Goal: Information Seeking & Learning: Learn about a topic

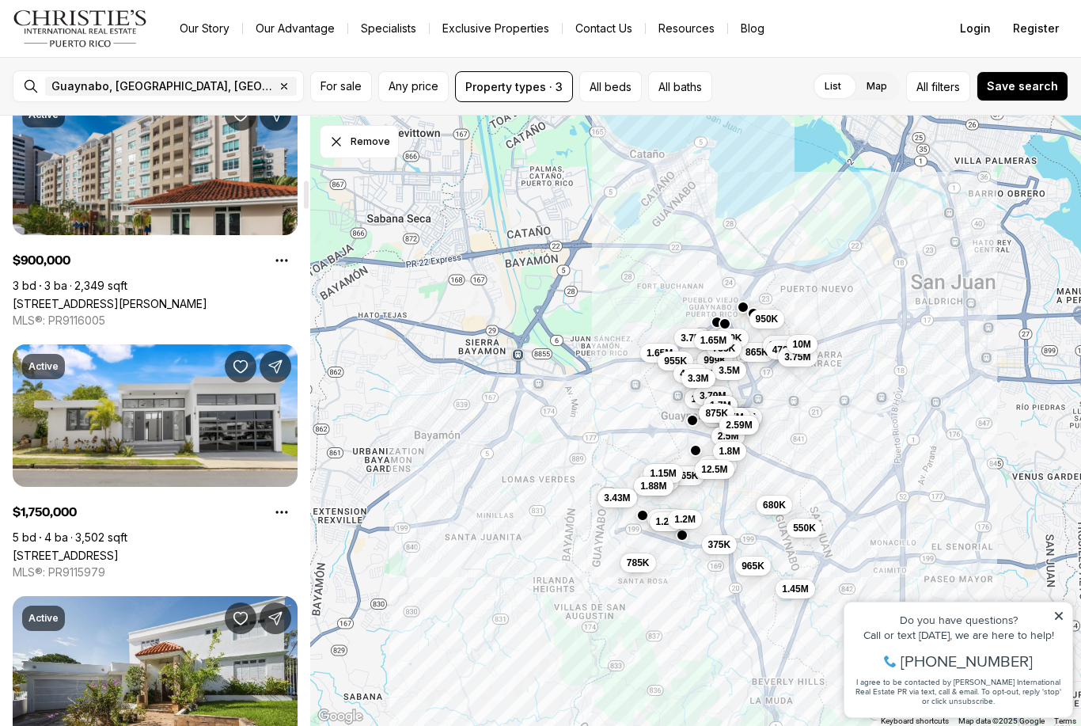
scroll to position [1398, 0]
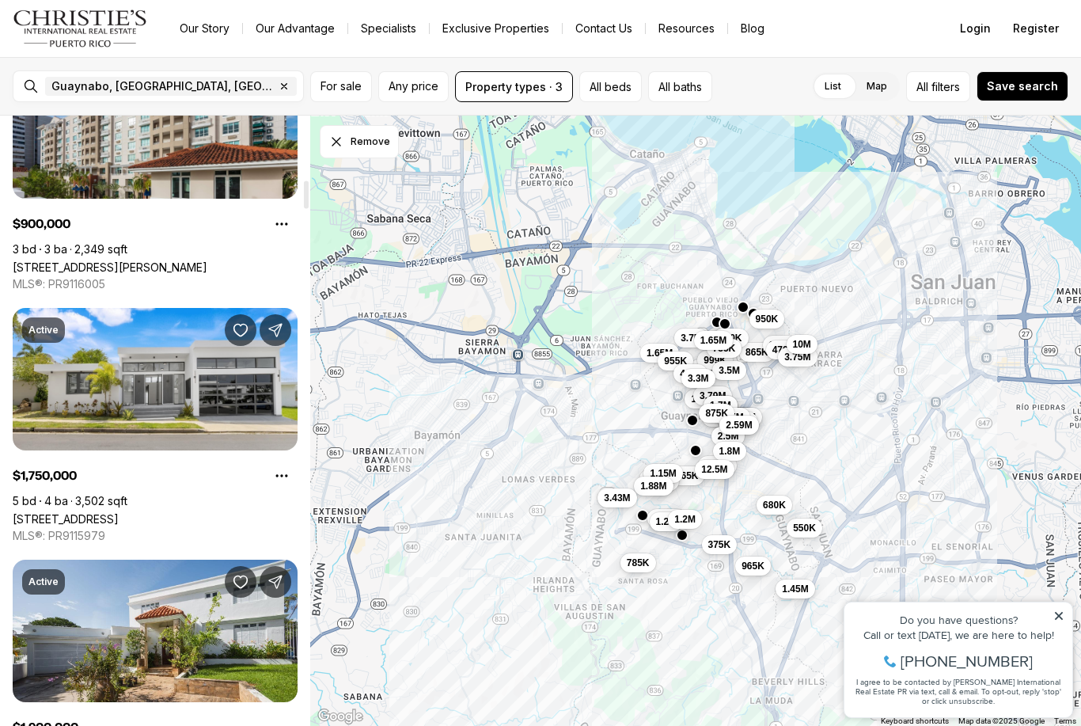
click at [119, 512] on link "[STREET_ADDRESS]" at bounding box center [66, 518] width 106 height 13
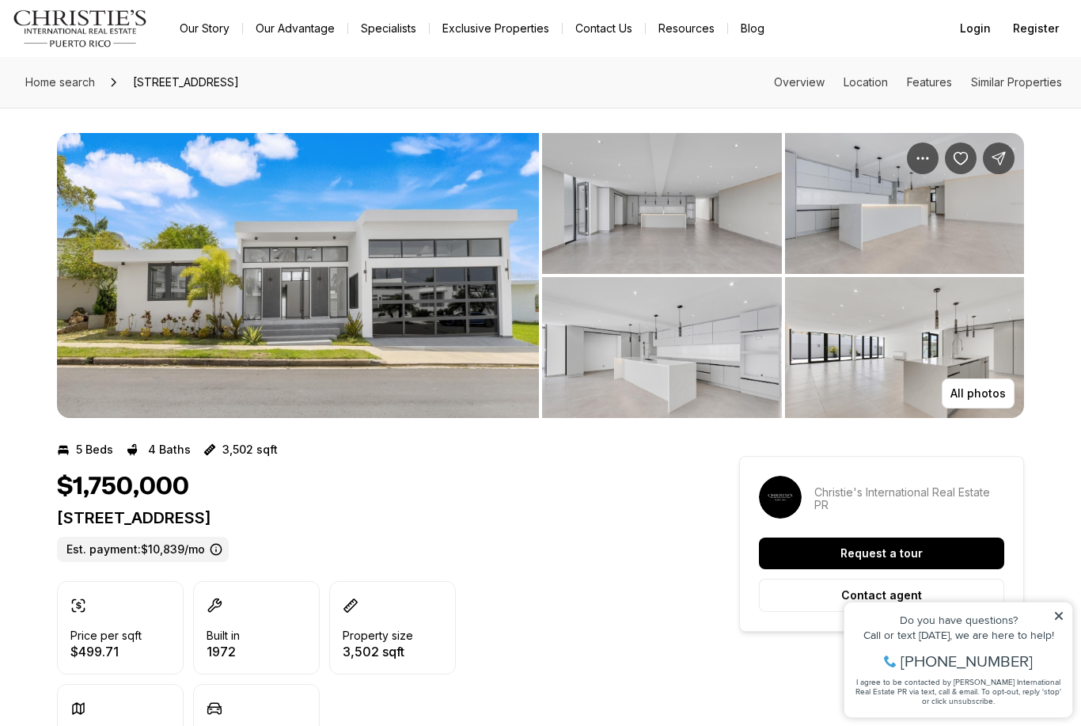
click at [985, 398] on p "All photos" at bounding box center [977, 393] width 55 height 13
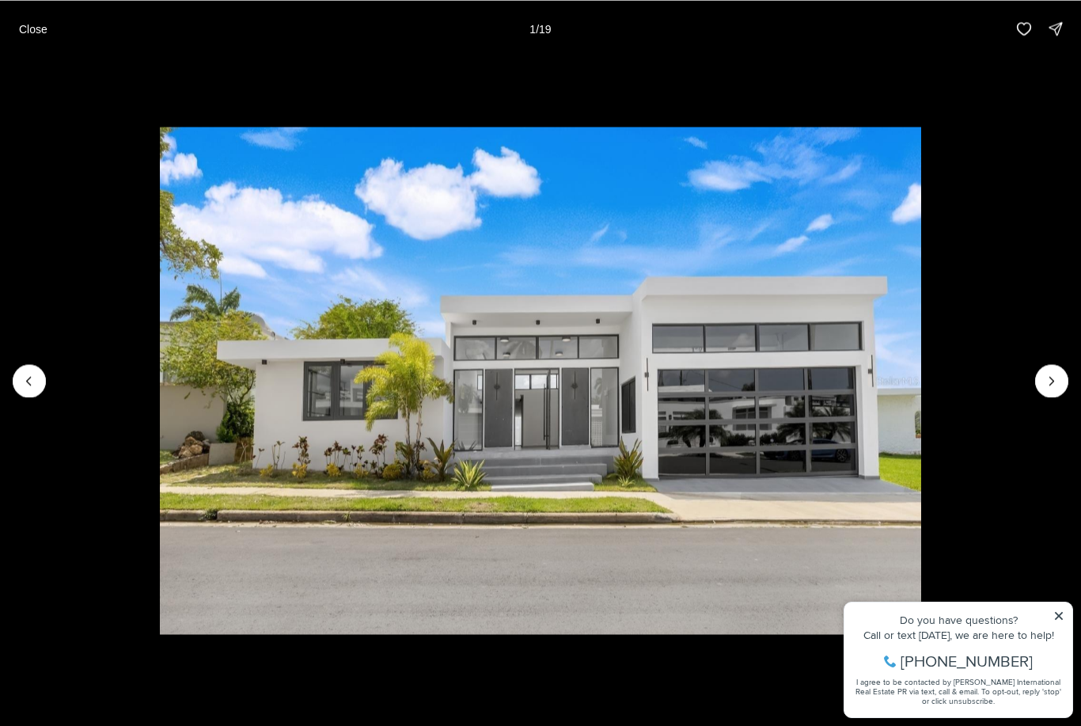
click at [1045, 378] on icon "Next slide" at bounding box center [1052, 381] width 16 height 16
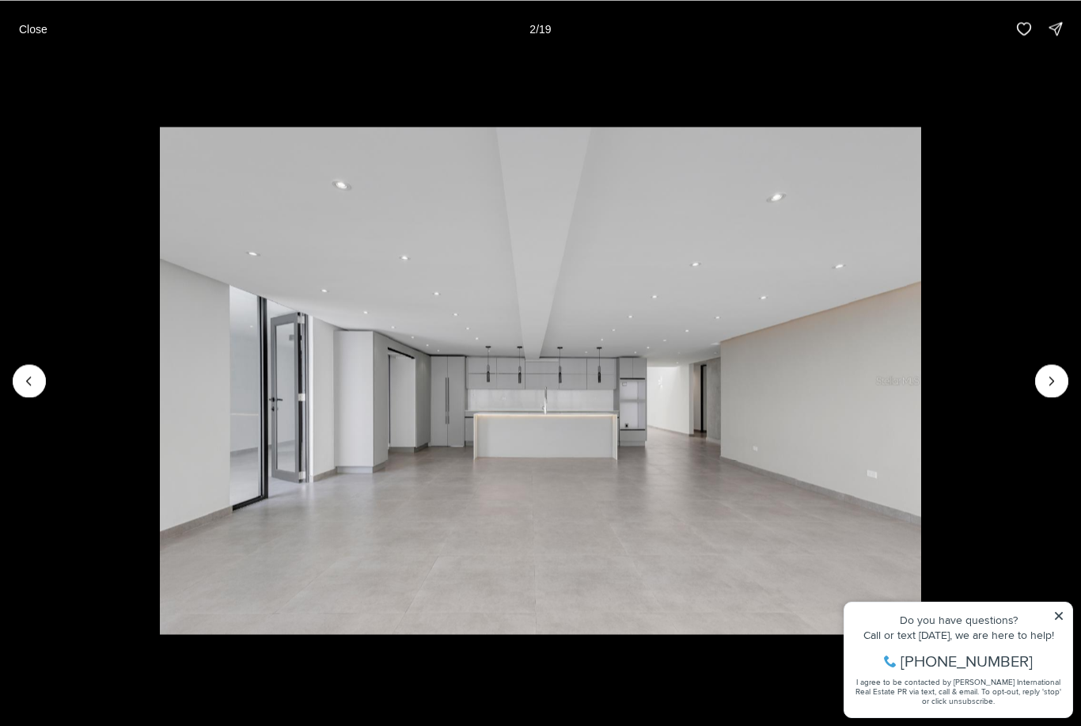
click at [1046, 378] on icon "Next slide" at bounding box center [1052, 381] width 16 height 16
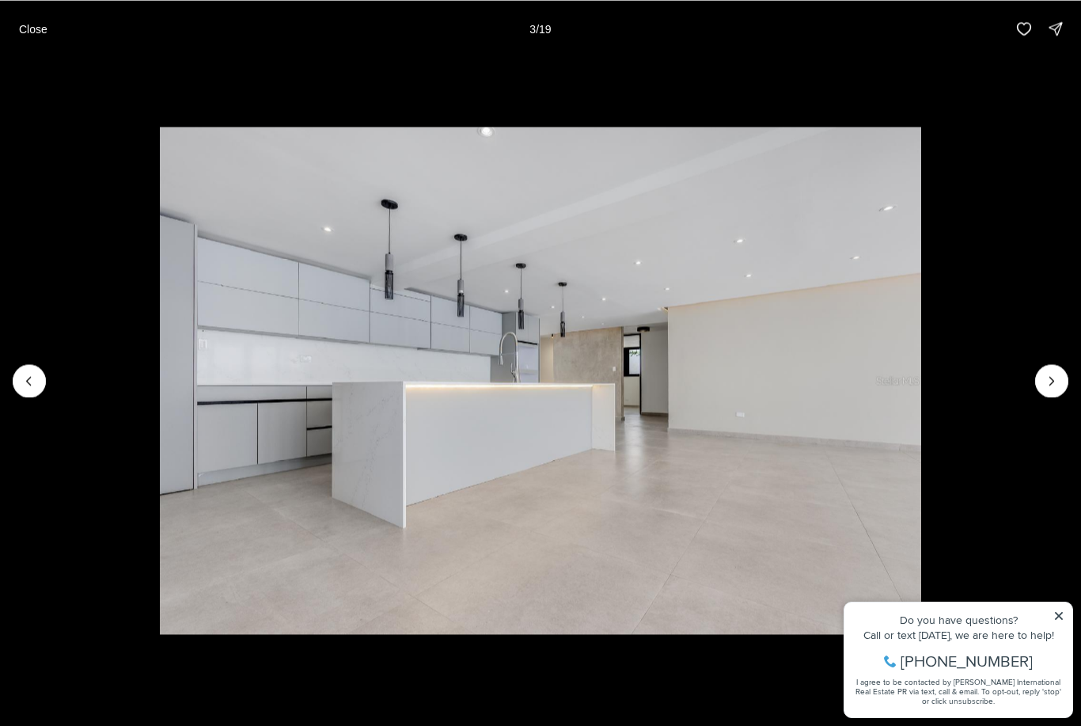
click at [1047, 380] on icon "Next slide" at bounding box center [1052, 381] width 16 height 16
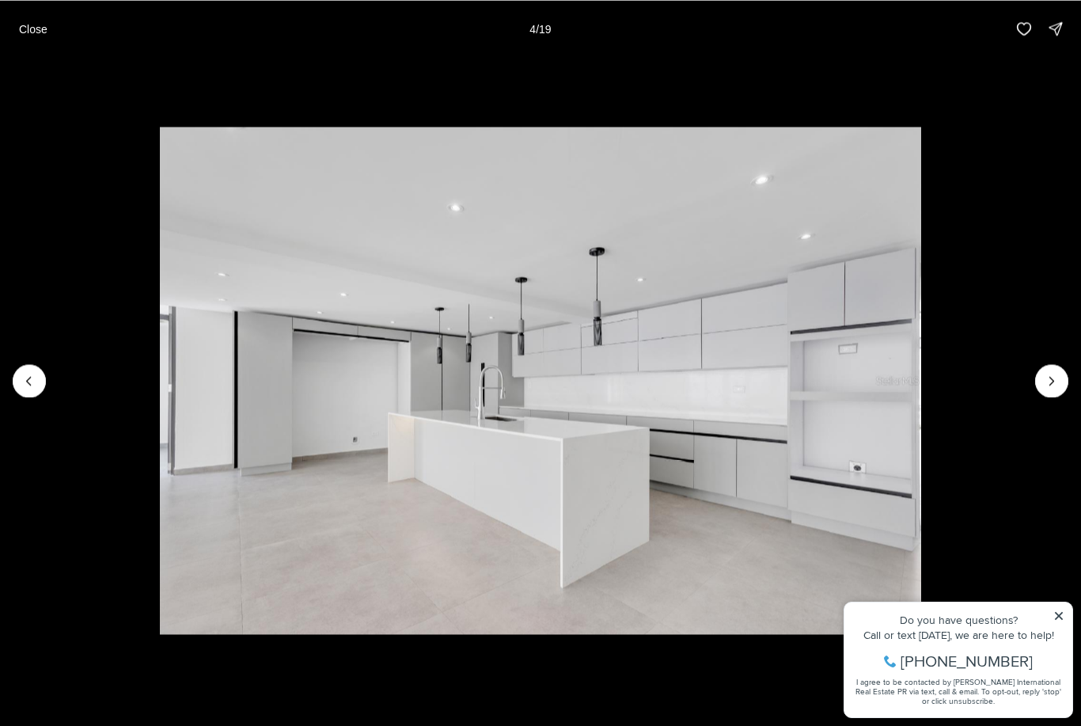
click at [1052, 373] on icon "Next slide" at bounding box center [1052, 381] width 16 height 16
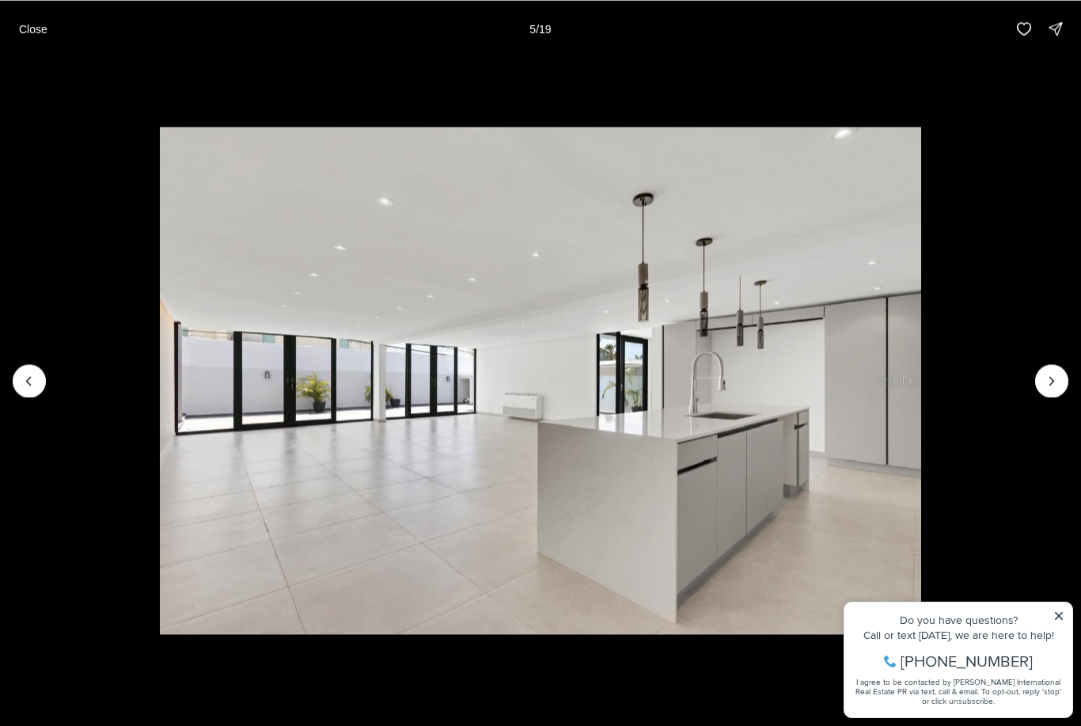
click at [1044, 383] on icon "Next slide" at bounding box center [1052, 381] width 16 height 16
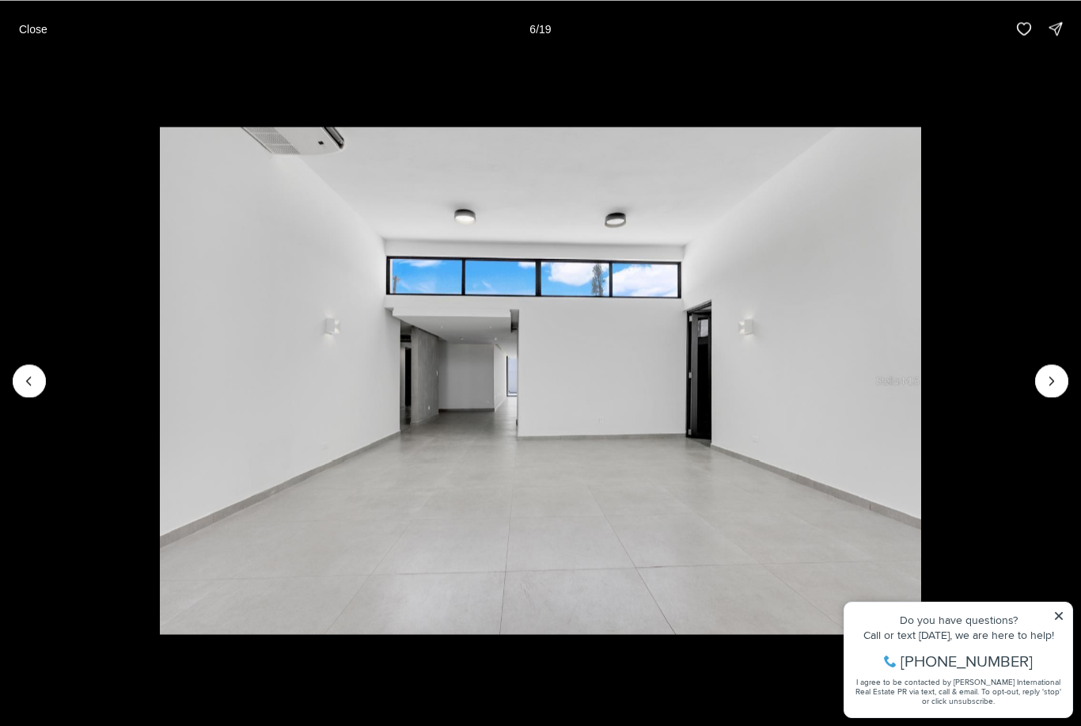
click at [1039, 378] on button "Next slide" at bounding box center [1051, 380] width 33 height 33
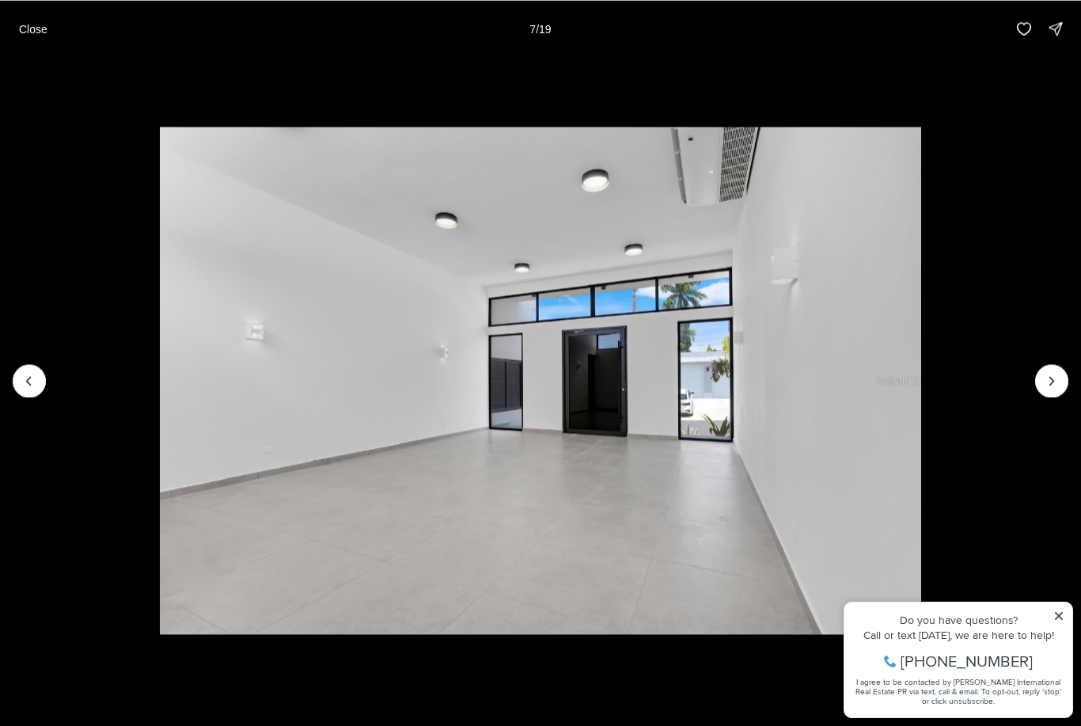
click at [1040, 381] on button "Next slide" at bounding box center [1051, 380] width 33 height 33
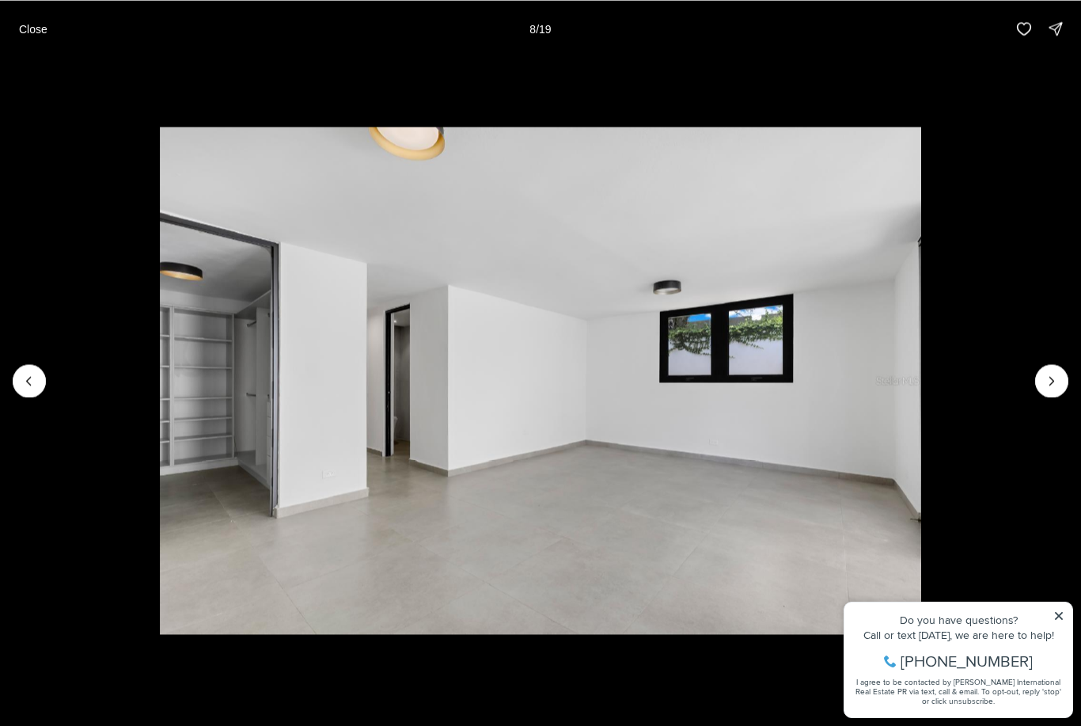
click at [922, 382] on img "8 of 19" at bounding box center [541, 381] width 762 height 508
click at [1038, 383] on button "Next slide" at bounding box center [1051, 380] width 33 height 33
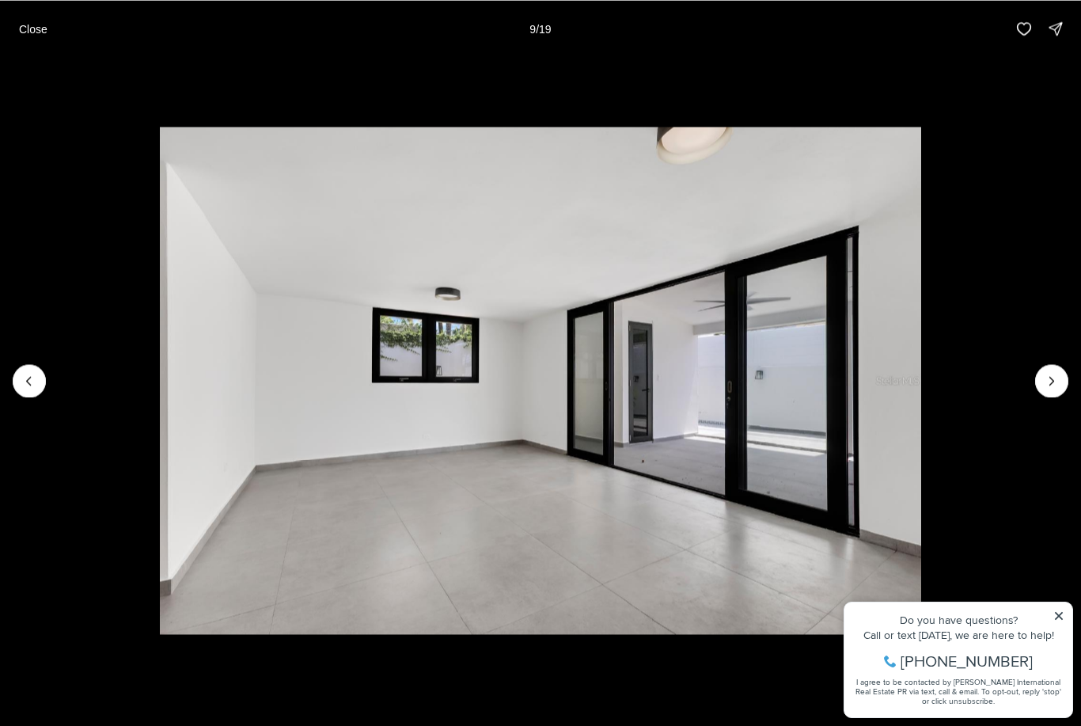
click at [1047, 380] on icon "Next slide" at bounding box center [1052, 381] width 16 height 16
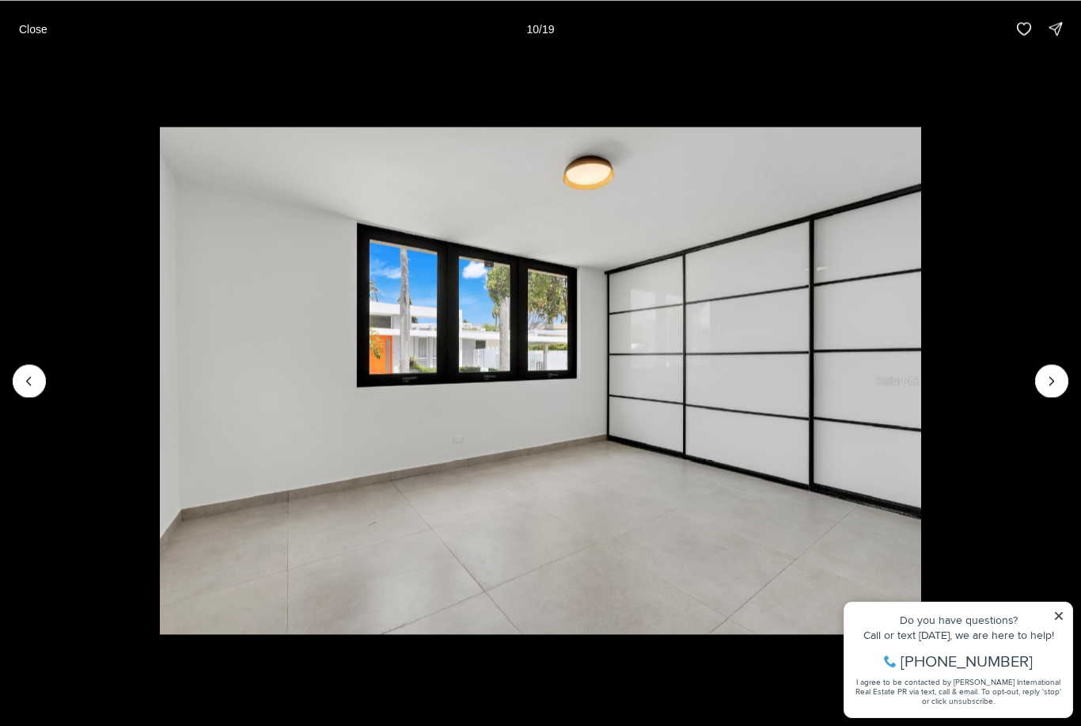
click at [1049, 381] on icon "Next slide" at bounding box center [1052, 381] width 16 height 16
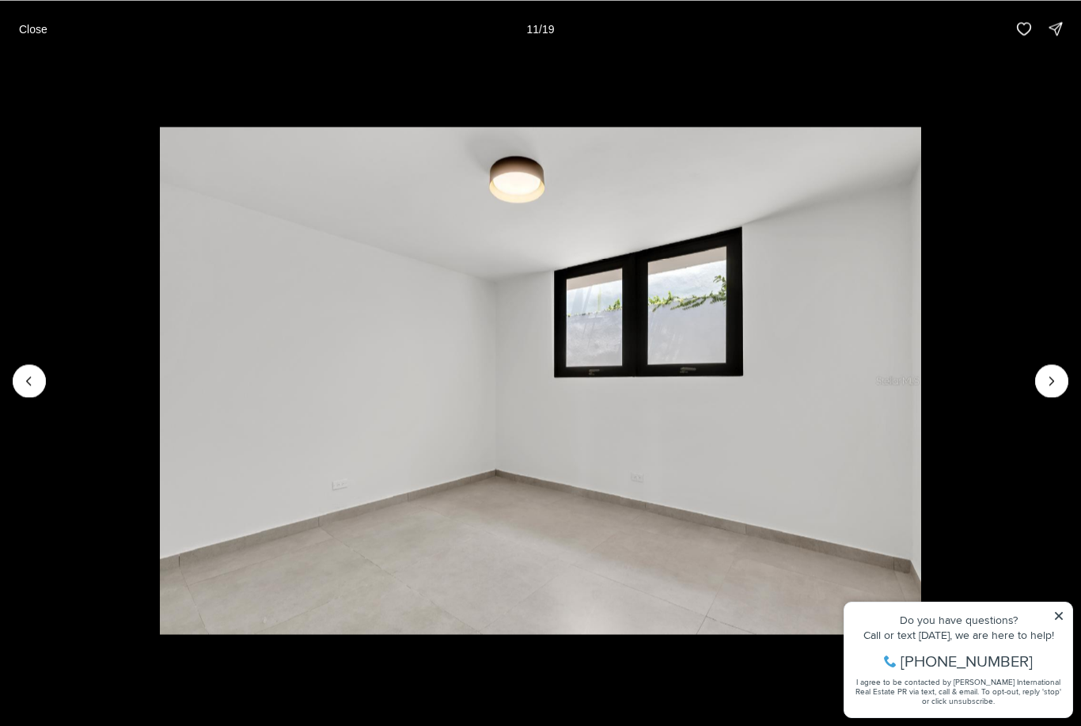
click at [1048, 375] on icon "Next slide" at bounding box center [1052, 381] width 16 height 16
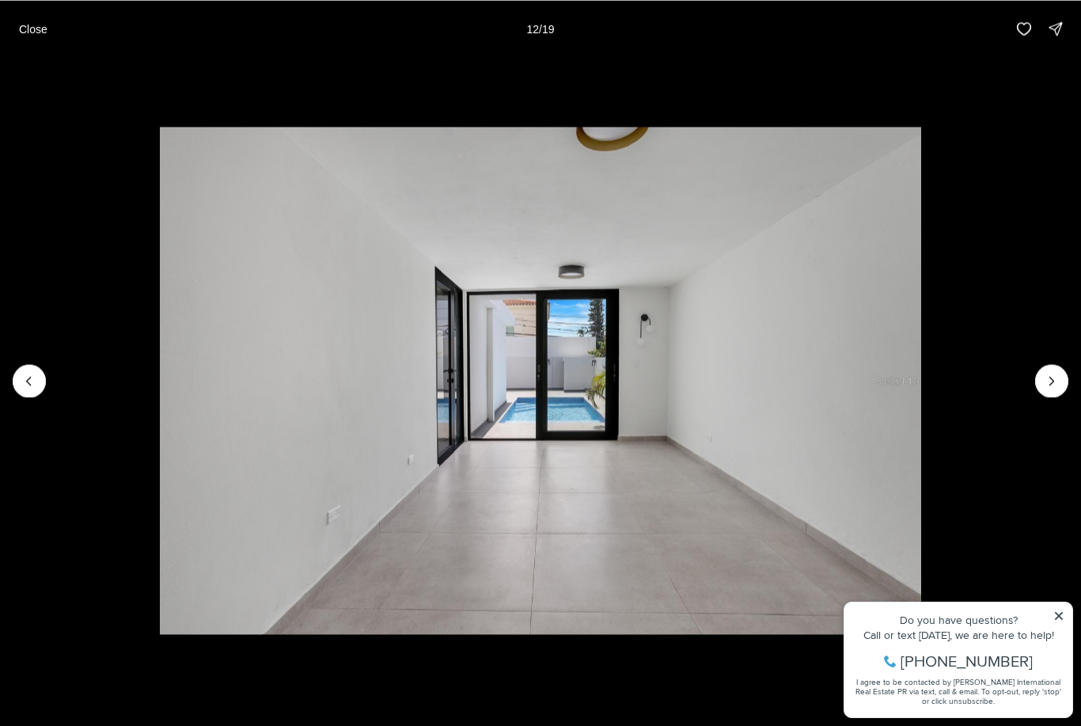
click at [1048, 380] on icon "Next slide" at bounding box center [1052, 381] width 16 height 16
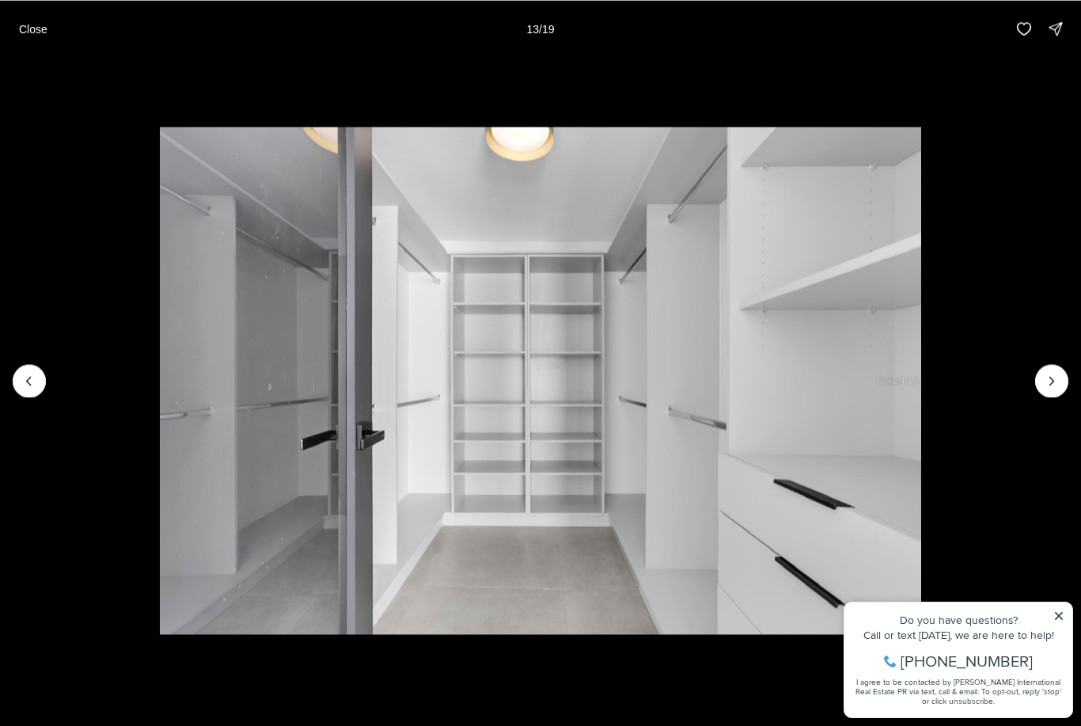
click at [1046, 377] on icon "Next slide" at bounding box center [1052, 381] width 16 height 16
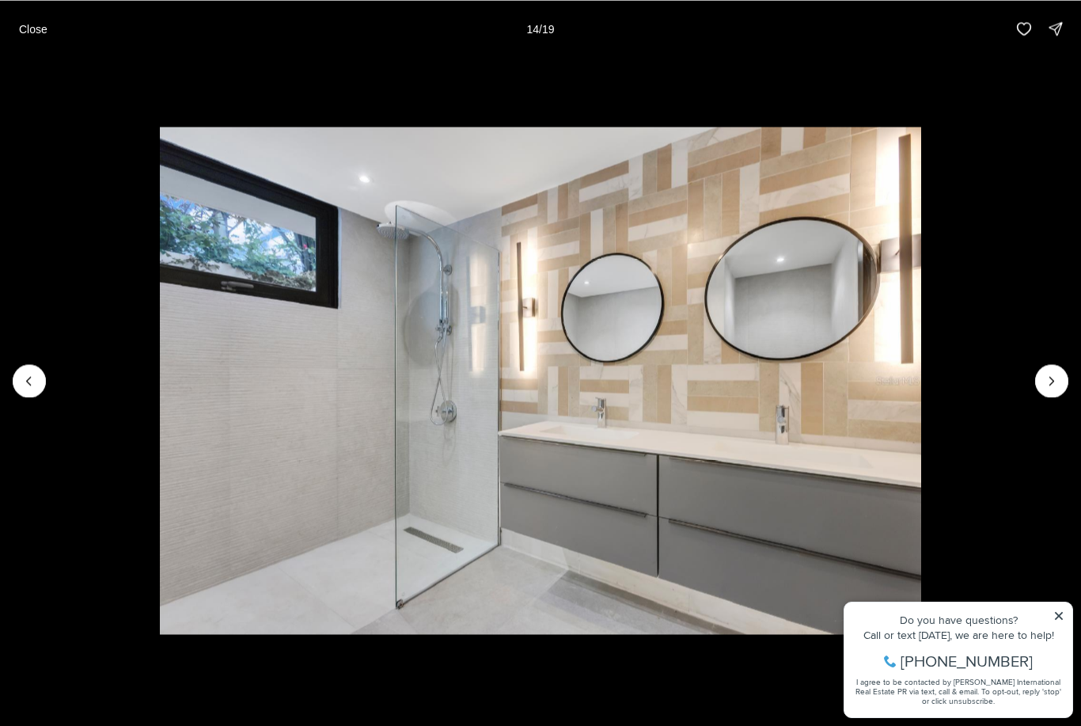
click at [1047, 377] on icon "Next slide" at bounding box center [1052, 381] width 16 height 16
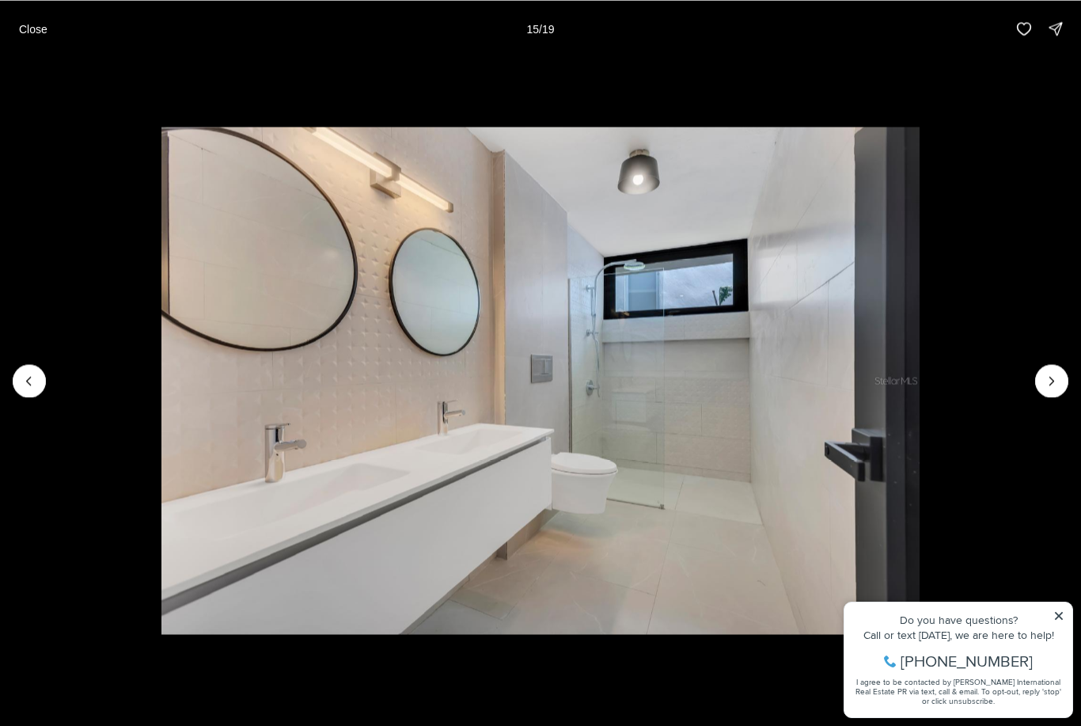
click at [1045, 382] on icon "Next slide" at bounding box center [1052, 381] width 16 height 16
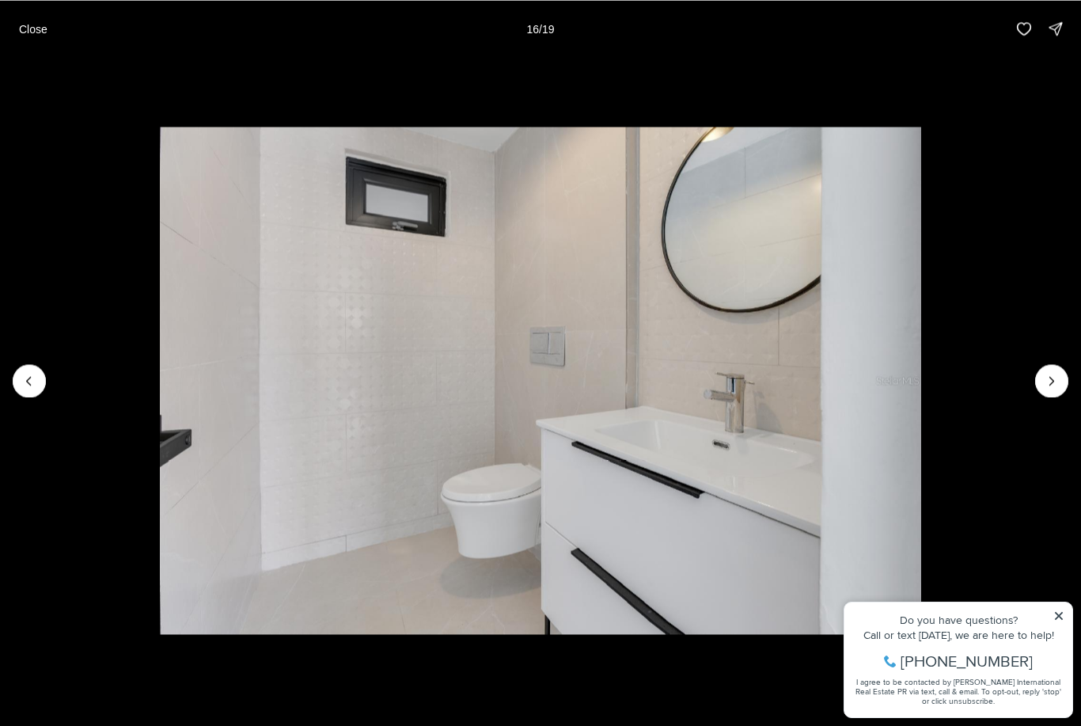
click at [1048, 377] on icon "Next slide" at bounding box center [1052, 381] width 16 height 16
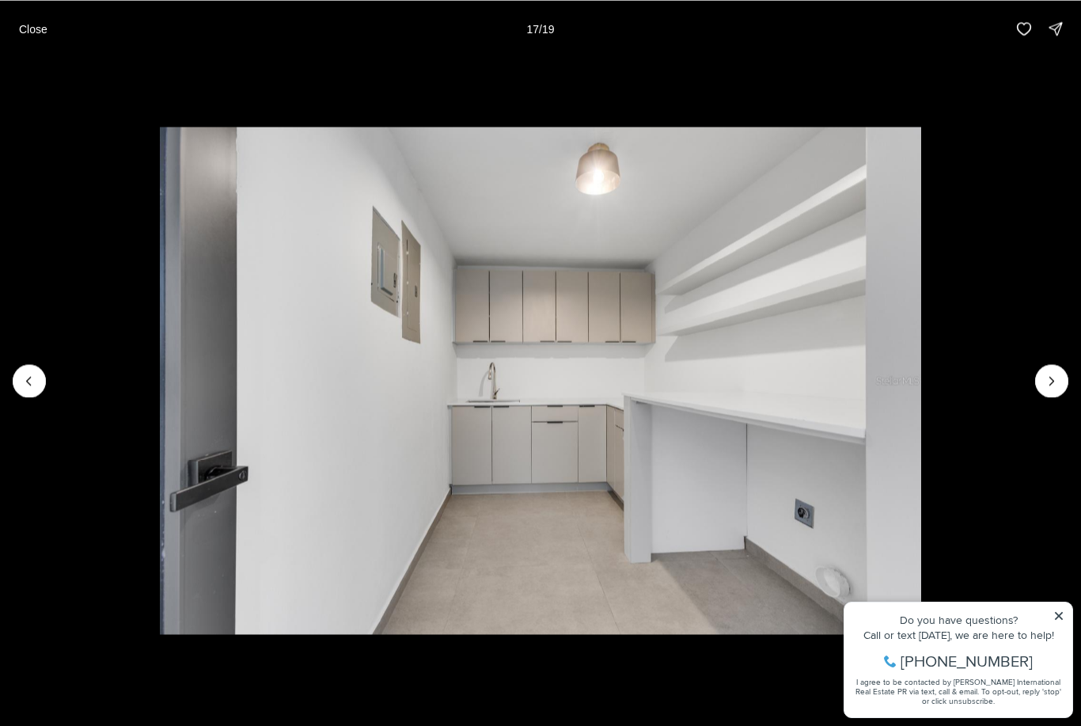
click at [1044, 381] on icon "Next slide" at bounding box center [1052, 381] width 16 height 16
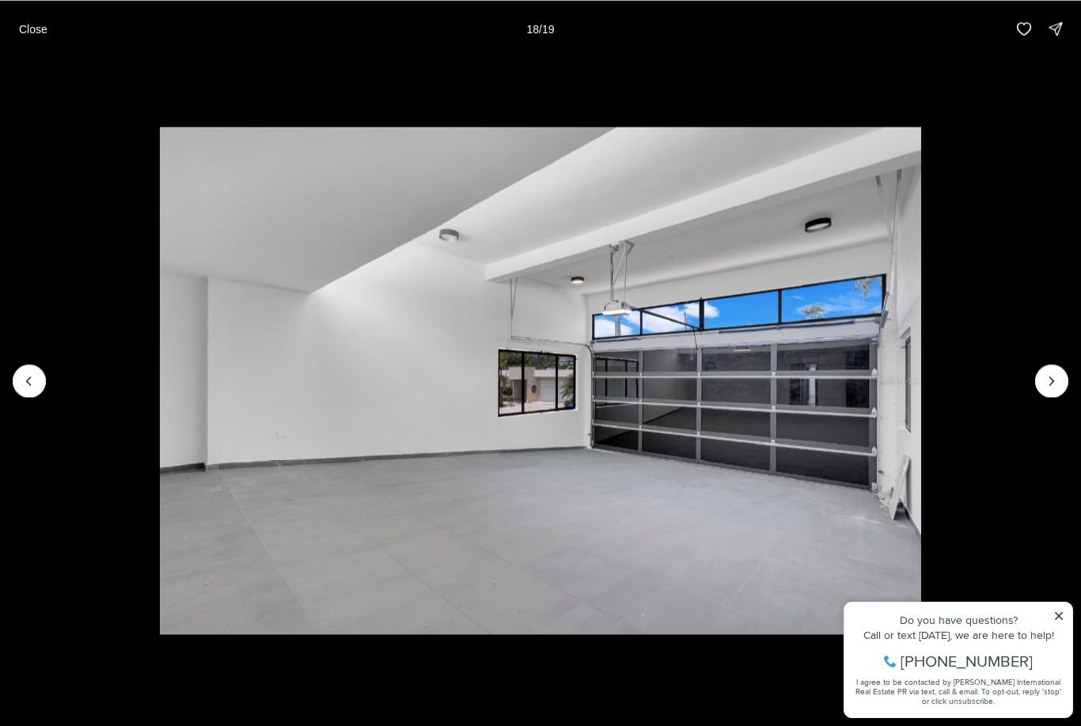
click at [922, 387] on img "18 of 19" at bounding box center [541, 381] width 762 height 508
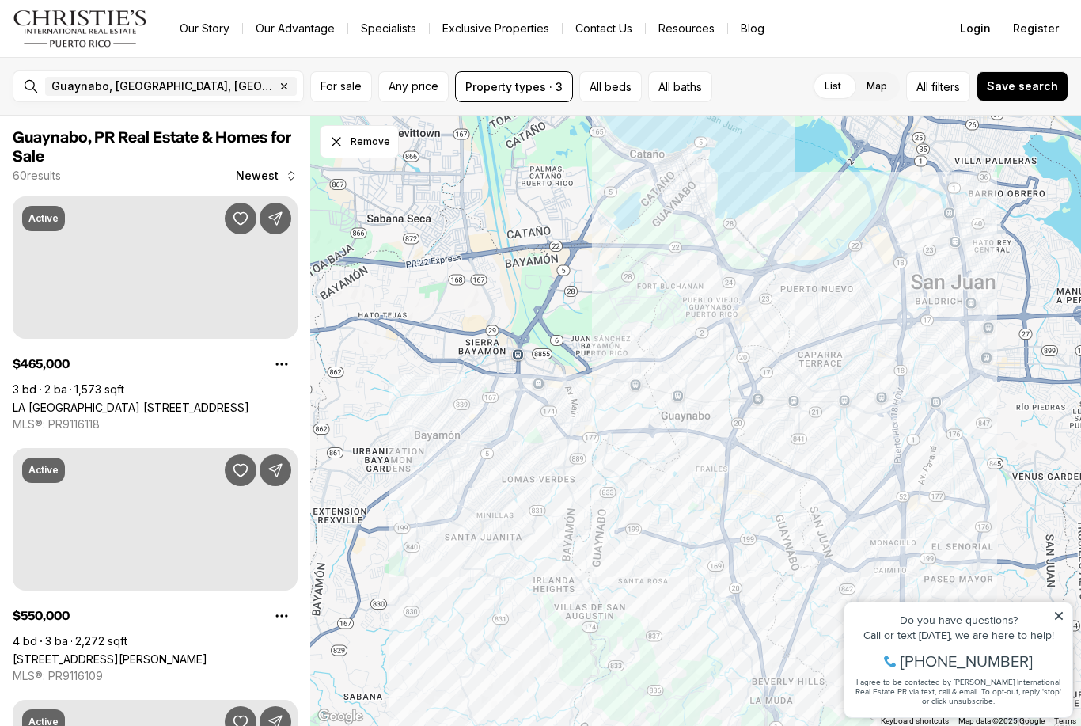
scroll to position [1398, 0]
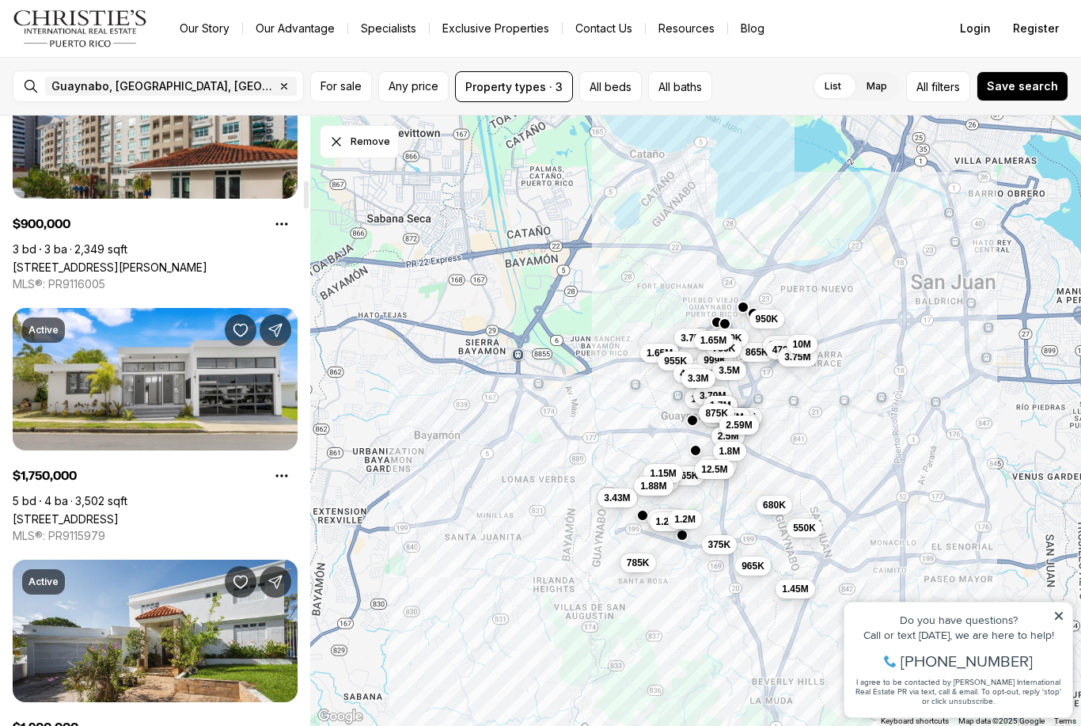
click at [119, 512] on link "[STREET_ADDRESS]" at bounding box center [66, 518] width 106 height 13
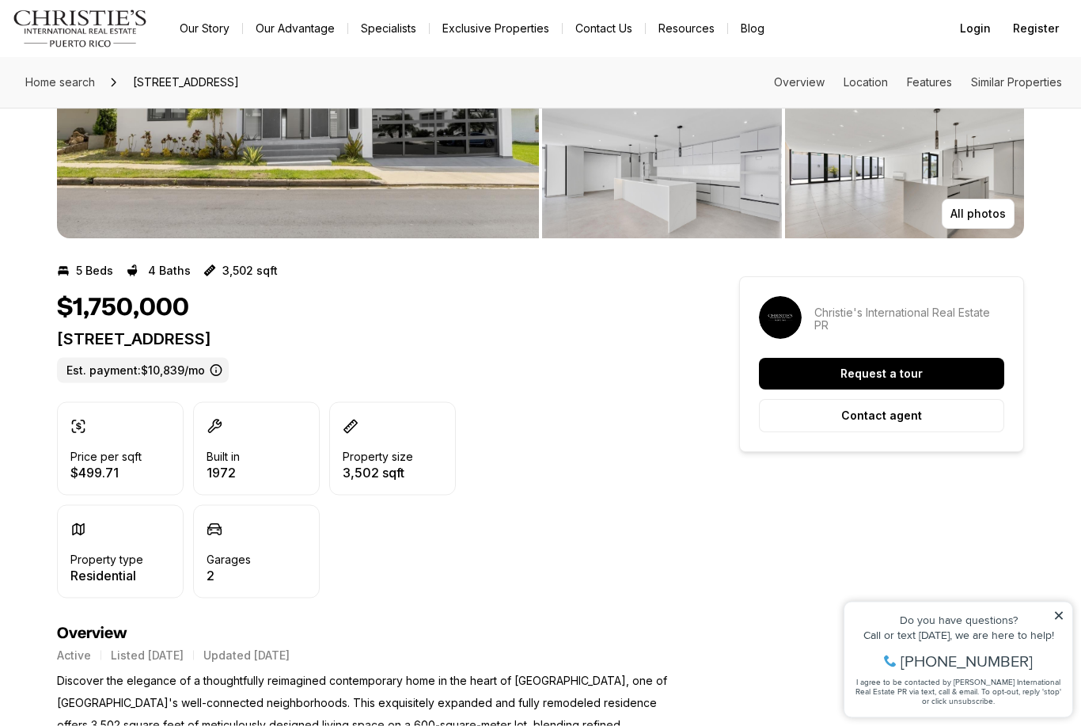
scroll to position [180, 0]
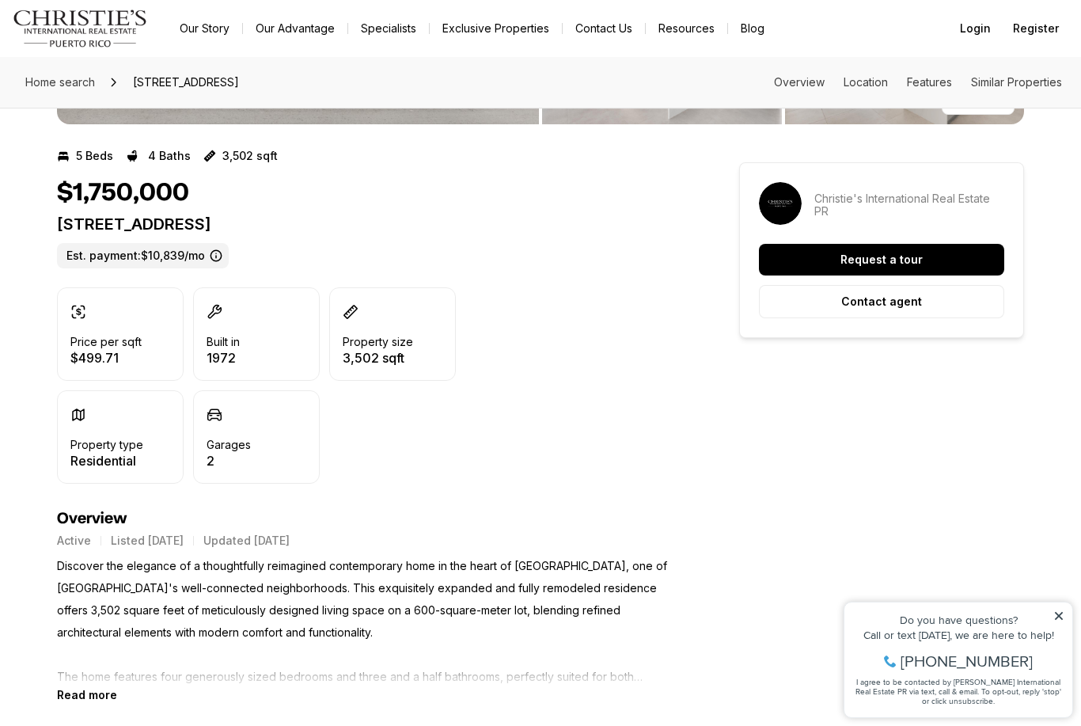
scroll to position [280, 0]
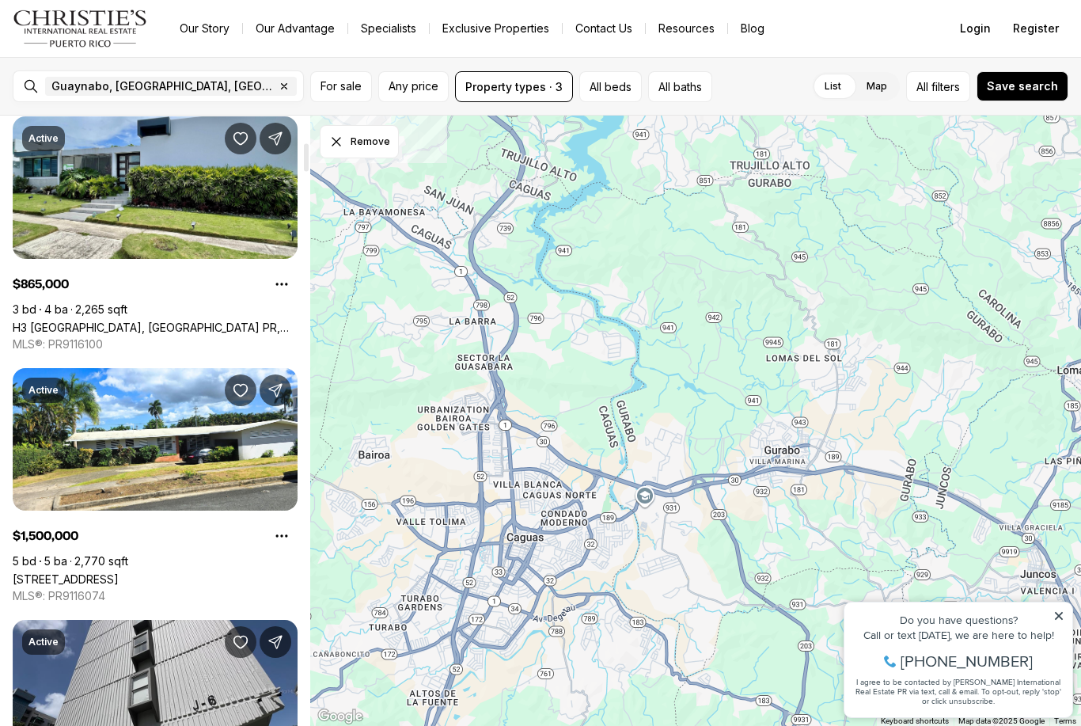
scroll to position [583, 0]
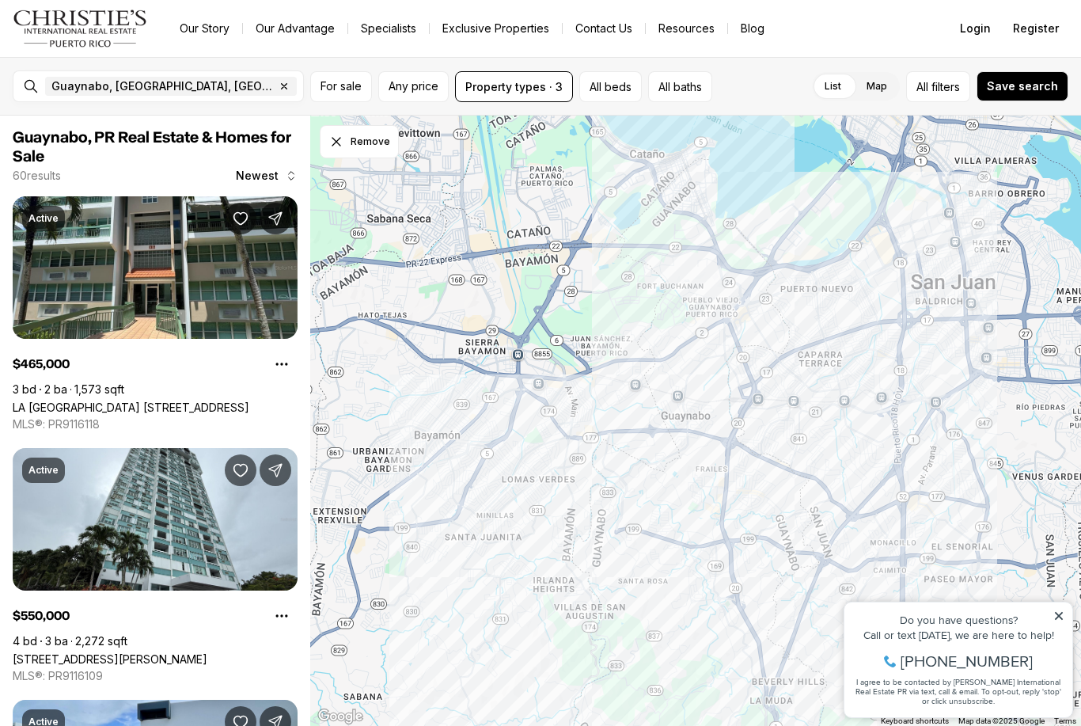
scroll to position [583, 0]
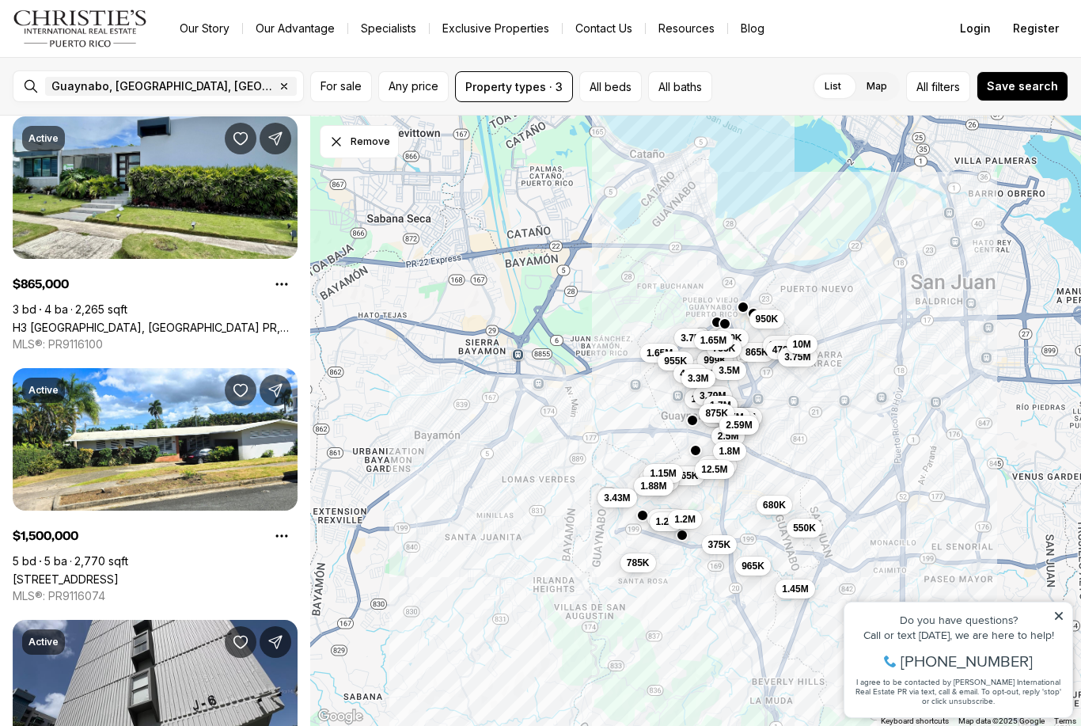
click at [119, 572] on link "13 CALLE, GUAYNABO PR, 00966" at bounding box center [66, 578] width 106 height 13
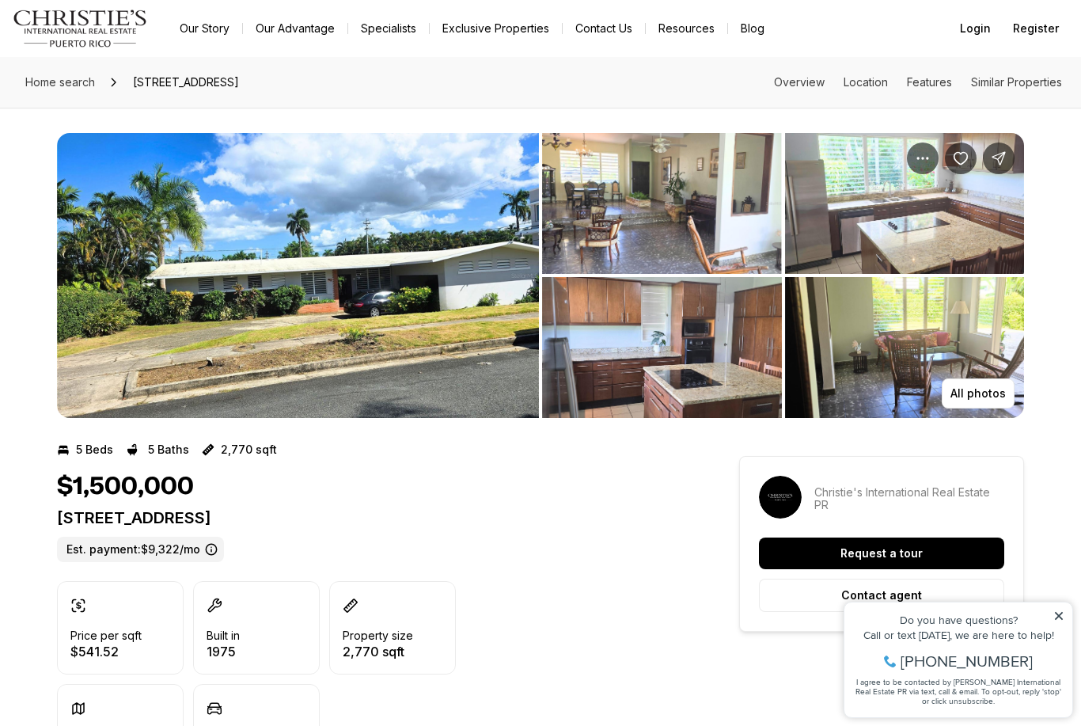
click at [993, 389] on p "All photos" at bounding box center [977, 393] width 55 height 13
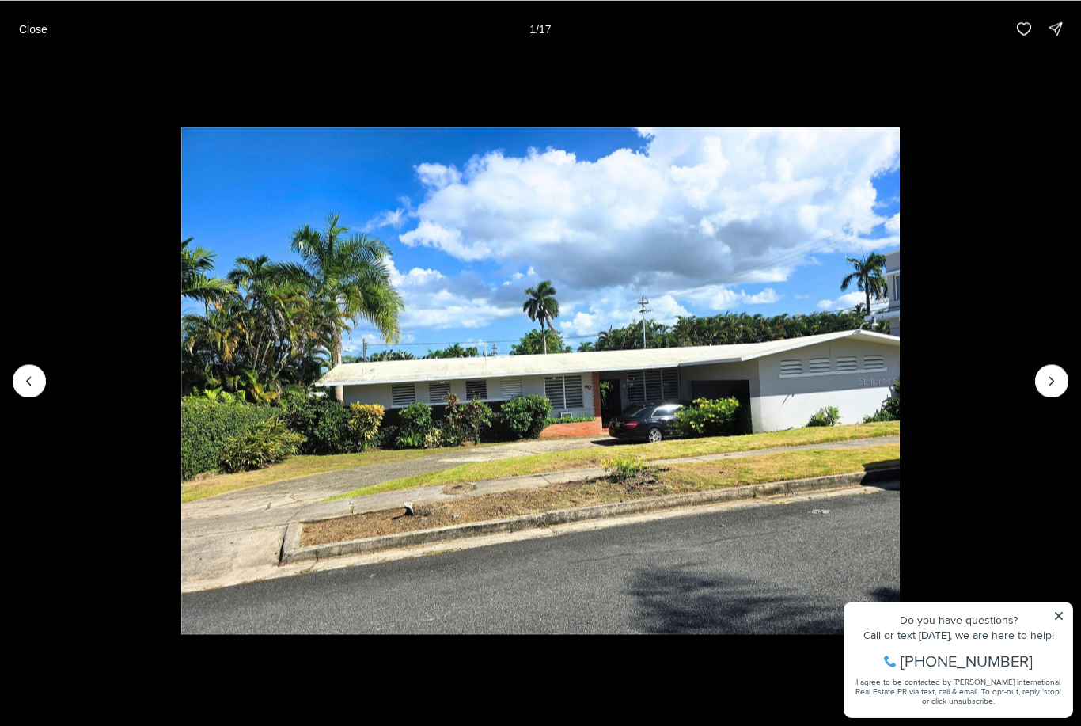
click at [1049, 381] on icon "Next slide" at bounding box center [1052, 381] width 16 height 16
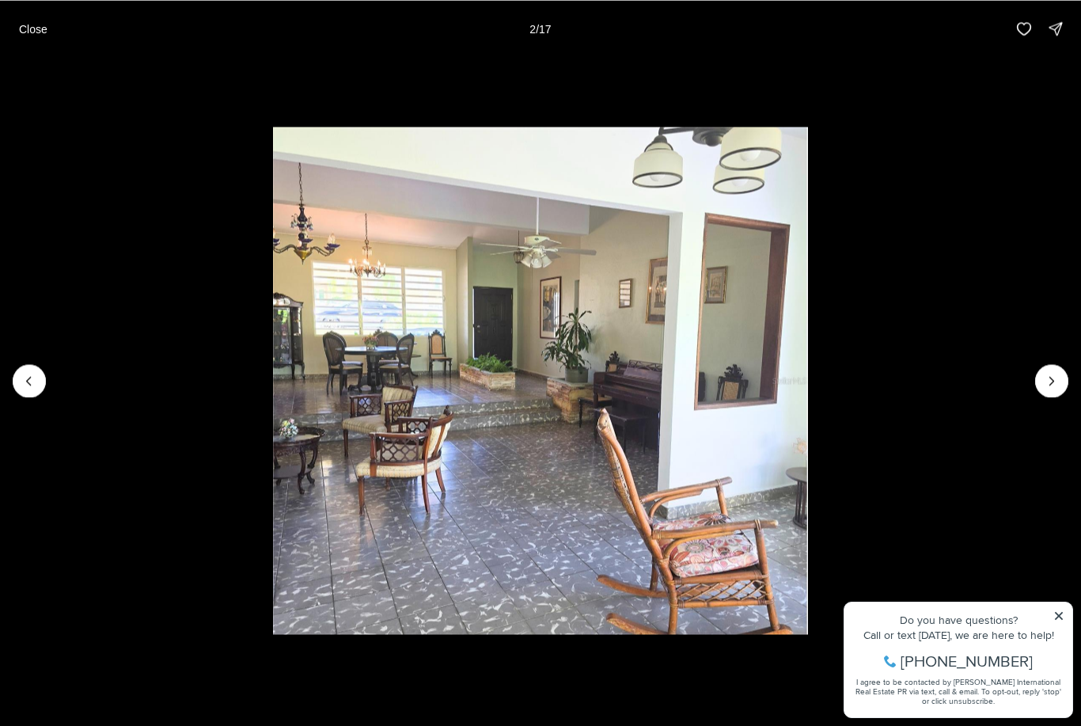
click at [1047, 384] on icon "Next slide" at bounding box center [1052, 381] width 16 height 16
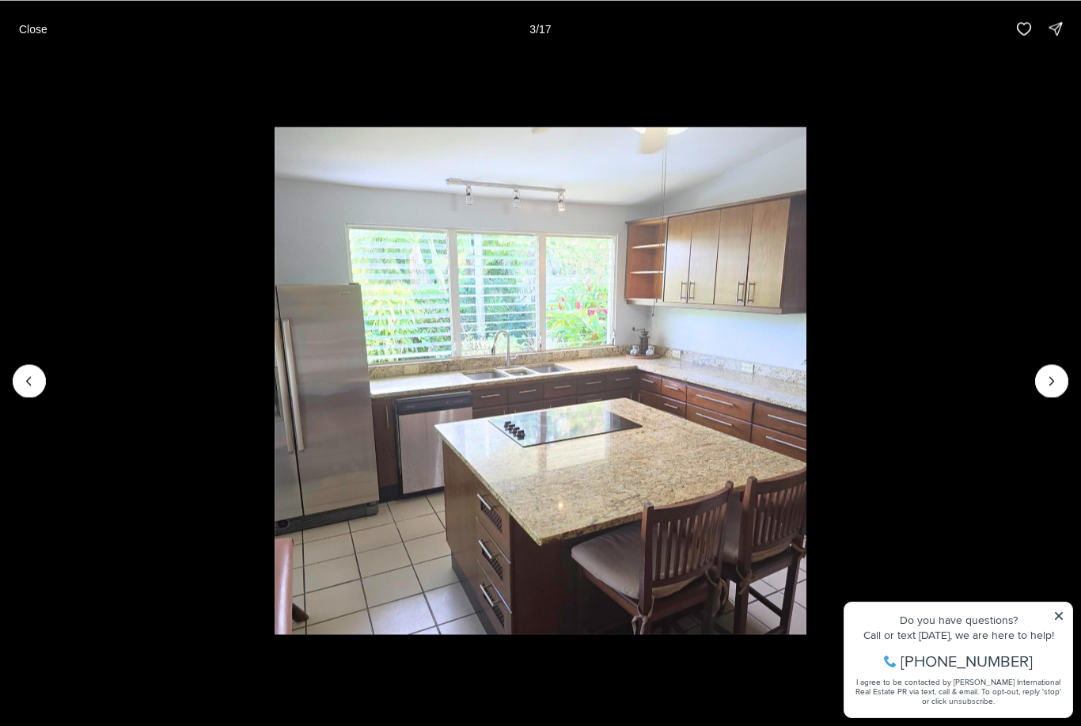
click at [1040, 382] on button "Next slide" at bounding box center [1051, 380] width 33 height 33
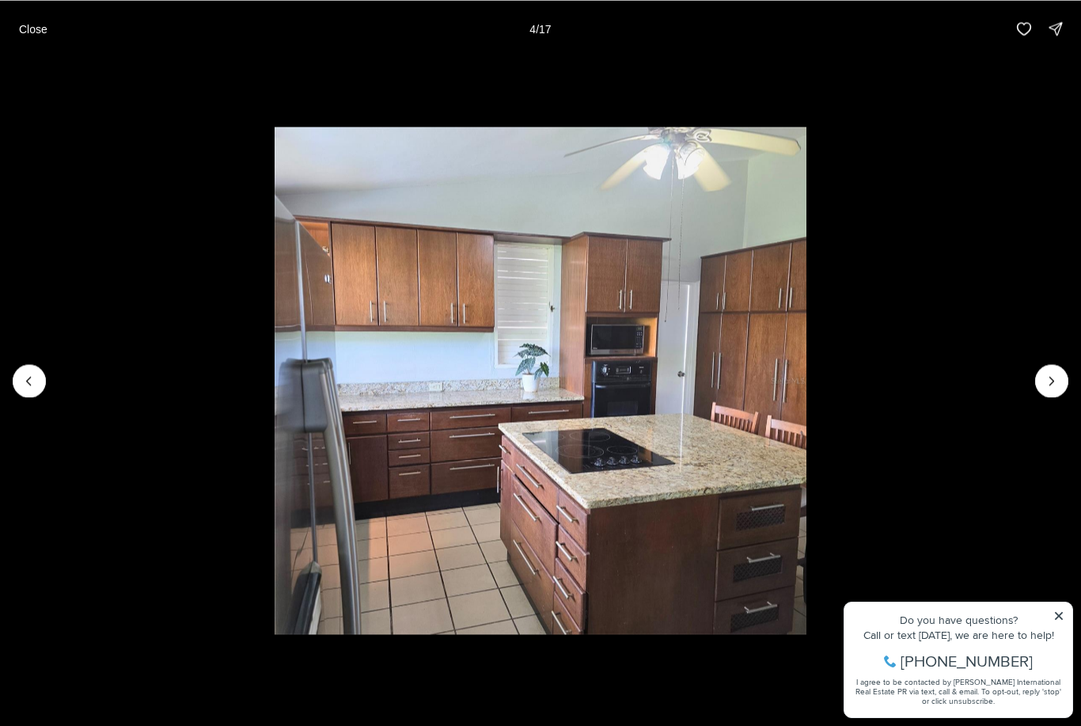
click at [1056, 381] on icon "Next slide" at bounding box center [1052, 381] width 16 height 16
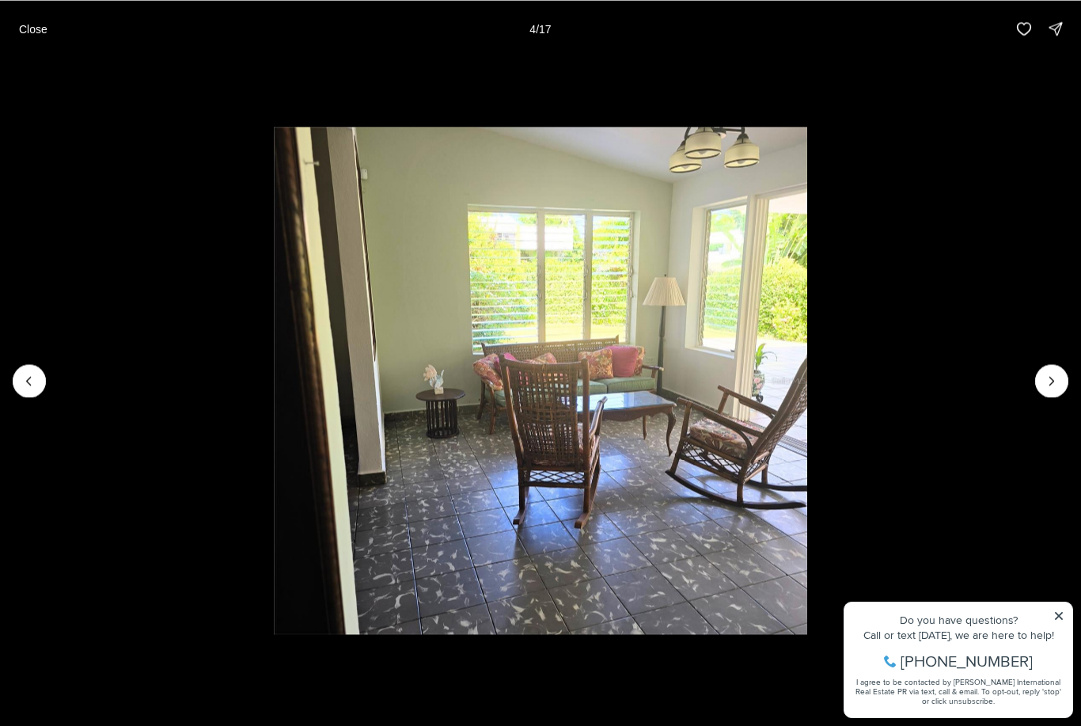
click at [1058, 378] on icon "Next slide" at bounding box center [1052, 381] width 16 height 16
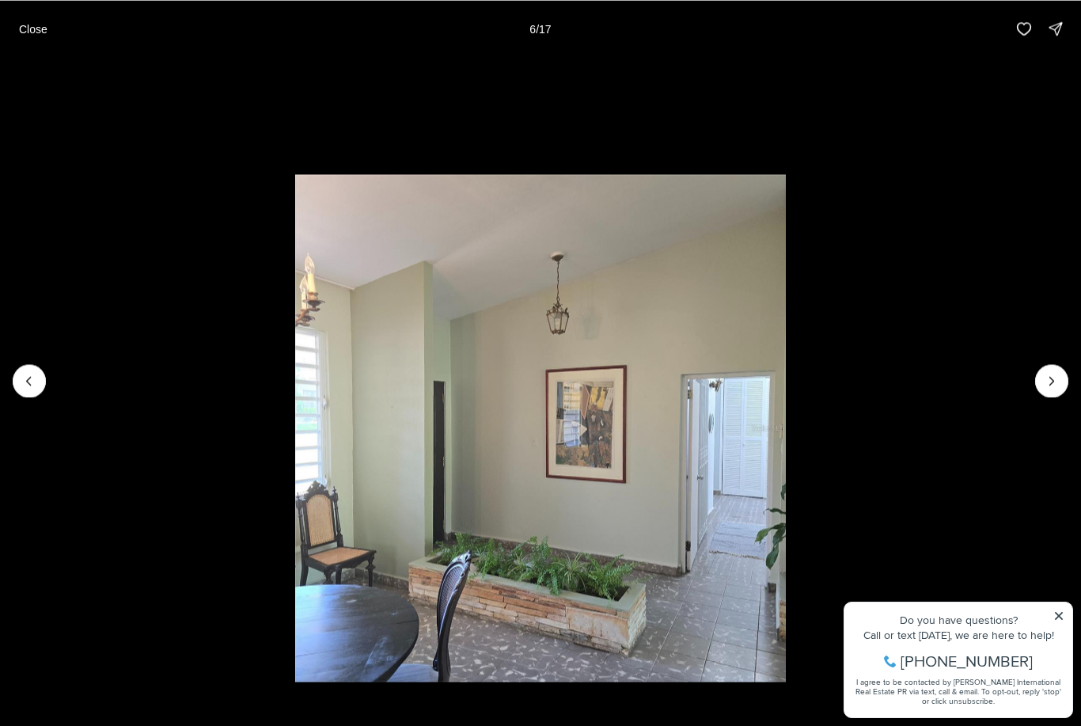
click at [1050, 382] on icon "Next slide" at bounding box center [1052, 381] width 16 height 16
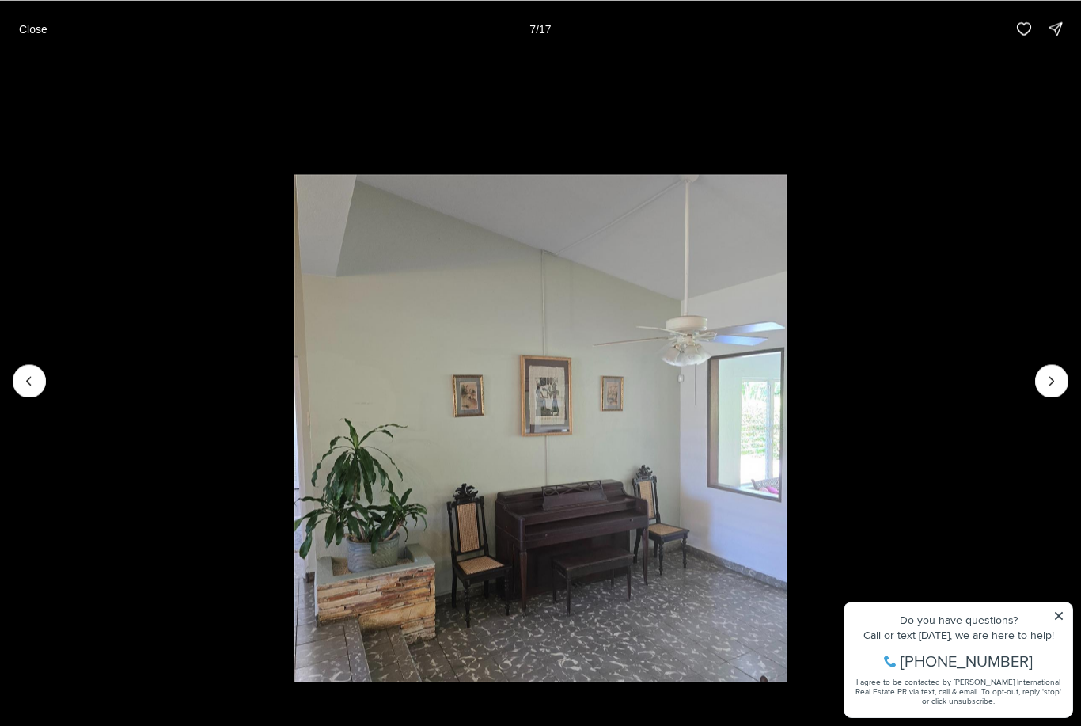
click at [1055, 379] on icon "Next slide" at bounding box center [1052, 381] width 16 height 16
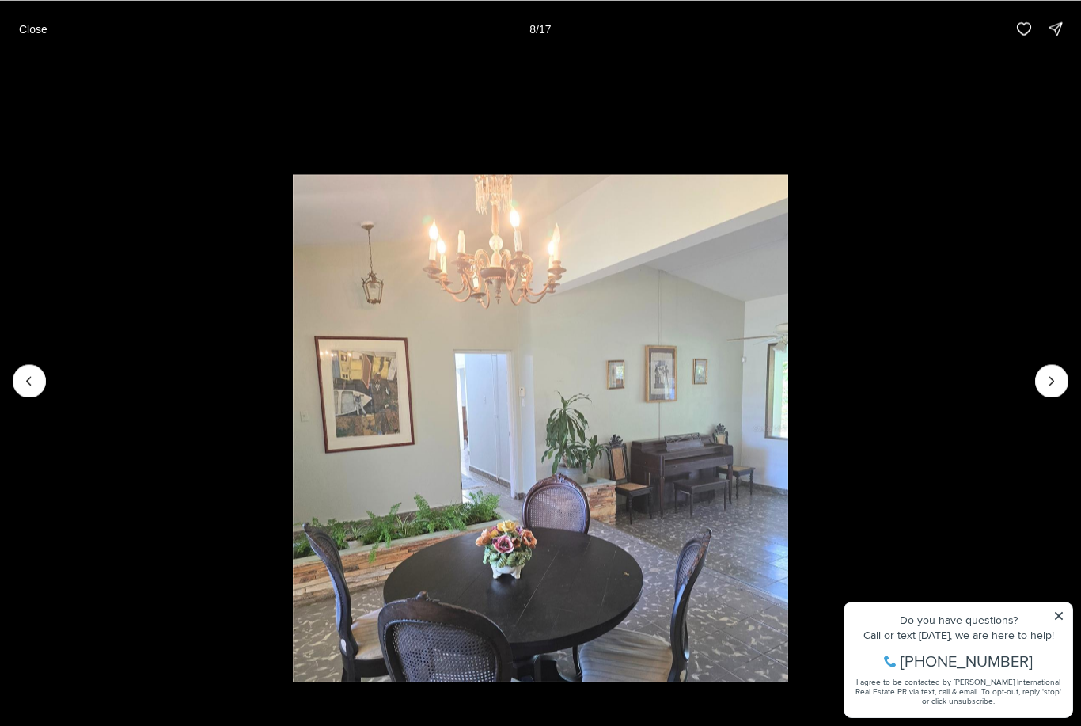
click at [1044, 388] on icon "Next slide" at bounding box center [1052, 381] width 16 height 16
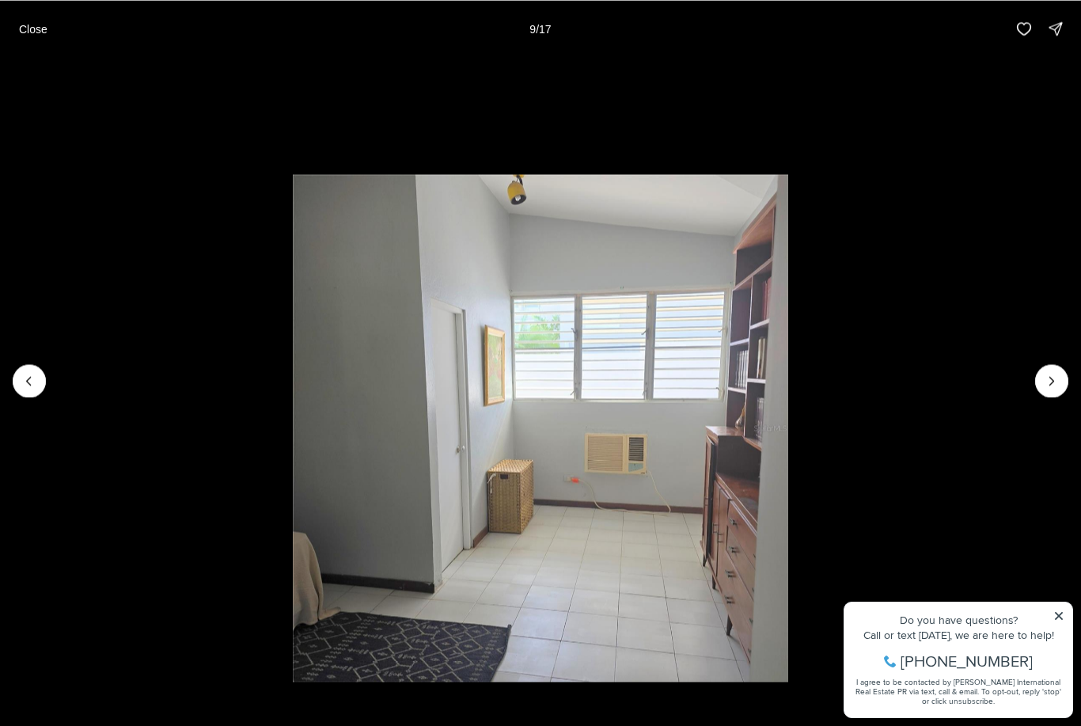
click at [1046, 384] on icon "Next slide" at bounding box center [1052, 381] width 16 height 16
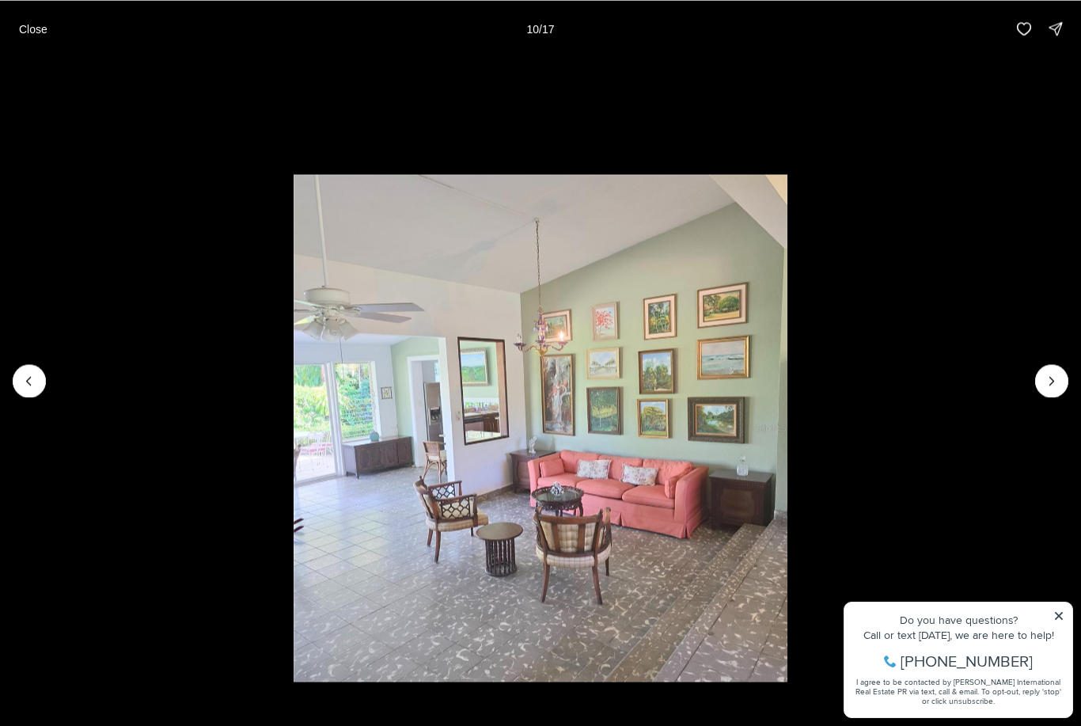
click at [1046, 380] on icon "Next slide" at bounding box center [1052, 381] width 16 height 16
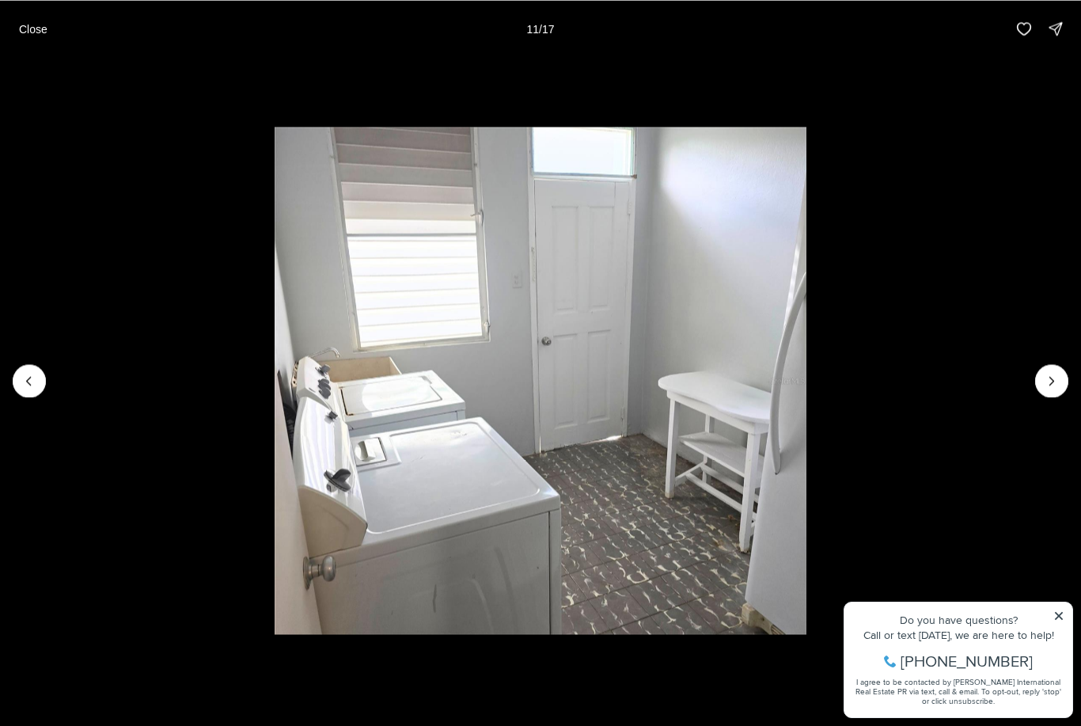
click at [1050, 380] on icon "Next slide" at bounding box center [1052, 381] width 16 height 16
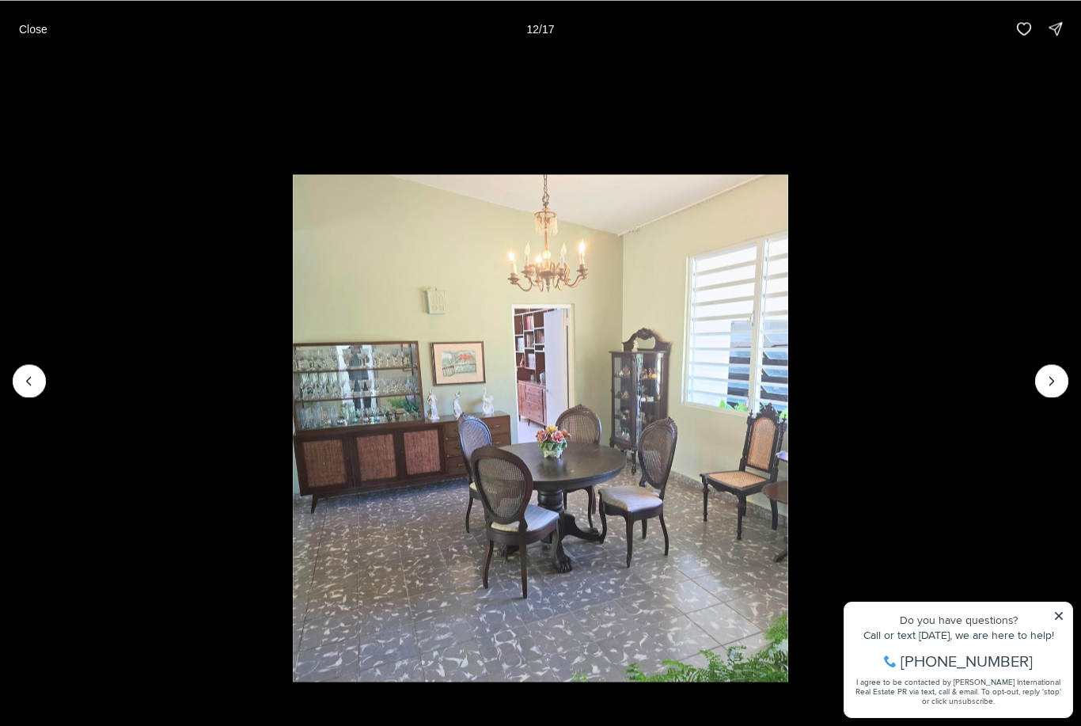
click at [1052, 382] on icon "Next slide" at bounding box center [1052, 381] width 4 height 8
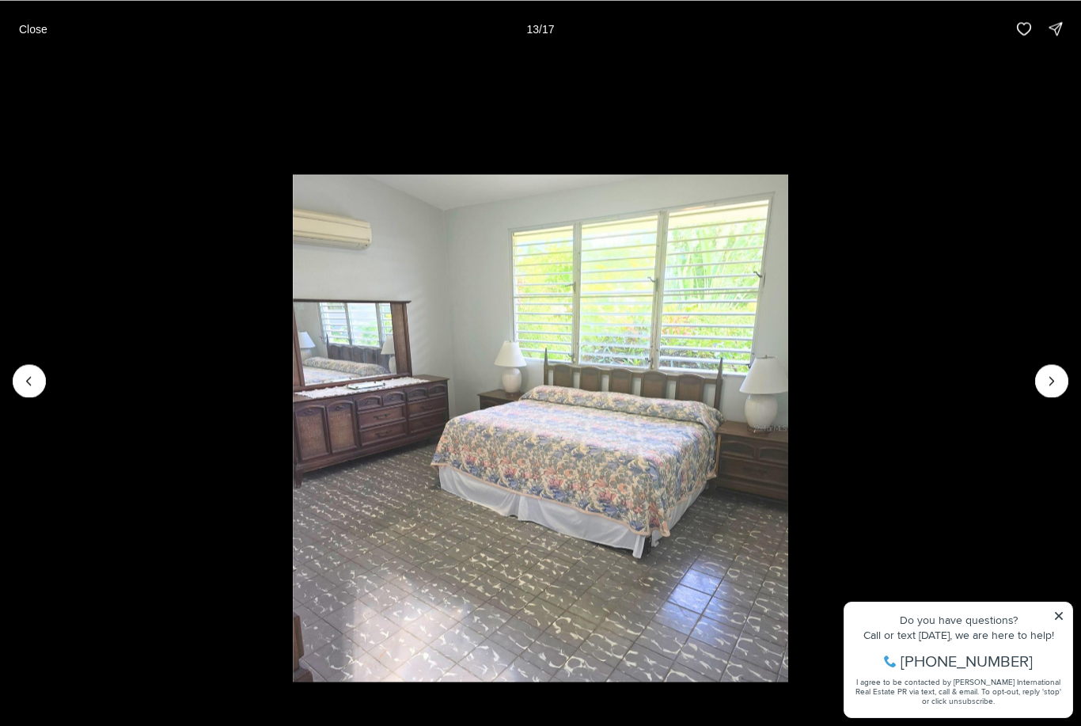
click at [1046, 378] on icon "Next slide" at bounding box center [1052, 381] width 16 height 16
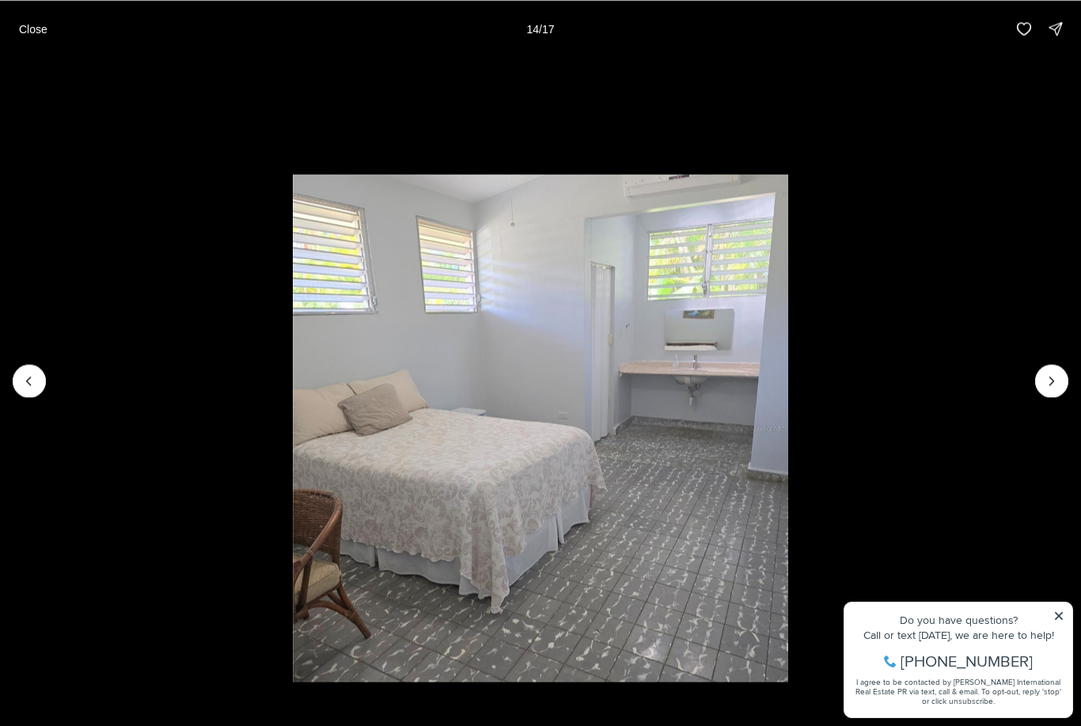
click at [1039, 381] on button "Next slide" at bounding box center [1051, 380] width 33 height 33
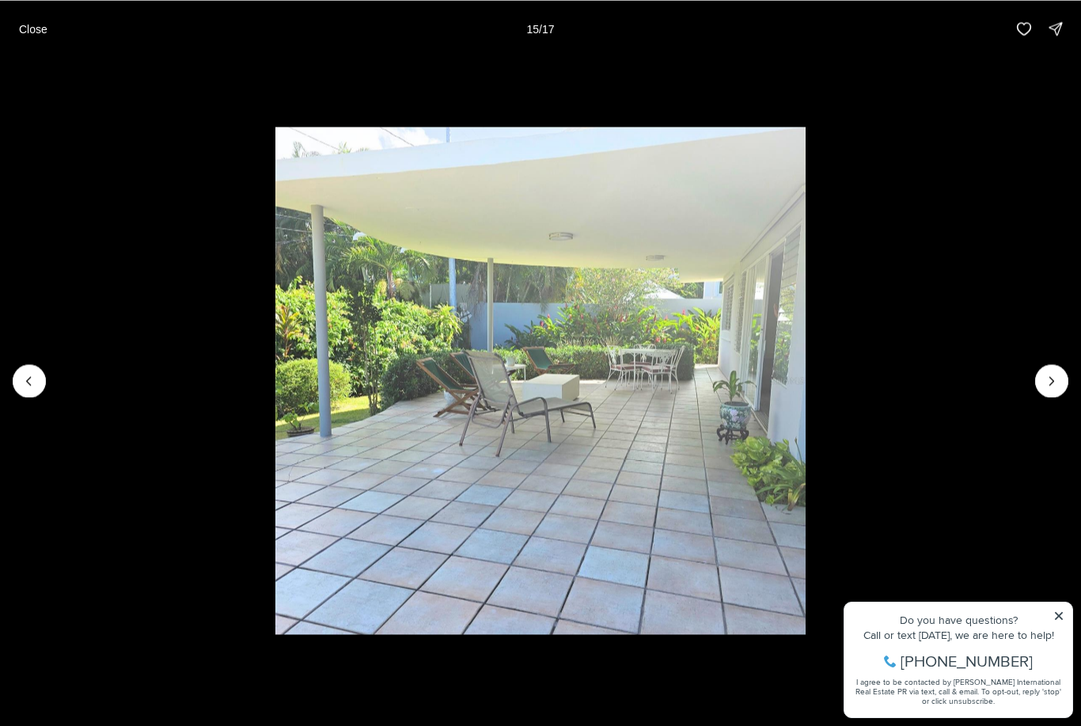
click at [1050, 378] on icon "Next slide" at bounding box center [1052, 381] width 16 height 16
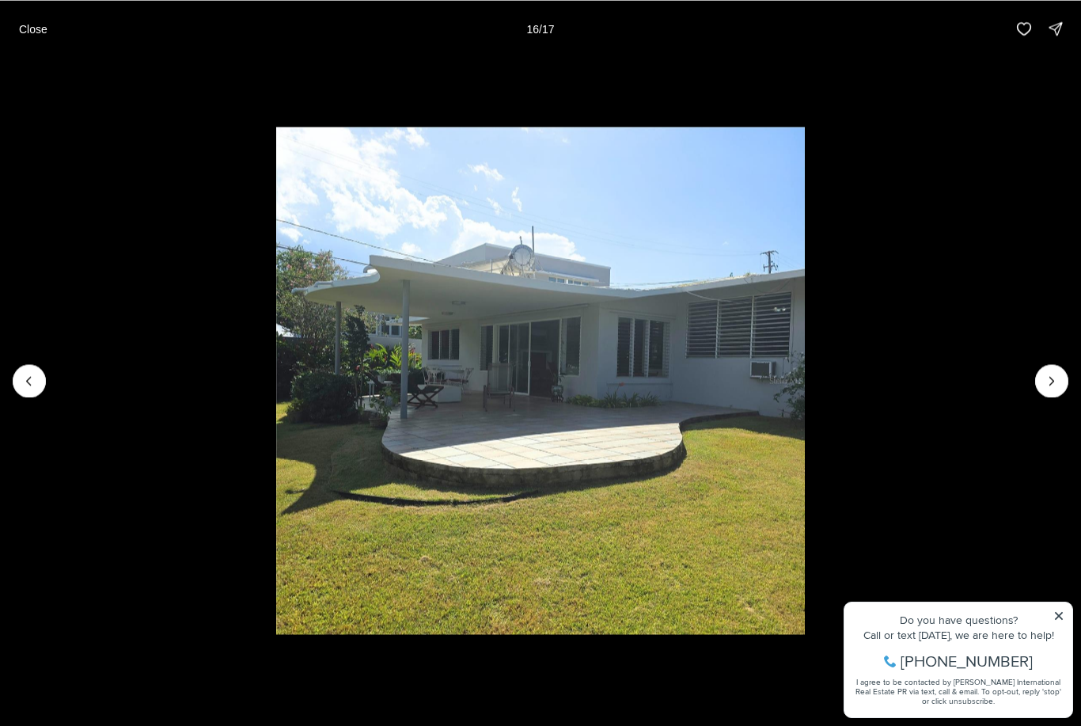
click at [1049, 376] on icon "Next slide" at bounding box center [1052, 381] width 16 height 16
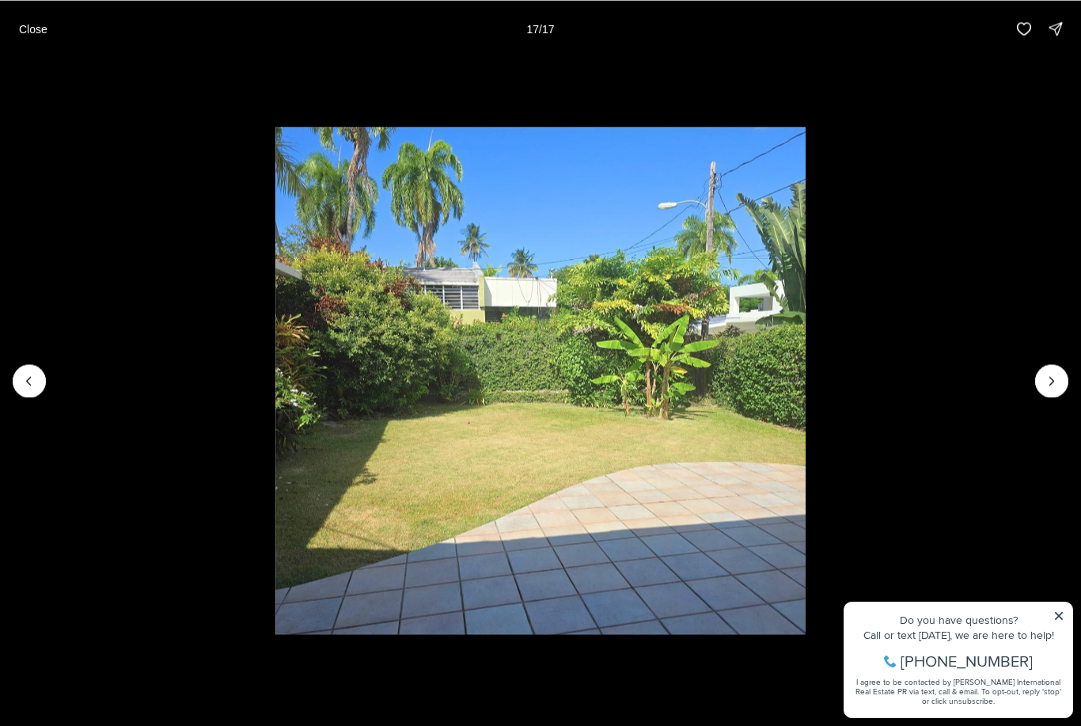
click at [805, 373] on img "17 of 17" at bounding box center [540, 381] width 530 height 508
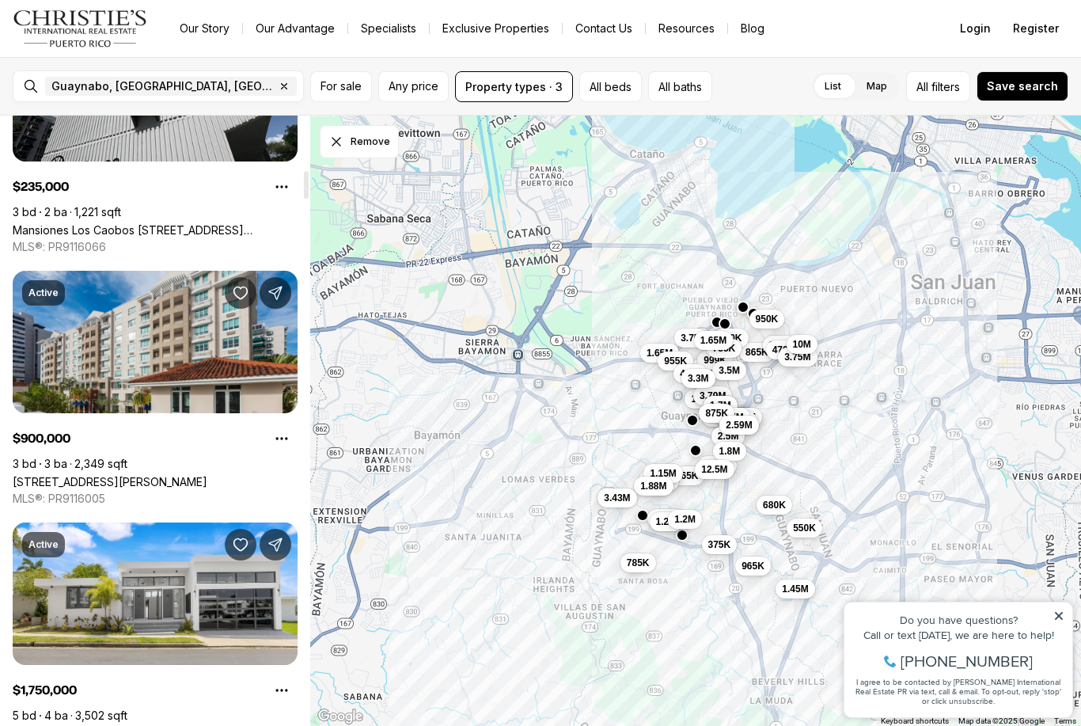
scroll to position [1184, 0]
click at [207, 474] on link "[STREET_ADDRESS][PERSON_NAME]" at bounding box center [110, 480] width 195 height 13
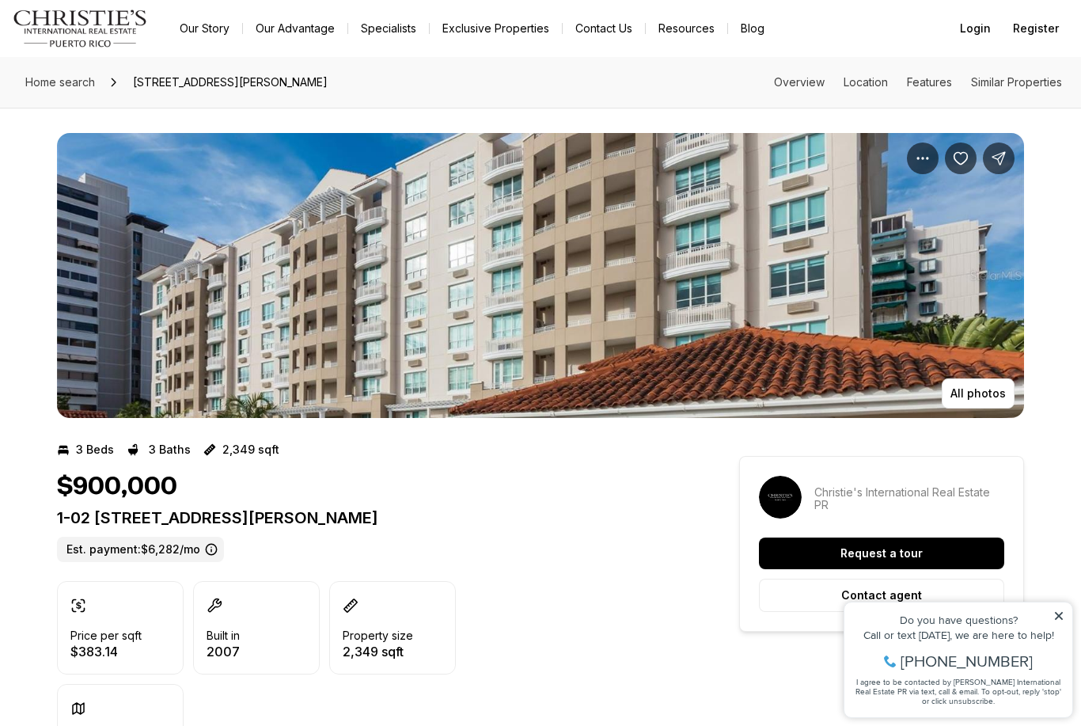
click at [993, 397] on p "All photos" at bounding box center [977, 393] width 55 height 13
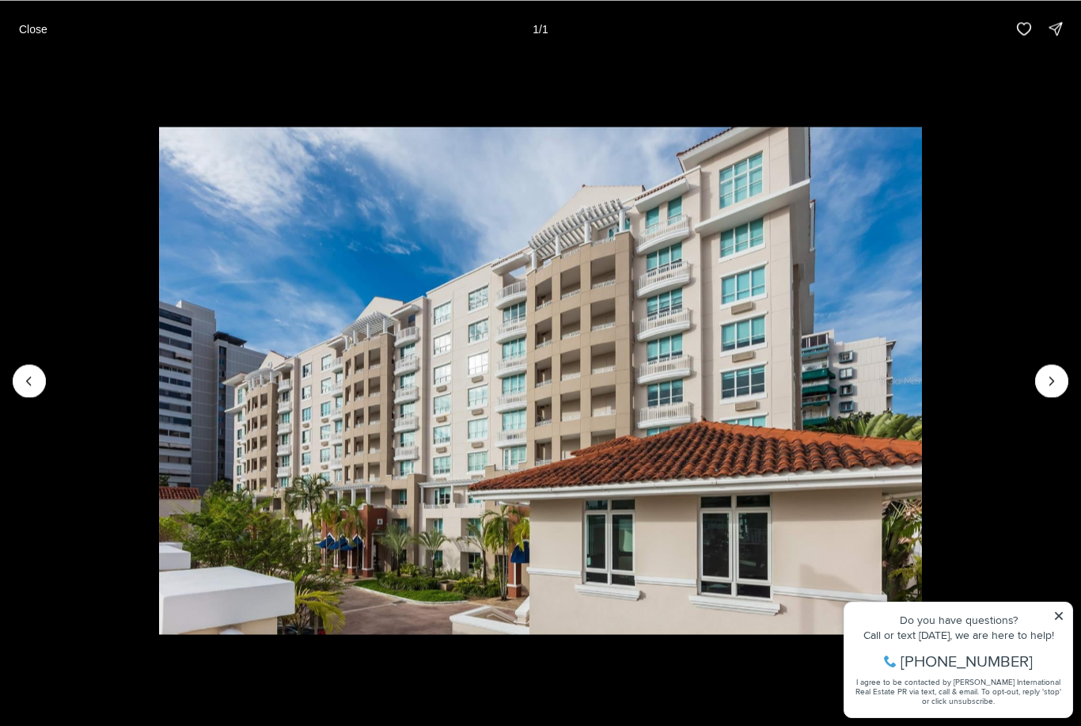
click at [1057, 379] on div at bounding box center [1051, 380] width 33 height 33
click at [1051, 385] on div at bounding box center [1051, 380] width 33 height 33
click at [1057, 377] on div at bounding box center [1051, 380] width 33 height 33
click at [1052, 385] on div at bounding box center [1051, 380] width 33 height 33
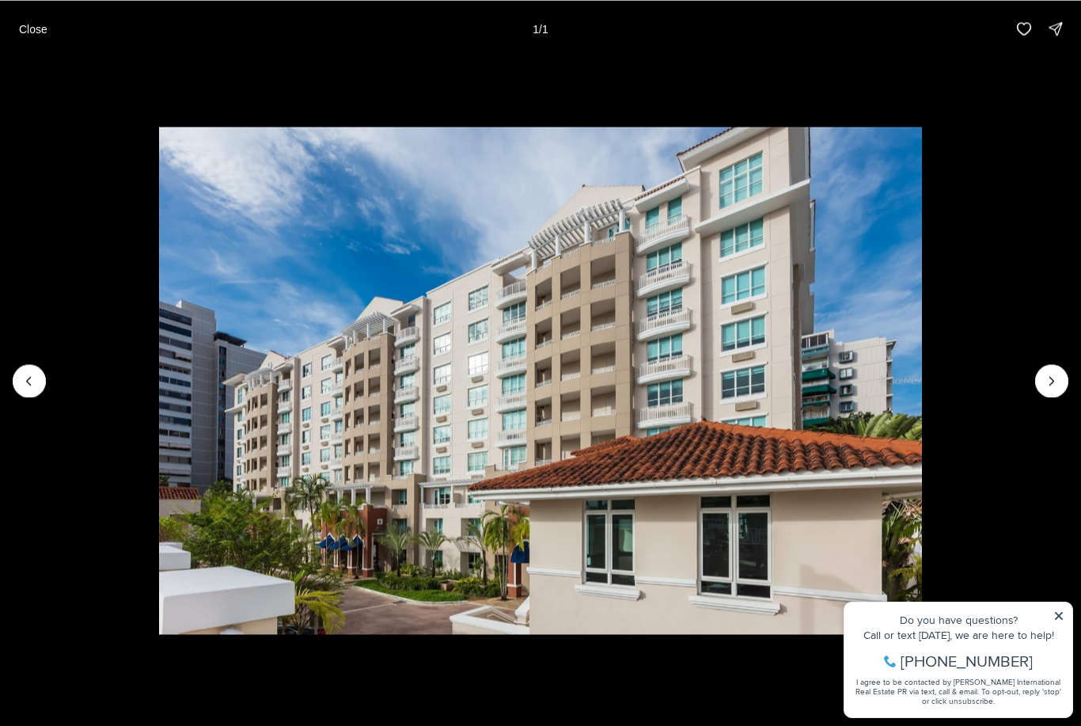
click at [1050, 380] on div at bounding box center [1051, 380] width 33 height 33
click at [1048, 383] on div at bounding box center [1051, 380] width 33 height 33
click at [45, 23] on p "Close" at bounding box center [33, 28] width 28 height 13
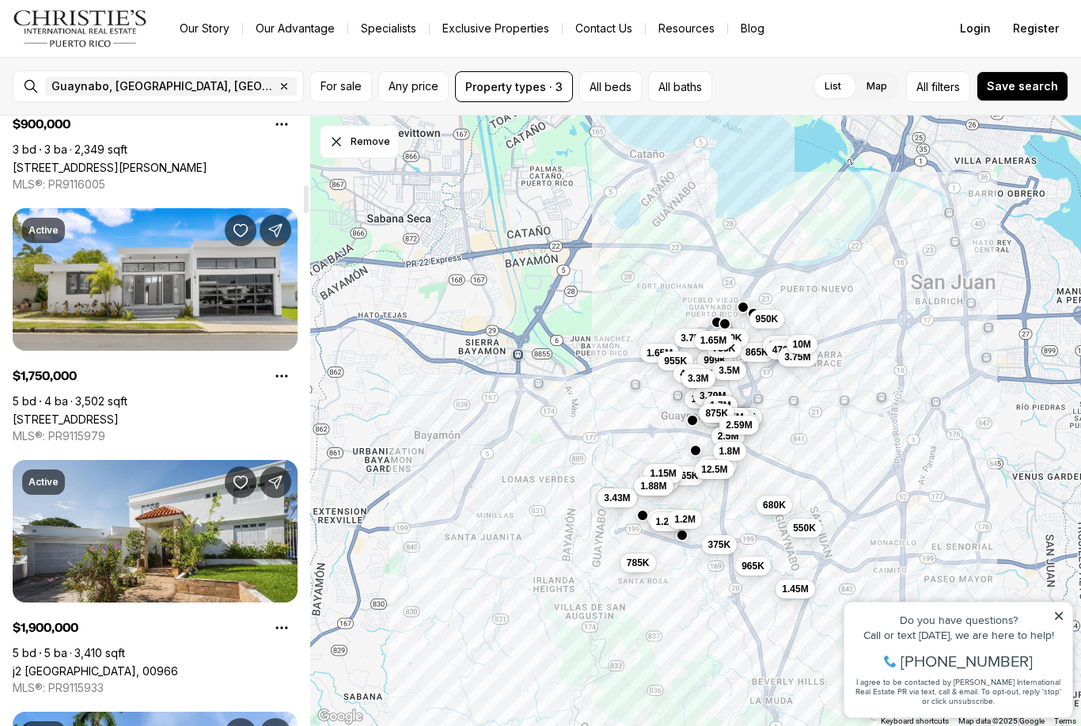
scroll to position [1499, 0]
click at [110, 663] on link "j2 [GEOGRAPHIC_DATA], 00966" at bounding box center [95, 669] width 165 height 13
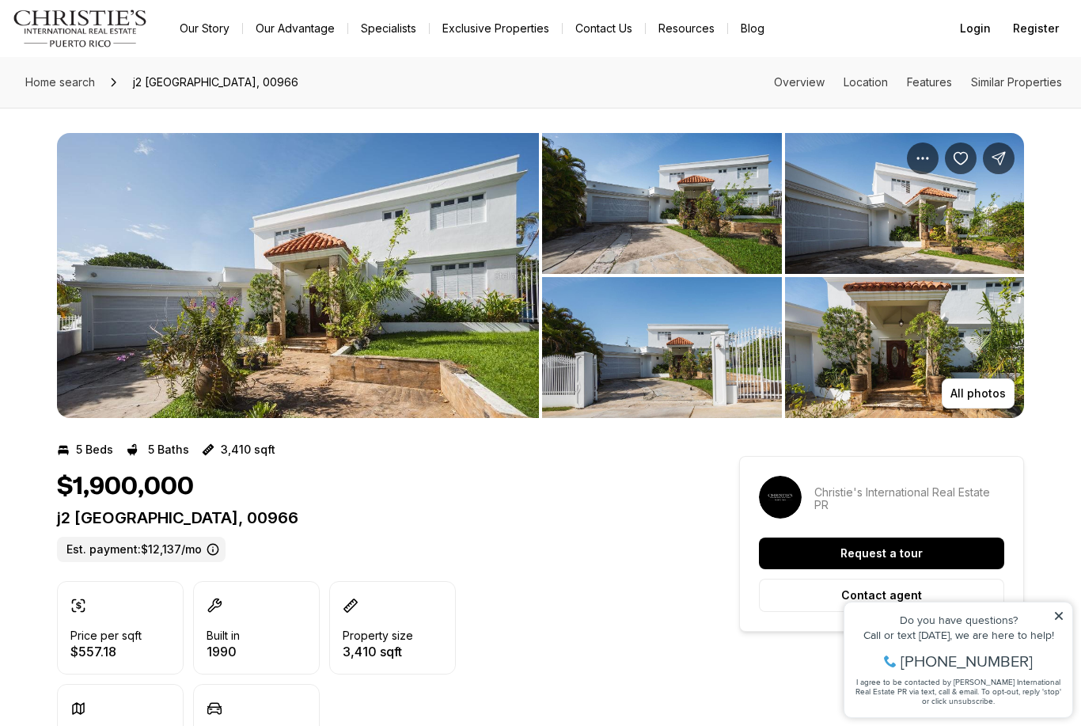
click at [983, 388] on p "All photos" at bounding box center [977, 393] width 55 height 13
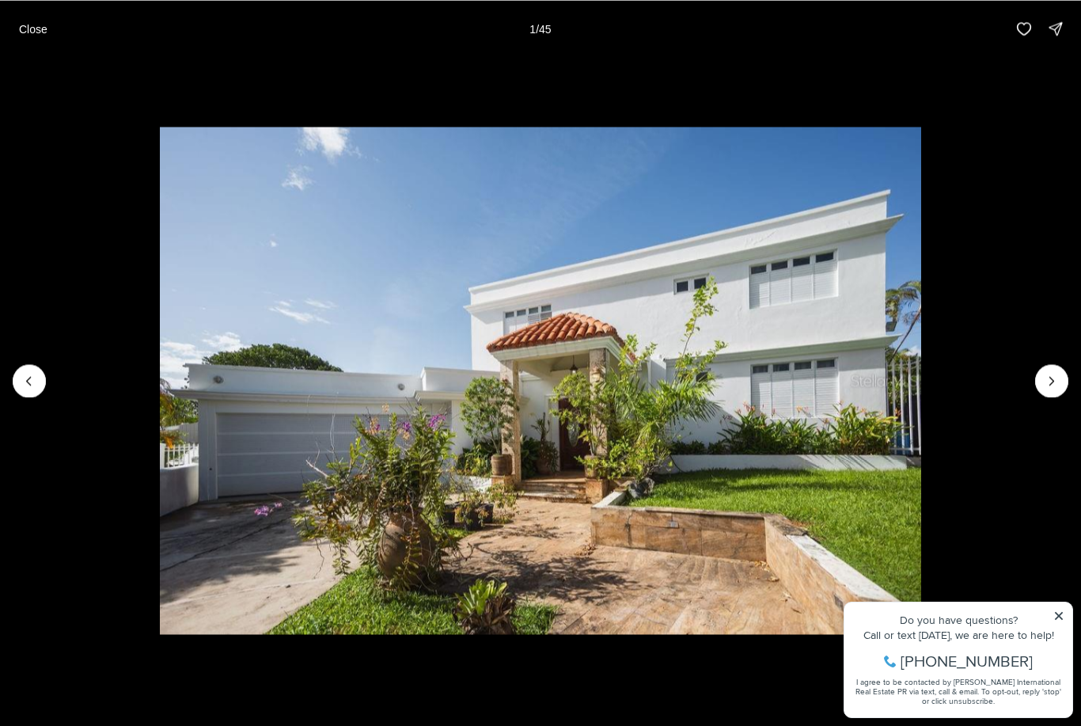
click at [1044, 381] on icon "Next slide" at bounding box center [1052, 381] width 16 height 16
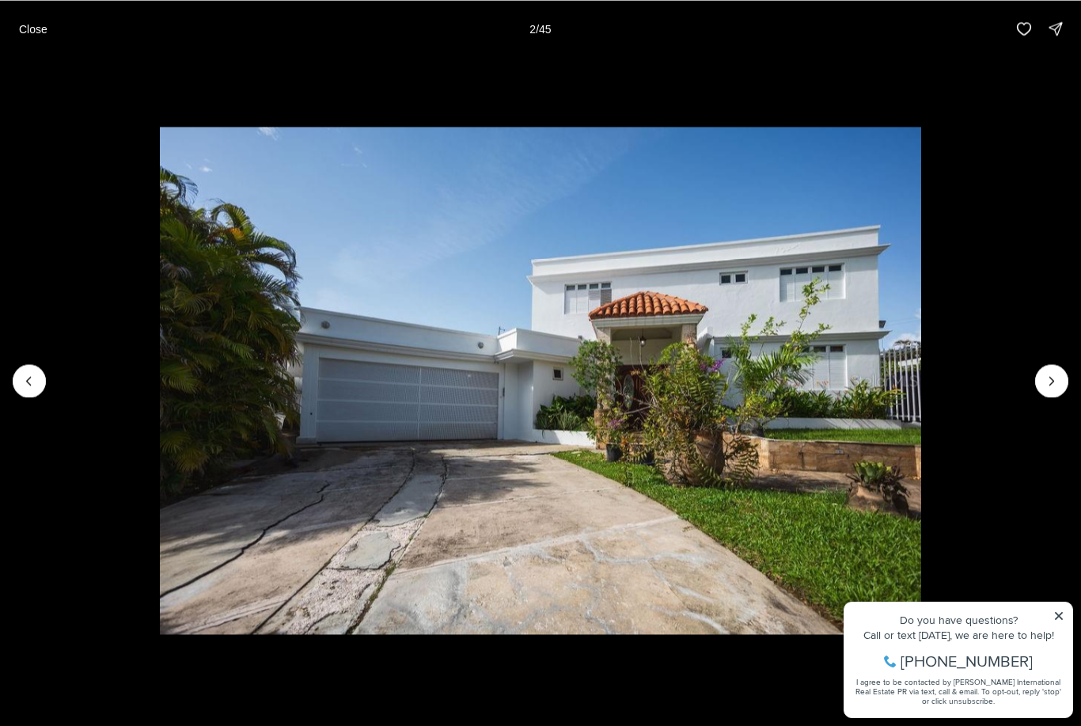
click at [1039, 382] on button "Next slide" at bounding box center [1051, 380] width 33 height 33
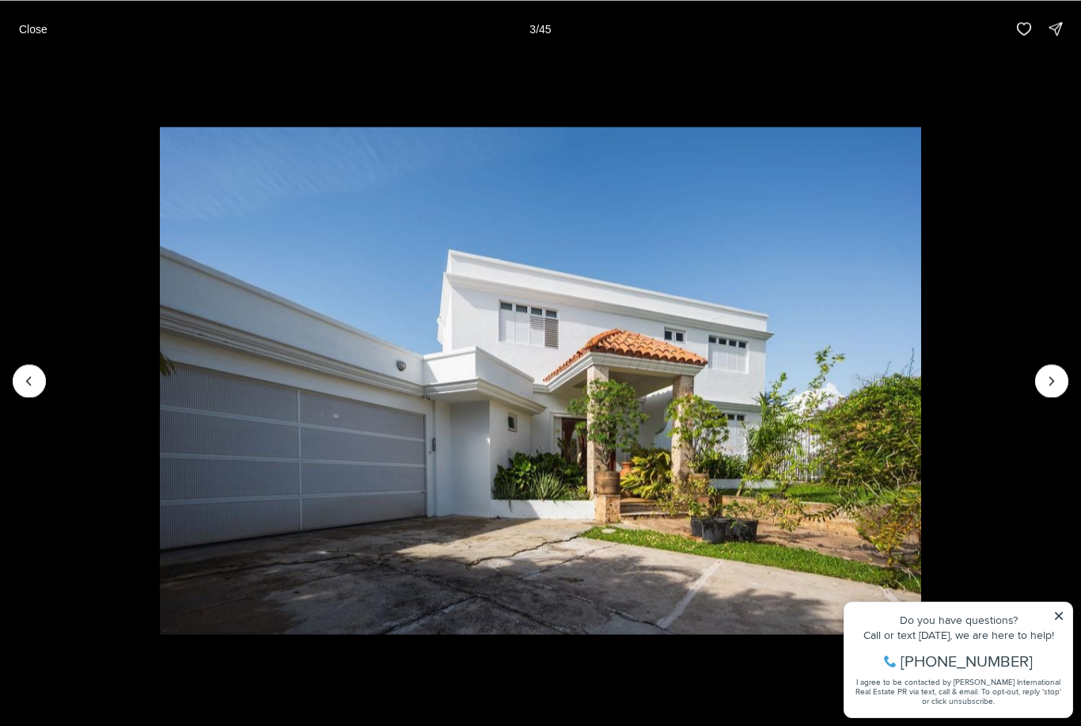
click at [1044, 381] on icon "Next slide" at bounding box center [1052, 381] width 16 height 16
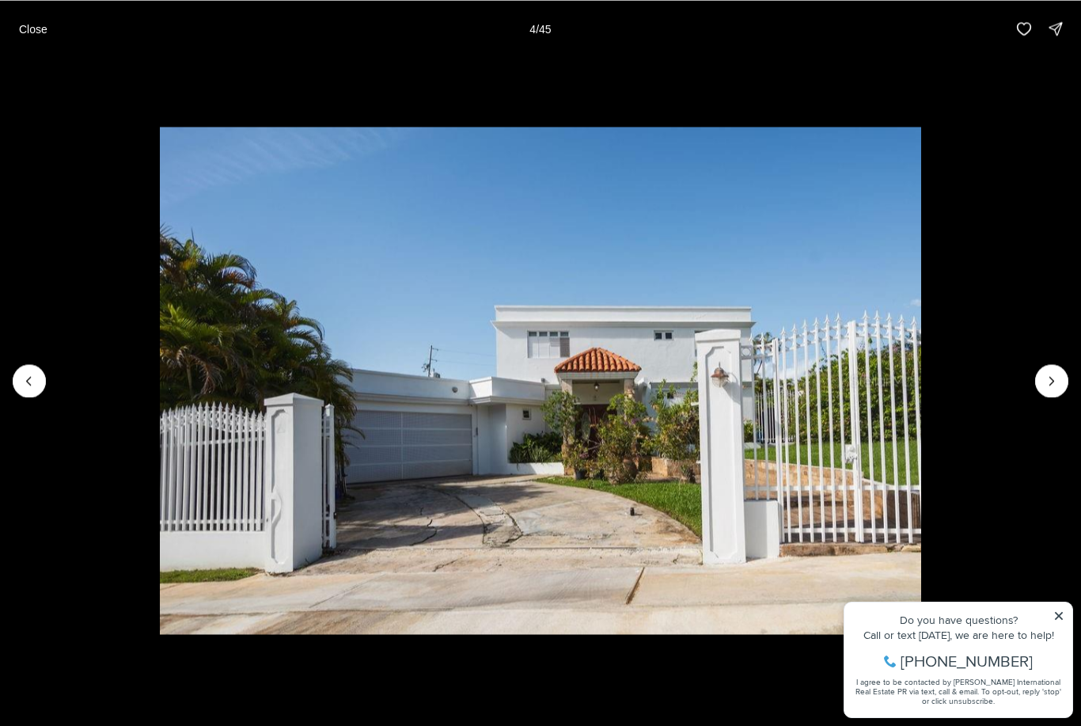
click at [1049, 378] on icon "Next slide" at bounding box center [1052, 381] width 16 height 16
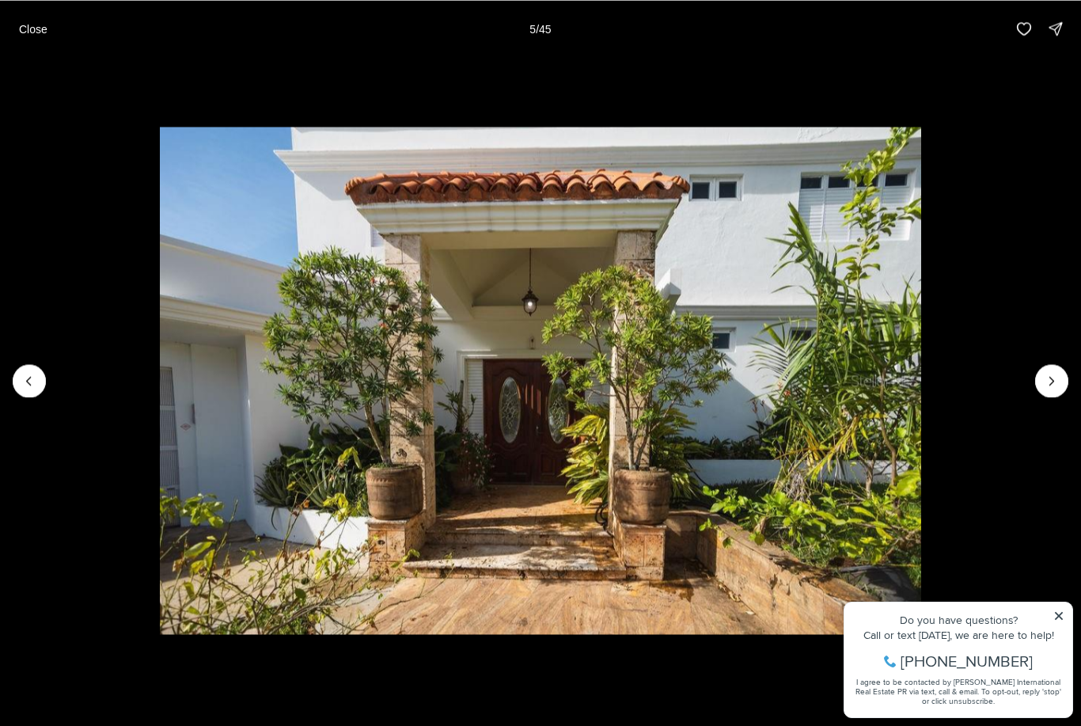
click at [1045, 373] on icon "Next slide" at bounding box center [1052, 381] width 16 height 16
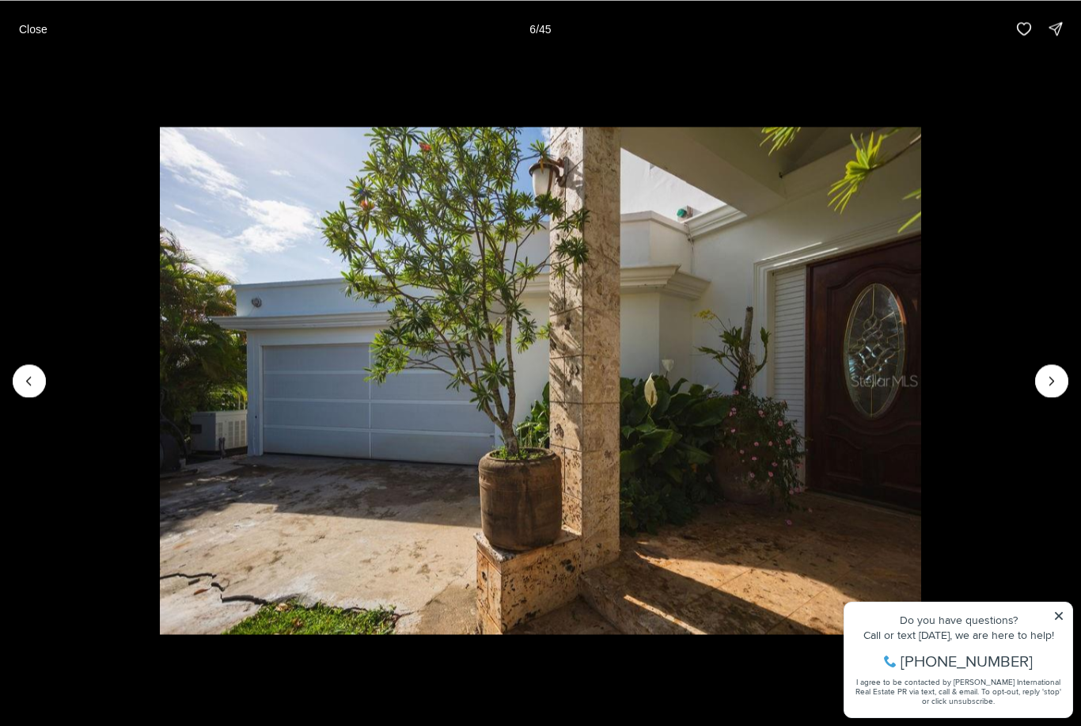
click at [1044, 378] on icon "Next slide" at bounding box center [1052, 381] width 16 height 16
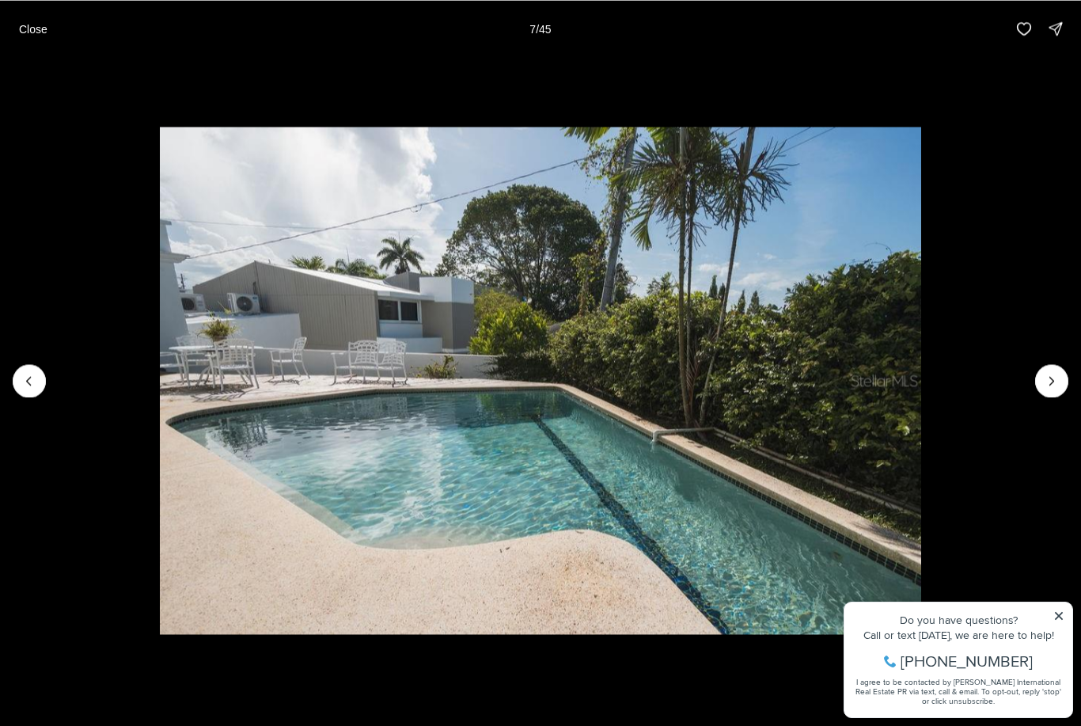
click at [1039, 376] on button "Next slide" at bounding box center [1051, 380] width 33 height 33
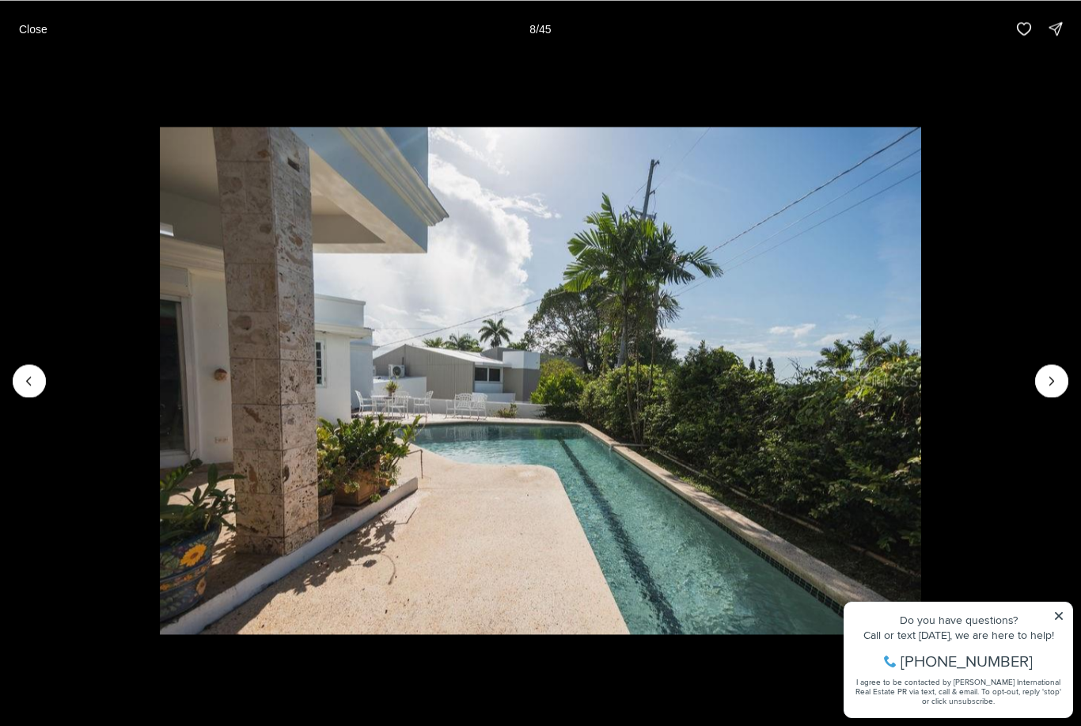
click at [1046, 377] on icon "Next slide" at bounding box center [1052, 381] width 16 height 16
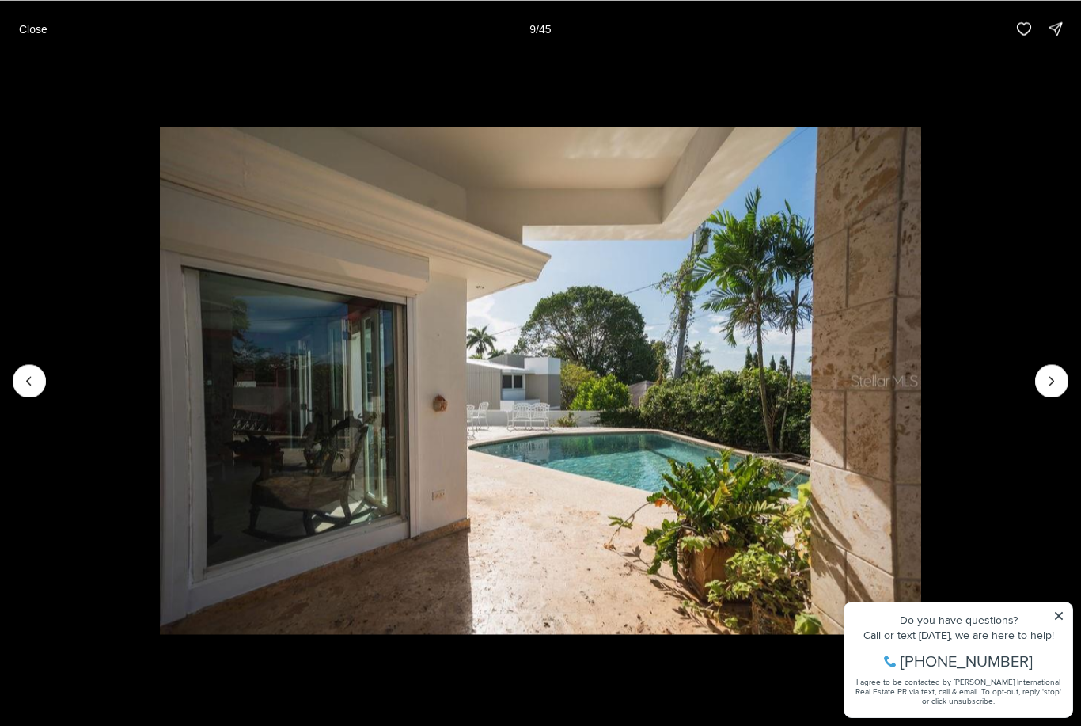
click at [1052, 377] on icon "Next slide" at bounding box center [1052, 381] width 16 height 16
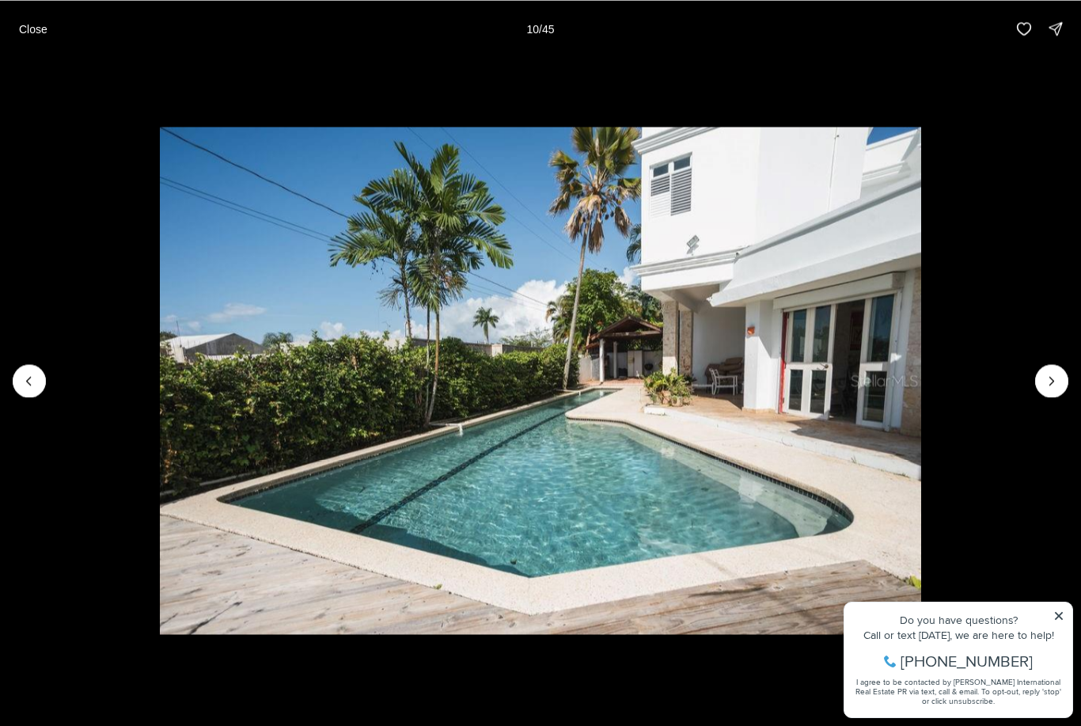
click at [1052, 377] on icon "Next slide" at bounding box center [1052, 381] width 16 height 16
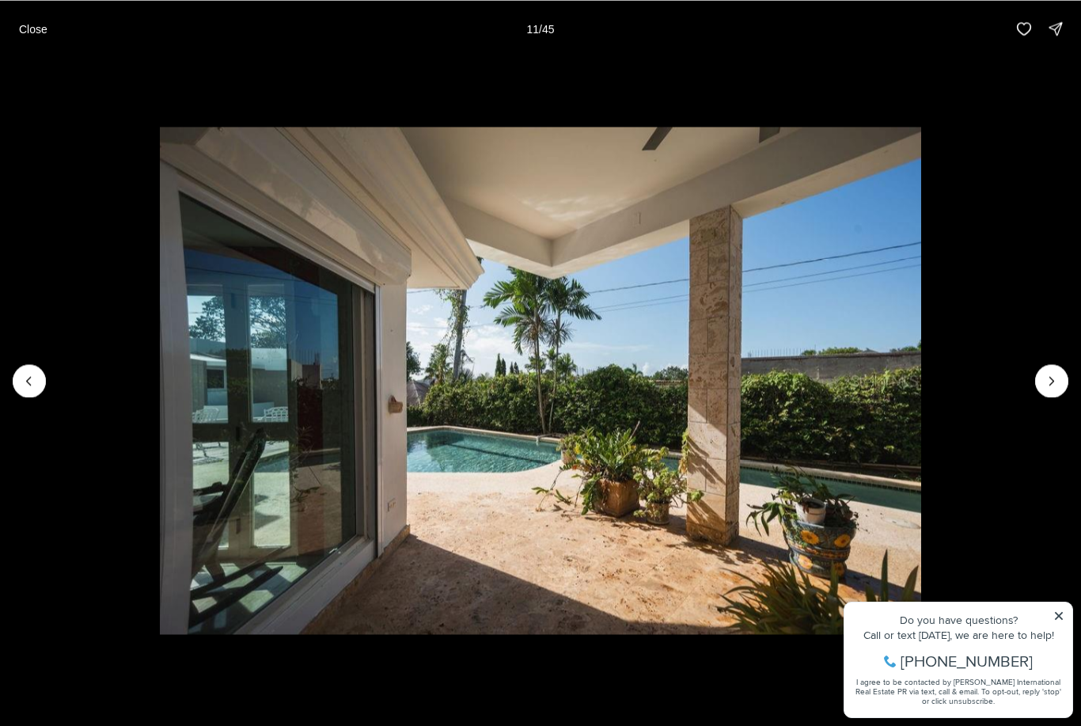
click at [1041, 388] on button "Next slide" at bounding box center [1051, 380] width 33 height 33
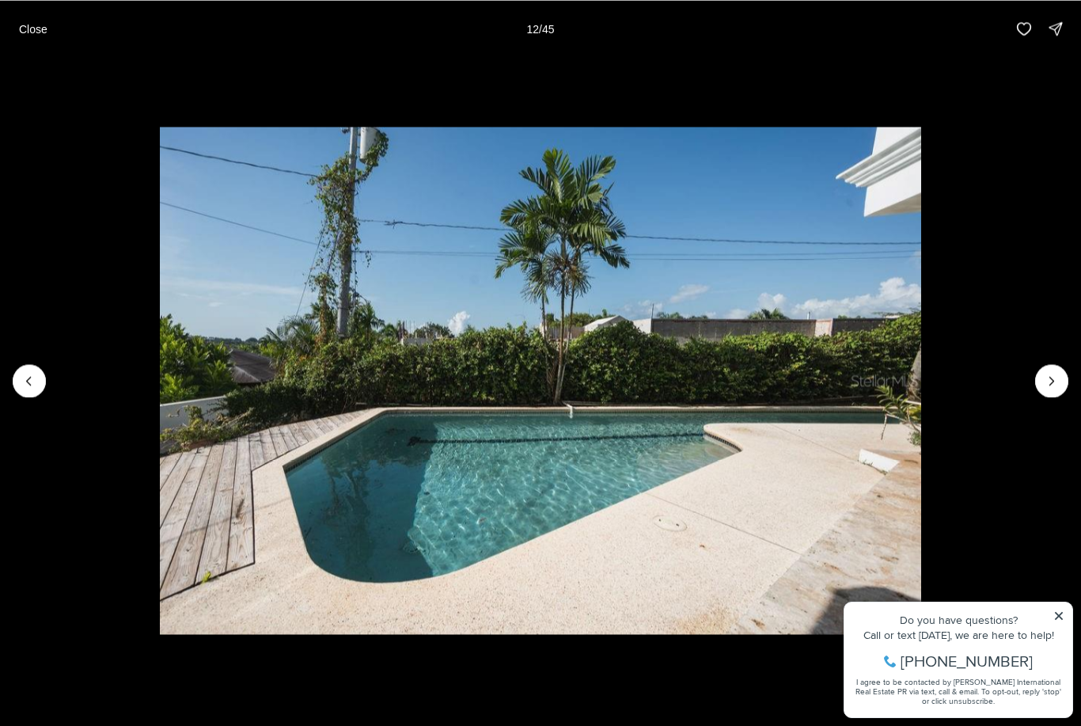
click at [1047, 384] on icon "Next slide" at bounding box center [1052, 381] width 16 height 16
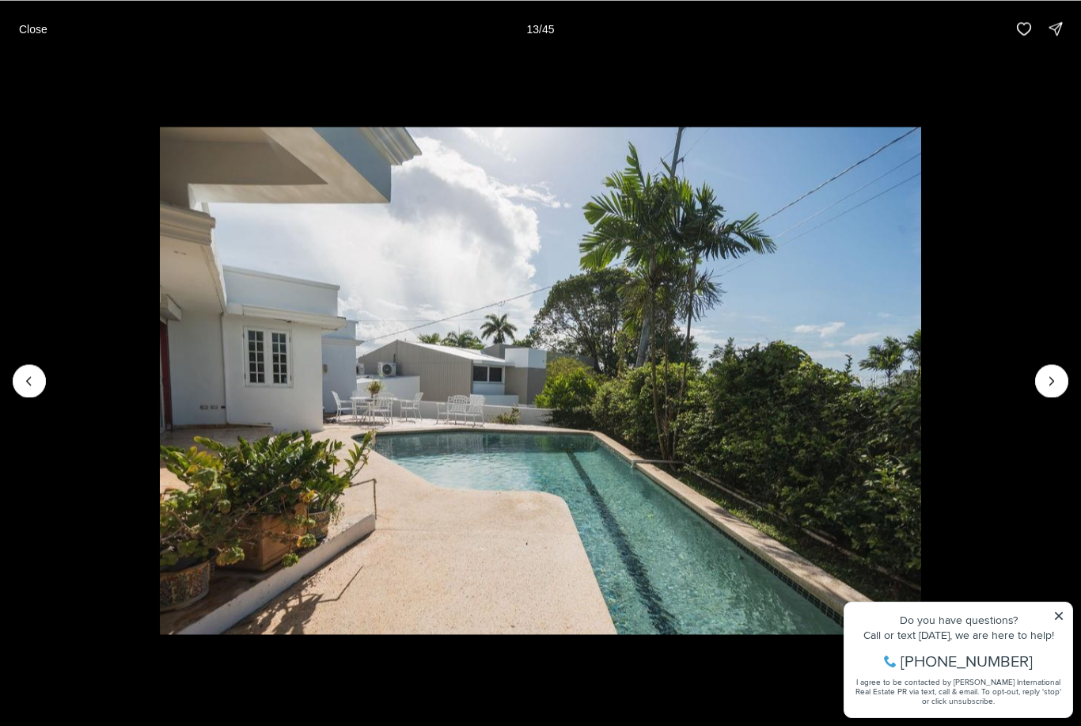
click at [1052, 380] on icon "Next slide" at bounding box center [1052, 381] width 16 height 16
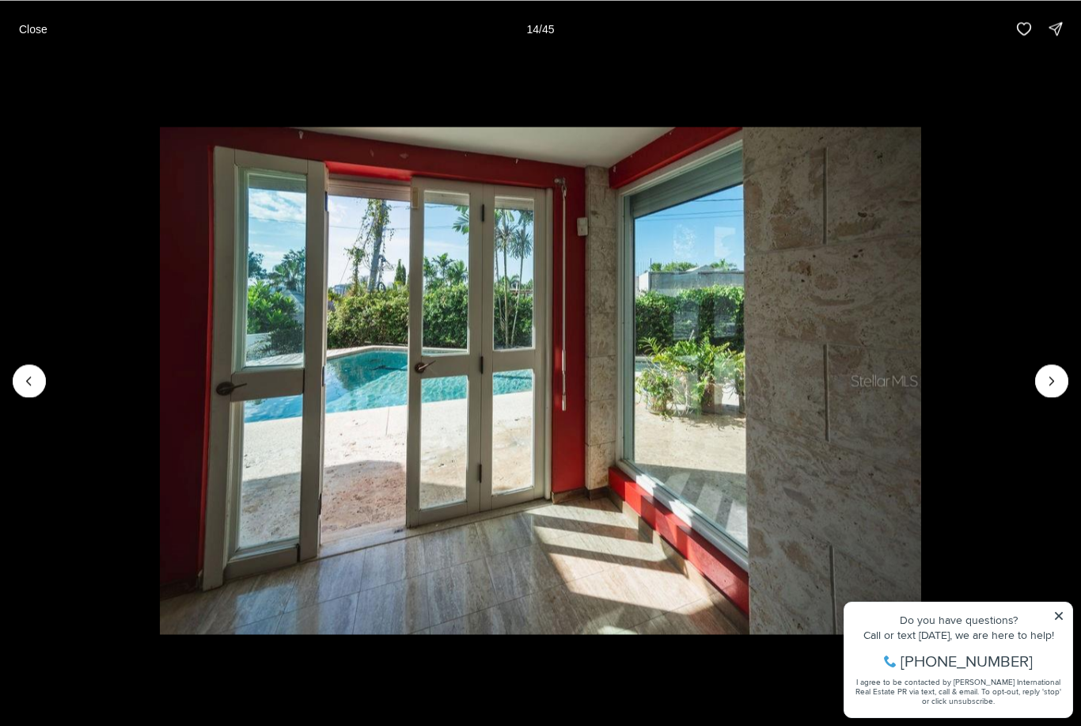
click at [1044, 385] on icon "Next slide" at bounding box center [1052, 381] width 16 height 16
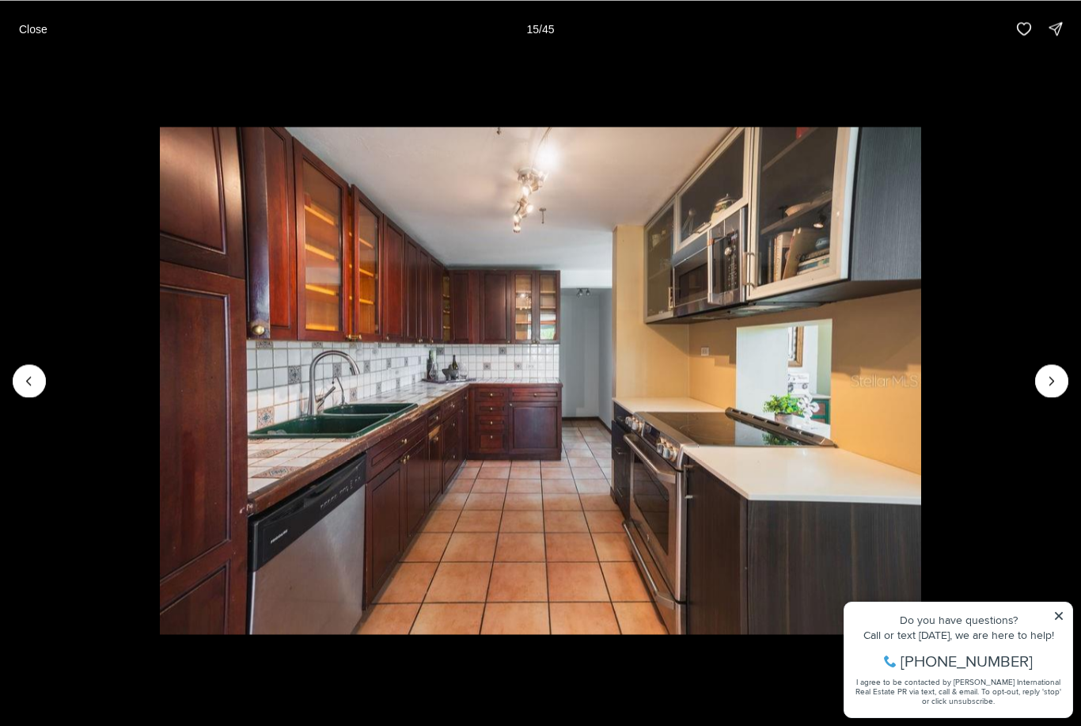
click at [1044, 383] on icon "Next slide" at bounding box center [1052, 381] width 16 height 16
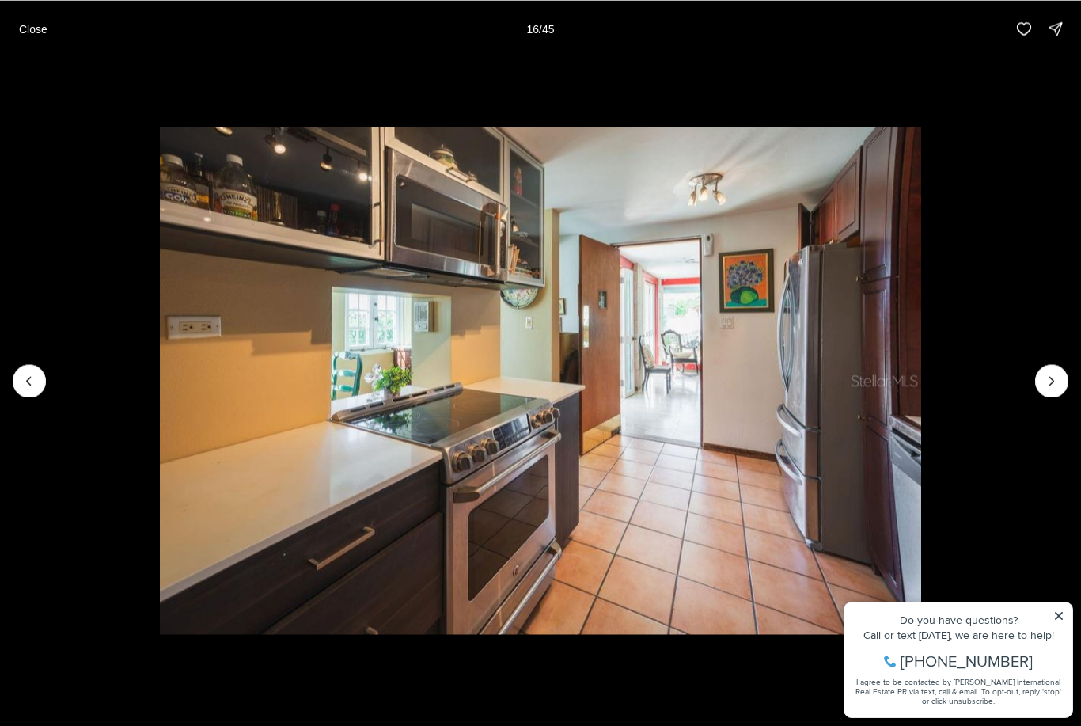
click at [1055, 375] on icon "Next slide" at bounding box center [1052, 381] width 16 height 16
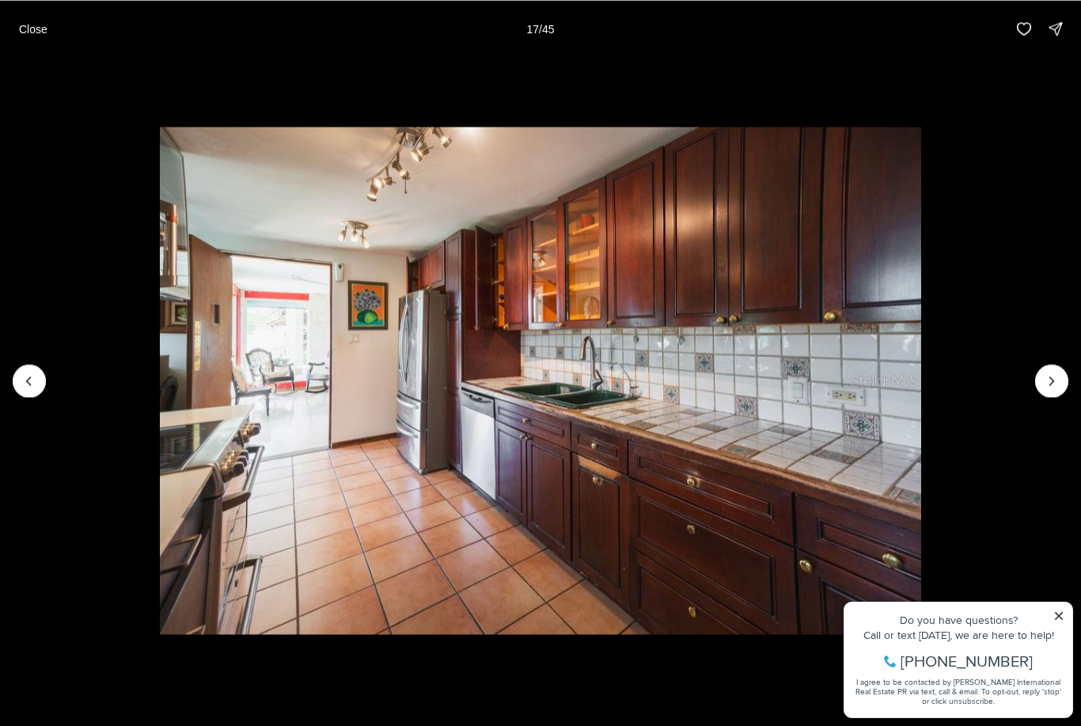
click at [1048, 377] on icon "Next slide" at bounding box center [1052, 381] width 16 height 16
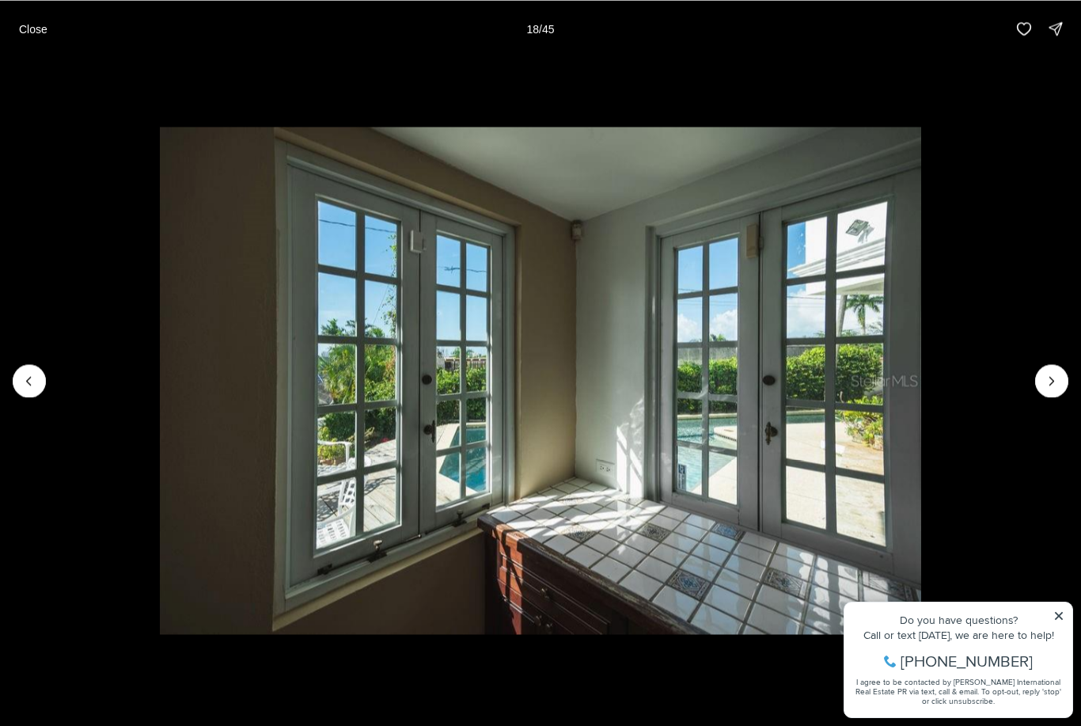
click at [1044, 379] on icon "Next slide" at bounding box center [1052, 381] width 16 height 16
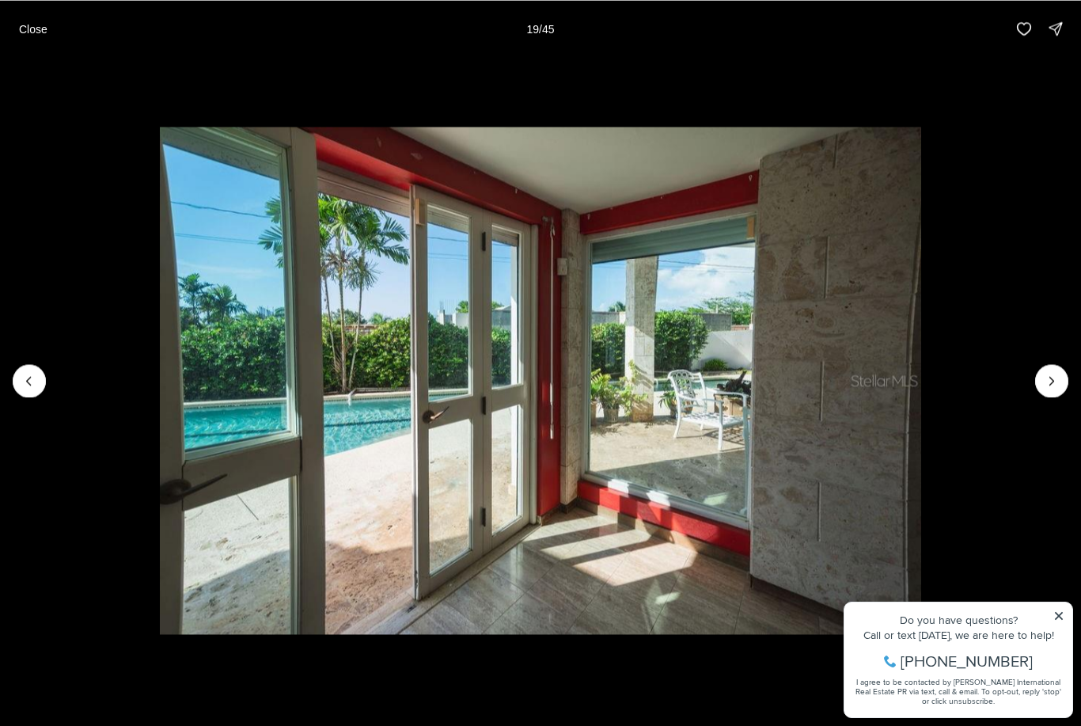
click at [1044, 379] on icon "Next slide" at bounding box center [1052, 381] width 16 height 16
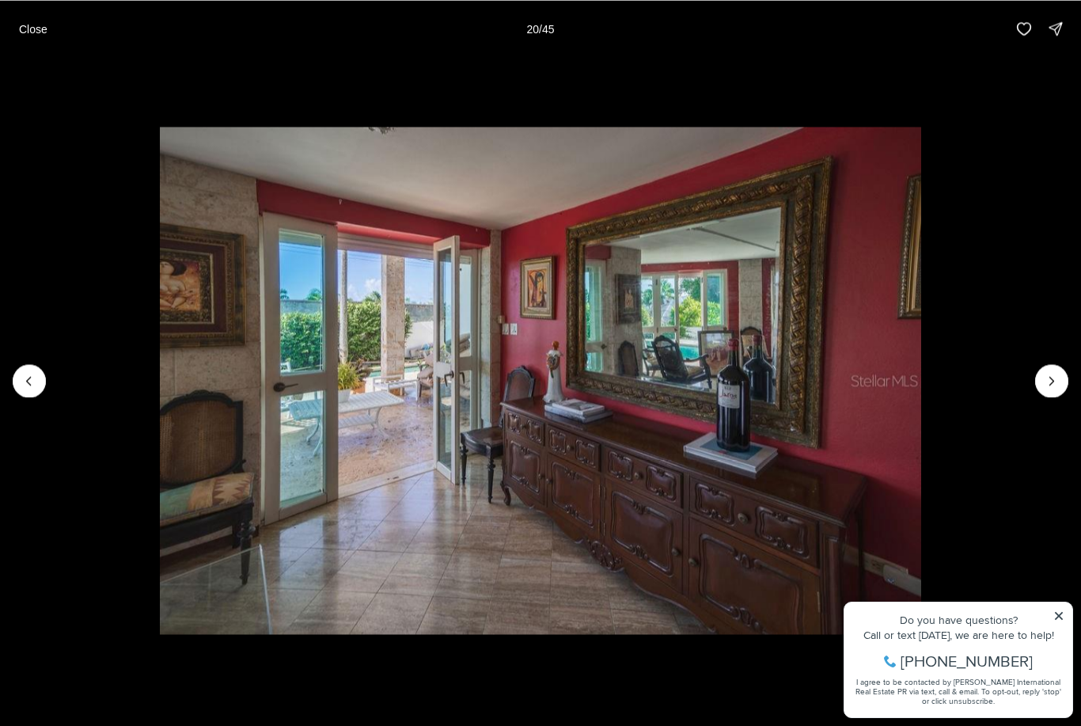
click at [1045, 384] on icon "Next slide" at bounding box center [1052, 381] width 16 height 16
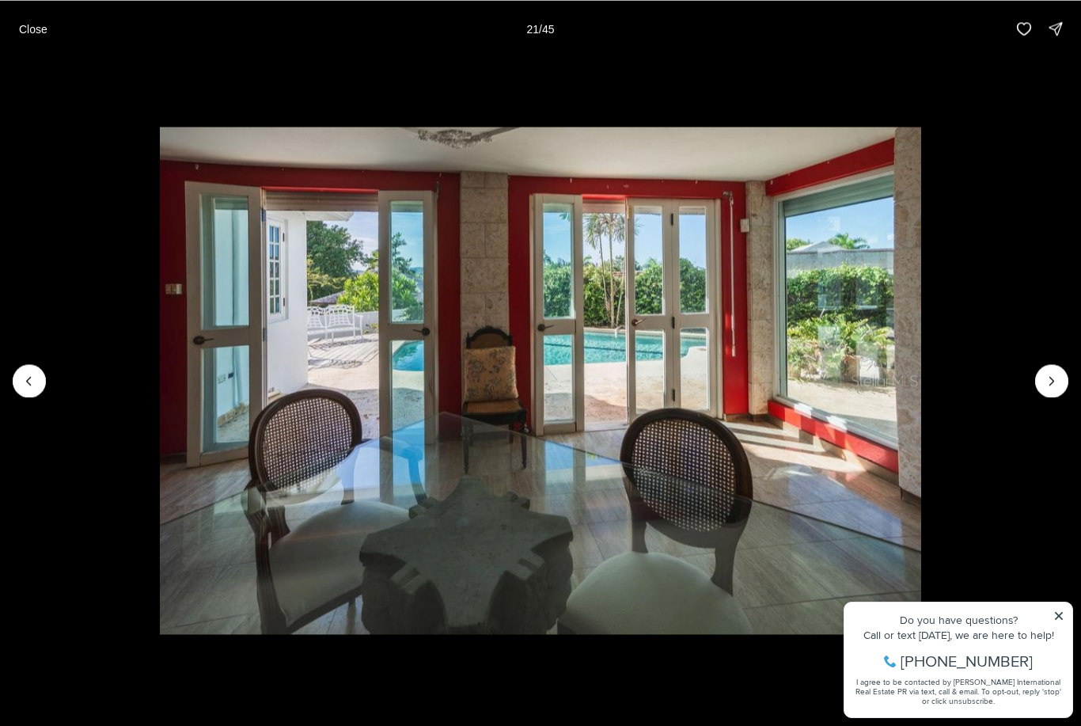
click at [1055, 385] on icon "Next slide" at bounding box center [1052, 381] width 16 height 16
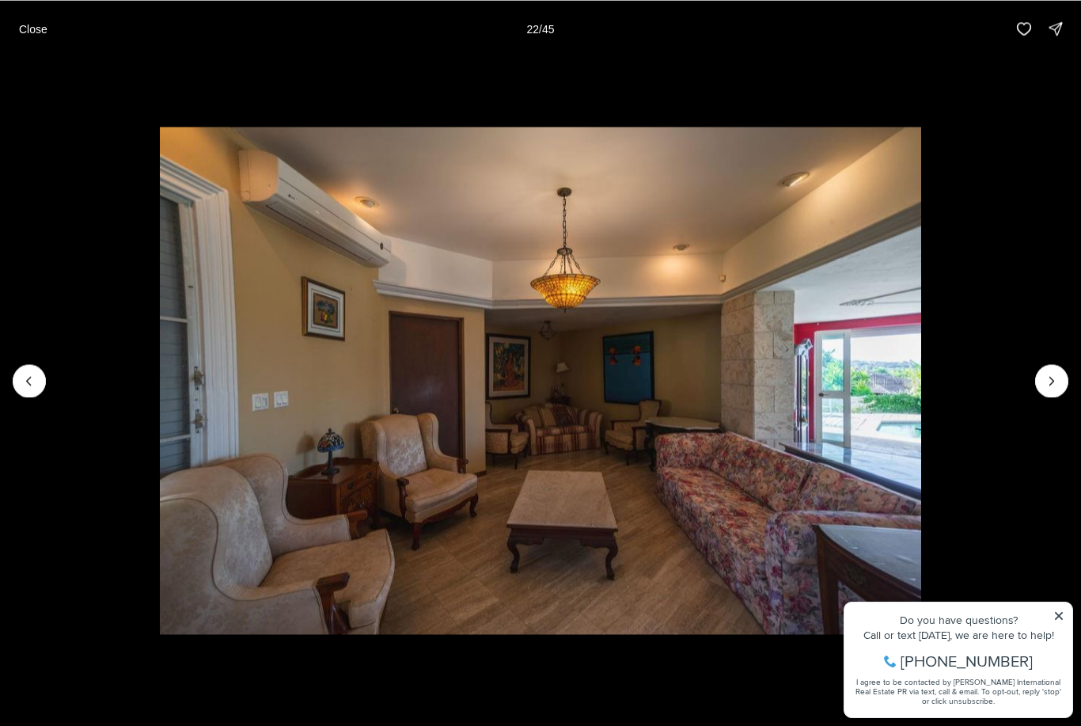
click at [1049, 385] on icon "Next slide" at bounding box center [1052, 381] width 16 height 16
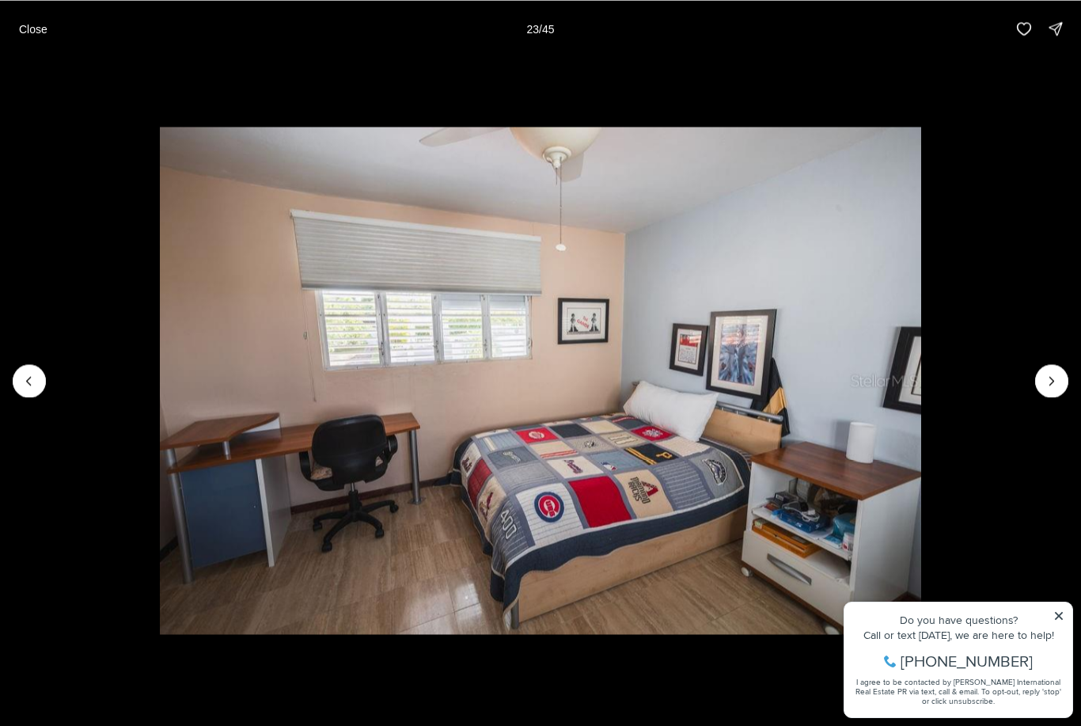
click at [1050, 387] on icon "Next slide" at bounding box center [1052, 381] width 16 height 16
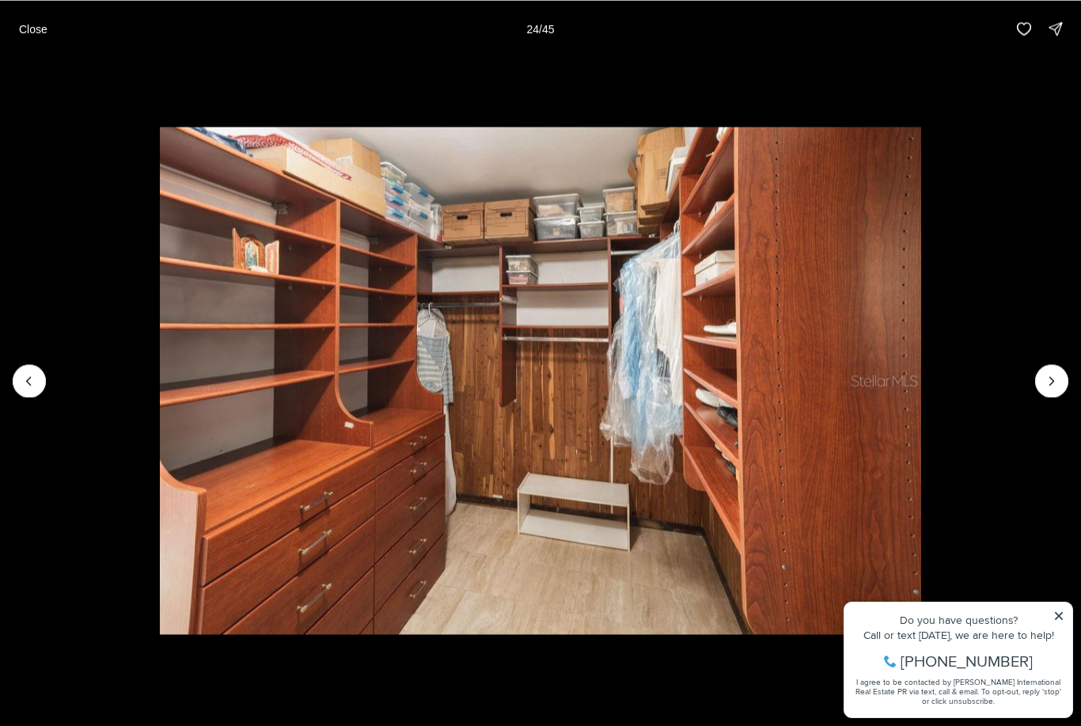
click at [1050, 380] on icon "Next slide" at bounding box center [1052, 381] width 16 height 16
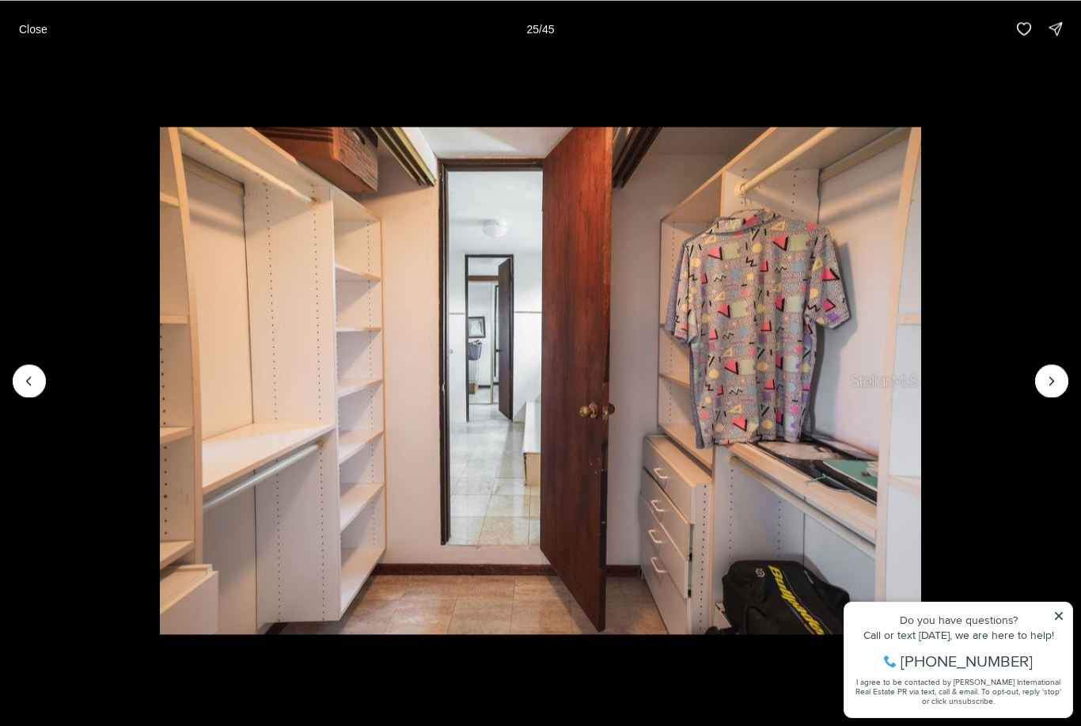
click at [1050, 383] on icon "Next slide" at bounding box center [1052, 381] width 16 height 16
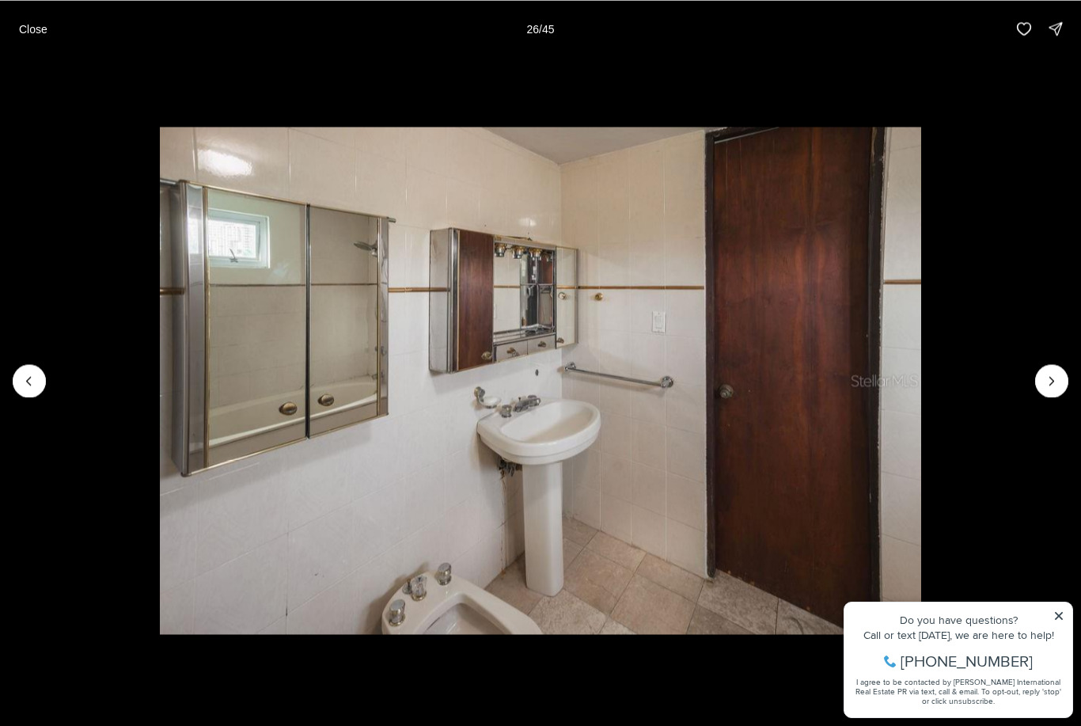
click at [1051, 384] on icon "Next slide" at bounding box center [1052, 381] width 16 height 16
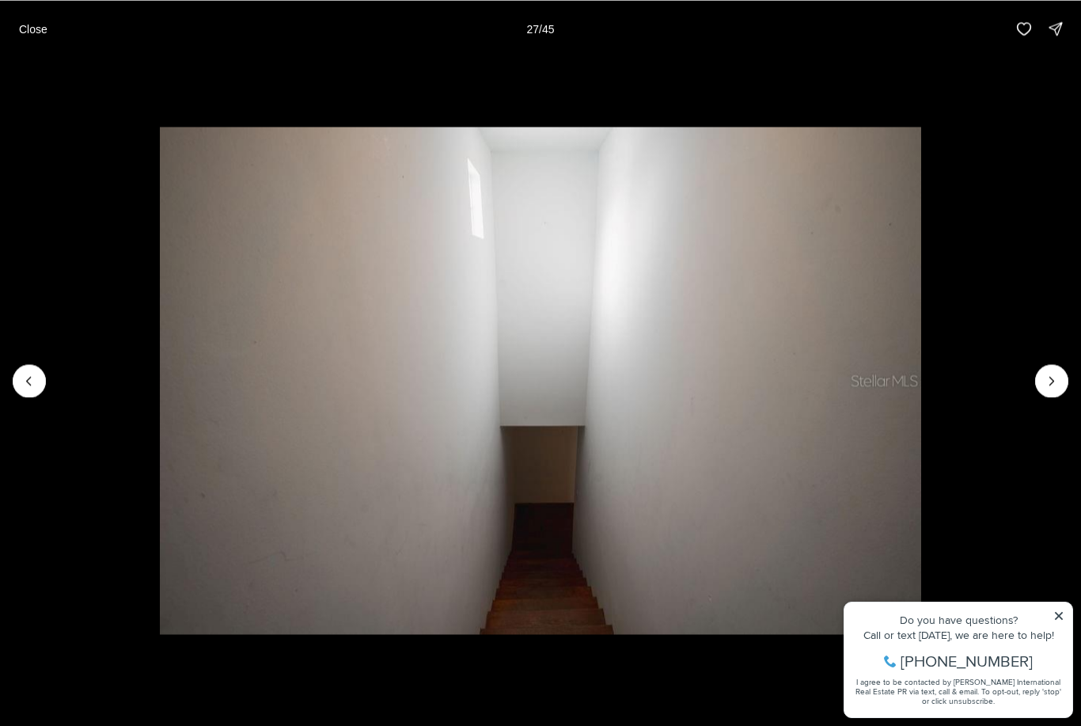
click at [1046, 387] on icon "Next slide" at bounding box center [1052, 381] width 16 height 16
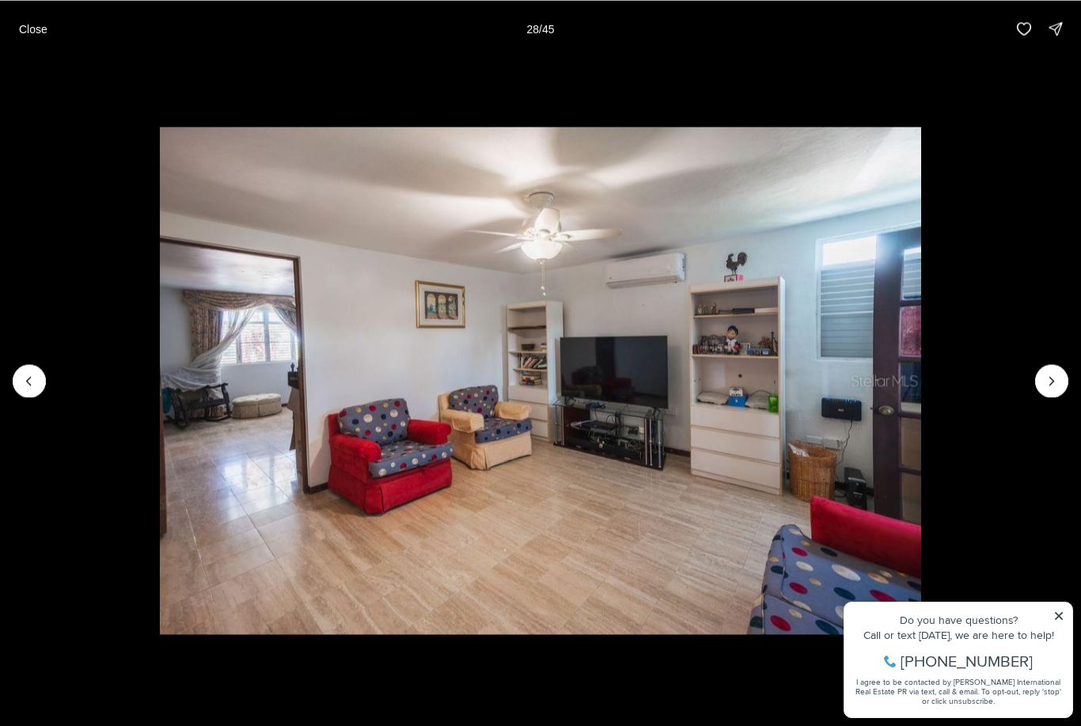
click at [1050, 384] on icon "Next slide" at bounding box center [1052, 381] width 4 height 8
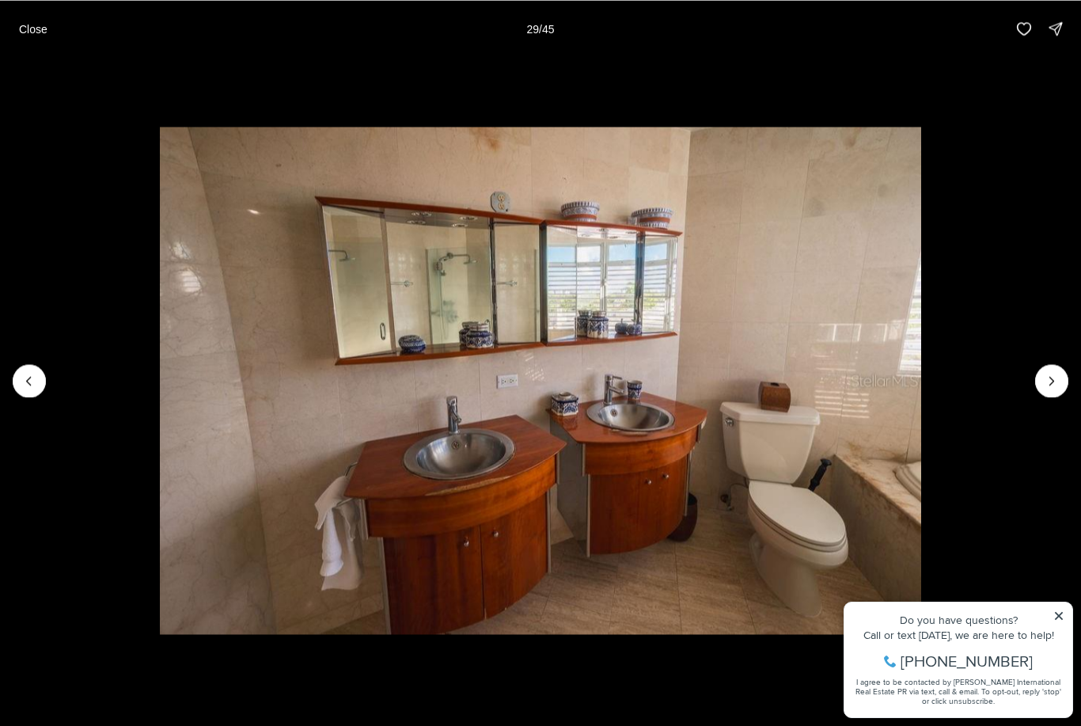
click at [1051, 380] on icon "Next slide" at bounding box center [1052, 381] width 16 height 16
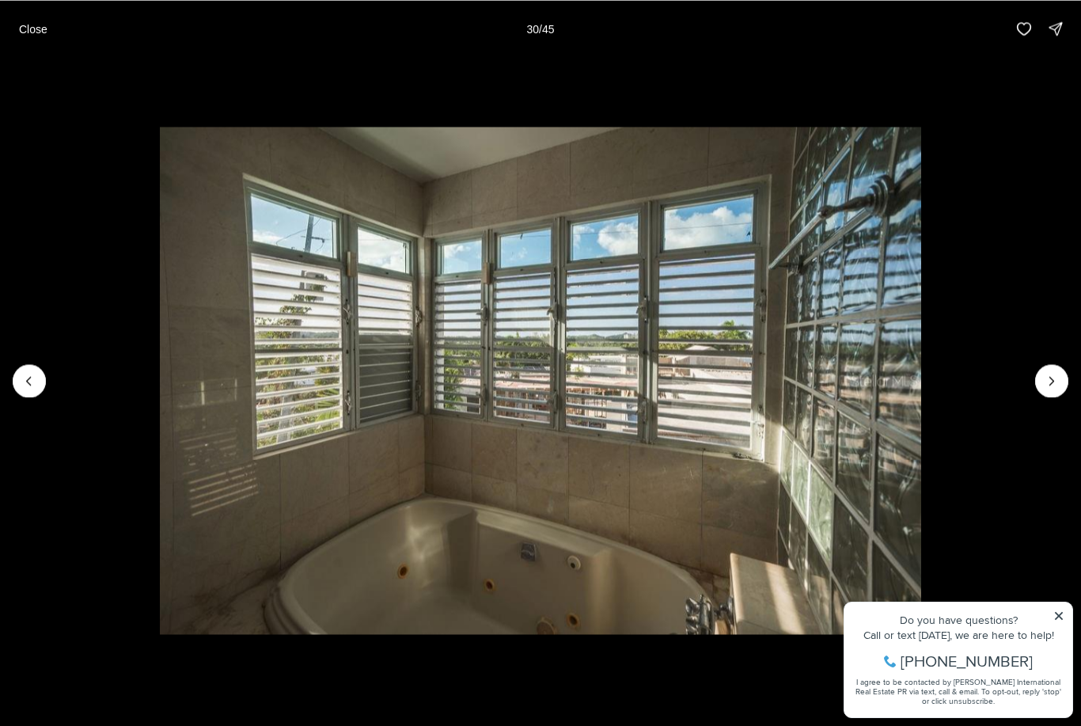
click at [1050, 384] on icon "Next slide" at bounding box center [1052, 381] width 4 height 8
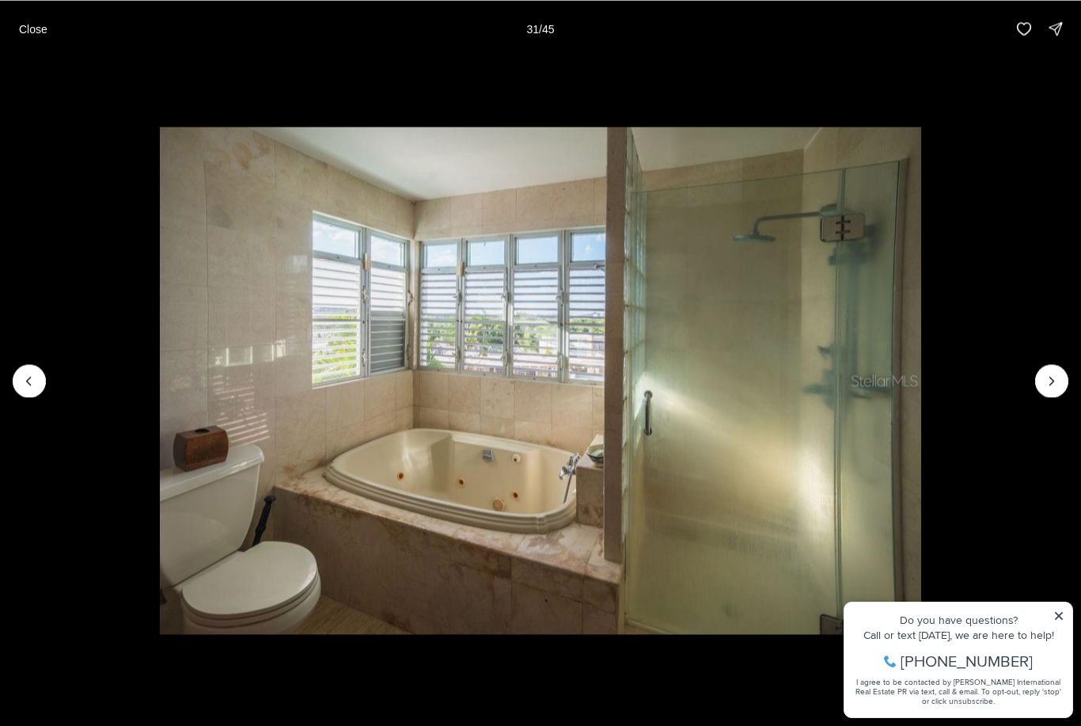
click at [1050, 381] on icon "Next slide" at bounding box center [1052, 381] width 16 height 16
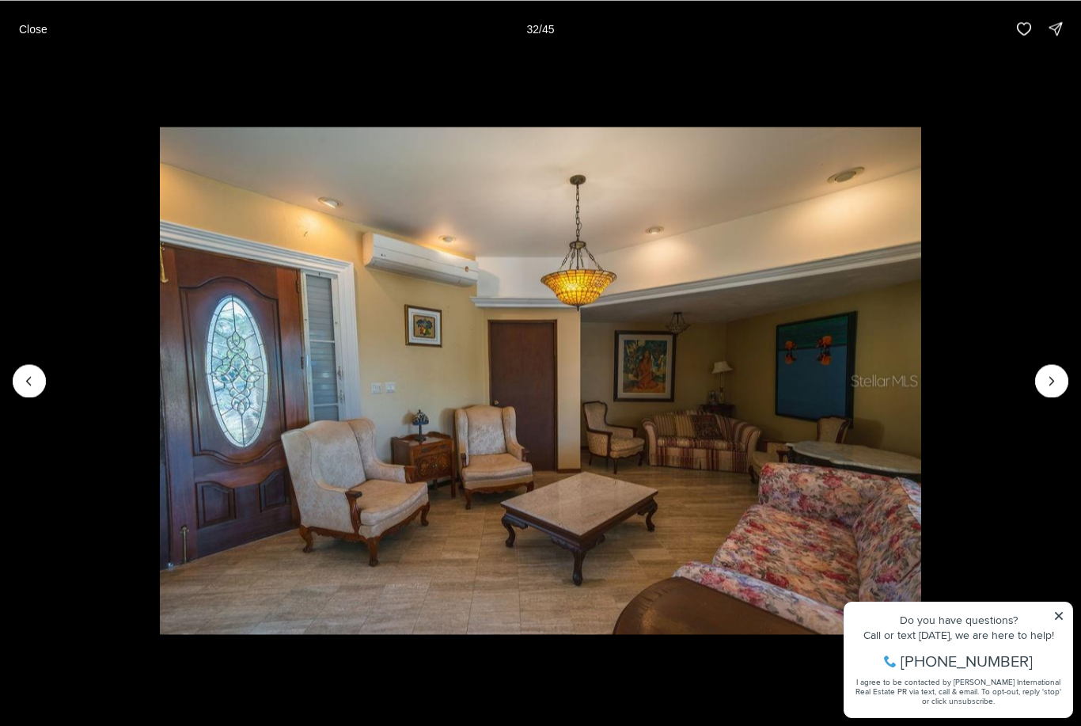
click at [1051, 377] on icon "Next slide" at bounding box center [1052, 381] width 16 height 16
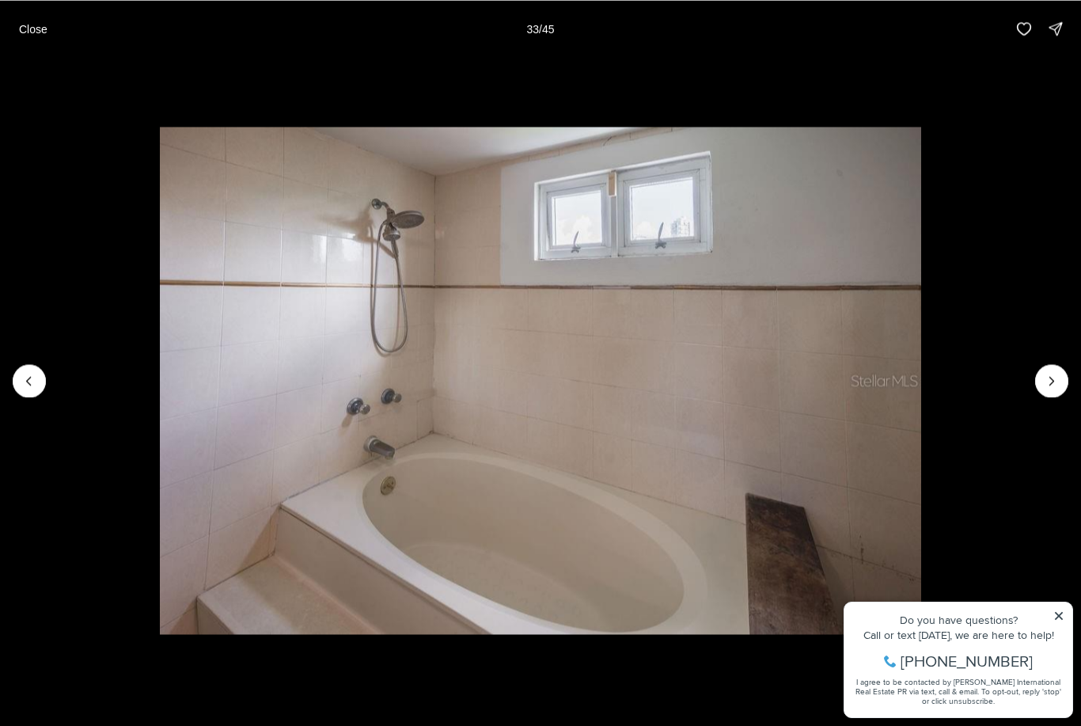
click at [1049, 381] on icon "Next slide" at bounding box center [1052, 381] width 16 height 16
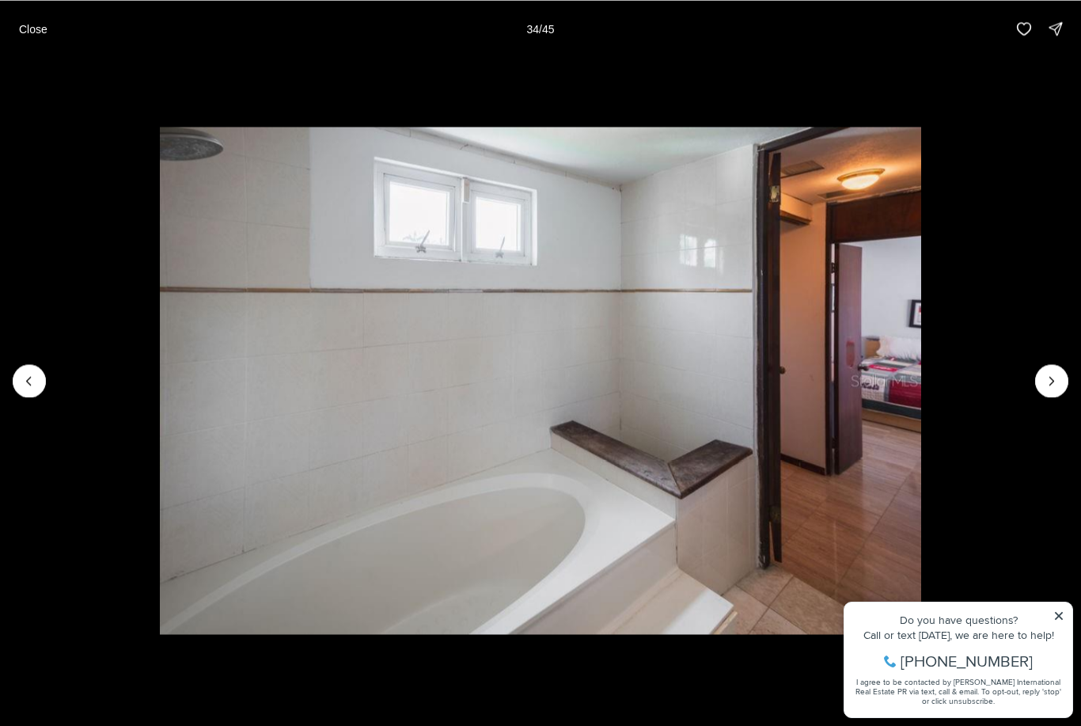
click at [1051, 385] on icon "Next slide" at bounding box center [1052, 381] width 16 height 16
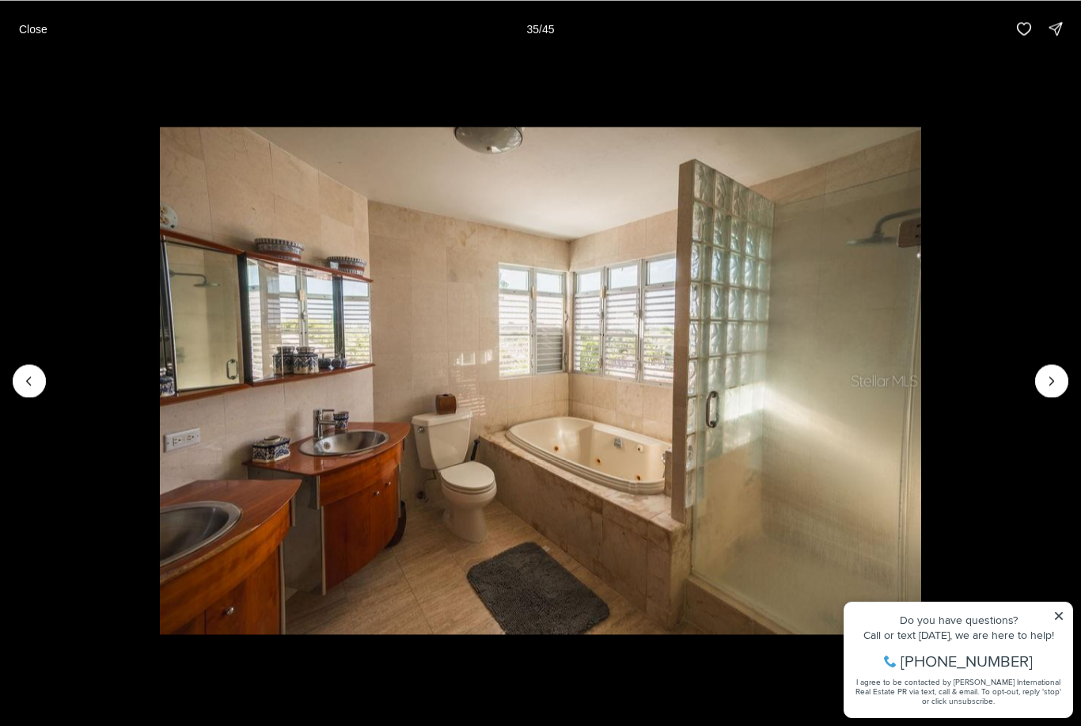
click at [1050, 381] on icon "Next slide" at bounding box center [1052, 381] width 16 height 16
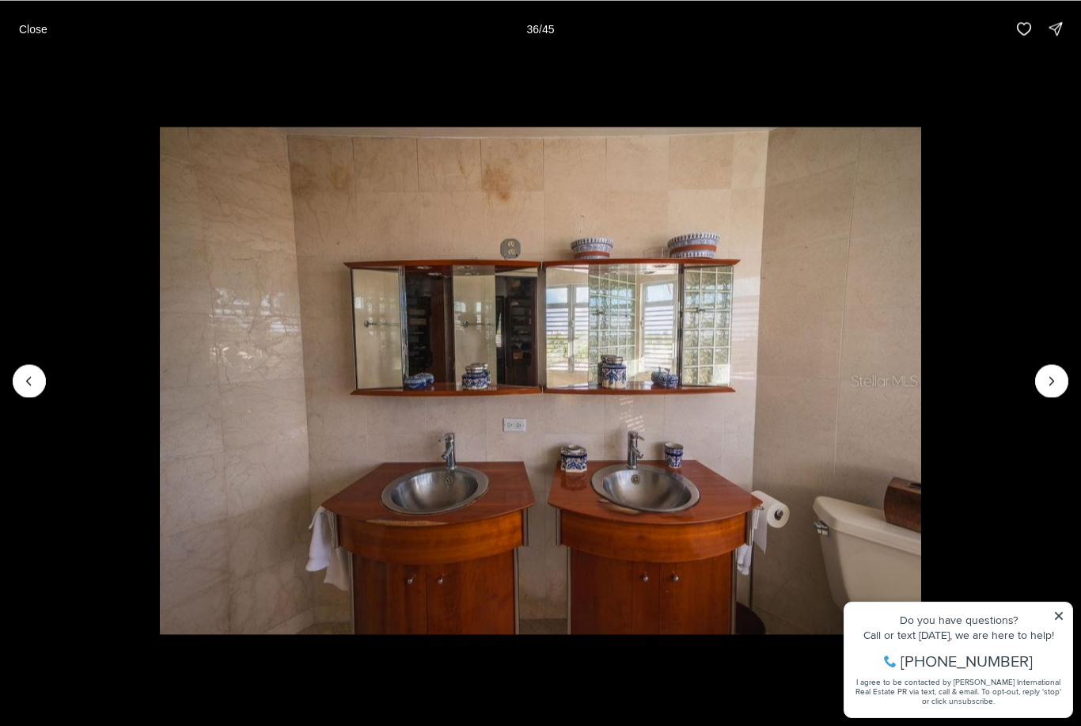
click at [1054, 380] on icon "Next slide" at bounding box center [1052, 381] width 16 height 16
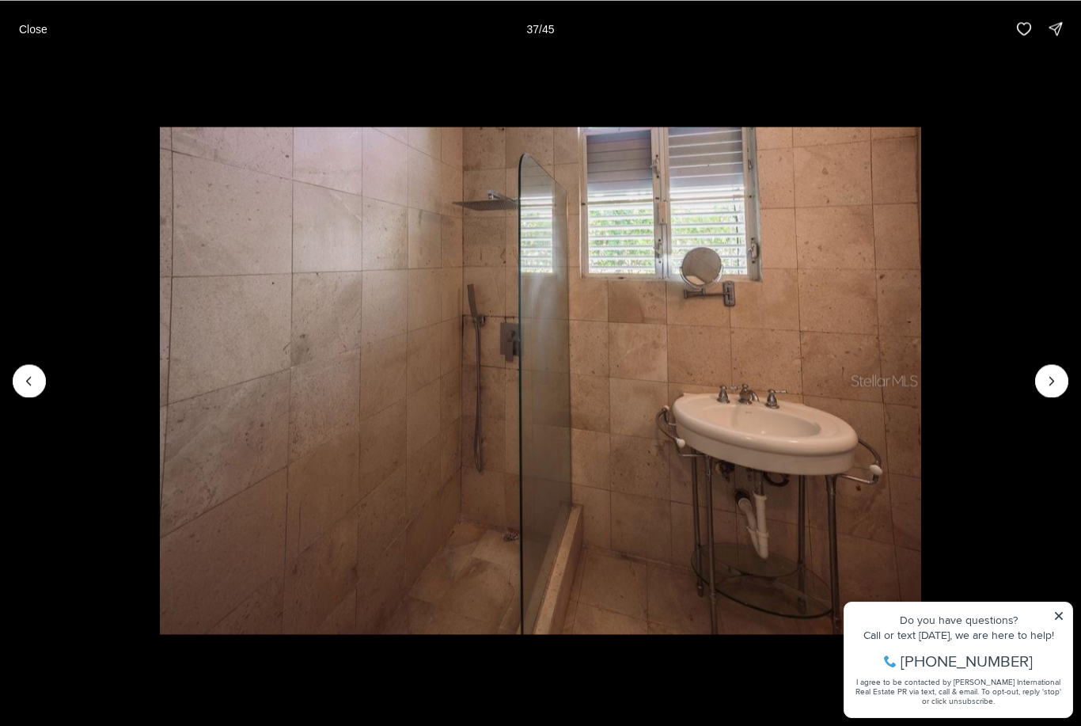
click at [1055, 379] on icon "Next slide" at bounding box center [1052, 381] width 16 height 16
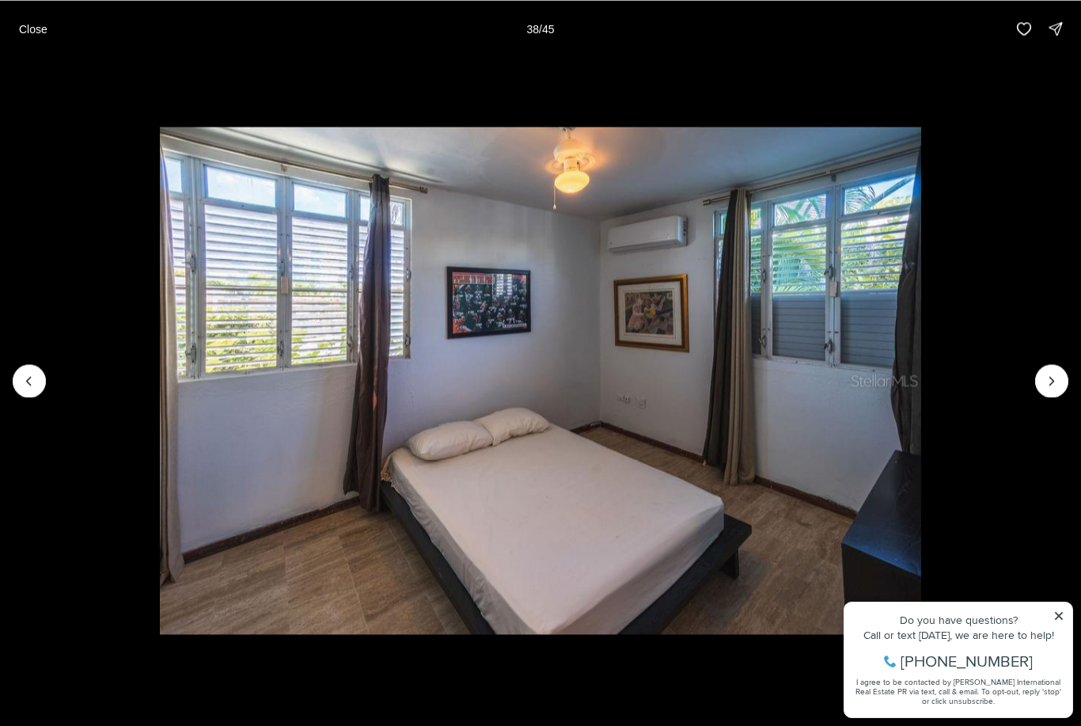
click at [1050, 385] on icon "Next slide" at bounding box center [1052, 381] width 16 height 16
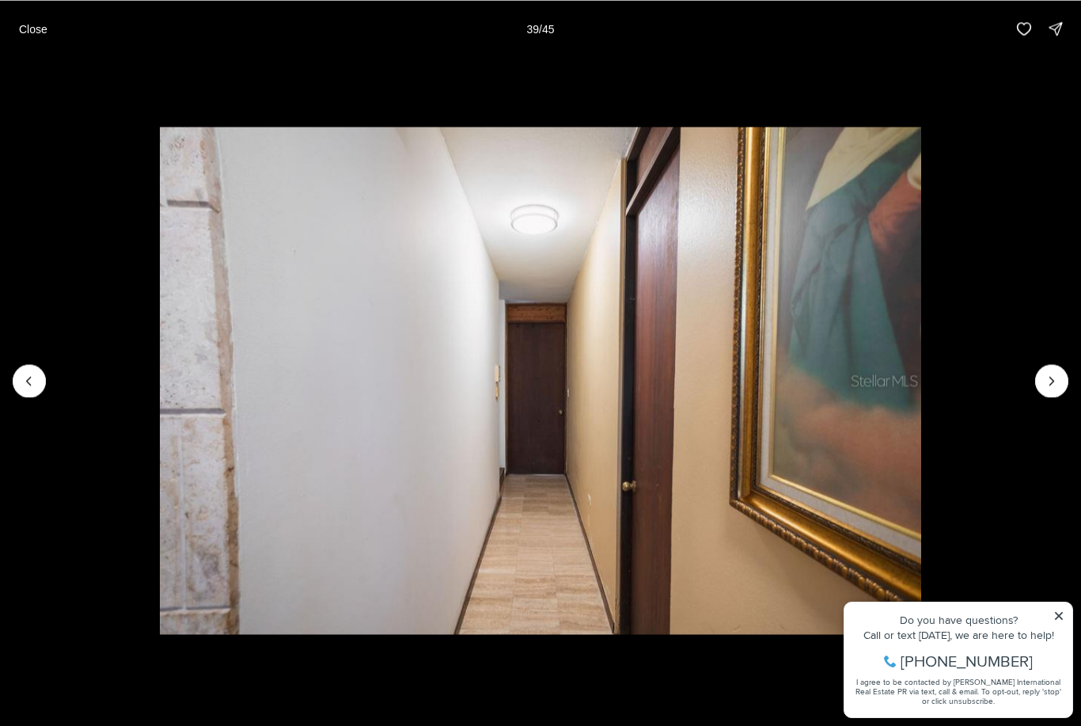
click at [1046, 385] on icon "Next slide" at bounding box center [1052, 381] width 16 height 16
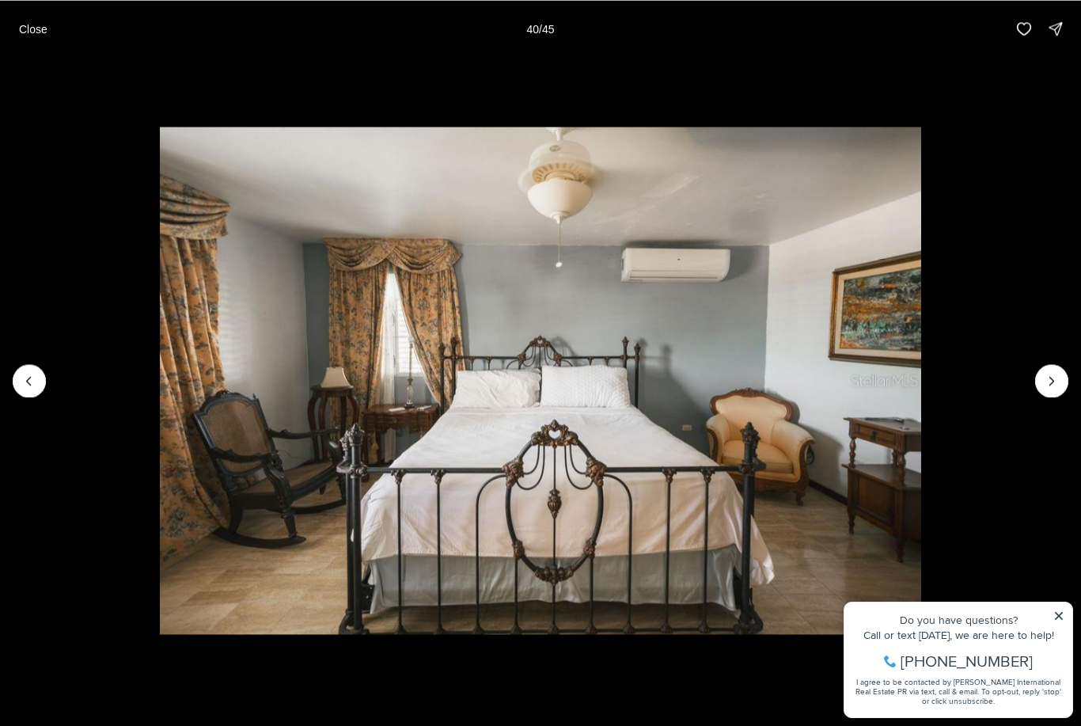
click at [1046, 385] on icon "Next slide" at bounding box center [1052, 381] width 16 height 16
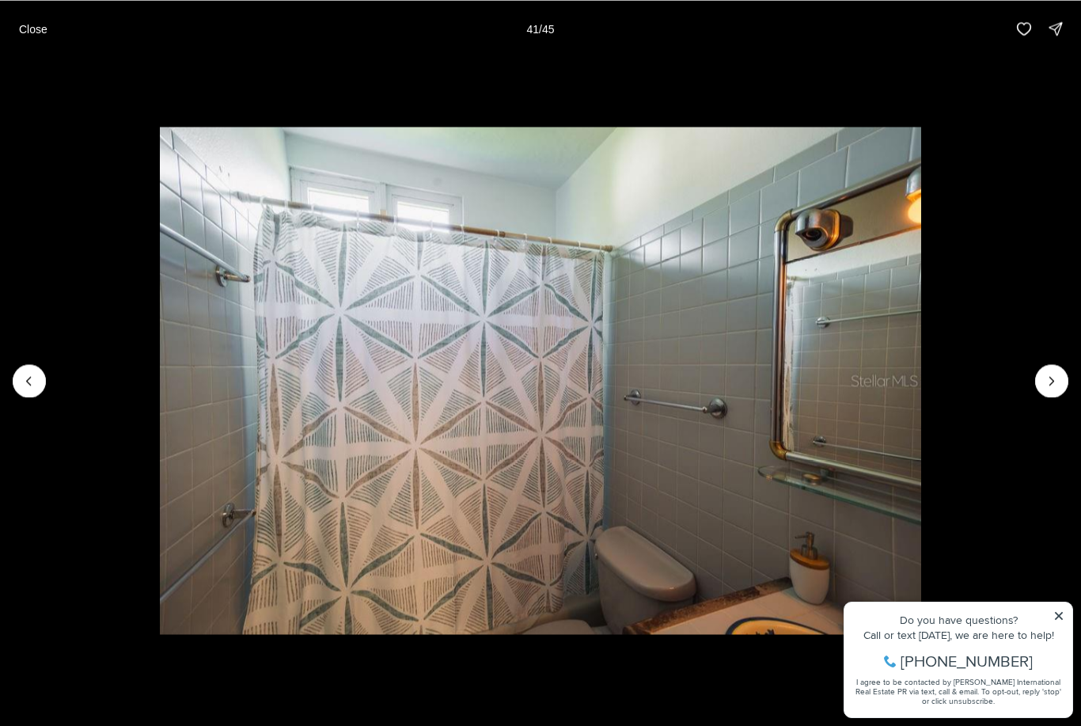
click at [1045, 385] on icon "Next slide" at bounding box center [1052, 381] width 16 height 16
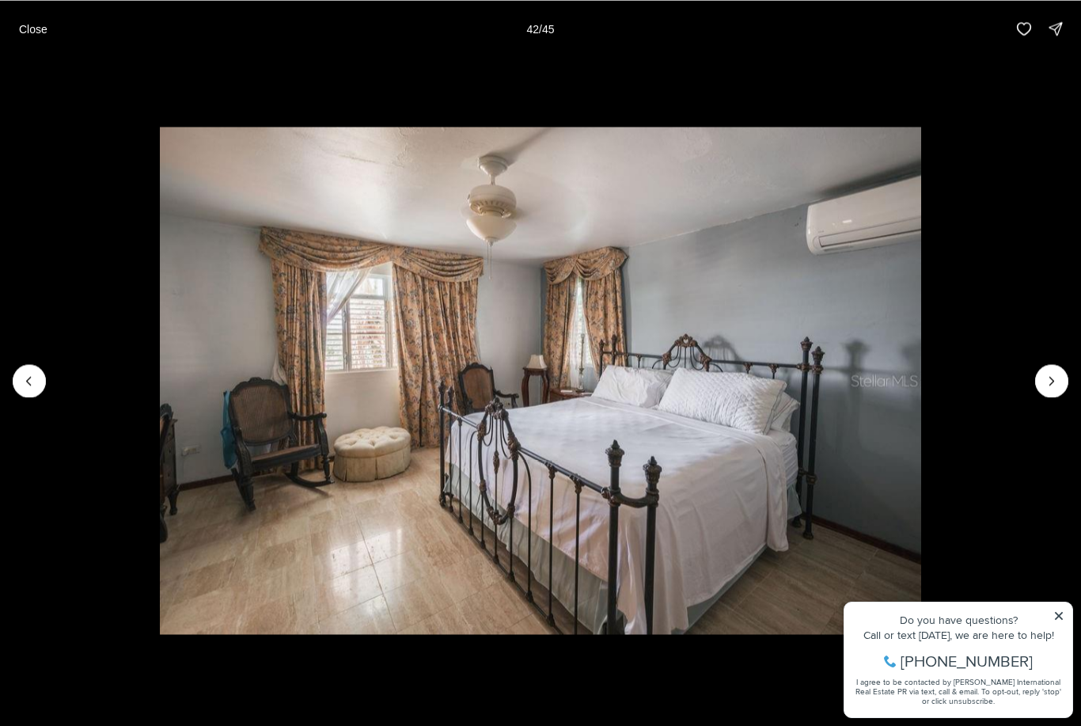
click at [1055, 381] on icon "Next slide" at bounding box center [1052, 381] width 16 height 16
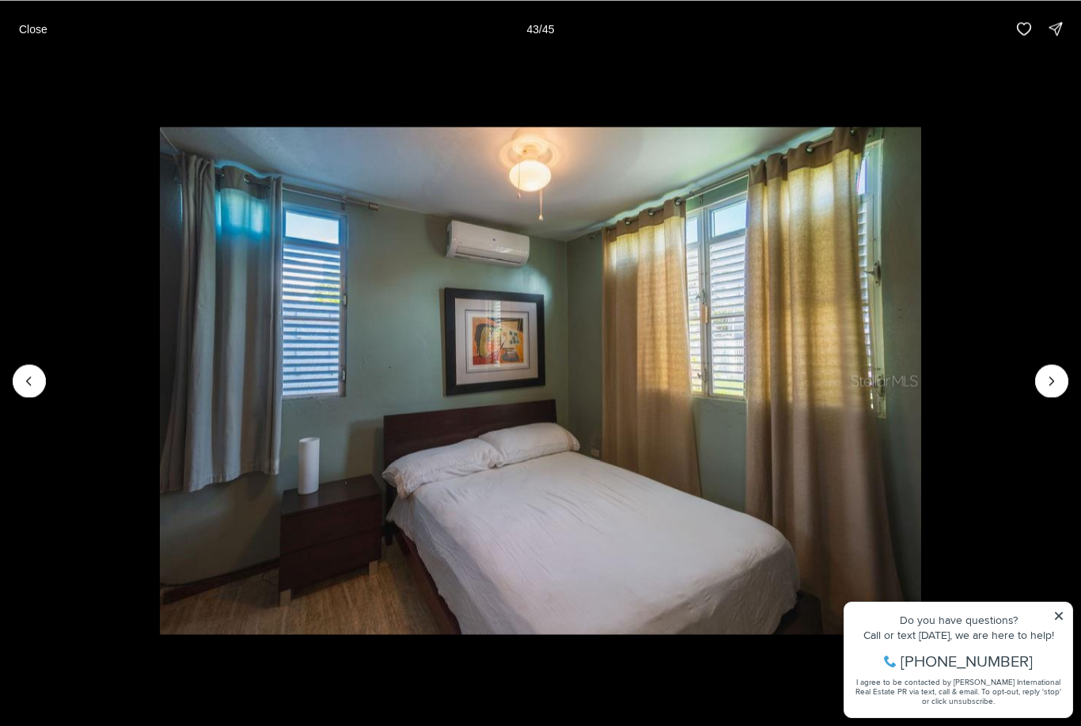
click at [1052, 382] on icon "Next slide" at bounding box center [1052, 381] width 16 height 16
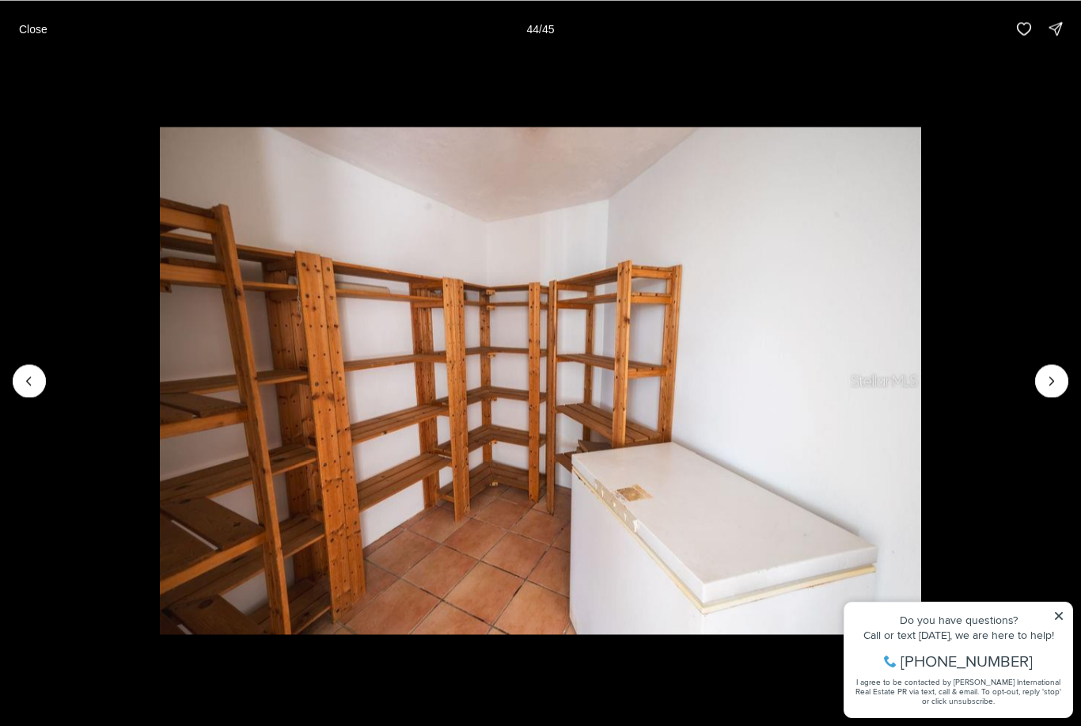
click at [1053, 386] on icon "Next slide" at bounding box center [1052, 381] width 16 height 16
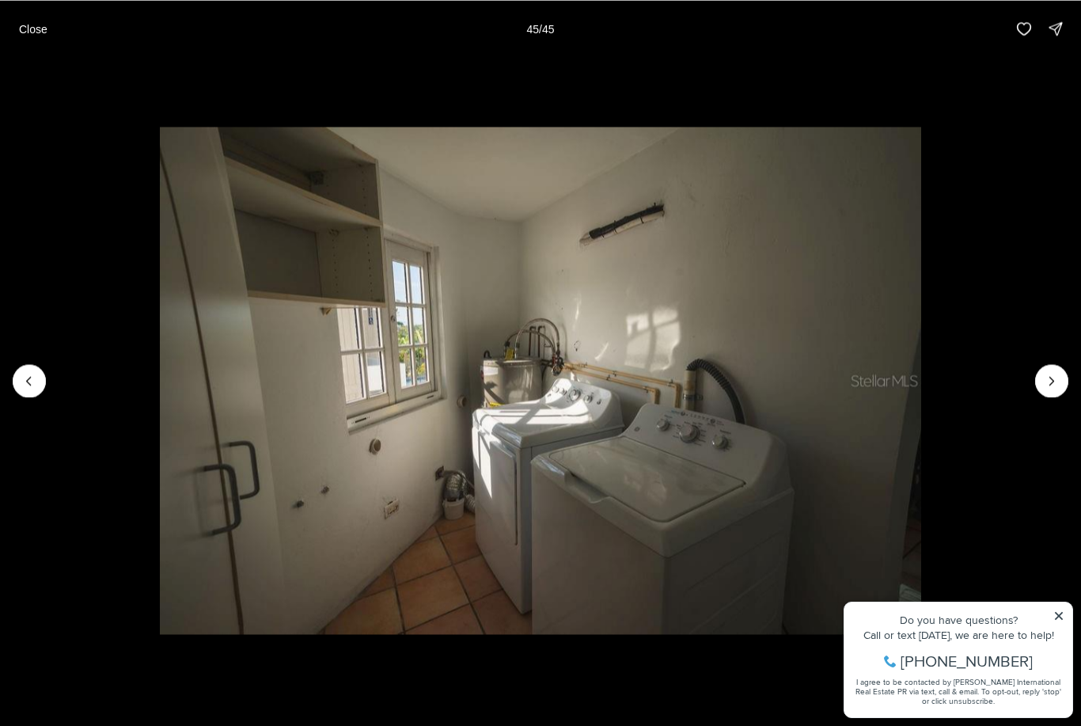
click at [1049, 385] on div at bounding box center [1051, 380] width 33 height 33
click at [1050, 385] on div at bounding box center [1051, 380] width 33 height 33
click at [1052, 387] on div at bounding box center [1051, 380] width 33 height 33
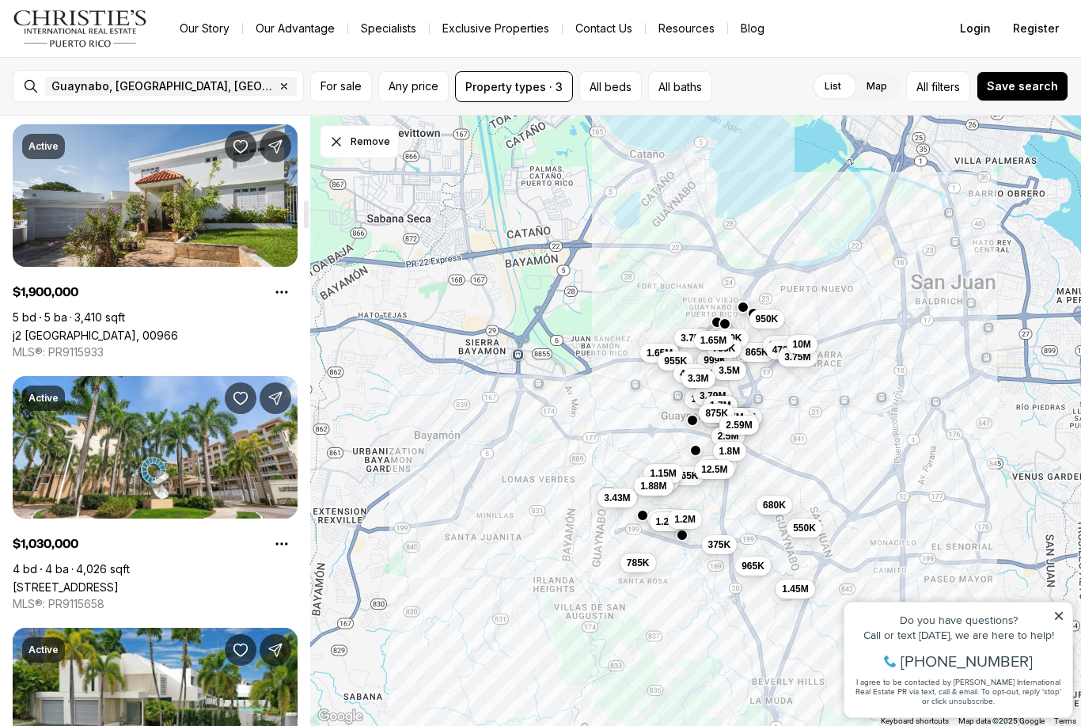
scroll to position [1834, 0]
click at [119, 579] on link "1 PALMA REAL AVE. #2 A6, GUAYNABO PR, 00969" at bounding box center [66, 585] width 106 height 13
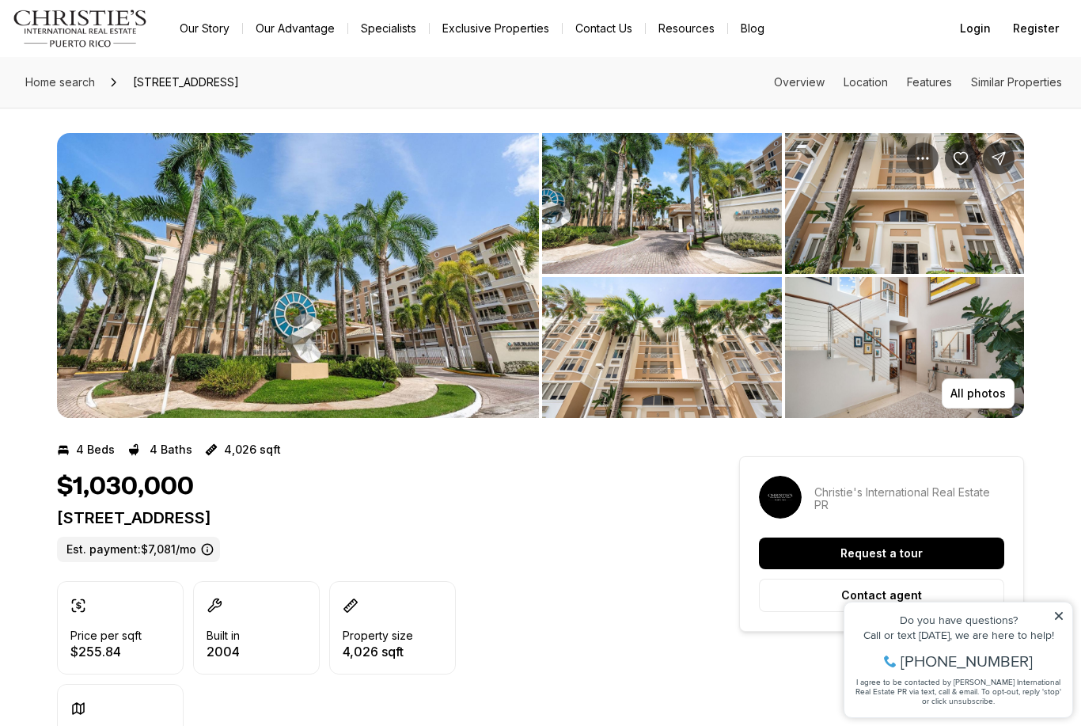
click at [991, 381] on button "All photos" at bounding box center [978, 393] width 73 height 30
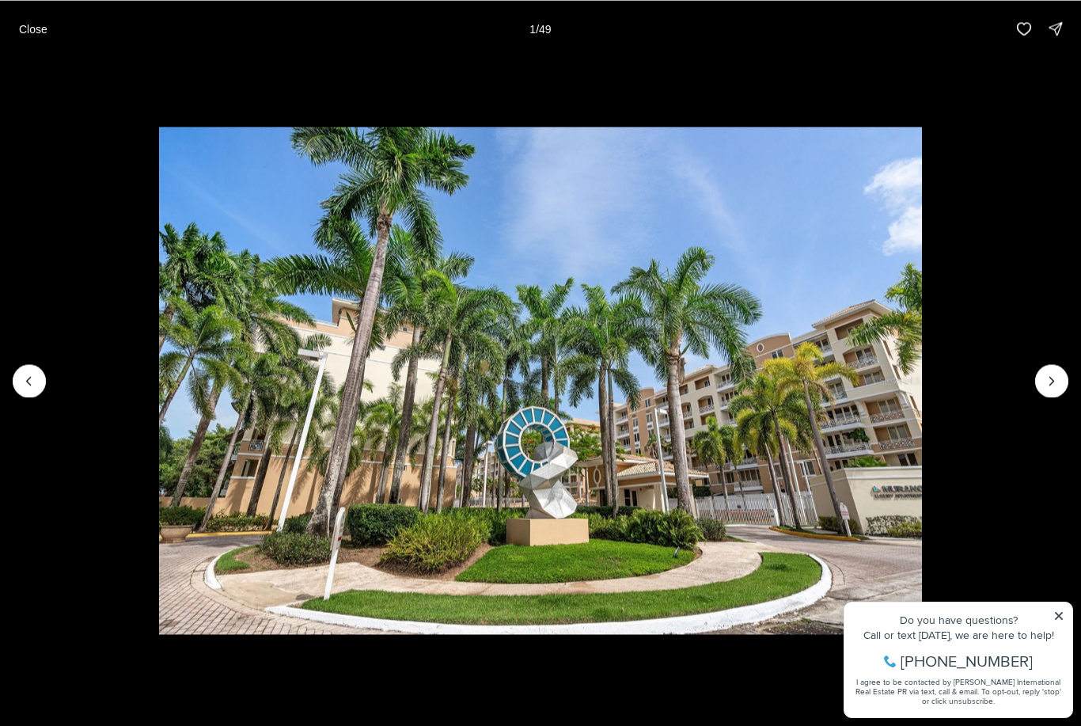
click at [1048, 379] on icon "Next slide" at bounding box center [1052, 381] width 16 height 16
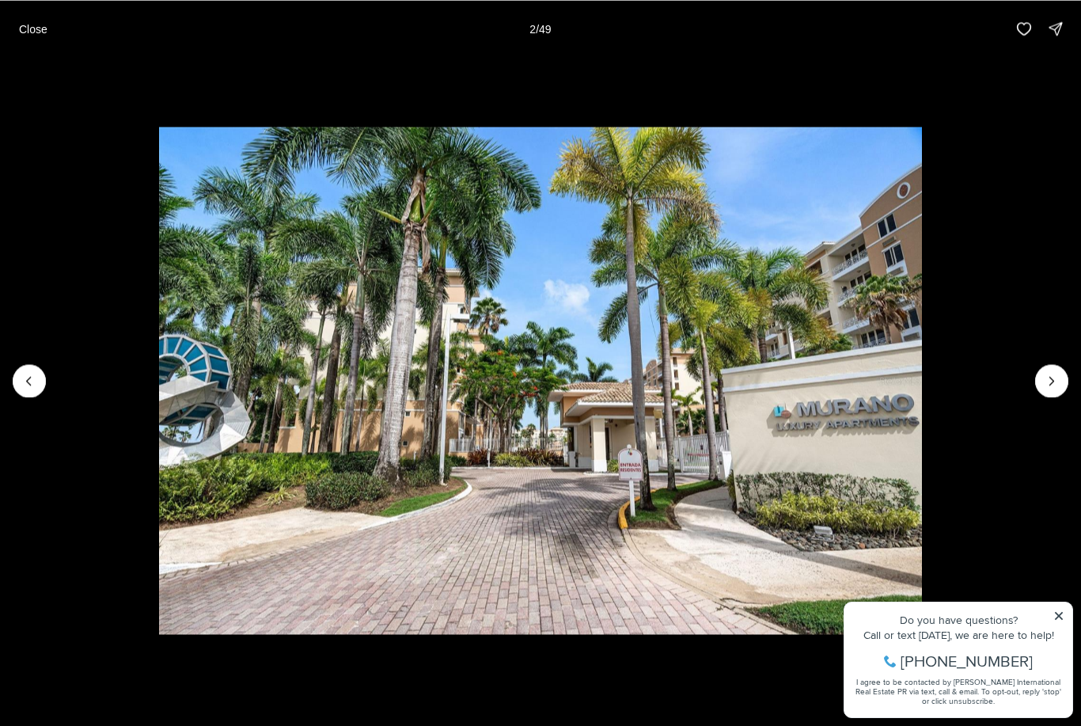
click at [1050, 383] on icon "Next slide" at bounding box center [1052, 381] width 16 height 16
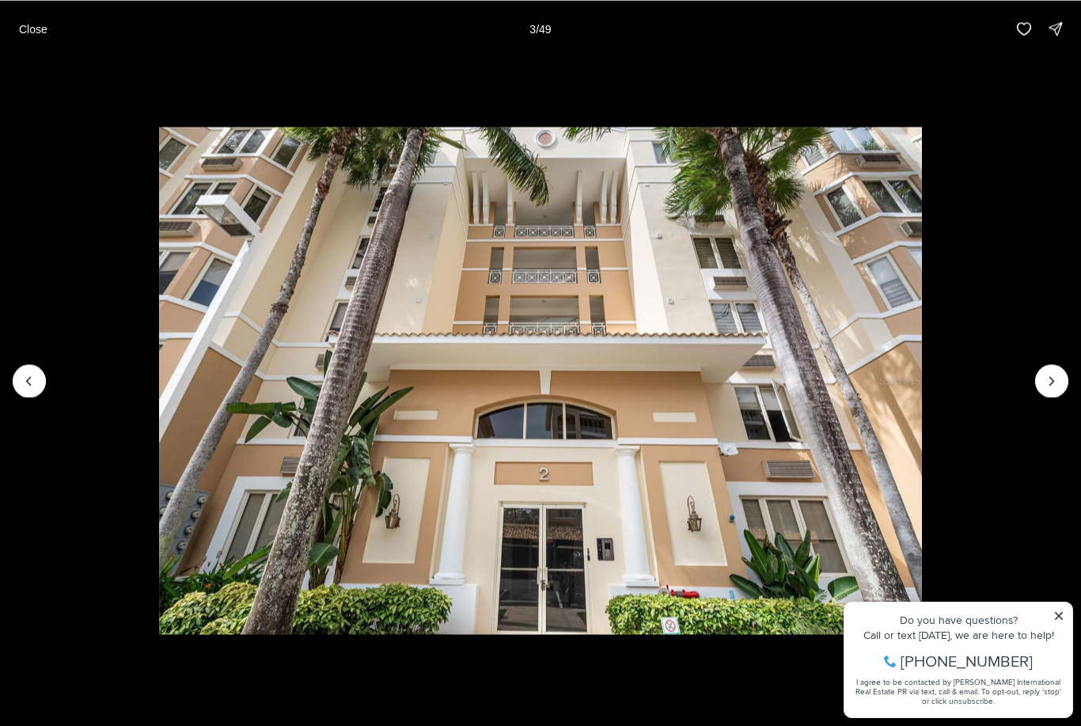
click at [1048, 377] on icon "Next slide" at bounding box center [1052, 381] width 16 height 16
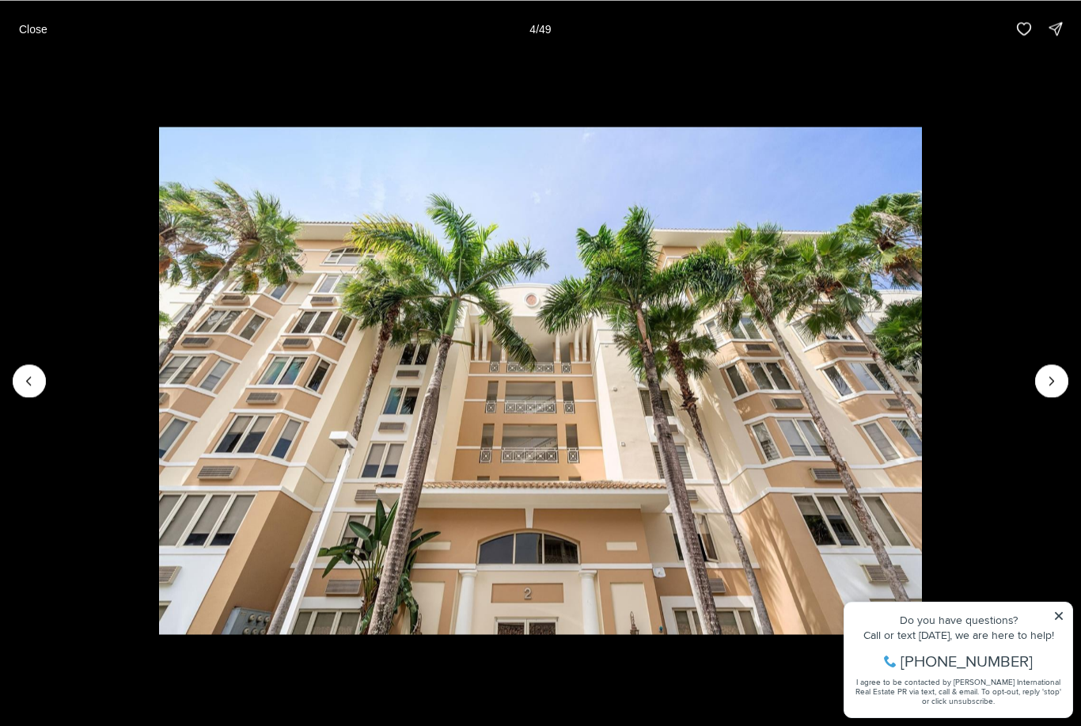
click at [1048, 379] on icon "Next slide" at bounding box center [1052, 381] width 16 height 16
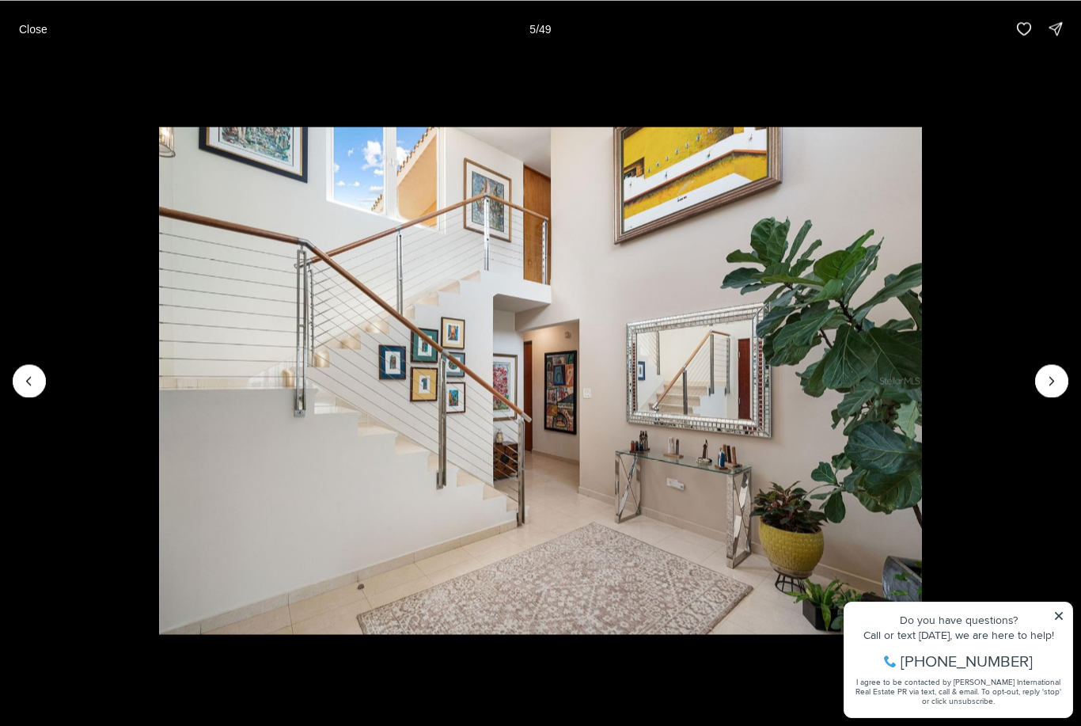
click at [1044, 380] on icon "Next slide" at bounding box center [1052, 381] width 16 height 16
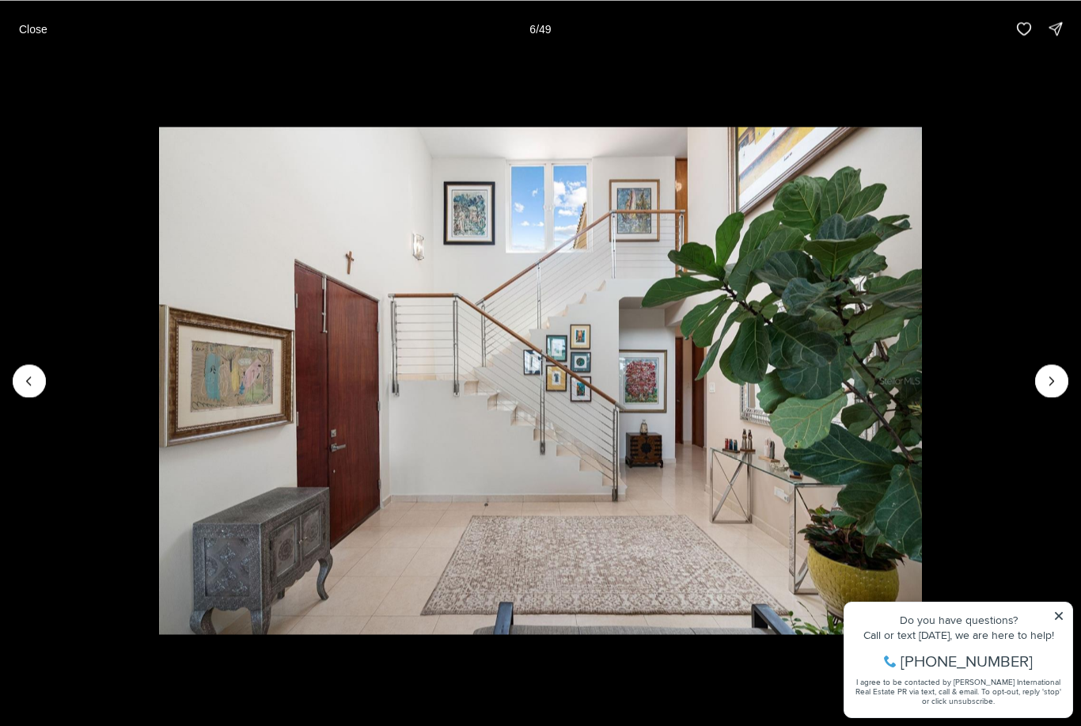
click at [1048, 381] on icon "Next slide" at bounding box center [1052, 381] width 16 height 16
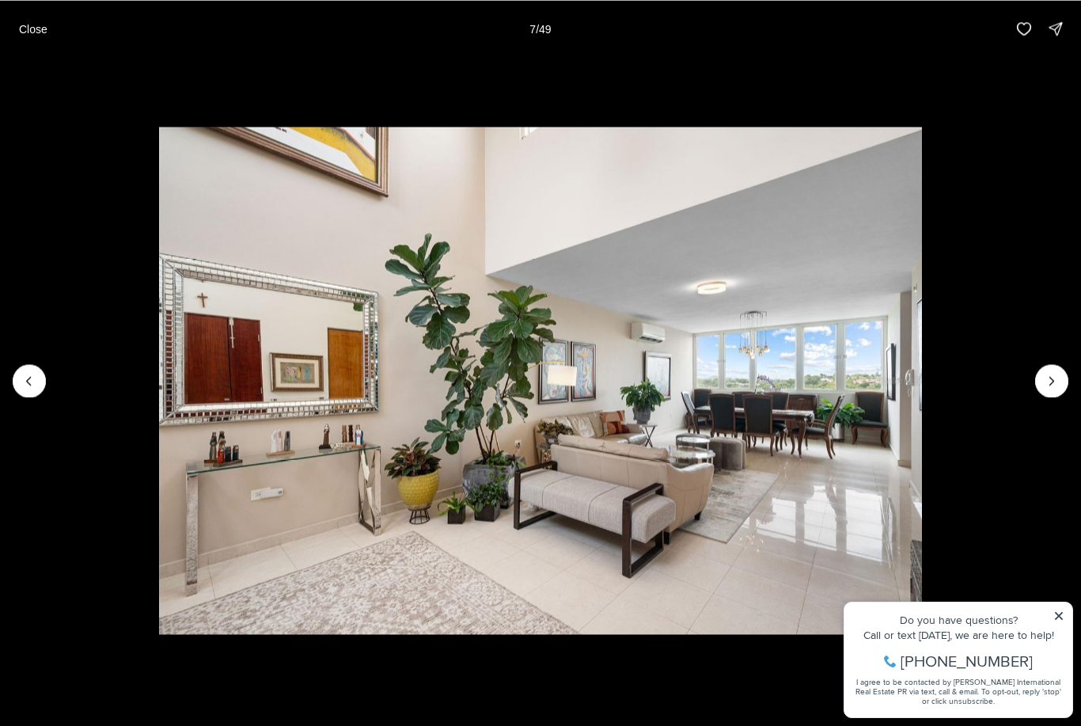
click at [1058, 376] on icon "Next slide" at bounding box center [1052, 381] width 16 height 16
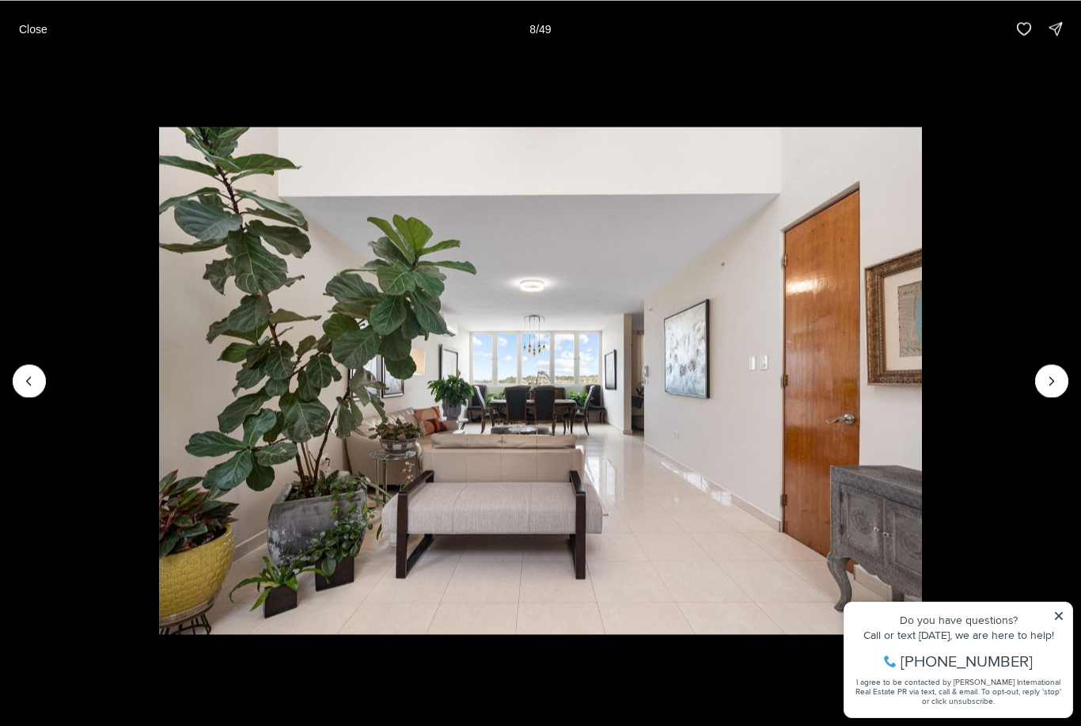
click at [1046, 383] on icon "Next slide" at bounding box center [1052, 381] width 16 height 16
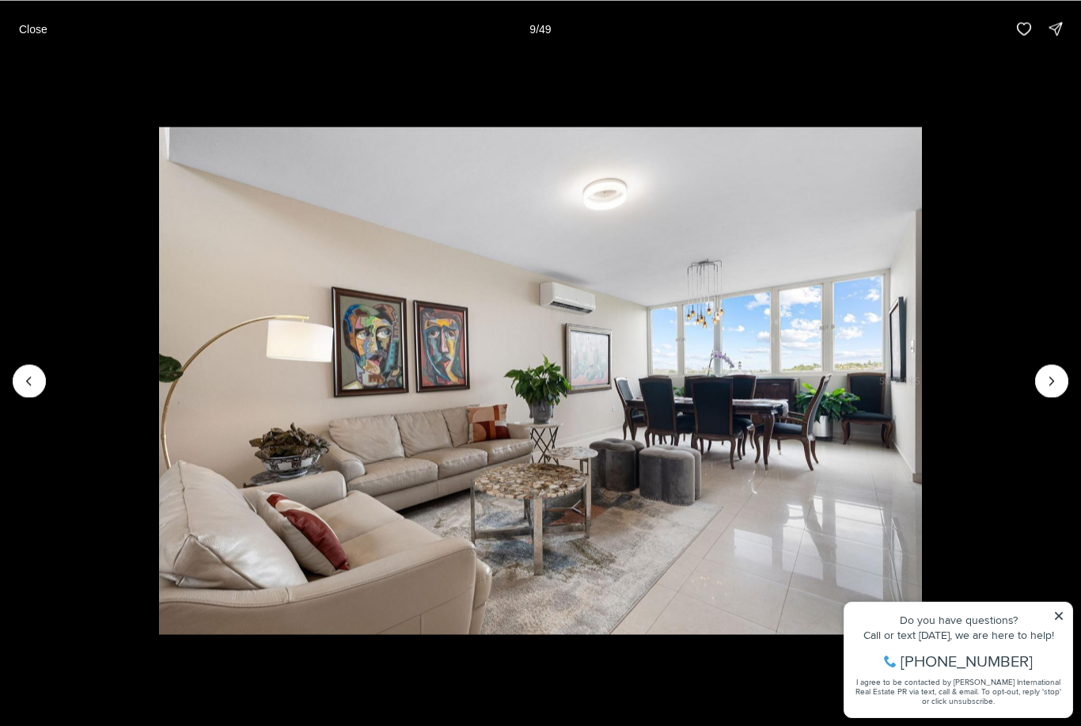
click at [1051, 378] on icon "Next slide" at bounding box center [1052, 381] width 16 height 16
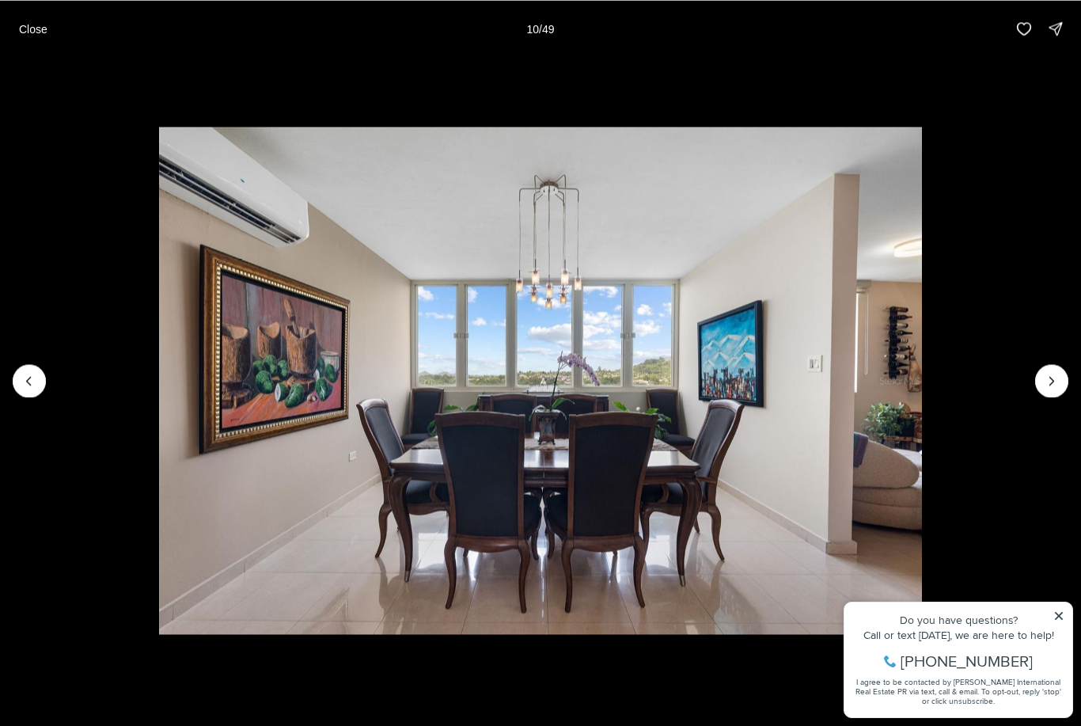
click at [1046, 376] on icon "Next slide" at bounding box center [1052, 381] width 16 height 16
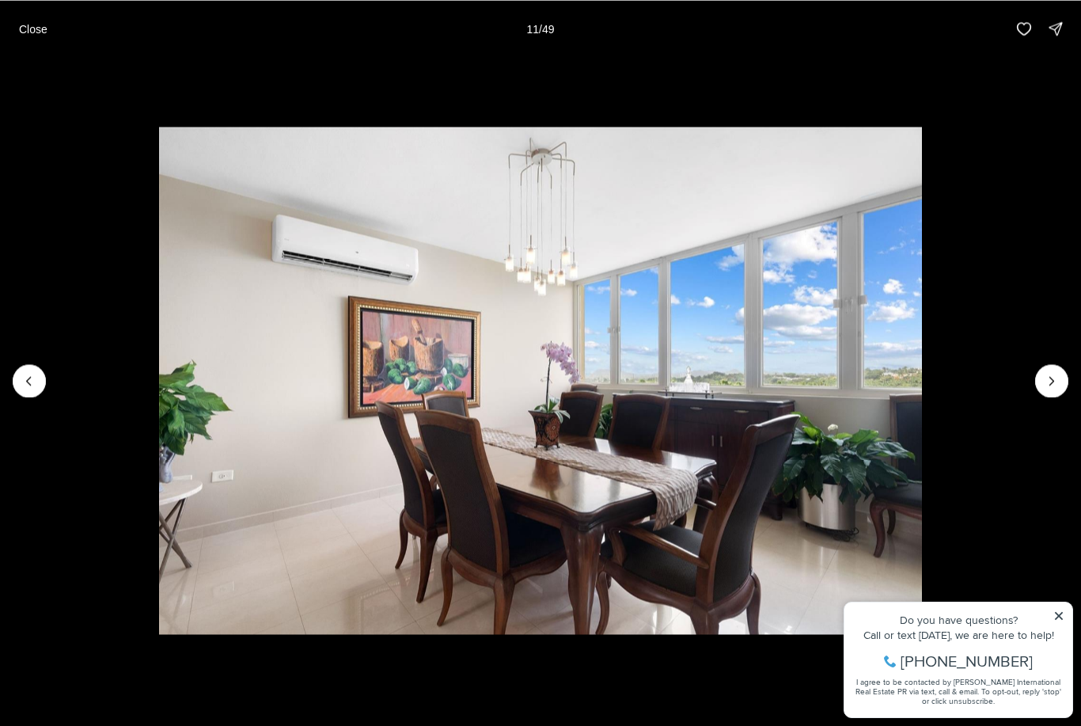
click at [1050, 381] on icon "Next slide" at bounding box center [1052, 381] width 16 height 16
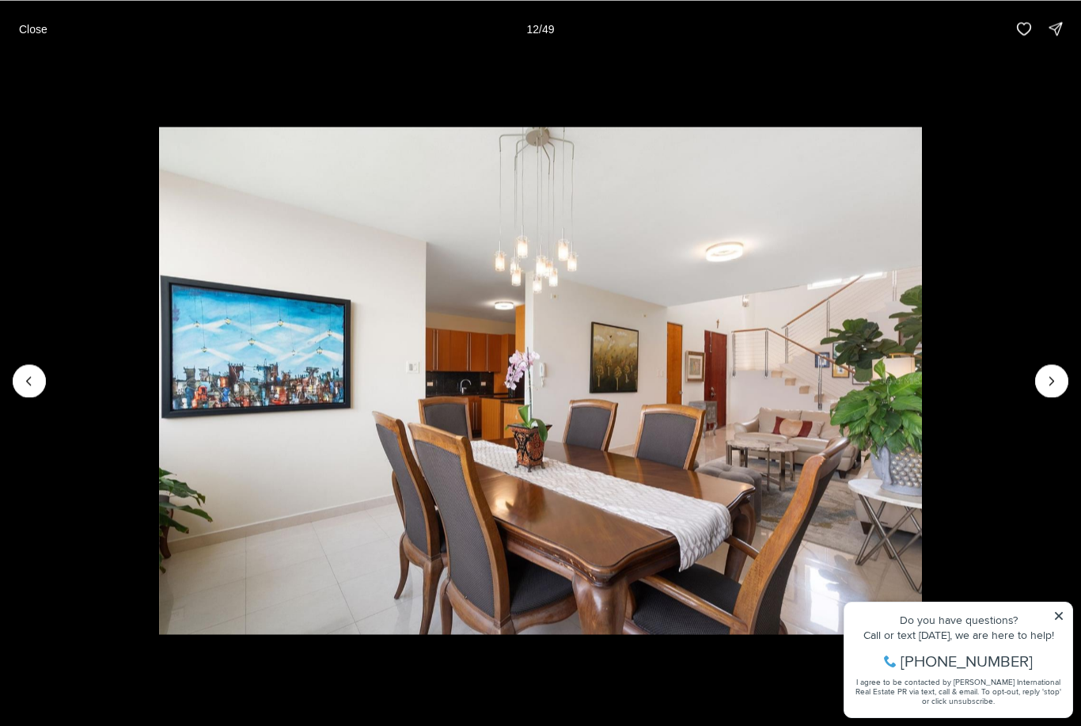
click at [1048, 385] on icon "Next slide" at bounding box center [1052, 381] width 16 height 16
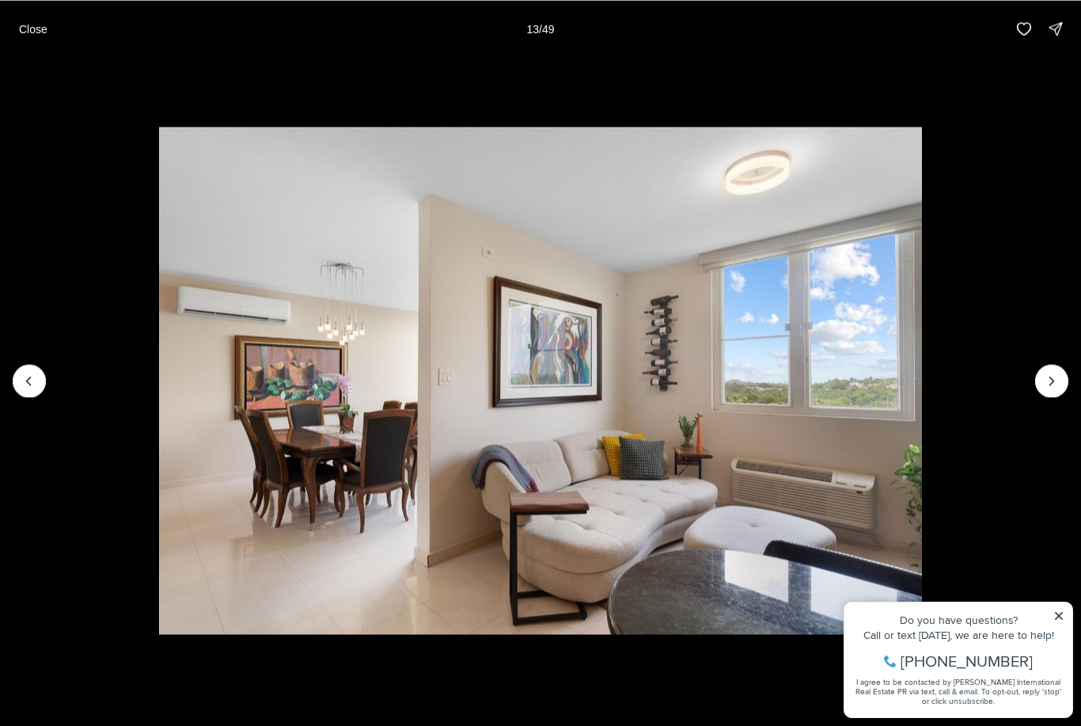
click at [1058, 377] on icon "Next slide" at bounding box center [1052, 381] width 16 height 16
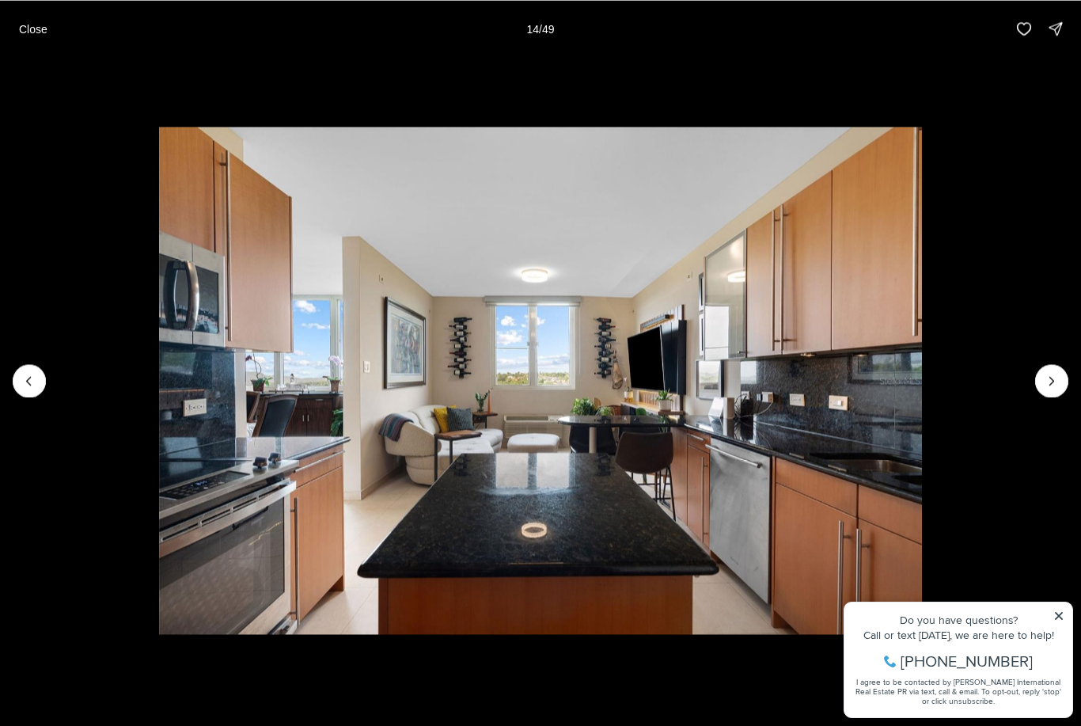
click at [1055, 384] on icon "Next slide" at bounding box center [1052, 381] width 16 height 16
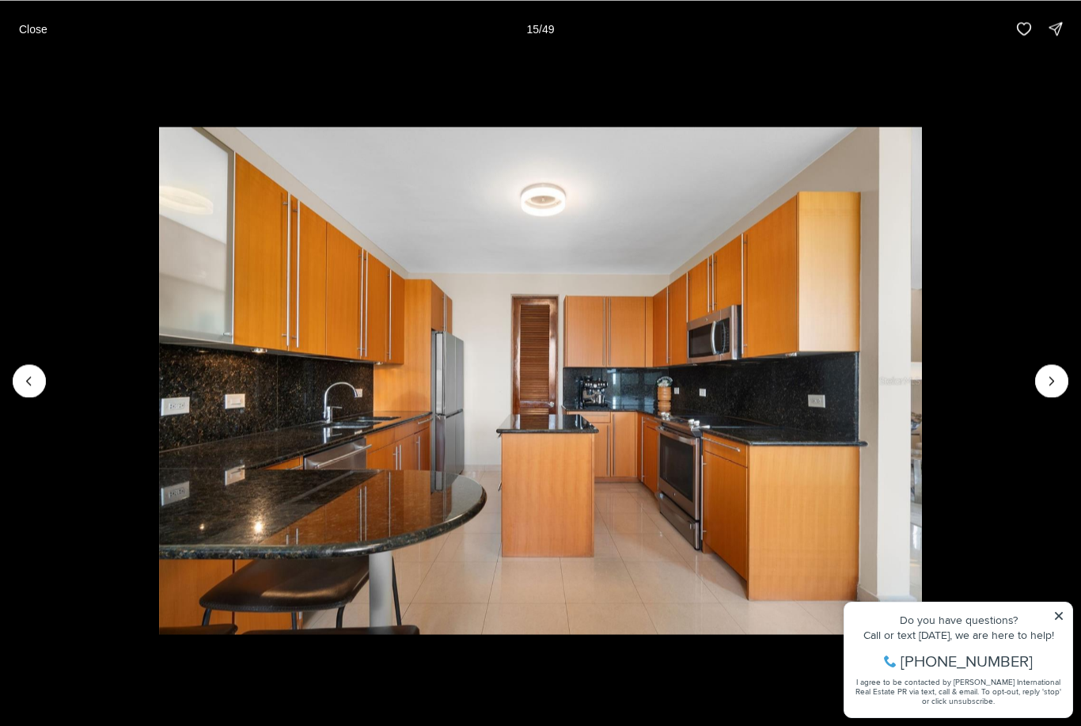
click at [1052, 380] on icon "Next slide" at bounding box center [1052, 381] width 16 height 16
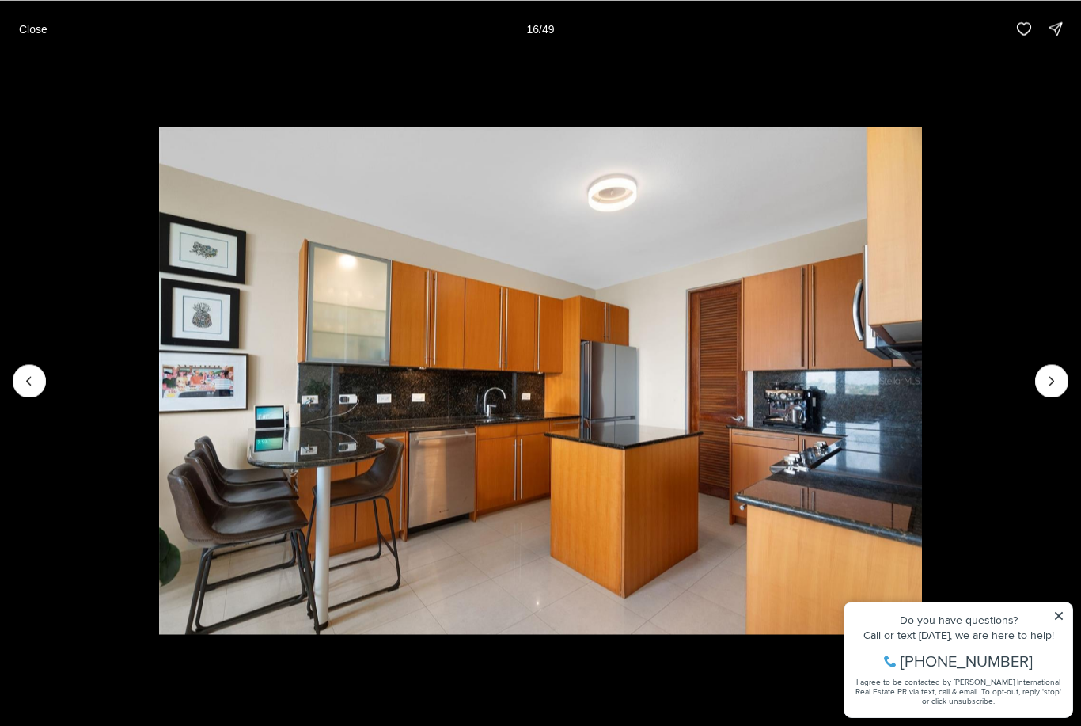
click at [1054, 377] on icon "Next slide" at bounding box center [1052, 381] width 16 height 16
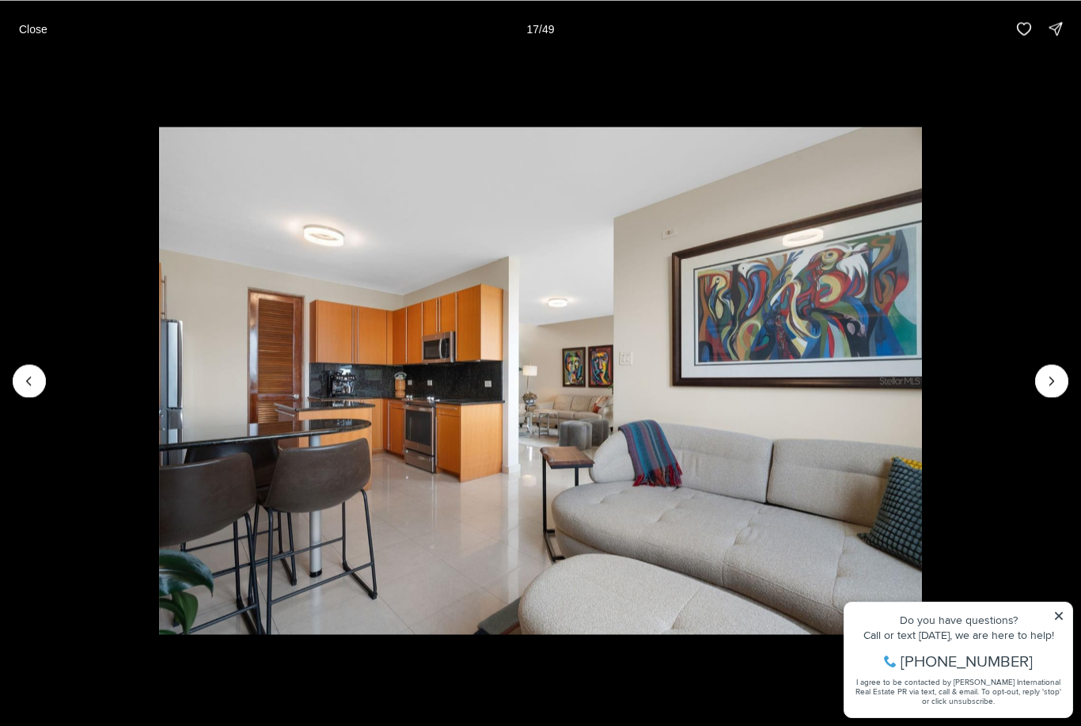
click at [1048, 385] on icon "Next slide" at bounding box center [1052, 381] width 16 height 16
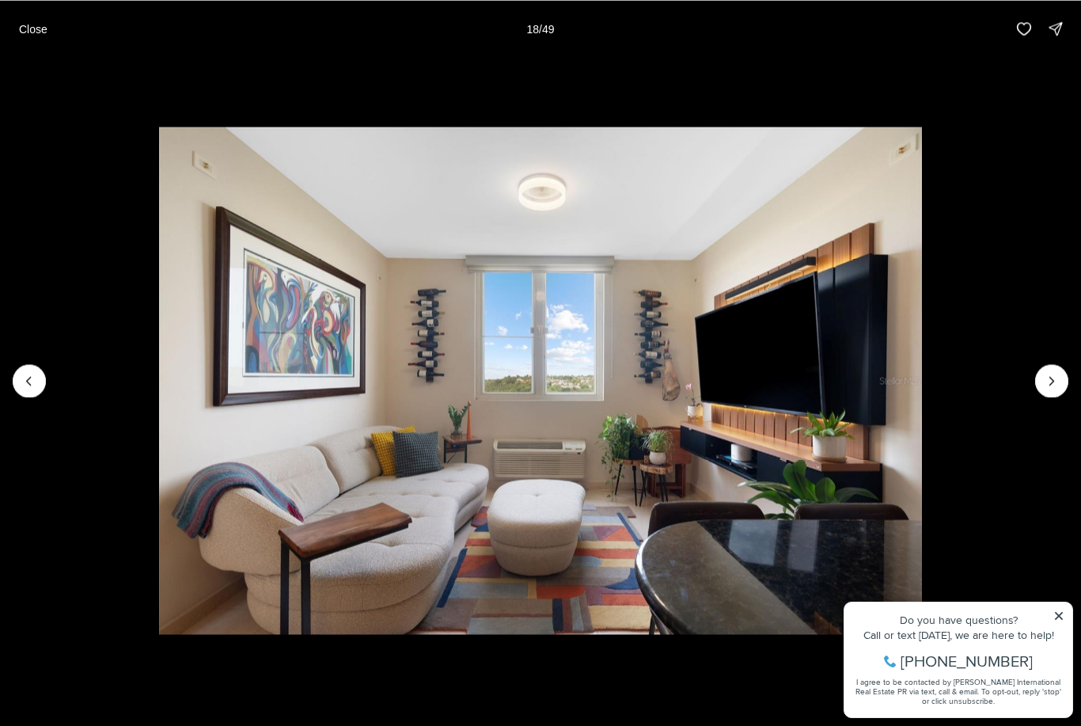
click at [1055, 377] on icon "Next slide" at bounding box center [1052, 381] width 16 height 16
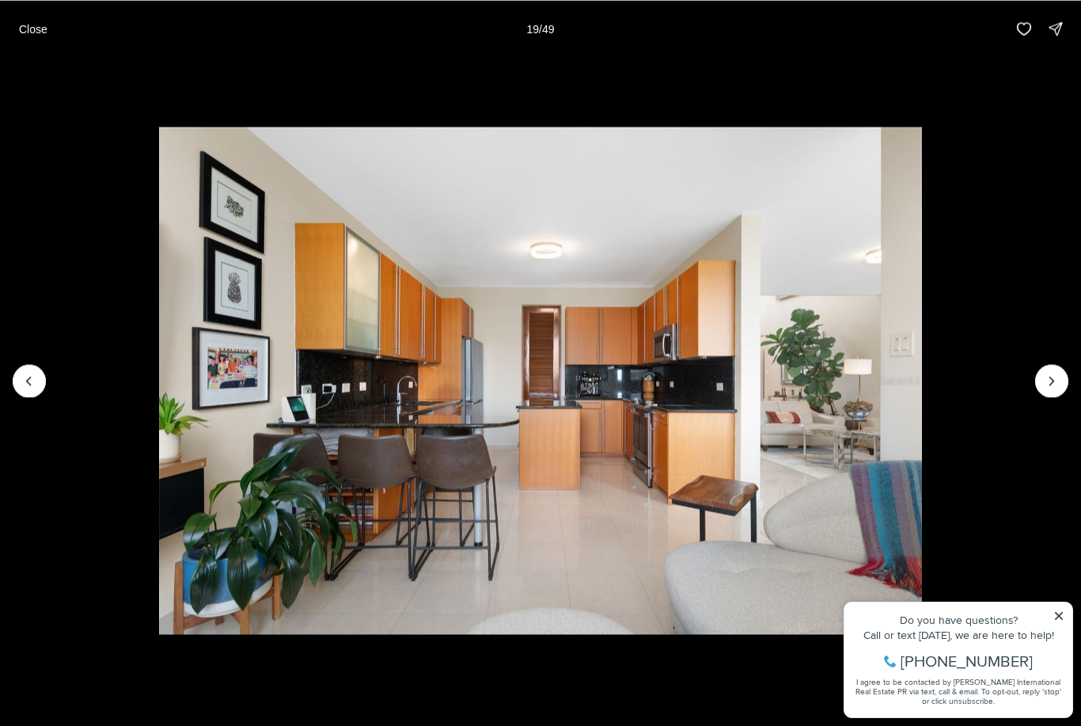
click at [1054, 381] on icon "Next slide" at bounding box center [1052, 381] width 16 height 16
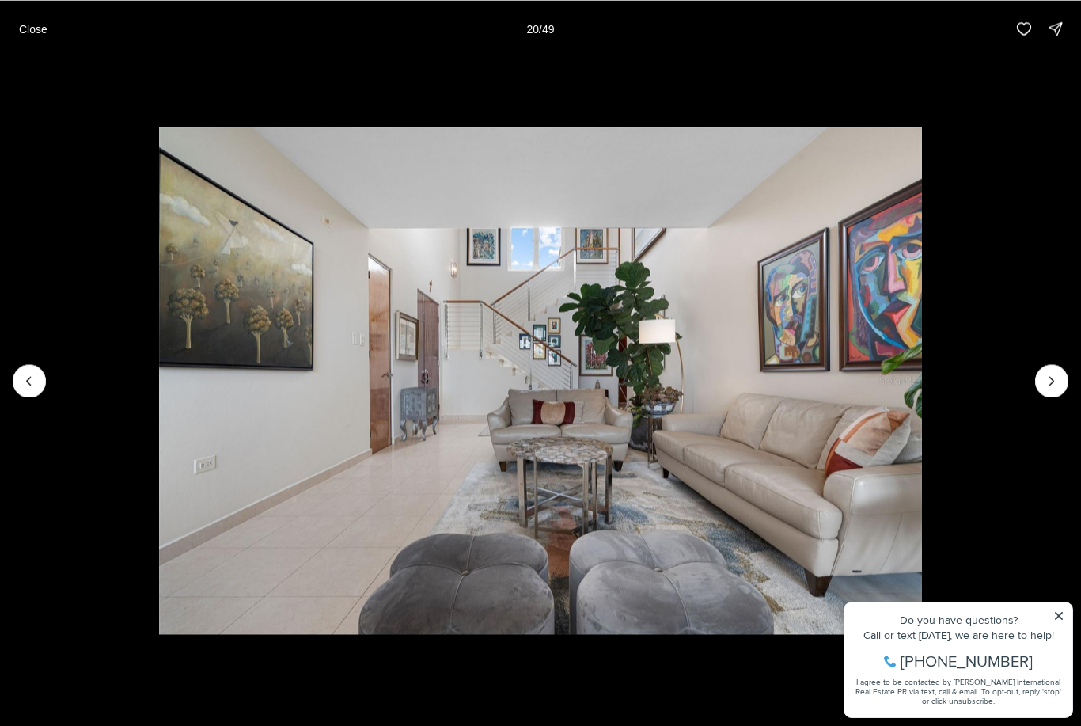
click at [1052, 381] on icon "Next slide" at bounding box center [1052, 381] width 16 height 16
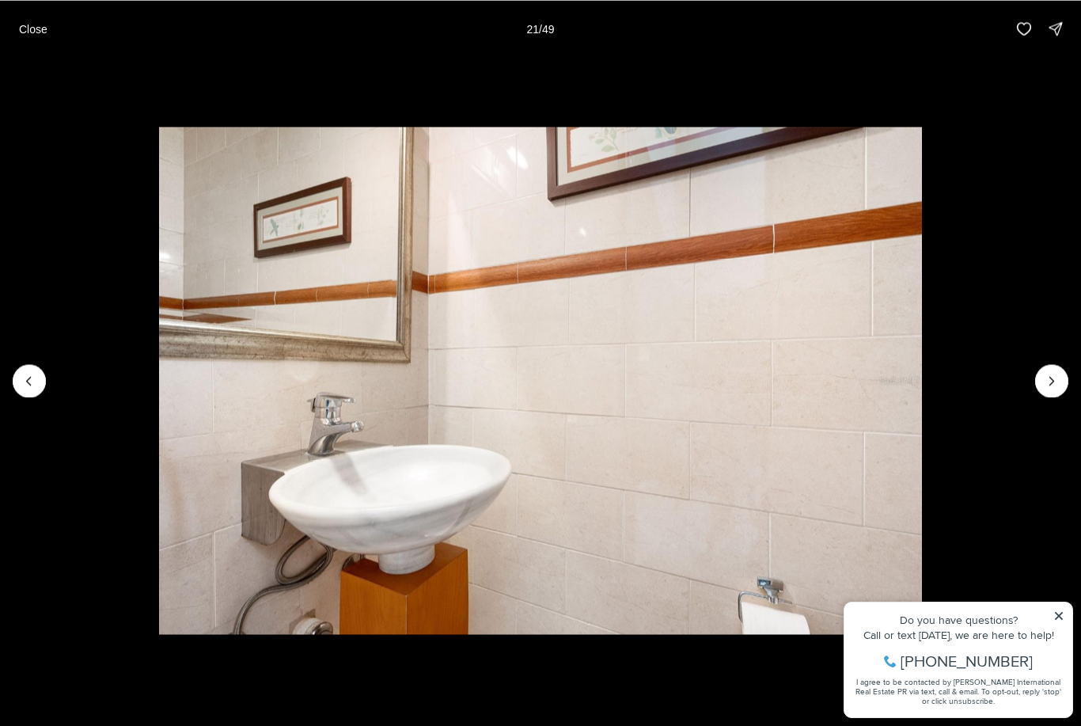
click at [1057, 374] on icon "Next slide" at bounding box center [1052, 381] width 16 height 16
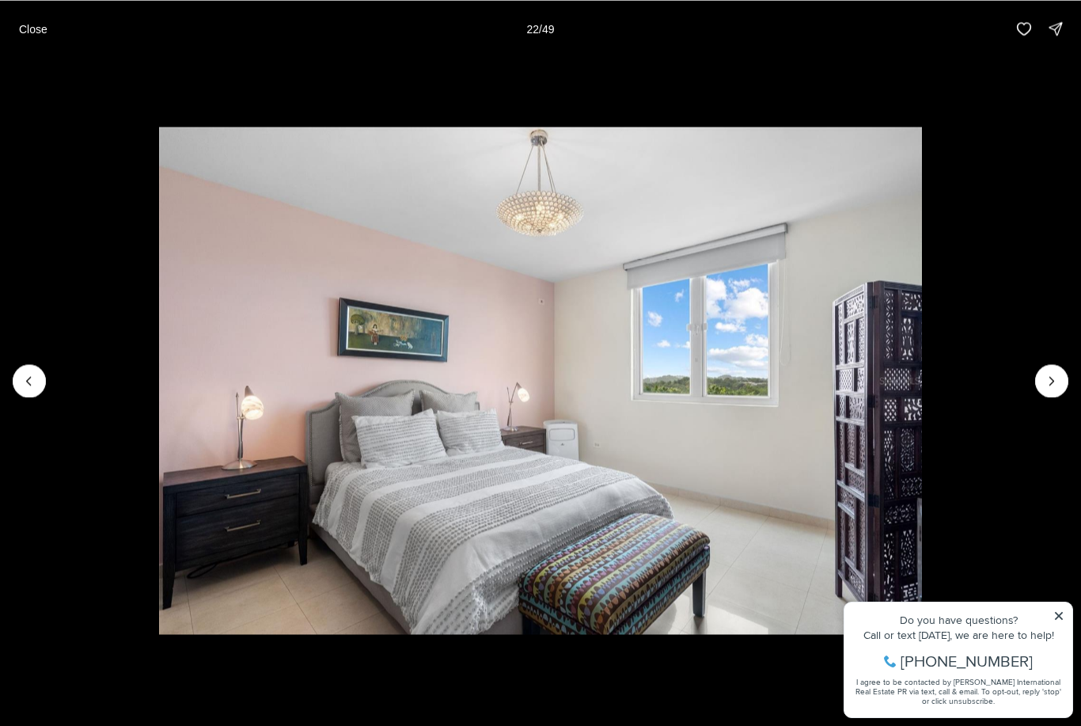
click at [1055, 381] on icon "Next slide" at bounding box center [1052, 381] width 16 height 16
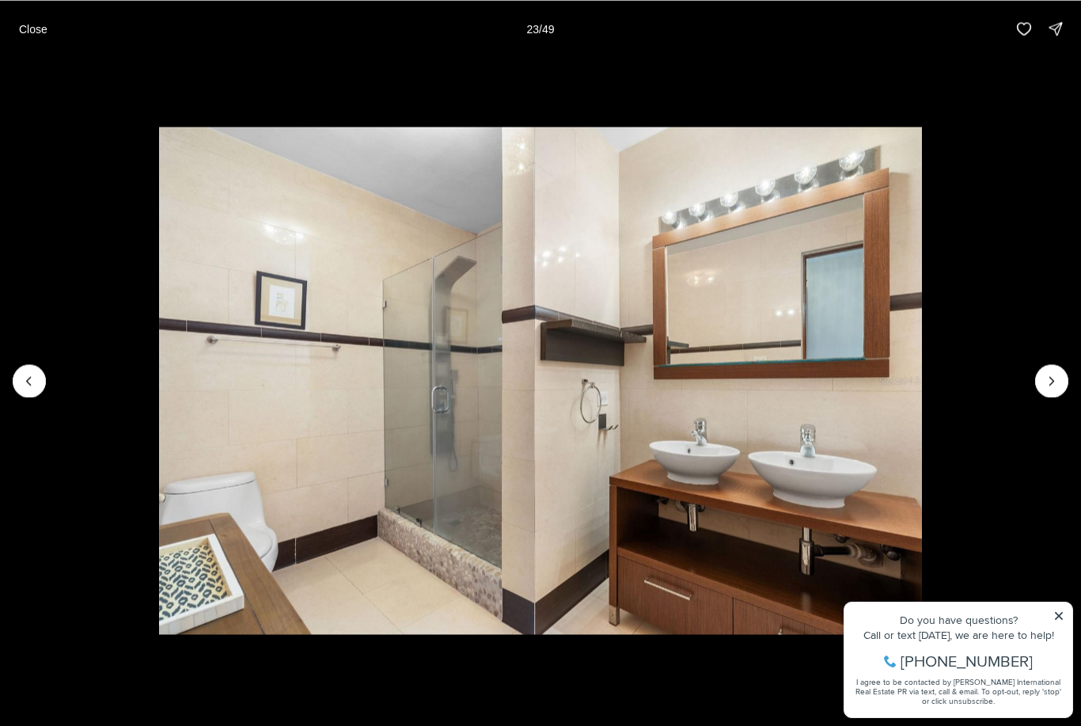
click at [1055, 388] on icon "Next slide" at bounding box center [1052, 381] width 16 height 16
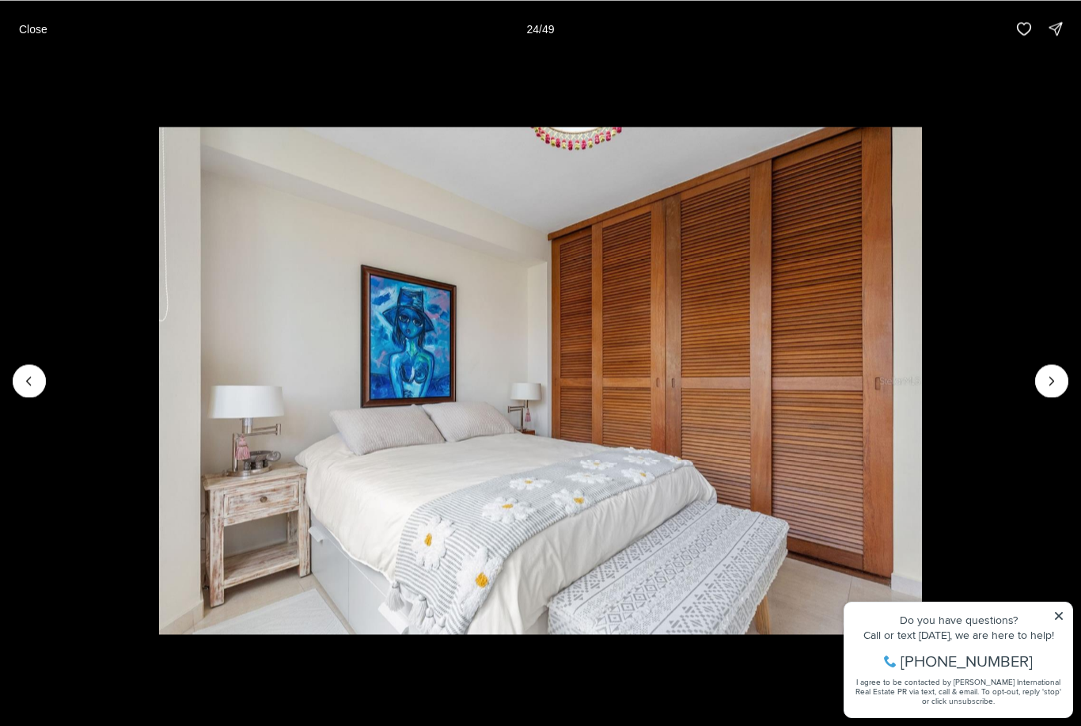
click at [1055, 377] on icon "Next slide" at bounding box center [1052, 381] width 16 height 16
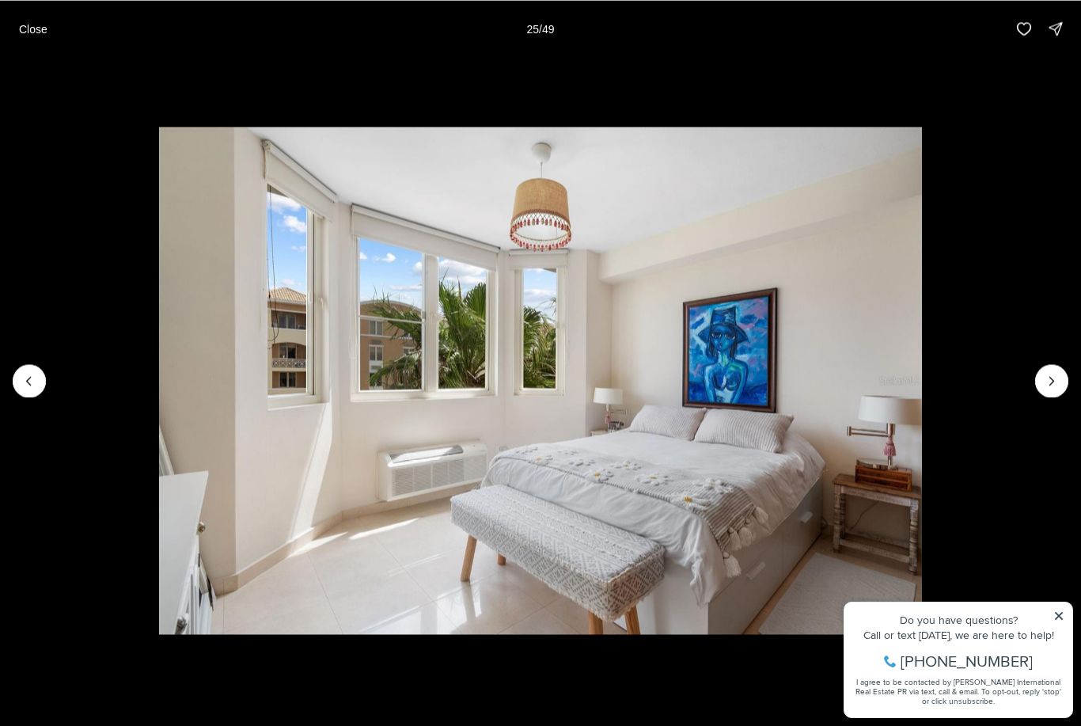
click at [1049, 386] on icon "Next slide" at bounding box center [1052, 381] width 16 height 16
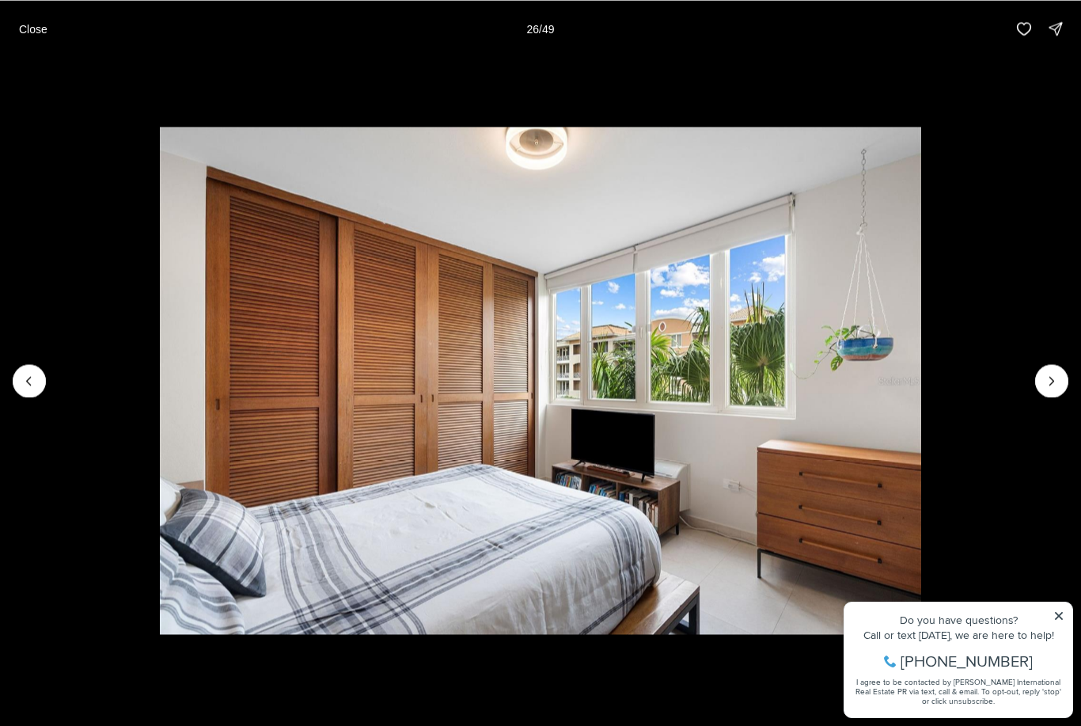
click at [1059, 380] on icon "Next slide" at bounding box center [1052, 381] width 16 height 16
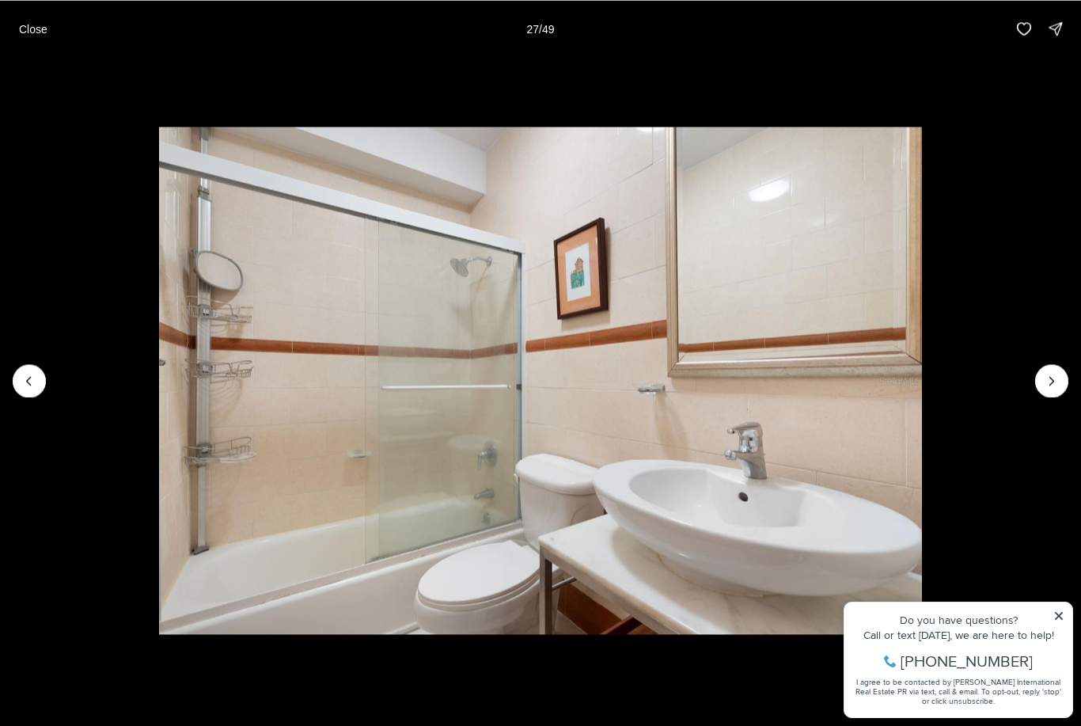
click at [1051, 387] on icon "Next slide" at bounding box center [1052, 381] width 16 height 16
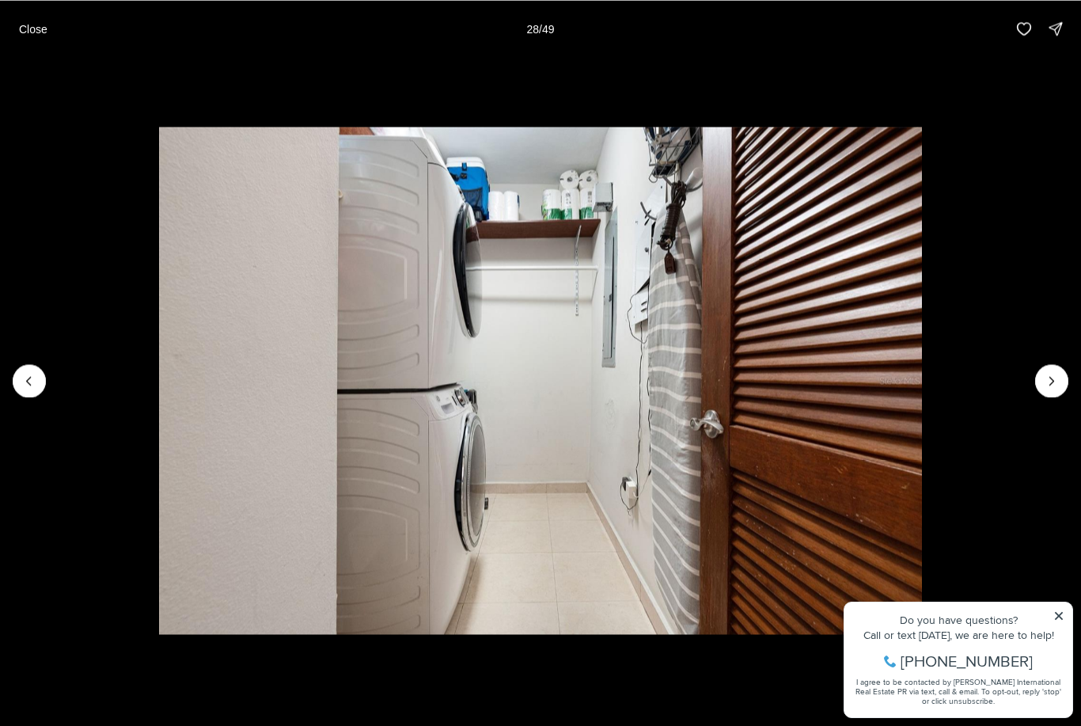
click at [1044, 385] on icon "Next slide" at bounding box center [1052, 381] width 16 height 16
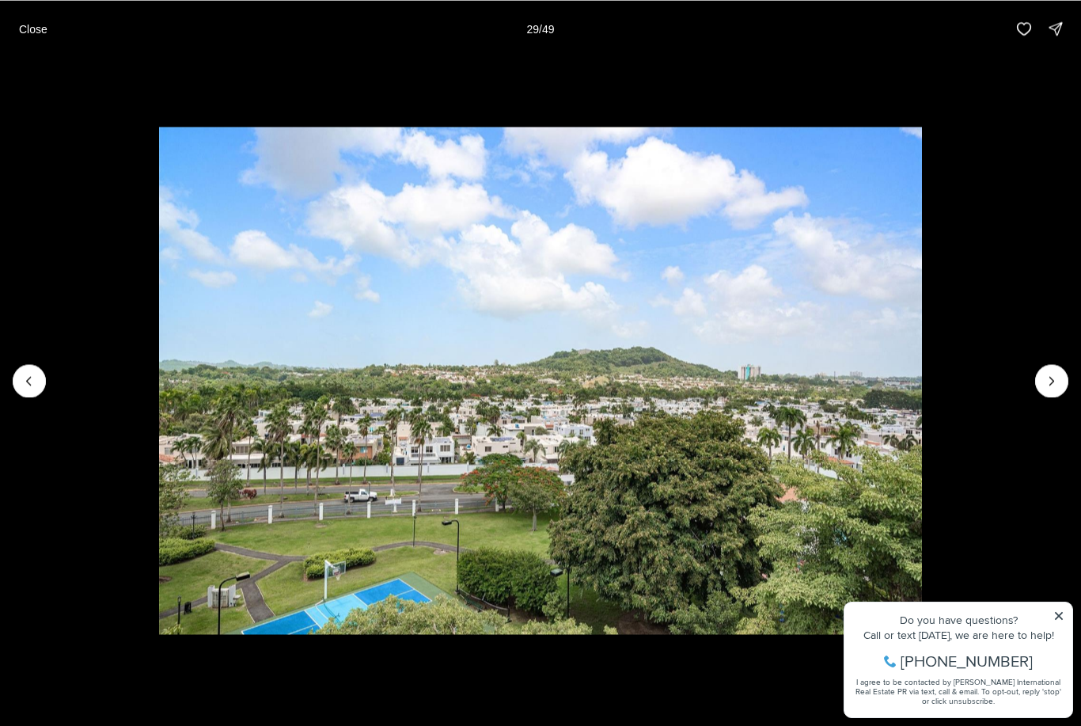
click at [1053, 379] on icon "Next slide" at bounding box center [1052, 381] width 16 height 16
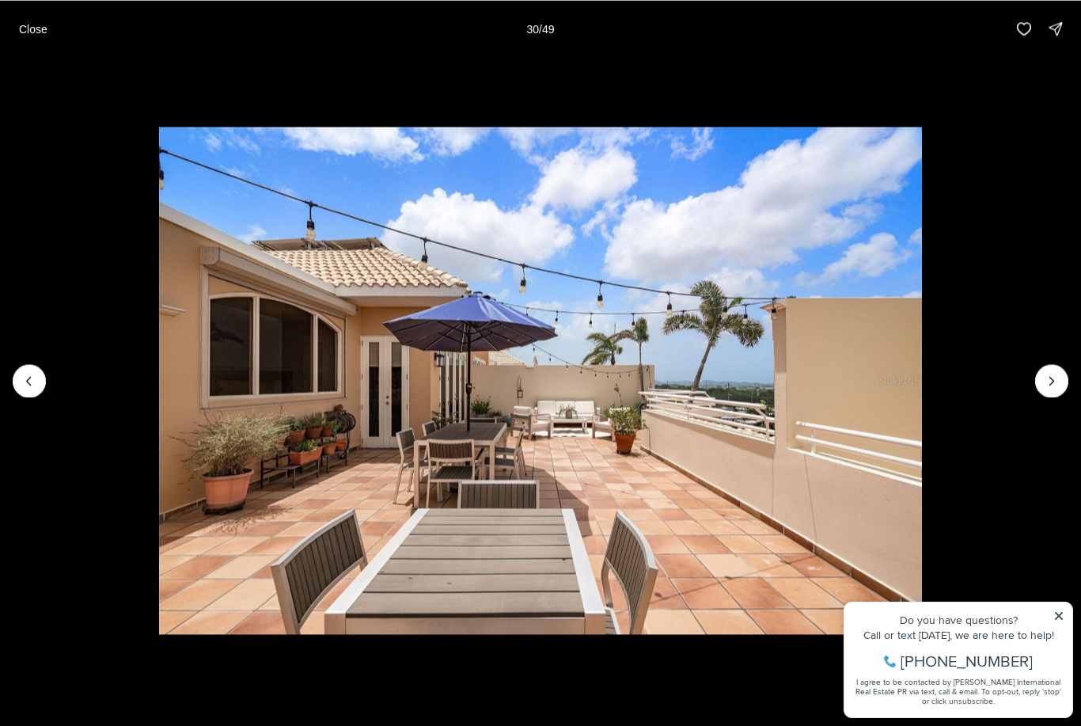
click at [1053, 381] on icon "Next slide" at bounding box center [1052, 381] width 4 height 8
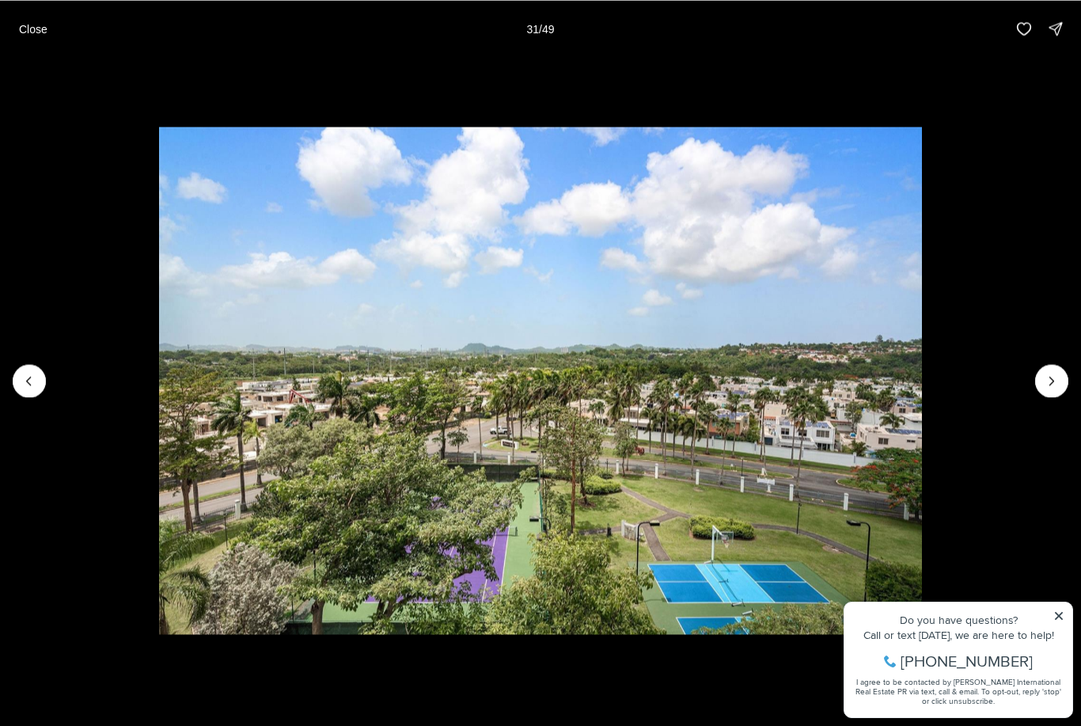
click at [1048, 383] on icon "Next slide" at bounding box center [1052, 381] width 16 height 16
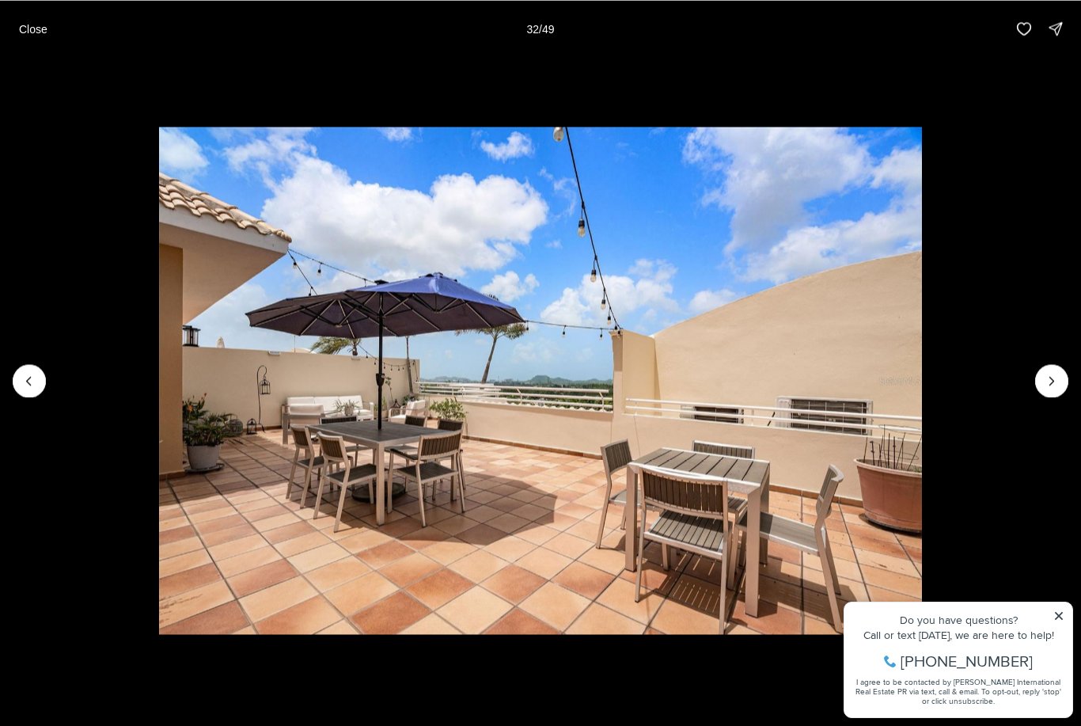
click at [921, 364] on img "32 of 49" at bounding box center [540, 381] width 762 height 508
click at [1048, 377] on icon "Next slide" at bounding box center [1052, 381] width 16 height 16
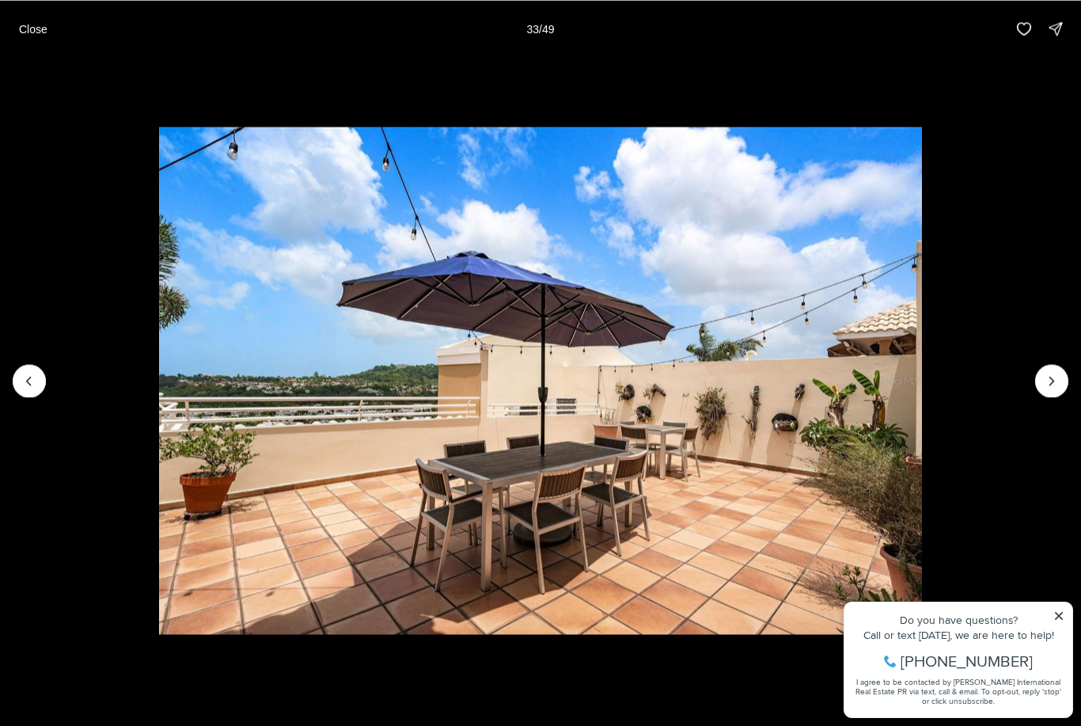
click at [1048, 377] on icon "Next slide" at bounding box center [1052, 381] width 16 height 16
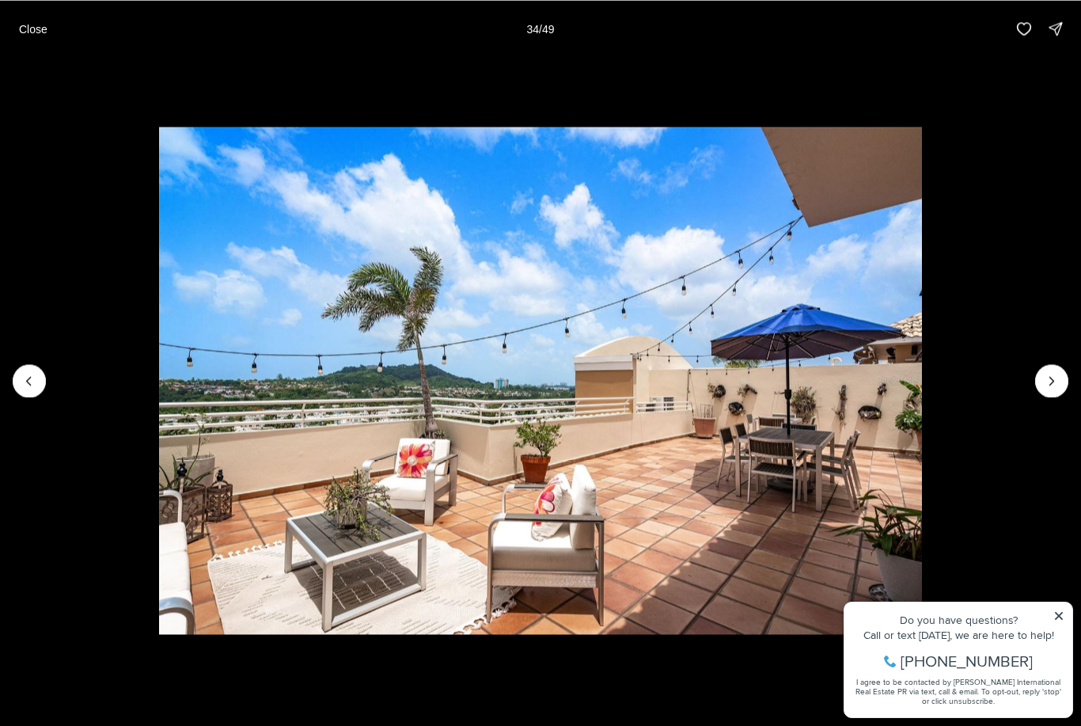
click at [1051, 388] on icon "Next slide" at bounding box center [1052, 381] width 16 height 16
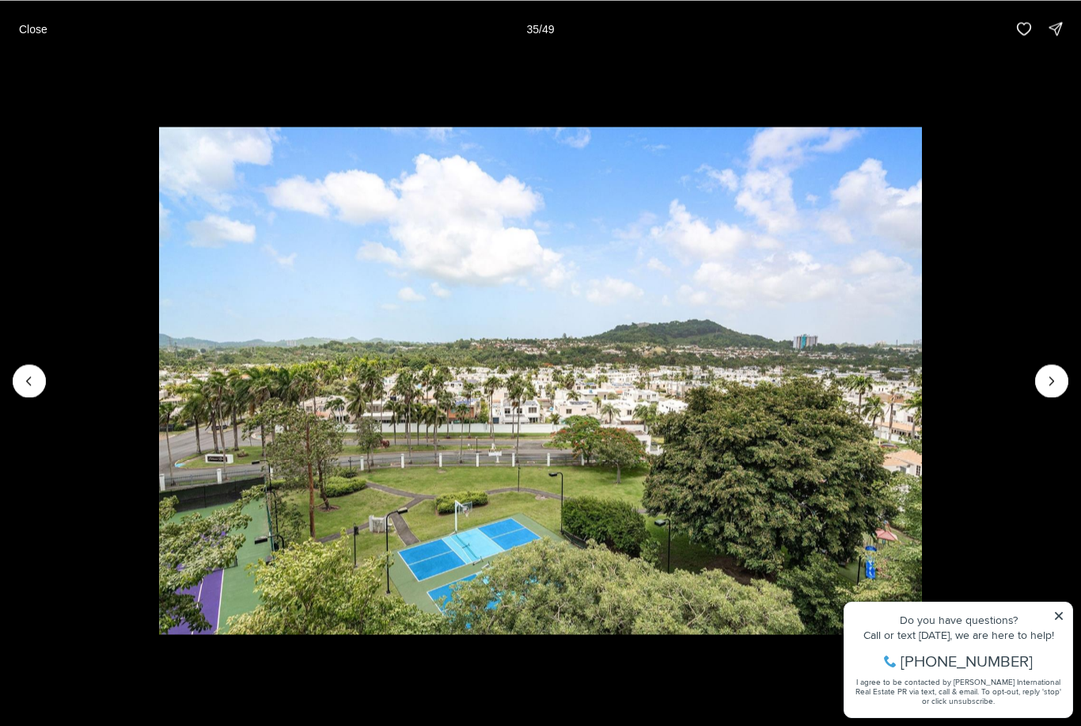
click at [1052, 383] on icon "Next slide" at bounding box center [1052, 381] width 16 height 16
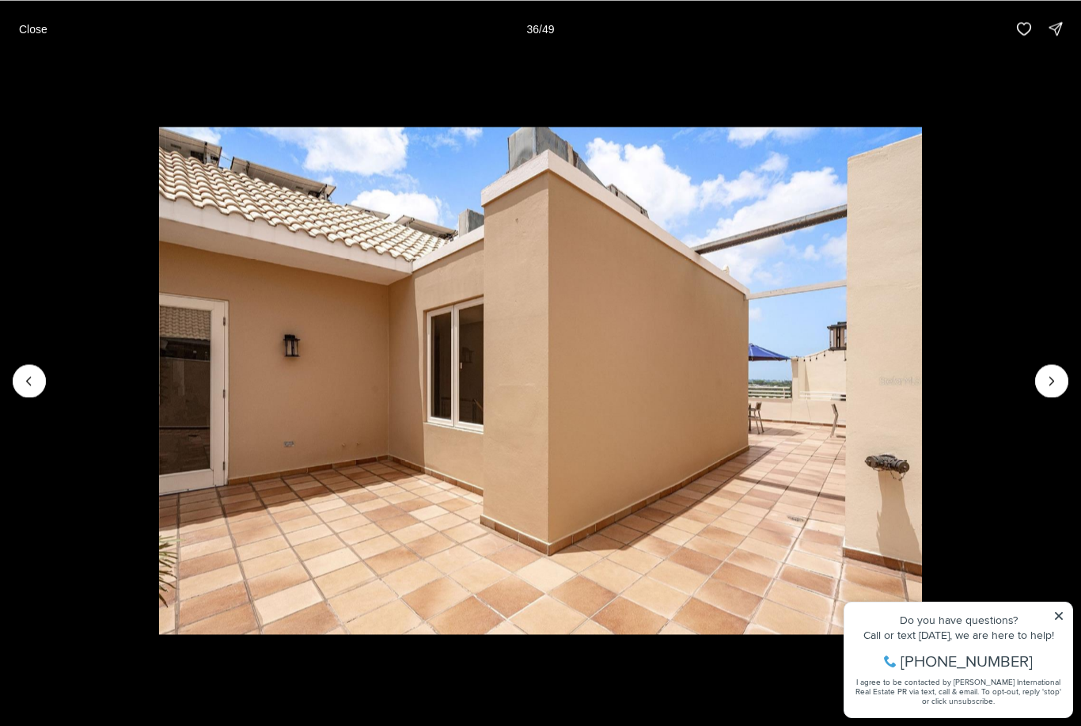
click at [1050, 377] on icon "Next slide" at bounding box center [1052, 381] width 16 height 16
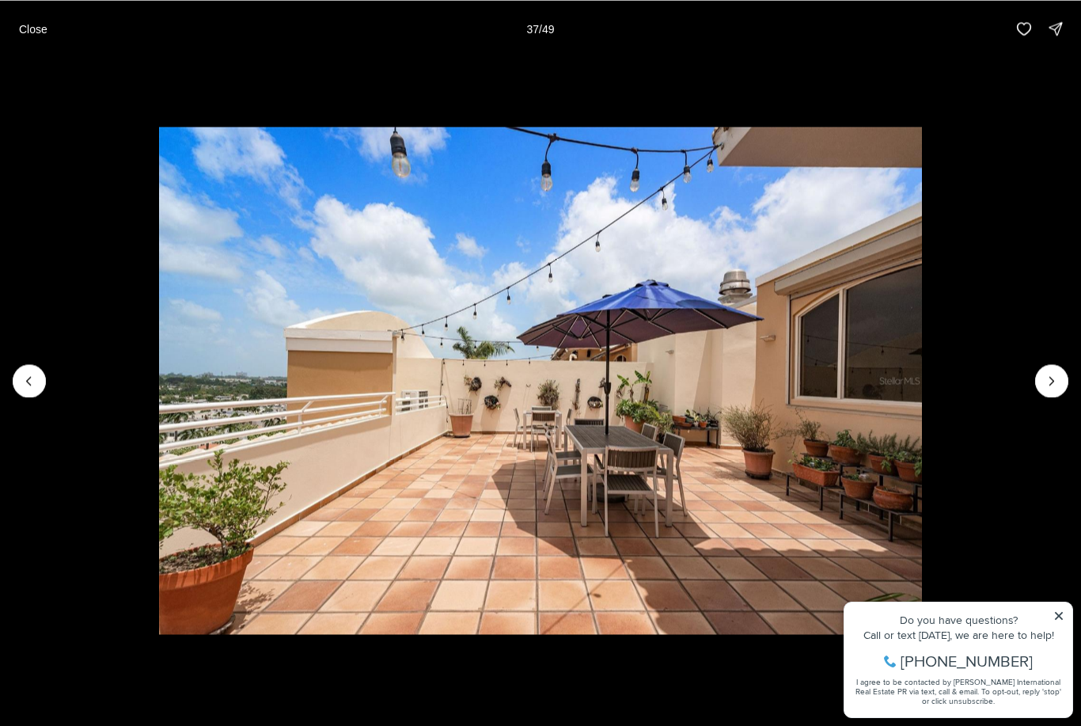
click at [921, 370] on img "37 of 49" at bounding box center [540, 381] width 762 height 508
click at [1053, 381] on icon "Next slide" at bounding box center [1052, 381] width 16 height 16
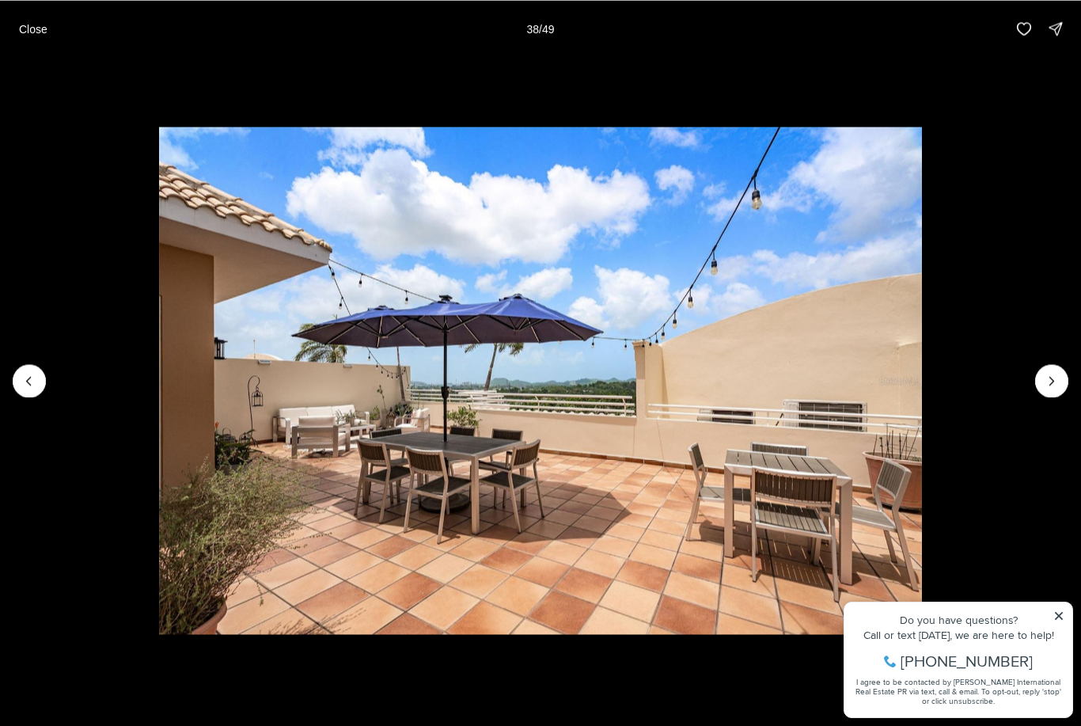
click at [1046, 387] on icon "Next slide" at bounding box center [1052, 381] width 16 height 16
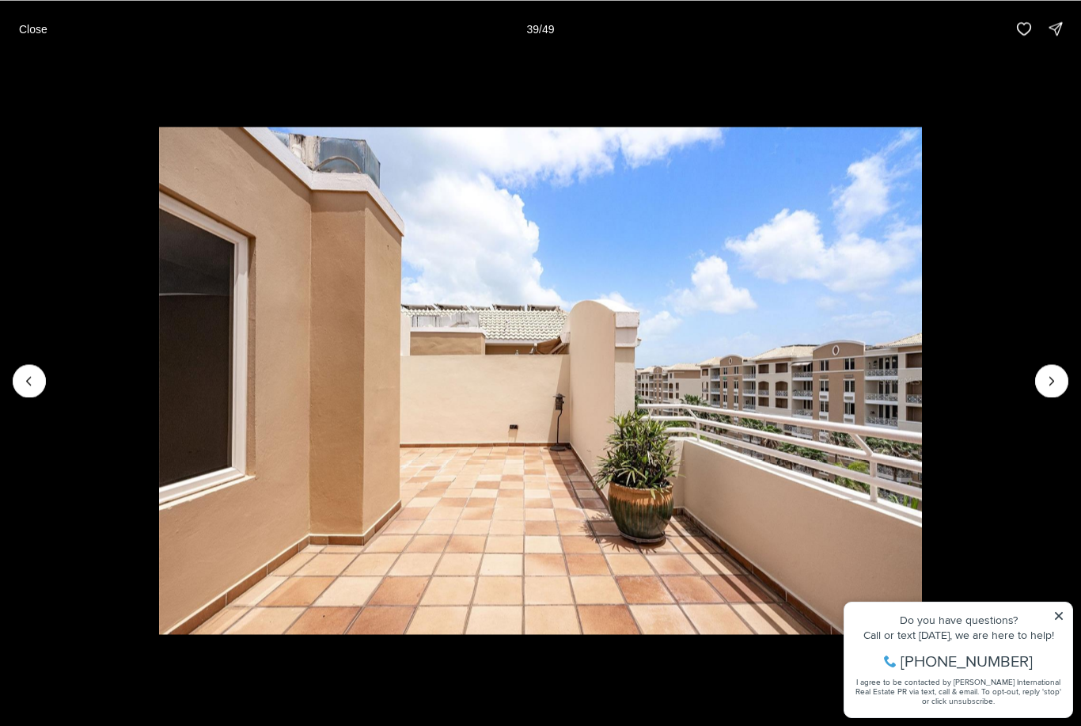
click at [1048, 377] on icon "Next slide" at bounding box center [1052, 381] width 16 height 16
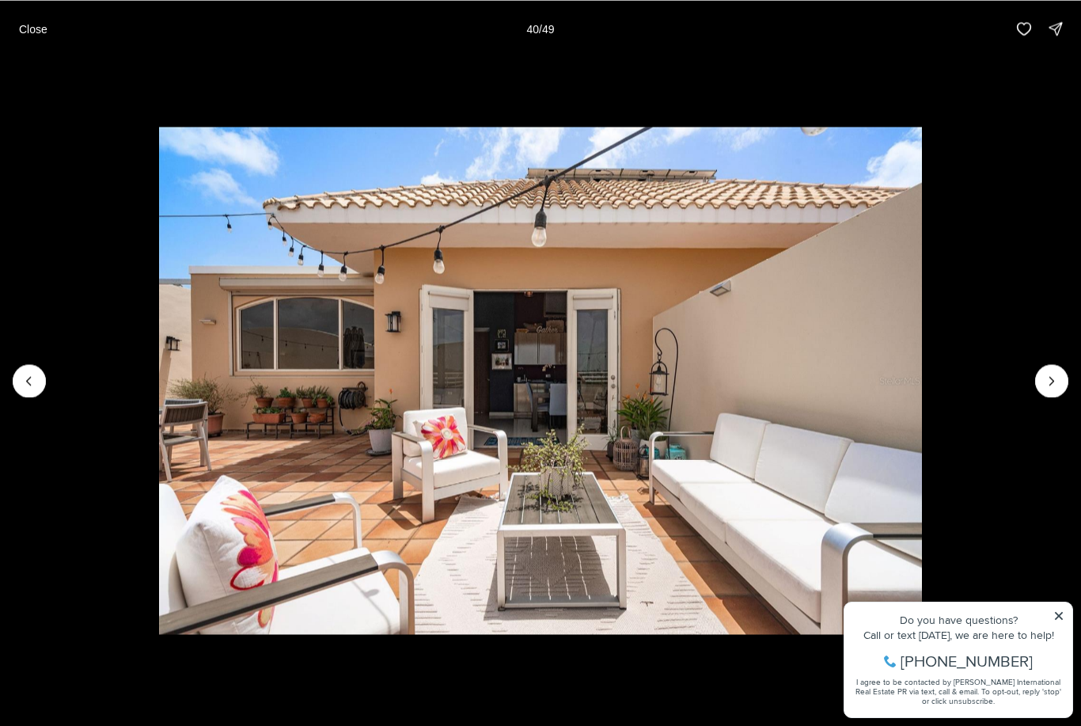
click at [1050, 379] on icon "Next slide" at bounding box center [1052, 381] width 16 height 16
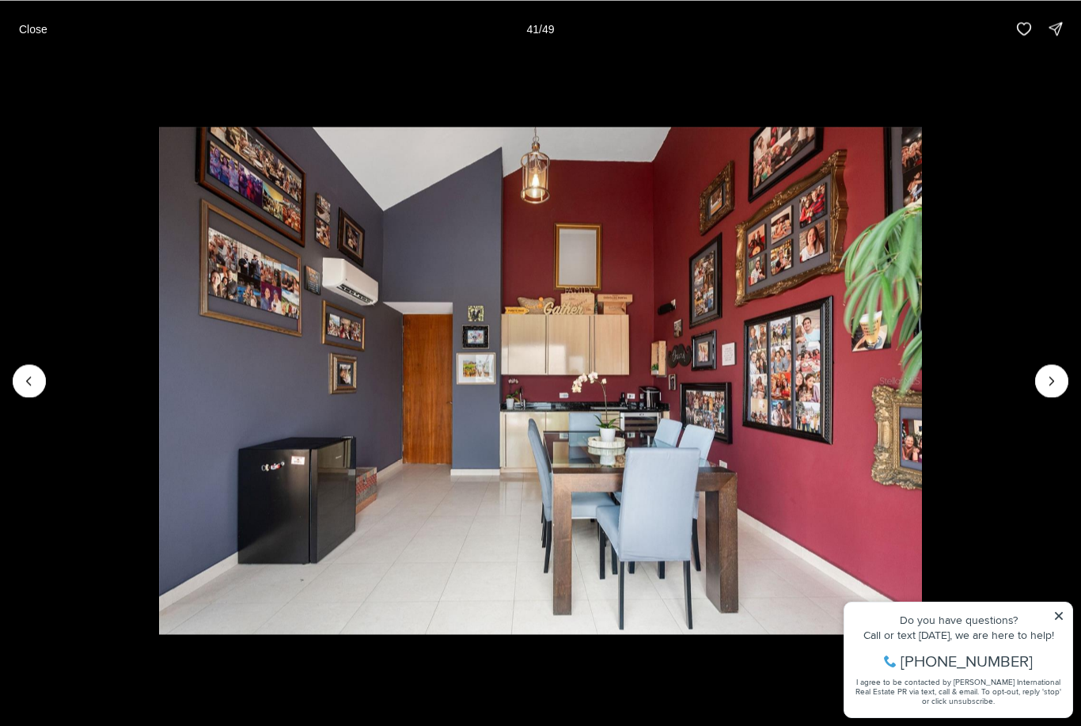
click at [1047, 378] on icon "Next slide" at bounding box center [1052, 381] width 16 height 16
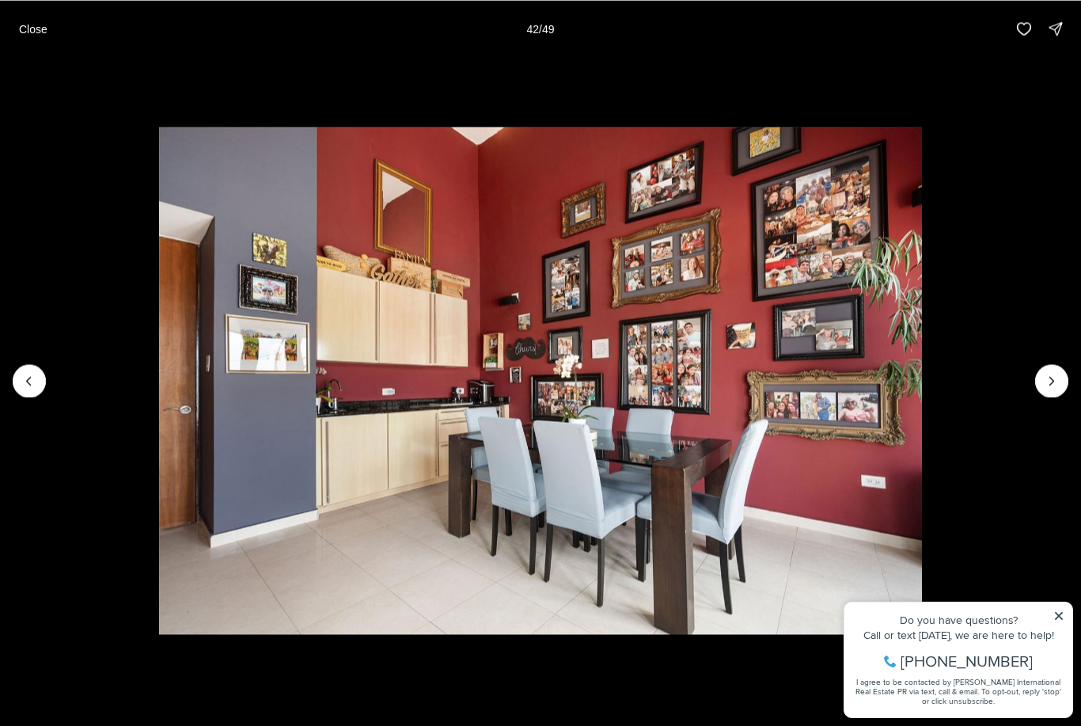
click at [1048, 377] on icon "Next slide" at bounding box center [1052, 381] width 16 height 16
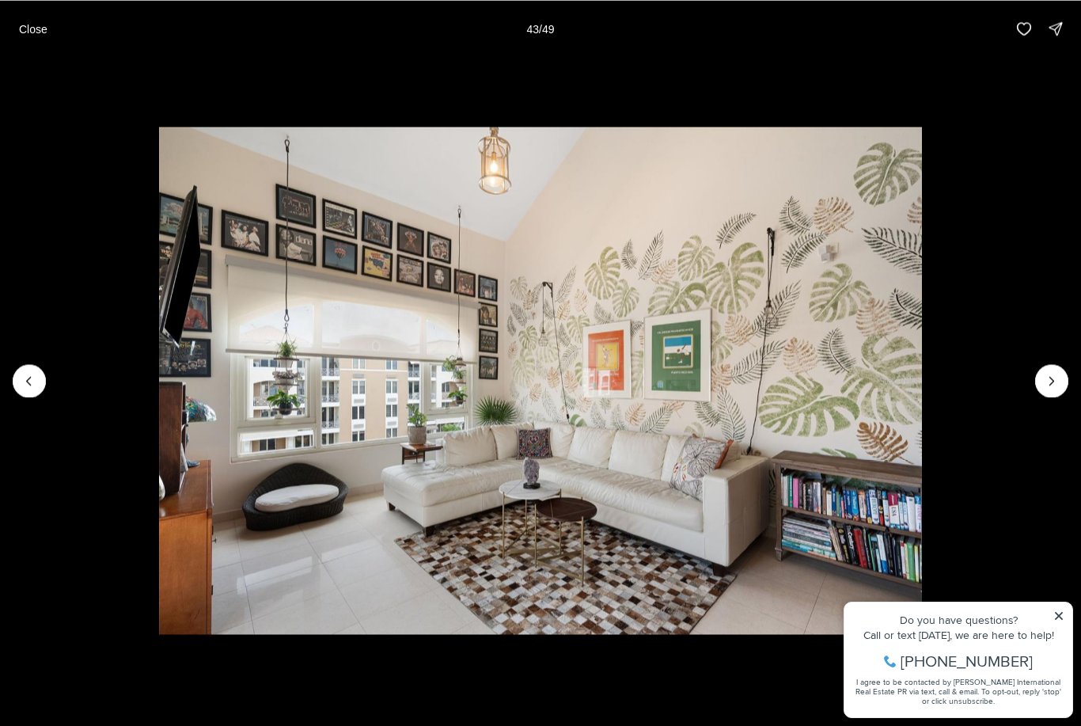
click at [1050, 382] on icon "Next slide" at bounding box center [1052, 381] width 16 height 16
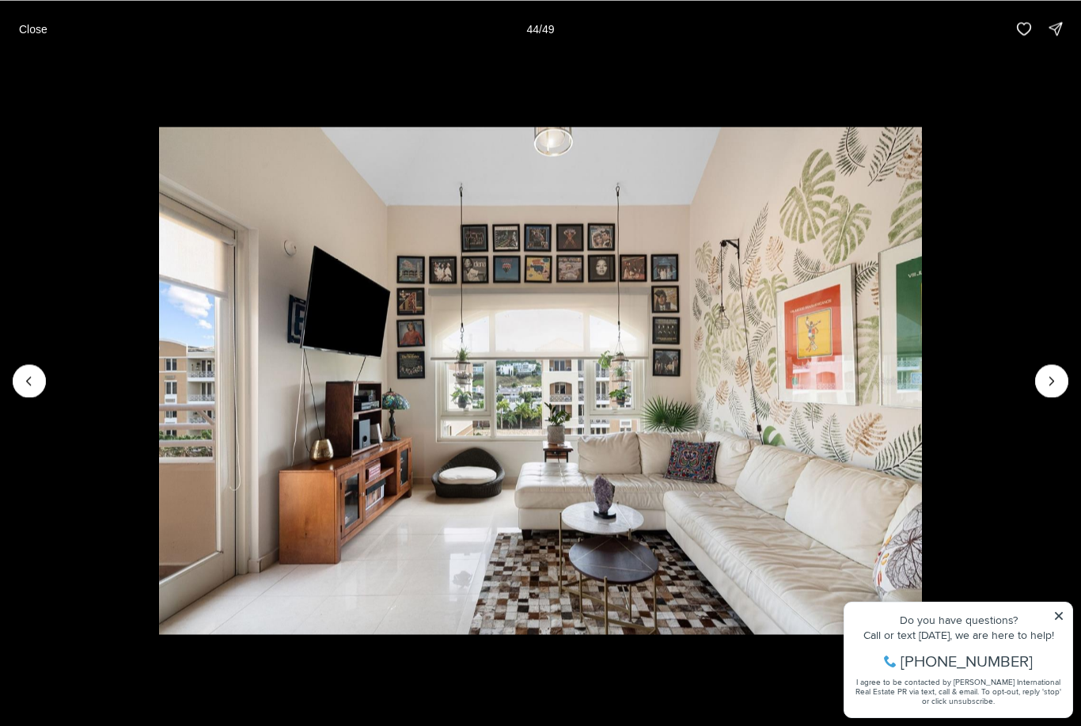
click at [1052, 381] on icon "Next slide" at bounding box center [1052, 381] width 16 height 16
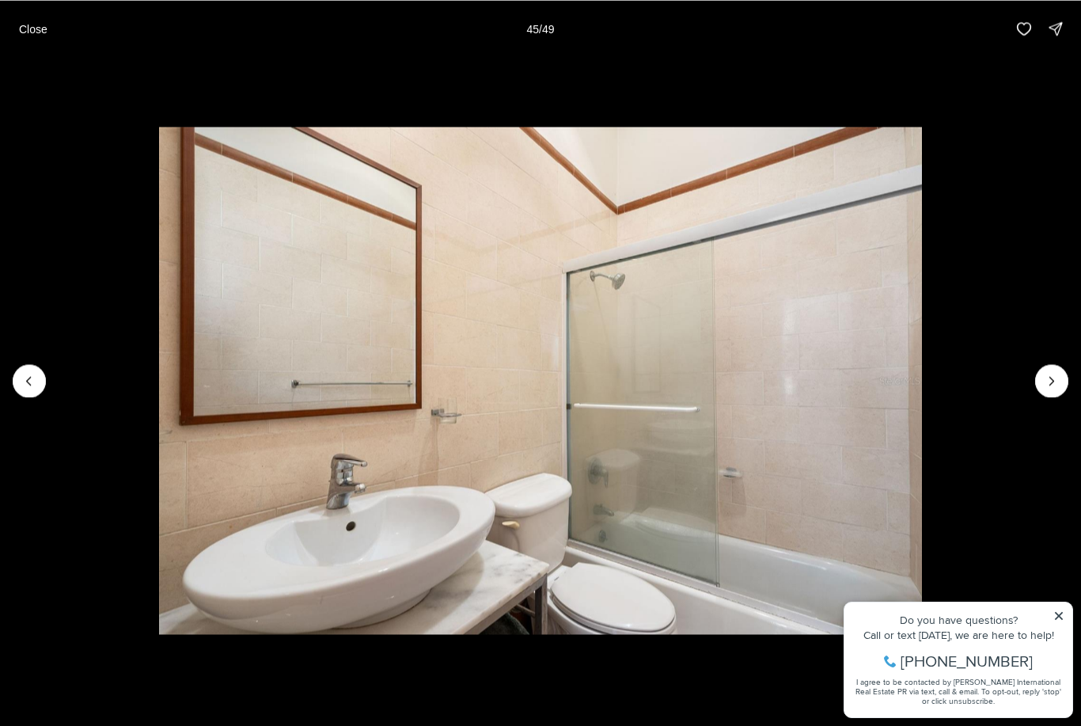
click at [1048, 384] on icon "Next slide" at bounding box center [1052, 381] width 16 height 16
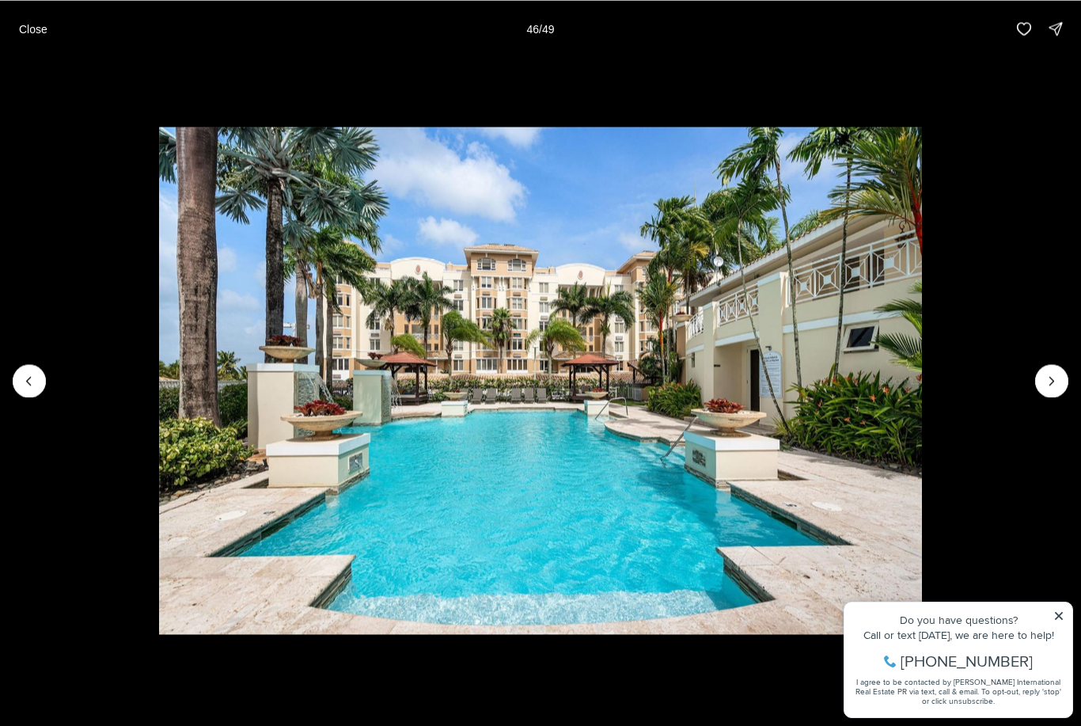
click at [1048, 382] on icon "Next slide" at bounding box center [1052, 381] width 16 height 16
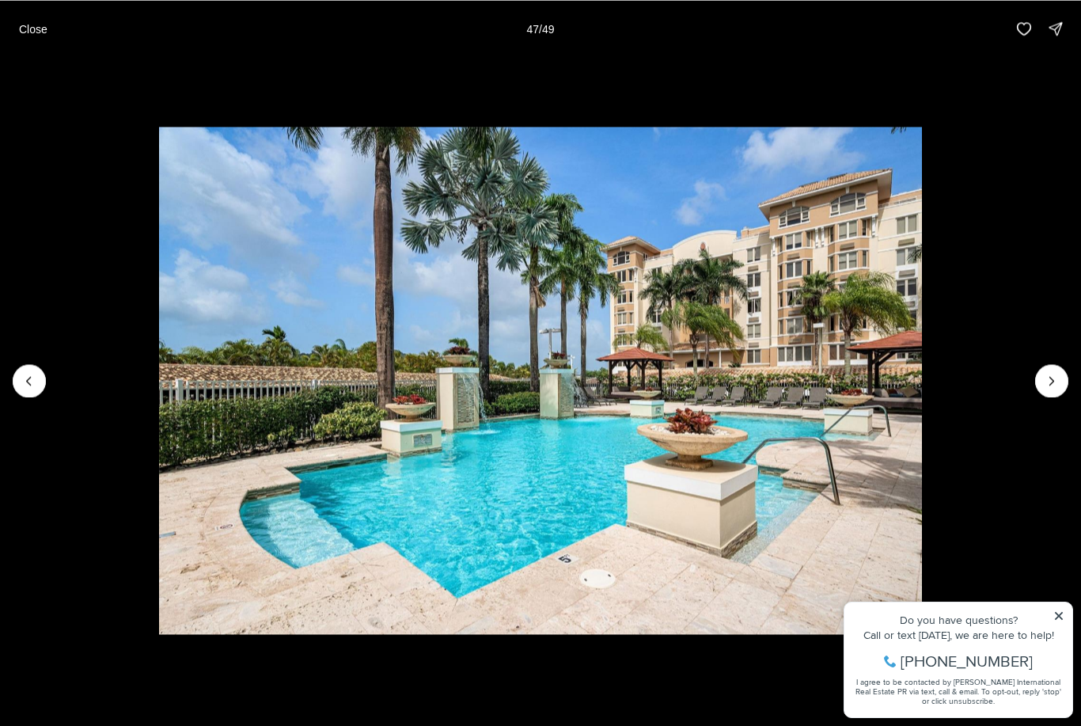
click at [1055, 385] on icon "Next slide" at bounding box center [1052, 381] width 16 height 16
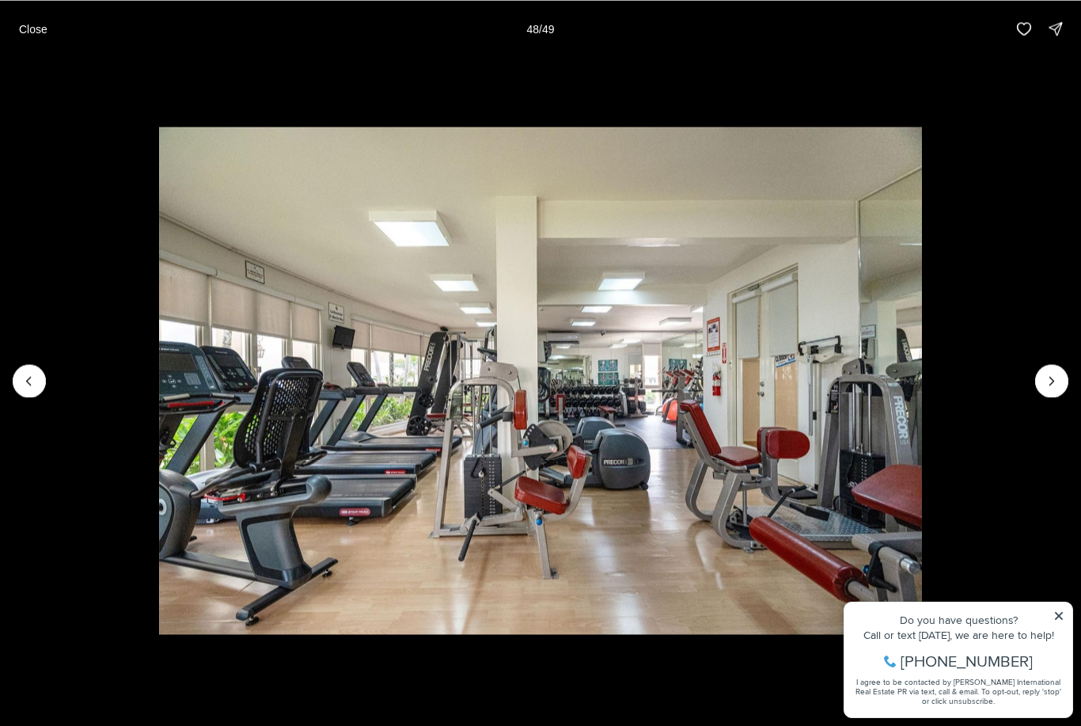
click at [1052, 383] on icon "Next slide" at bounding box center [1052, 381] width 16 height 16
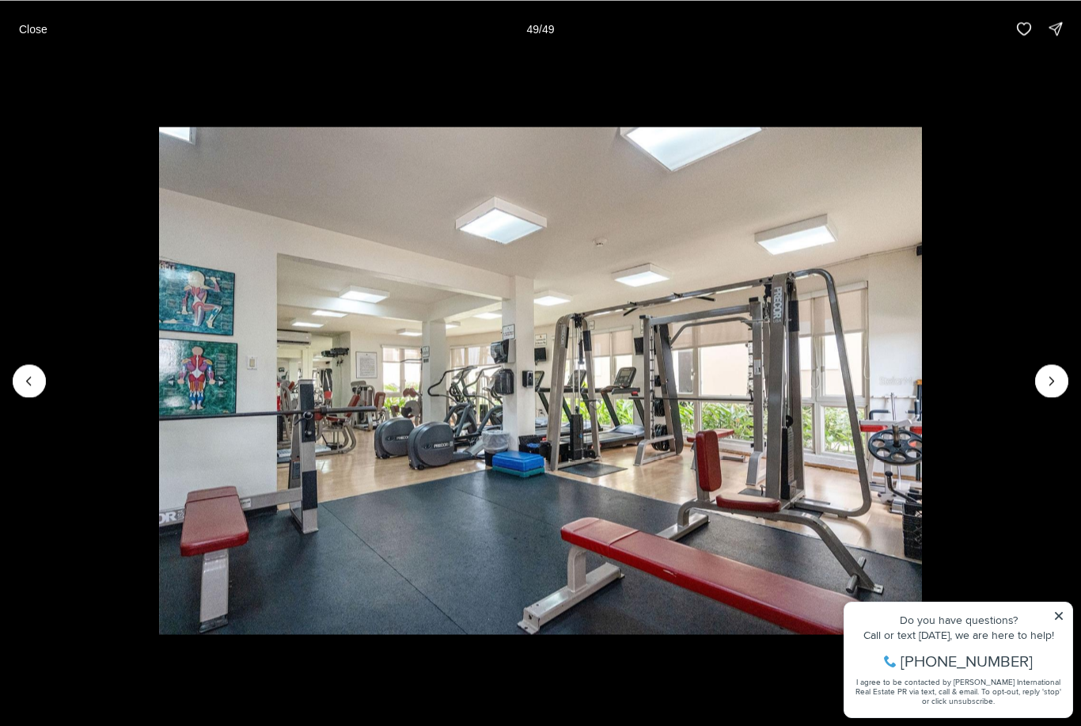
click at [1051, 377] on div at bounding box center [1051, 380] width 33 height 33
click at [1057, 380] on div at bounding box center [1051, 380] width 33 height 33
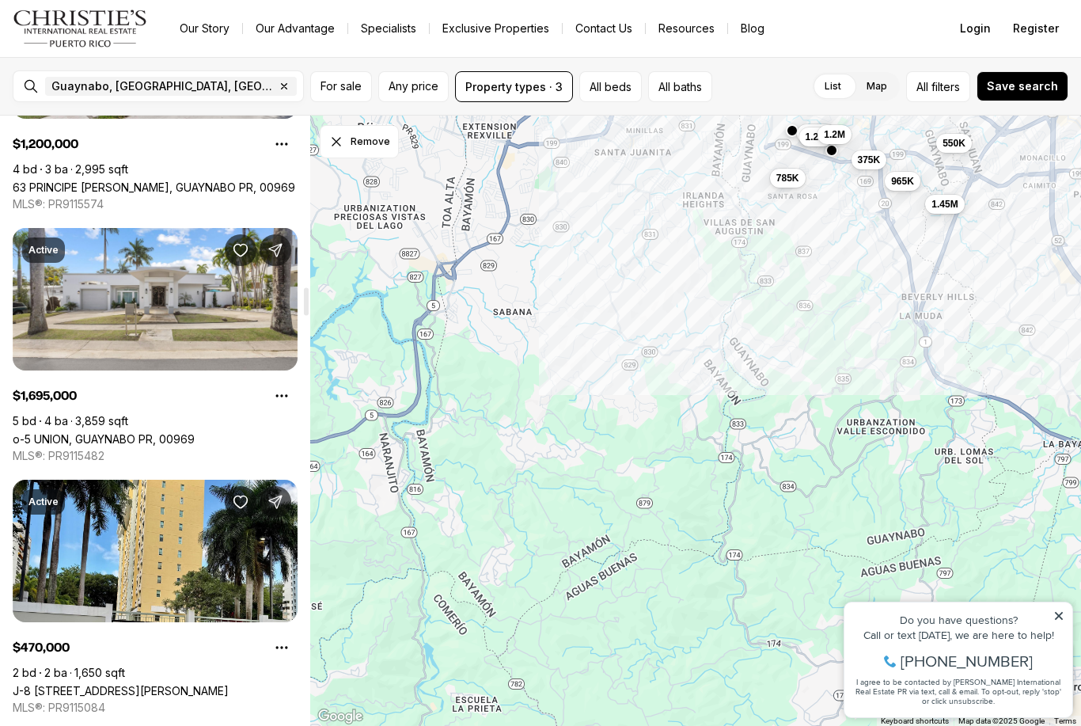
scroll to position [3742, 0]
click at [195, 432] on link "o-5 UNION, GUAYNABO PR, 00969" at bounding box center [104, 438] width 182 height 13
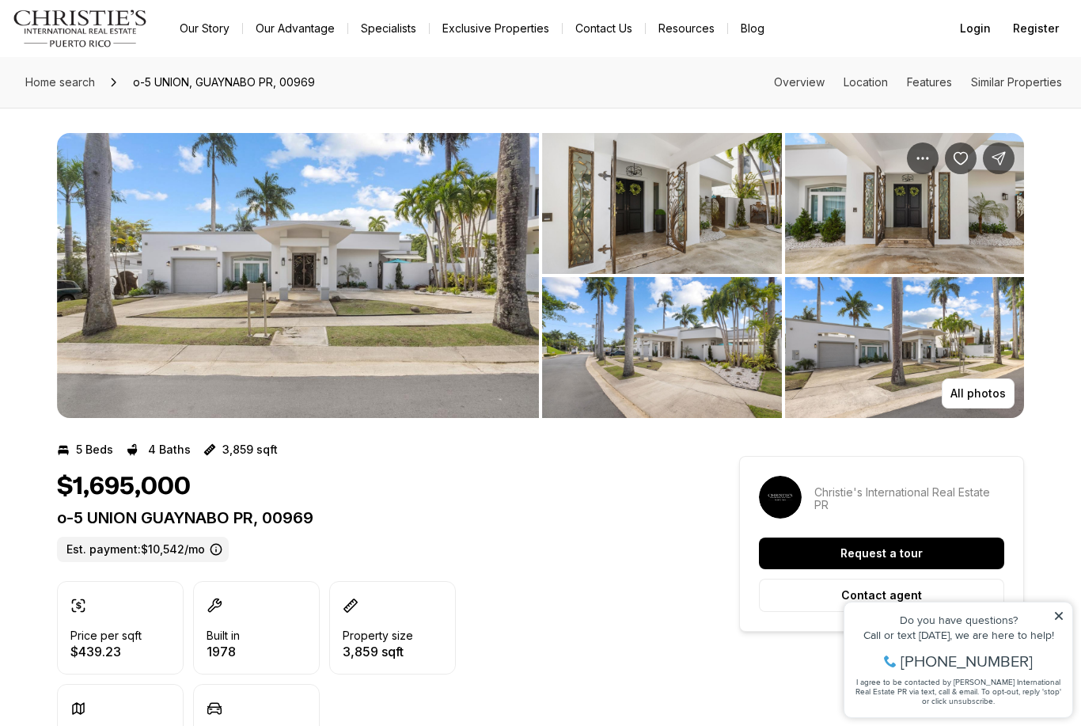
click at [991, 402] on button "All photos" at bounding box center [978, 393] width 73 height 30
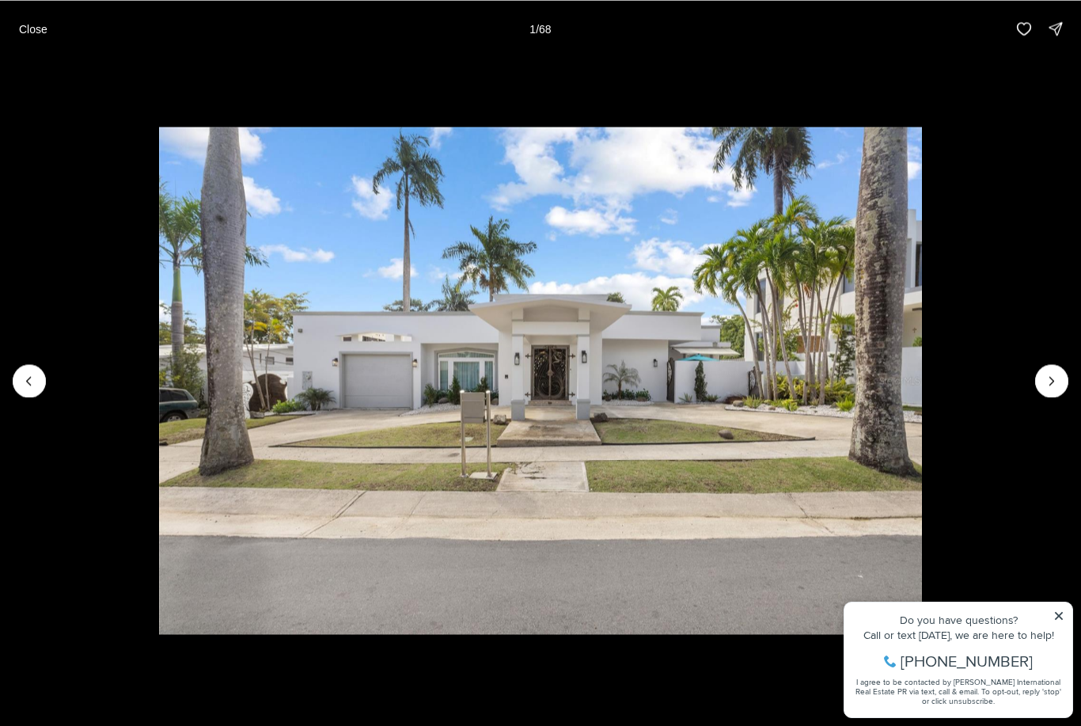
click at [921, 379] on img "1 of 68" at bounding box center [540, 381] width 762 height 508
click at [1055, 373] on icon "Next slide" at bounding box center [1052, 381] width 16 height 16
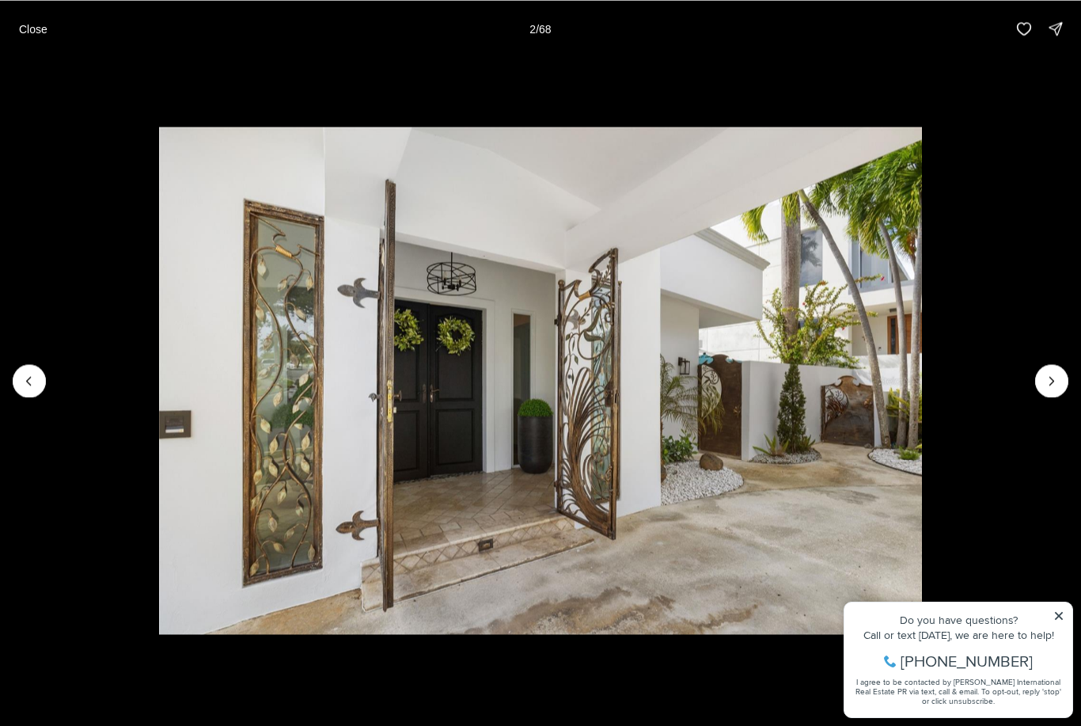
click at [1056, 377] on icon "Next slide" at bounding box center [1052, 381] width 16 height 16
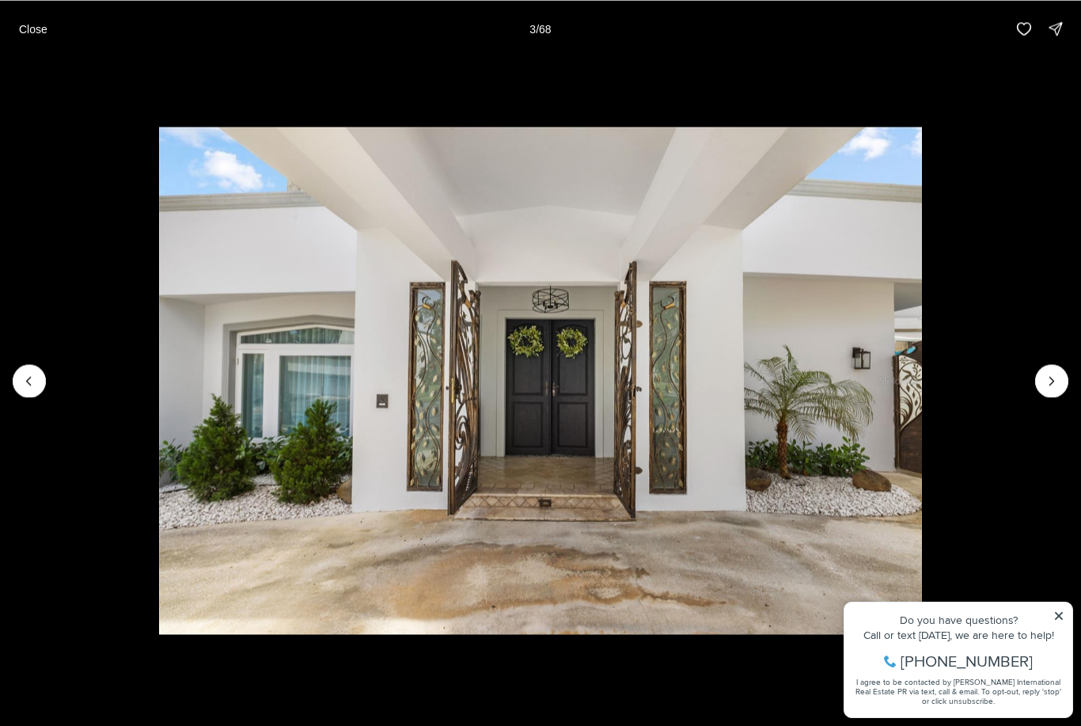
click at [1056, 373] on icon "Next slide" at bounding box center [1052, 381] width 16 height 16
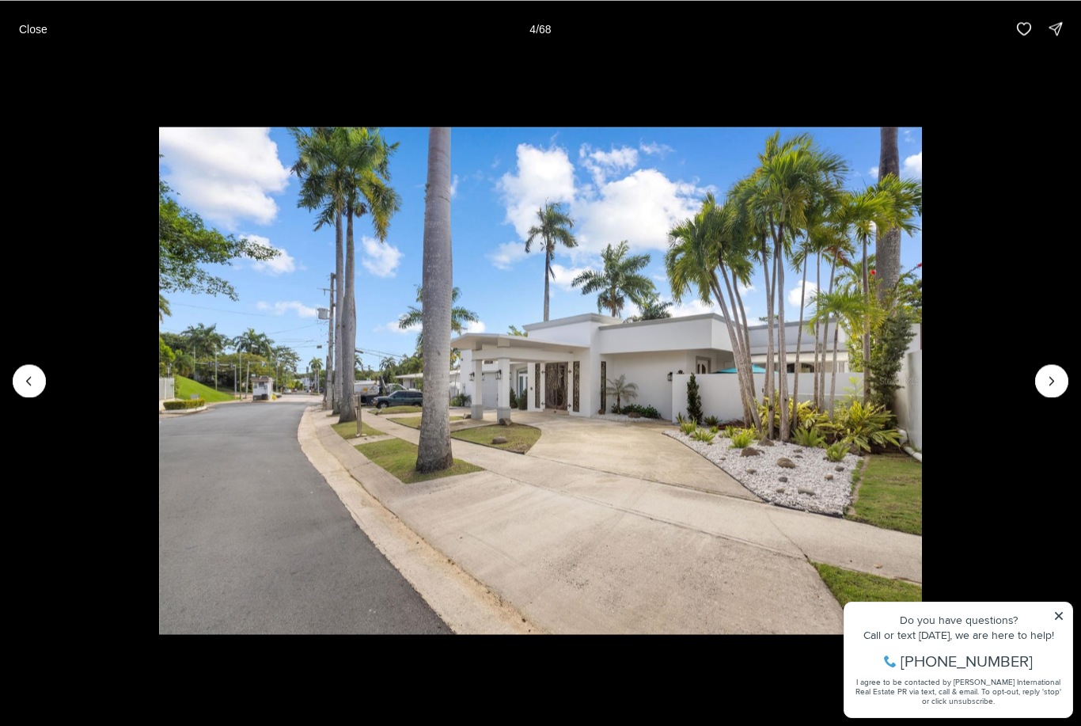
click at [1053, 376] on icon "Next slide" at bounding box center [1052, 381] width 16 height 16
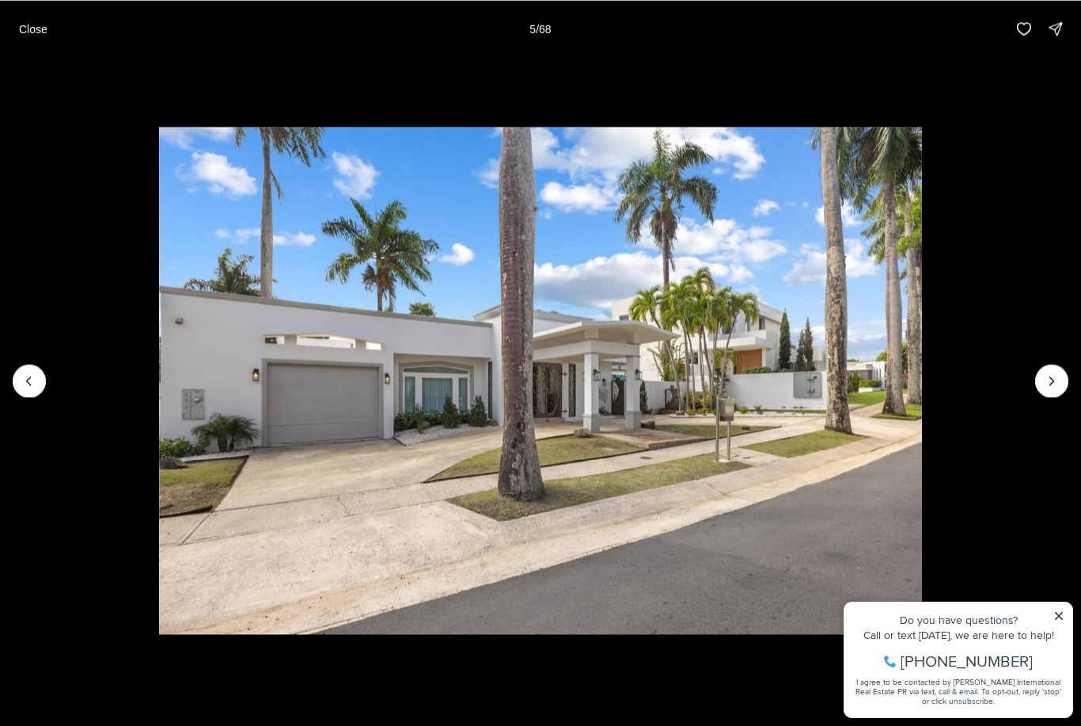
click at [1049, 388] on icon "Next slide" at bounding box center [1052, 381] width 16 height 16
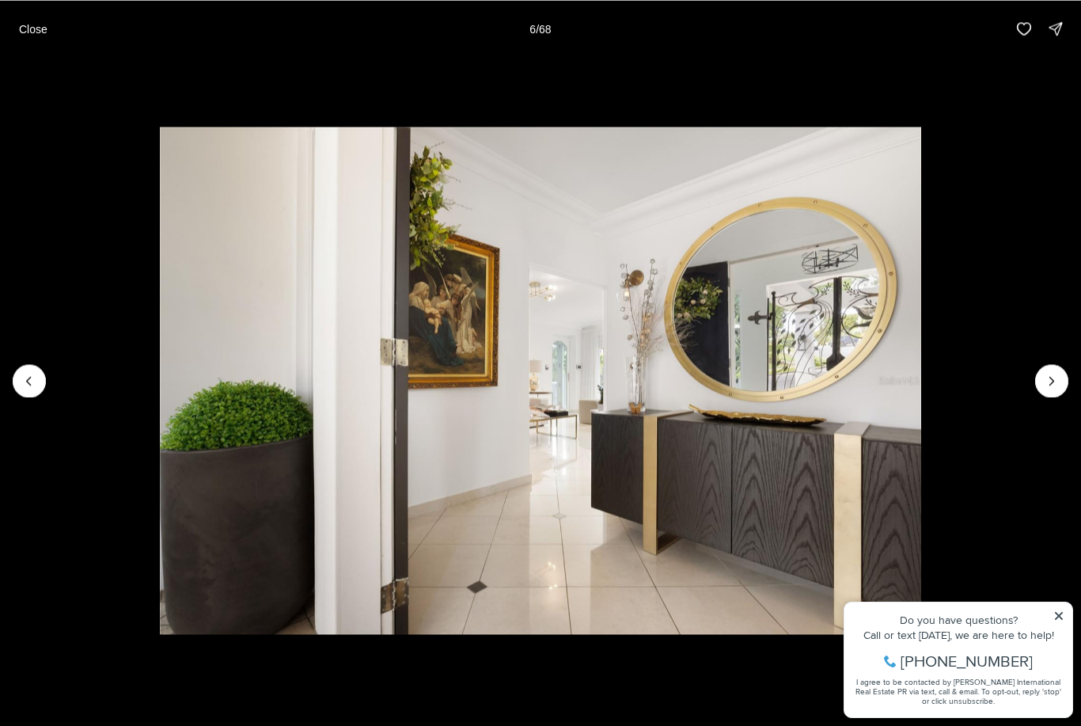
click at [1059, 374] on button "Next slide" at bounding box center [1051, 380] width 33 height 33
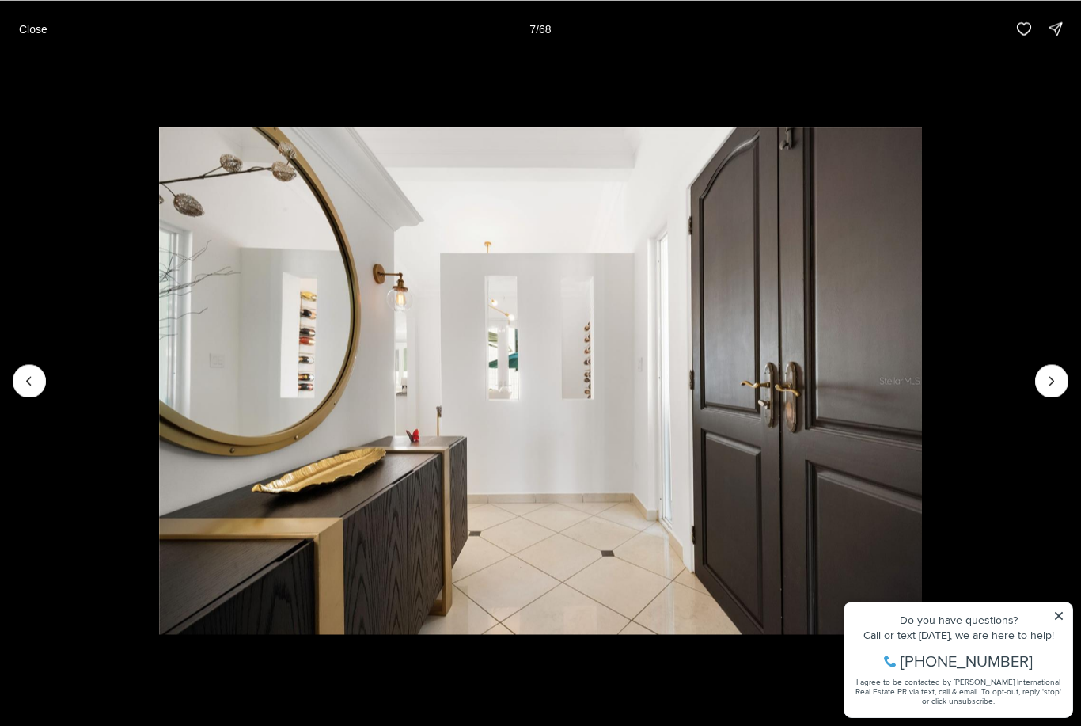
click at [1059, 379] on icon "Next slide" at bounding box center [1052, 381] width 16 height 16
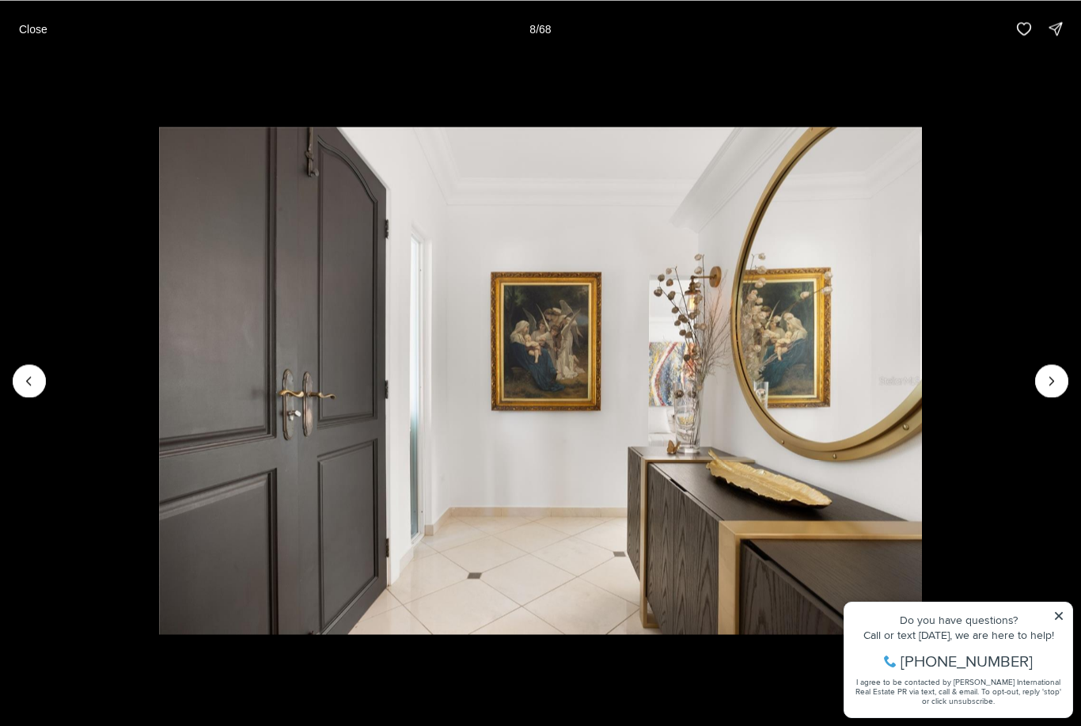
click at [1057, 377] on icon "Next slide" at bounding box center [1052, 381] width 16 height 16
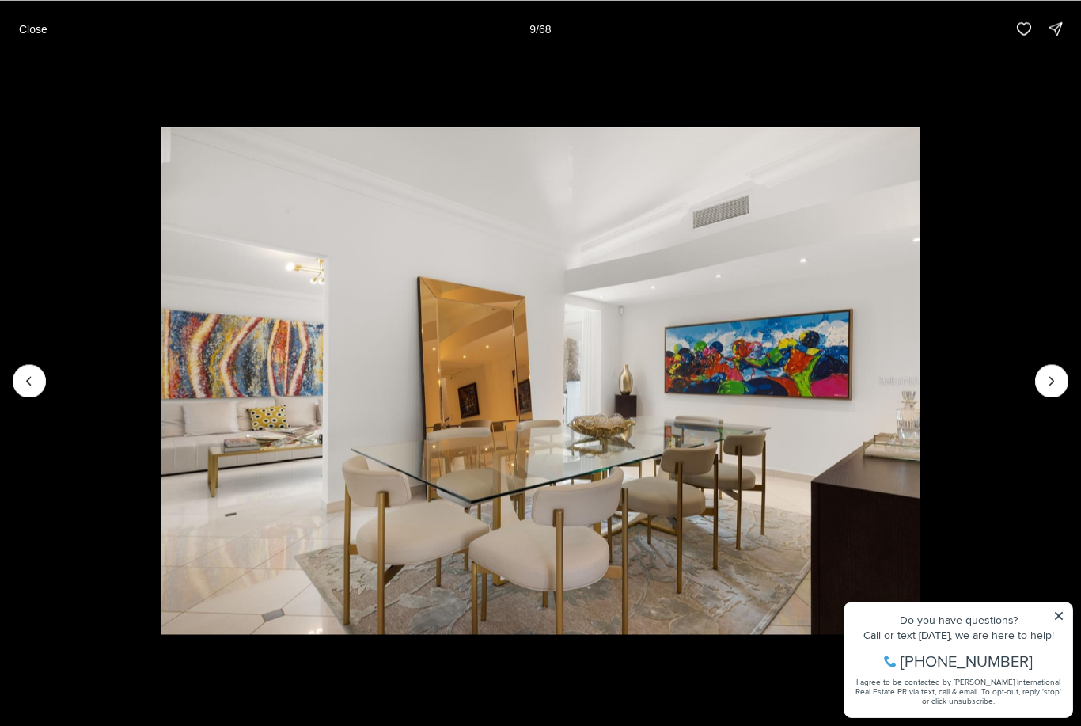
click at [1062, 373] on button "Next slide" at bounding box center [1051, 380] width 33 height 33
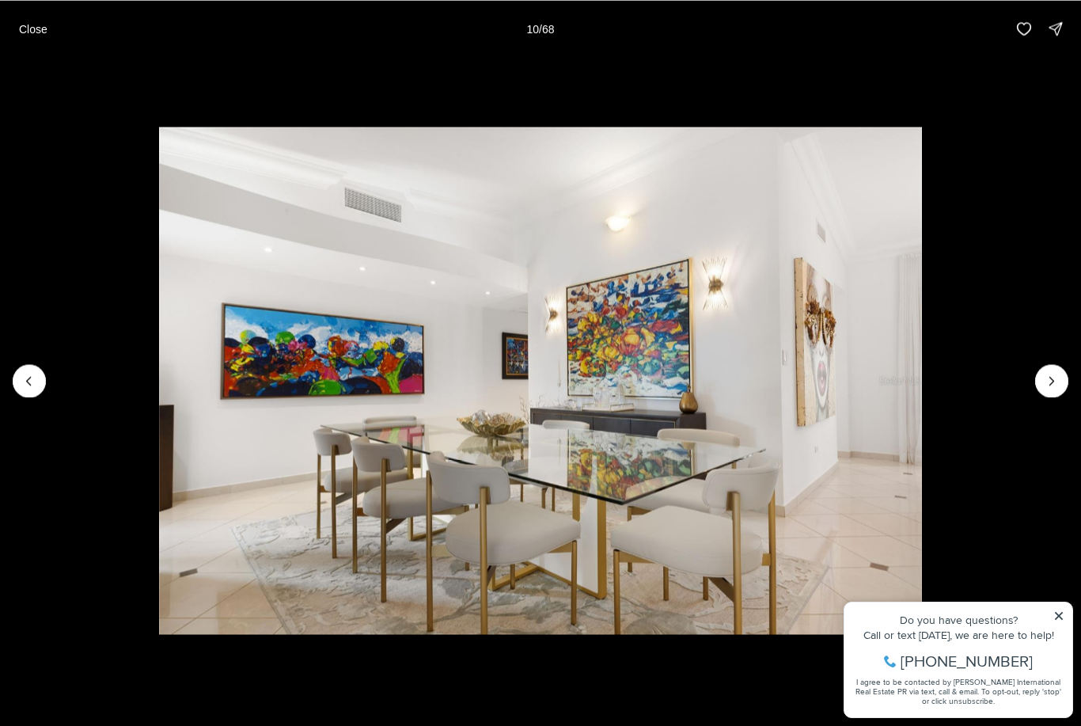
click at [1054, 377] on icon "Next slide" at bounding box center [1052, 381] width 16 height 16
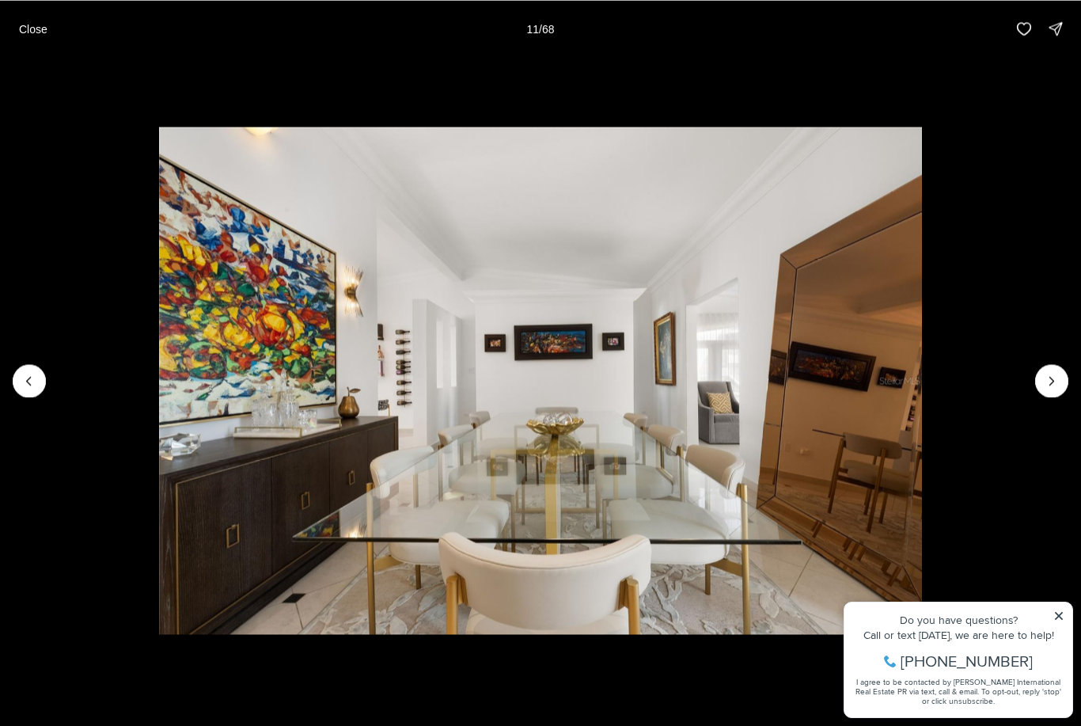
click at [1054, 381] on icon "Next slide" at bounding box center [1052, 381] width 16 height 16
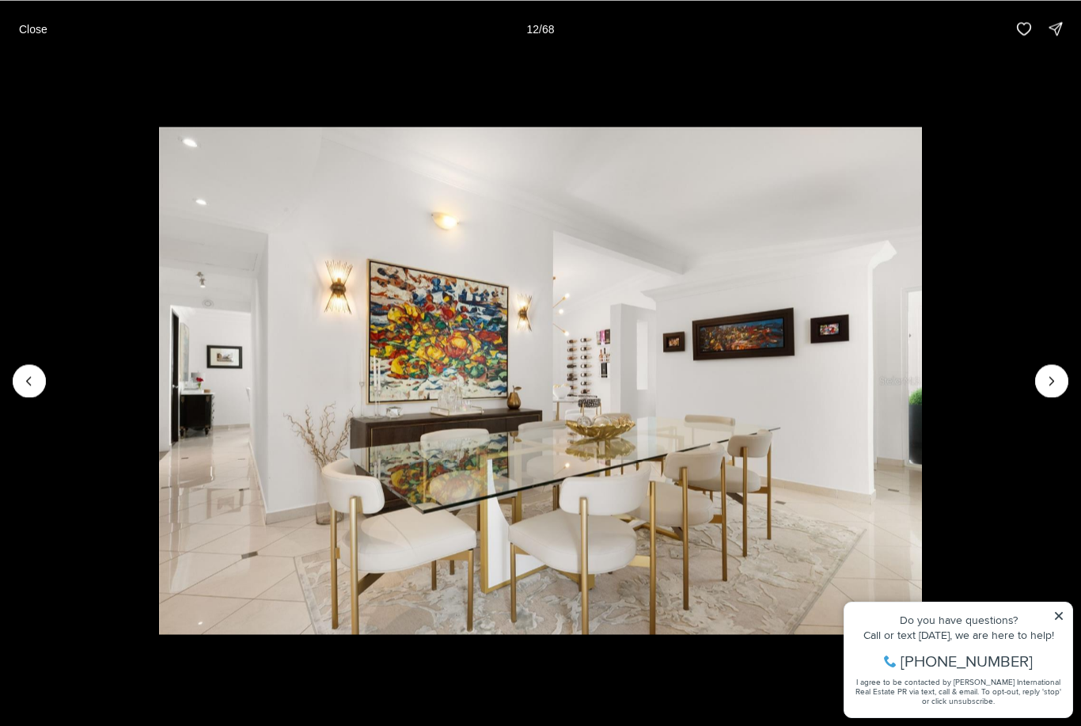
click at [1057, 374] on icon "Next slide" at bounding box center [1052, 381] width 16 height 16
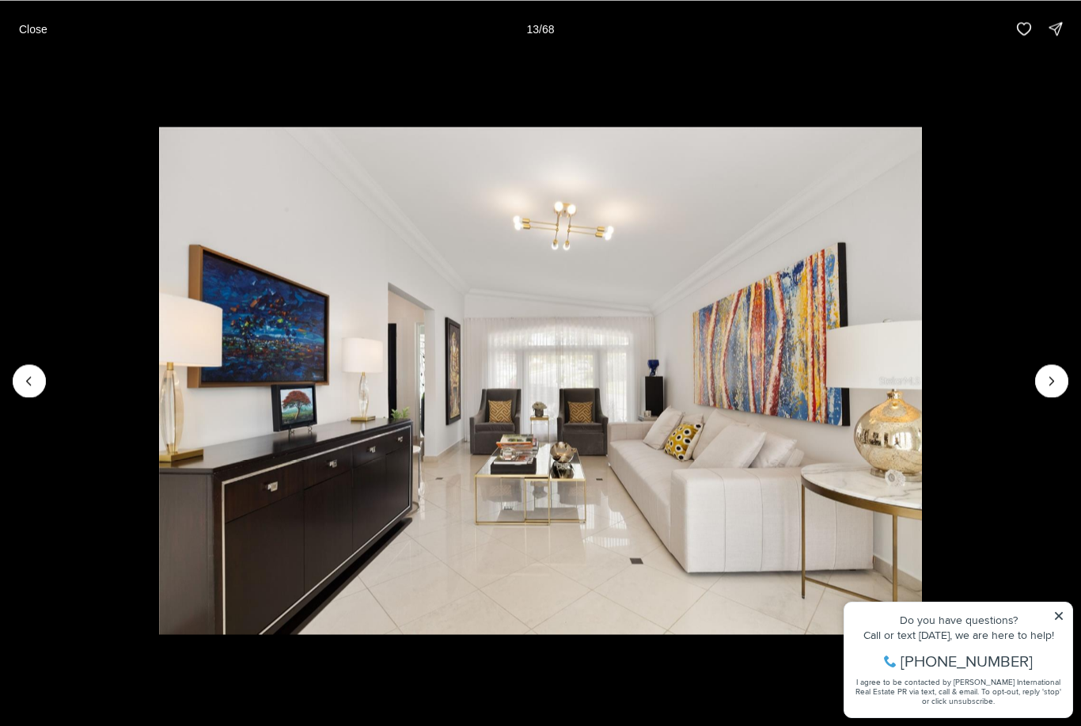
click at [1051, 369] on button "Next slide" at bounding box center [1051, 380] width 33 height 33
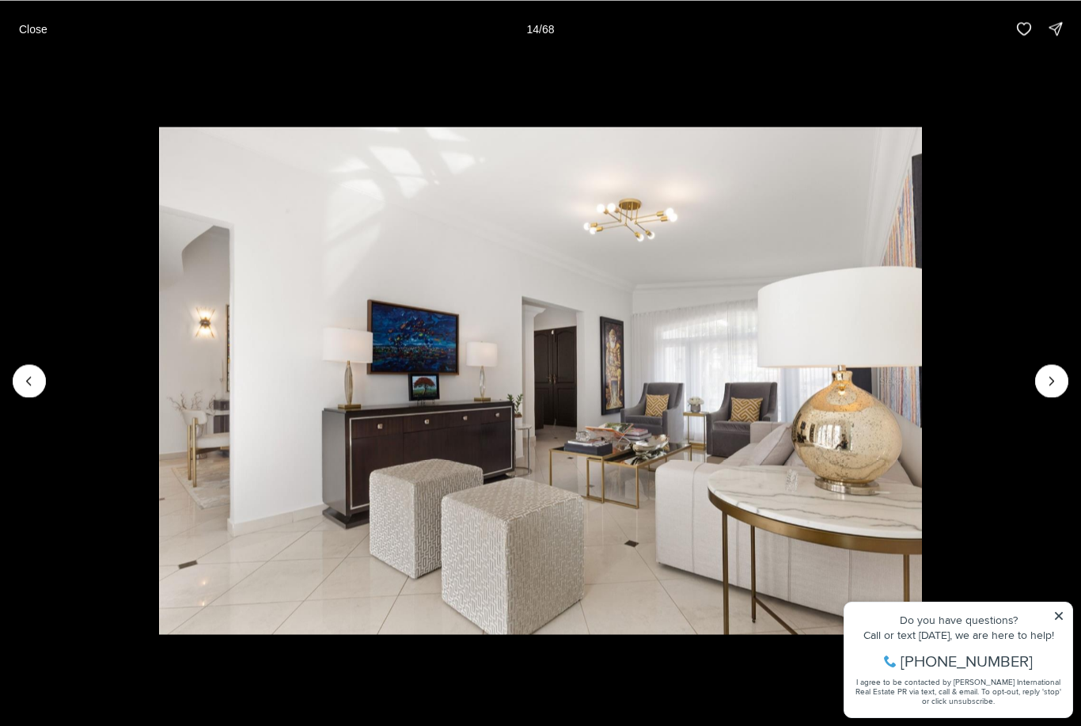
click at [1055, 377] on icon "Next slide" at bounding box center [1052, 381] width 16 height 16
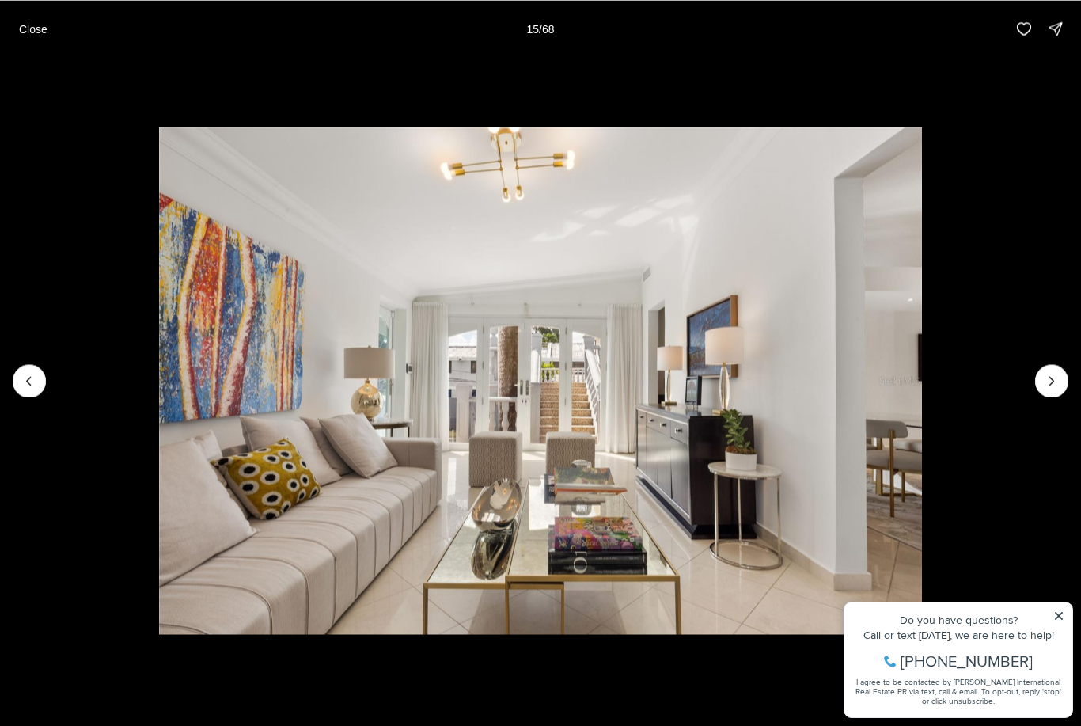
click at [1054, 375] on icon "Next slide" at bounding box center [1052, 381] width 16 height 16
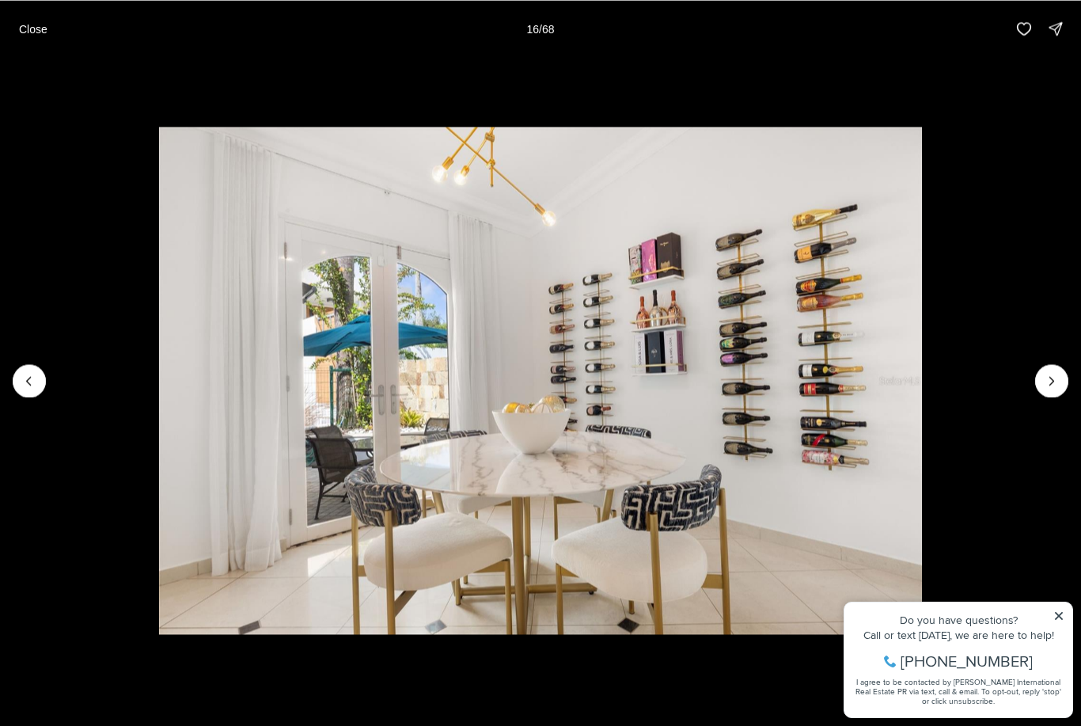
click at [1052, 380] on icon "Next slide" at bounding box center [1052, 381] width 16 height 16
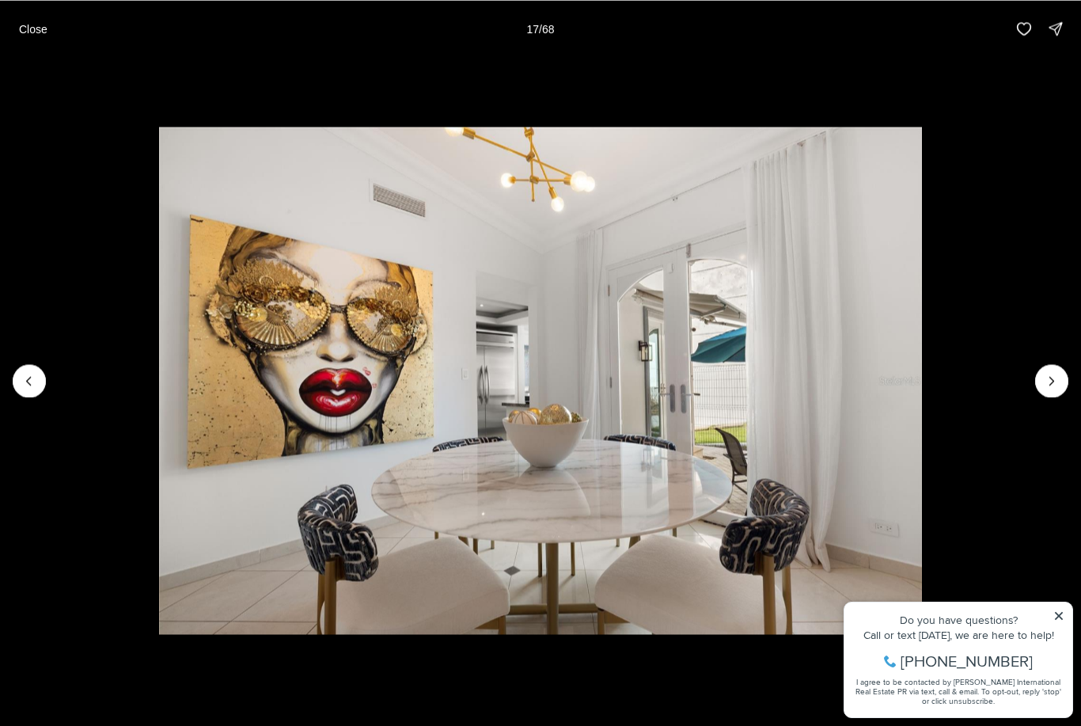
click at [1049, 381] on icon "Next slide" at bounding box center [1052, 381] width 16 height 16
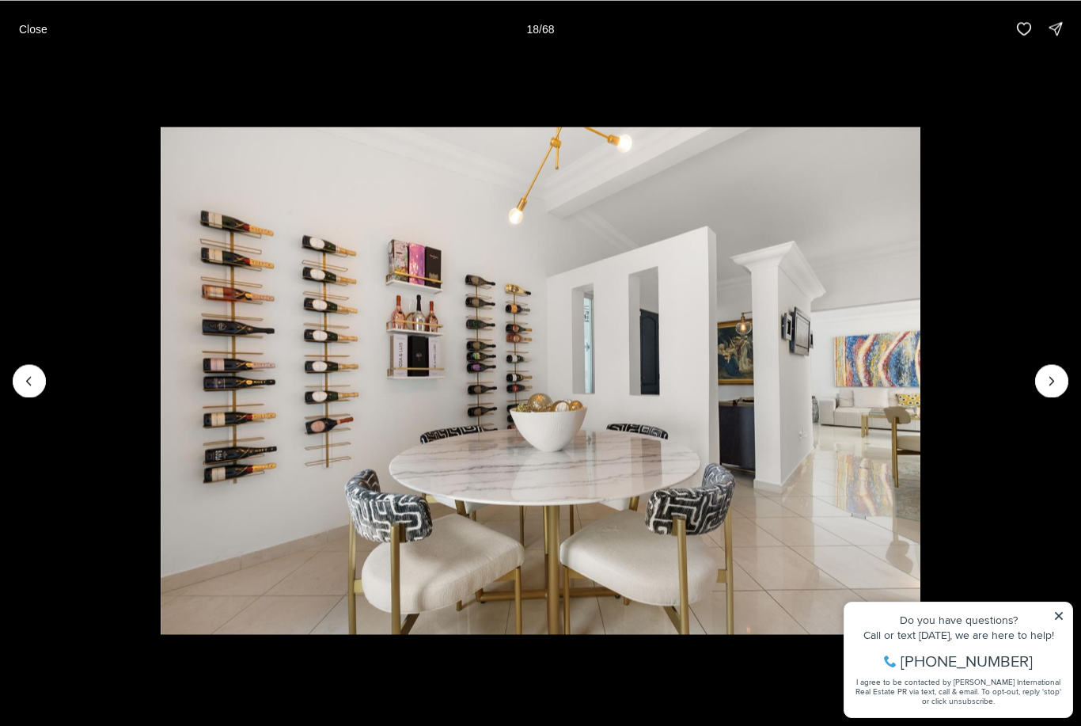
click at [1050, 373] on icon "Next slide" at bounding box center [1052, 381] width 16 height 16
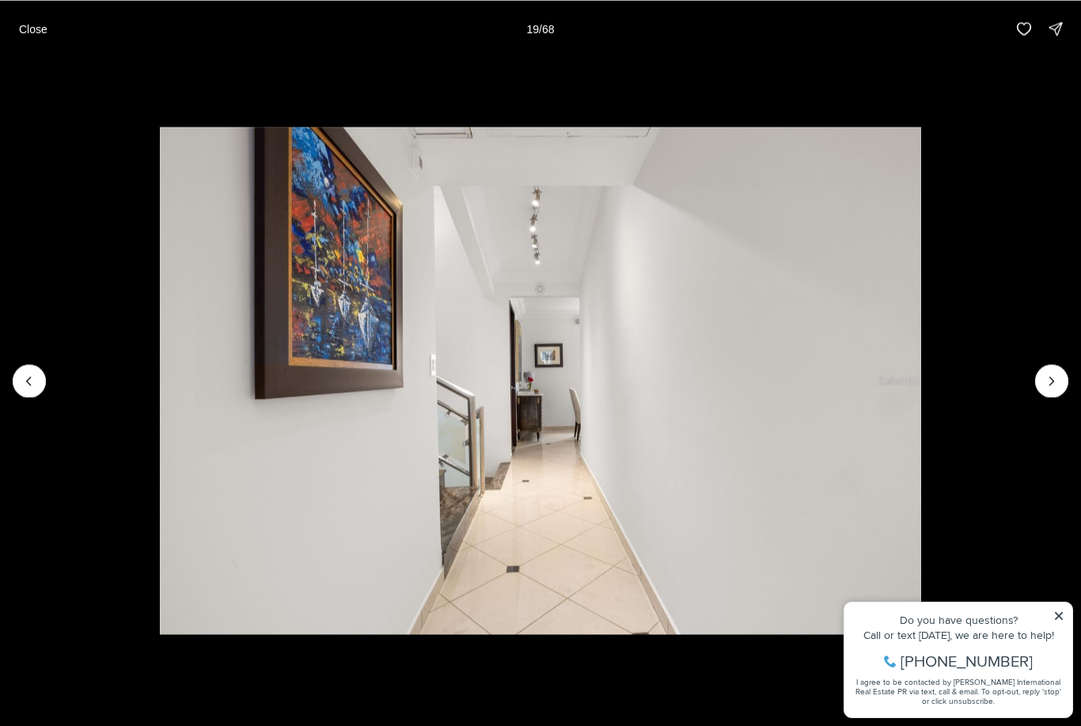
click at [1048, 380] on icon "Next slide" at bounding box center [1052, 381] width 16 height 16
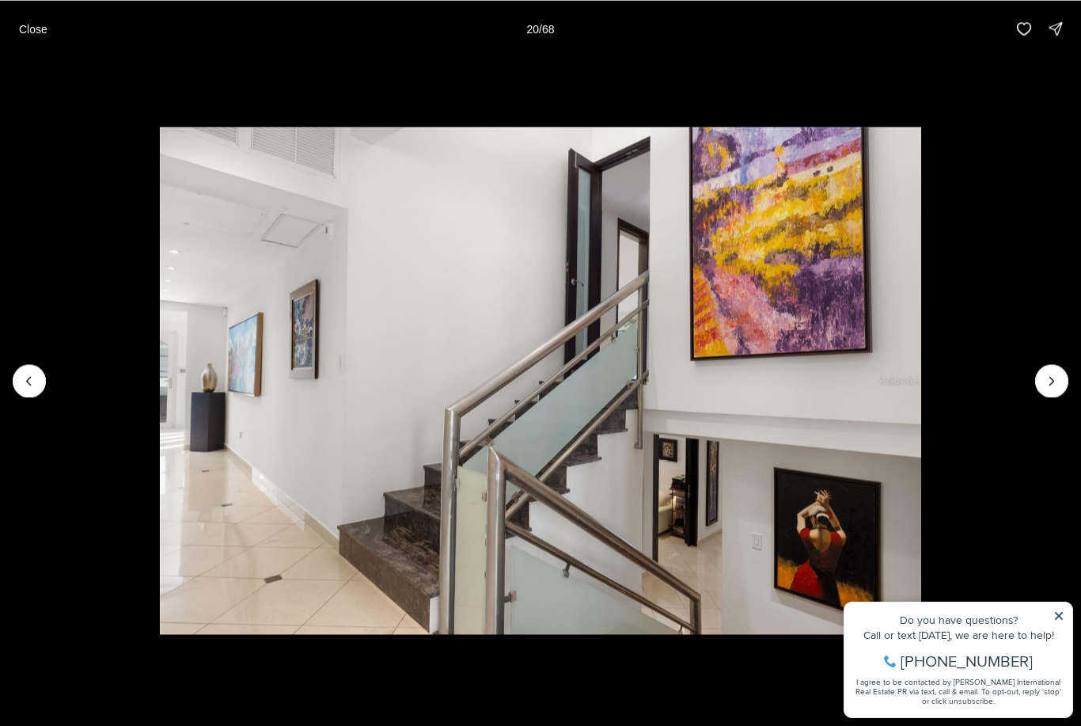
click at [1051, 378] on icon "Next slide" at bounding box center [1052, 381] width 16 height 16
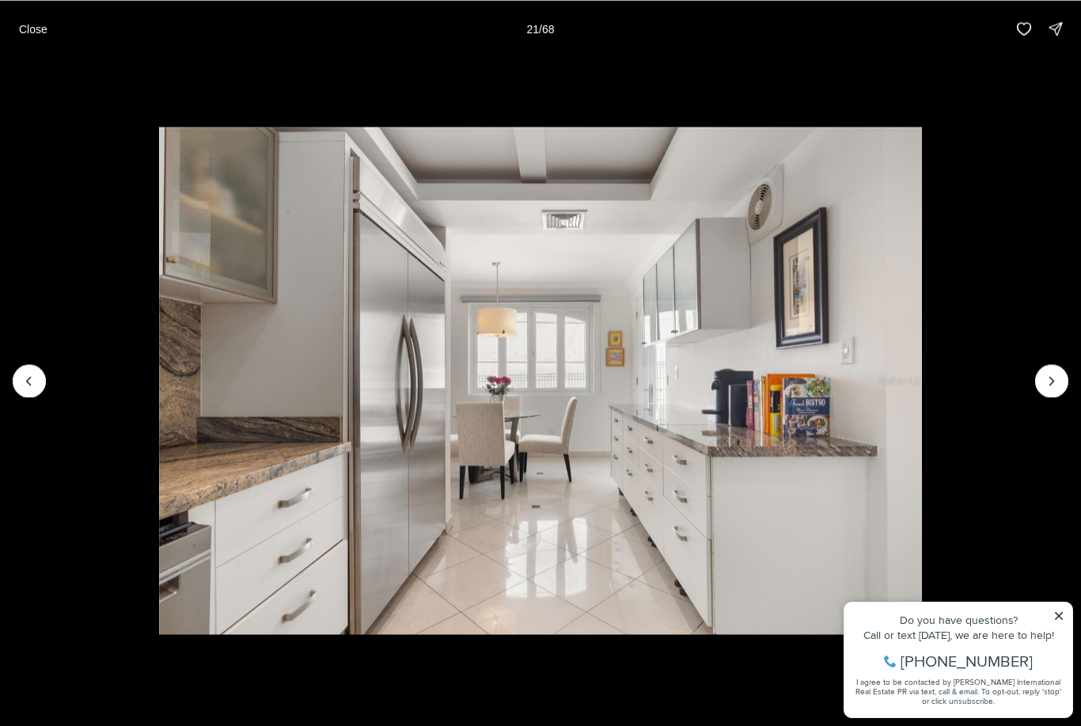
click at [1048, 373] on icon "Next slide" at bounding box center [1052, 381] width 16 height 16
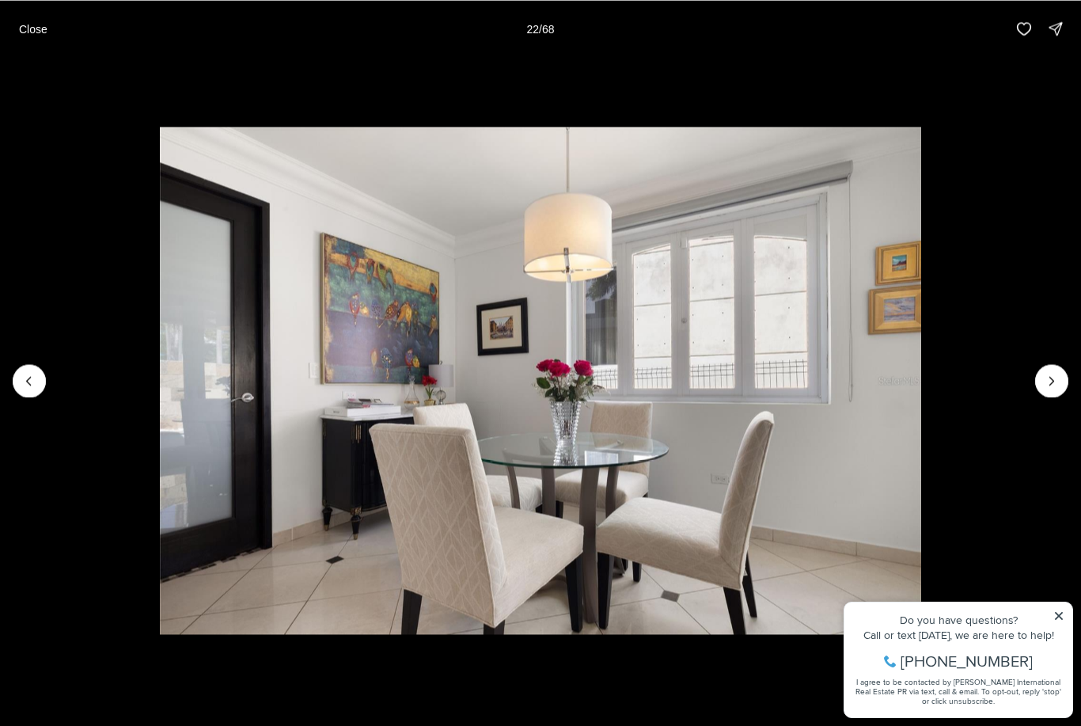
click at [1052, 377] on icon "Next slide" at bounding box center [1052, 381] width 16 height 16
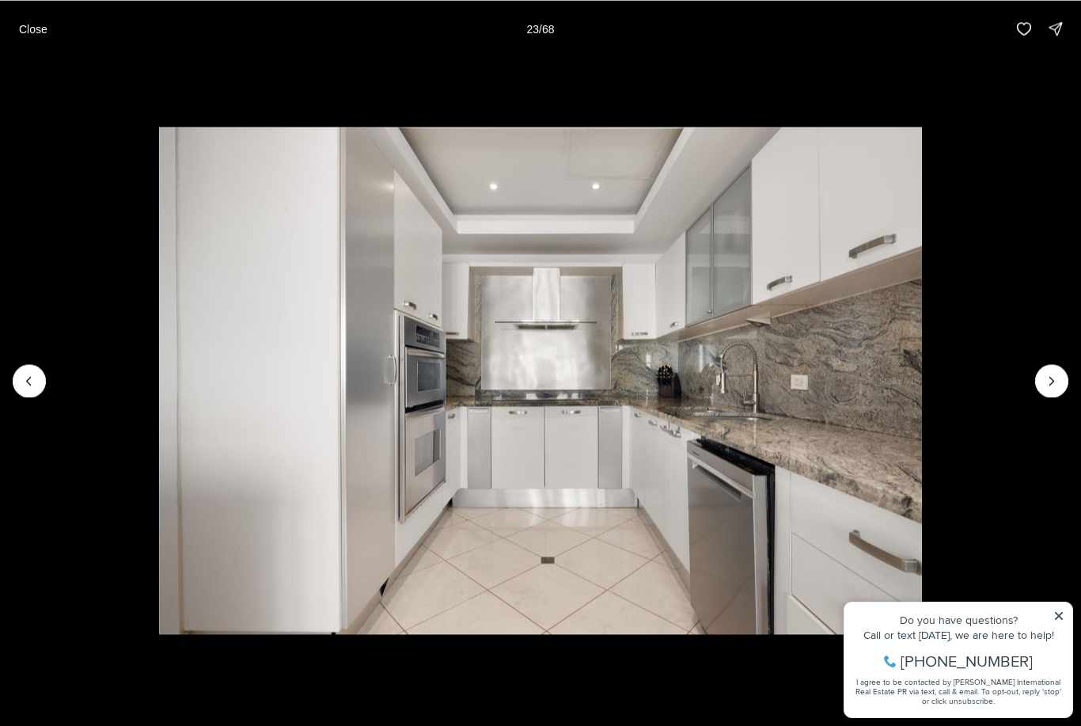
click at [1050, 383] on icon "Next slide" at bounding box center [1052, 381] width 16 height 16
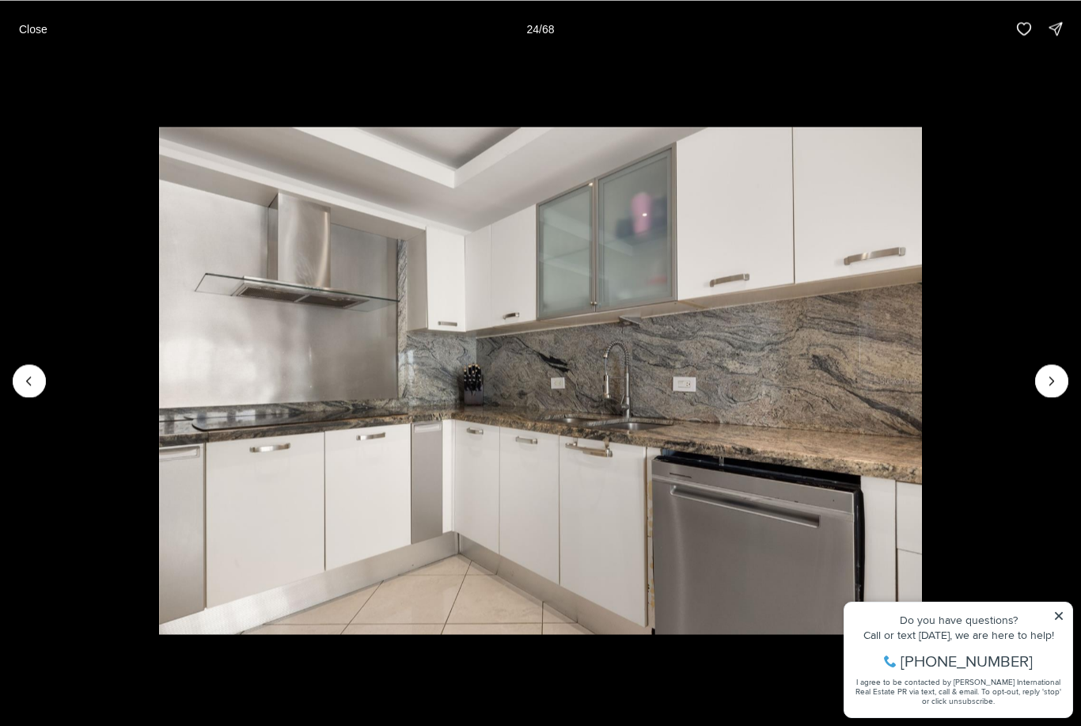
click at [1051, 379] on icon "Next slide" at bounding box center [1052, 381] width 16 height 16
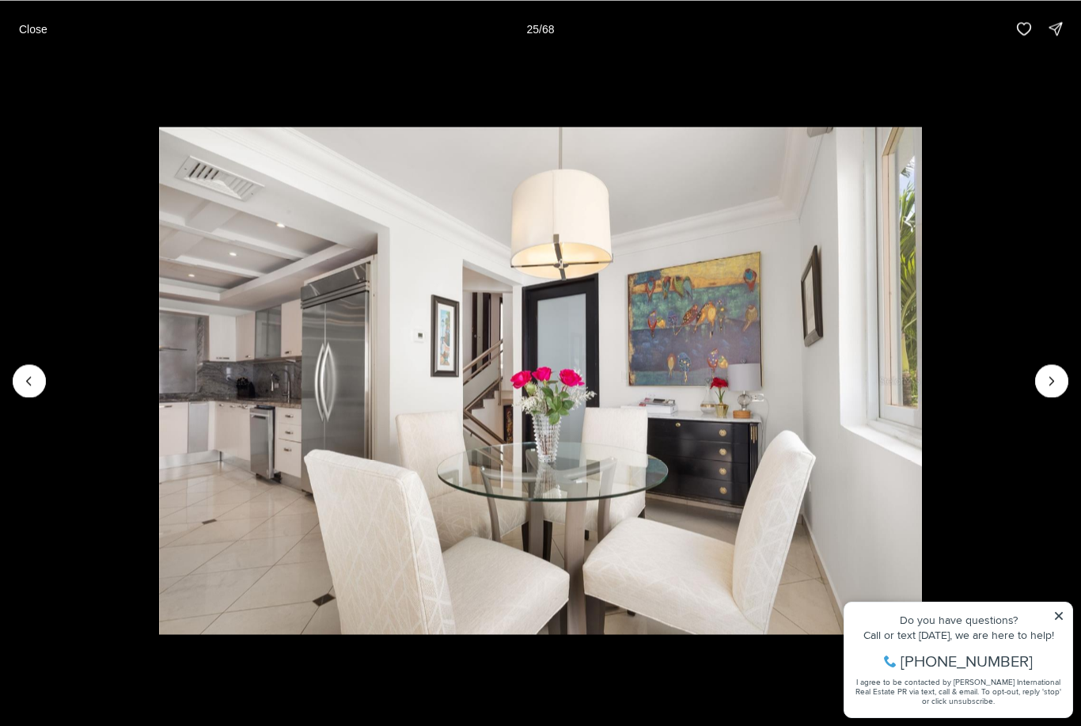
click at [1051, 379] on icon "Next slide" at bounding box center [1052, 381] width 16 height 16
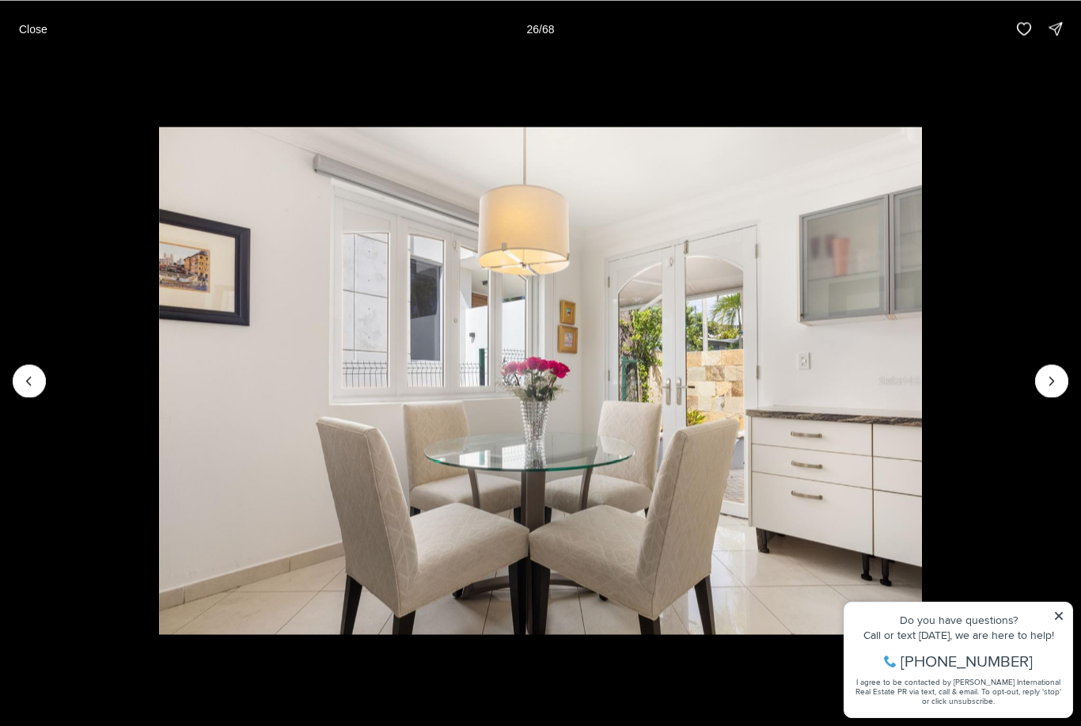
click at [1052, 375] on icon "Next slide" at bounding box center [1052, 381] width 16 height 16
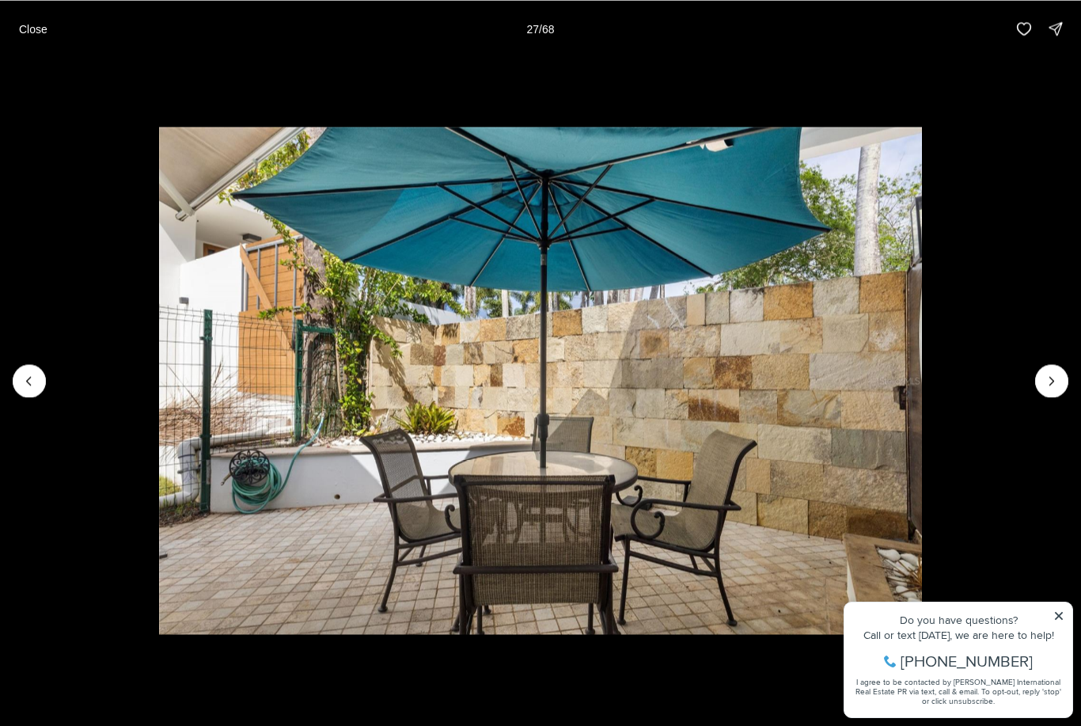
click at [1050, 373] on icon "Next slide" at bounding box center [1052, 381] width 16 height 16
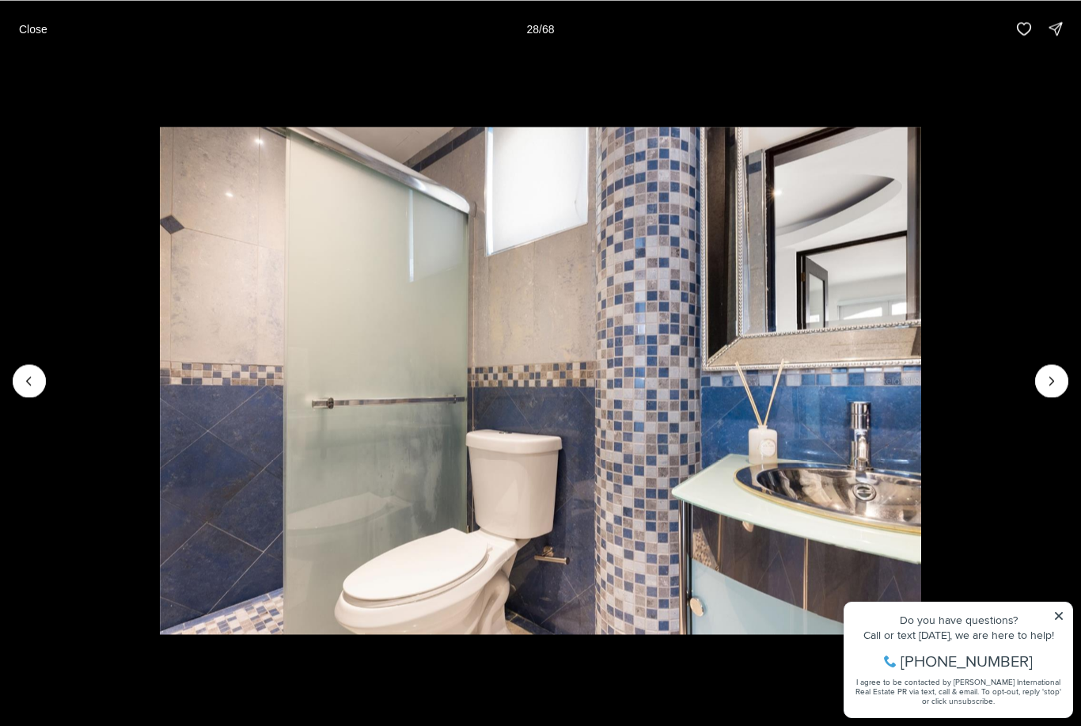
click at [1053, 375] on icon "Next slide" at bounding box center [1052, 381] width 16 height 16
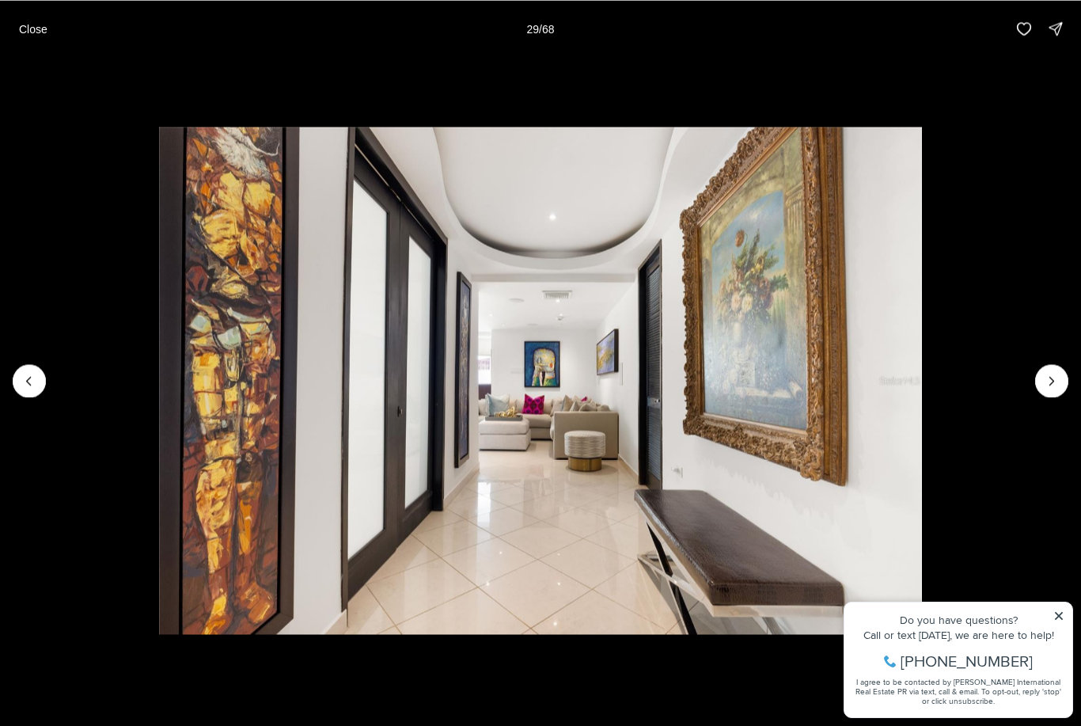
click at [1045, 376] on icon "Next slide" at bounding box center [1052, 381] width 16 height 16
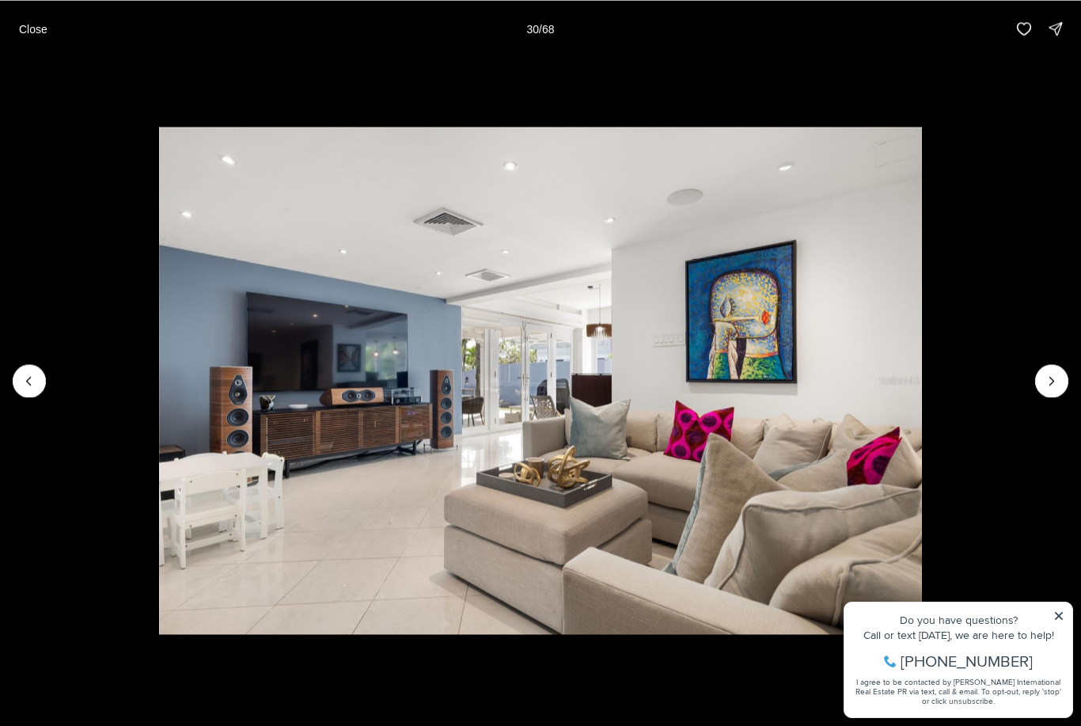
click at [1040, 380] on button "Next slide" at bounding box center [1051, 380] width 33 height 33
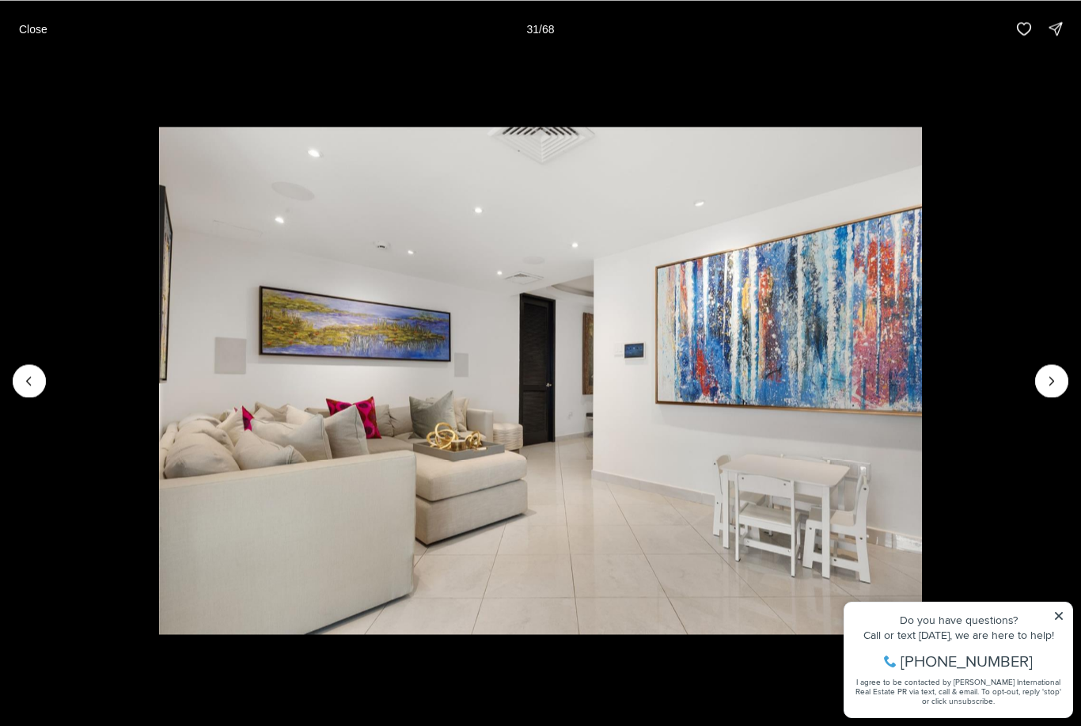
click at [1047, 373] on icon "Next slide" at bounding box center [1052, 381] width 16 height 16
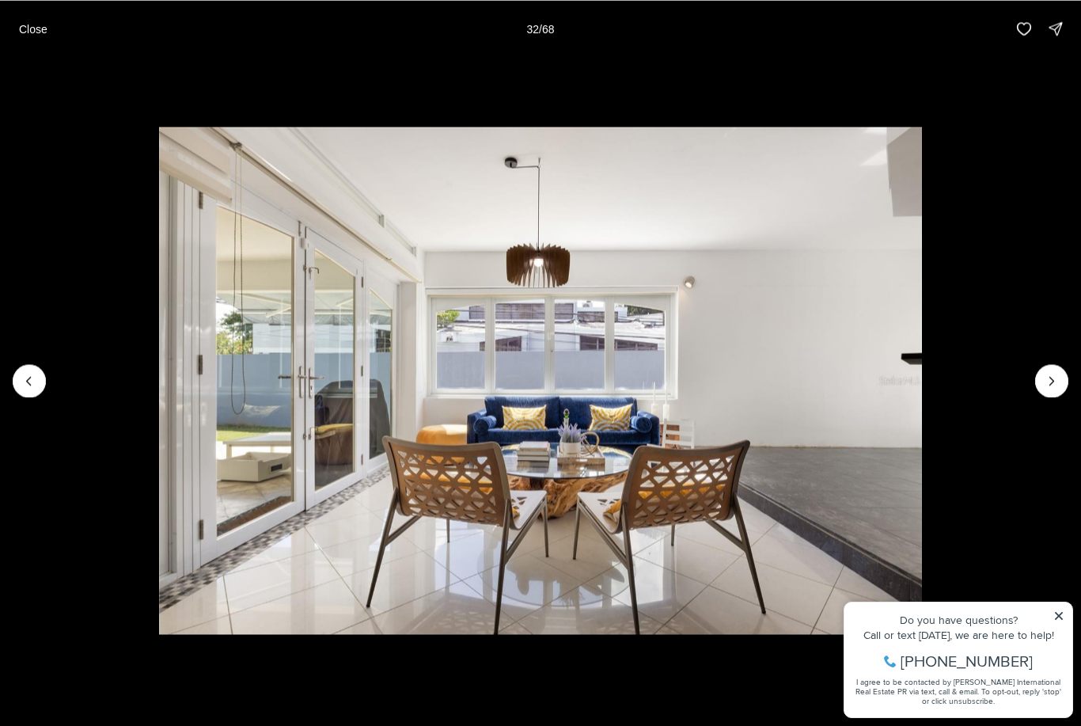
click at [1052, 375] on icon "Next slide" at bounding box center [1052, 381] width 16 height 16
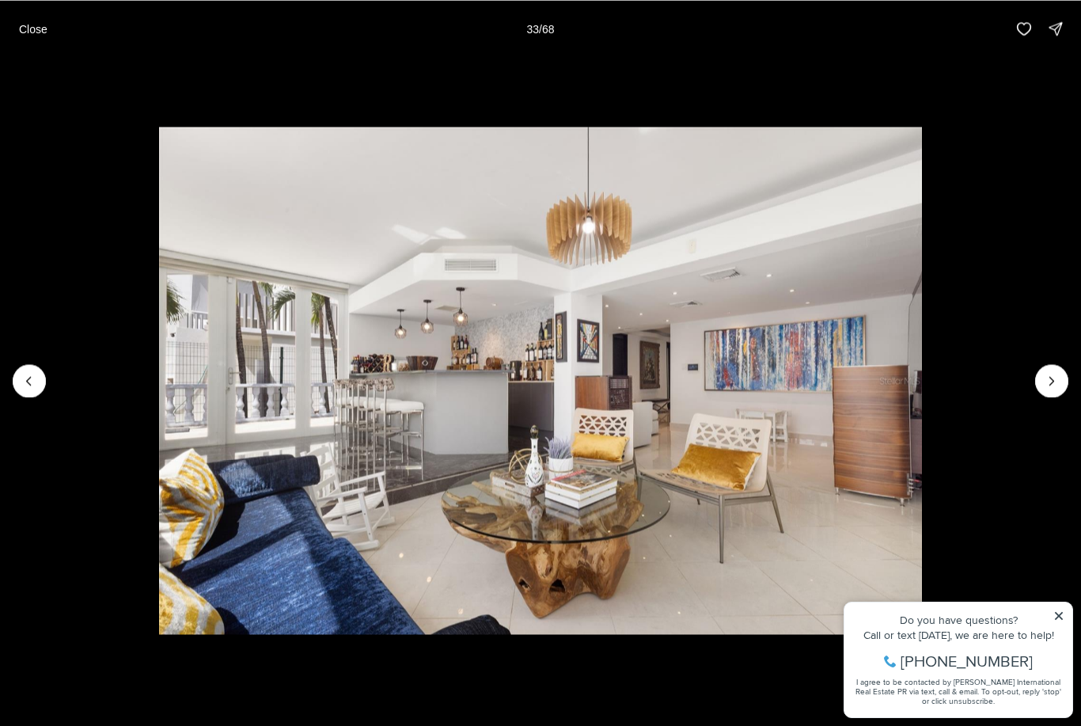
click at [1054, 373] on icon "Next slide" at bounding box center [1052, 381] width 16 height 16
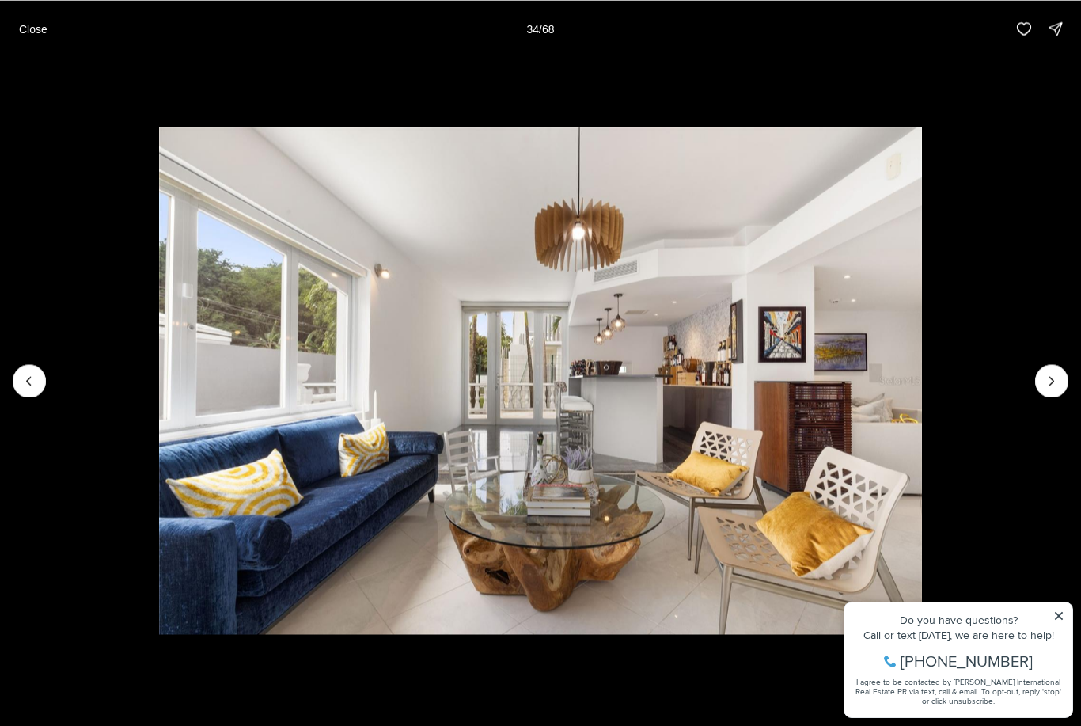
click at [1050, 375] on icon "Next slide" at bounding box center [1052, 381] width 16 height 16
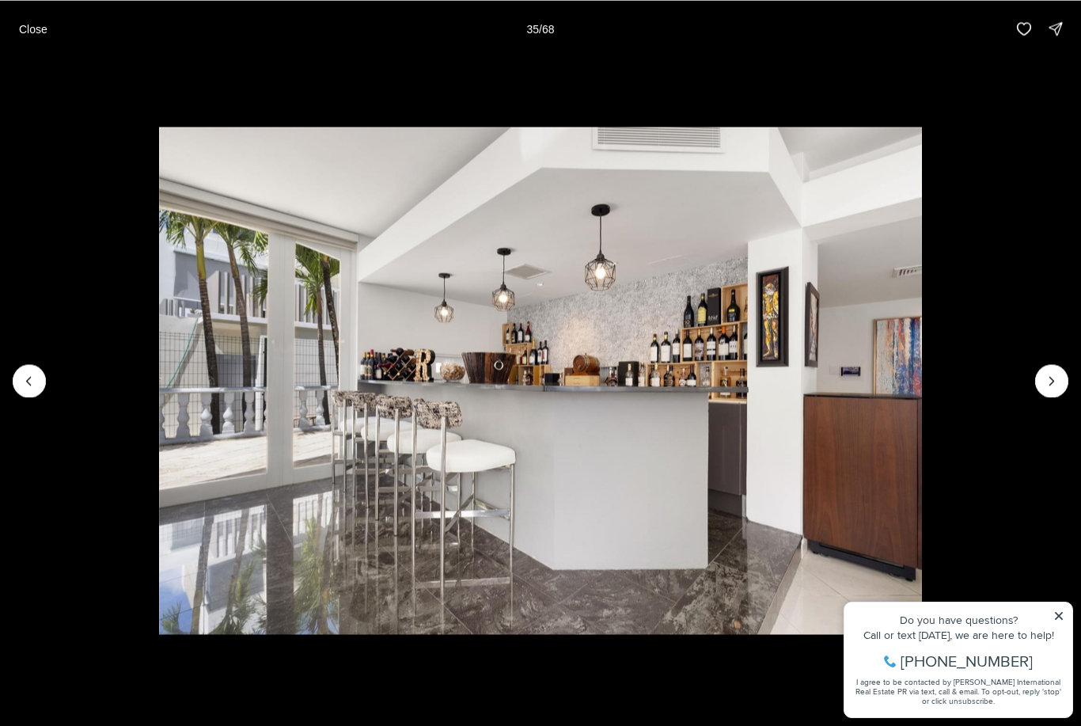
click at [1052, 373] on icon "Next slide" at bounding box center [1052, 381] width 16 height 16
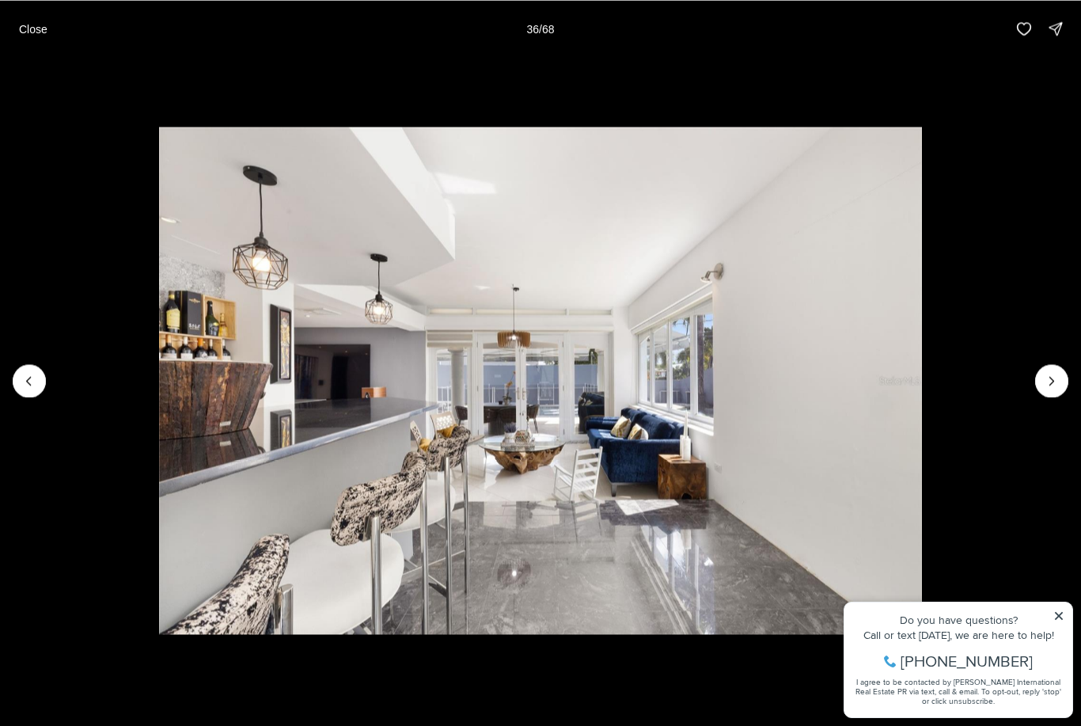
click at [1053, 377] on icon "Next slide" at bounding box center [1052, 381] width 16 height 16
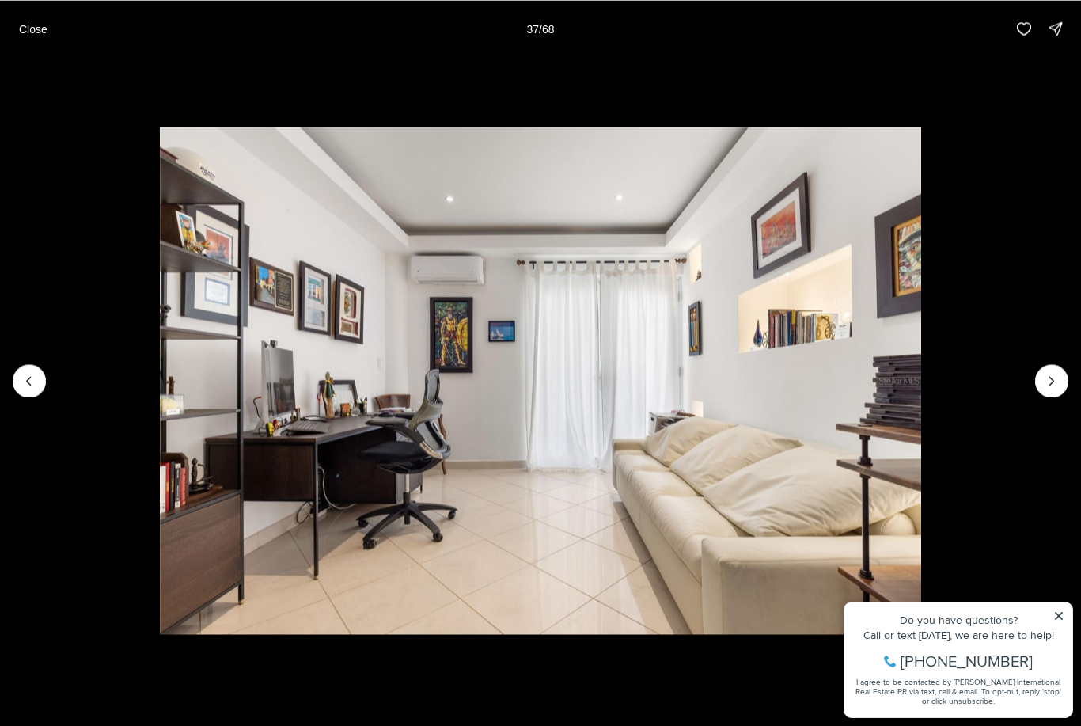
click at [1048, 376] on icon "Next slide" at bounding box center [1052, 381] width 16 height 16
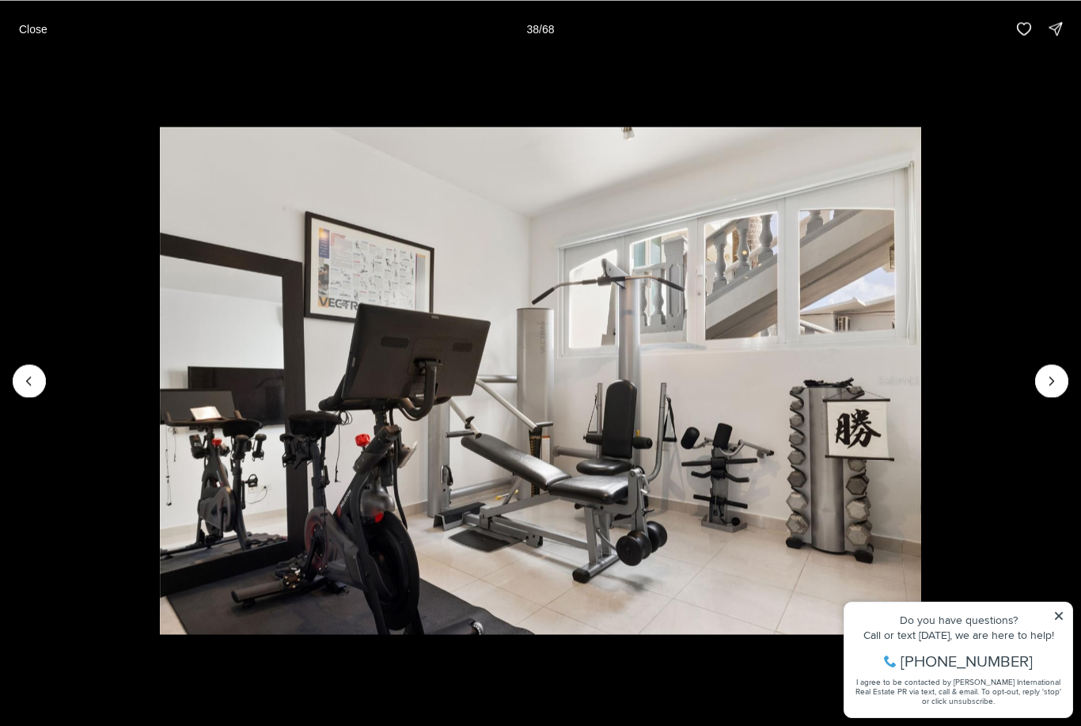
click at [1046, 374] on icon "Next slide" at bounding box center [1052, 381] width 16 height 16
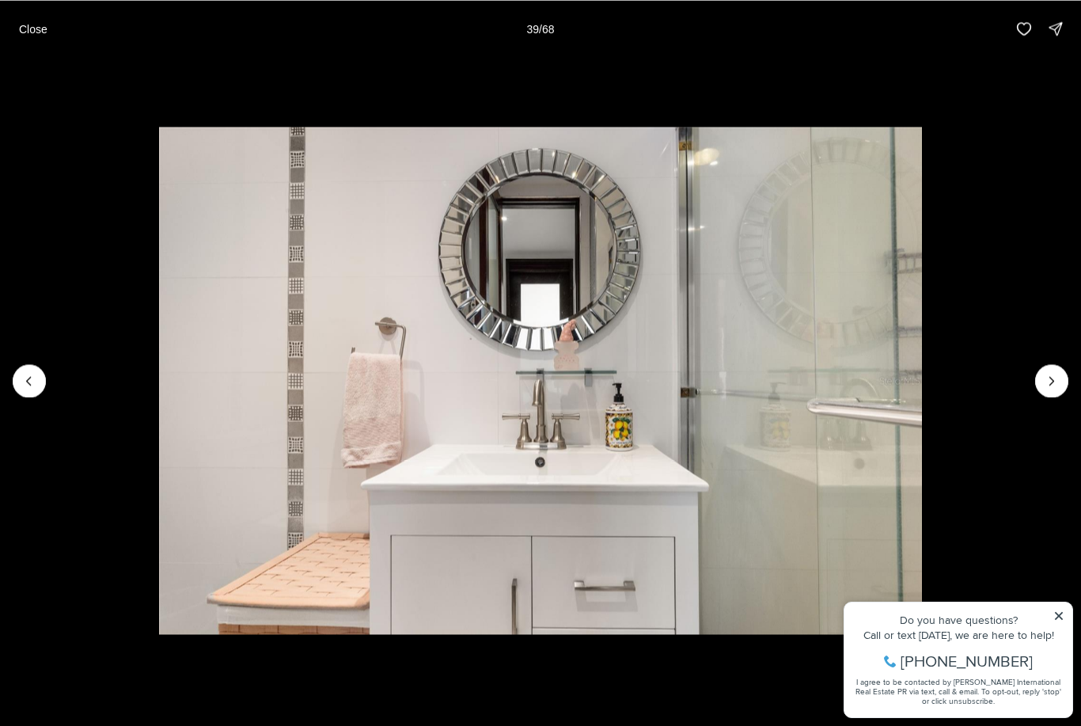
click at [1053, 370] on button "Next slide" at bounding box center [1051, 380] width 33 height 33
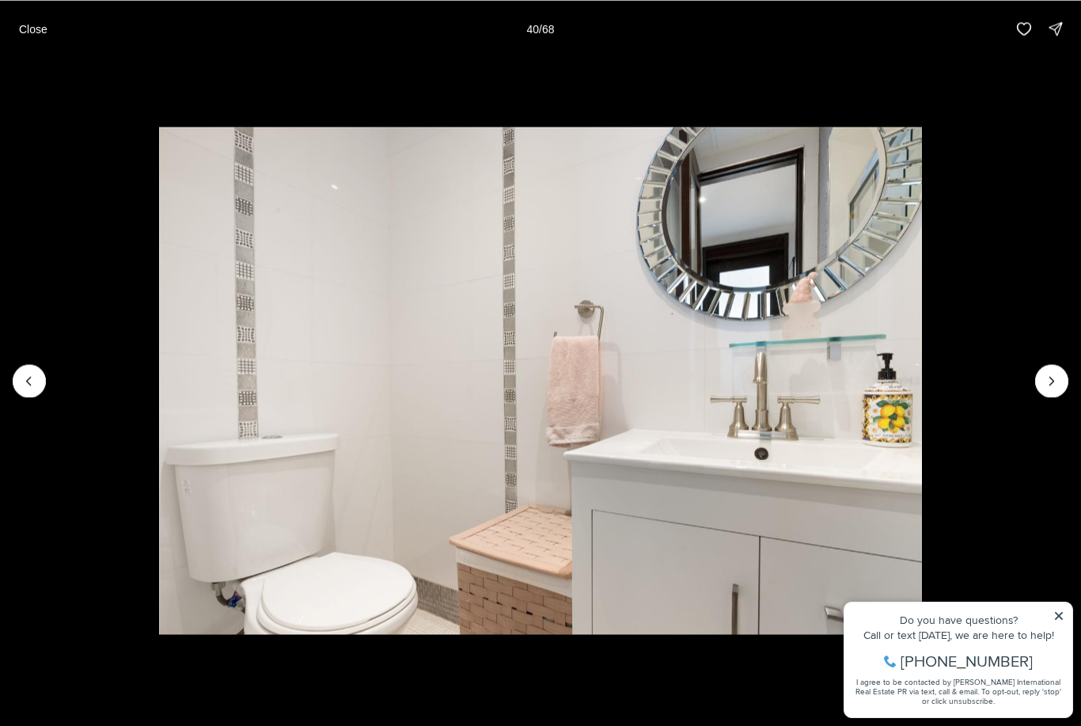
click at [1052, 377] on icon "Next slide" at bounding box center [1052, 381] width 16 height 16
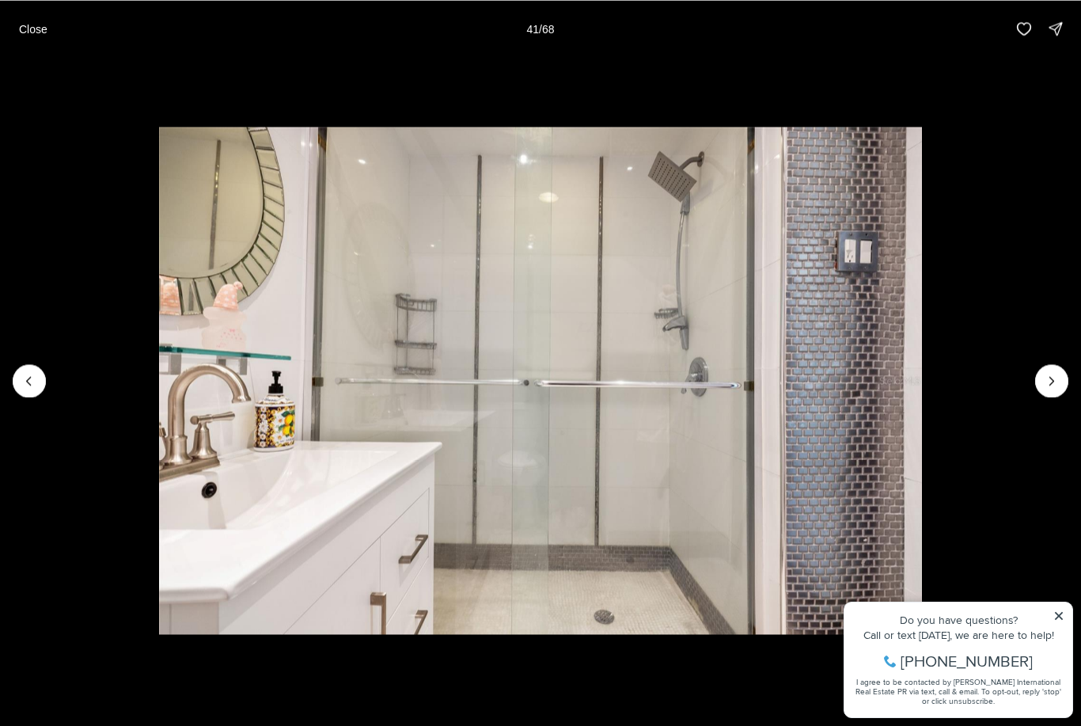
click at [1053, 377] on icon "Next slide" at bounding box center [1052, 381] width 16 height 16
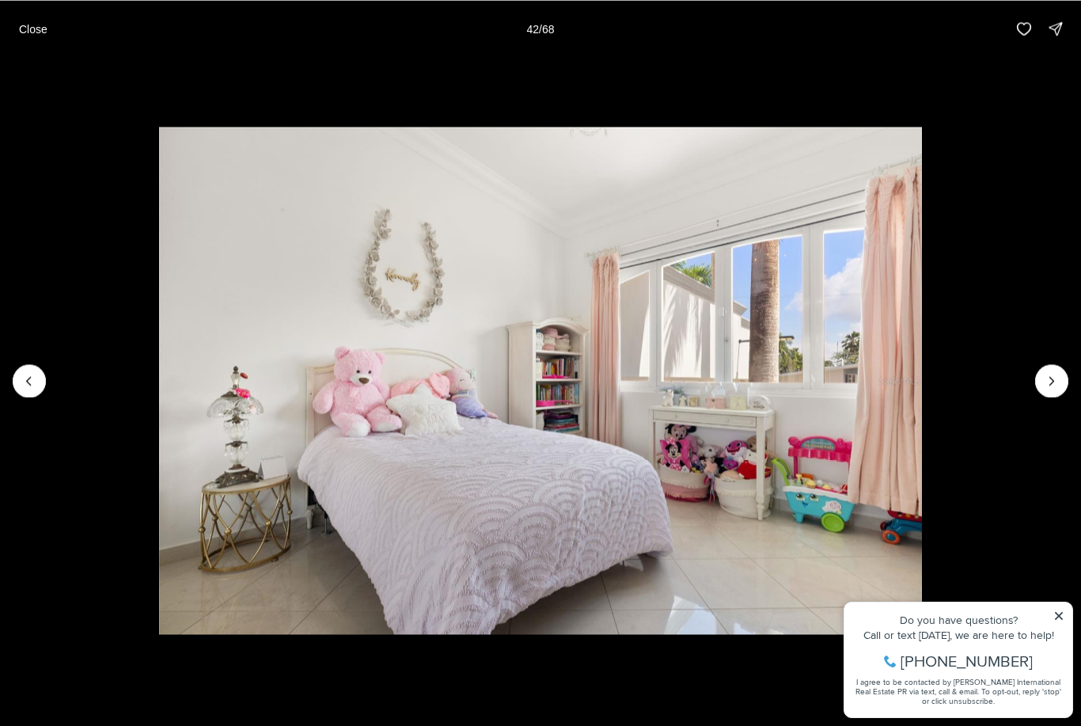
click at [1050, 370] on button "Next slide" at bounding box center [1051, 380] width 33 height 33
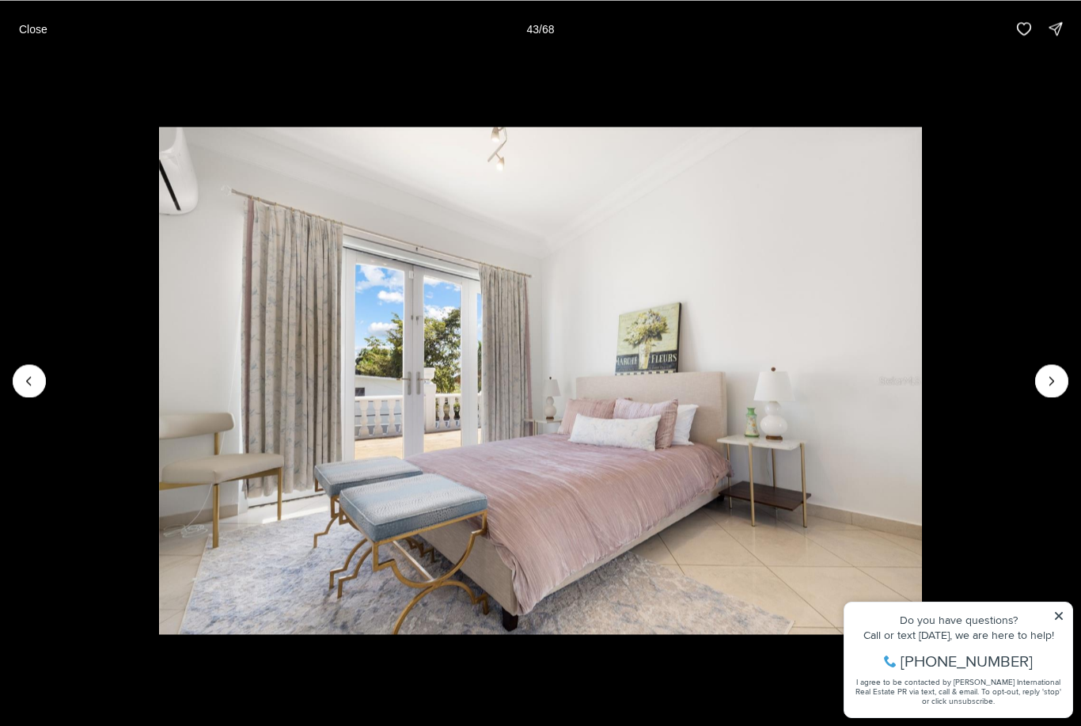
click at [1052, 378] on icon "Next slide" at bounding box center [1052, 381] width 16 height 16
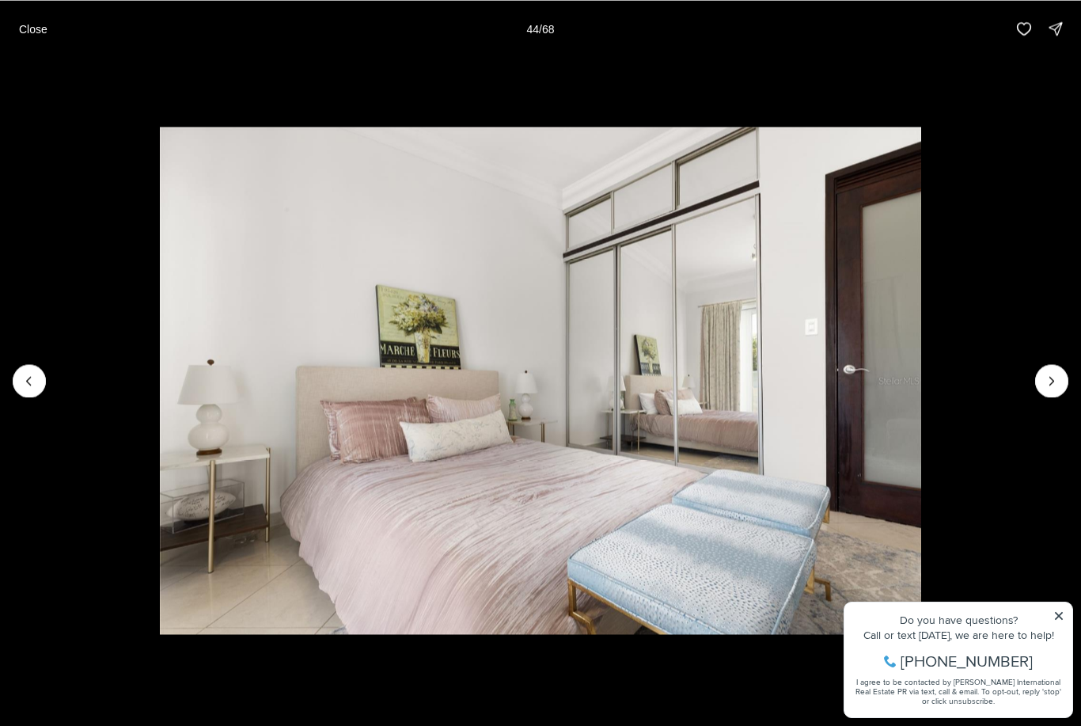
click at [1055, 373] on icon "Next slide" at bounding box center [1052, 381] width 16 height 16
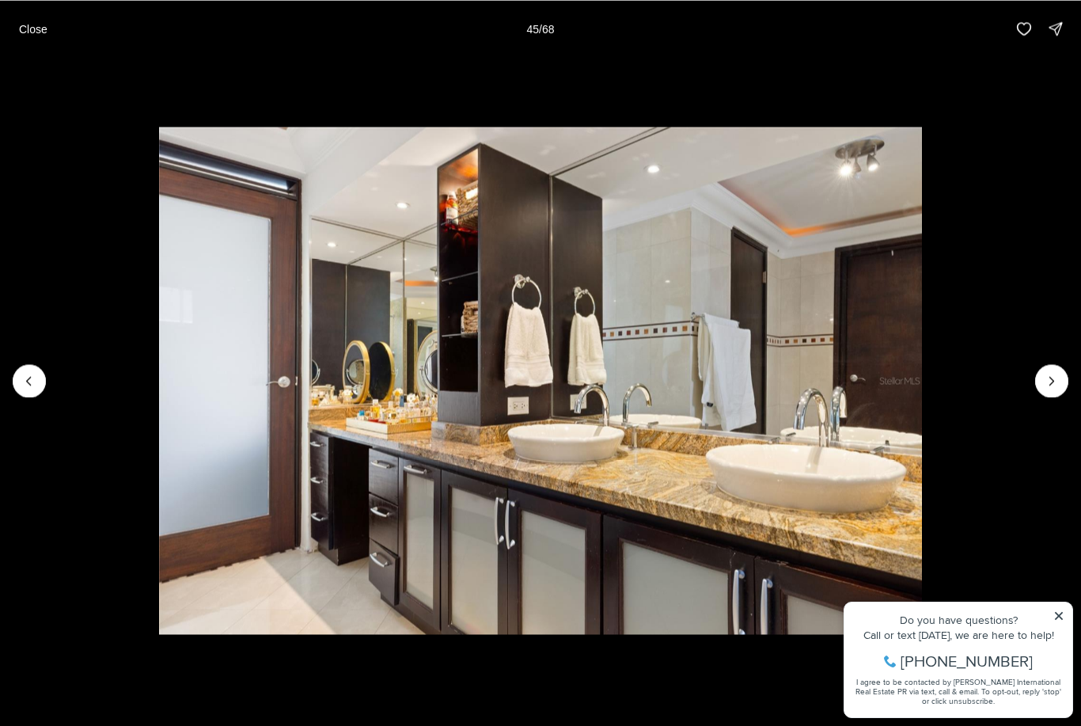
click at [1048, 373] on icon "Next slide" at bounding box center [1052, 381] width 16 height 16
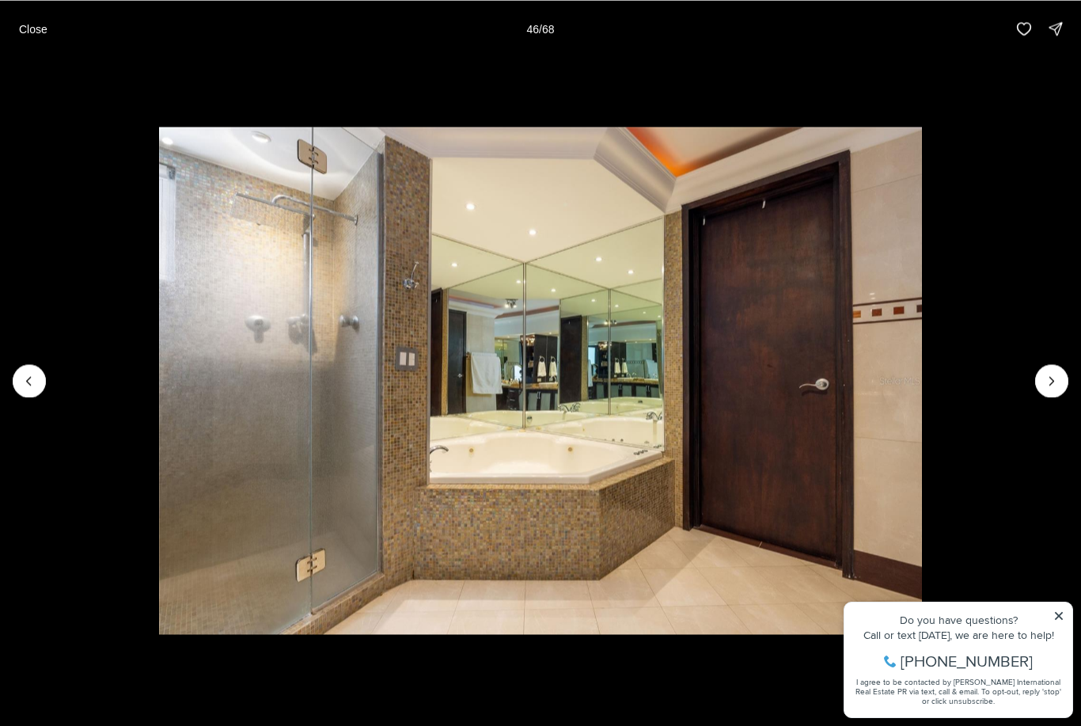
click at [1049, 385] on icon "Next slide" at bounding box center [1052, 381] width 16 height 16
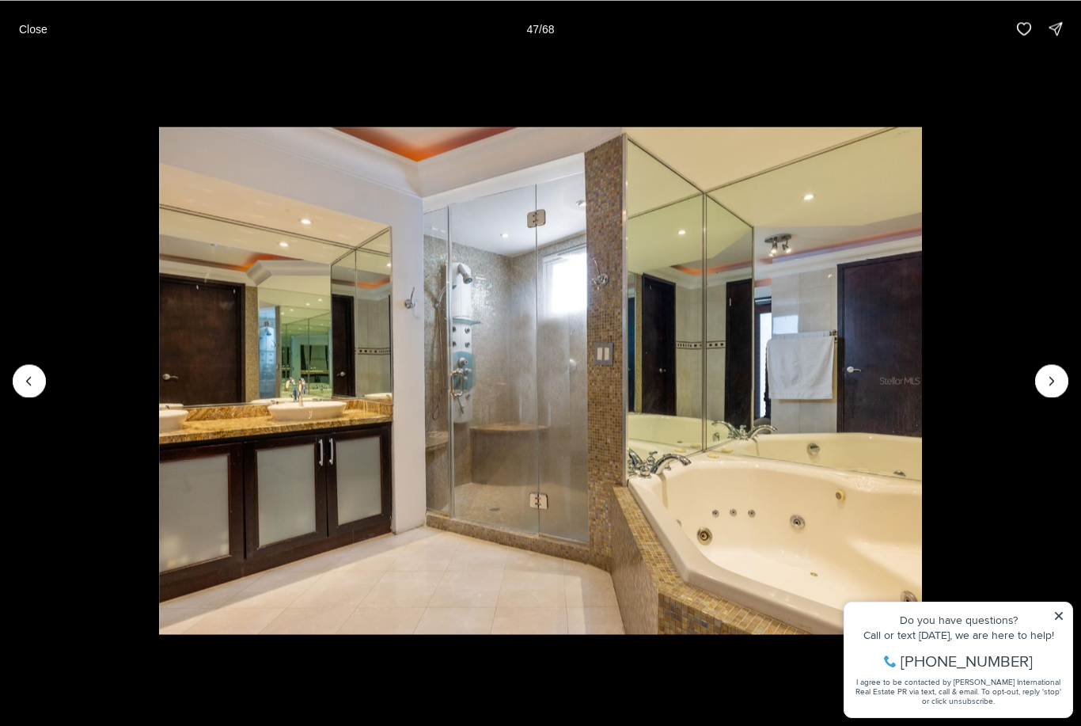
click at [1050, 380] on icon "Next slide" at bounding box center [1052, 381] width 16 height 16
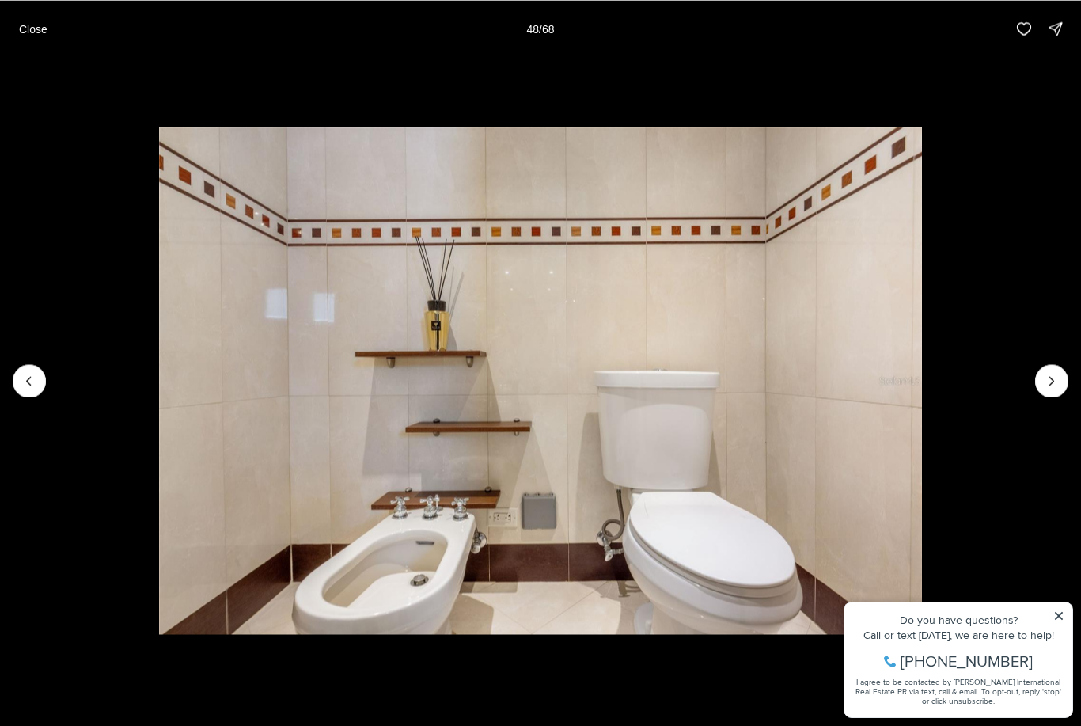
click at [1050, 376] on icon "Next slide" at bounding box center [1052, 381] width 16 height 16
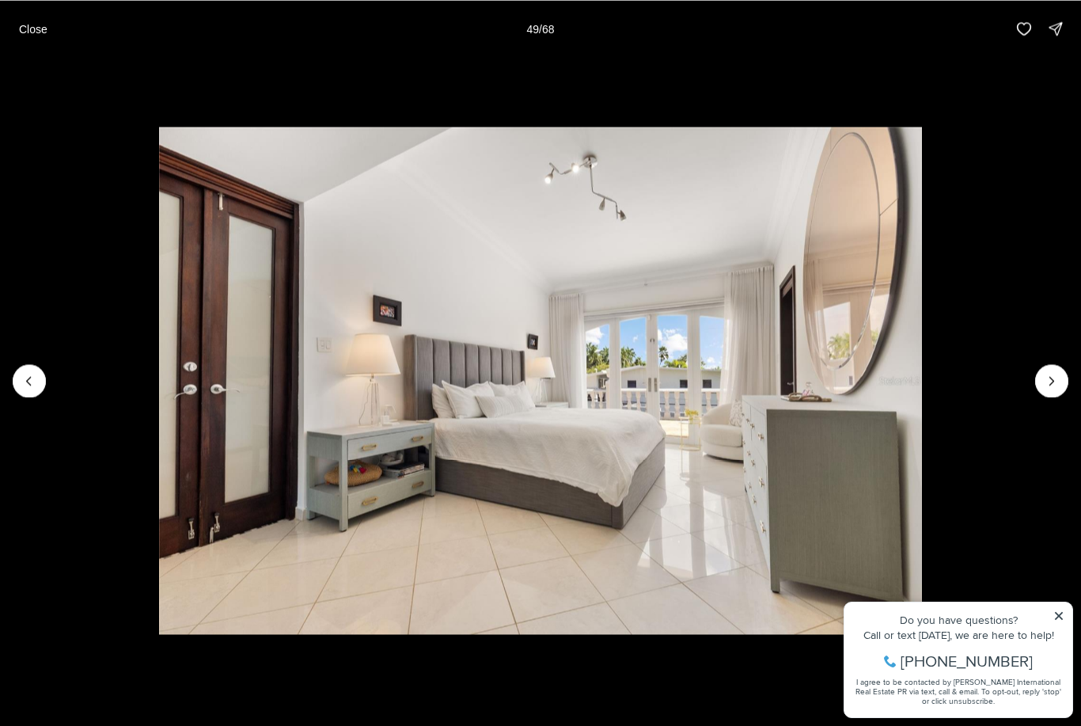
click at [1055, 378] on icon "Next slide" at bounding box center [1052, 381] width 16 height 16
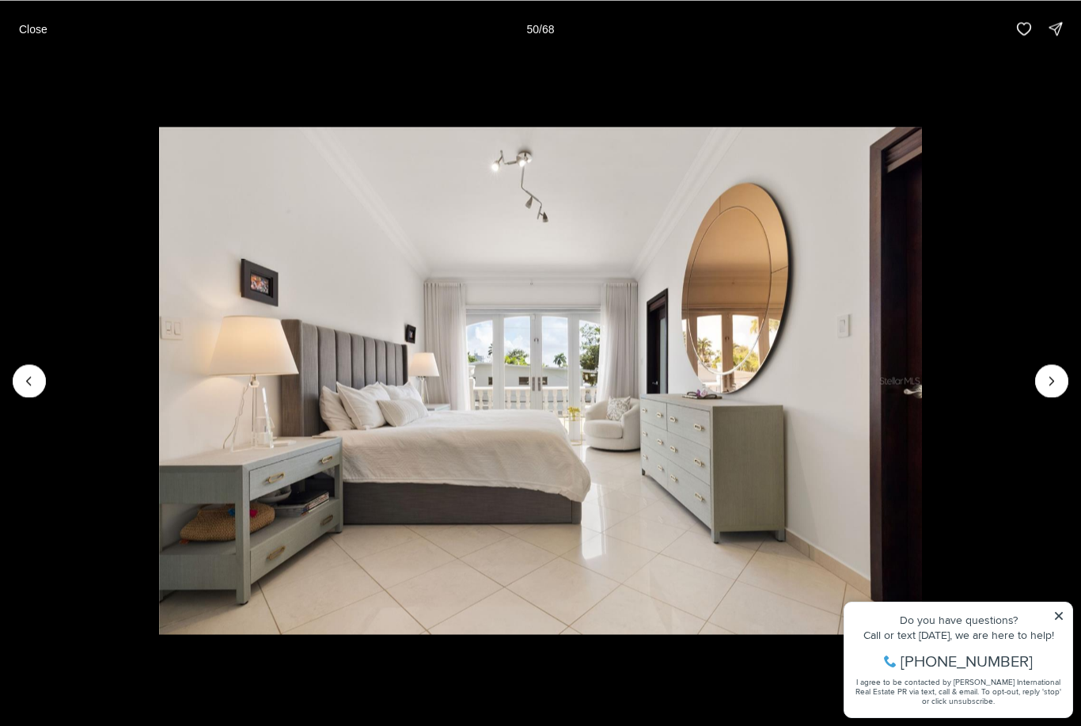
click at [1052, 377] on icon "Next slide" at bounding box center [1052, 381] width 16 height 16
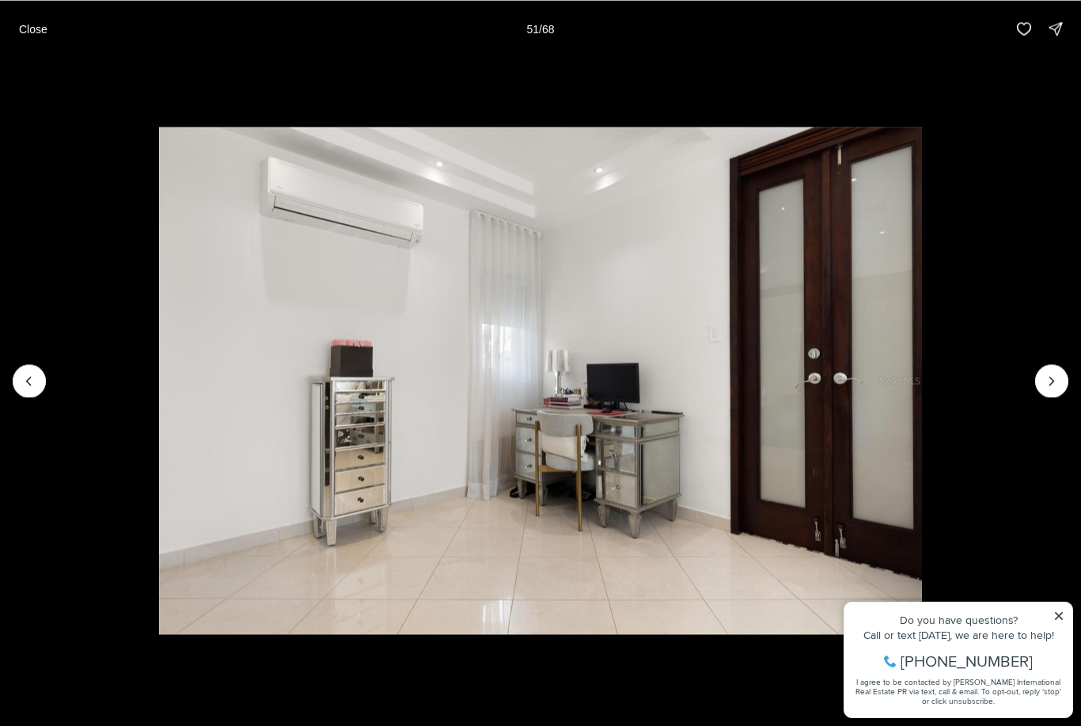
click at [1054, 377] on icon "Next slide" at bounding box center [1052, 381] width 16 height 16
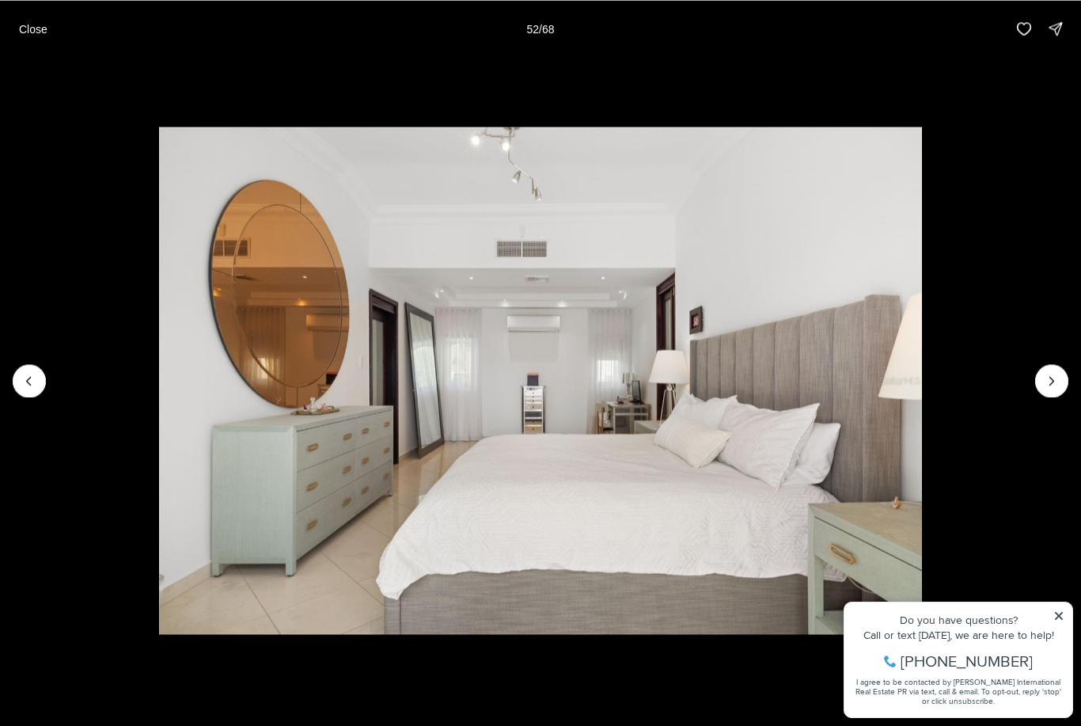
click at [1055, 376] on icon "Next slide" at bounding box center [1052, 381] width 16 height 16
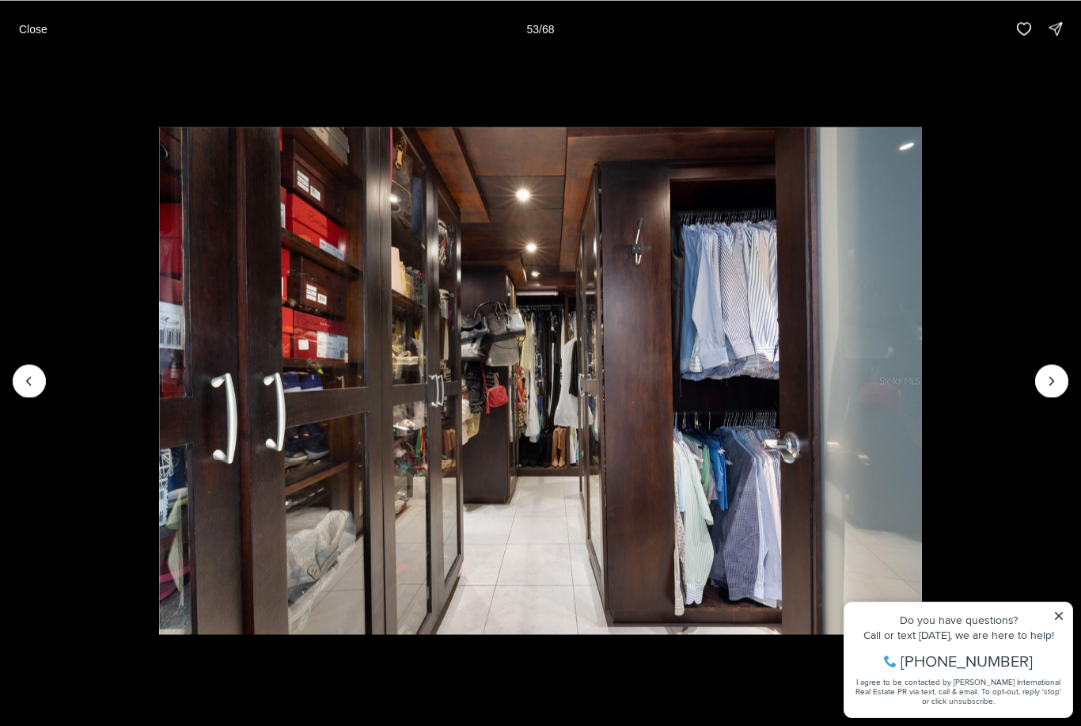
click at [1052, 378] on icon "Next slide" at bounding box center [1052, 381] width 4 height 8
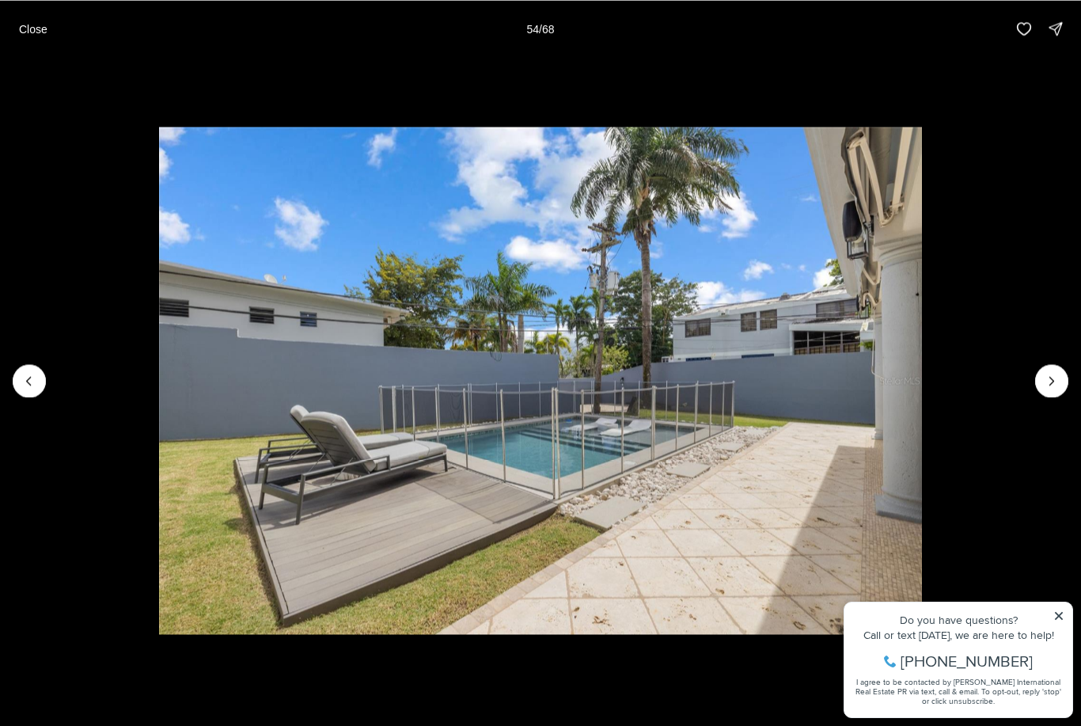
click at [1056, 373] on icon "Next slide" at bounding box center [1052, 381] width 16 height 16
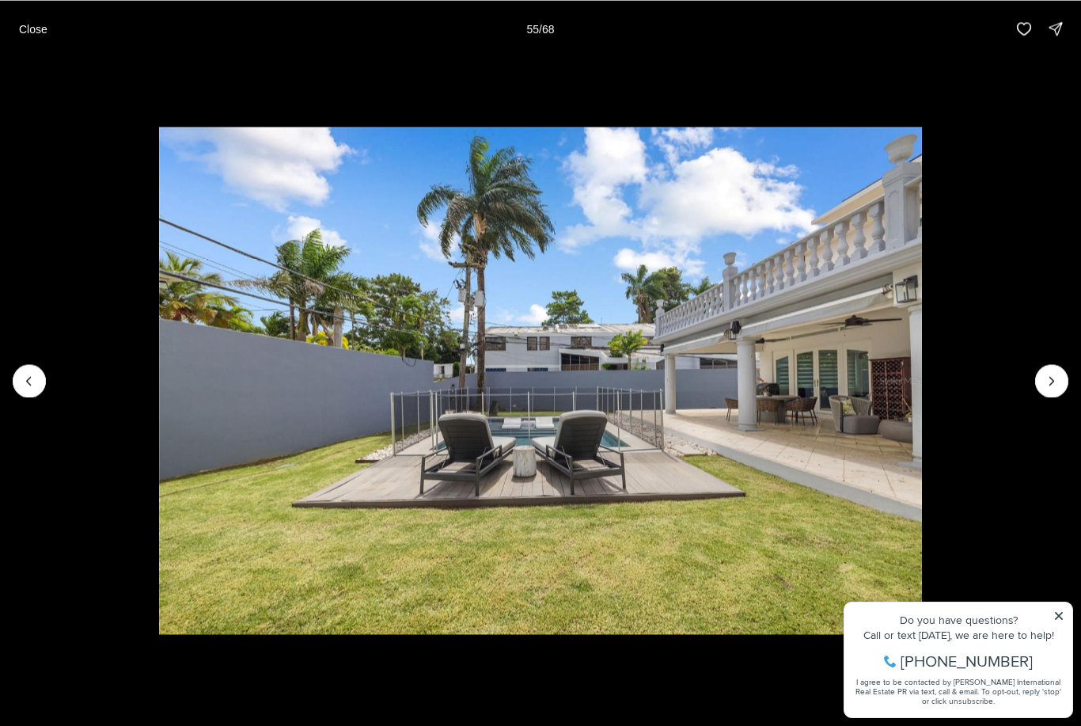
click at [1053, 373] on icon "Next slide" at bounding box center [1052, 381] width 16 height 16
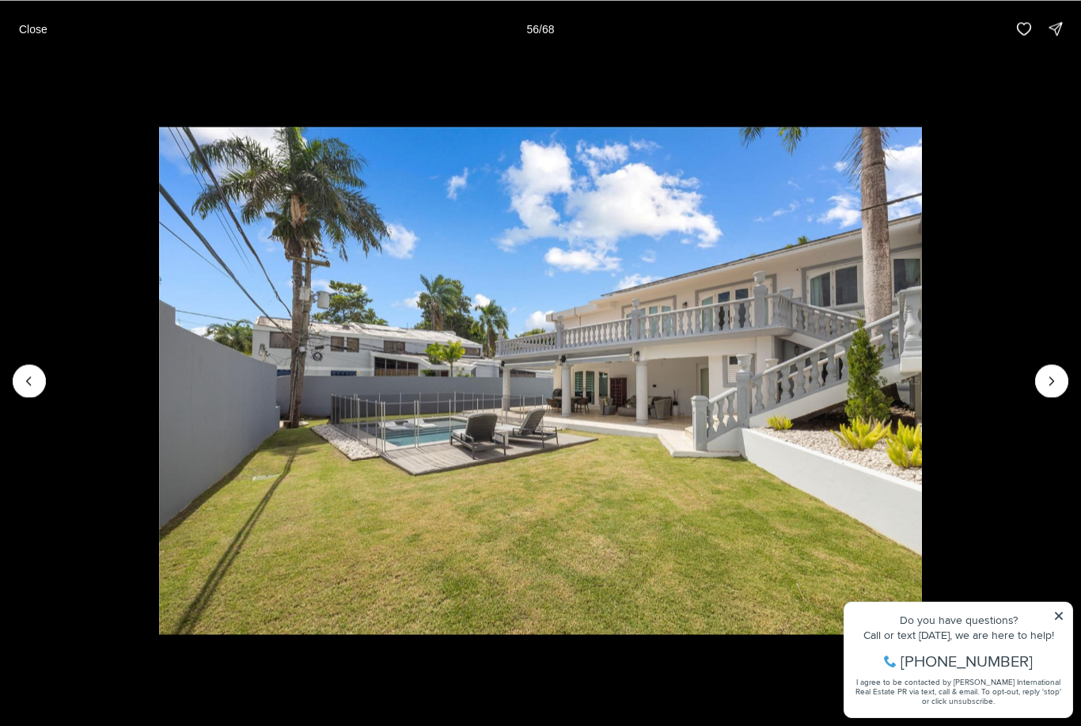
click at [1052, 379] on icon "Next slide" at bounding box center [1052, 381] width 4 height 8
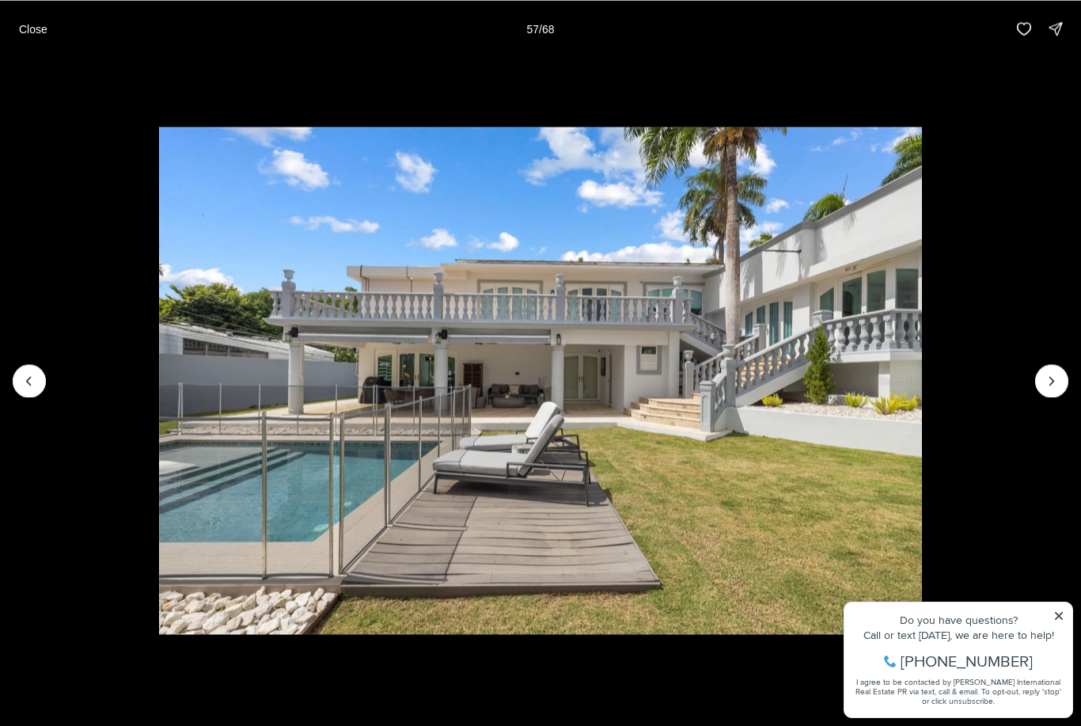
click at [1048, 376] on icon "Next slide" at bounding box center [1052, 381] width 16 height 16
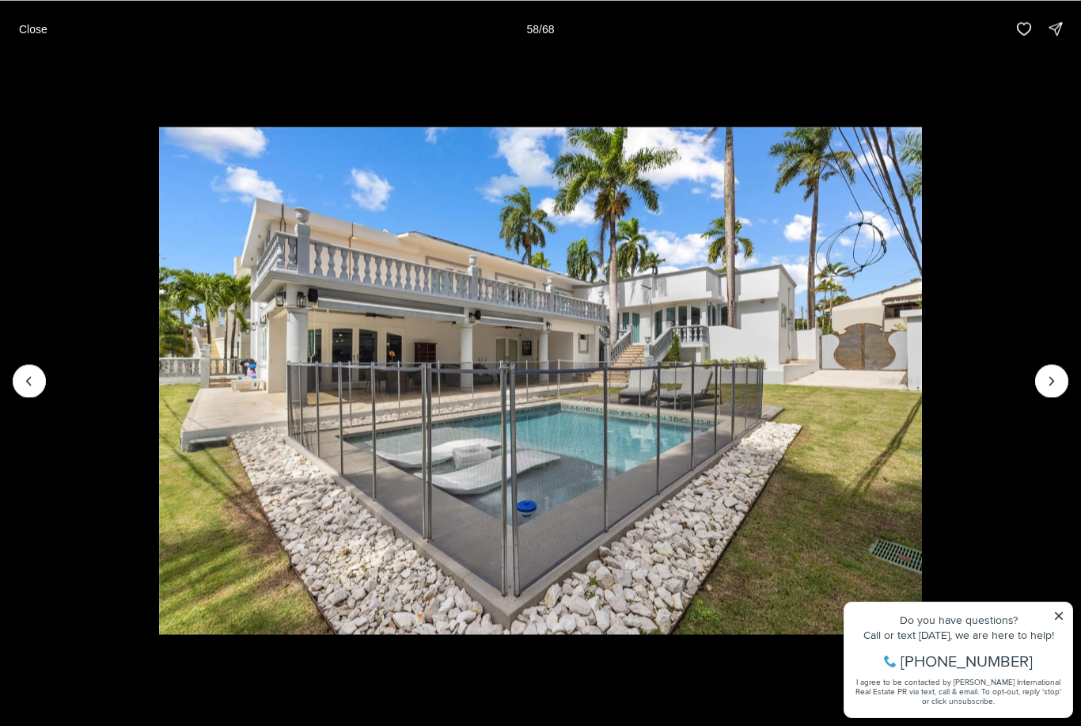
click at [1046, 374] on icon "Next slide" at bounding box center [1052, 381] width 16 height 16
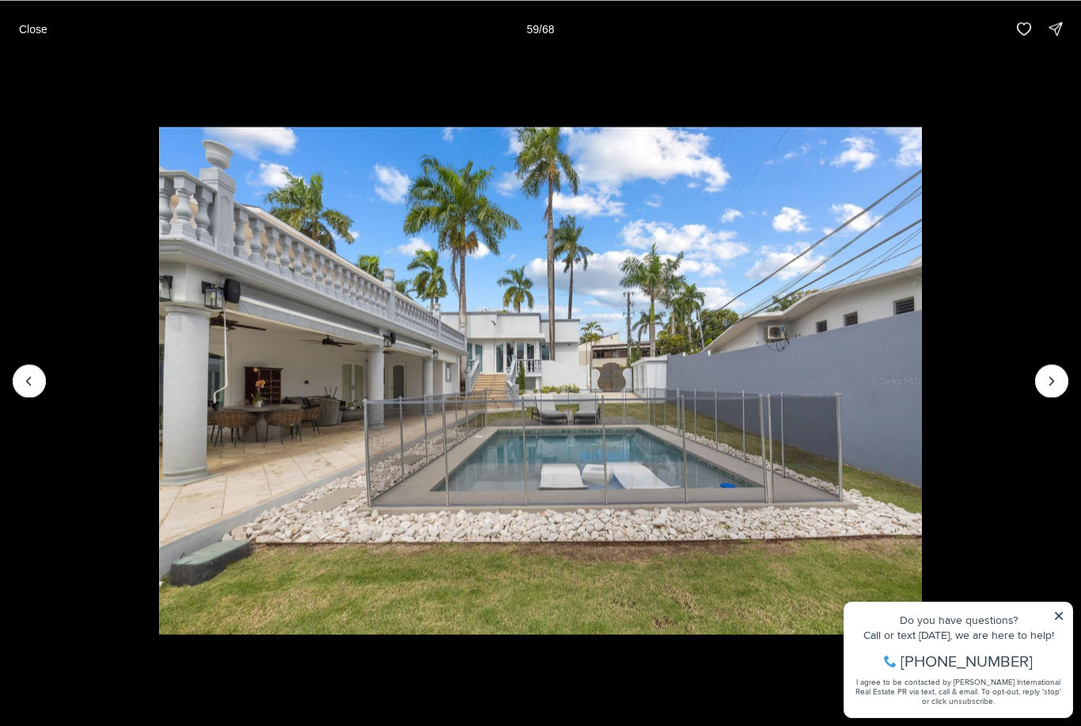
click at [1053, 379] on icon "Next slide" at bounding box center [1052, 381] width 16 height 16
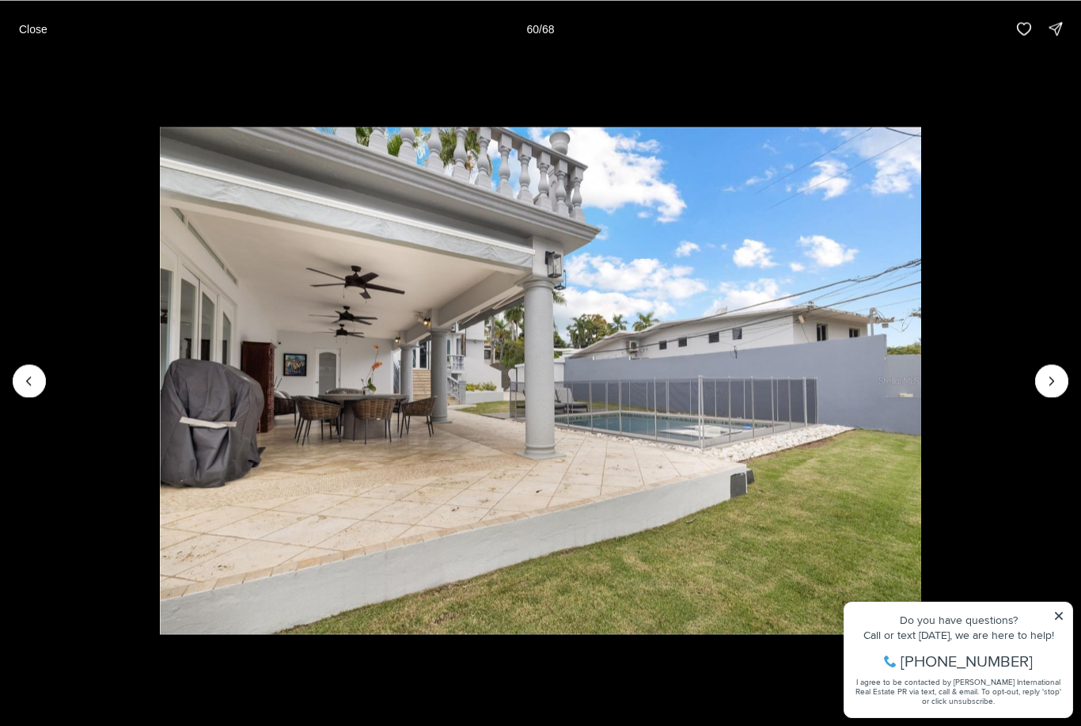
click at [1055, 374] on icon "Next slide" at bounding box center [1052, 381] width 16 height 16
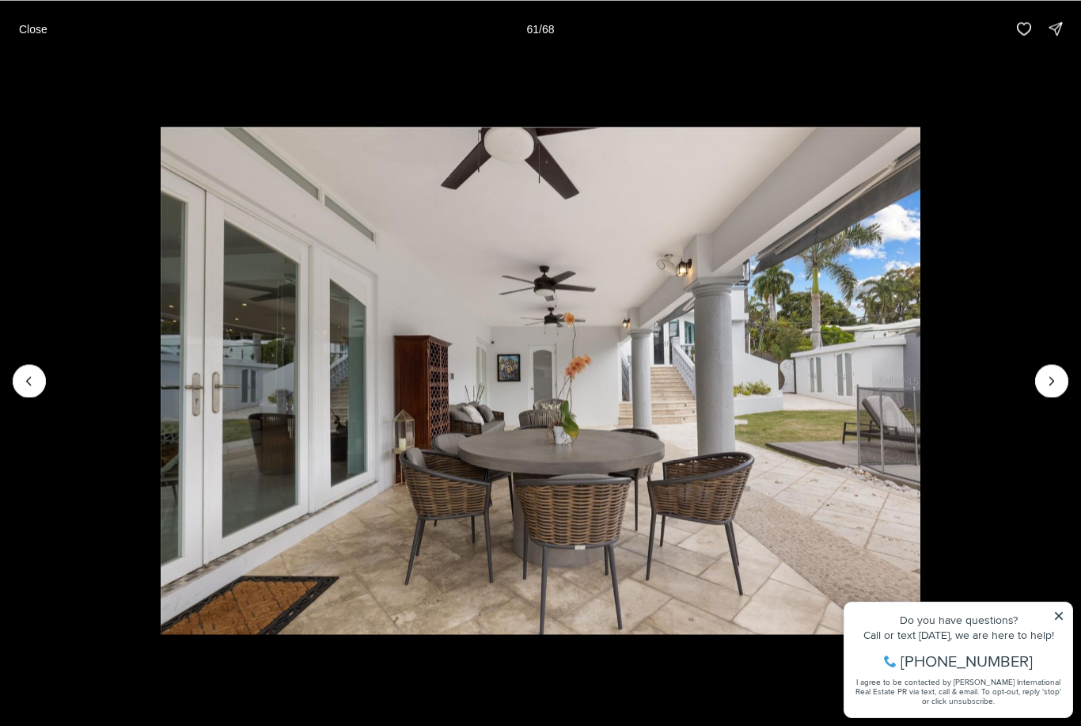
click at [1052, 374] on icon "Next slide" at bounding box center [1052, 381] width 16 height 16
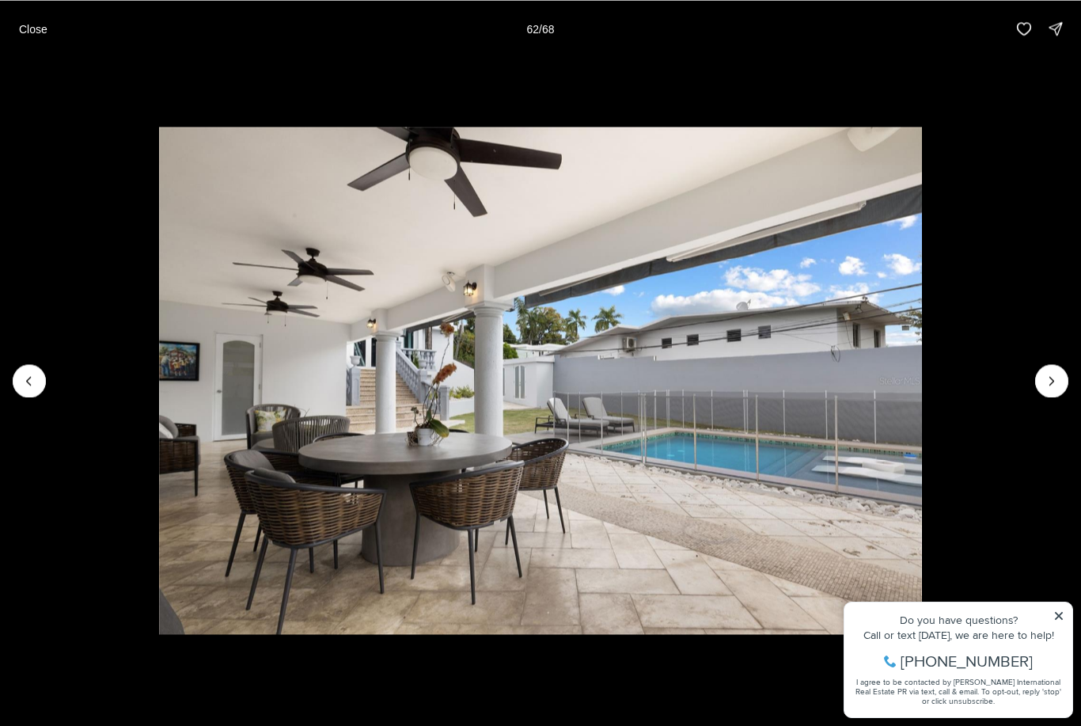
click at [1052, 373] on icon "Next slide" at bounding box center [1052, 381] width 16 height 16
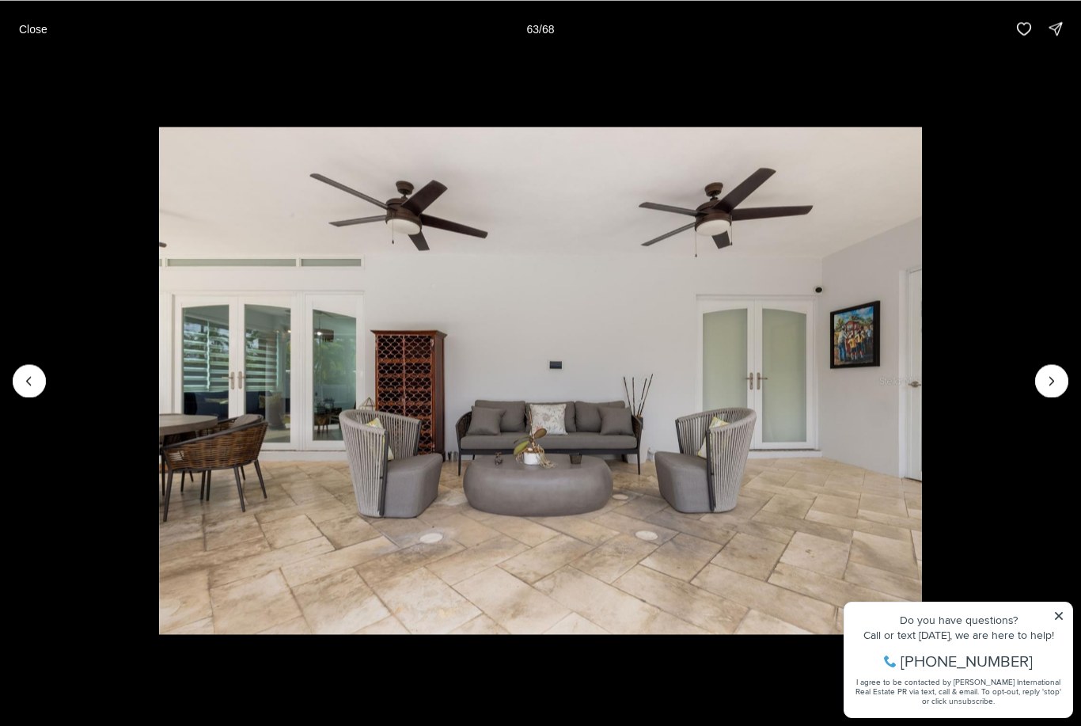
click at [1052, 376] on icon "Next slide" at bounding box center [1052, 381] width 16 height 16
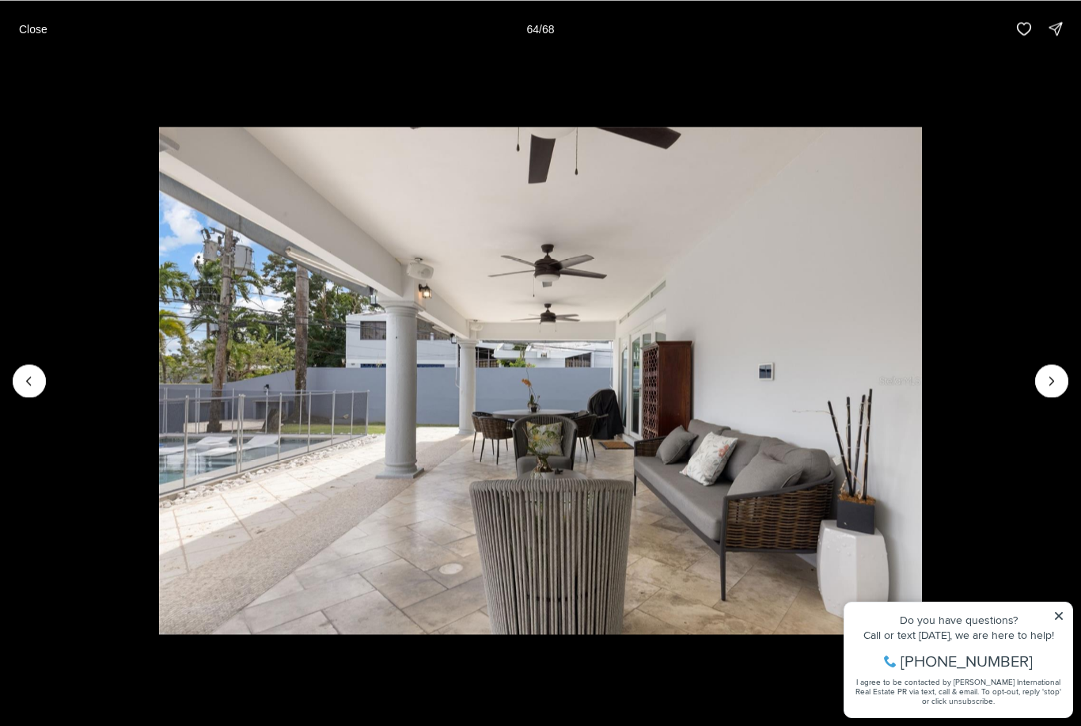
click at [921, 362] on img "64 of 68" at bounding box center [540, 381] width 762 height 508
click at [1046, 366] on button "Next slide" at bounding box center [1051, 380] width 33 height 33
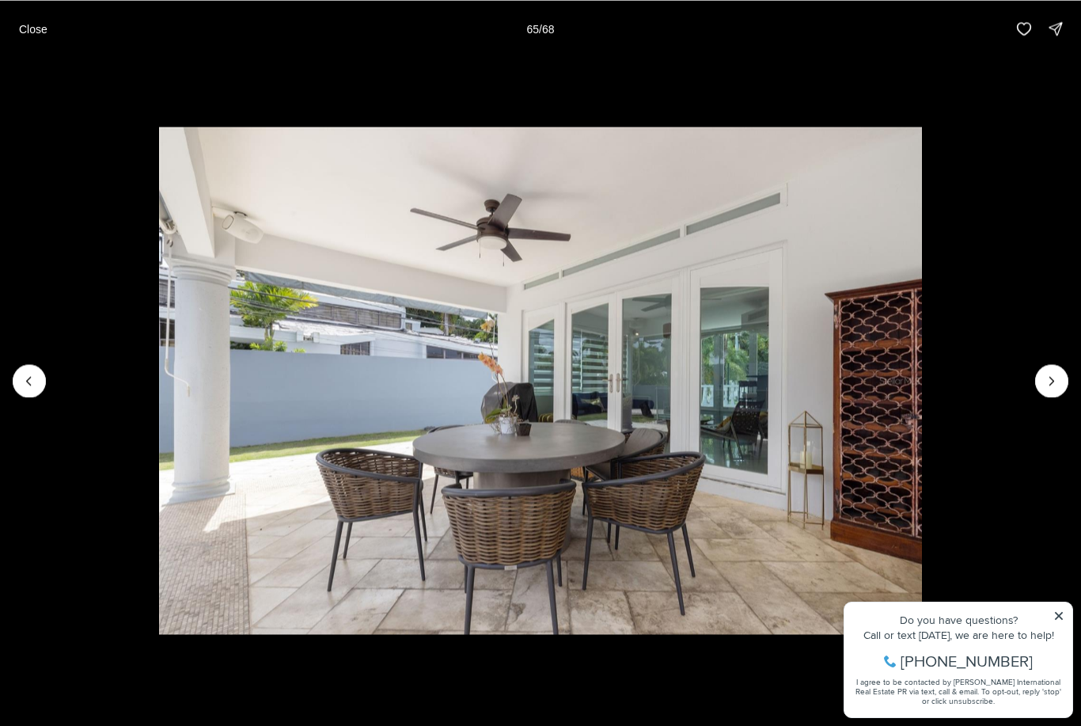
click at [1049, 373] on icon "Next slide" at bounding box center [1052, 381] width 16 height 16
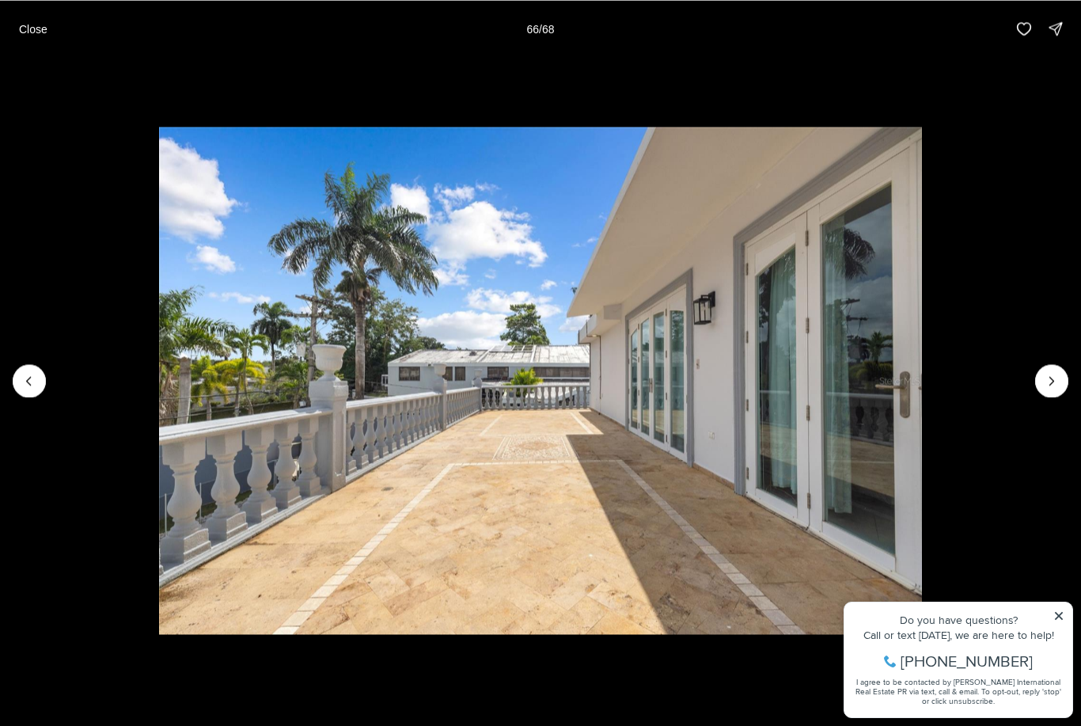
click at [1055, 377] on icon "Next slide" at bounding box center [1052, 381] width 16 height 16
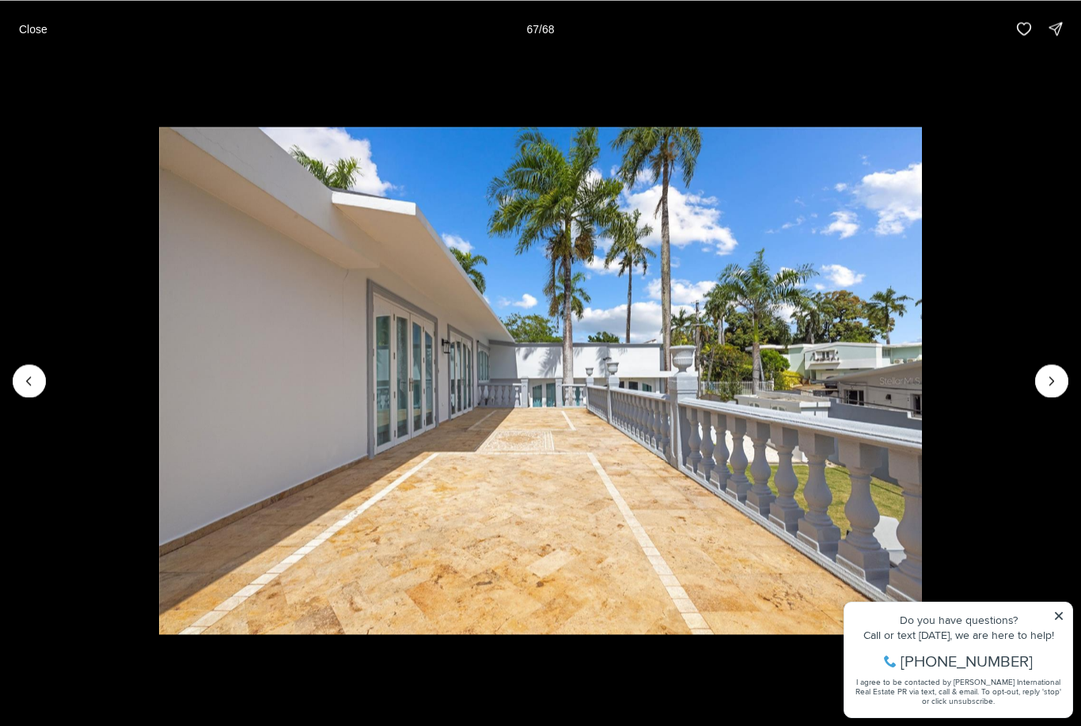
click at [1057, 371] on button "Next slide" at bounding box center [1051, 380] width 33 height 33
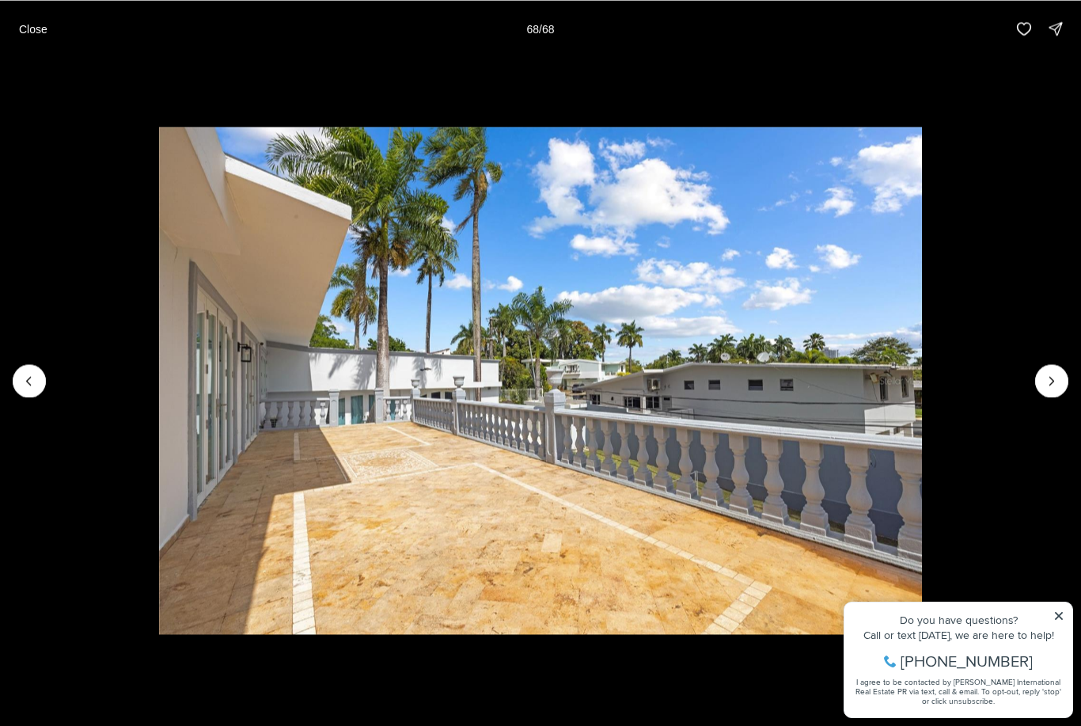
click at [1053, 375] on div at bounding box center [1051, 380] width 33 height 33
click at [921, 365] on img "68 of 68" at bounding box center [540, 381] width 762 height 508
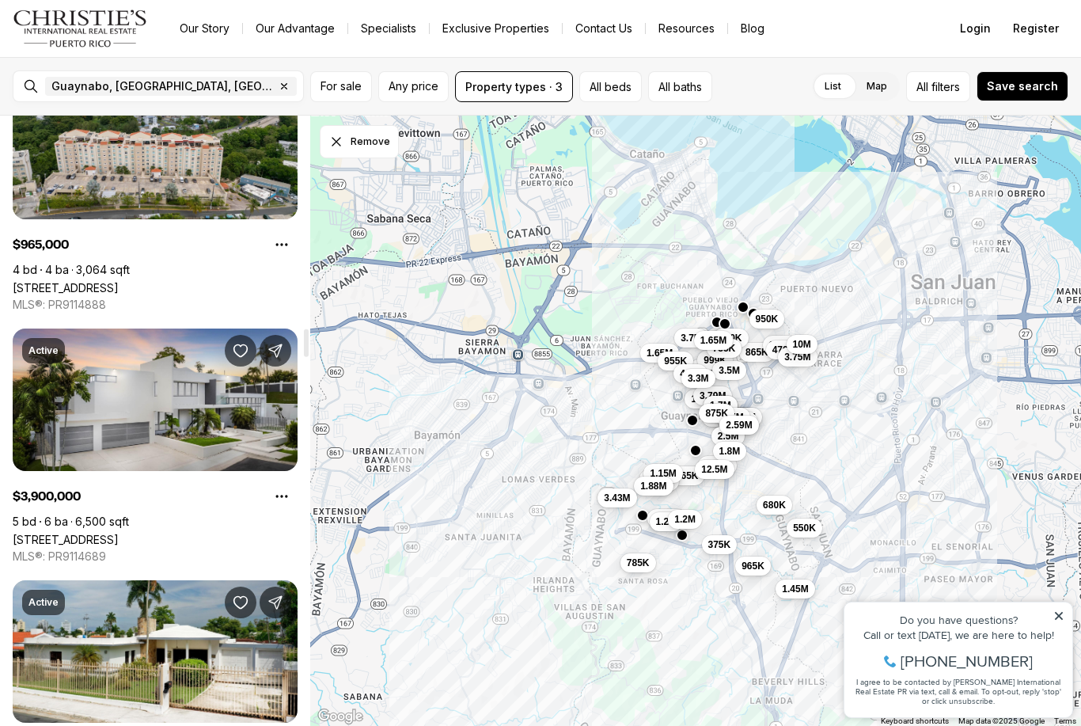
scroll to position [4682, 0]
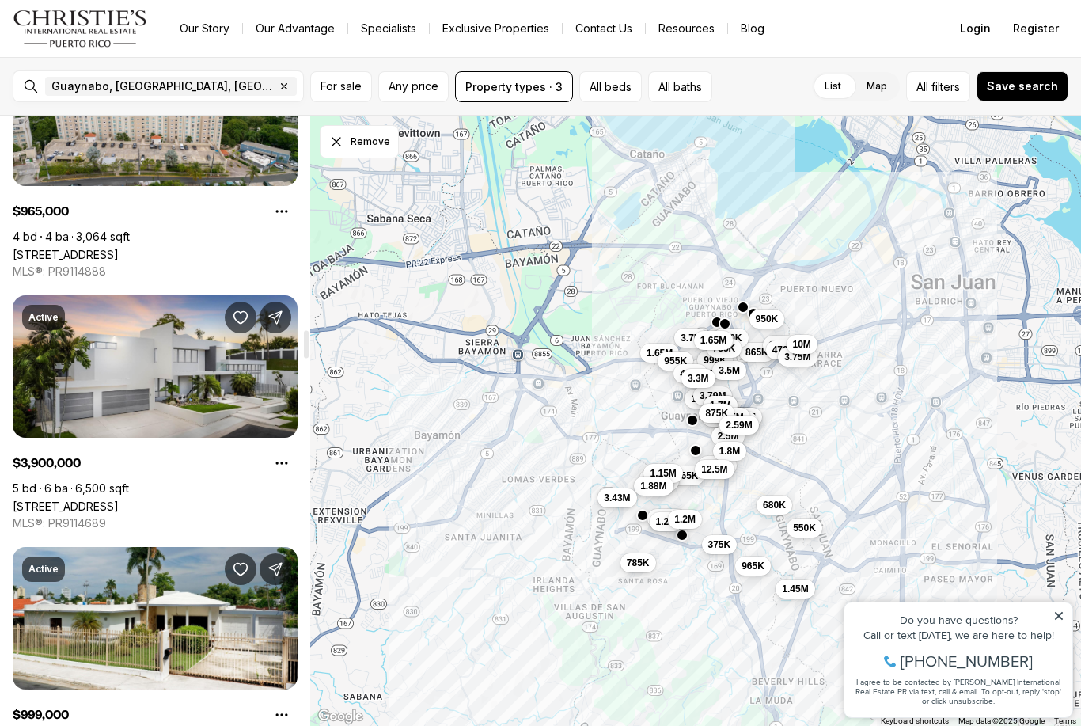
click at [119, 499] on link "[STREET_ADDRESS]" at bounding box center [66, 505] width 106 height 13
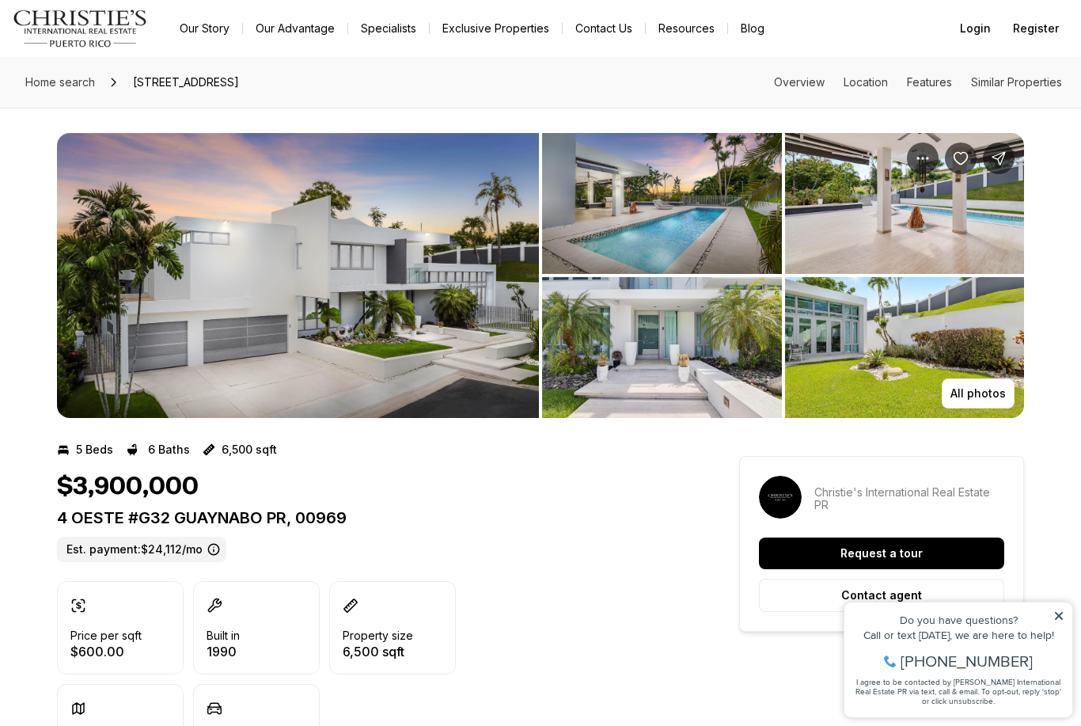
click at [995, 400] on button "All photos" at bounding box center [978, 393] width 73 height 30
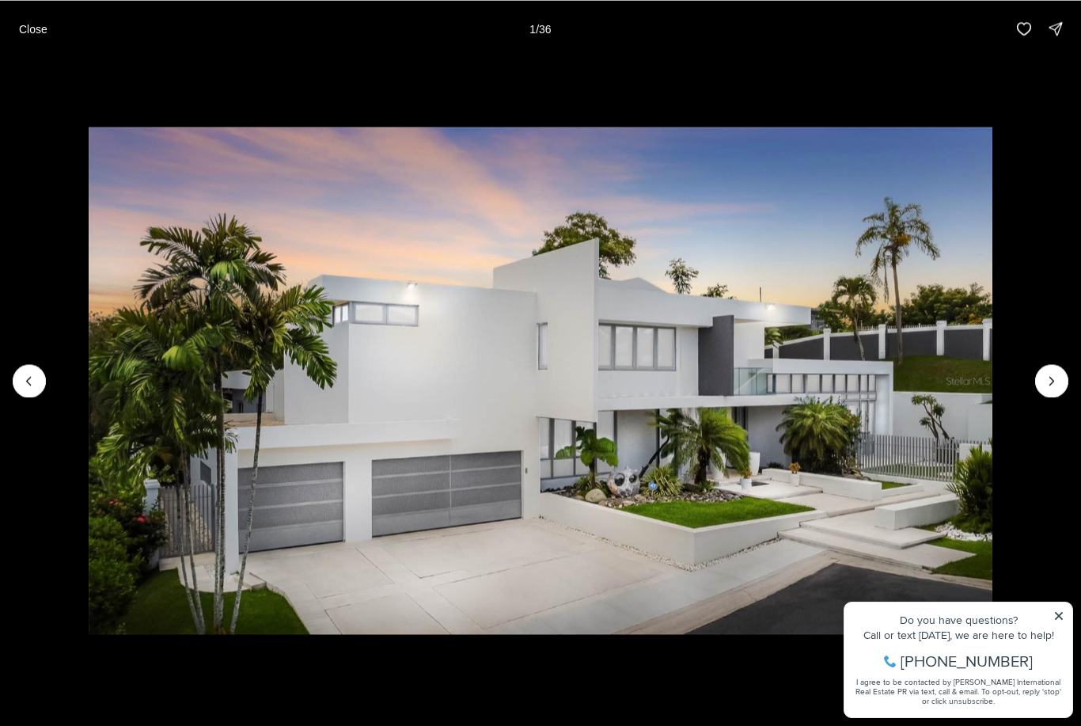
click at [1054, 379] on icon "Next slide" at bounding box center [1052, 381] width 16 height 16
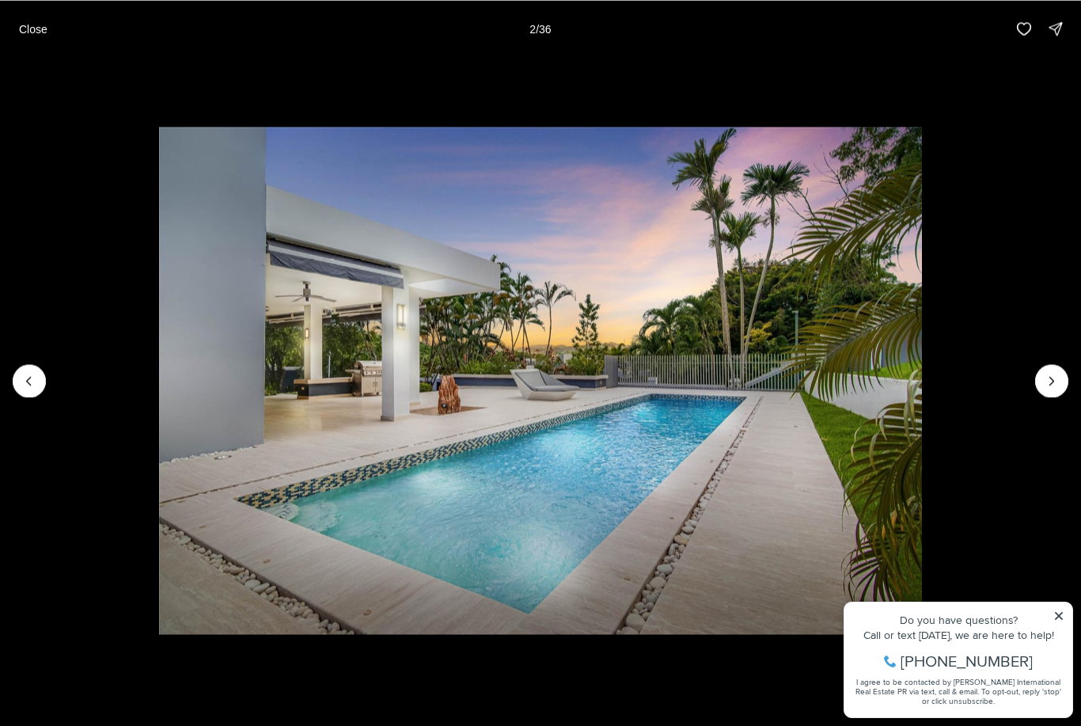
click at [1058, 380] on icon "Next slide" at bounding box center [1052, 381] width 16 height 16
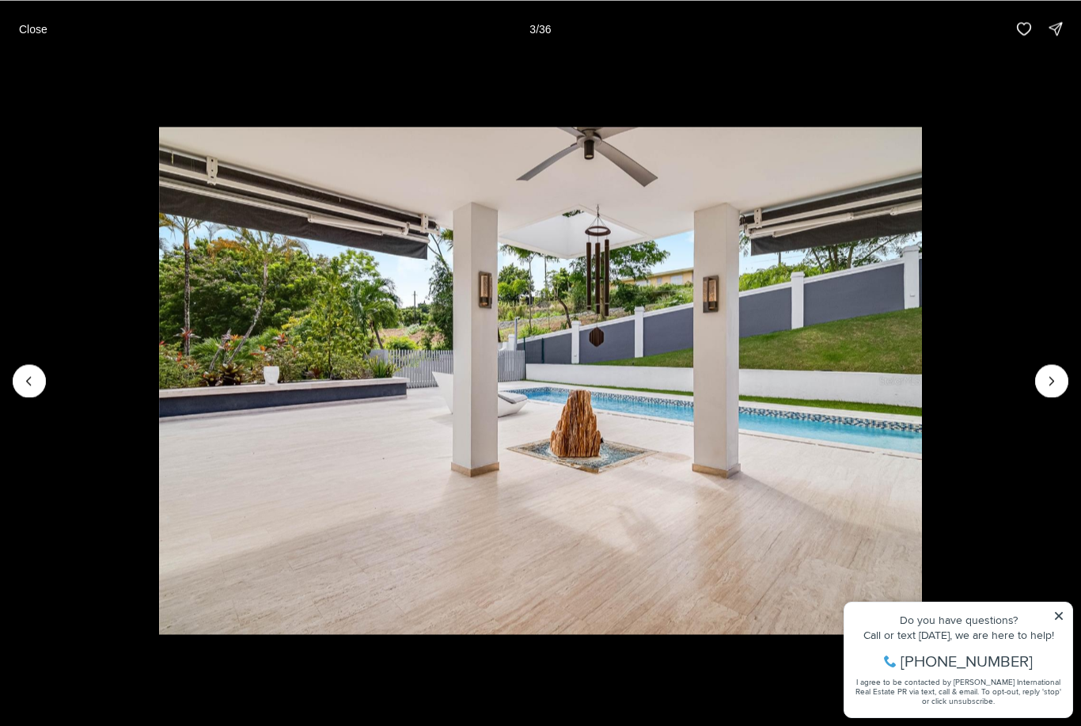
click at [1052, 374] on icon "Next slide" at bounding box center [1052, 381] width 16 height 16
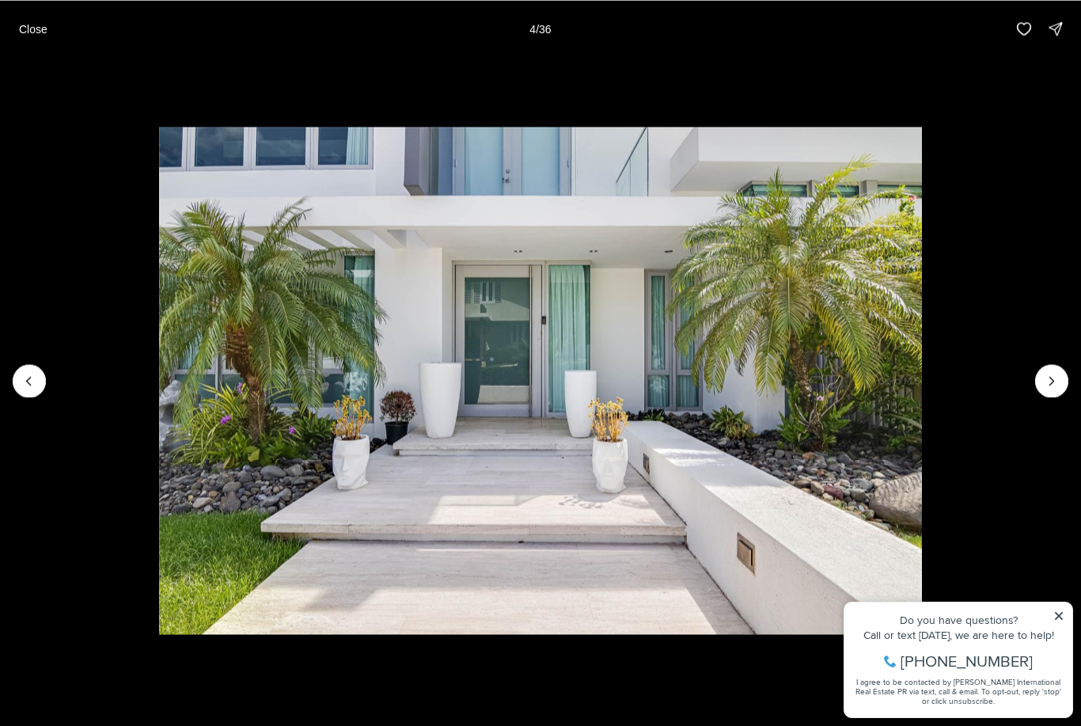
click at [1048, 374] on icon "Next slide" at bounding box center [1052, 381] width 16 height 16
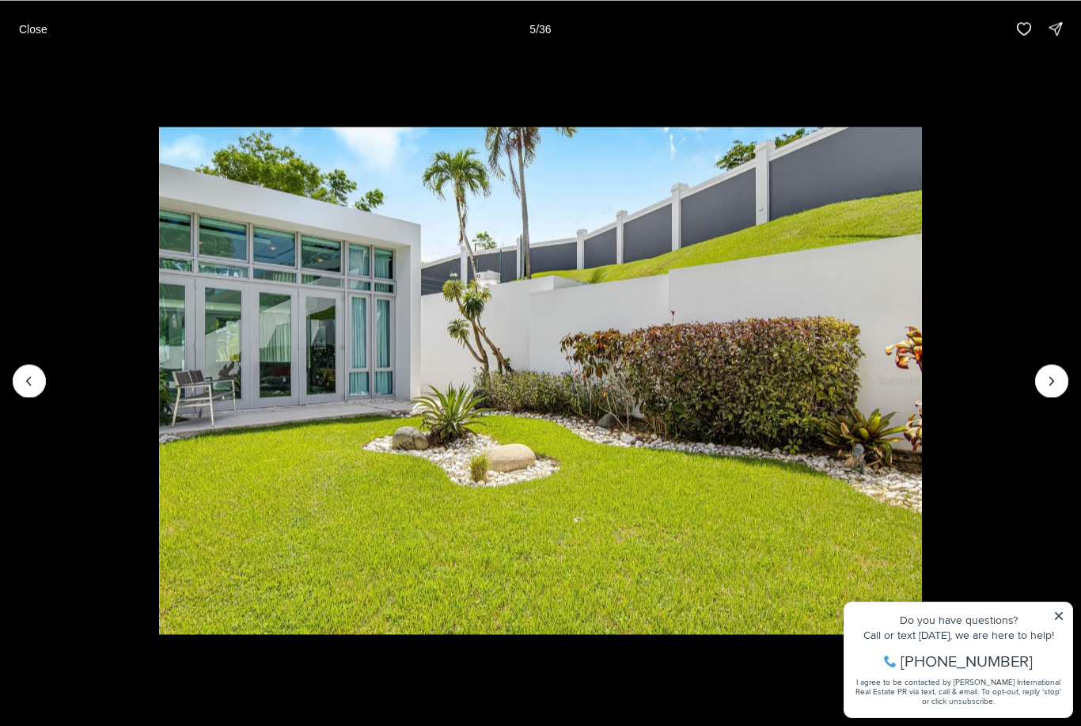
click at [1051, 373] on icon "Next slide" at bounding box center [1052, 381] width 16 height 16
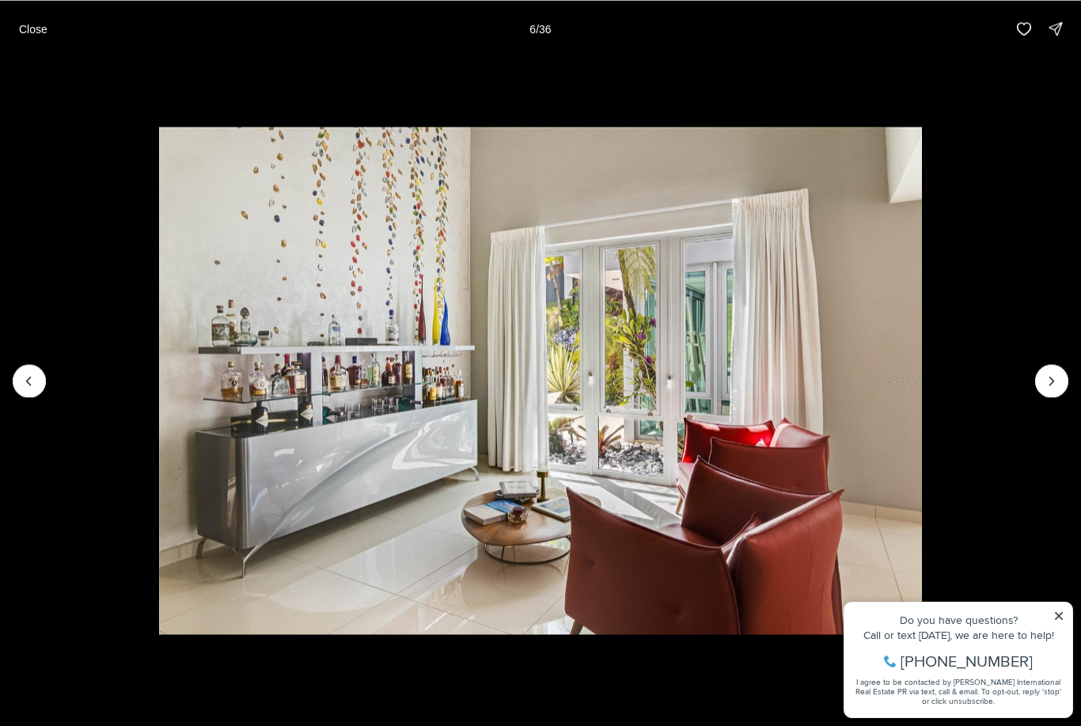
click at [1045, 373] on icon "Next slide" at bounding box center [1052, 381] width 16 height 16
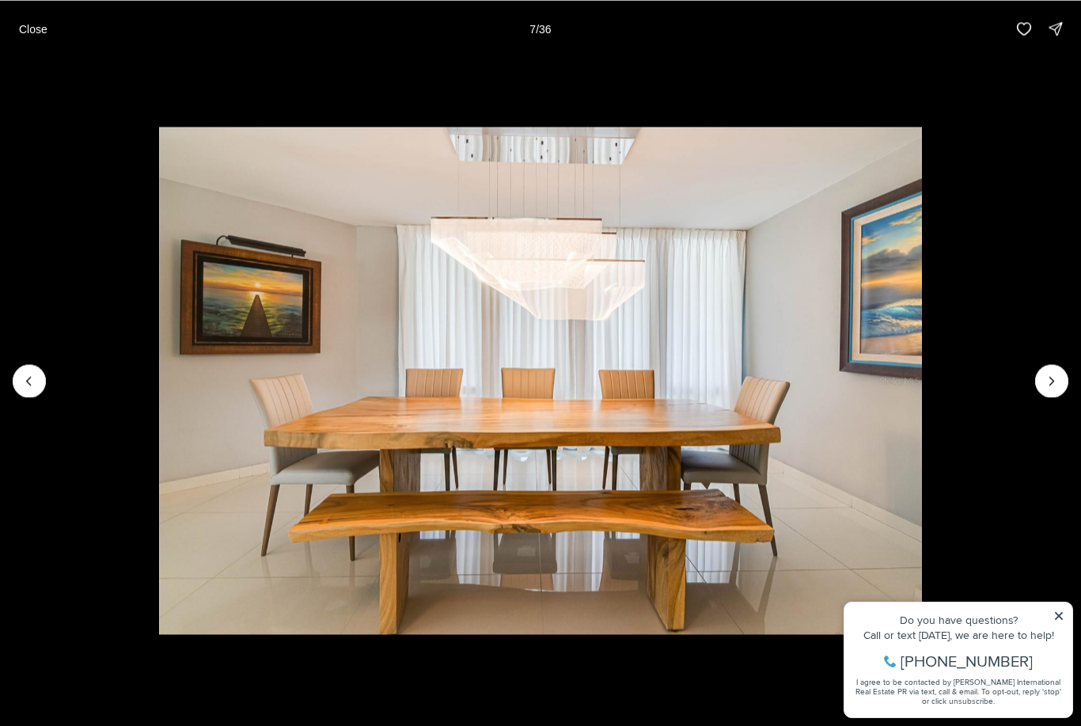
click at [1045, 380] on icon "Next slide" at bounding box center [1052, 381] width 16 height 16
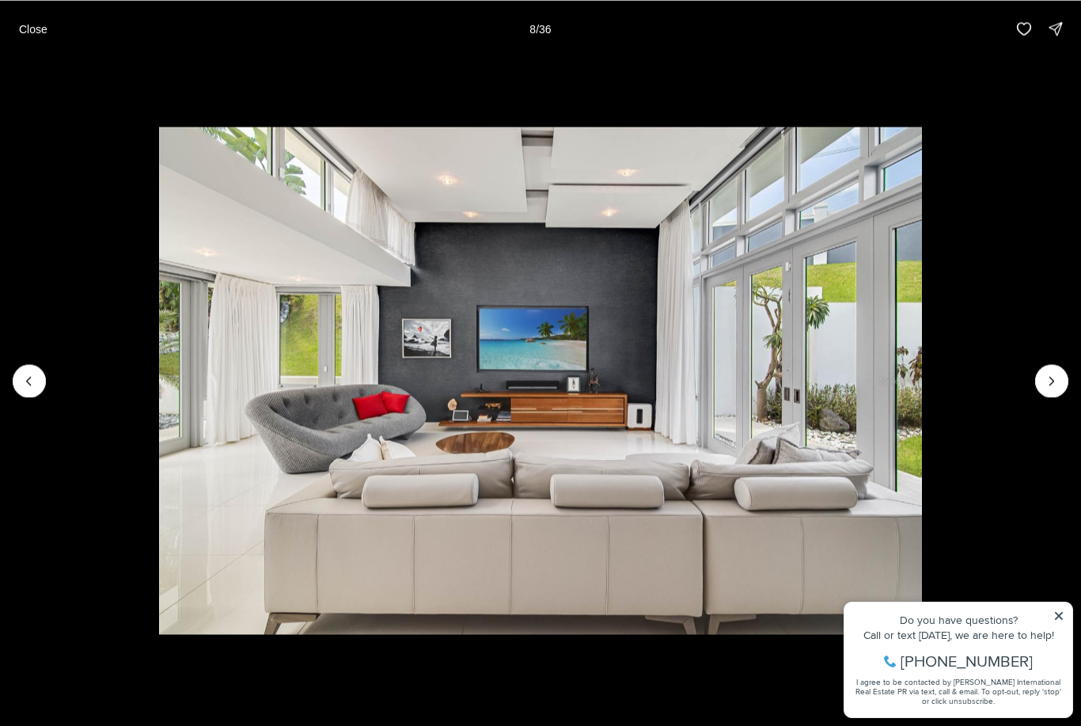
click at [1052, 374] on icon "Next slide" at bounding box center [1052, 381] width 16 height 16
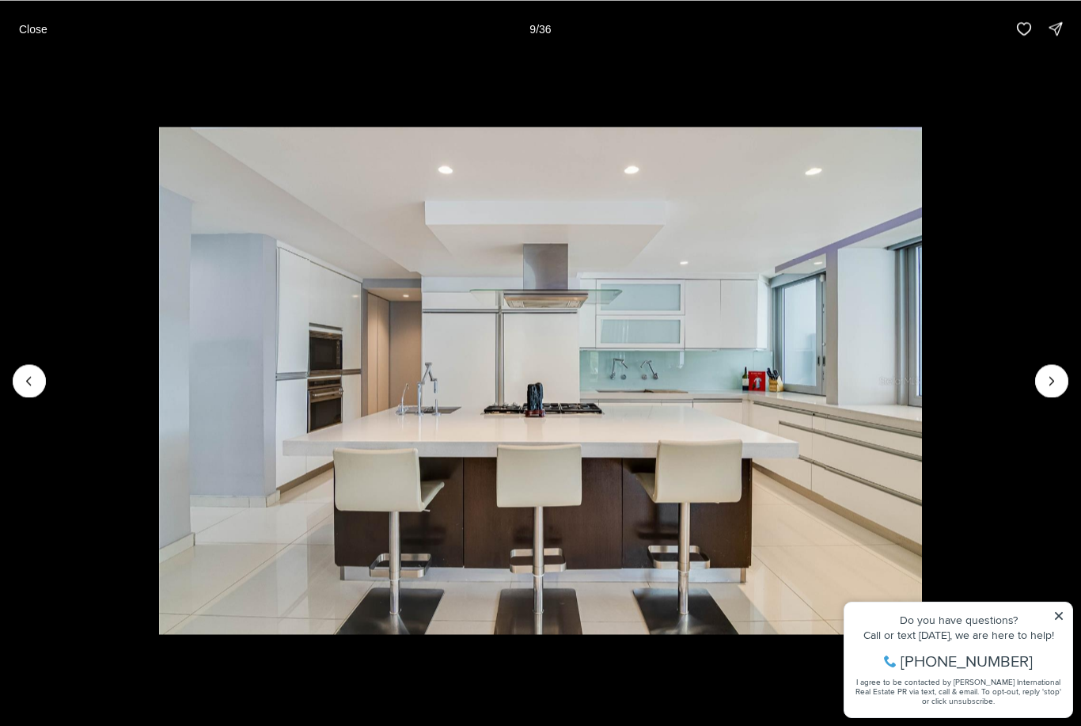
click at [1047, 375] on icon "Next slide" at bounding box center [1052, 381] width 16 height 16
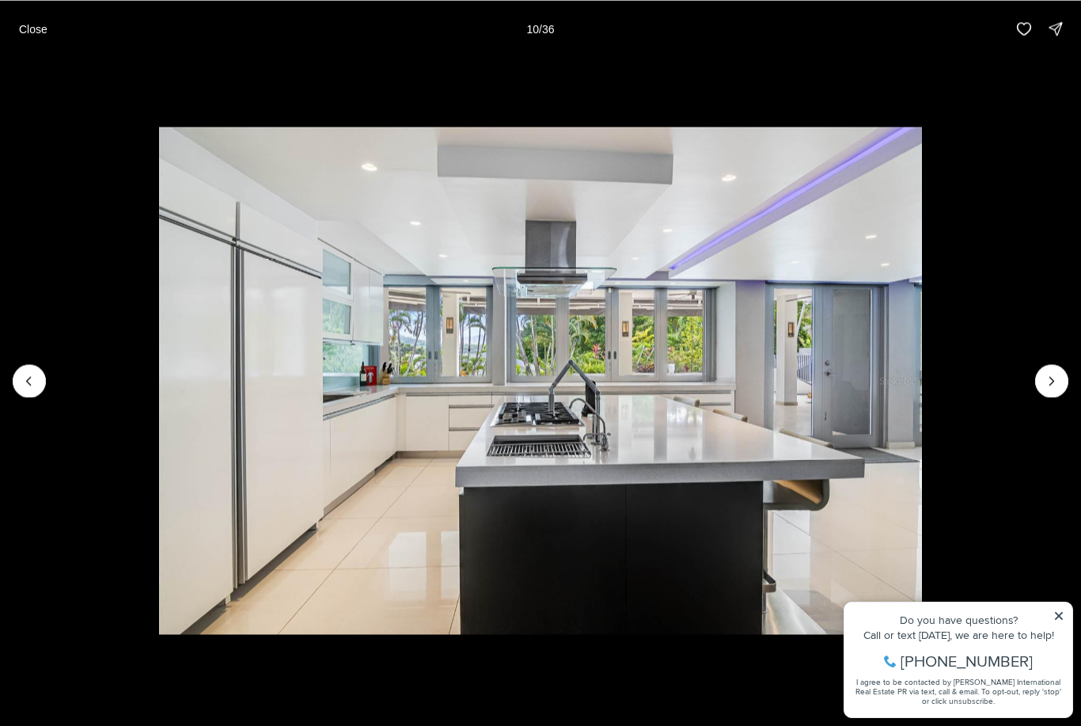
click at [1045, 373] on icon "Next slide" at bounding box center [1052, 381] width 16 height 16
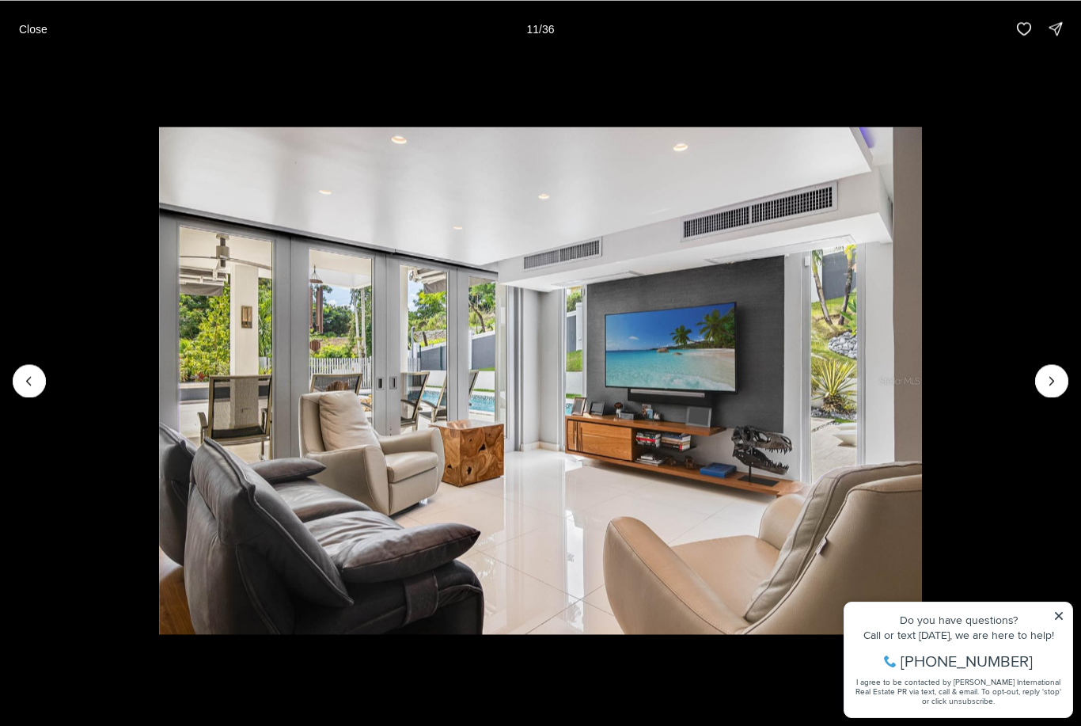
click at [1053, 377] on icon "Next slide" at bounding box center [1052, 381] width 16 height 16
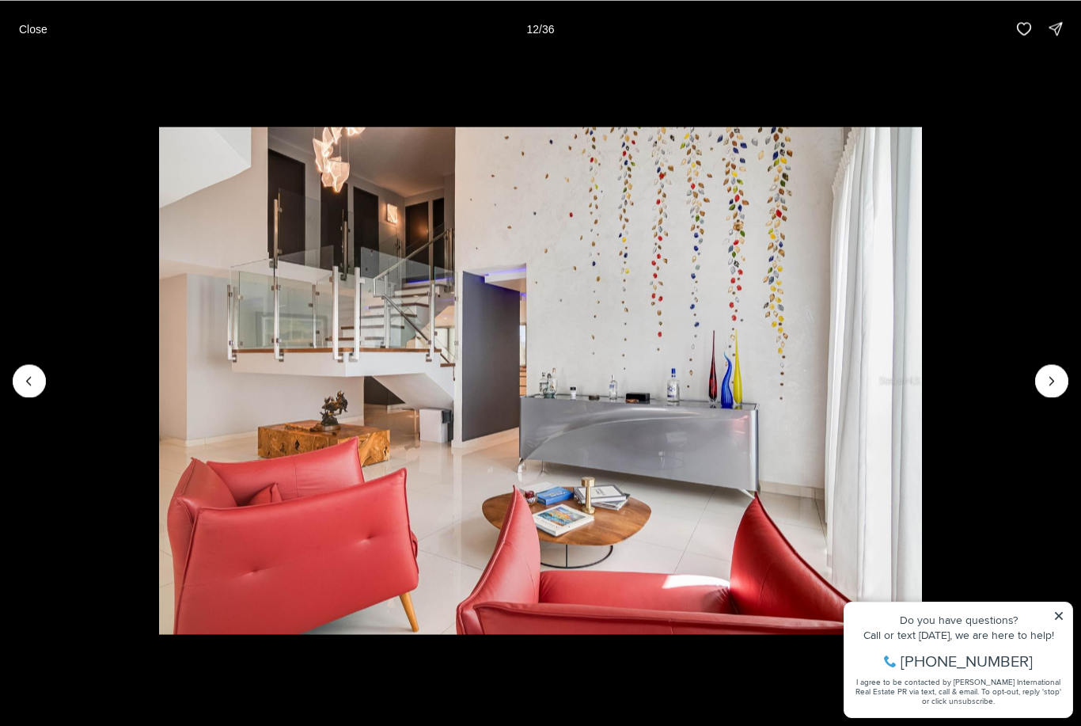
click at [1047, 383] on icon "Next slide" at bounding box center [1052, 381] width 16 height 16
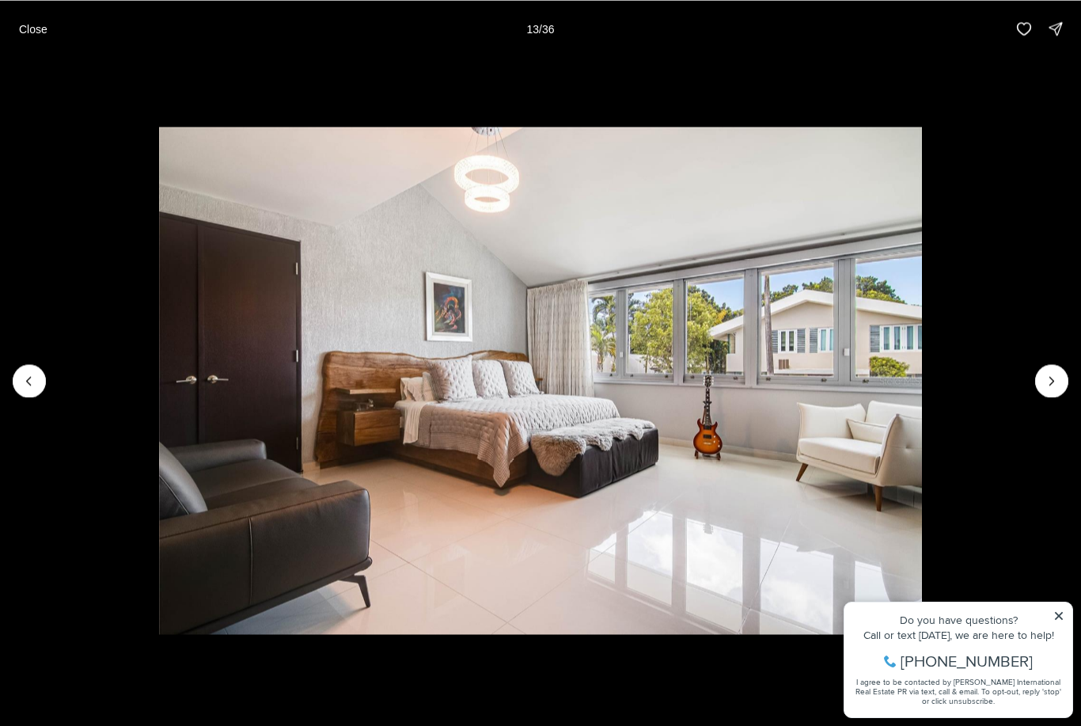
click at [1050, 379] on icon "Next slide" at bounding box center [1052, 381] width 16 height 16
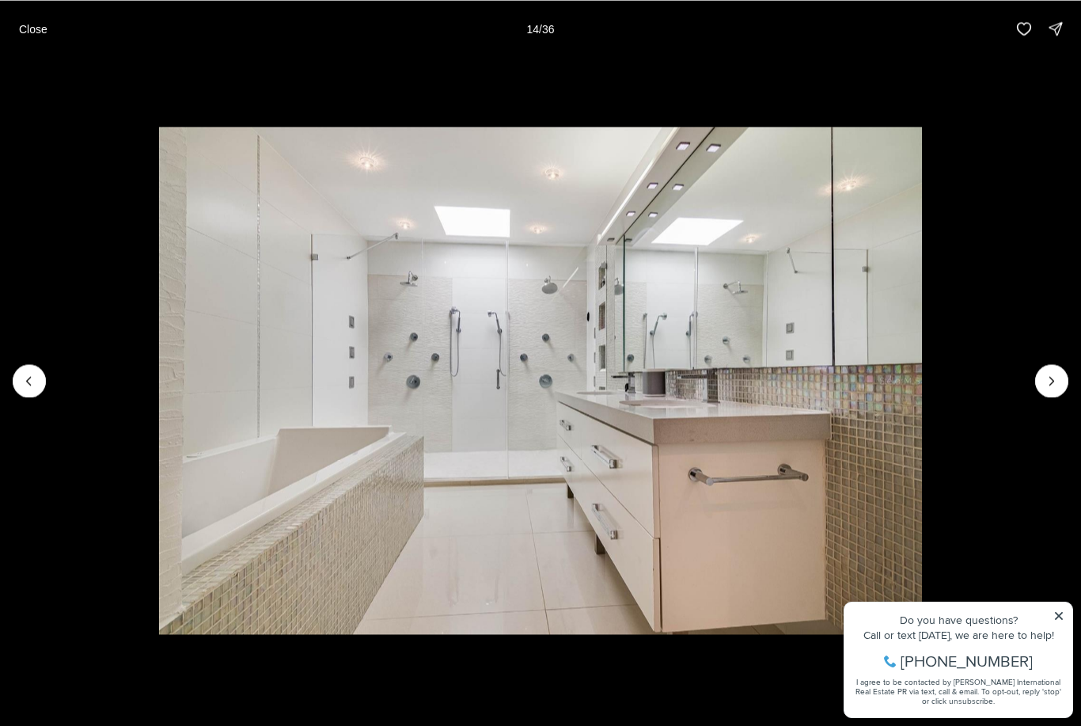
click at [1048, 377] on icon "Next slide" at bounding box center [1052, 381] width 16 height 16
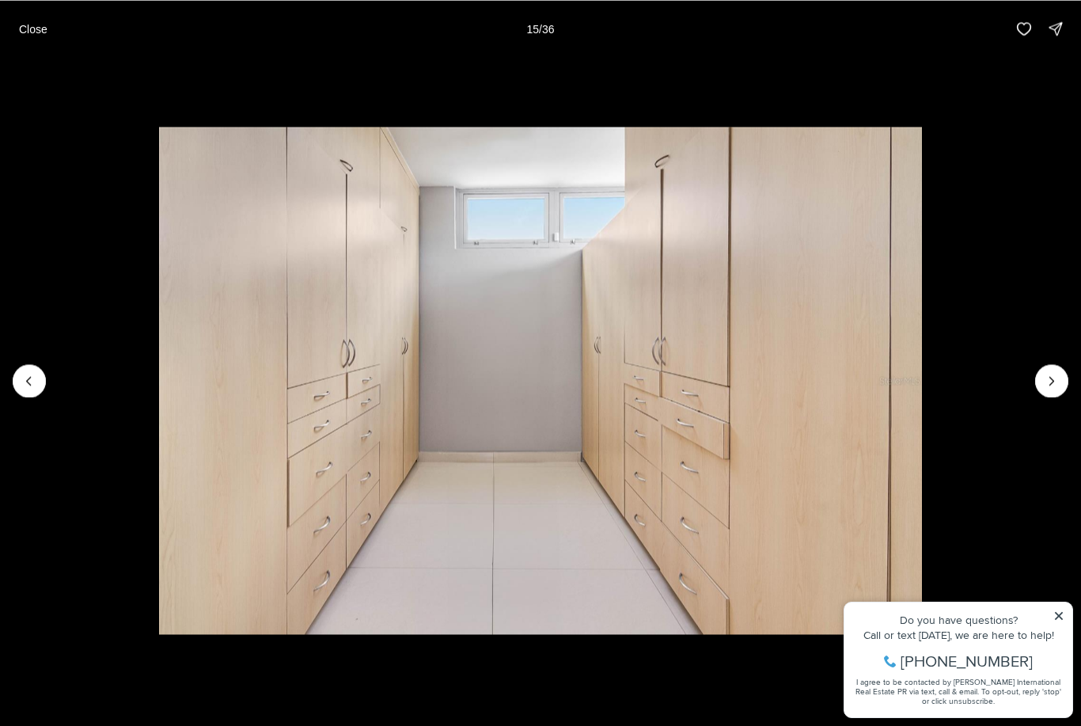
click at [1045, 374] on icon "Next slide" at bounding box center [1052, 381] width 16 height 16
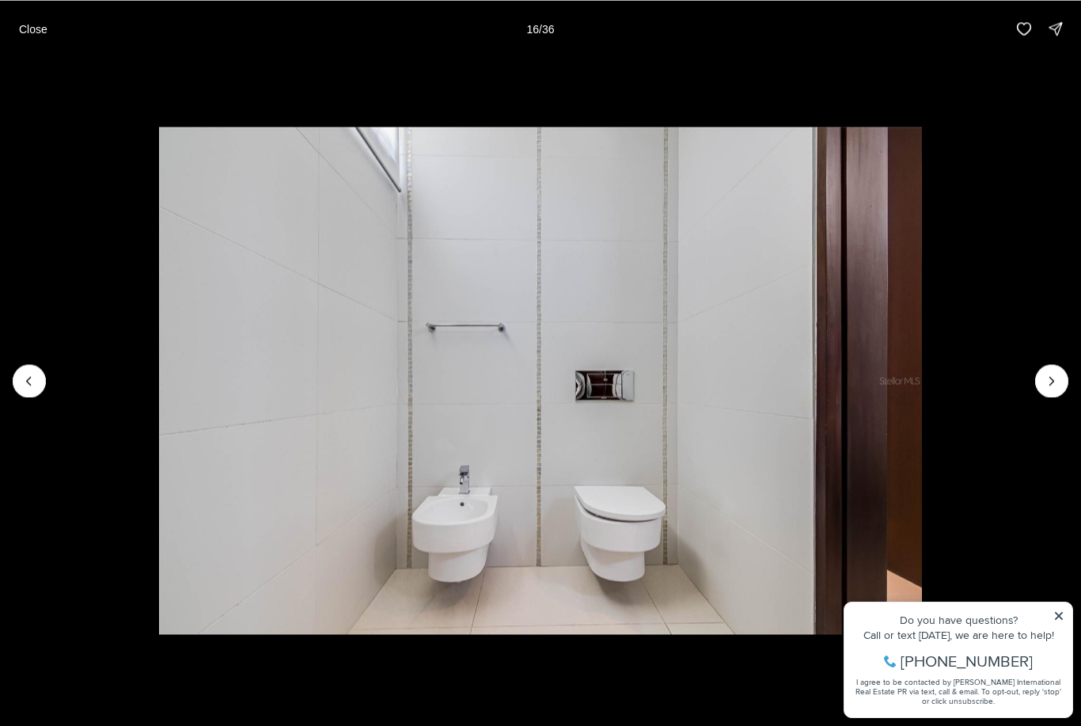
click at [1052, 376] on icon "Next slide" at bounding box center [1052, 381] width 16 height 16
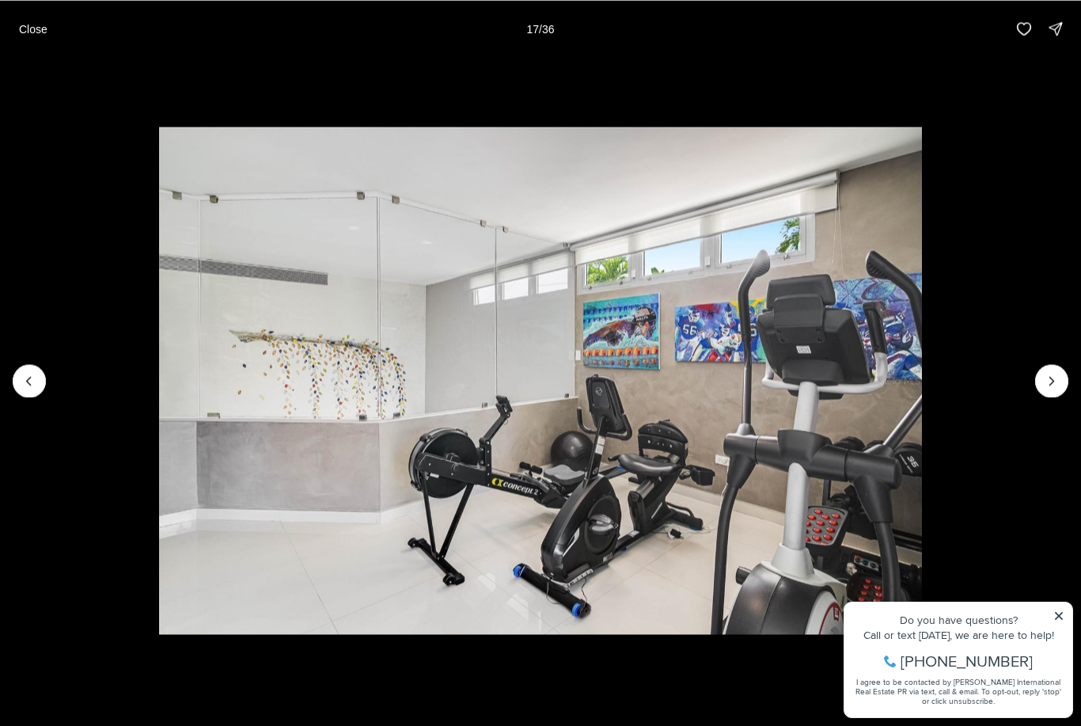
click at [1052, 373] on icon "Next slide" at bounding box center [1052, 381] width 16 height 16
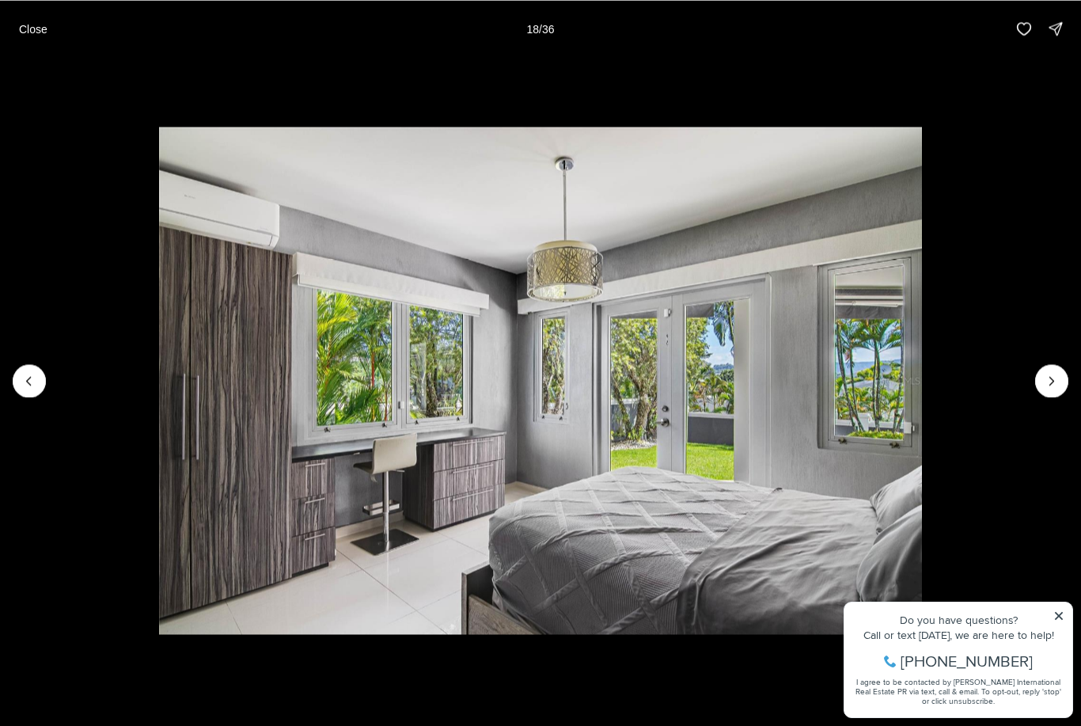
click at [1050, 374] on icon "Next slide" at bounding box center [1052, 381] width 16 height 16
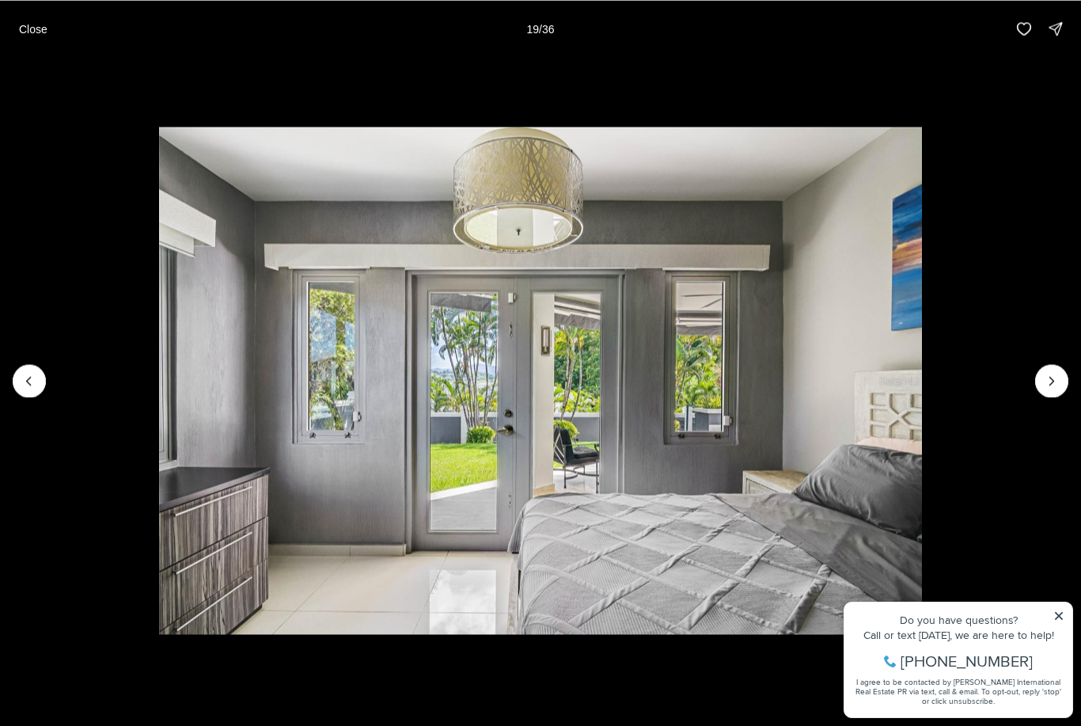
click at [1045, 386] on icon "Next slide" at bounding box center [1052, 381] width 16 height 16
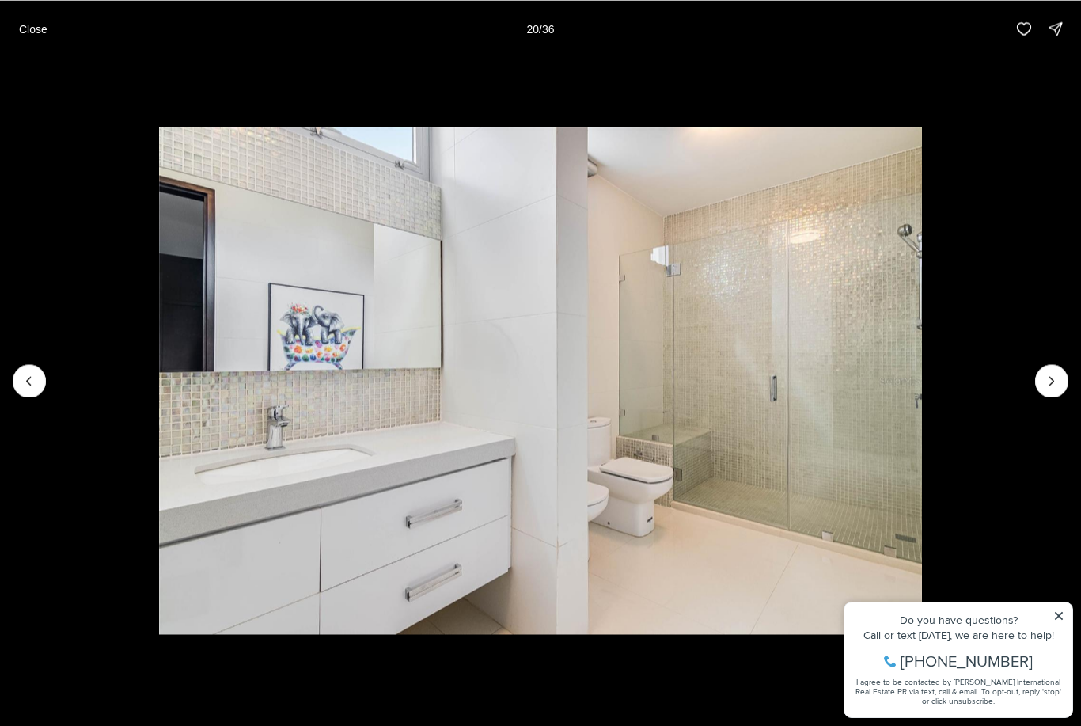
click at [1055, 377] on icon "Next slide" at bounding box center [1052, 381] width 16 height 16
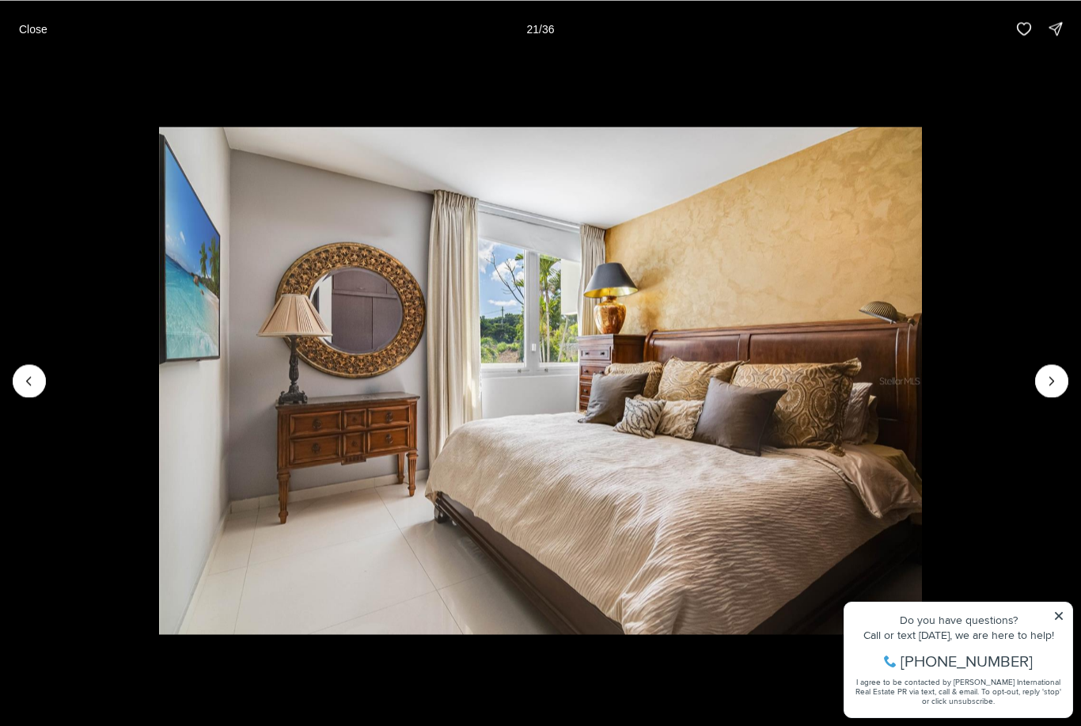
click at [1049, 386] on icon "Next slide" at bounding box center [1052, 381] width 16 height 16
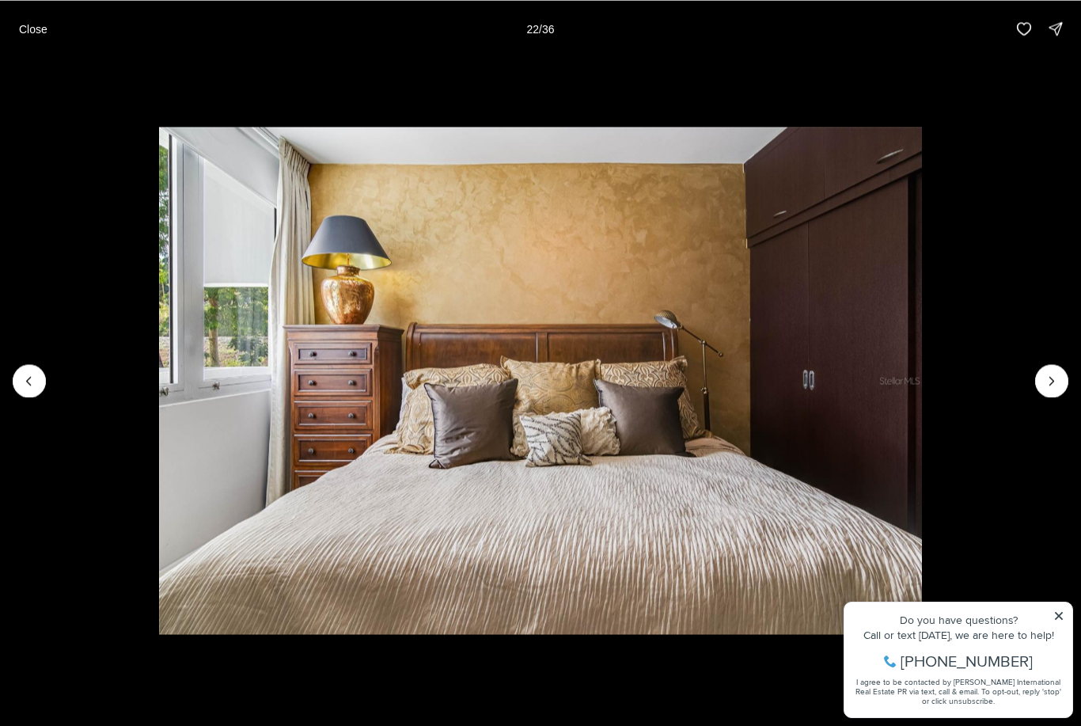
click at [1053, 381] on icon "Next slide" at bounding box center [1052, 381] width 16 height 16
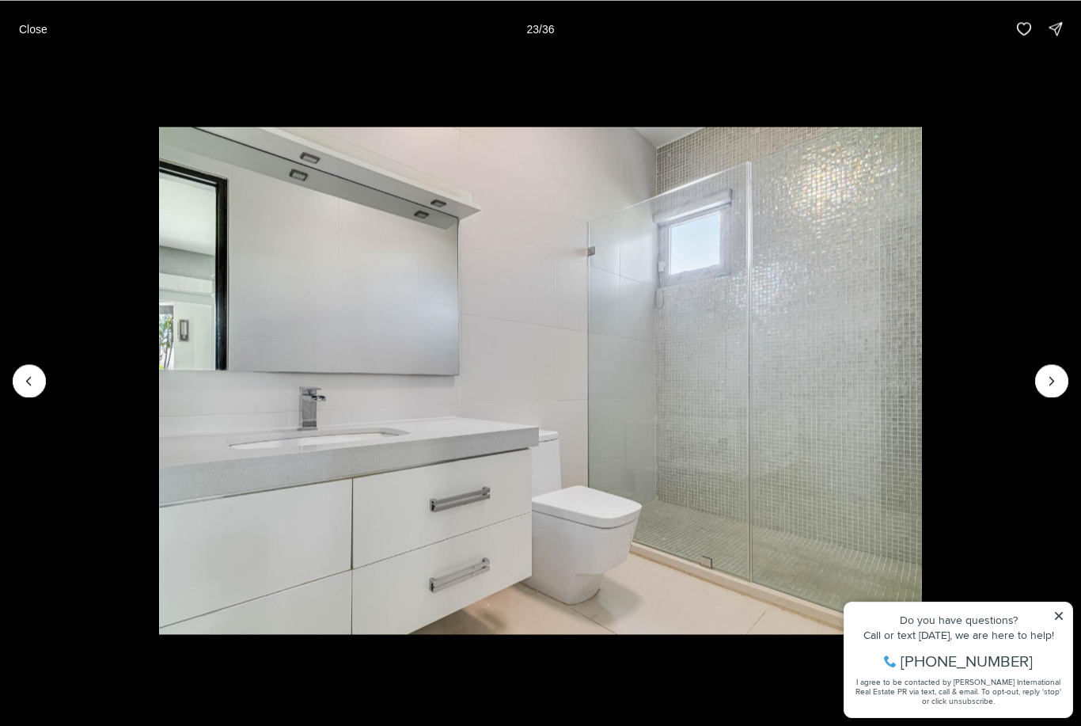
click at [1055, 374] on icon "Next slide" at bounding box center [1052, 381] width 16 height 16
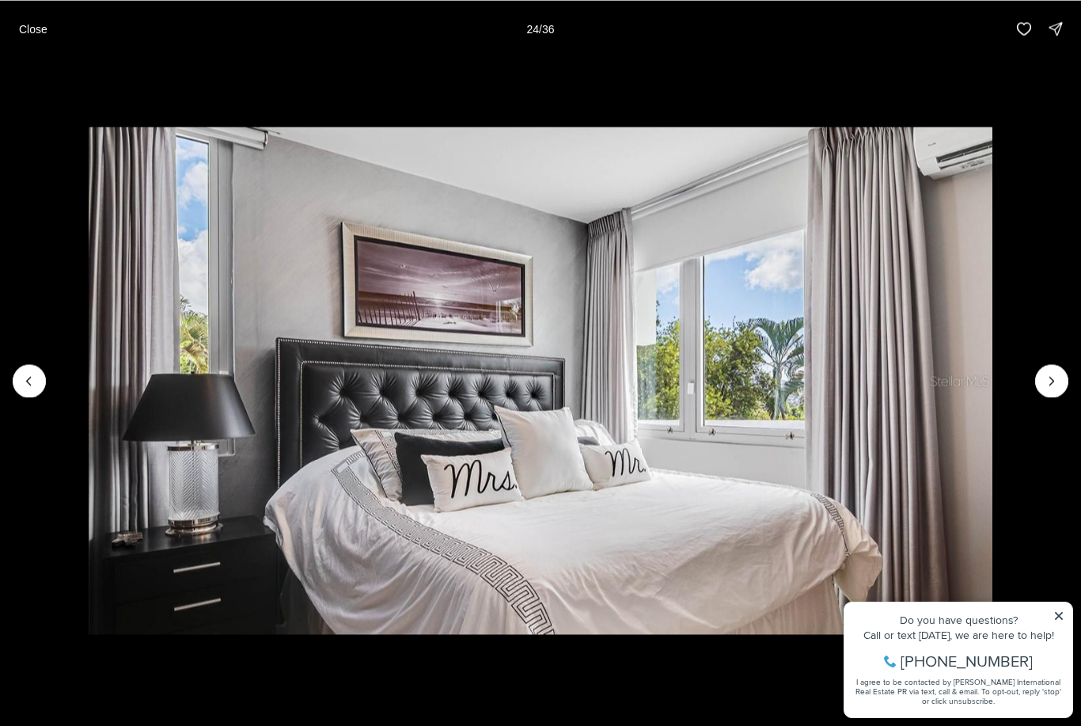
click at [1049, 375] on icon "Next slide" at bounding box center [1052, 381] width 16 height 16
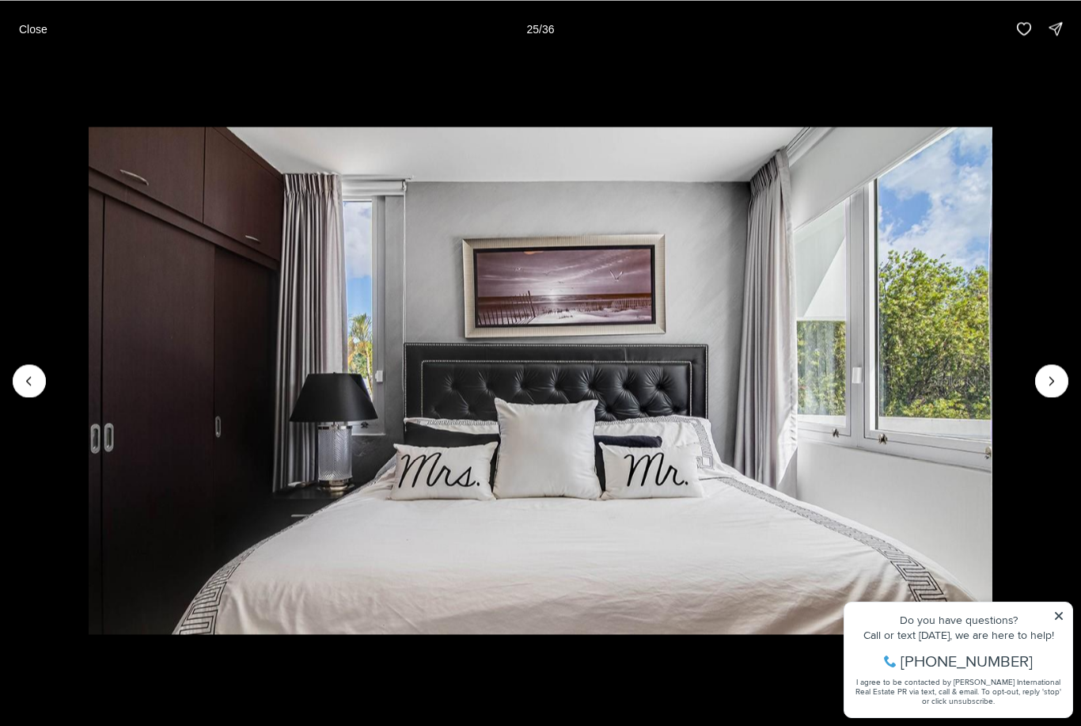
click at [1057, 380] on icon "Next slide" at bounding box center [1052, 381] width 16 height 16
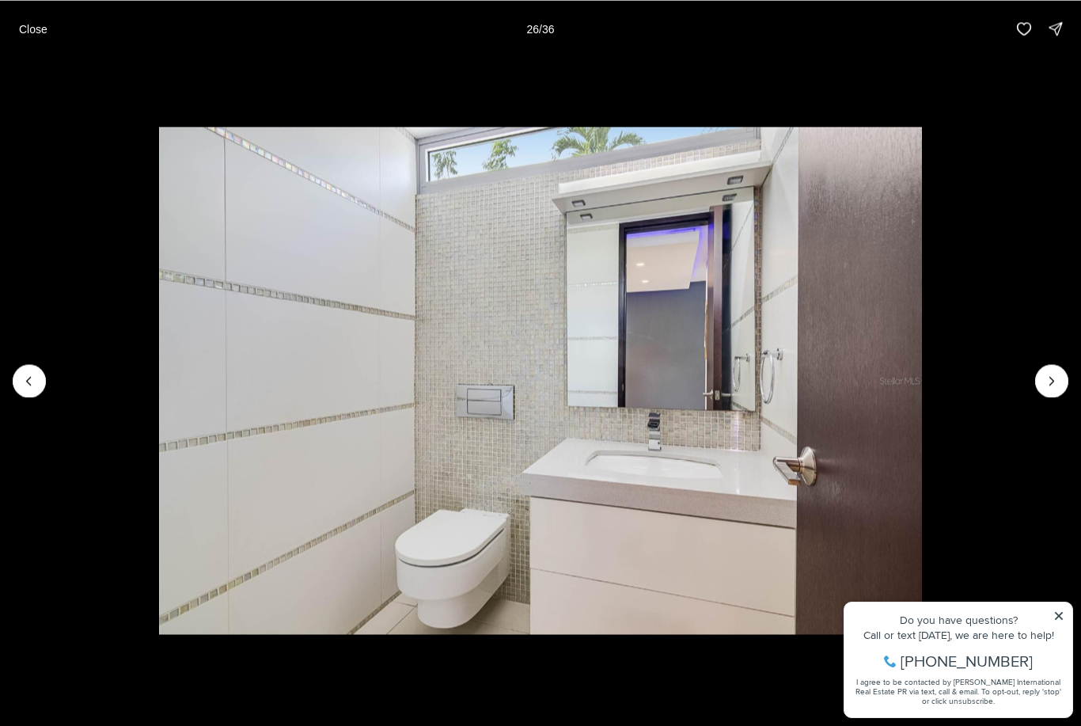
click at [1058, 375] on icon "Next slide" at bounding box center [1052, 381] width 16 height 16
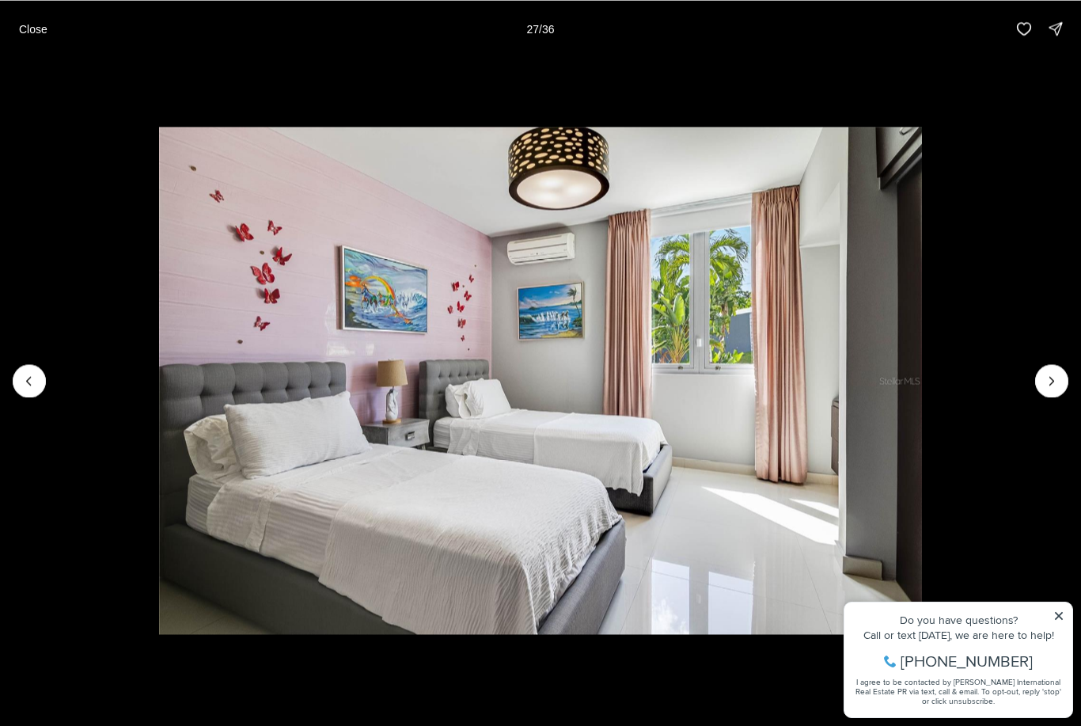
click at [1045, 384] on icon "Next slide" at bounding box center [1052, 381] width 16 height 16
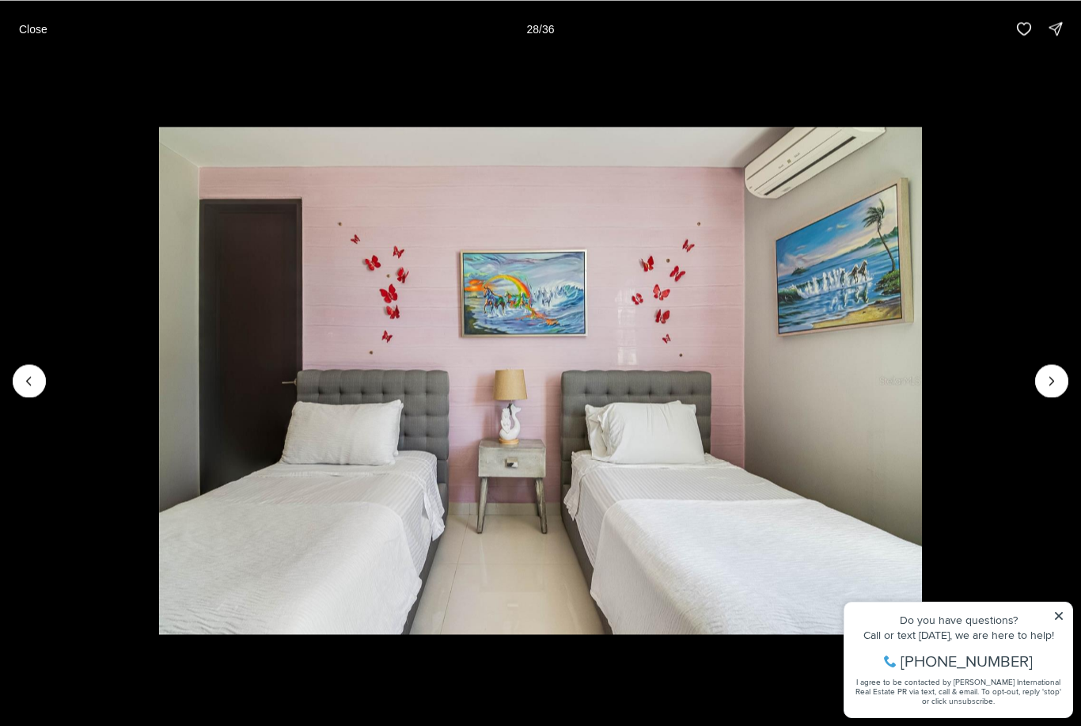
click at [1058, 379] on icon "Next slide" at bounding box center [1052, 381] width 16 height 16
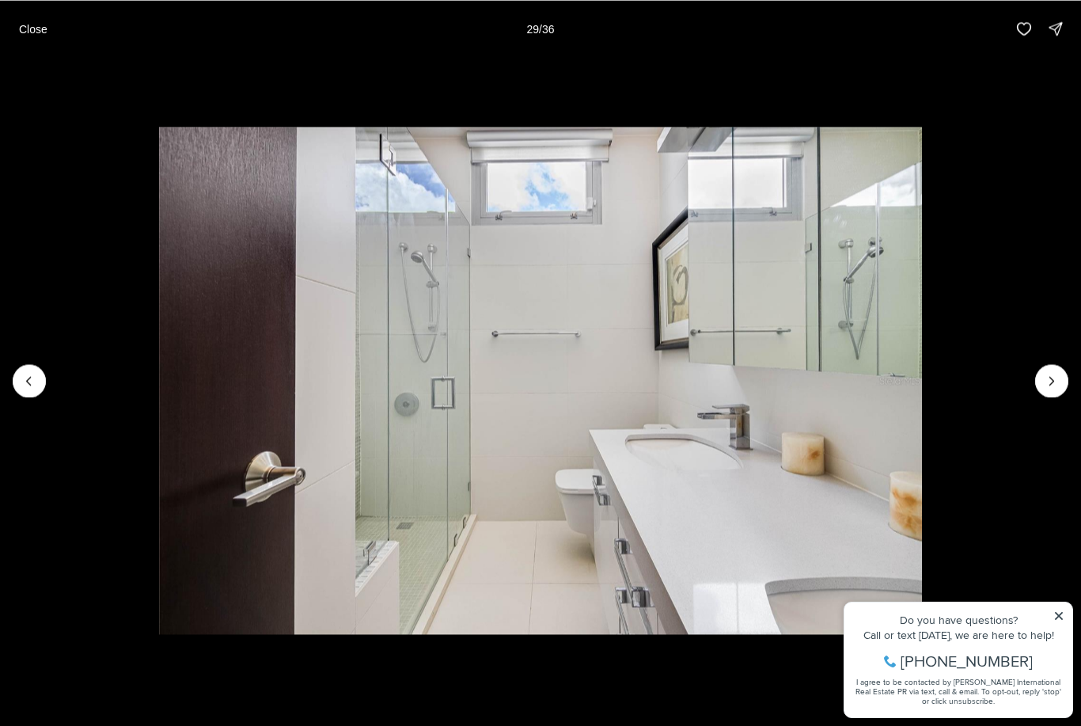
click at [1048, 385] on icon "Next slide" at bounding box center [1052, 381] width 16 height 16
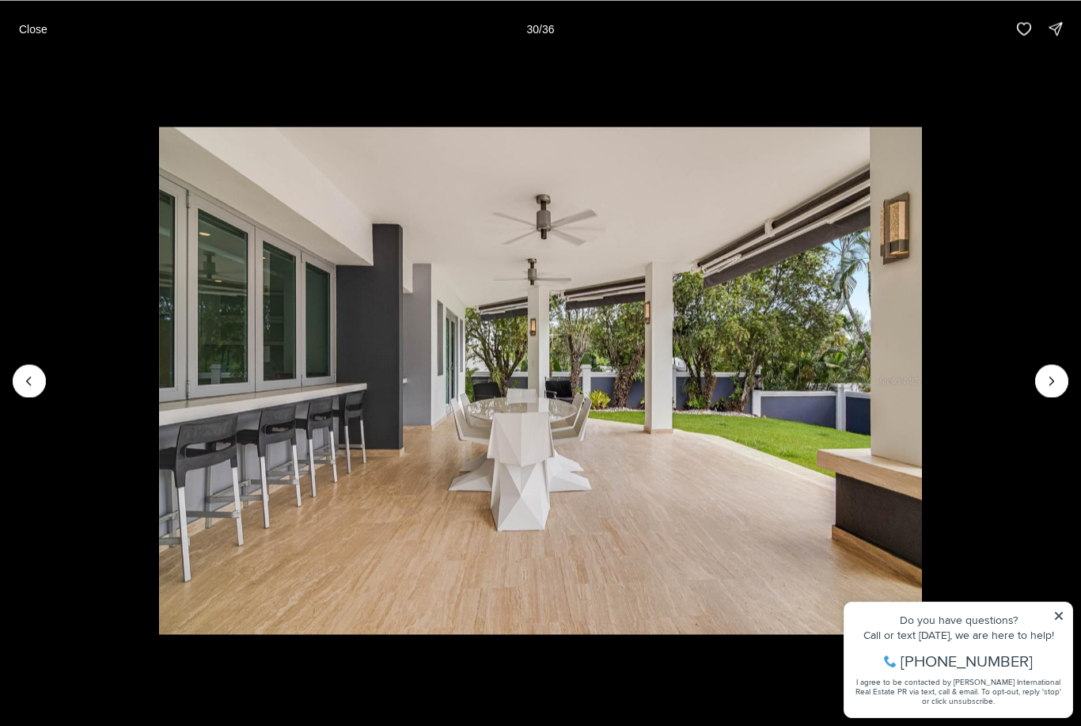
click at [1051, 386] on icon "Next slide" at bounding box center [1052, 381] width 16 height 16
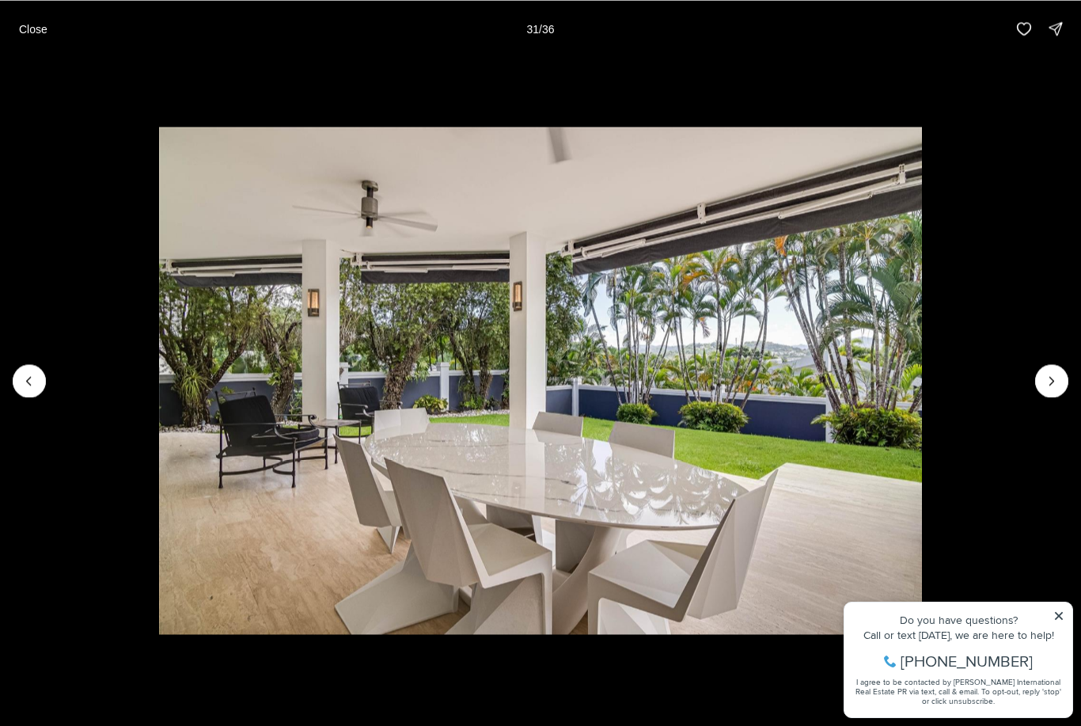
click at [1055, 378] on icon "Next slide" at bounding box center [1052, 381] width 16 height 16
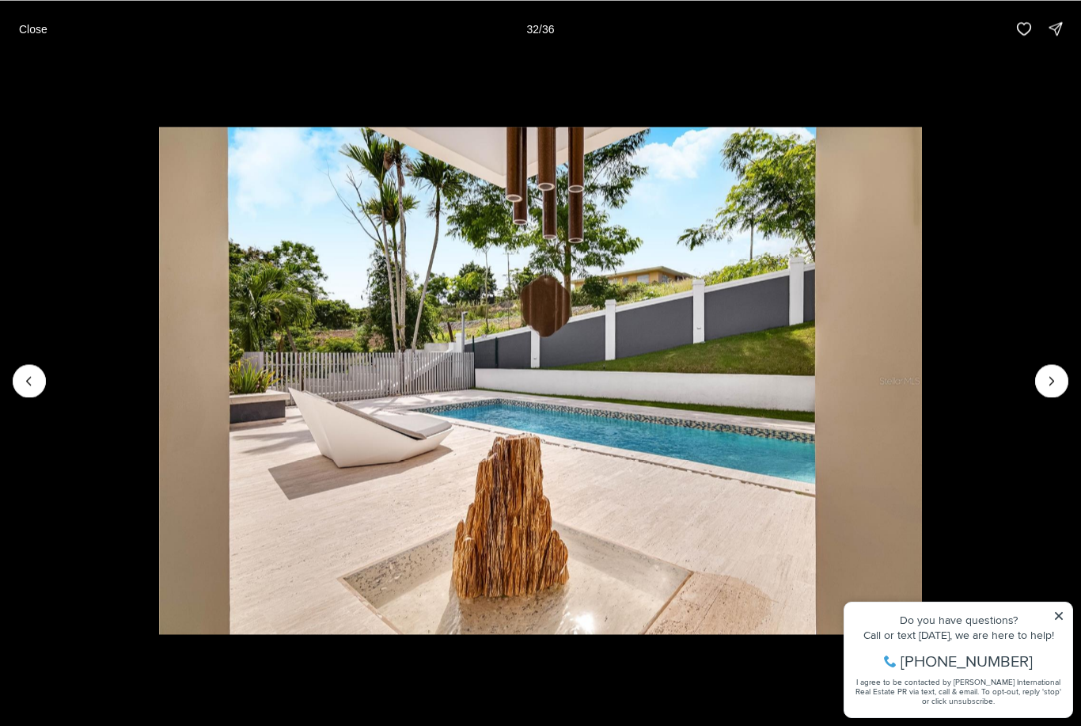
click at [1040, 389] on button "Next slide" at bounding box center [1051, 380] width 33 height 33
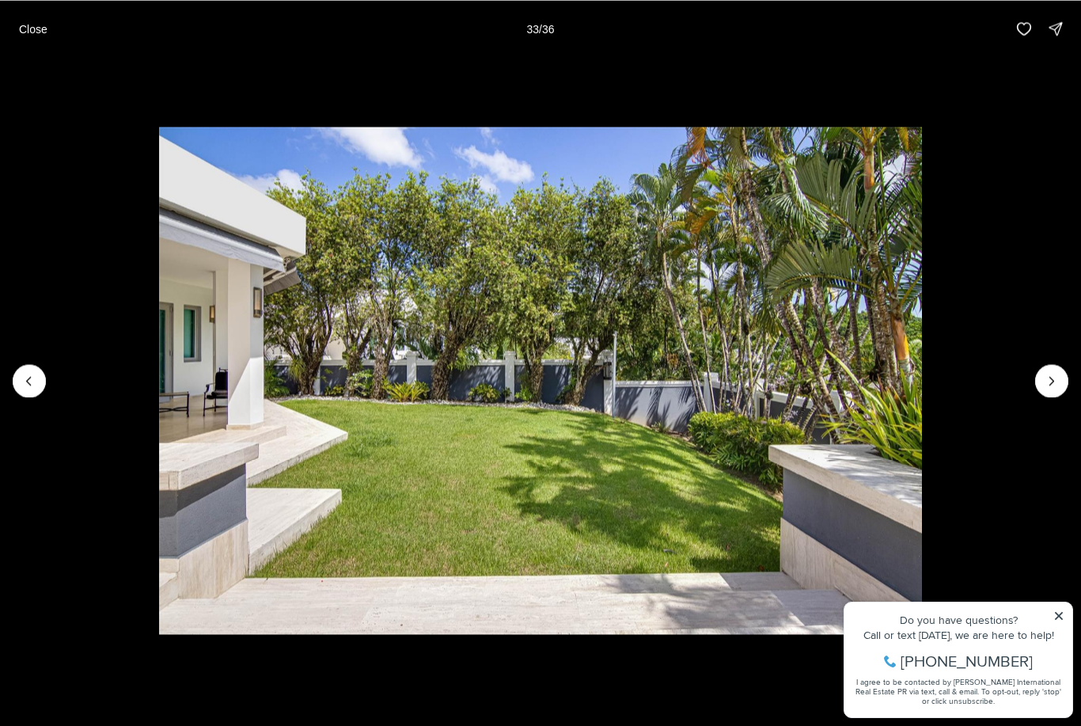
click at [1051, 376] on icon "Next slide" at bounding box center [1052, 381] width 16 height 16
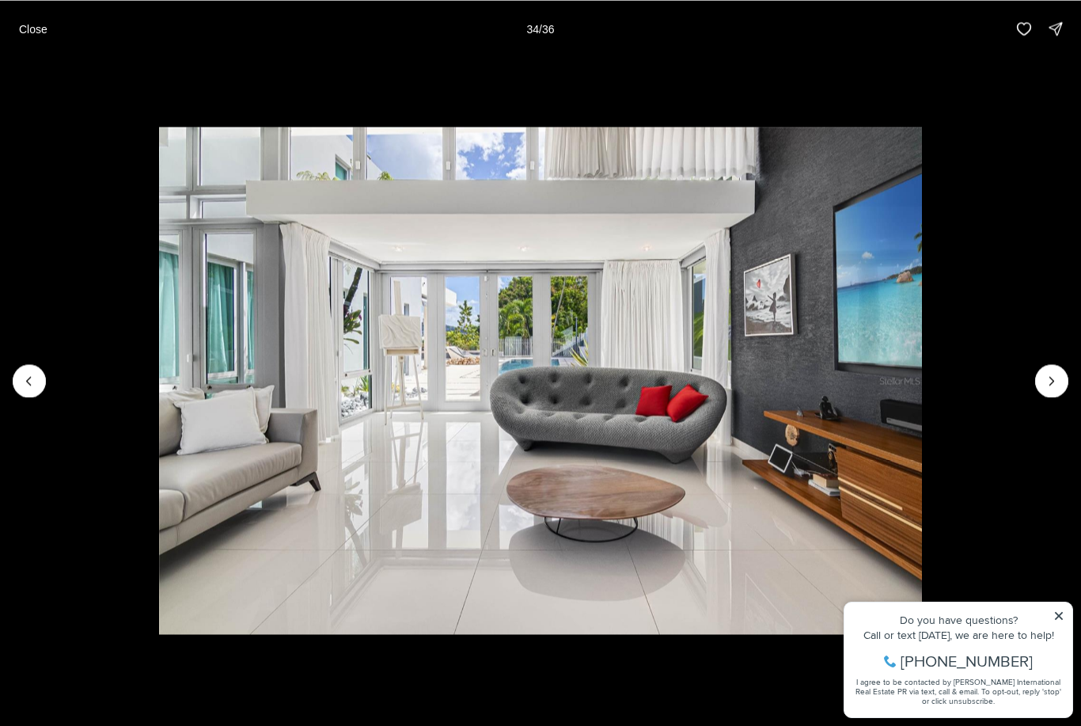
click at [1045, 378] on icon "Next slide" at bounding box center [1052, 381] width 16 height 16
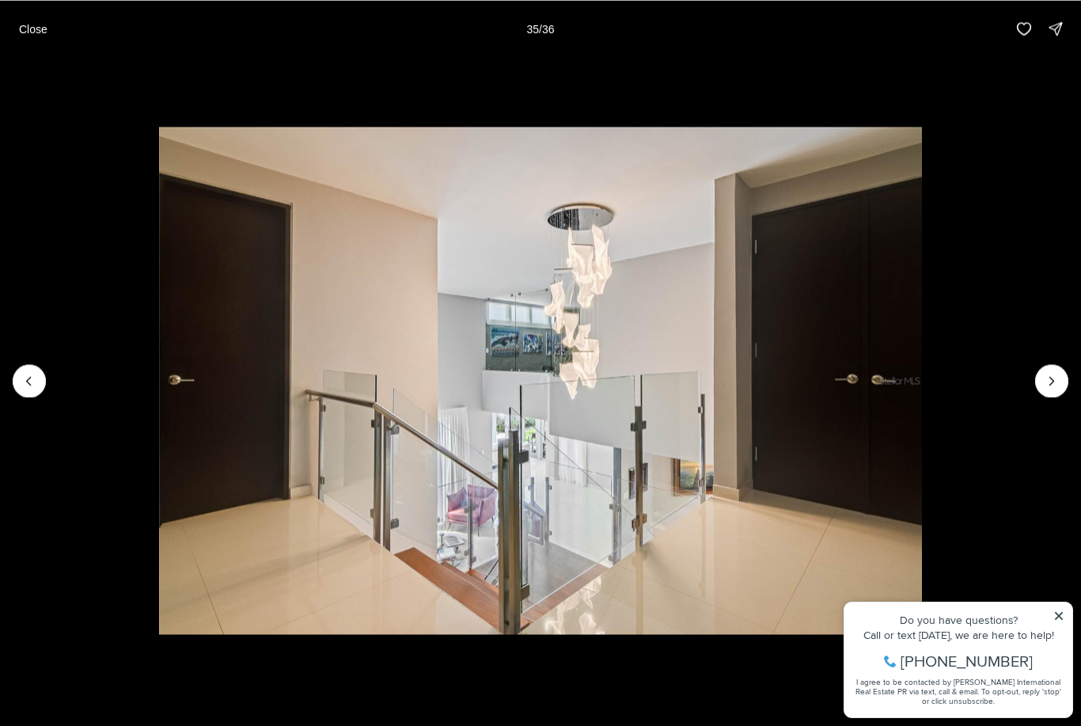
click at [1044, 373] on icon "Next slide" at bounding box center [1052, 381] width 16 height 16
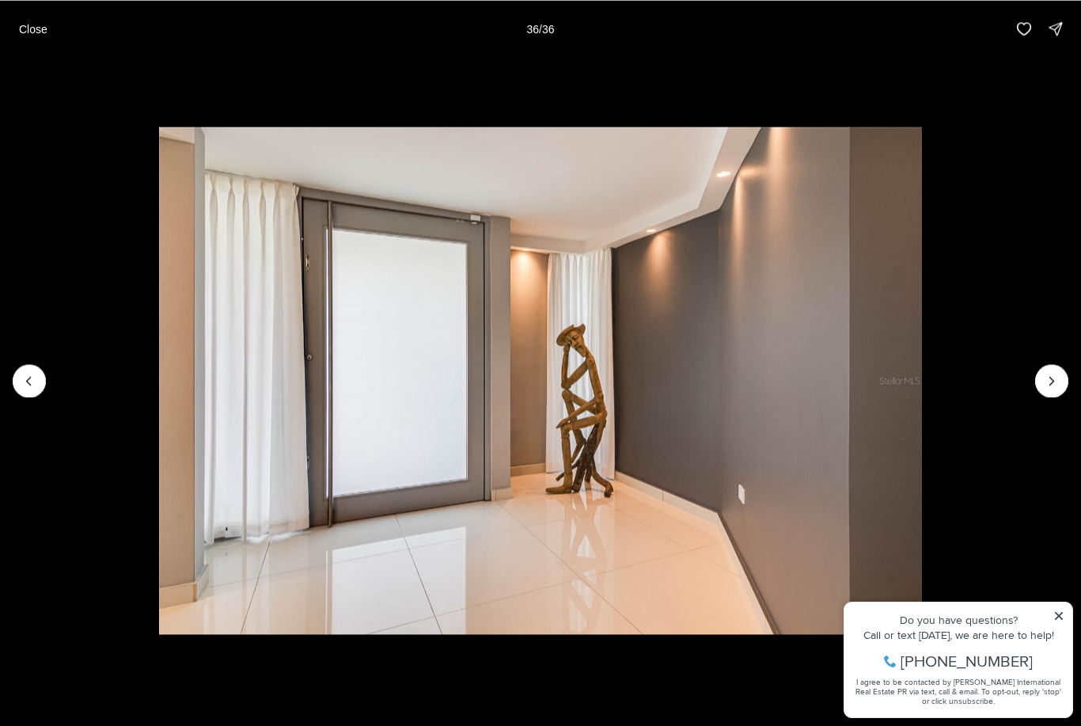
click at [921, 369] on img "36 of 36" at bounding box center [540, 381] width 762 height 508
click at [1048, 380] on div at bounding box center [1051, 380] width 33 height 33
click at [1055, 377] on div at bounding box center [1051, 380] width 33 height 33
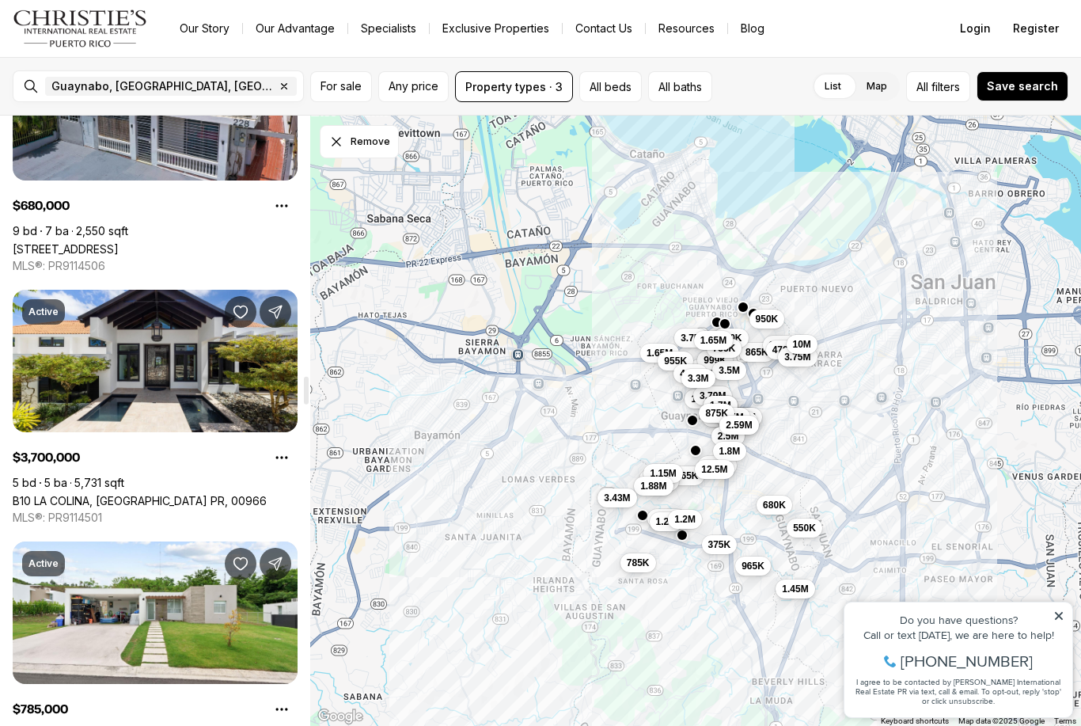
scroll to position [5694, 0]
click at [241, 494] on link "B10 LA COLINA, [GEOGRAPHIC_DATA] PR, 00966" at bounding box center [140, 500] width 254 height 13
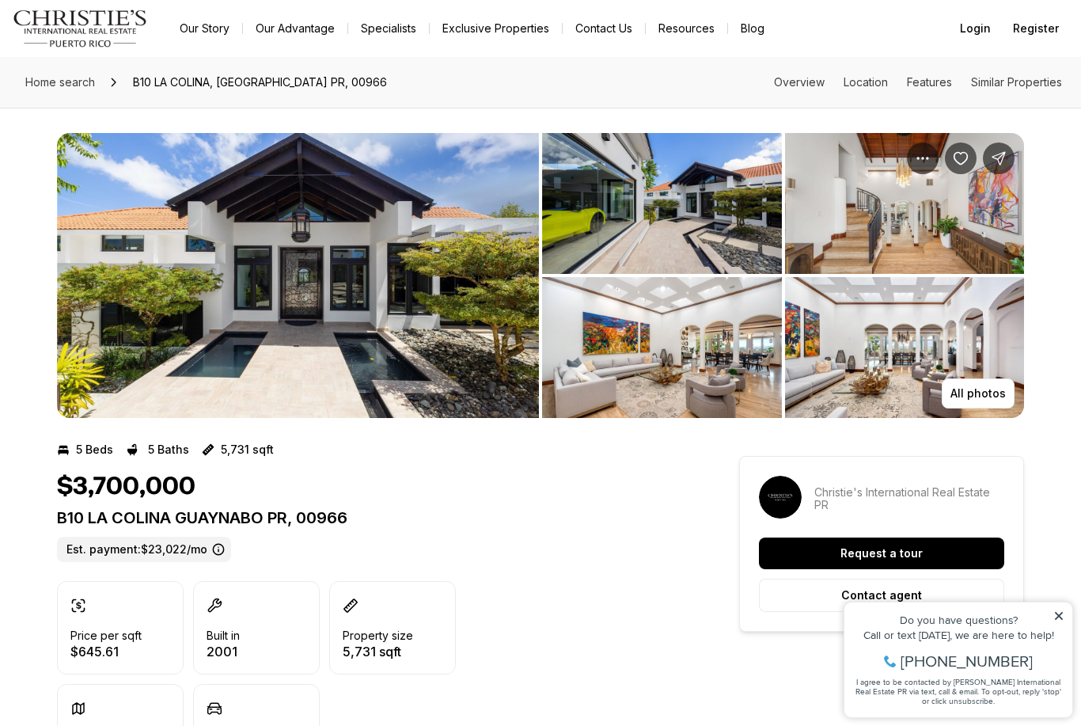
click at [985, 404] on button "All photos" at bounding box center [978, 393] width 73 height 30
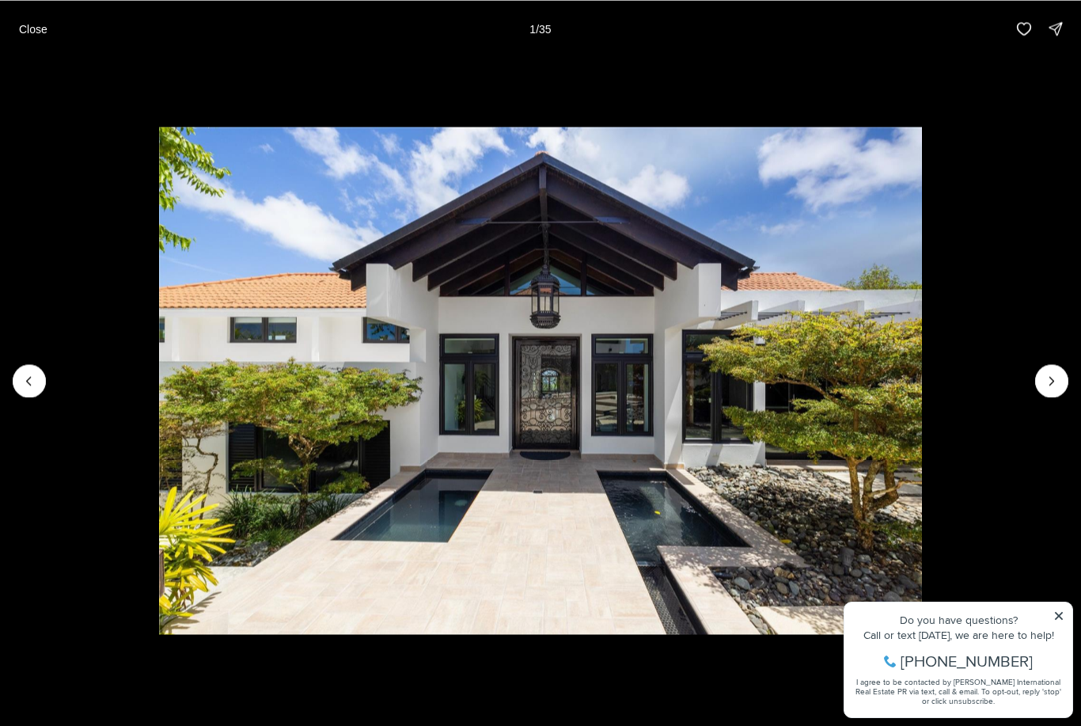
click at [1046, 377] on icon "Next slide" at bounding box center [1052, 381] width 16 height 16
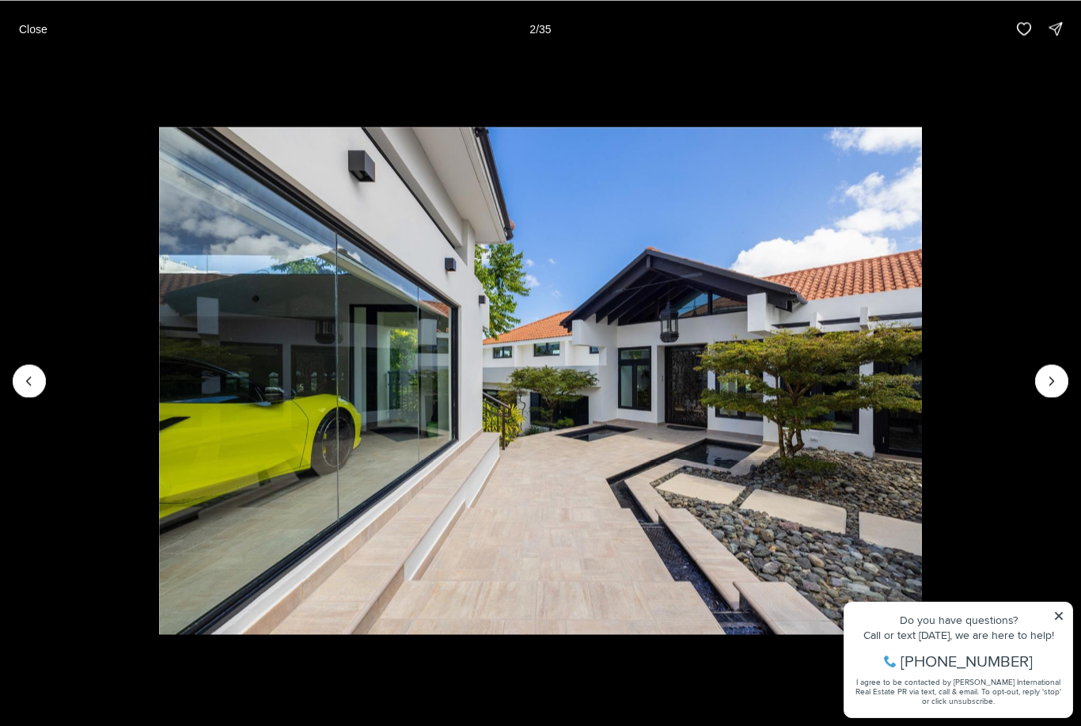
click at [1053, 376] on icon "Next slide" at bounding box center [1052, 381] width 16 height 16
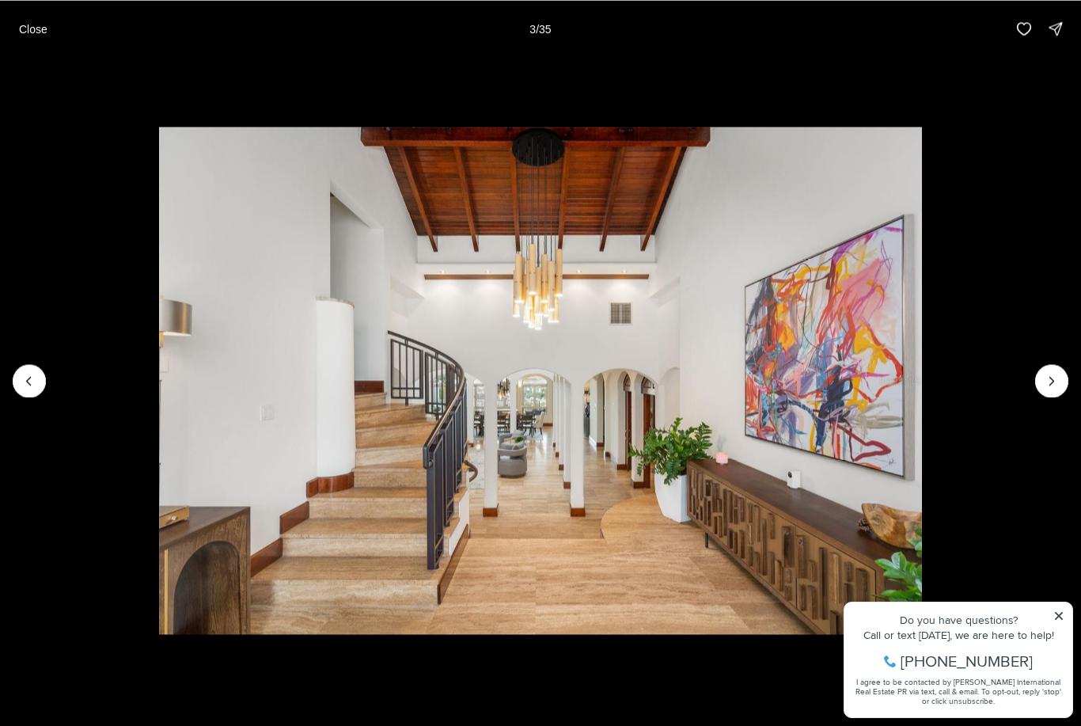
click at [1043, 391] on button "Next slide" at bounding box center [1051, 380] width 33 height 33
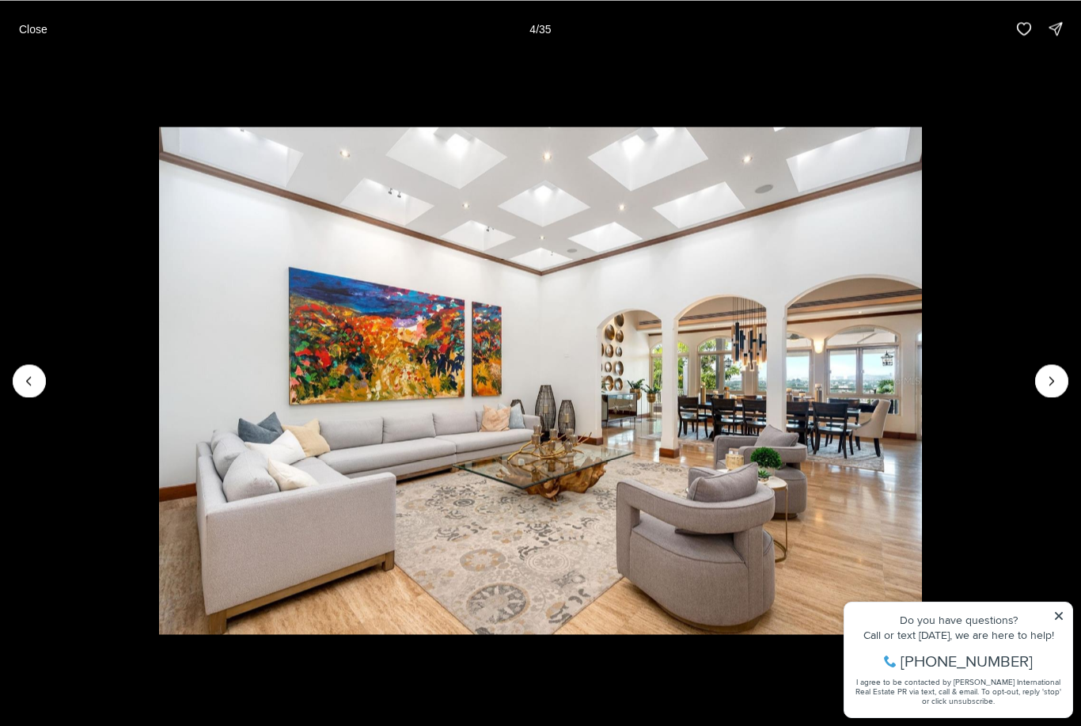
click at [1052, 373] on icon "Next slide" at bounding box center [1052, 381] width 16 height 16
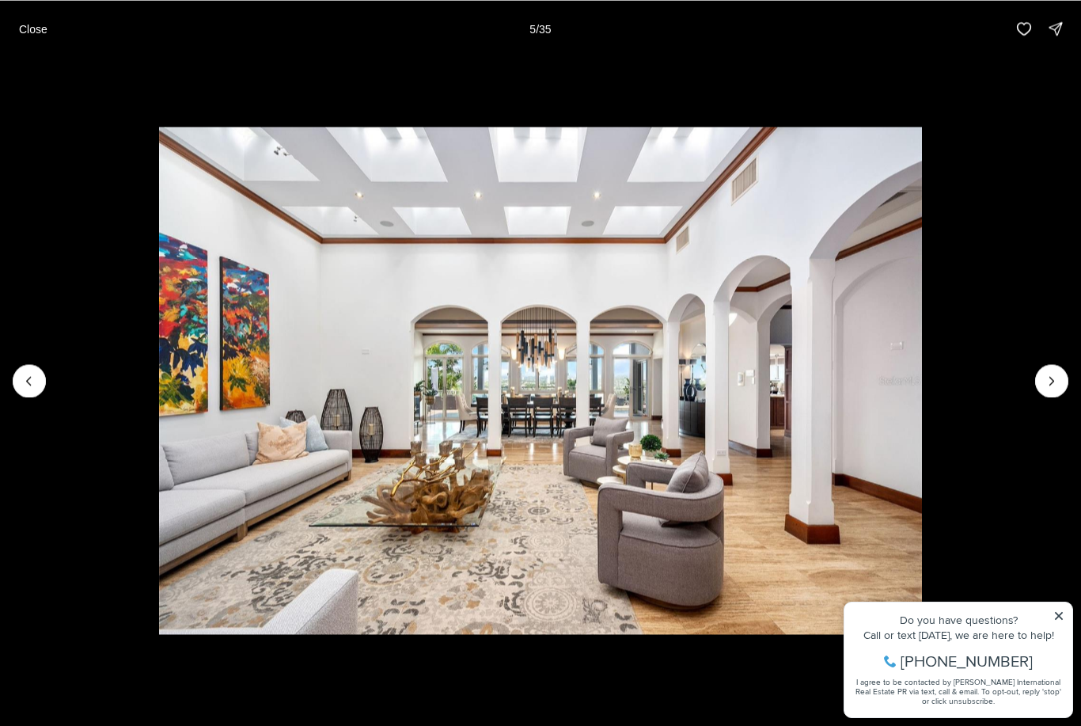
click at [1049, 380] on icon "Next slide" at bounding box center [1052, 381] width 16 height 16
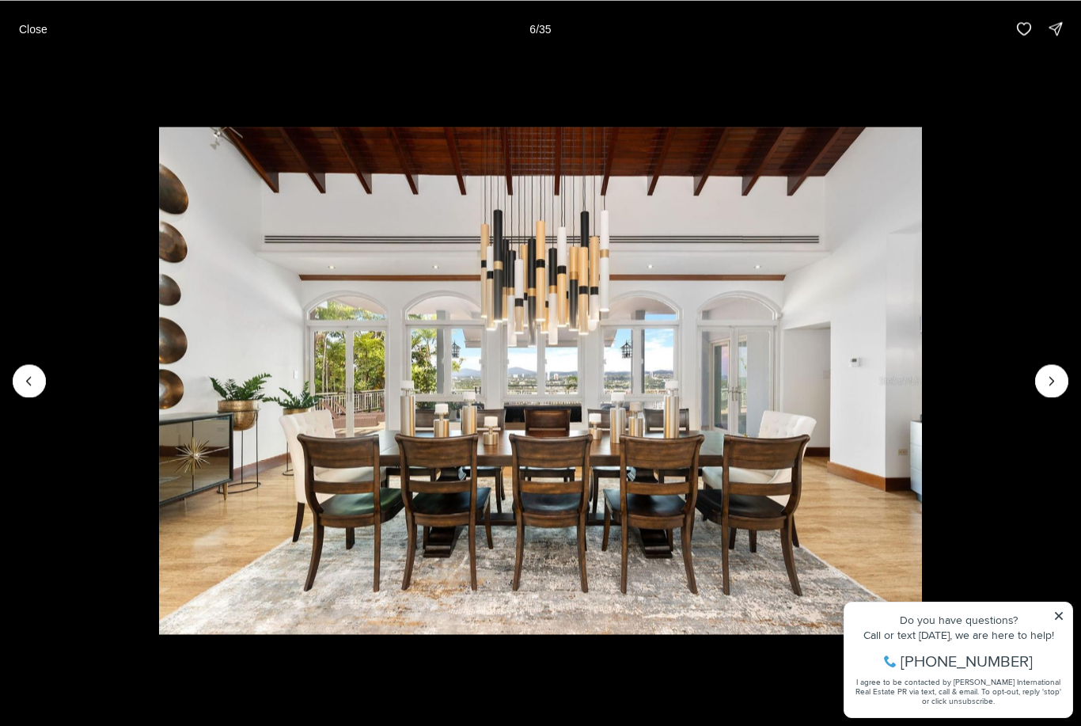
click at [1048, 388] on icon "Next slide" at bounding box center [1052, 381] width 16 height 16
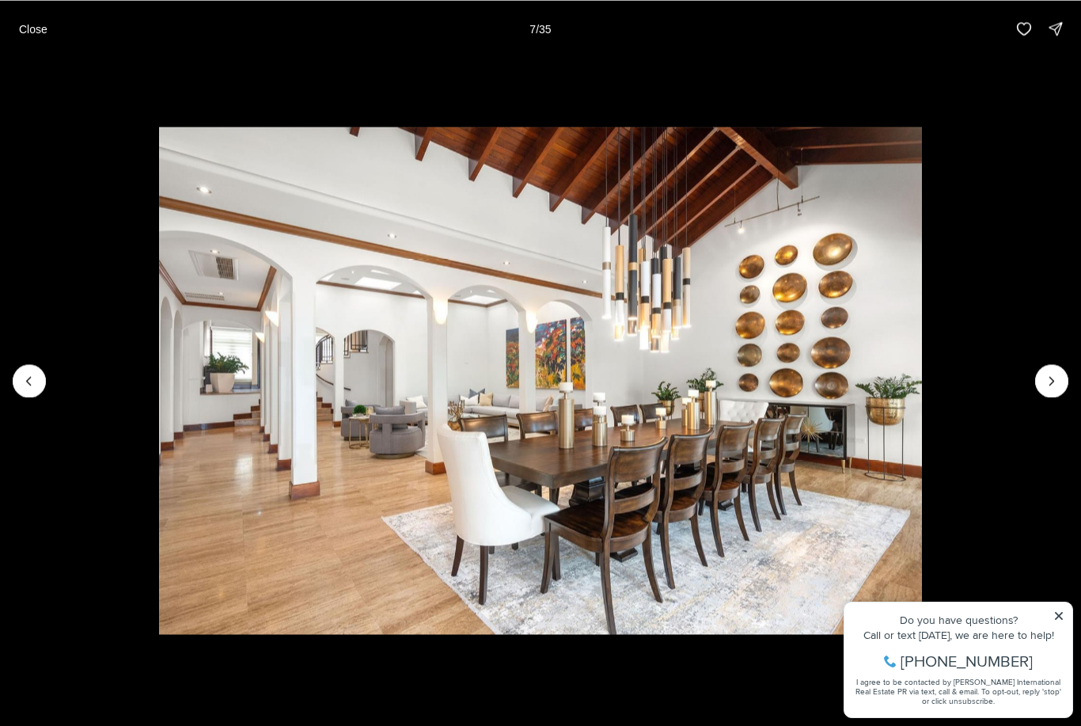
click at [1052, 377] on icon "Next slide" at bounding box center [1052, 381] width 16 height 16
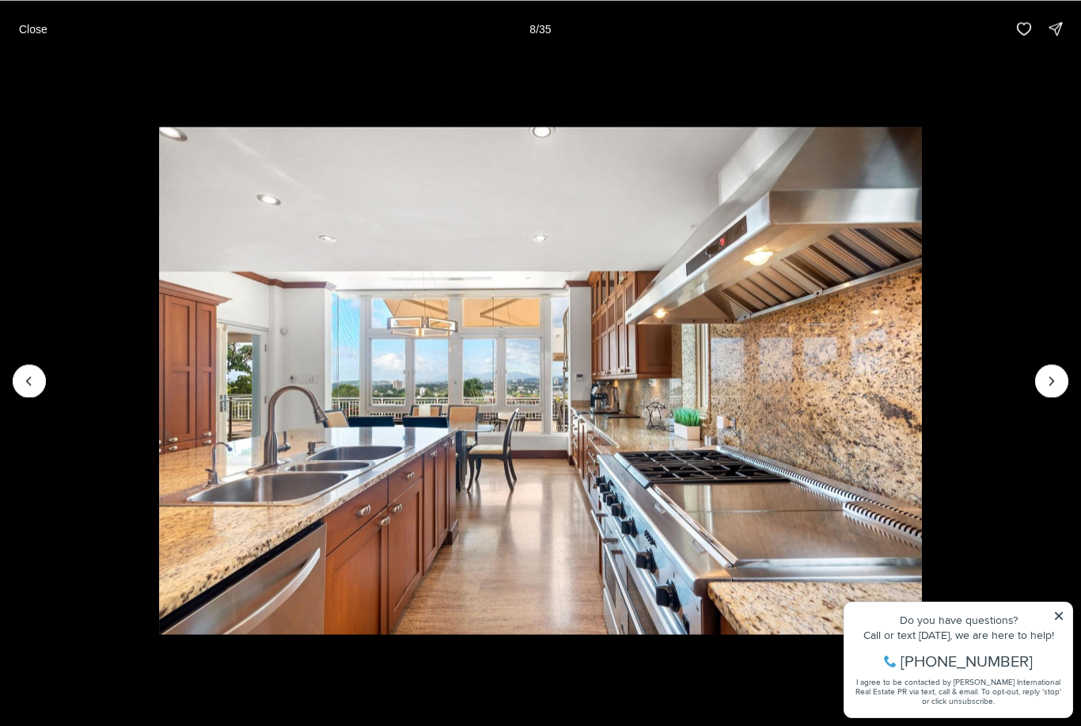
click at [1054, 384] on icon "Next slide" at bounding box center [1052, 381] width 16 height 16
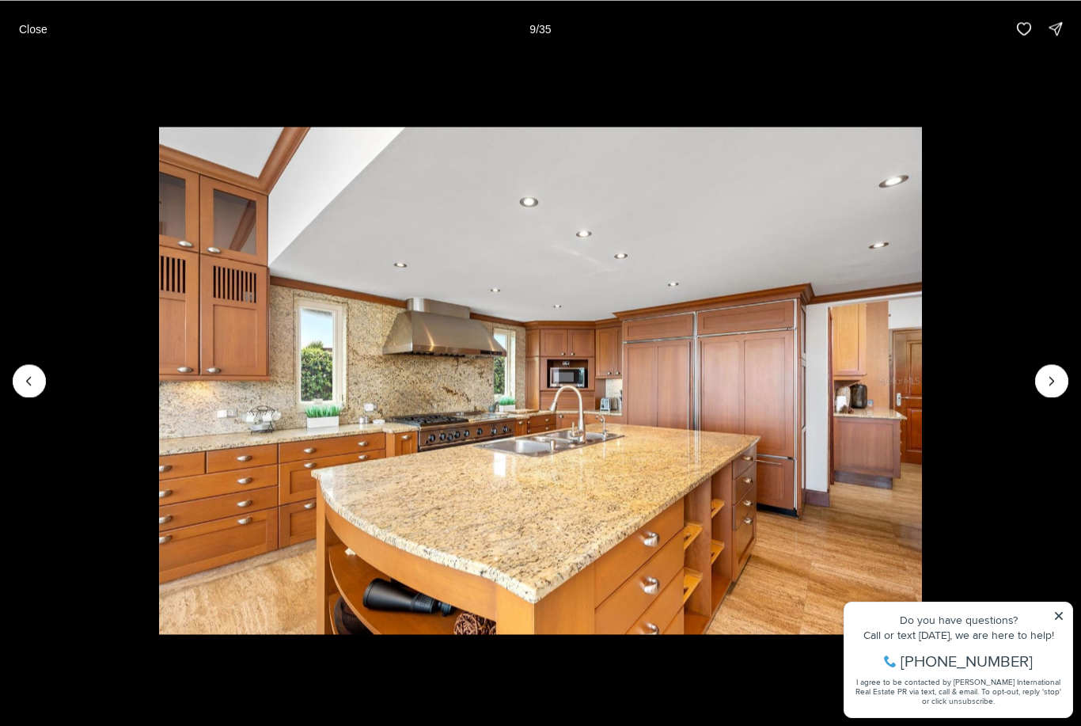
click at [1058, 373] on icon "Next slide" at bounding box center [1052, 381] width 16 height 16
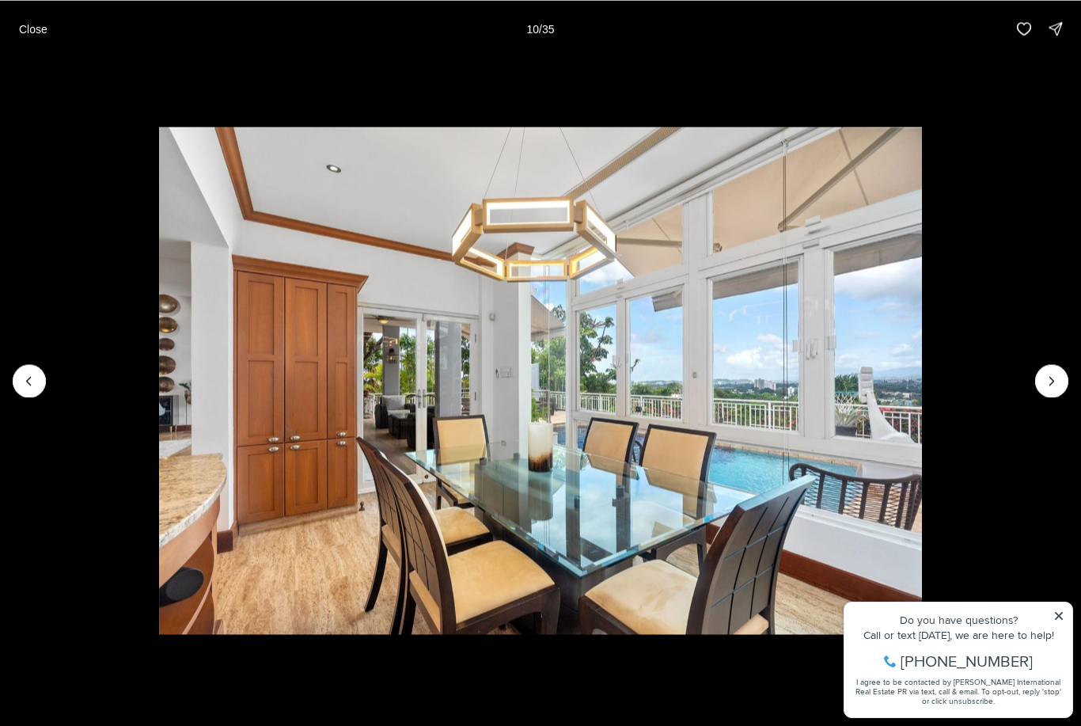
click at [1055, 381] on icon "Next slide" at bounding box center [1052, 381] width 16 height 16
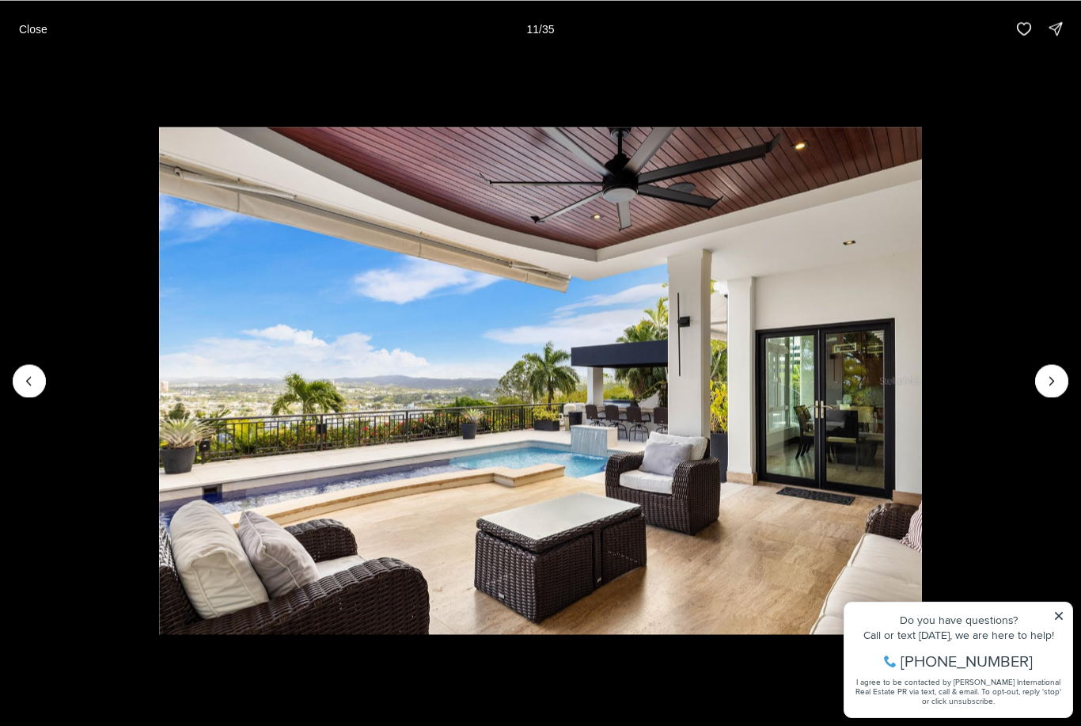
click at [1055, 378] on icon "Next slide" at bounding box center [1052, 381] width 16 height 16
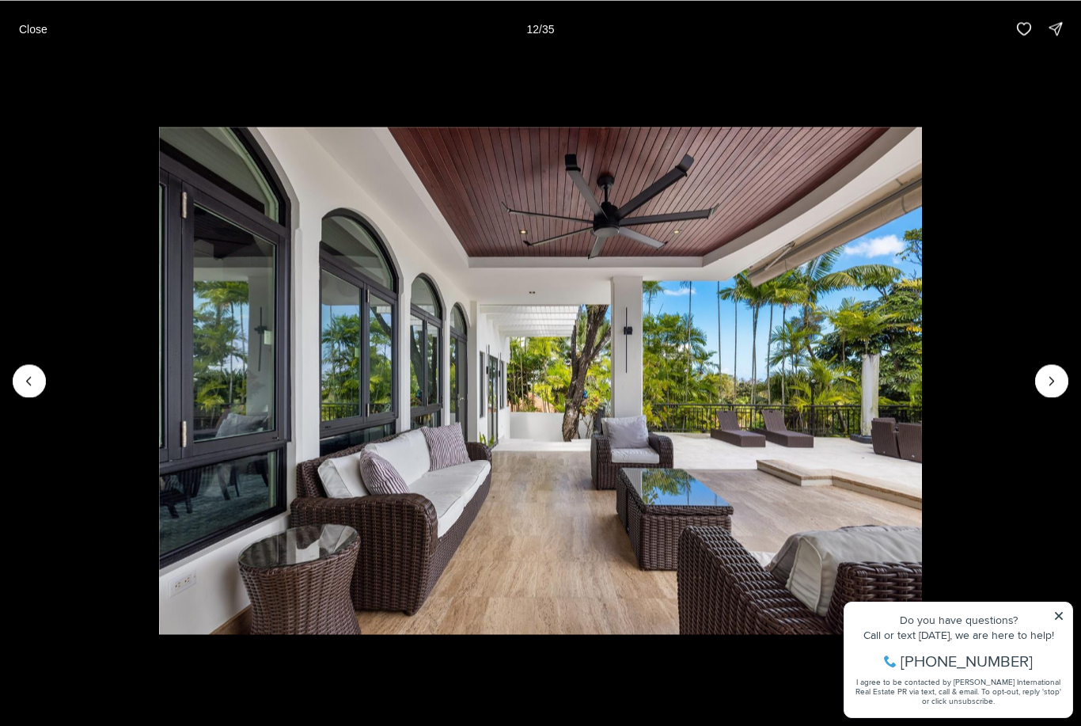
click at [1054, 373] on icon "Next slide" at bounding box center [1052, 381] width 16 height 16
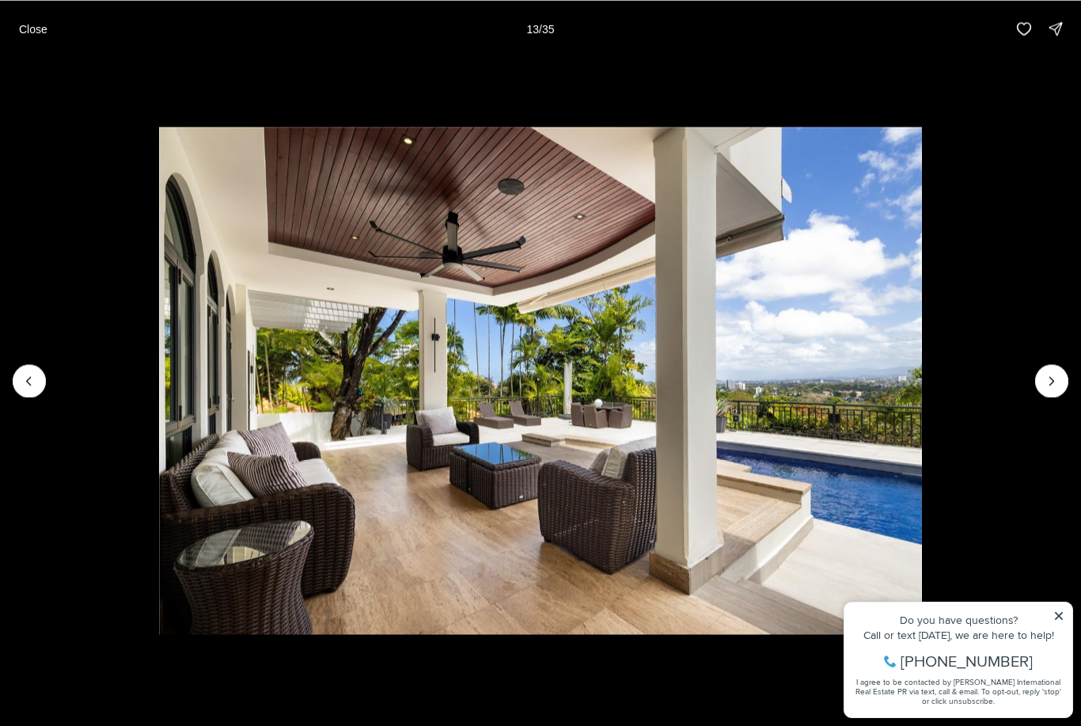
click at [1058, 379] on icon "Next slide" at bounding box center [1052, 381] width 16 height 16
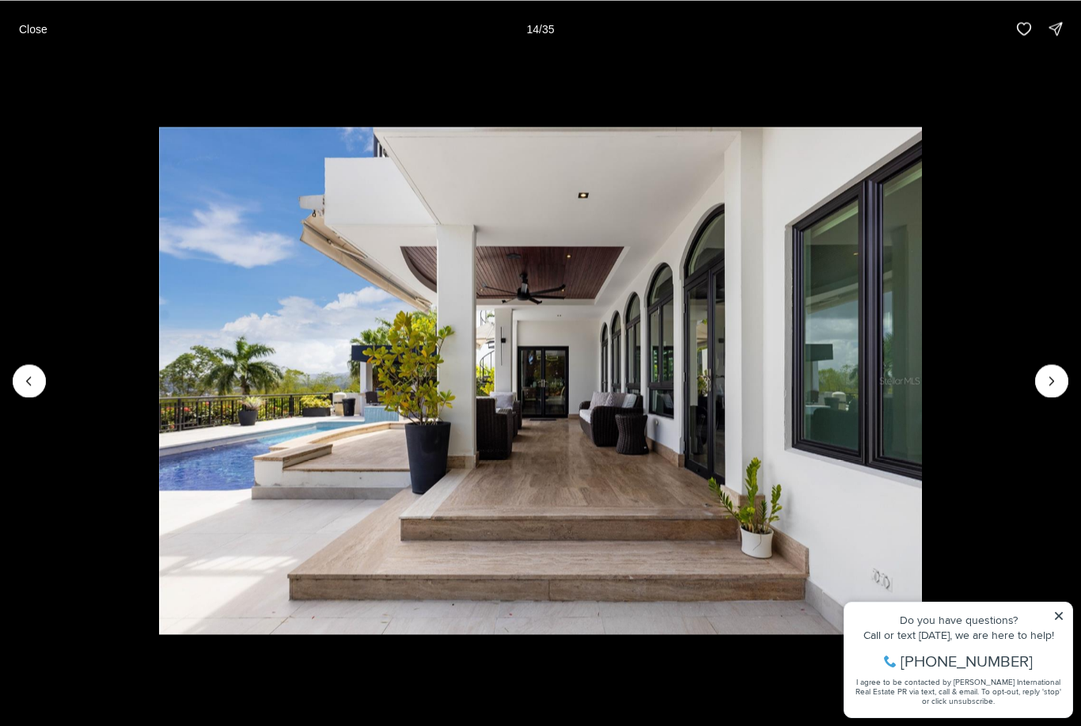
click at [1051, 378] on icon "Next slide" at bounding box center [1052, 381] width 16 height 16
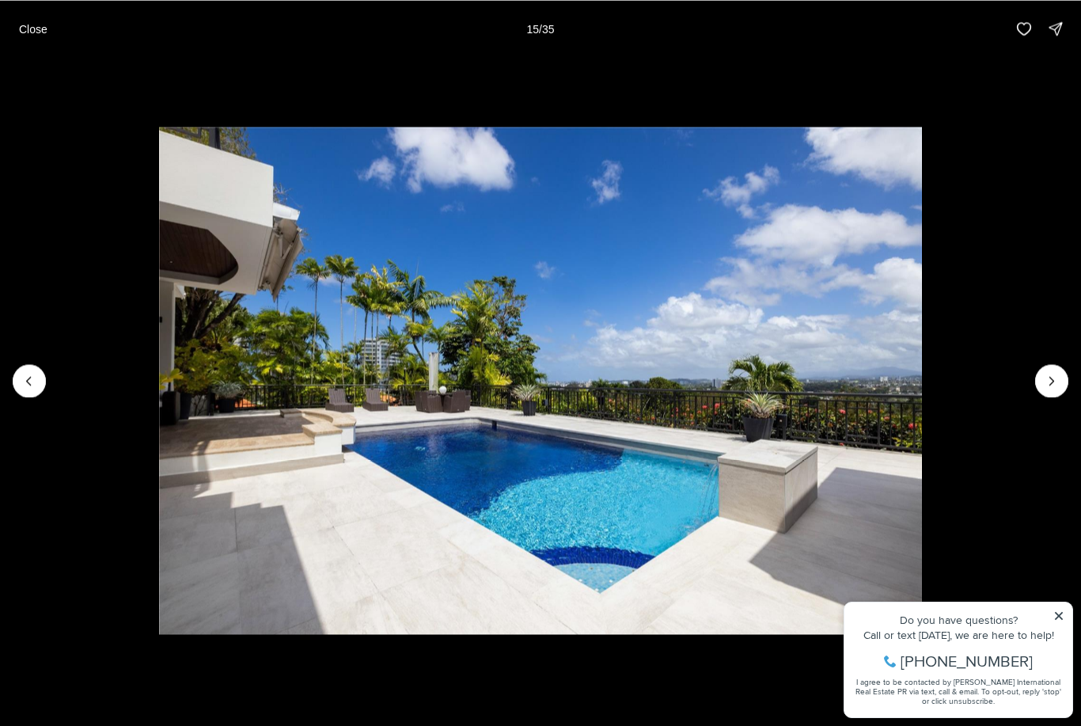
click at [1053, 379] on icon "Next slide" at bounding box center [1052, 381] width 16 height 16
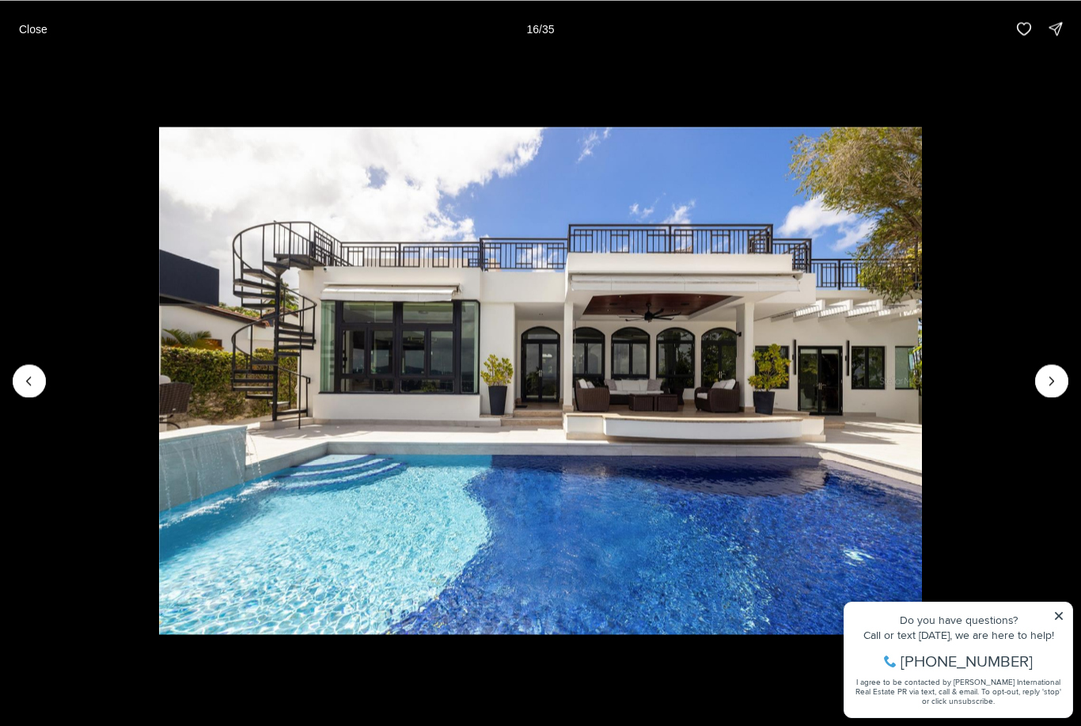
click at [1059, 377] on icon "Next slide" at bounding box center [1052, 381] width 16 height 16
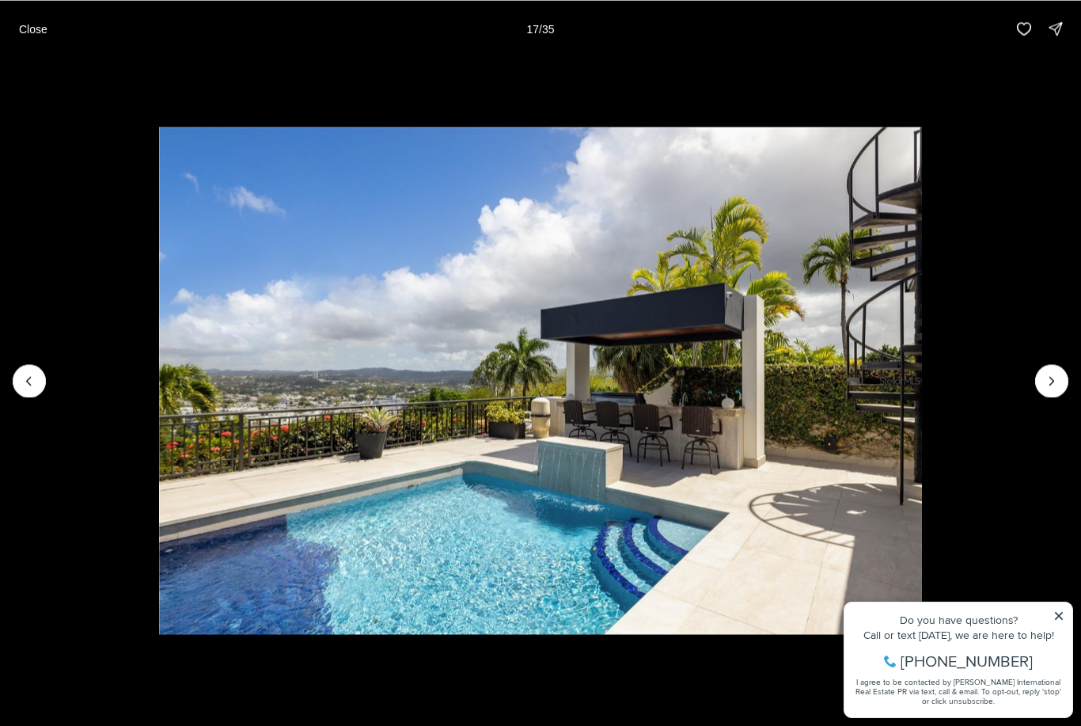
click at [1058, 377] on icon "Next slide" at bounding box center [1052, 381] width 16 height 16
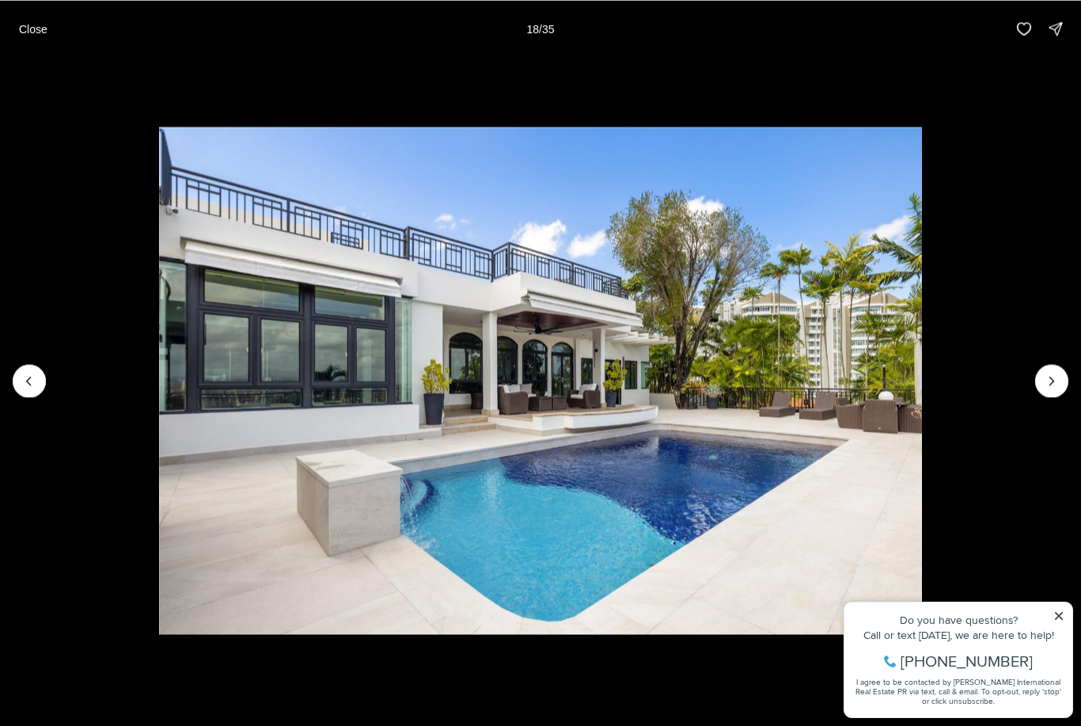
click at [1055, 377] on icon "Next slide" at bounding box center [1052, 381] width 16 height 16
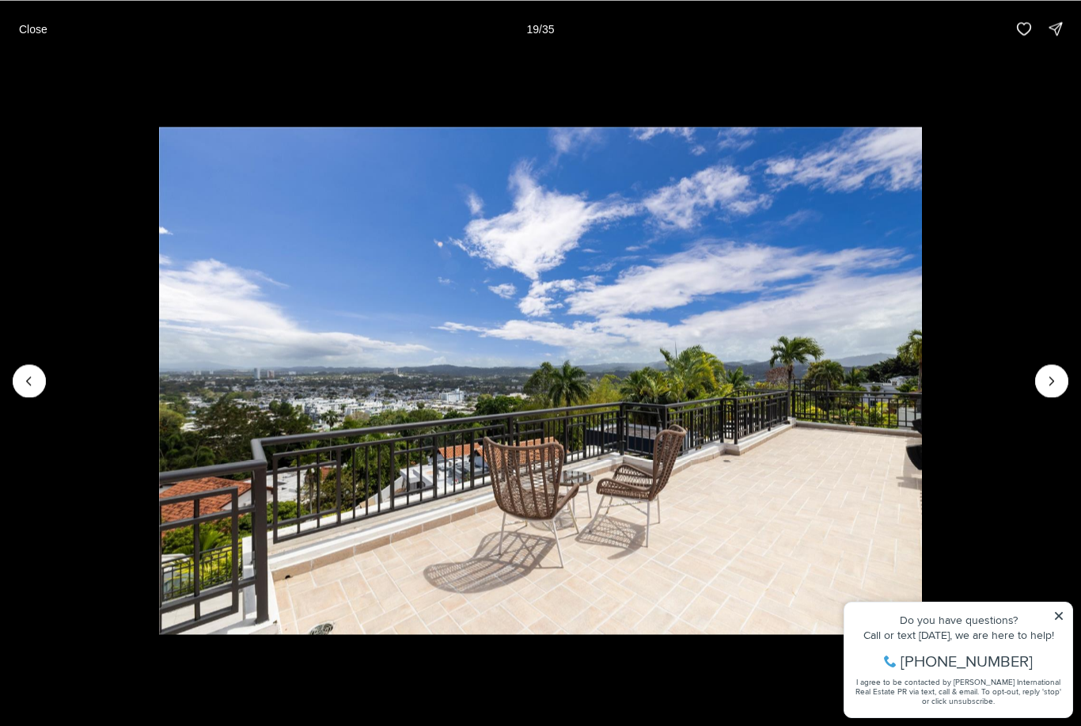
click at [1055, 377] on icon "Next slide" at bounding box center [1052, 381] width 16 height 16
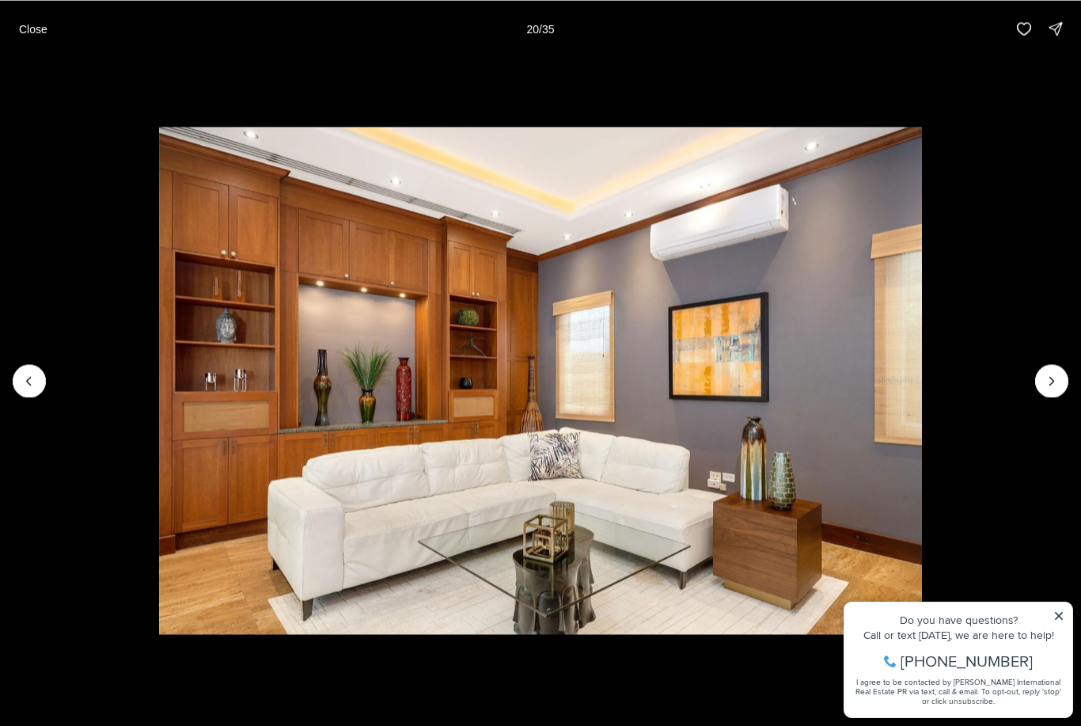
click at [1052, 382] on icon "Next slide" at bounding box center [1052, 381] width 4 height 8
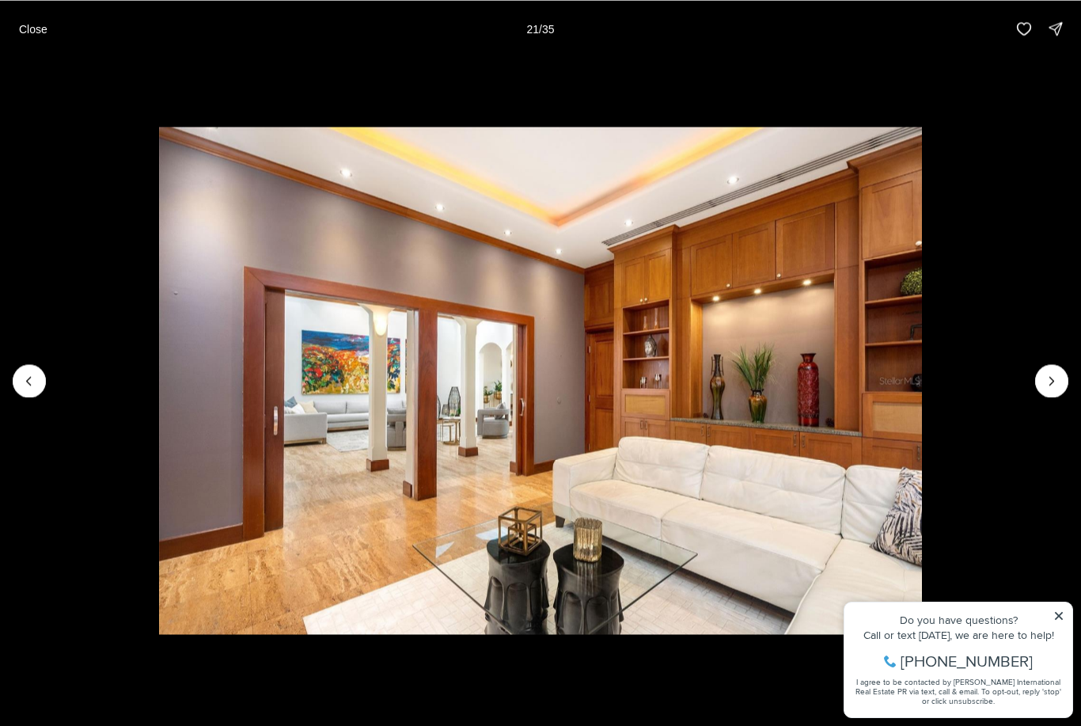
click at [1050, 381] on icon "Next slide" at bounding box center [1052, 381] width 16 height 16
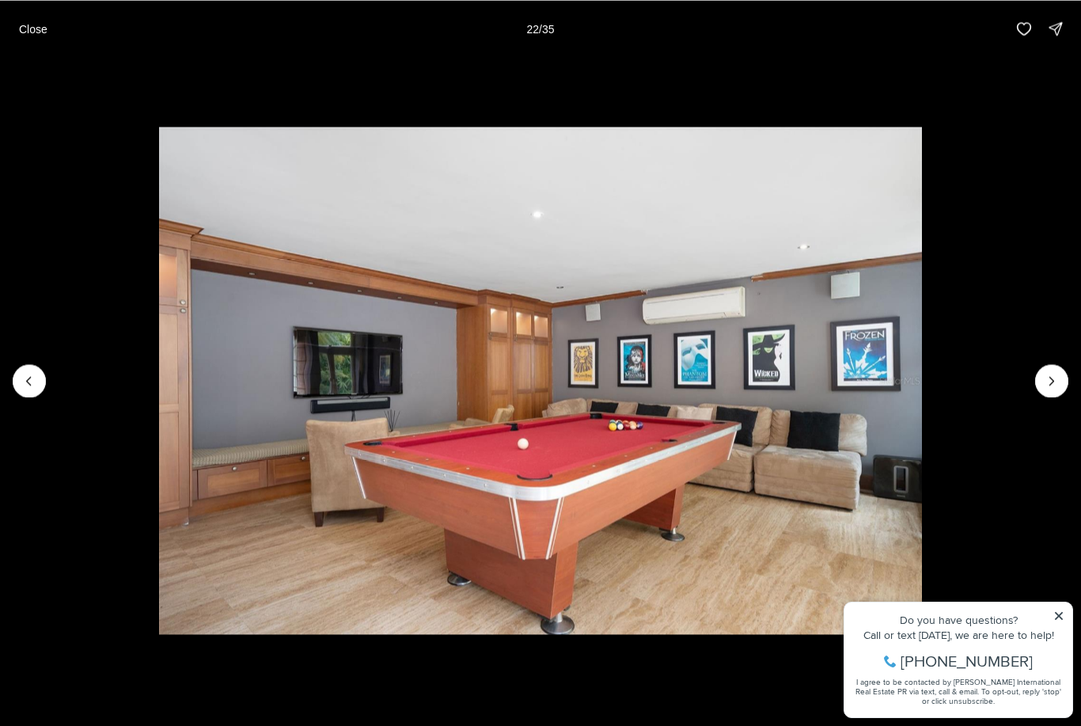
click at [1047, 375] on icon "Next slide" at bounding box center [1052, 381] width 16 height 16
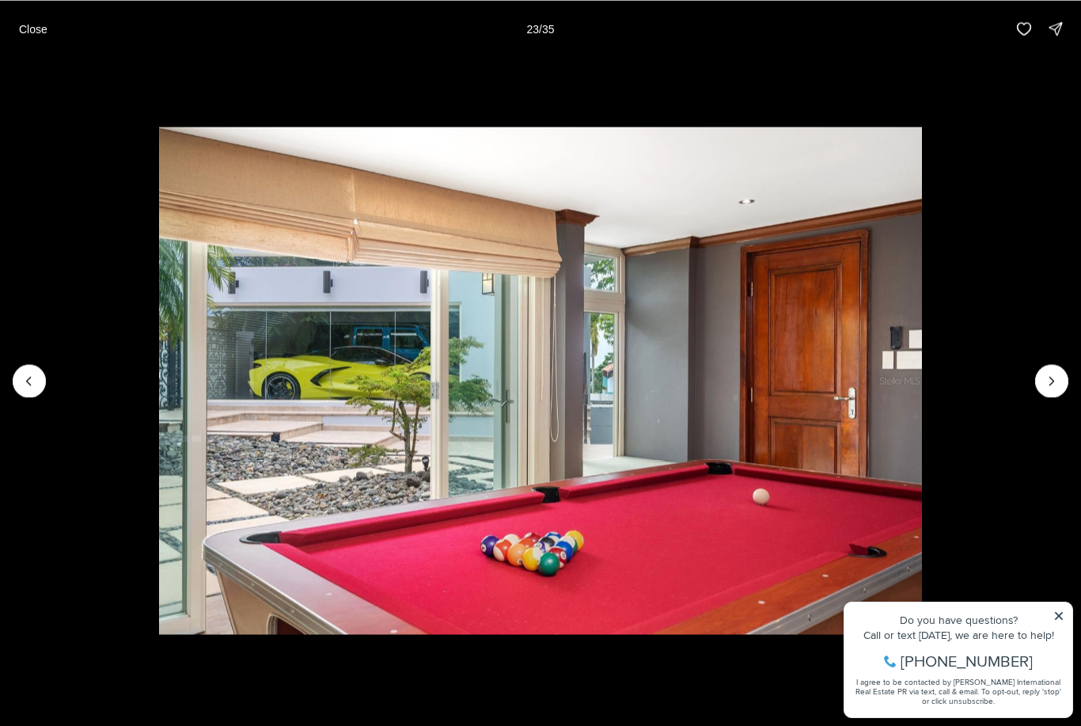
click at [1040, 377] on button "Next slide" at bounding box center [1051, 380] width 33 height 33
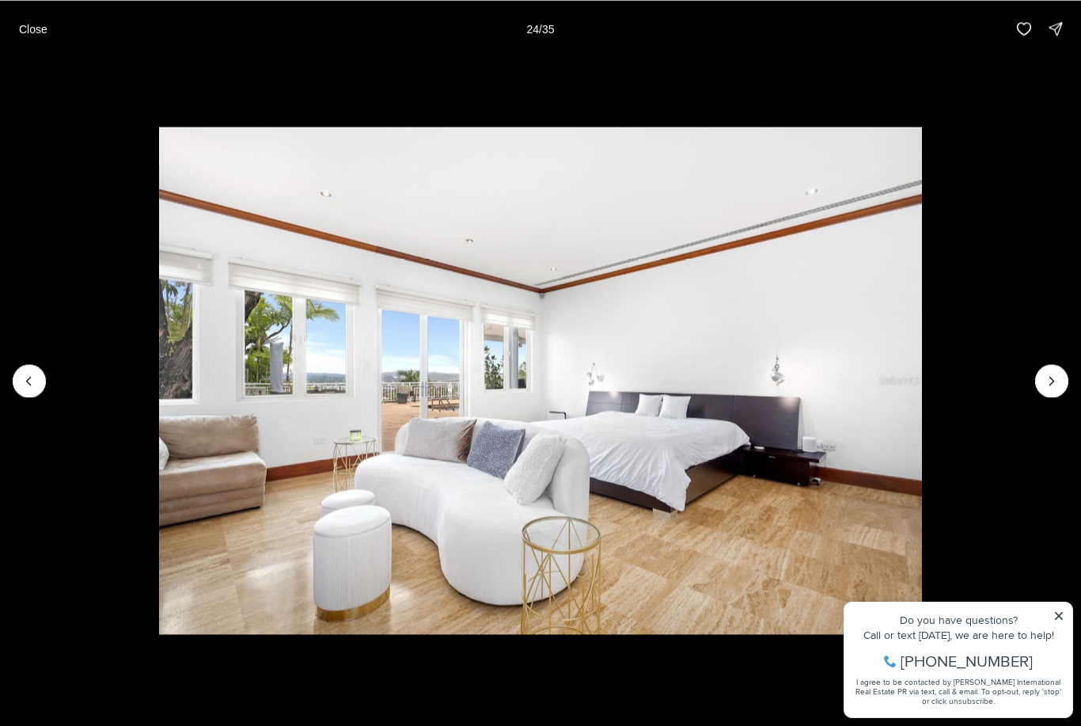
click at [1046, 379] on icon "Next slide" at bounding box center [1052, 381] width 16 height 16
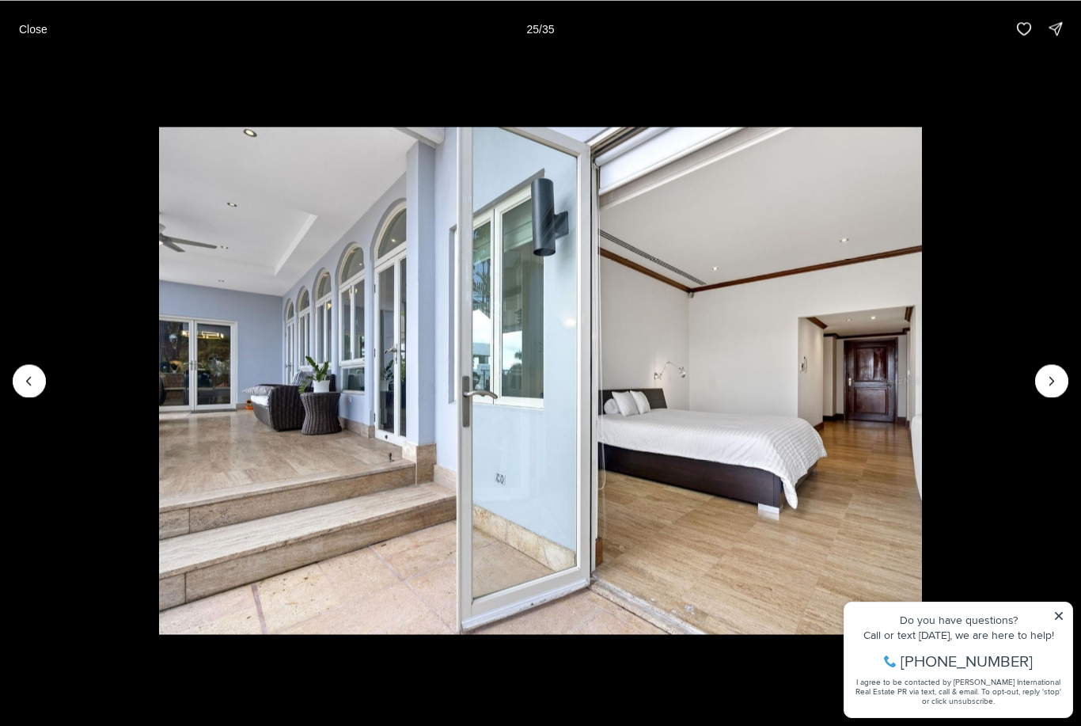
click at [1053, 373] on icon "Next slide" at bounding box center [1052, 381] width 16 height 16
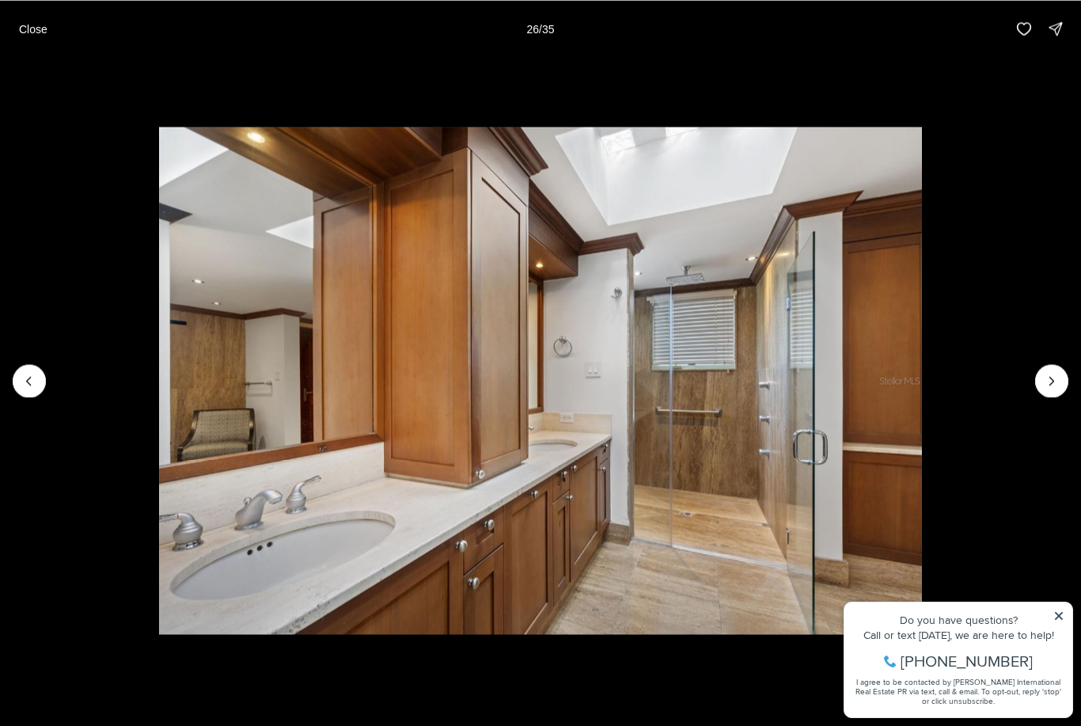
click at [1047, 380] on icon "Next slide" at bounding box center [1052, 381] width 16 height 16
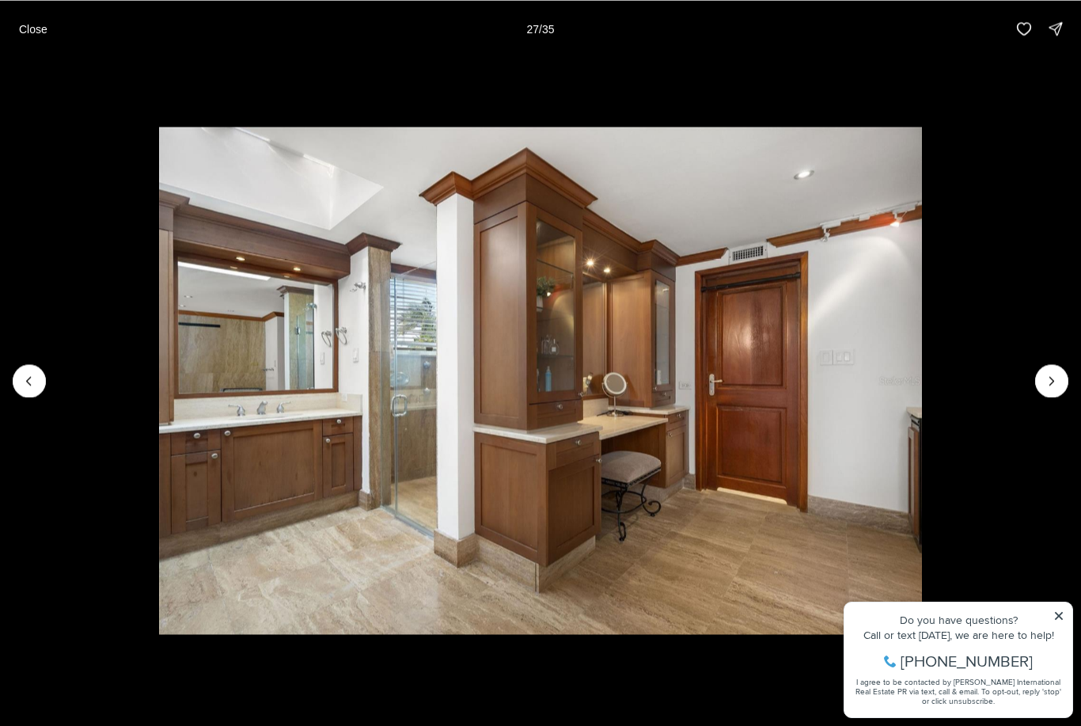
click at [1053, 380] on icon "Next slide" at bounding box center [1052, 381] width 4 height 8
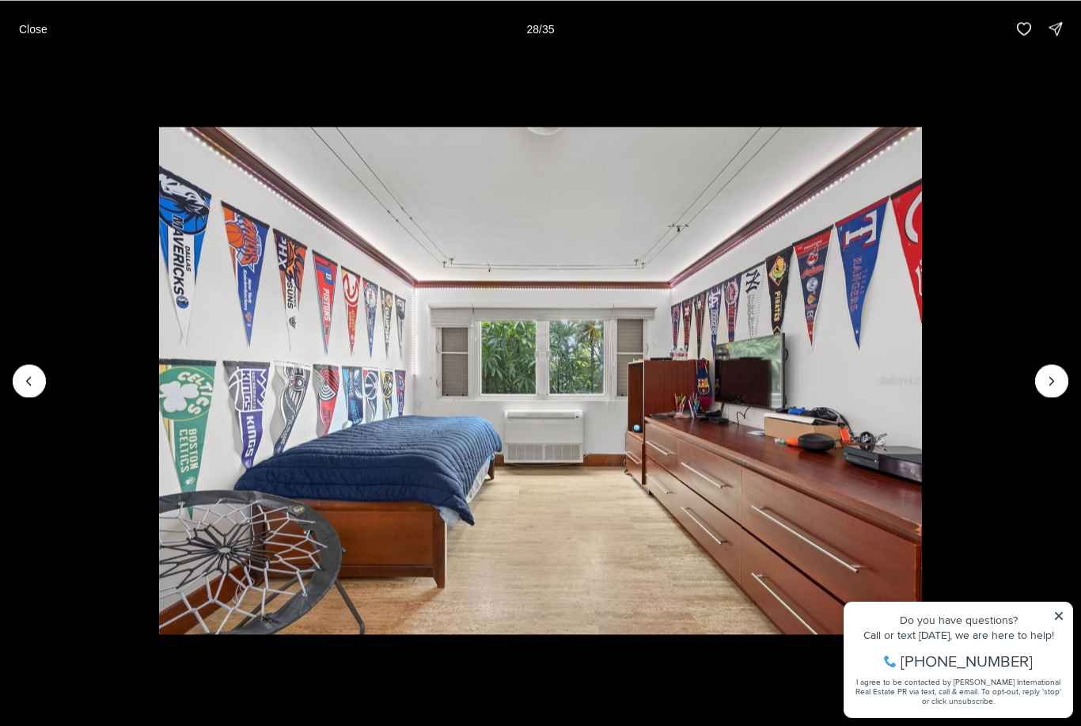
click at [1052, 381] on icon "Next slide" at bounding box center [1052, 381] width 4 height 8
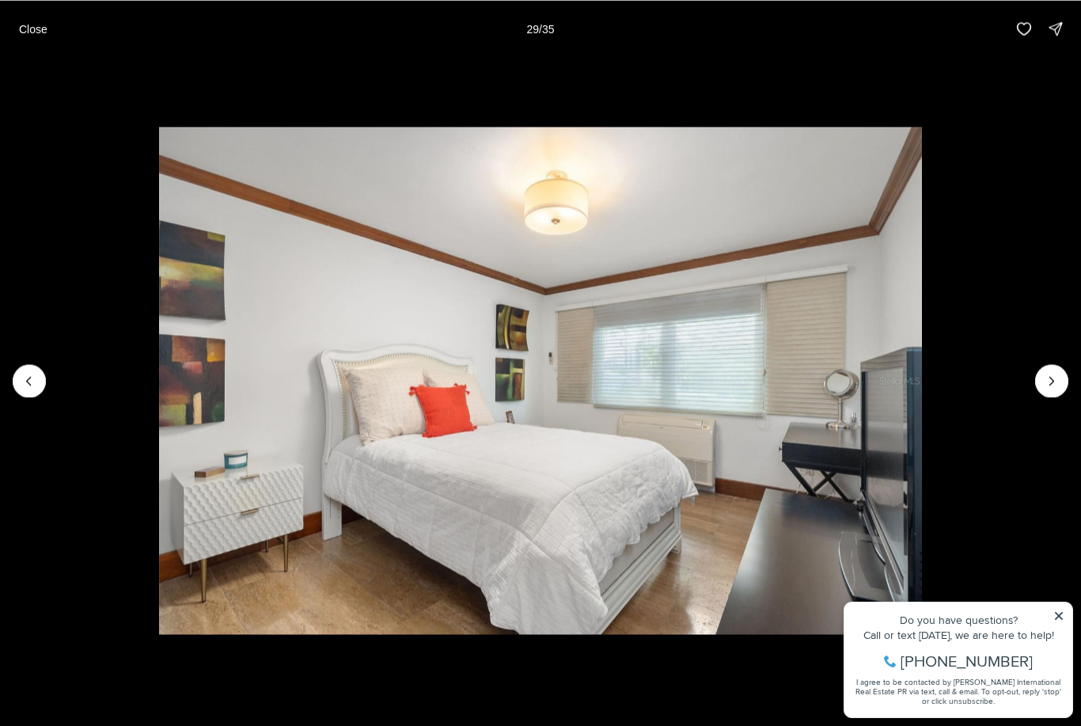
click at [1053, 380] on icon "Next slide" at bounding box center [1052, 381] width 4 height 8
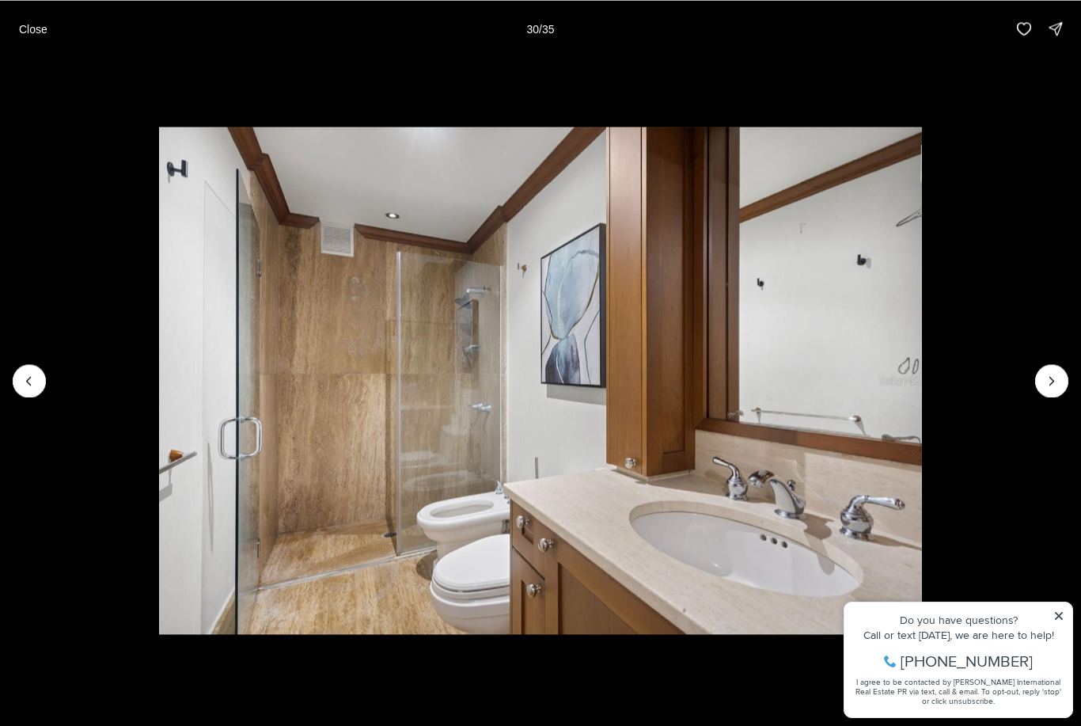
click at [1046, 385] on icon "Next slide" at bounding box center [1052, 381] width 16 height 16
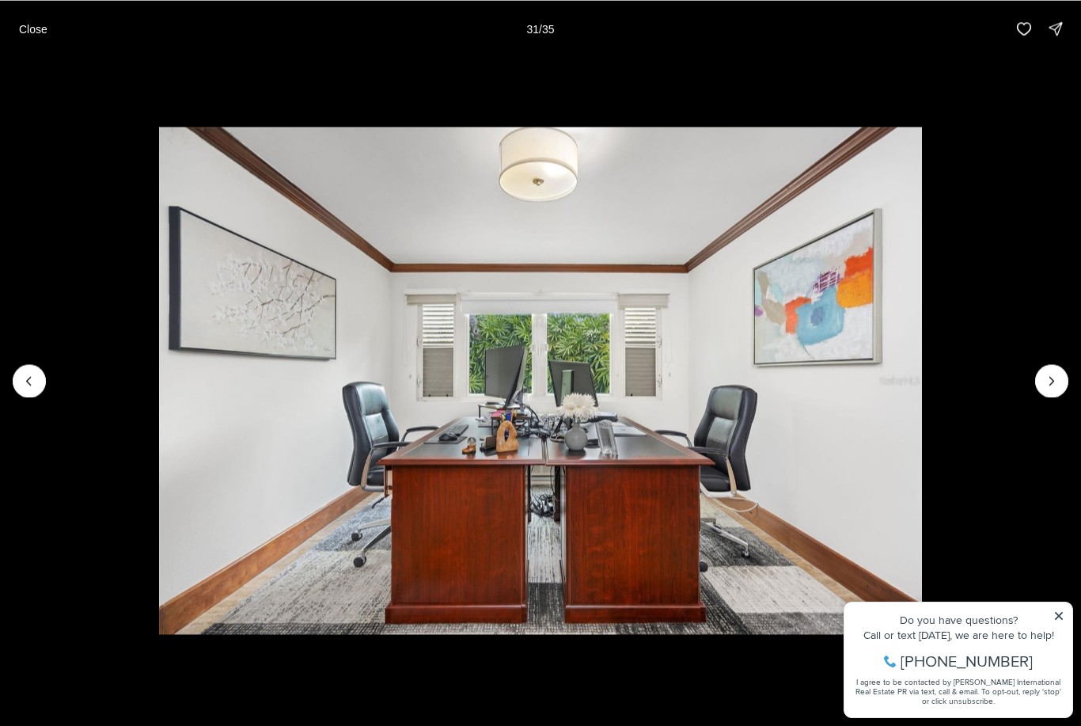
click at [1044, 381] on icon "Next slide" at bounding box center [1052, 381] width 16 height 16
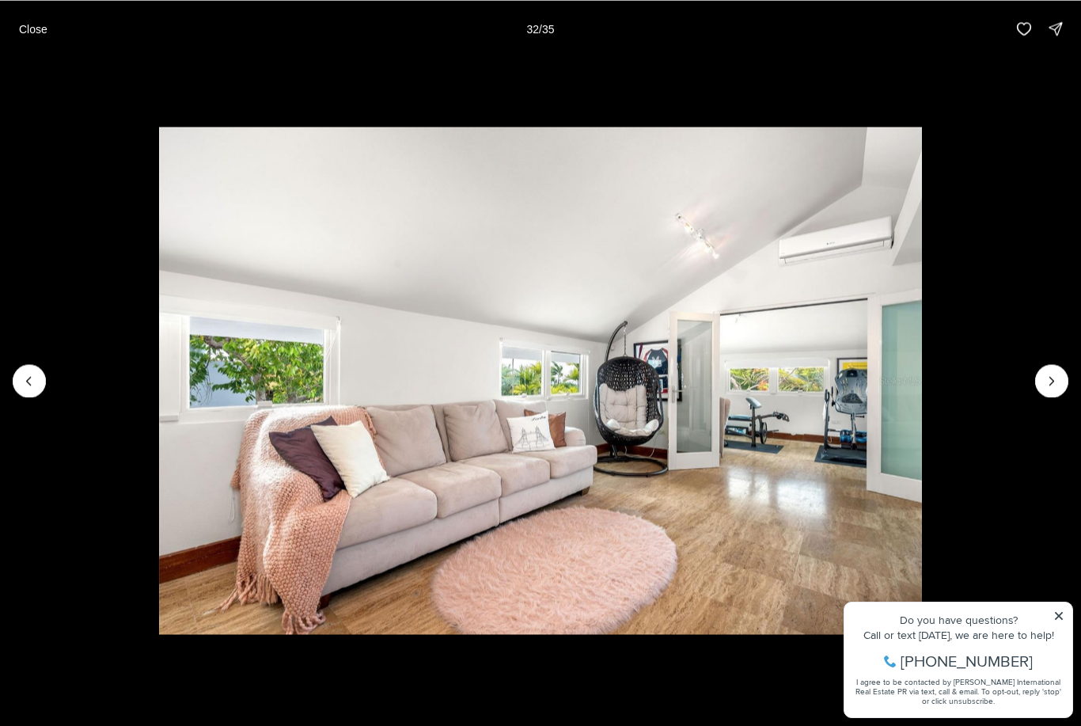
click at [1042, 390] on button "Next slide" at bounding box center [1051, 380] width 33 height 33
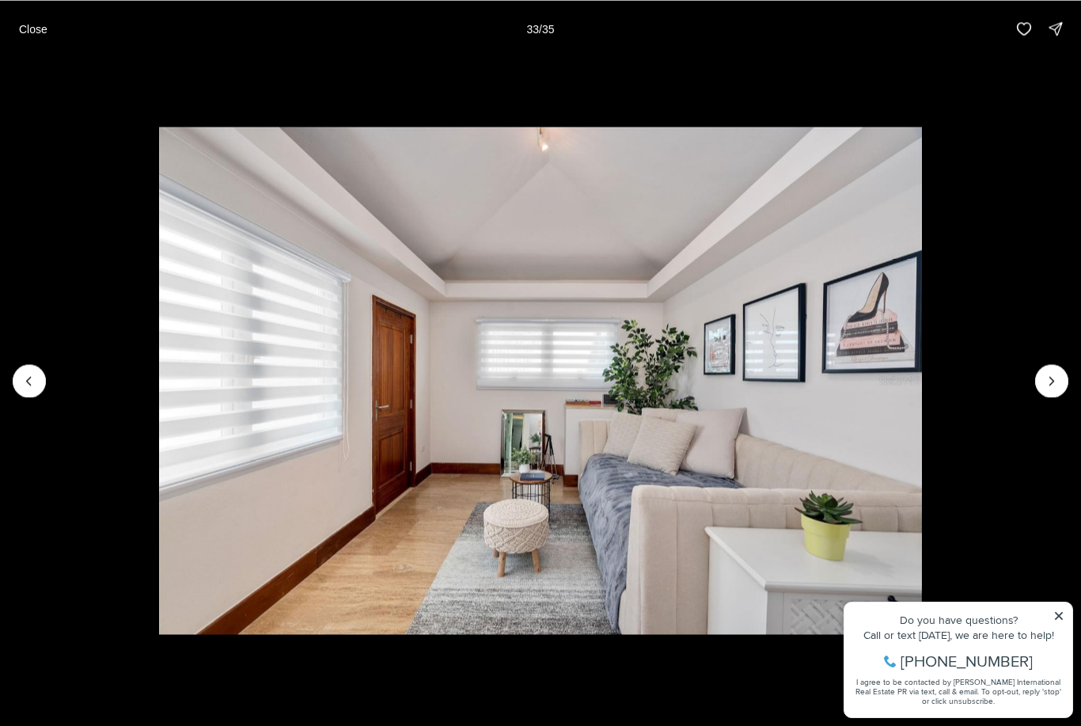
click at [1041, 391] on button "Next slide" at bounding box center [1051, 380] width 33 height 33
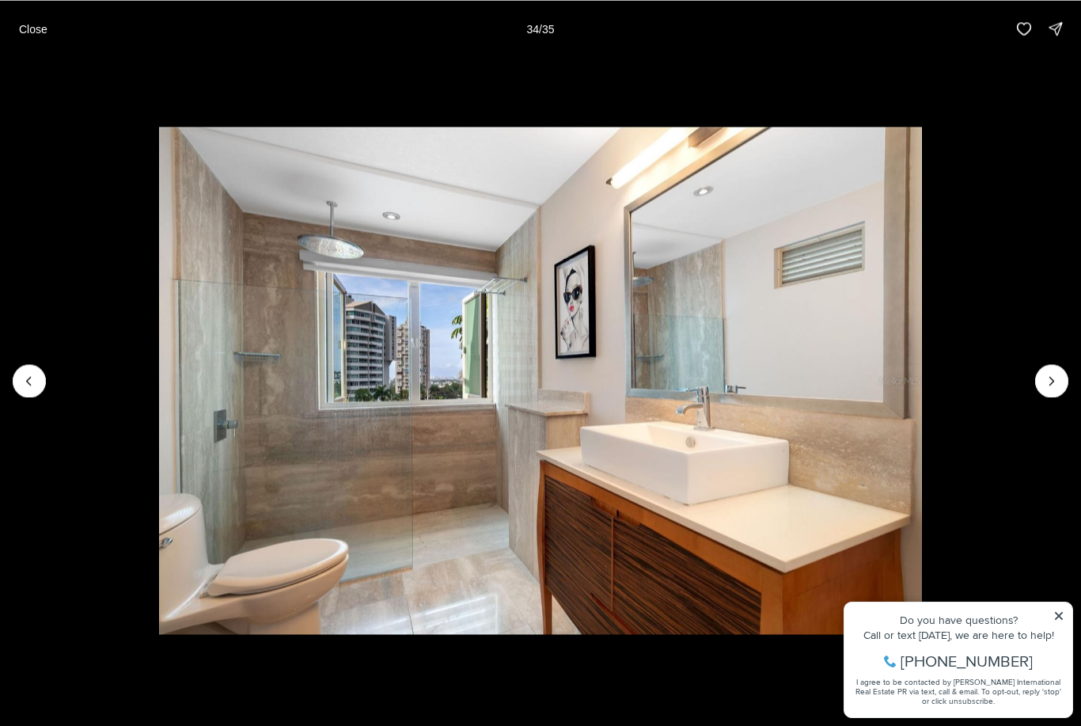
click at [1049, 387] on icon "Next slide" at bounding box center [1052, 381] width 16 height 16
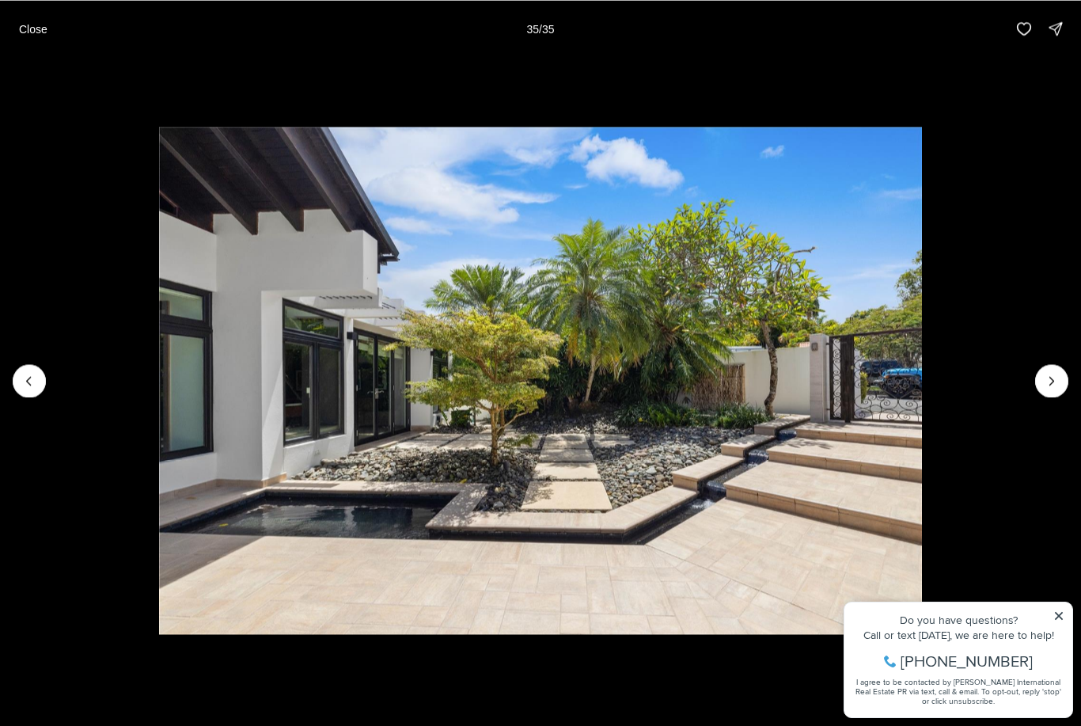
click at [28, 33] on p "Close" at bounding box center [33, 28] width 28 height 13
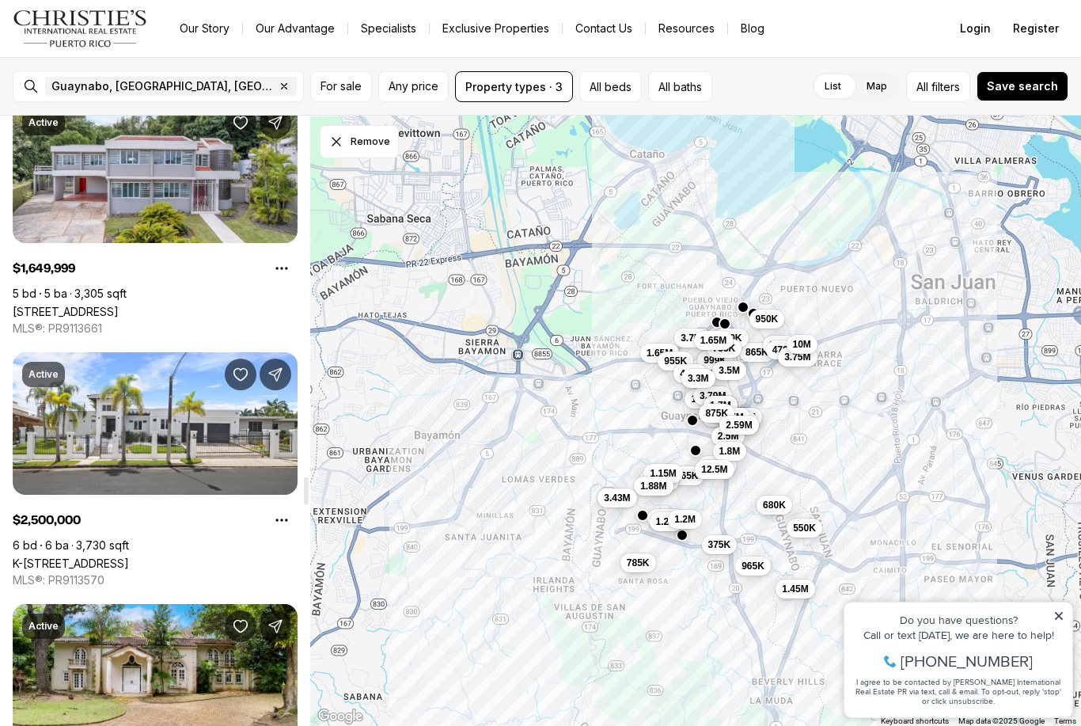
scroll to position [7896, 0]
click at [121, 555] on link "K-[STREET_ADDRESS]" at bounding box center [71, 561] width 116 height 13
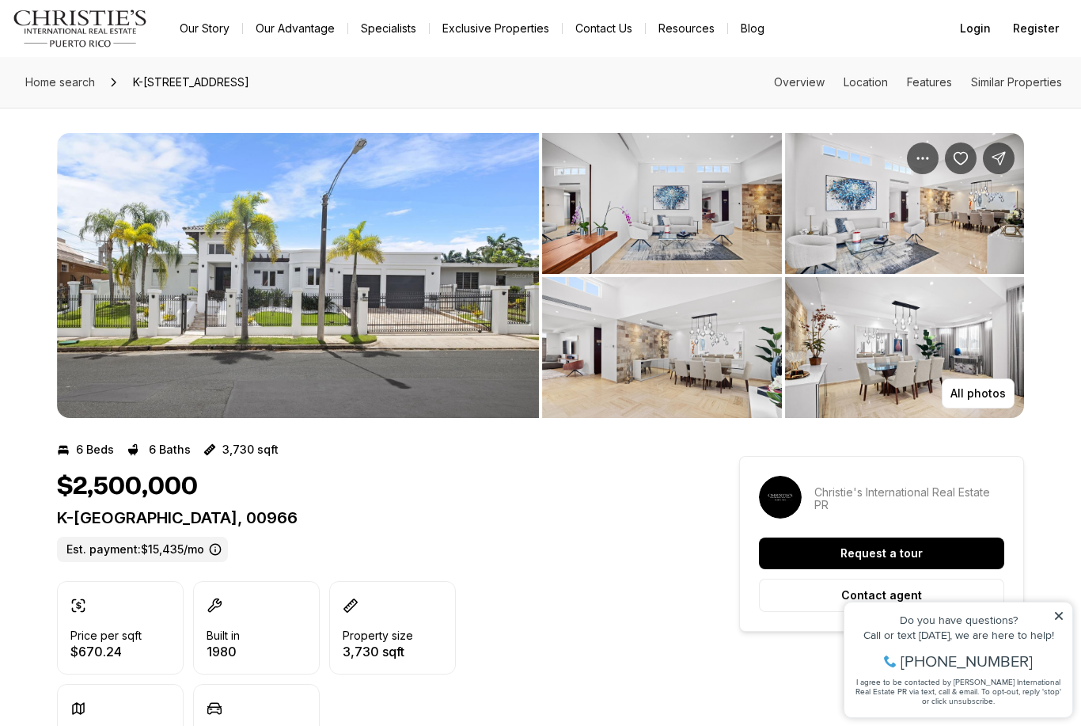
click at [974, 396] on p "All photos" at bounding box center [977, 393] width 55 height 13
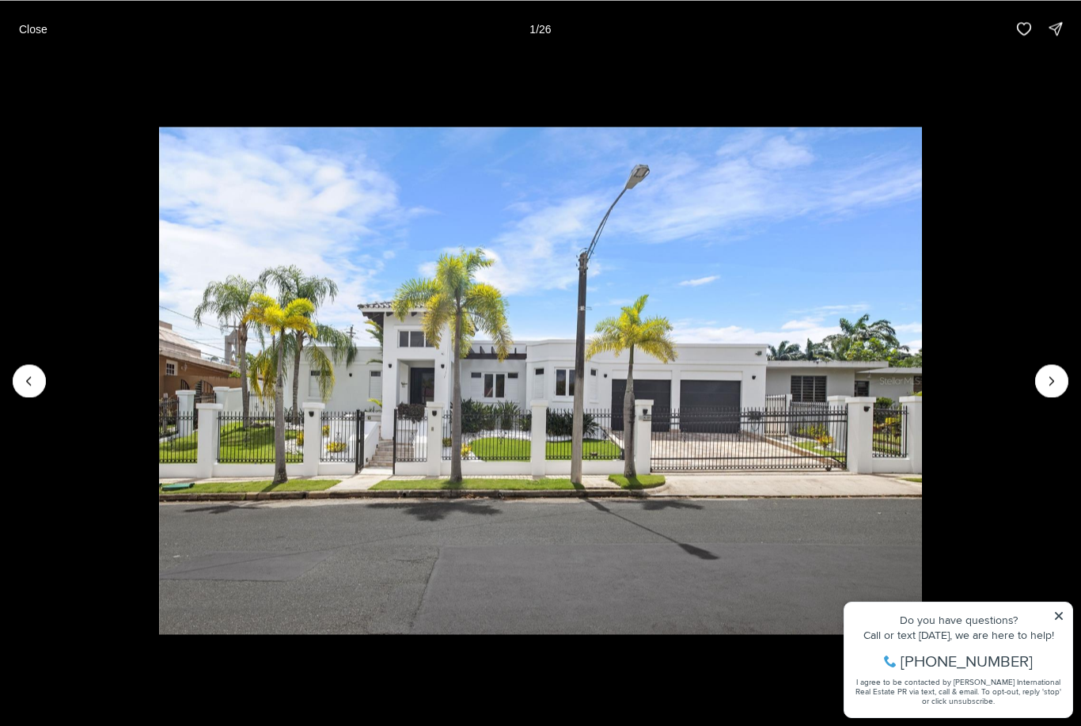
click at [1046, 375] on icon "Next slide" at bounding box center [1052, 381] width 16 height 16
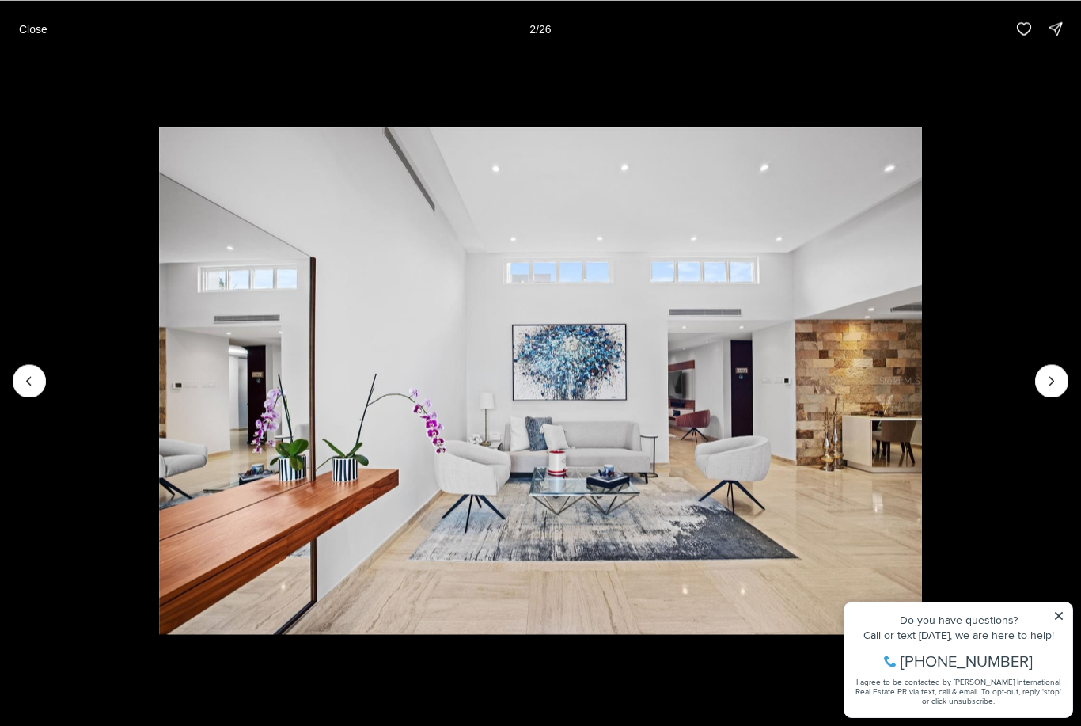
click at [1035, 385] on button "Next slide" at bounding box center [1051, 380] width 33 height 33
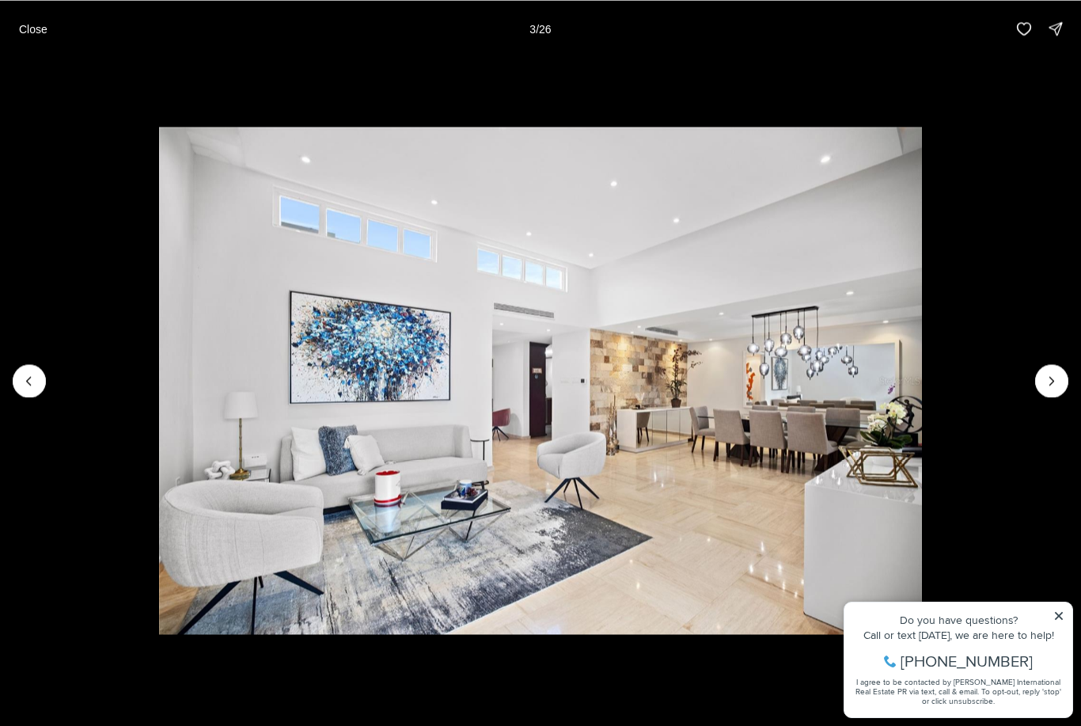
click at [1039, 387] on button "Next slide" at bounding box center [1051, 380] width 33 height 33
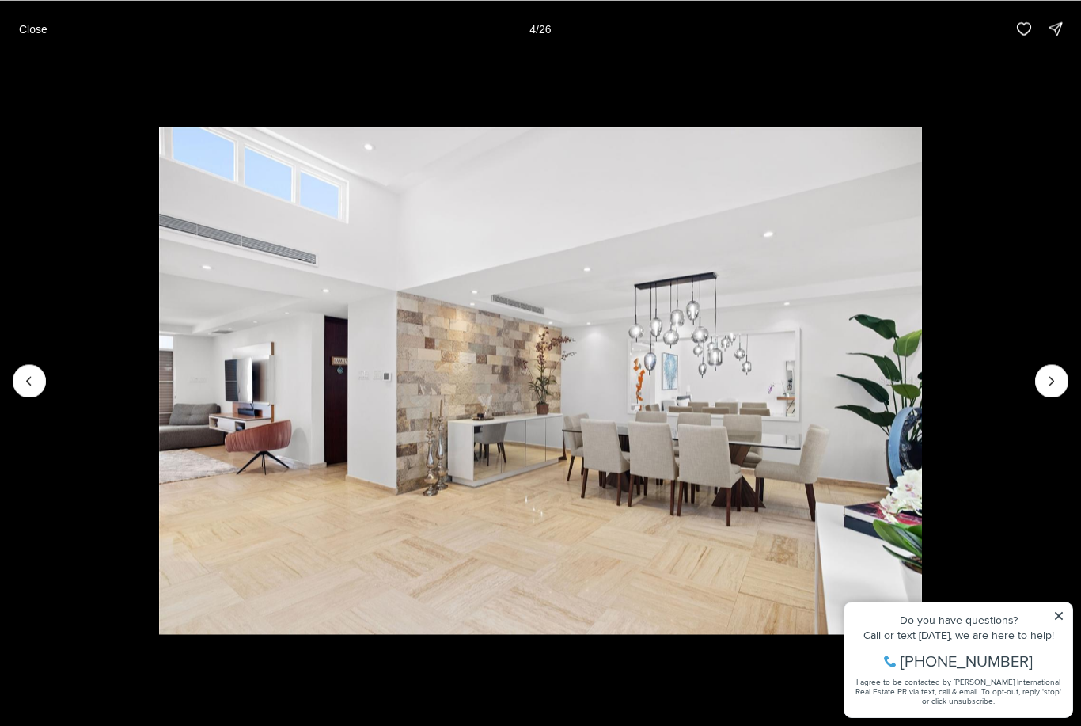
click at [1035, 381] on button "Next slide" at bounding box center [1051, 380] width 33 height 33
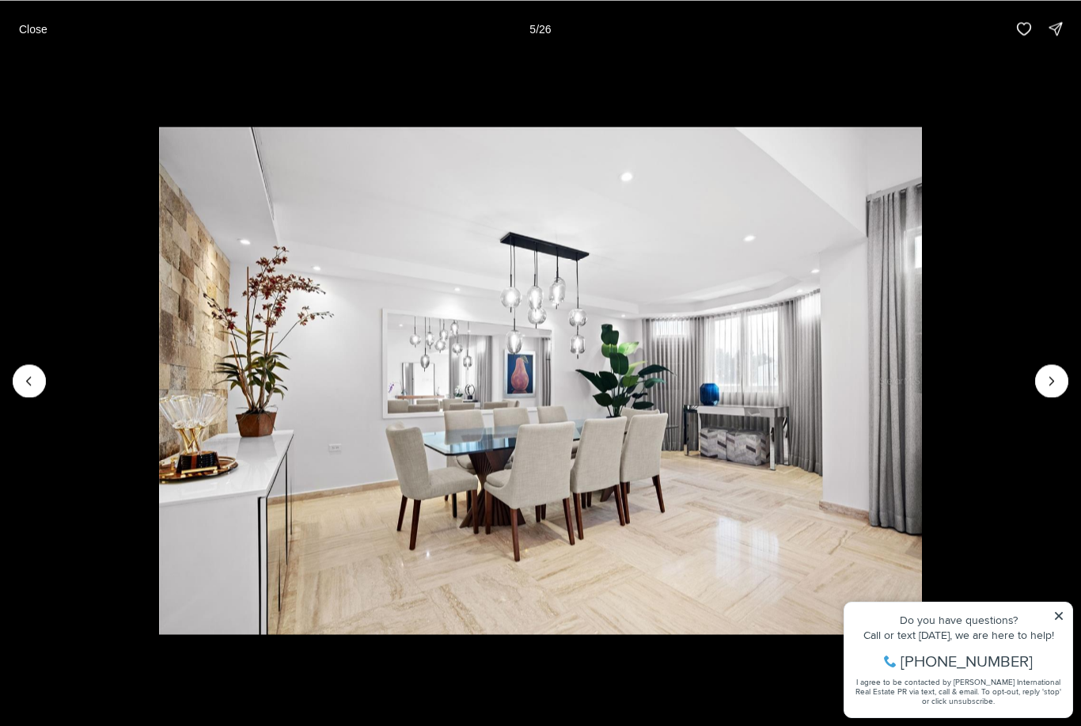
click at [1044, 378] on icon "Next slide" at bounding box center [1052, 381] width 16 height 16
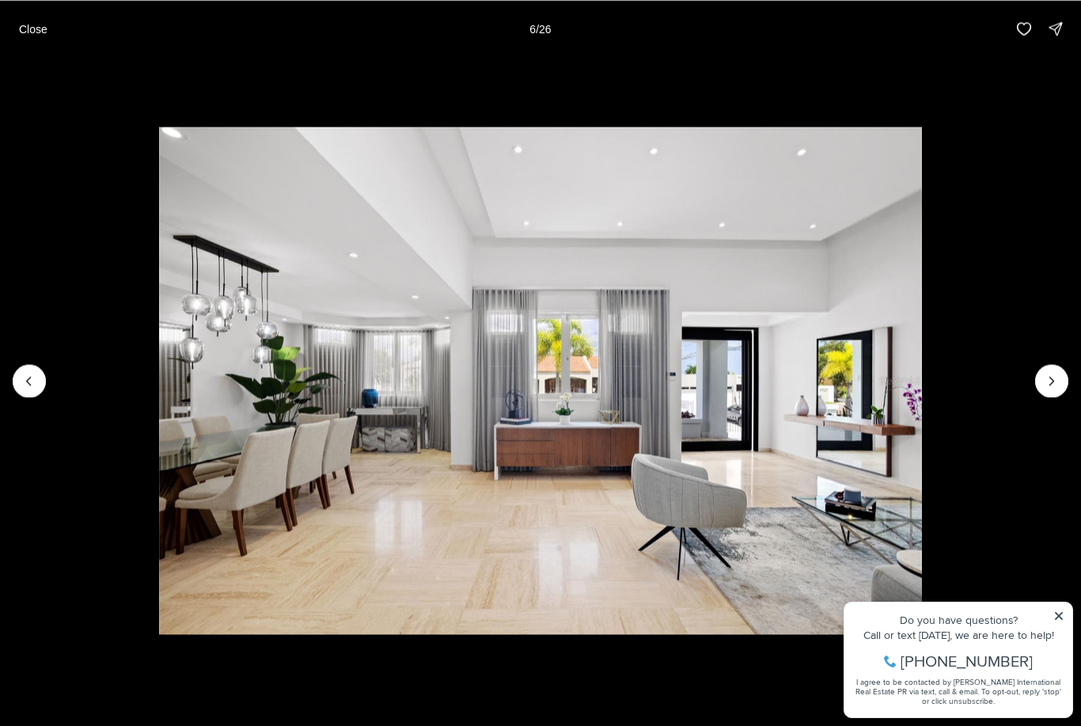
click at [1047, 377] on icon "Next slide" at bounding box center [1052, 381] width 16 height 16
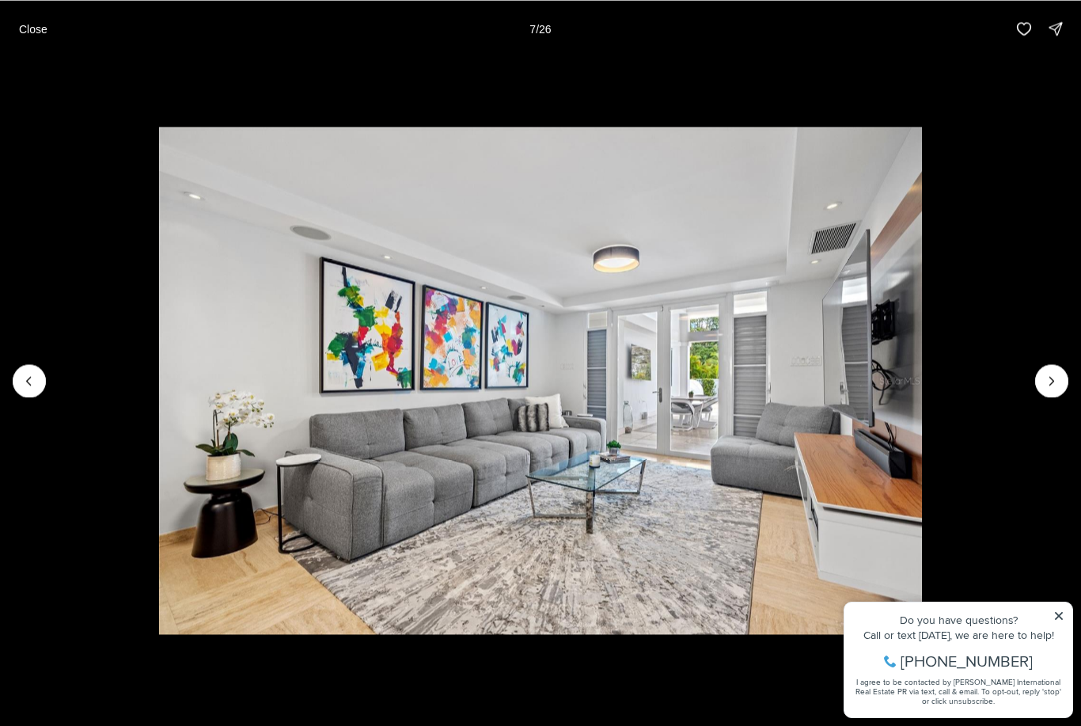
click at [1040, 380] on button "Next slide" at bounding box center [1051, 380] width 33 height 33
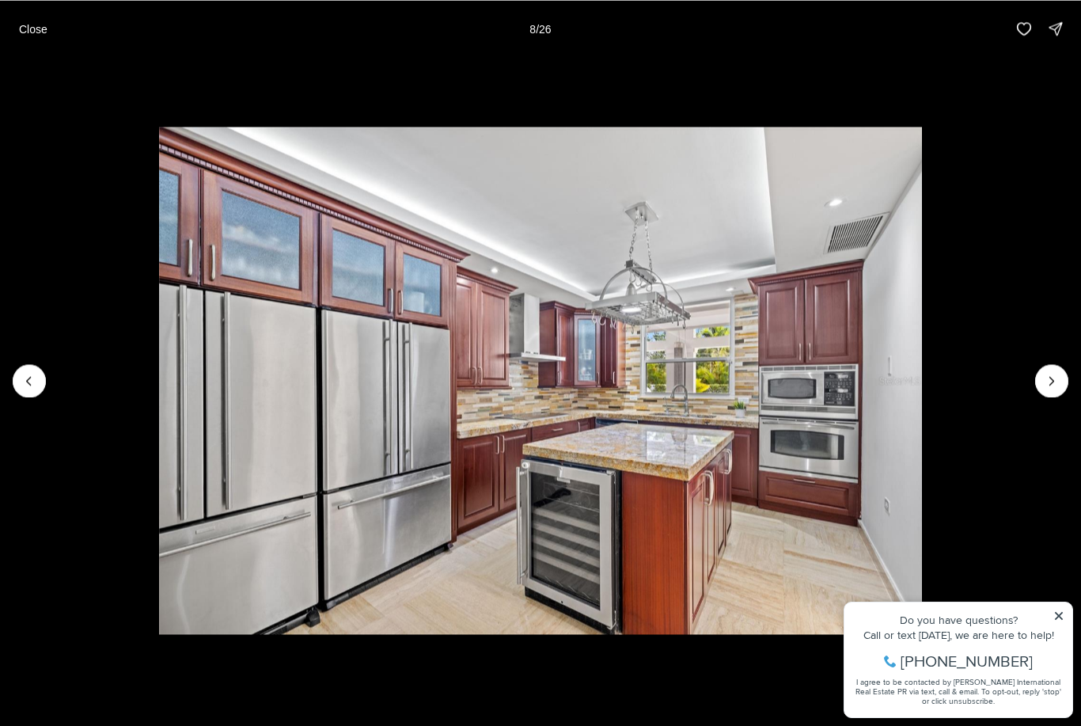
click at [1045, 385] on icon "Next slide" at bounding box center [1052, 381] width 16 height 16
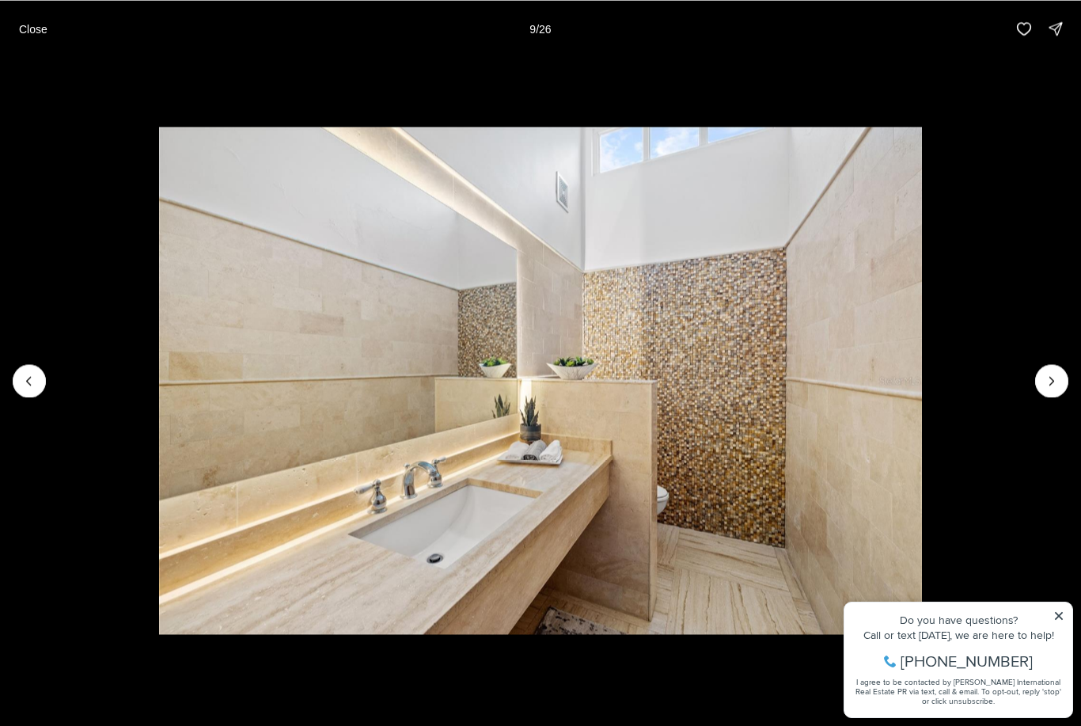
click at [1039, 382] on button "Next slide" at bounding box center [1051, 380] width 33 height 33
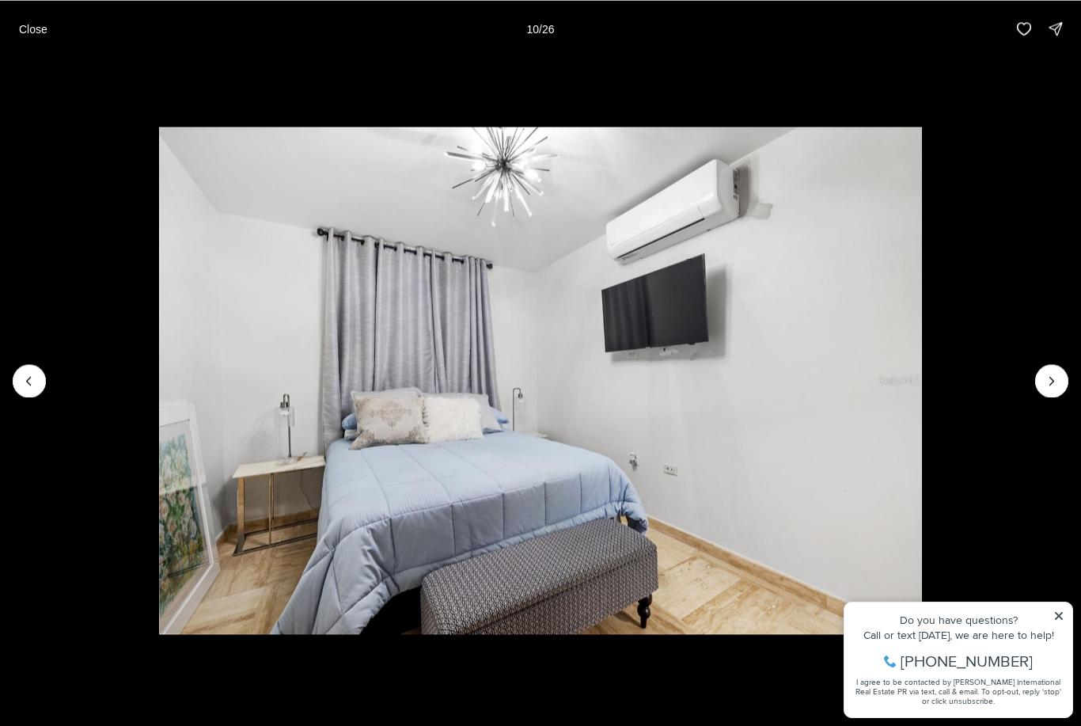
click at [1044, 382] on icon "Next slide" at bounding box center [1052, 381] width 16 height 16
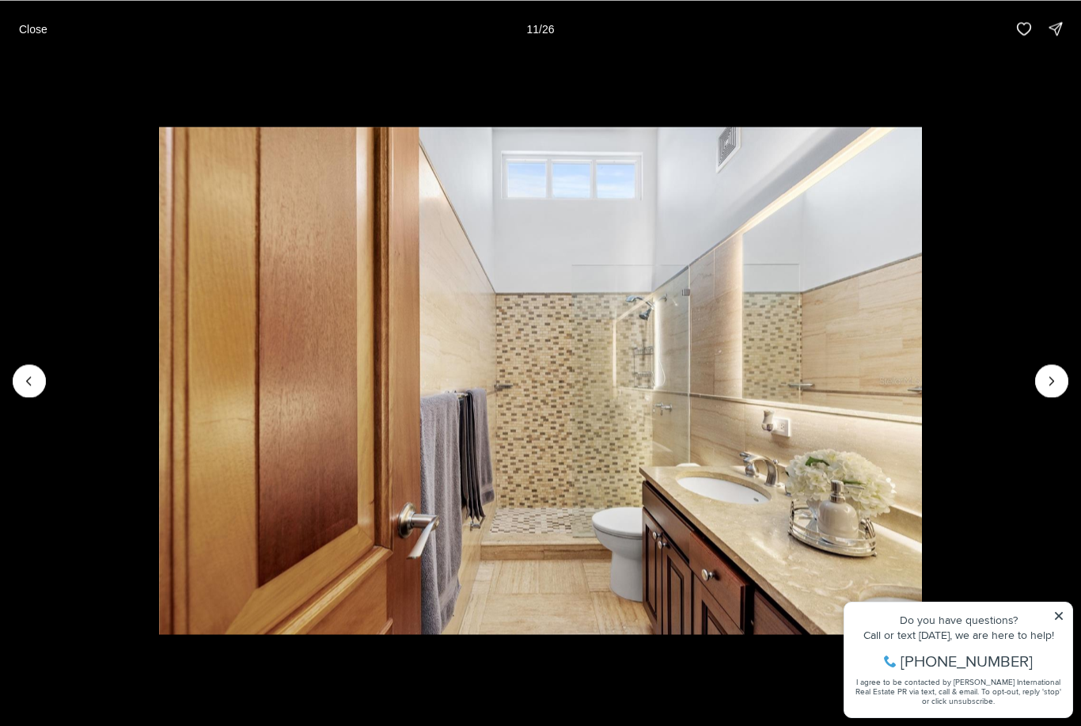
click at [1040, 389] on button "Next slide" at bounding box center [1051, 380] width 33 height 33
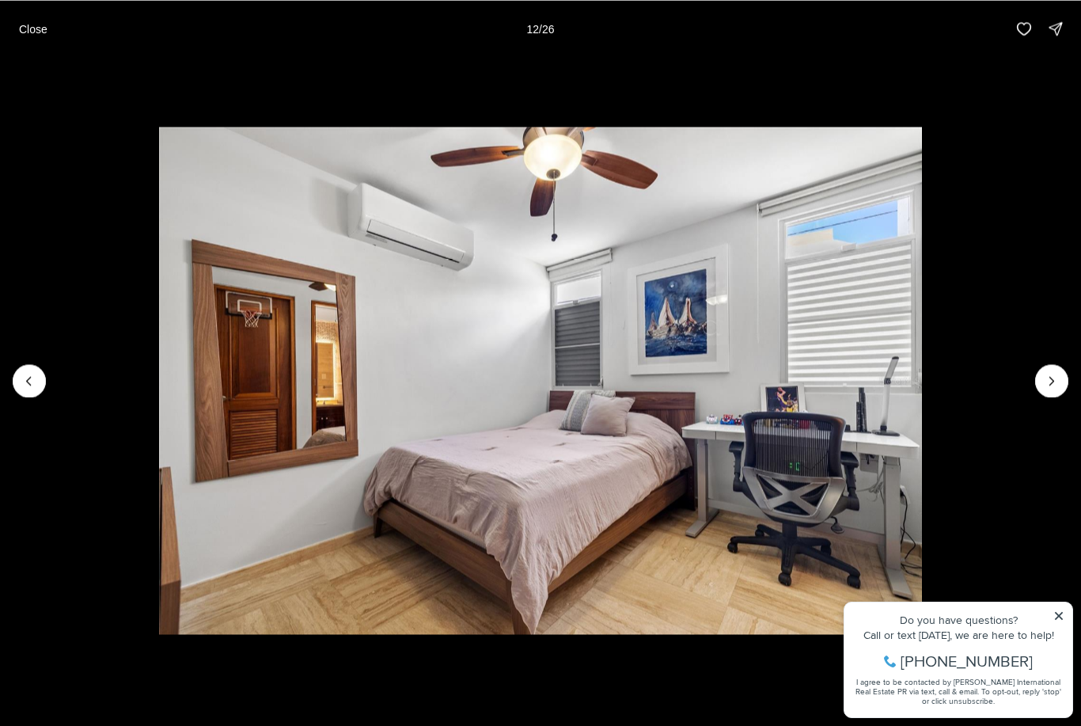
click at [1054, 377] on icon "Next slide" at bounding box center [1052, 381] width 16 height 16
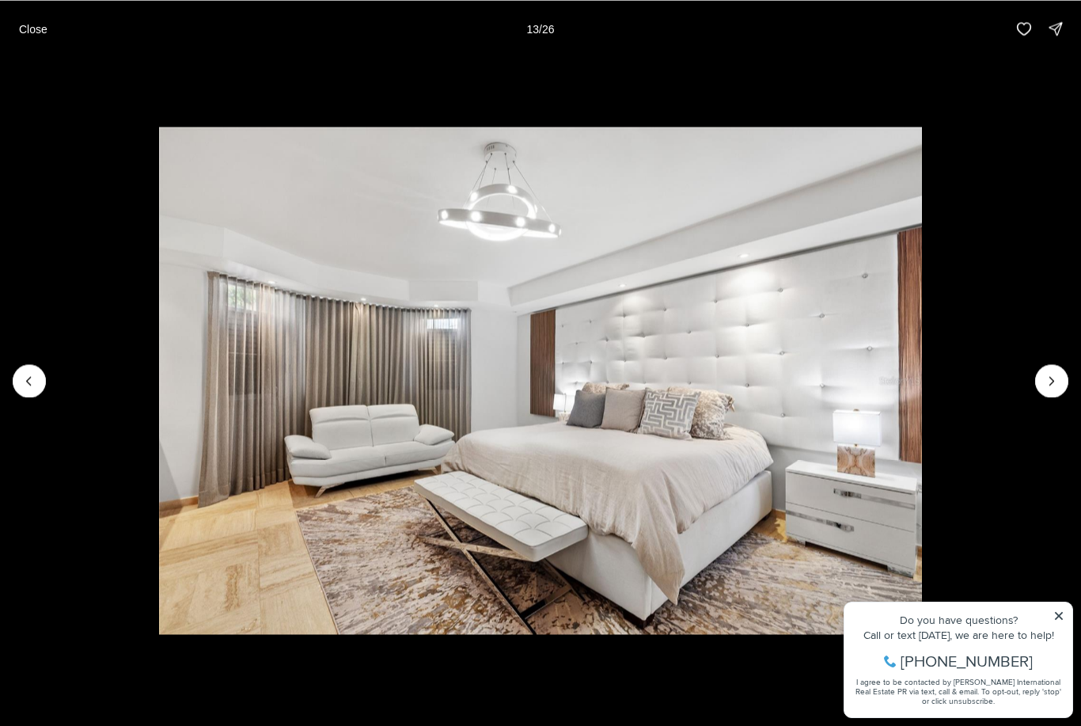
click at [1052, 381] on icon "Next slide" at bounding box center [1052, 381] width 16 height 16
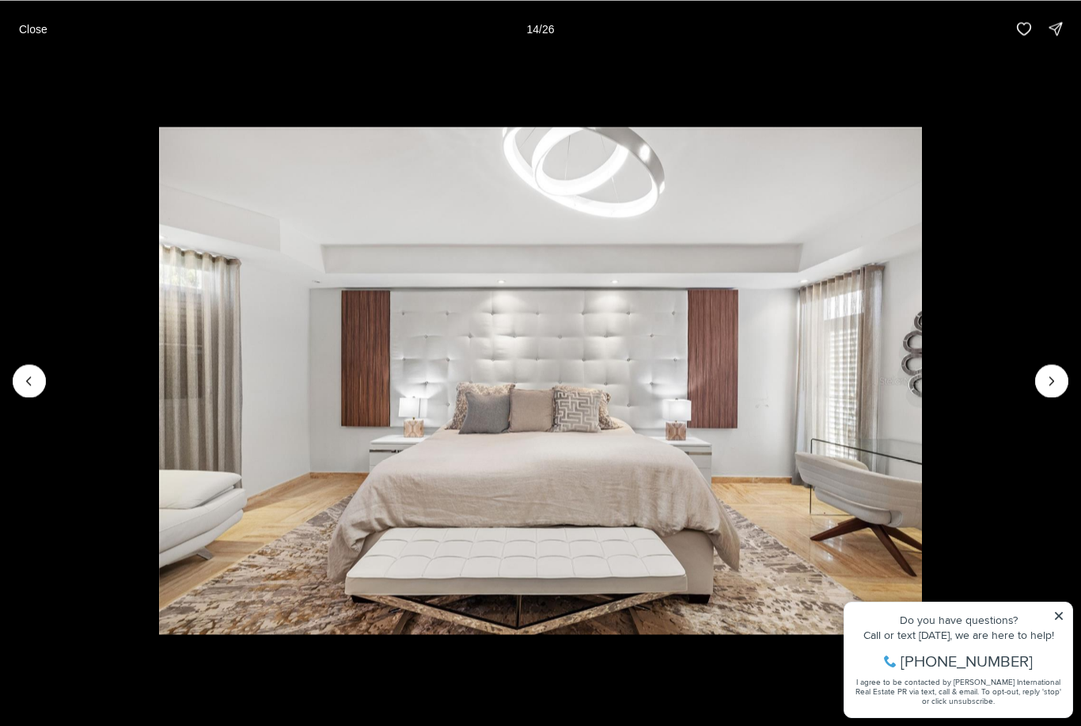
click at [1051, 377] on icon "Next slide" at bounding box center [1052, 381] width 4 height 8
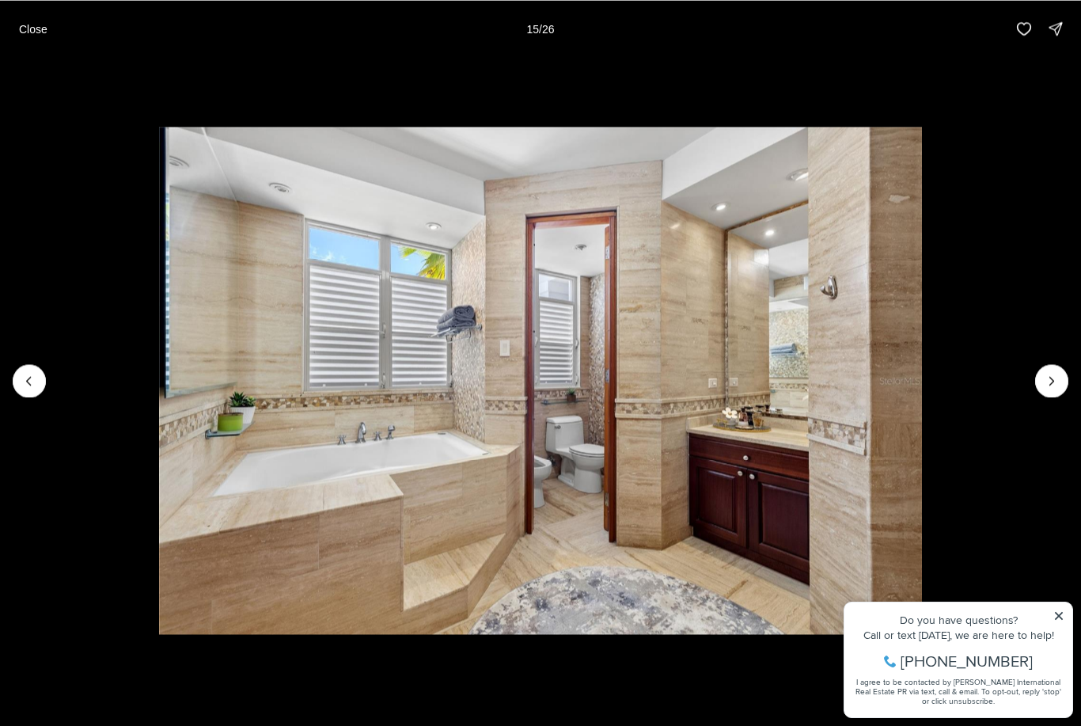
click at [1039, 381] on button "Next slide" at bounding box center [1051, 380] width 33 height 33
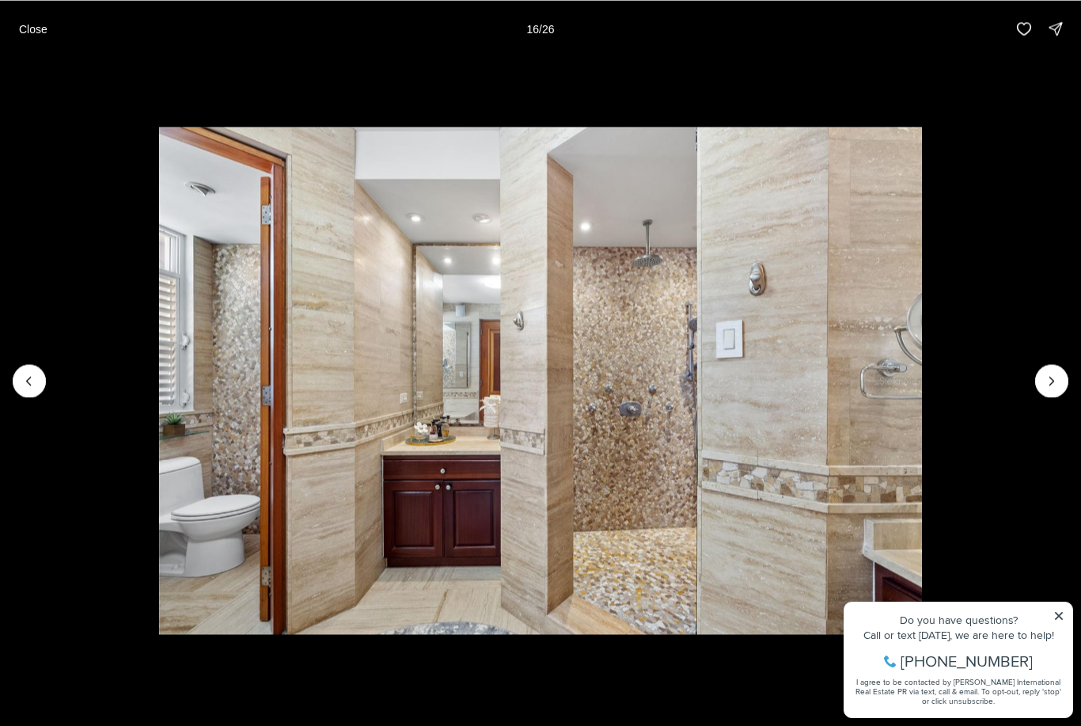
click at [1045, 384] on icon "Next slide" at bounding box center [1052, 381] width 16 height 16
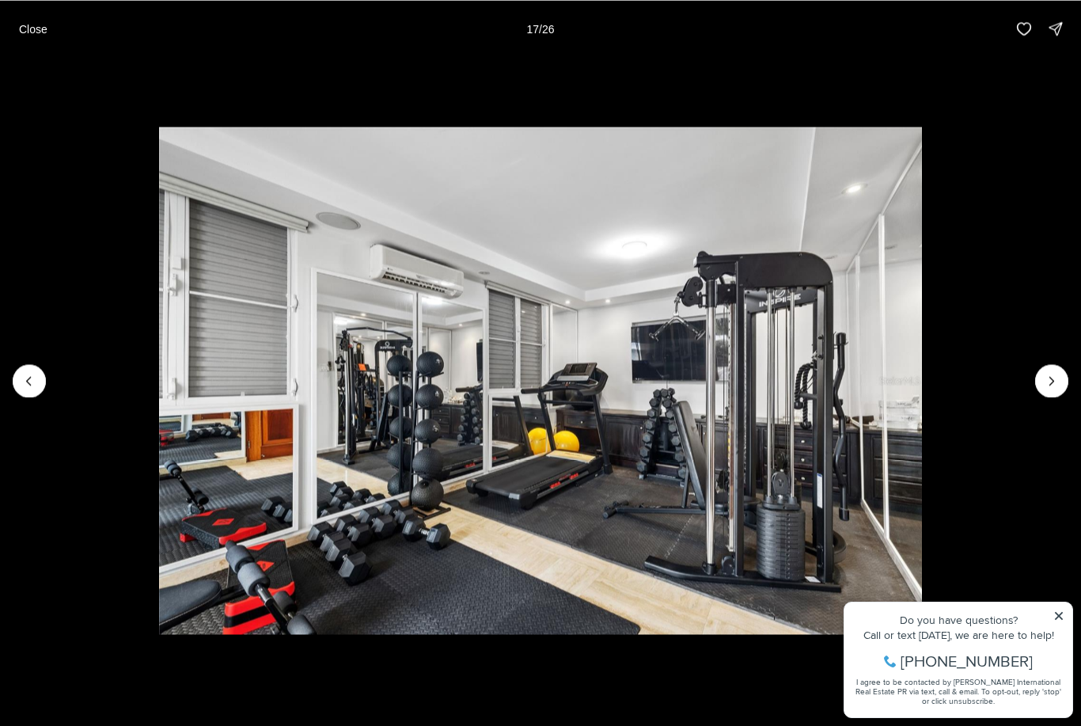
click at [1037, 381] on button "Next slide" at bounding box center [1051, 380] width 33 height 33
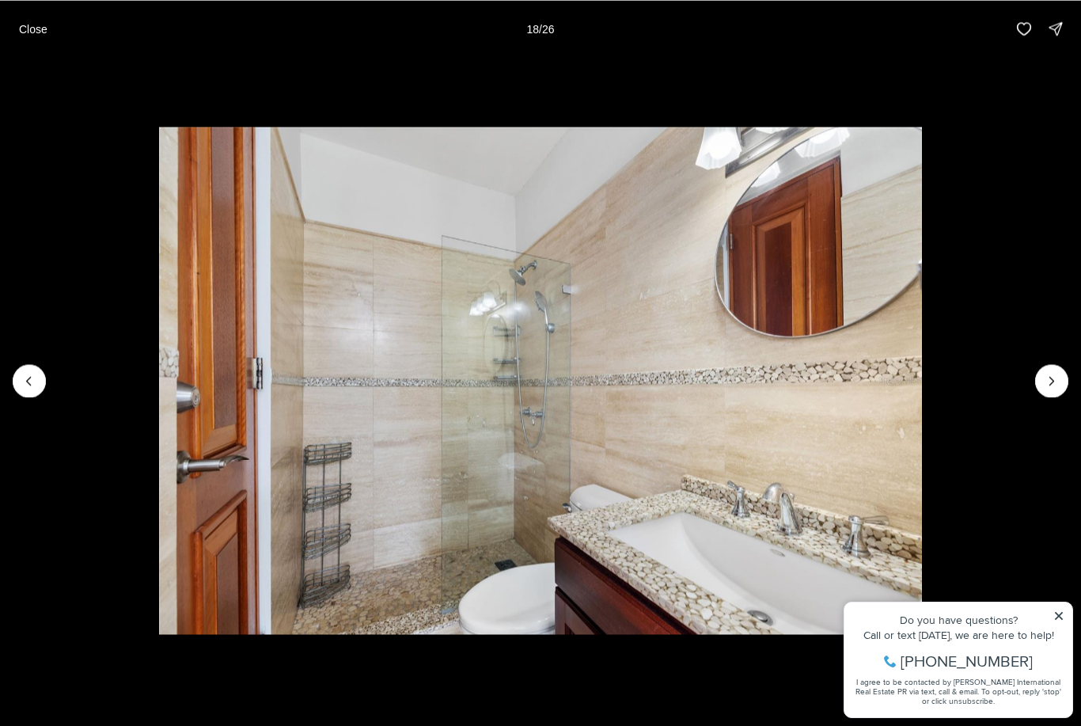
click at [1047, 377] on icon "Next slide" at bounding box center [1052, 381] width 16 height 16
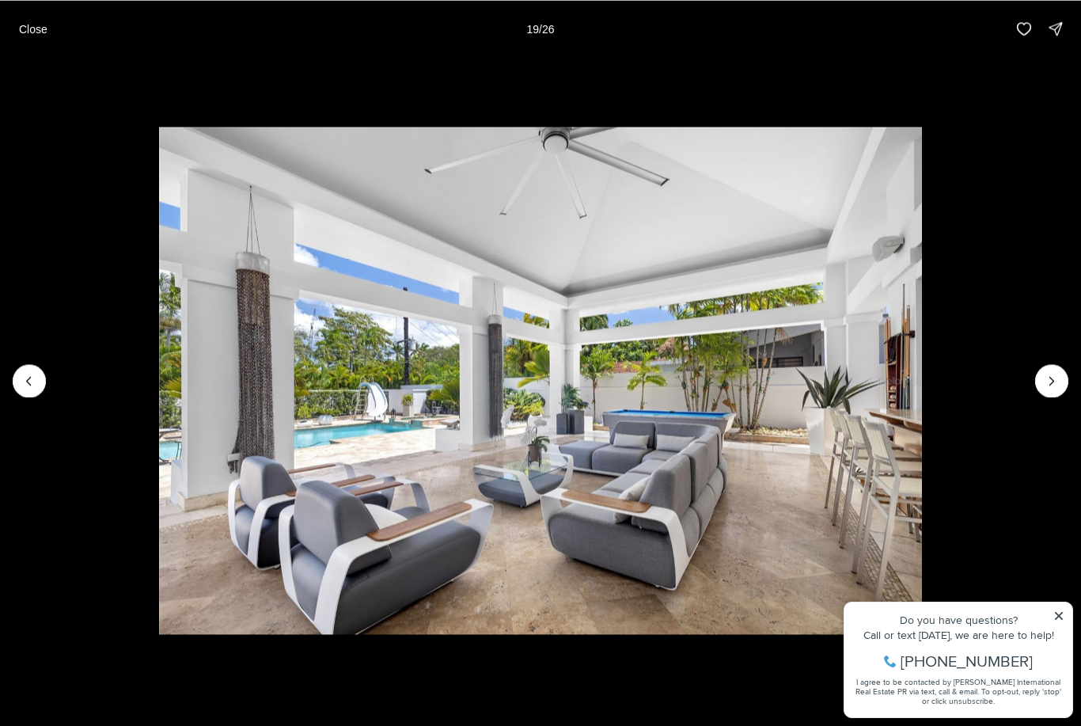
click at [1045, 380] on icon "Next slide" at bounding box center [1052, 381] width 16 height 16
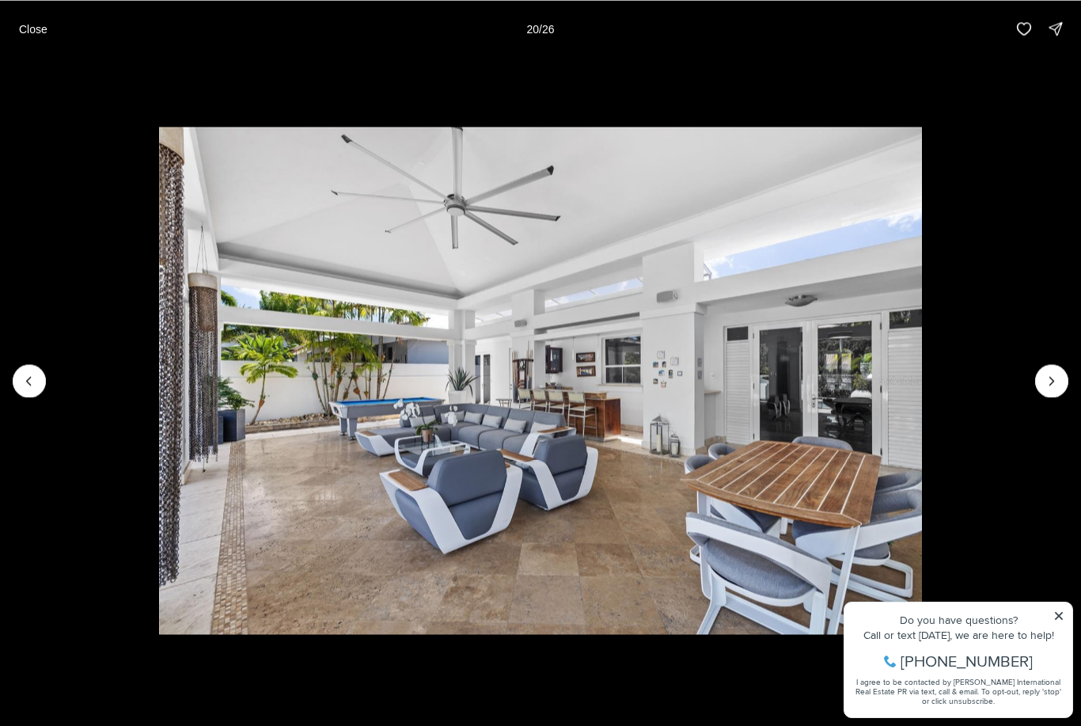
click at [1037, 385] on button "Next slide" at bounding box center [1051, 380] width 33 height 33
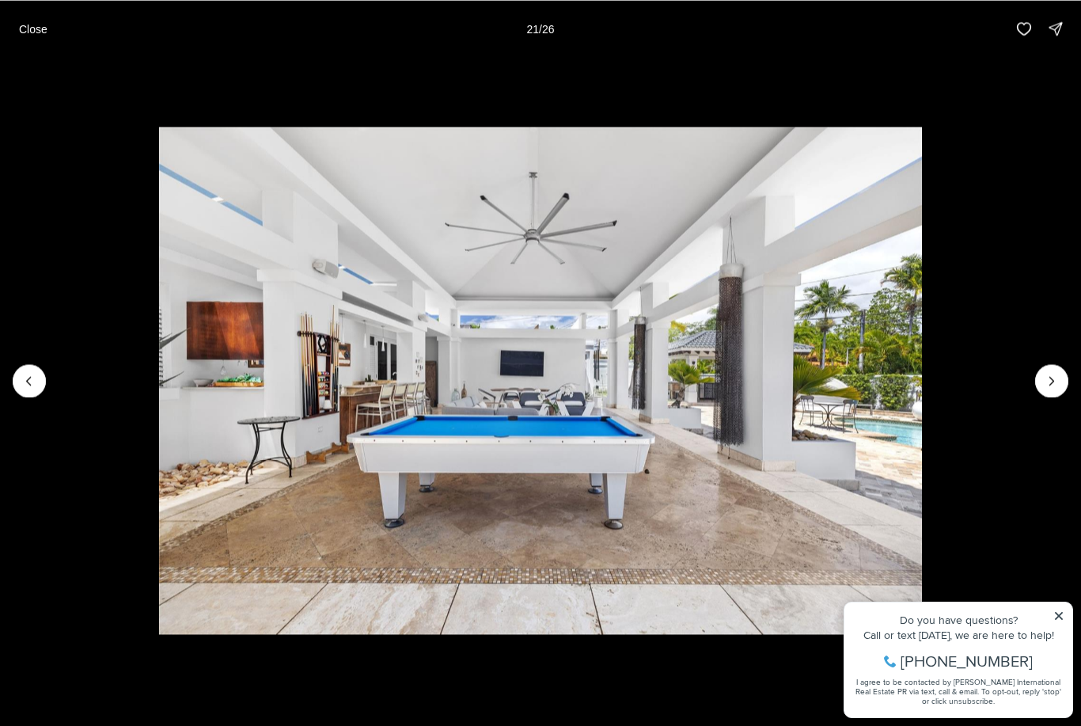
click at [1035, 382] on button "Next slide" at bounding box center [1051, 380] width 33 height 33
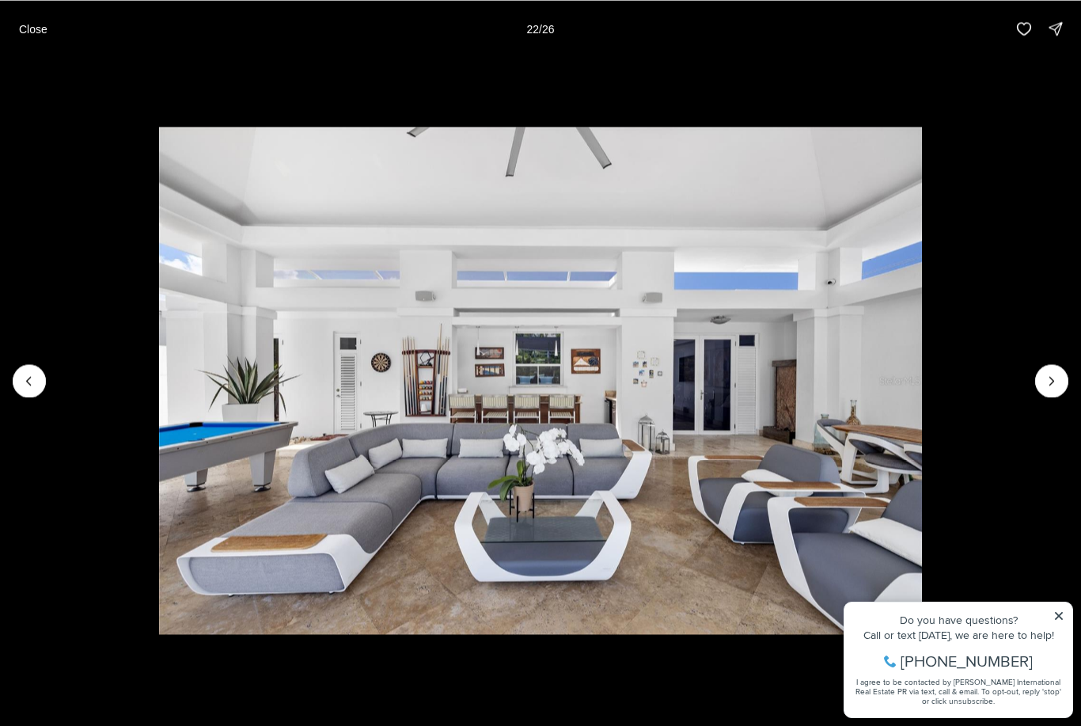
click at [1044, 384] on icon "Next slide" at bounding box center [1052, 381] width 16 height 16
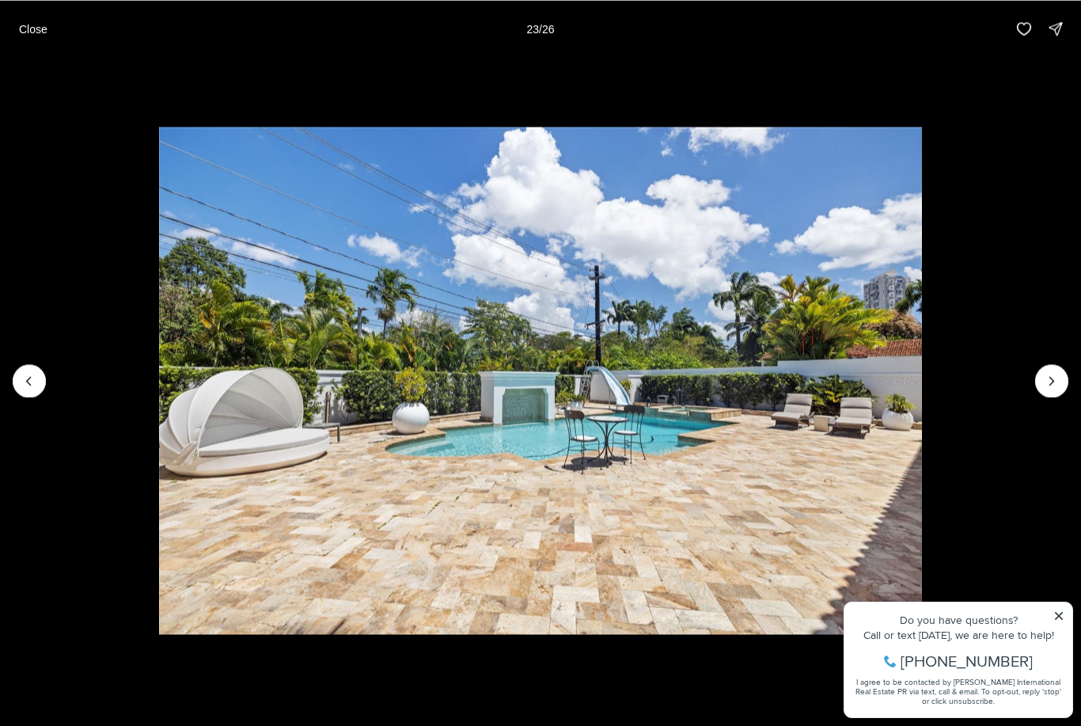
click at [1040, 375] on button "Next slide" at bounding box center [1051, 380] width 33 height 33
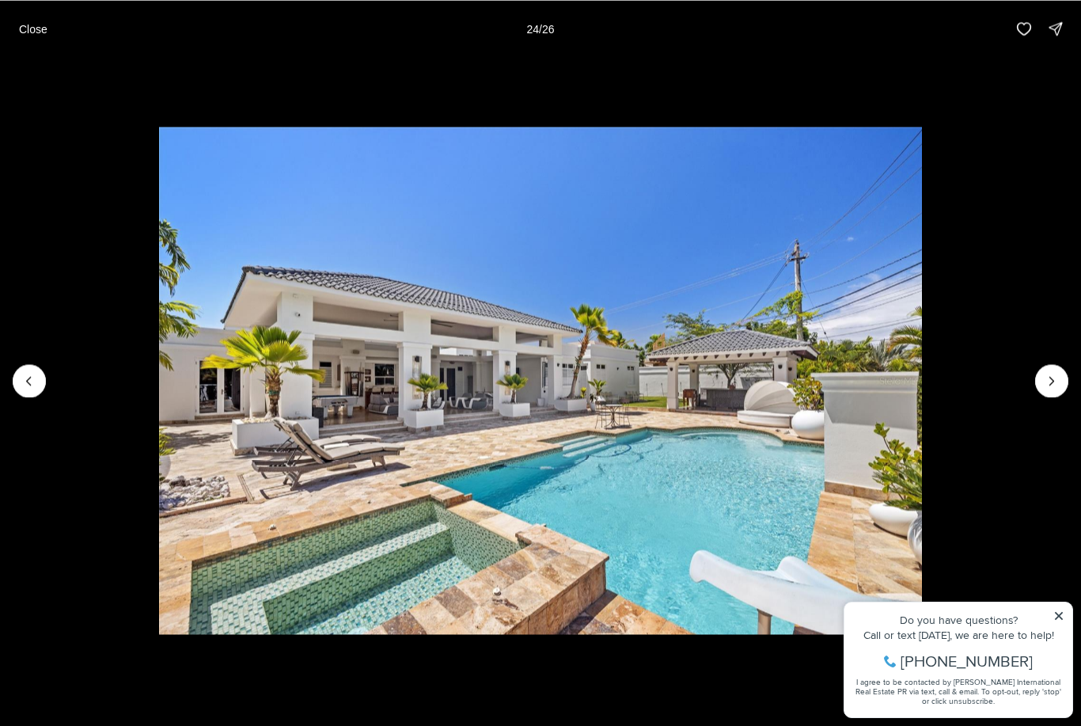
click at [1050, 376] on icon "Next slide" at bounding box center [1052, 381] width 16 height 16
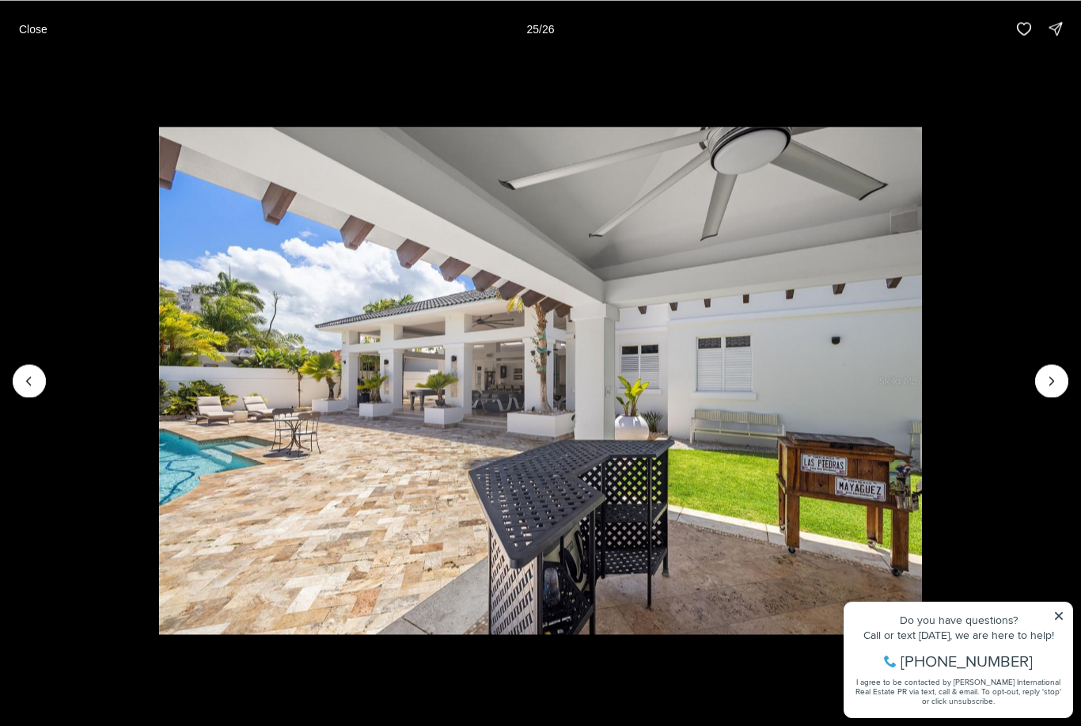
click at [1044, 382] on icon "Next slide" at bounding box center [1052, 381] width 16 height 16
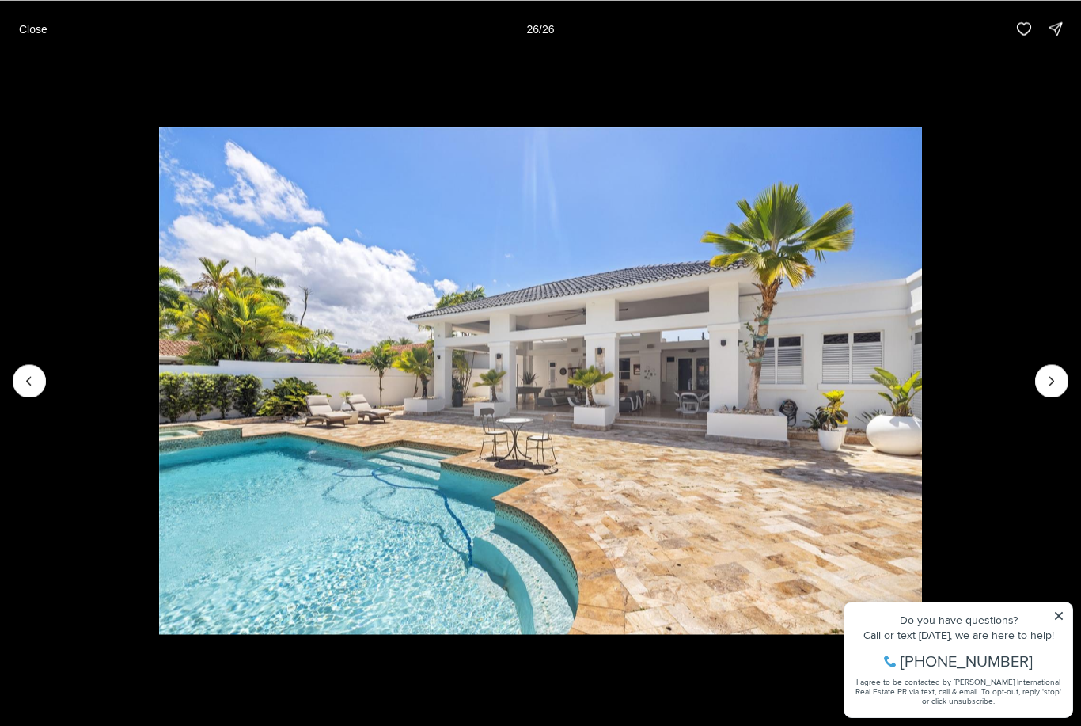
click at [1050, 378] on div at bounding box center [1051, 380] width 33 height 33
click at [1047, 382] on div at bounding box center [1051, 380] width 33 height 33
click at [22, 25] on p "Close" at bounding box center [33, 28] width 28 height 13
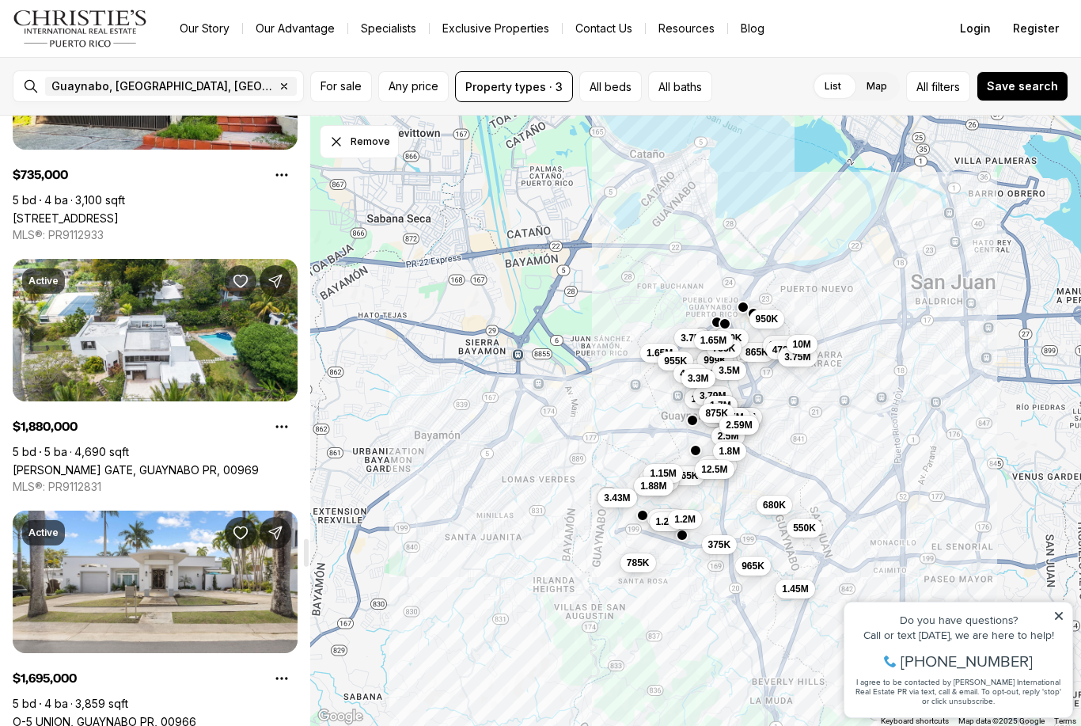
scroll to position [9251, 0]
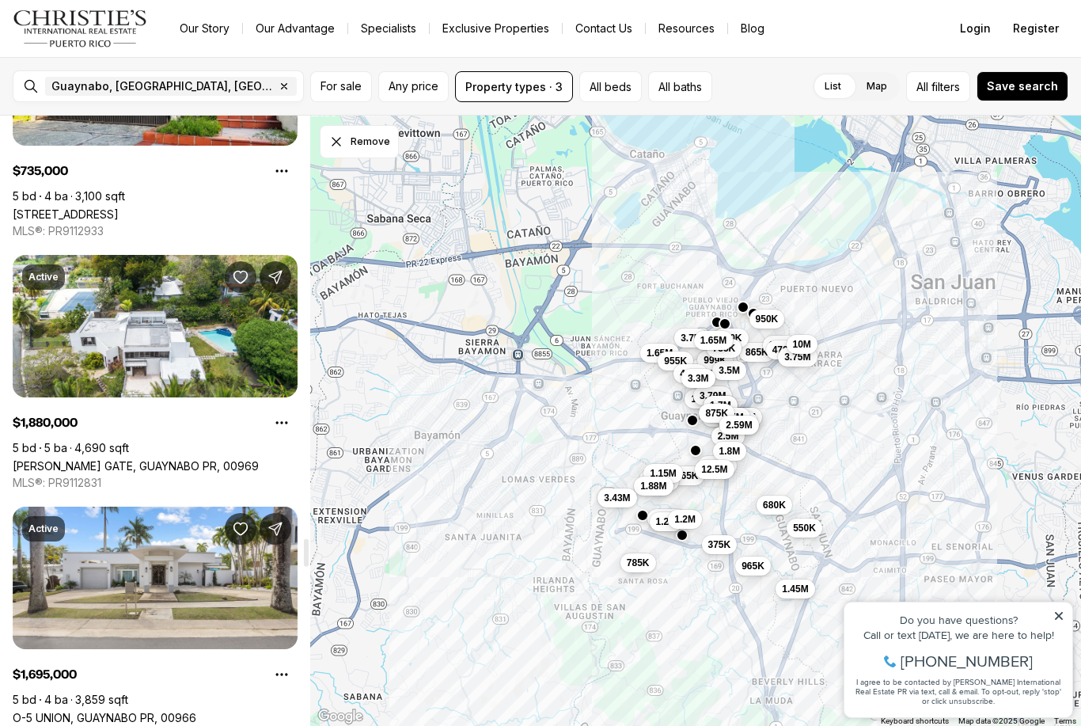
click at [122, 459] on link "[PERSON_NAME] GATE, GUAYNABO PR, 00969" at bounding box center [136, 465] width 246 height 13
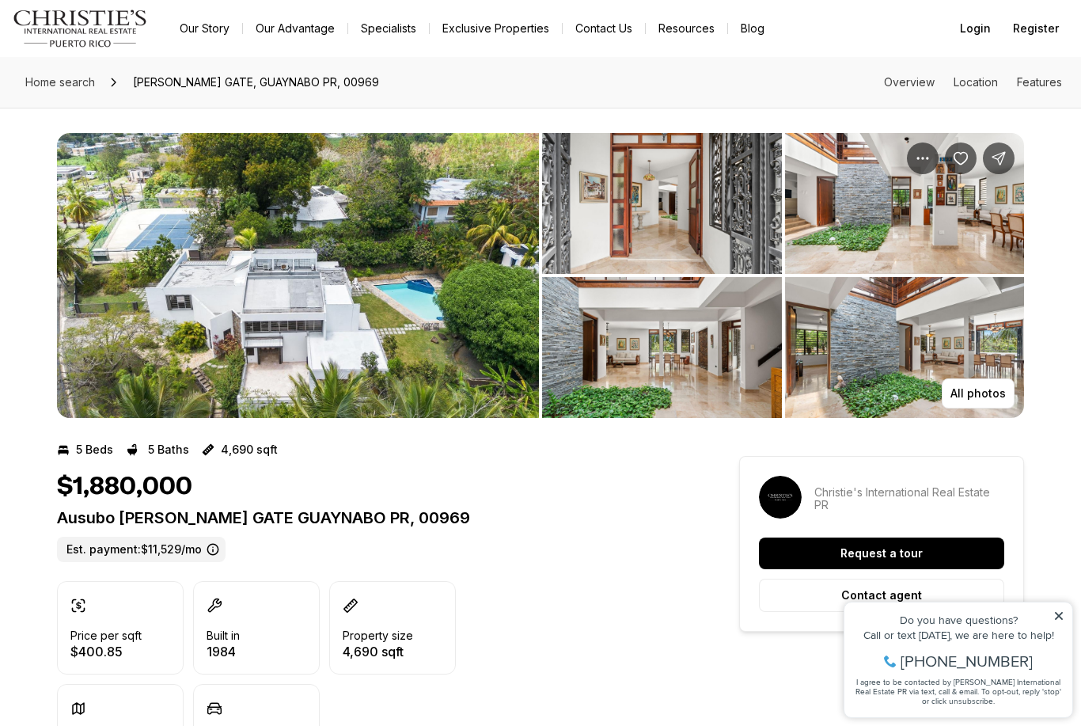
click at [999, 392] on p "All photos" at bounding box center [977, 393] width 55 height 13
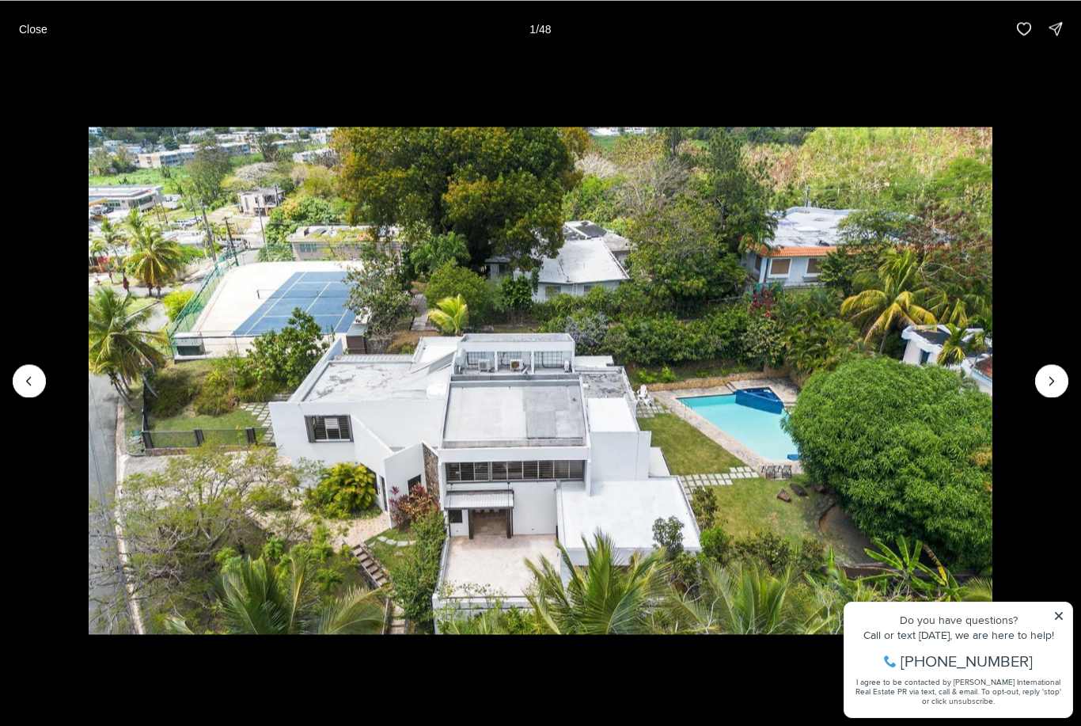
click at [1050, 381] on icon "Next slide" at bounding box center [1052, 381] width 16 height 16
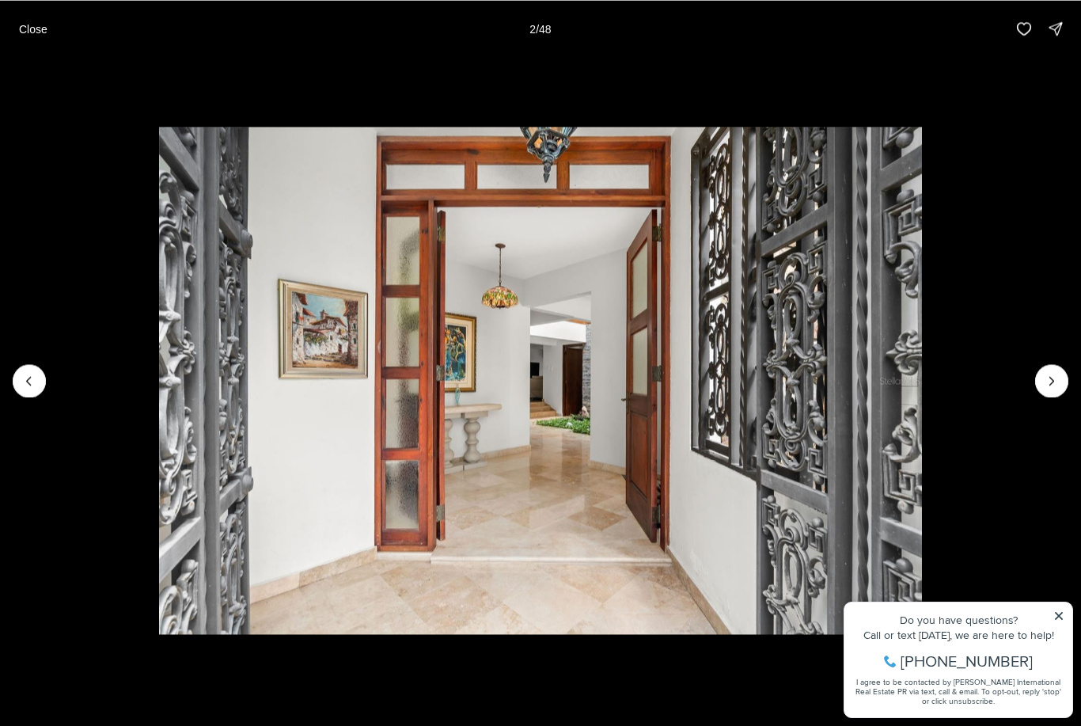
click at [1056, 386] on icon "Next slide" at bounding box center [1052, 381] width 16 height 16
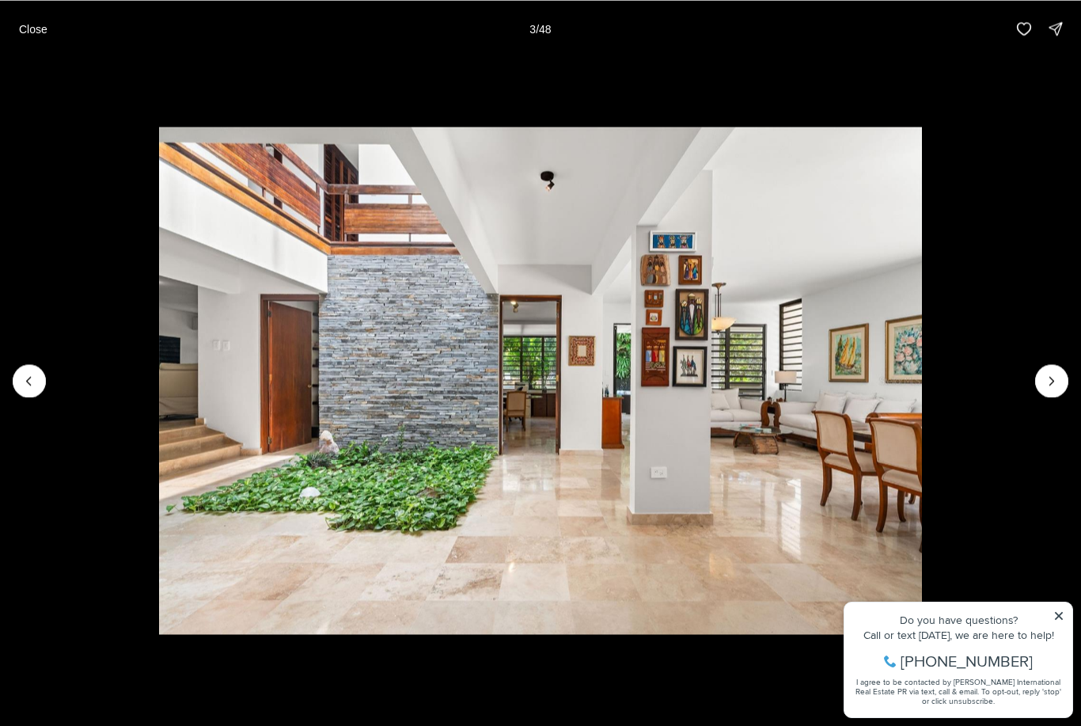
click at [1059, 382] on icon "Next slide" at bounding box center [1052, 381] width 16 height 16
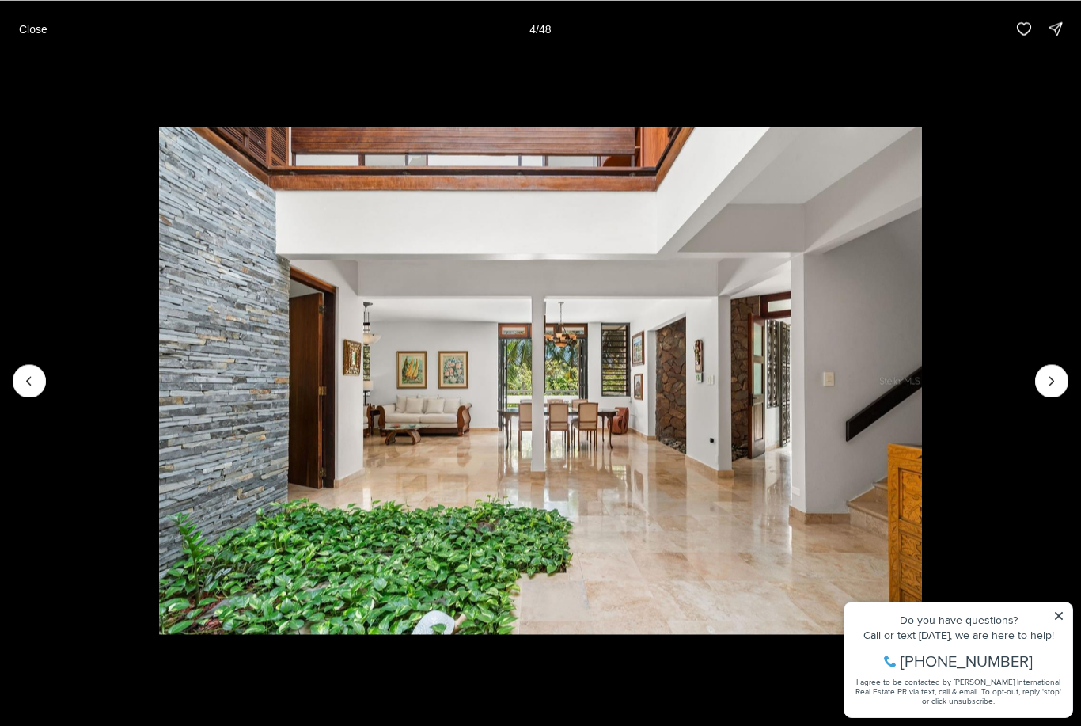
click at [1057, 384] on icon "Next slide" at bounding box center [1052, 381] width 16 height 16
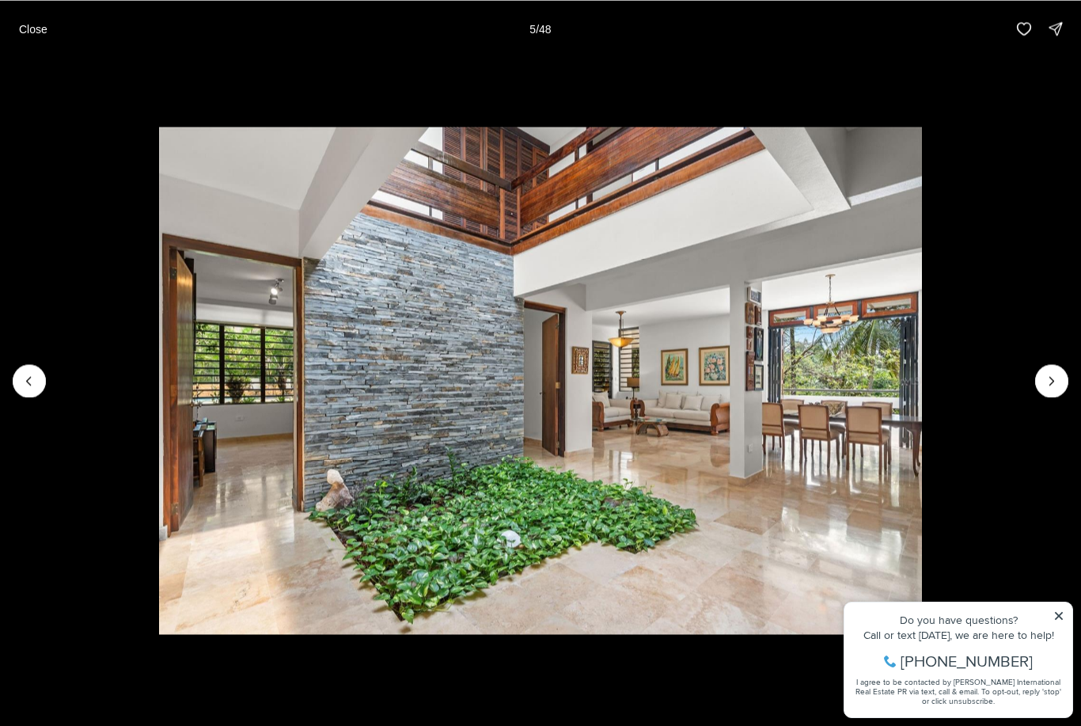
click at [1054, 385] on icon "Next slide" at bounding box center [1052, 381] width 16 height 16
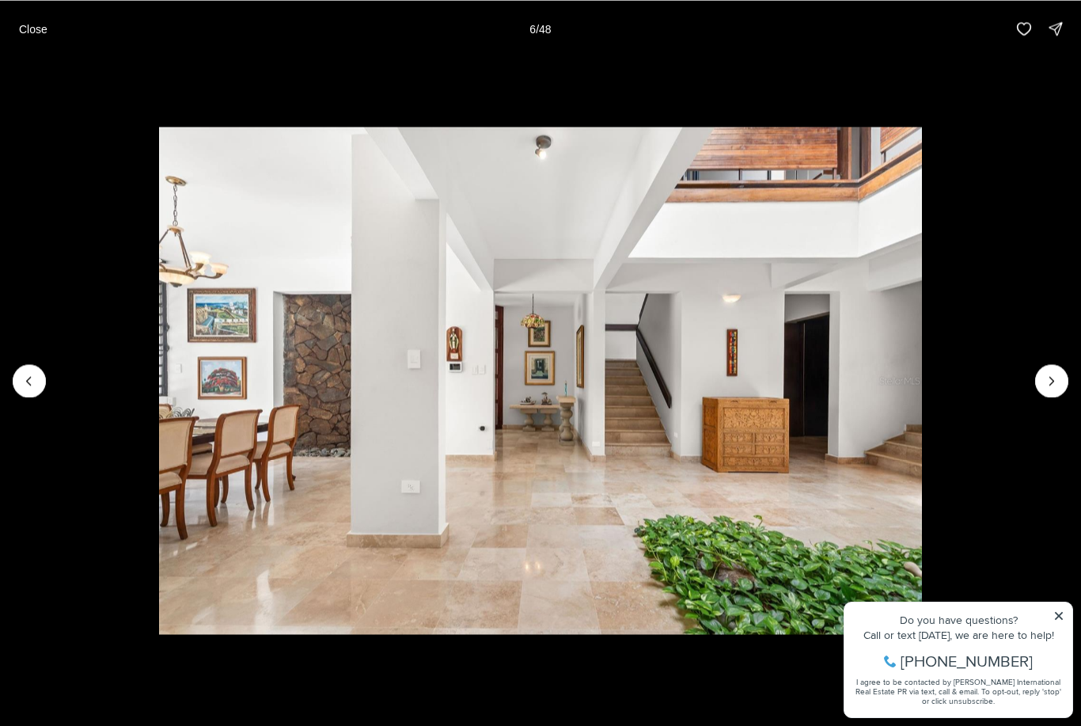
click at [1053, 386] on icon "Next slide" at bounding box center [1052, 381] width 16 height 16
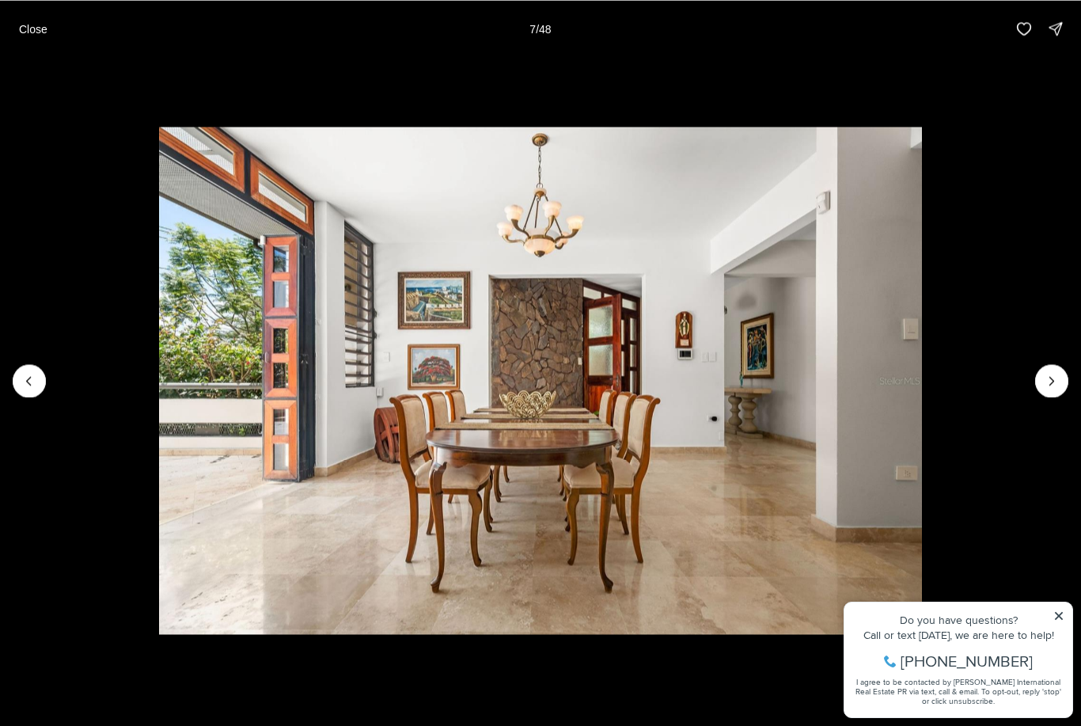
click at [1058, 382] on icon "Next slide" at bounding box center [1052, 381] width 16 height 16
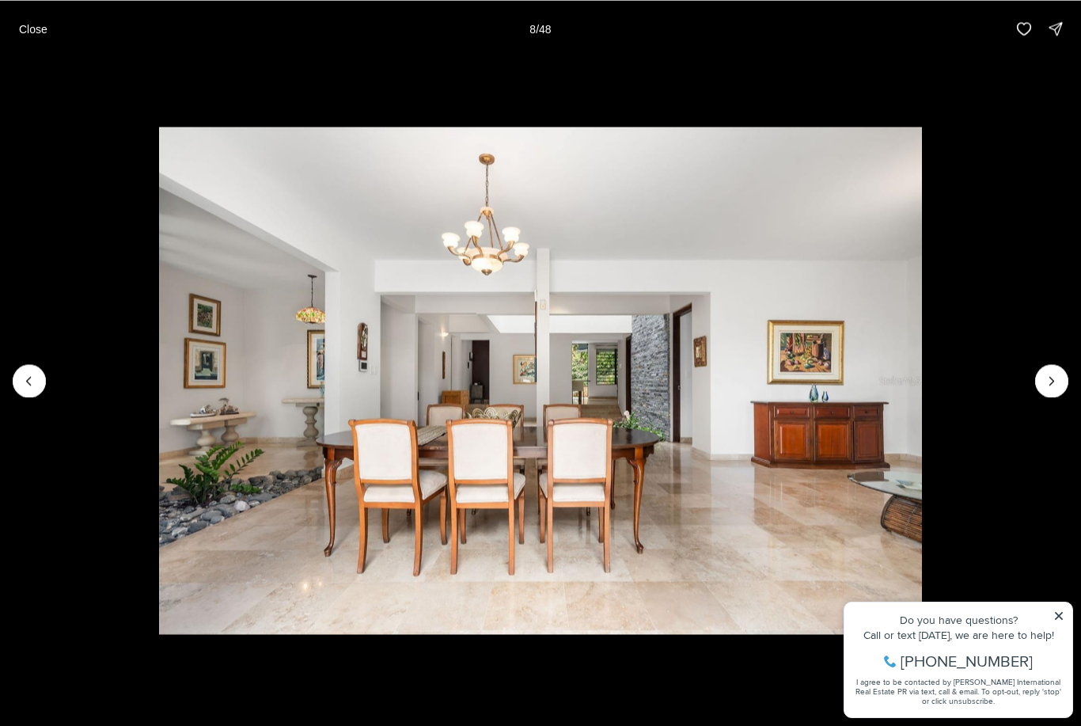
click at [1055, 386] on icon "Next slide" at bounding box center [1052, 381] width 16 height 16
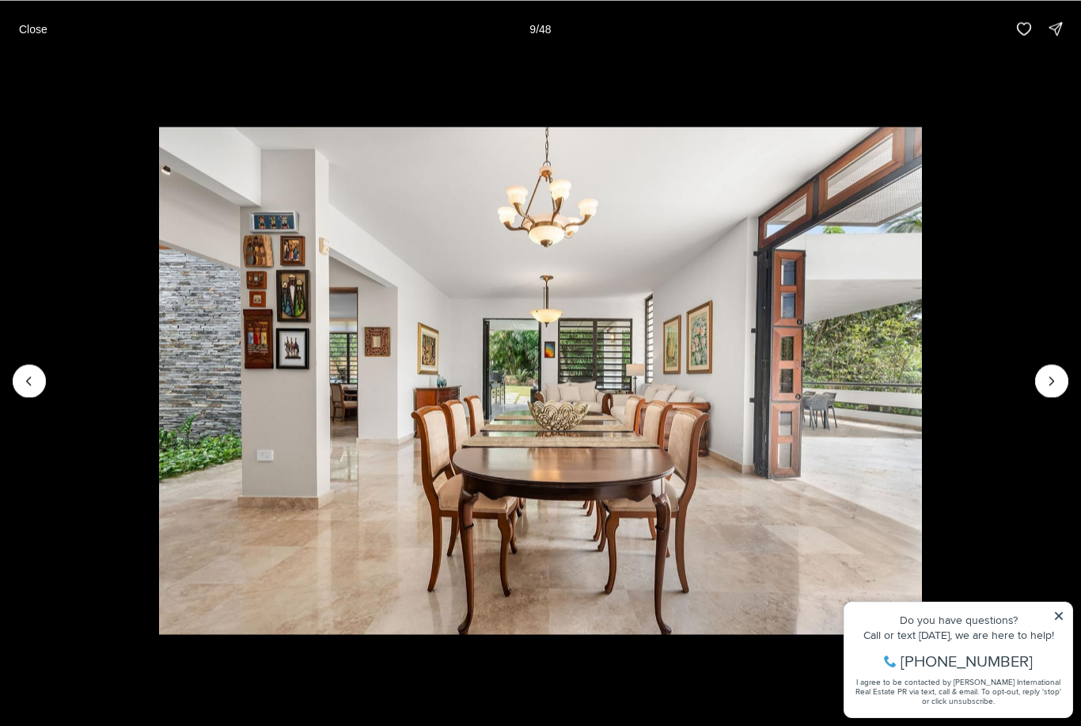
click at [1058, 386] on icon "Next slide" at bounding box center [1052, 381] width 16 height 16
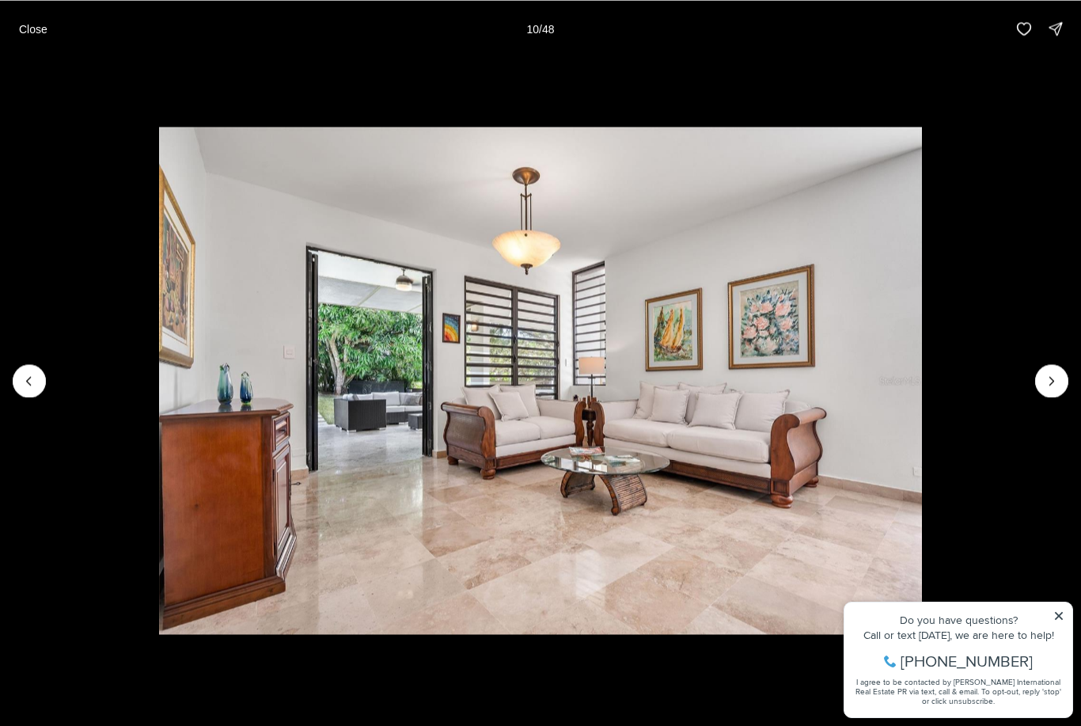
click at [1056, 387] on icon "Next slide" at bounding box center [1052, 381] width 16 height 16
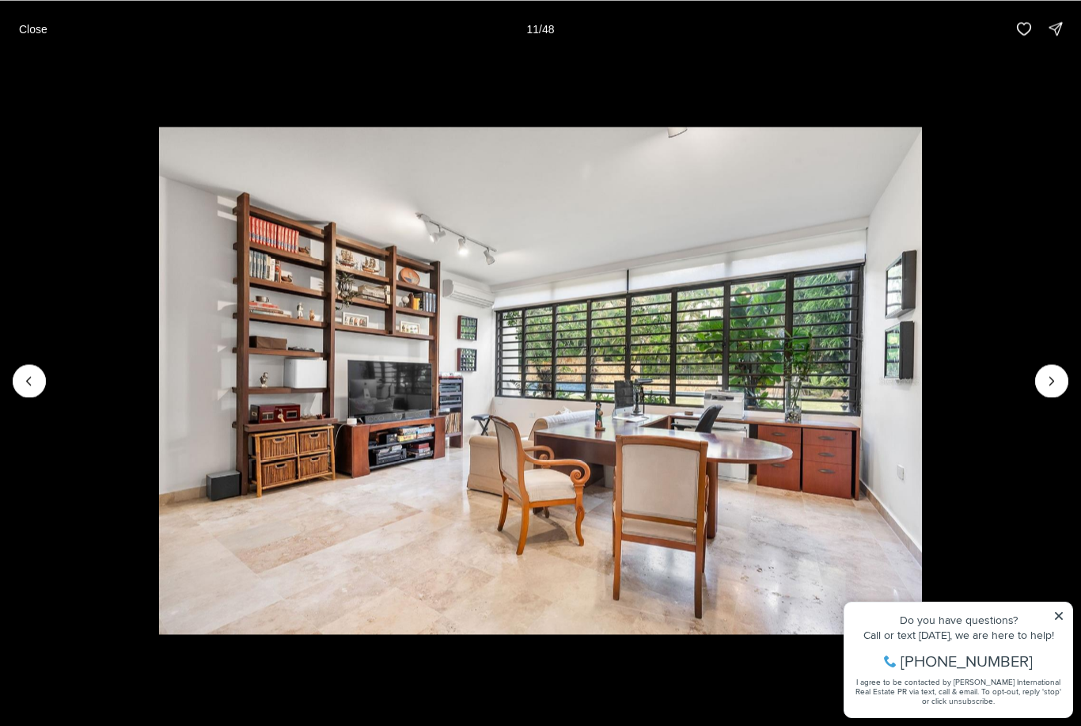
click at [1058, 385] on icon "Next slide" at bounding box center [1052, 381] width 16 height 16
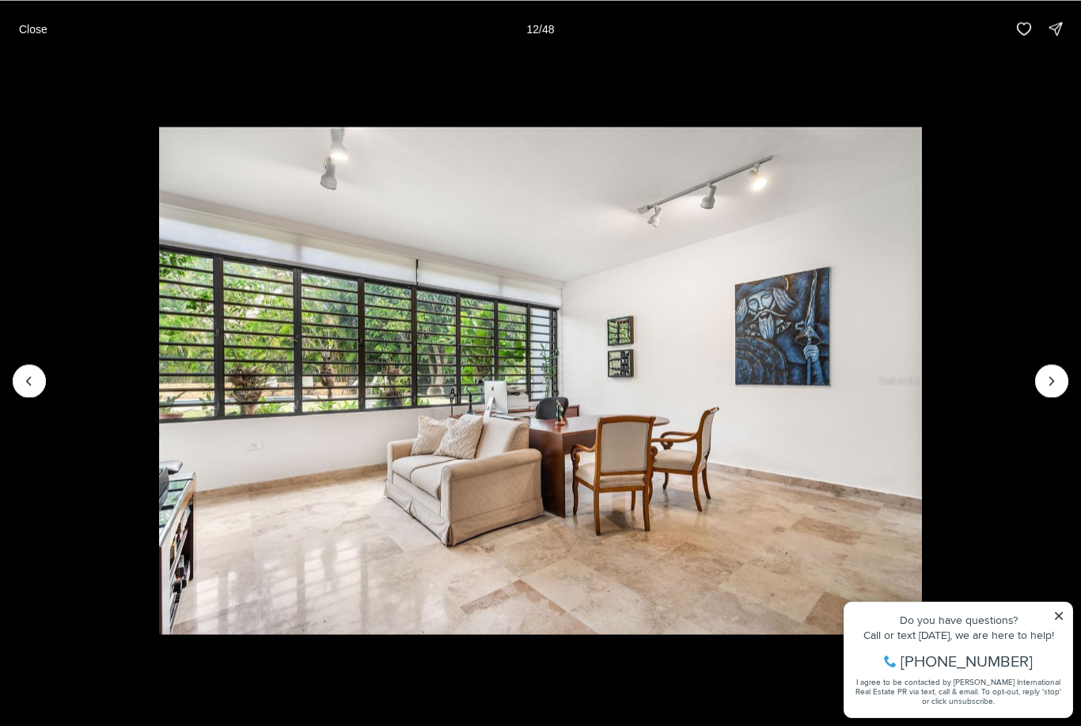
click at [1054, 385] on icon "Next slide" at bounding box center [1052, 381] width 16 height 16
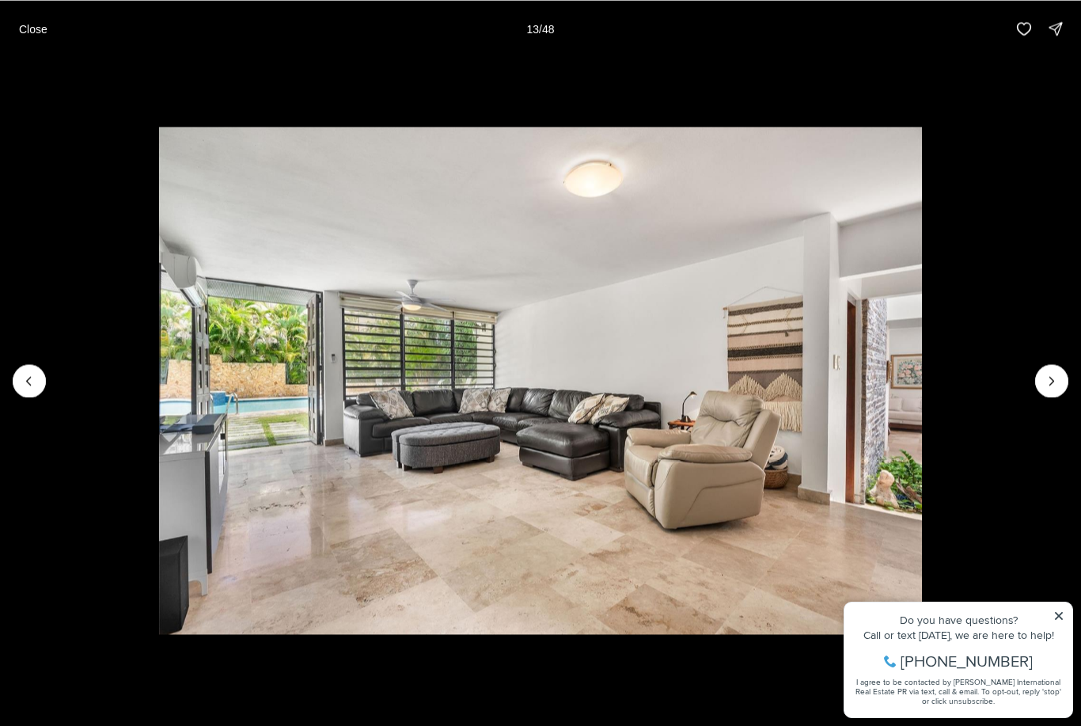
click at [1055, 385] on icon "Next slide" at bounding box center [1052, 381] width 16 height 16
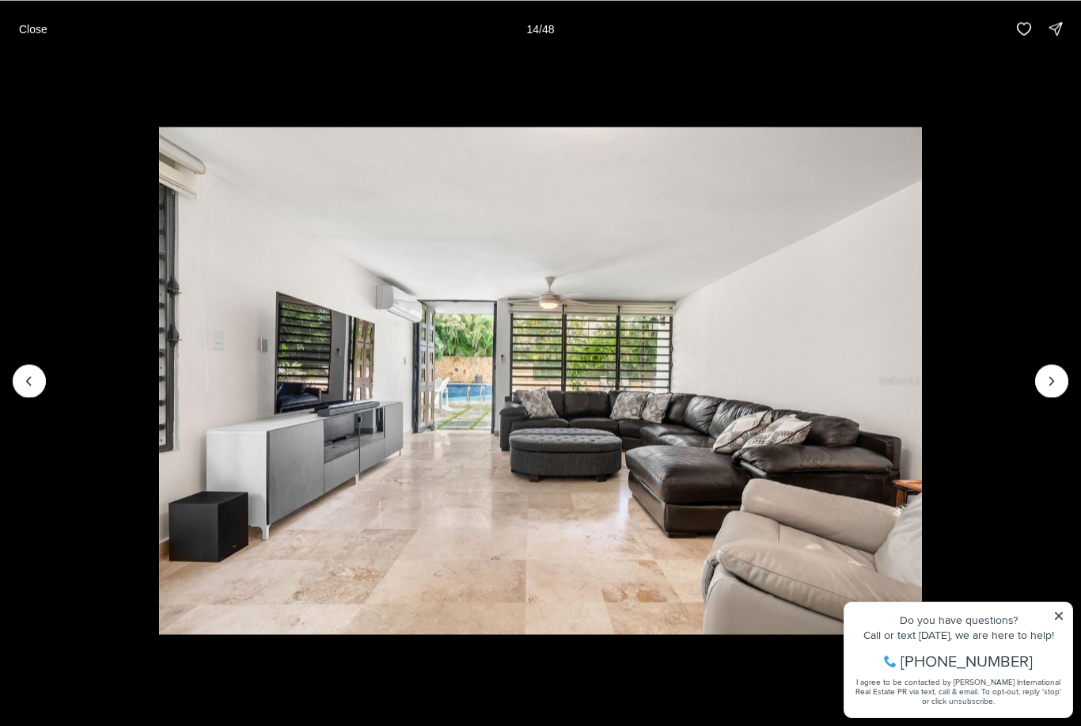
click at [1053, 387] on icon "Next slide" at bounding box center [1052, 381] width 16 height 16
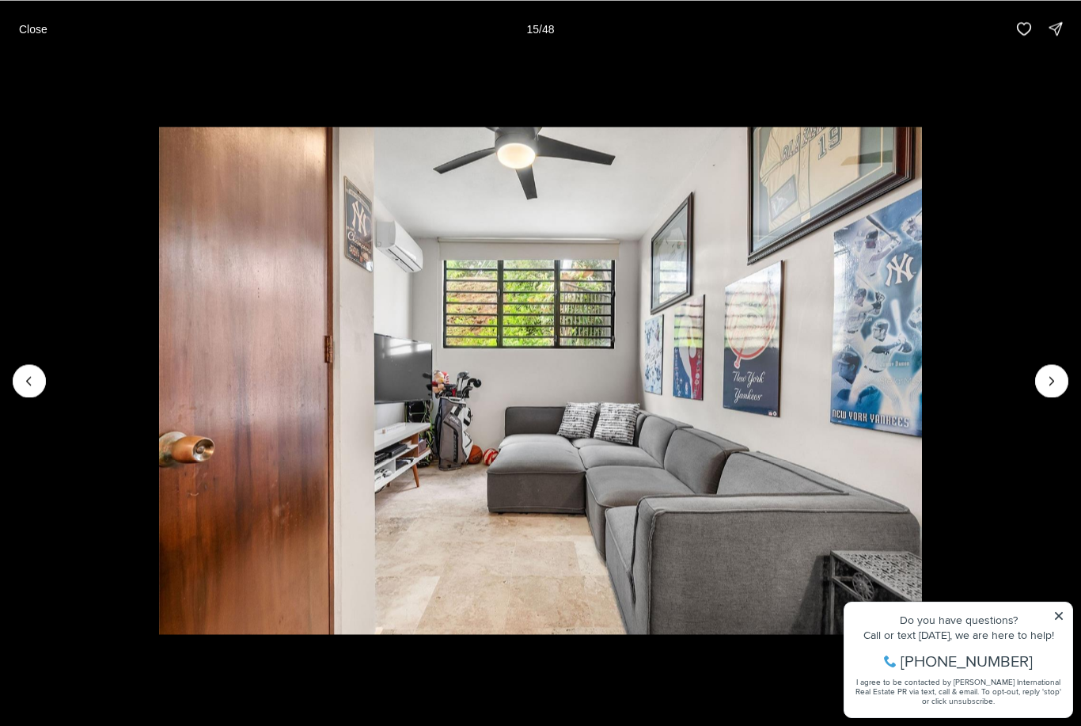
click at [1059, 387] on icon "Next slide" at bounding box center [1052, 381] width 16 height 16
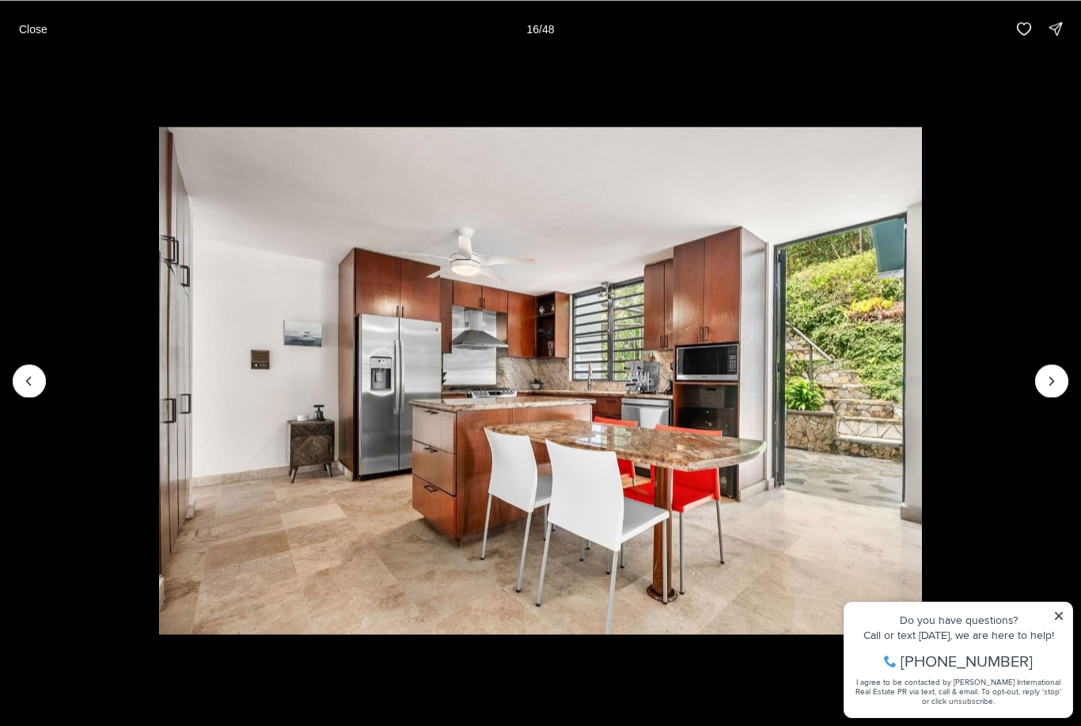
click at [1052, 387] on icon "Next slide" at bounding box center [1052, 381] width 16 height 16
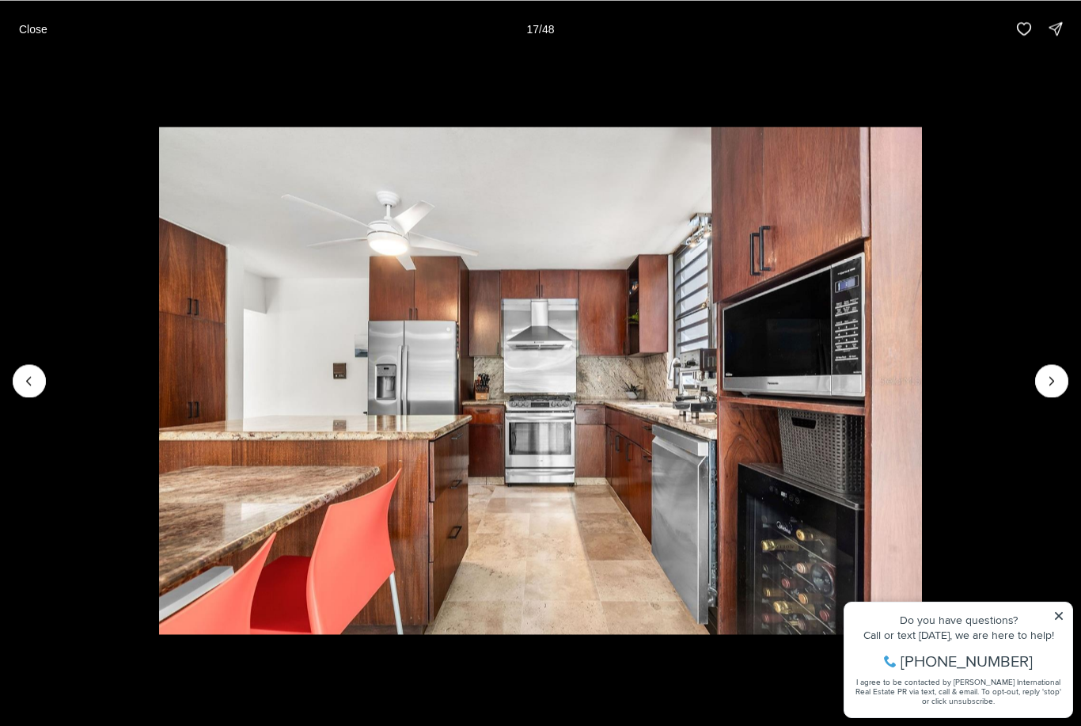
click at [1051, 385] on icon "Next slide" at bounding box center [1052, 381] width 16 height 16
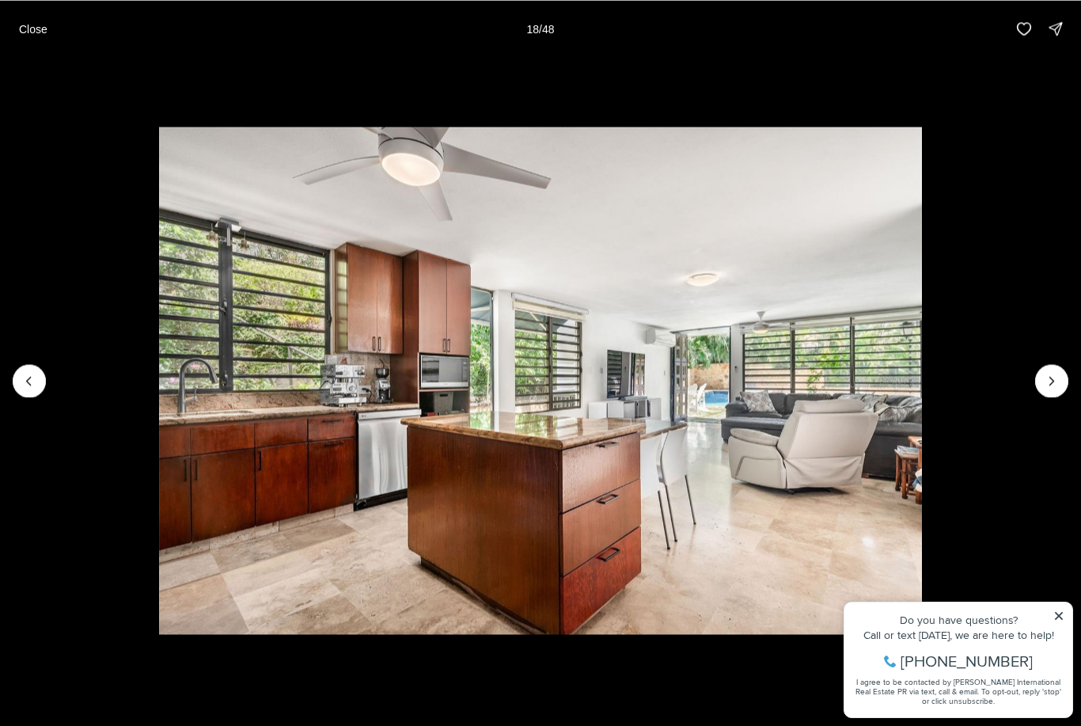
click at [1056, 387] on icon "Next slide" at bounding box center [1052, 381] width 16 height 16
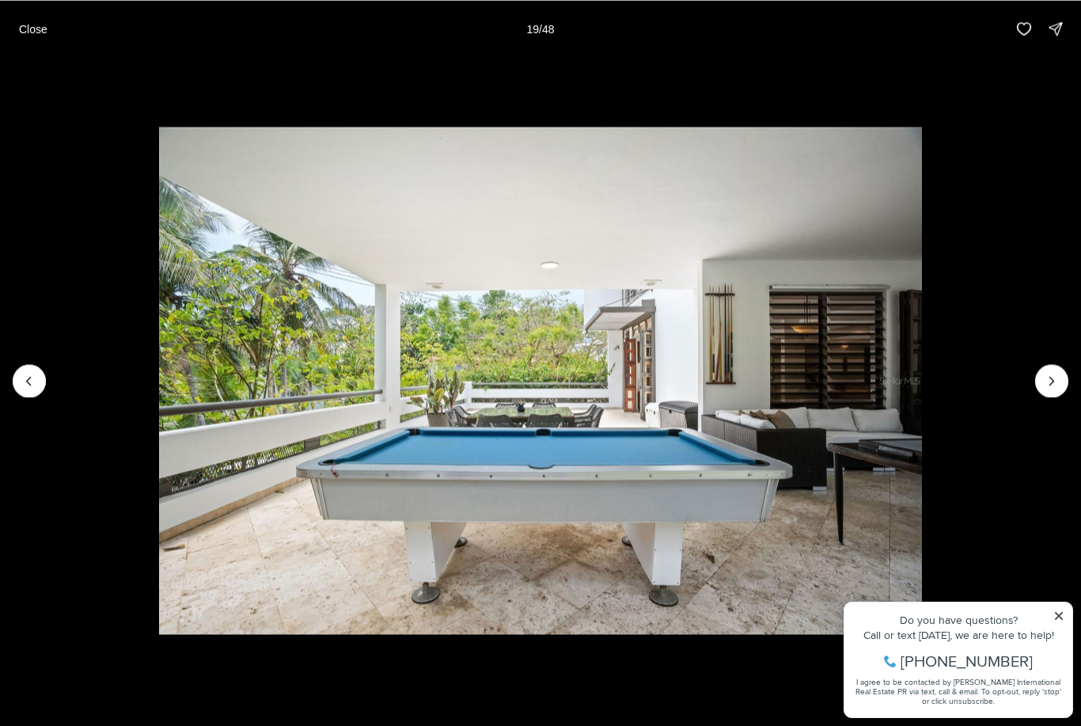
click at [1050, 386] on icon "Next slide" at bounding box center [1052, 381] width 16 height 16
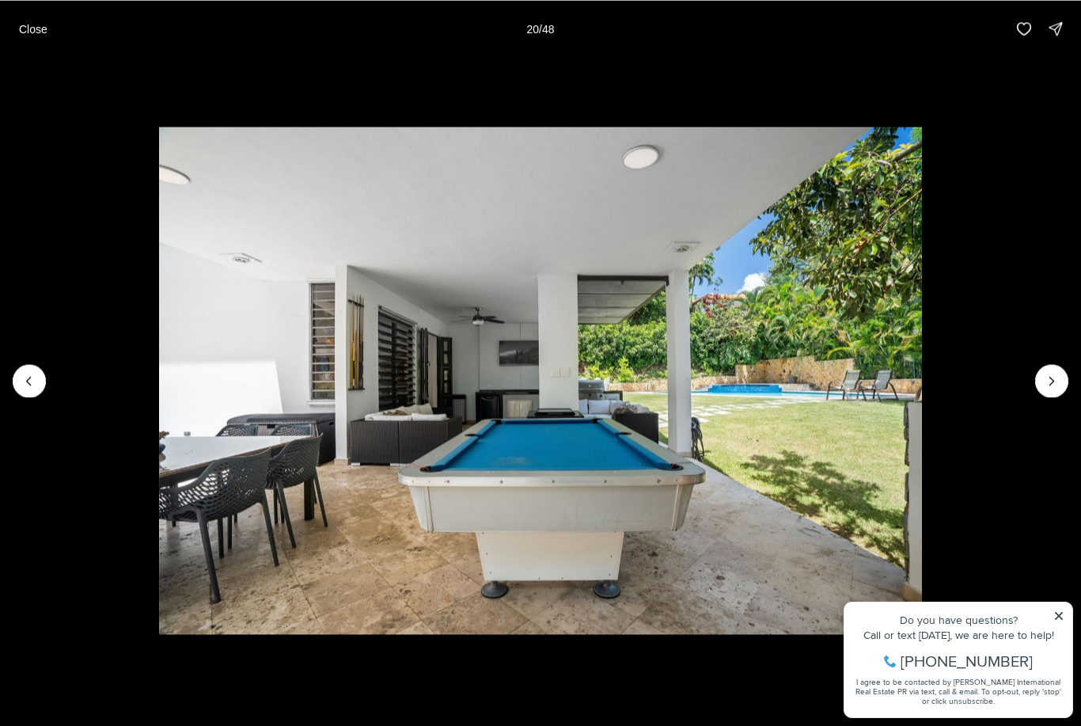
click at [1054, 385] on icon "Next slide" at bounding box center [1052, 381] width 16 height 16
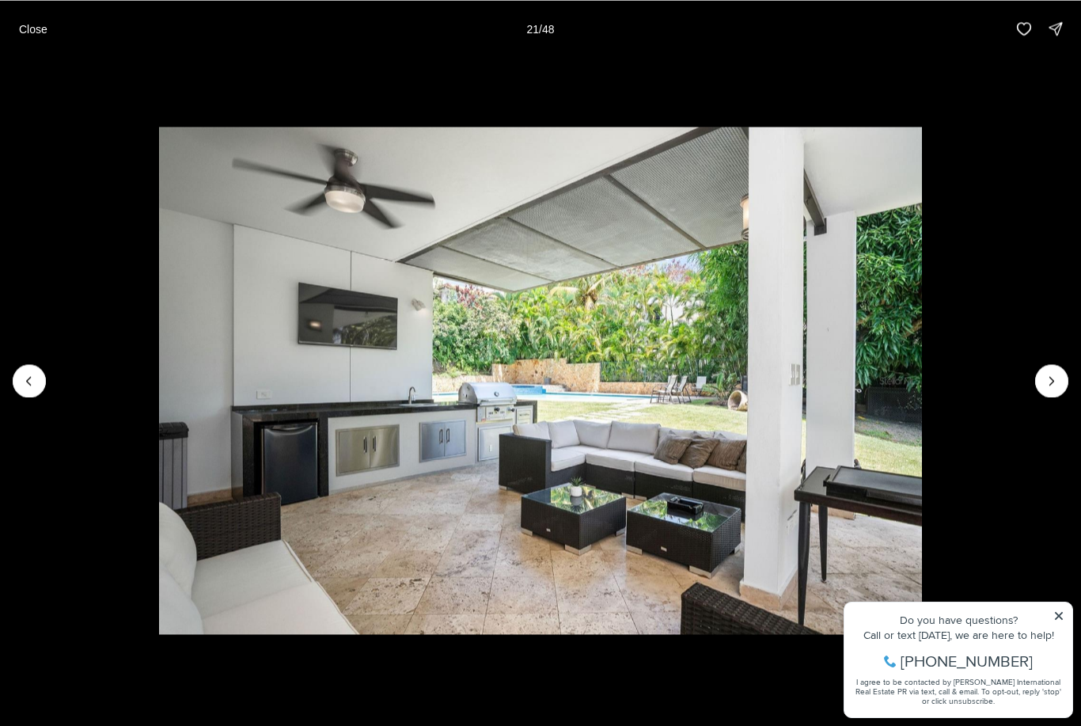
click at [1054, 384] on icon "Next slide" at bounding box center [1052, 381] width 16 height 16
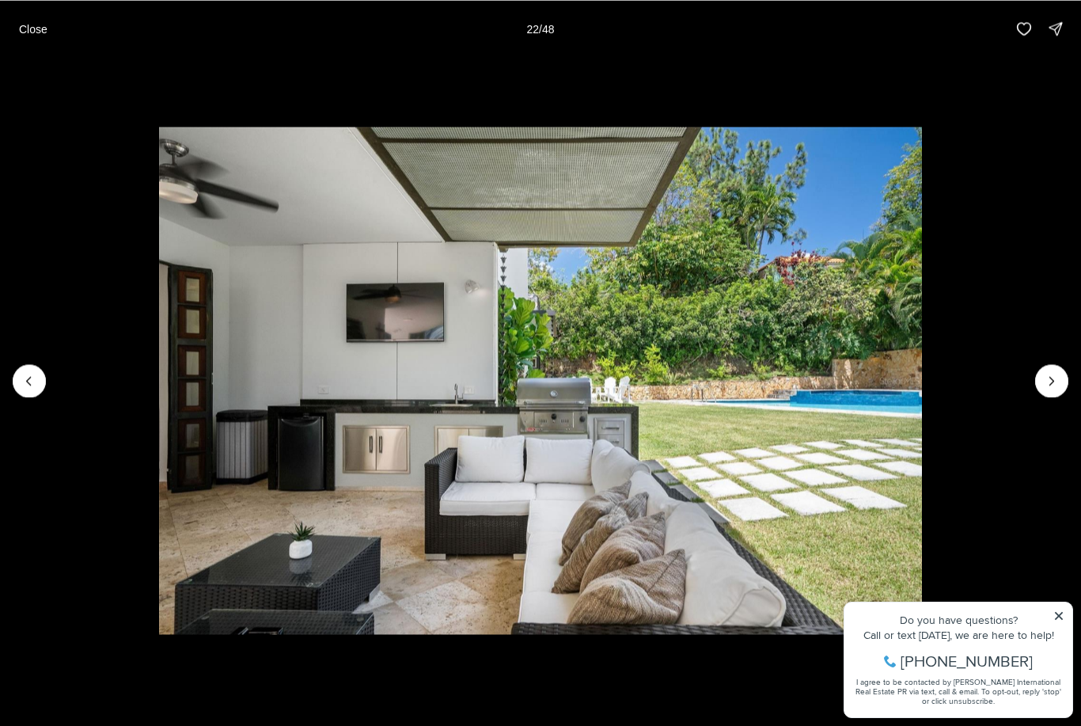
click at [1055, 382] on icon "Next slide" at bounding box center [1052, 381] width 16 height 16
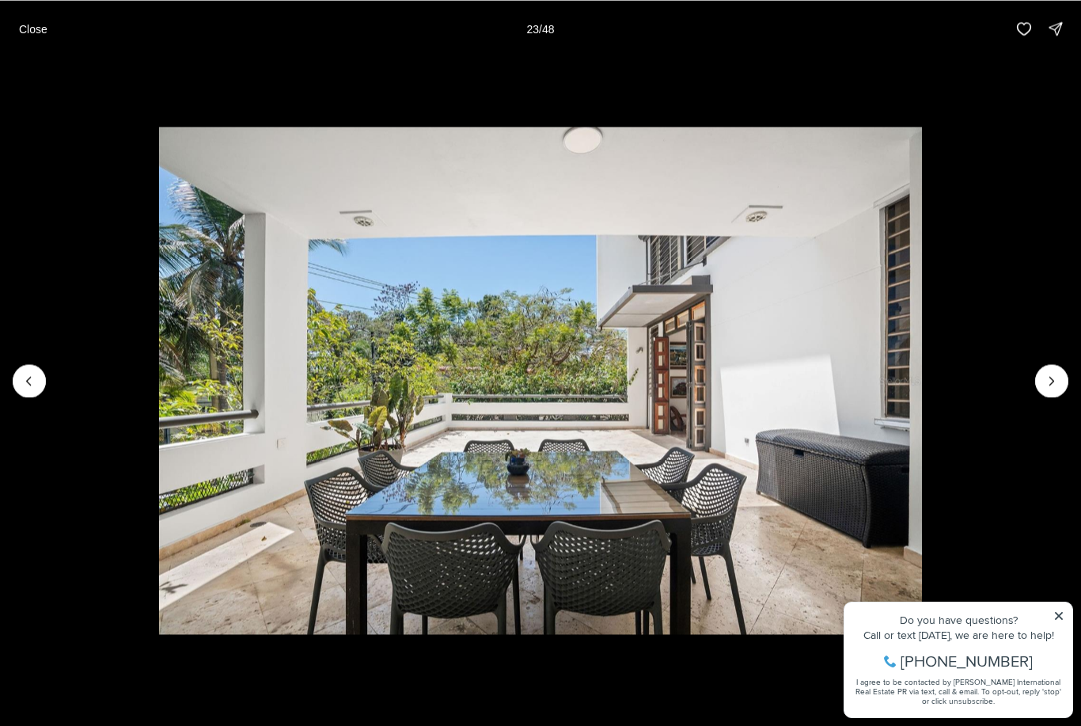
click at [1054, 385] on icon "Next slide" at bounding box center [1052, 381] width 16 height 16
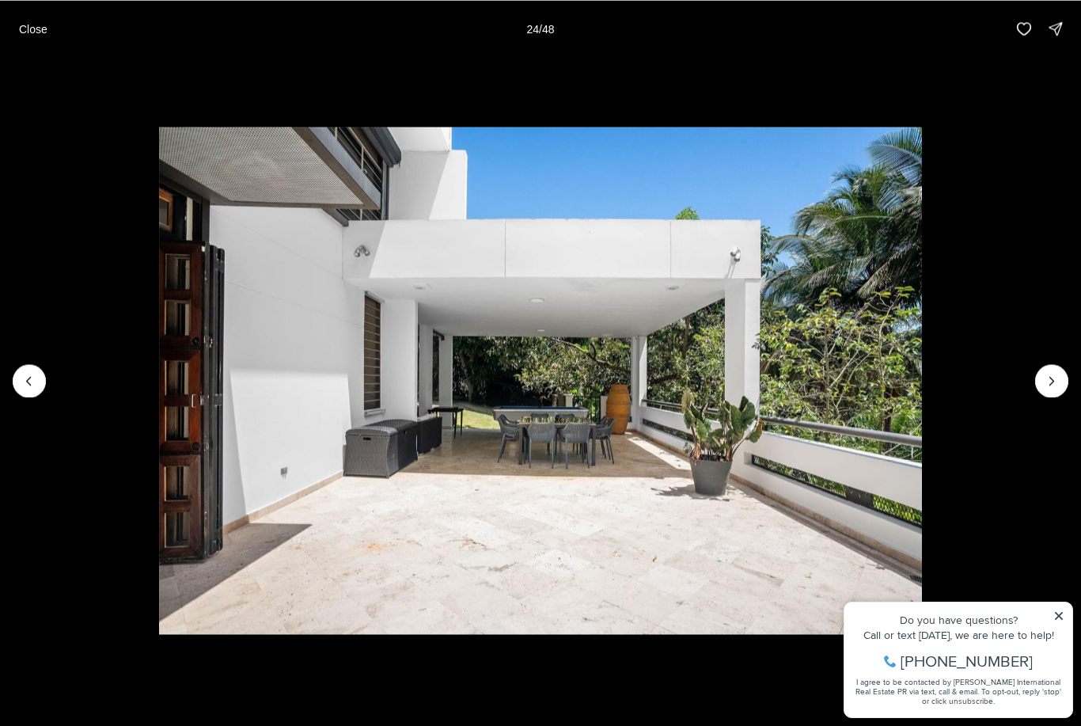
click at [1055, 385] on icon "Next slide" at bounding box center [1052, 381] width 16 height 16
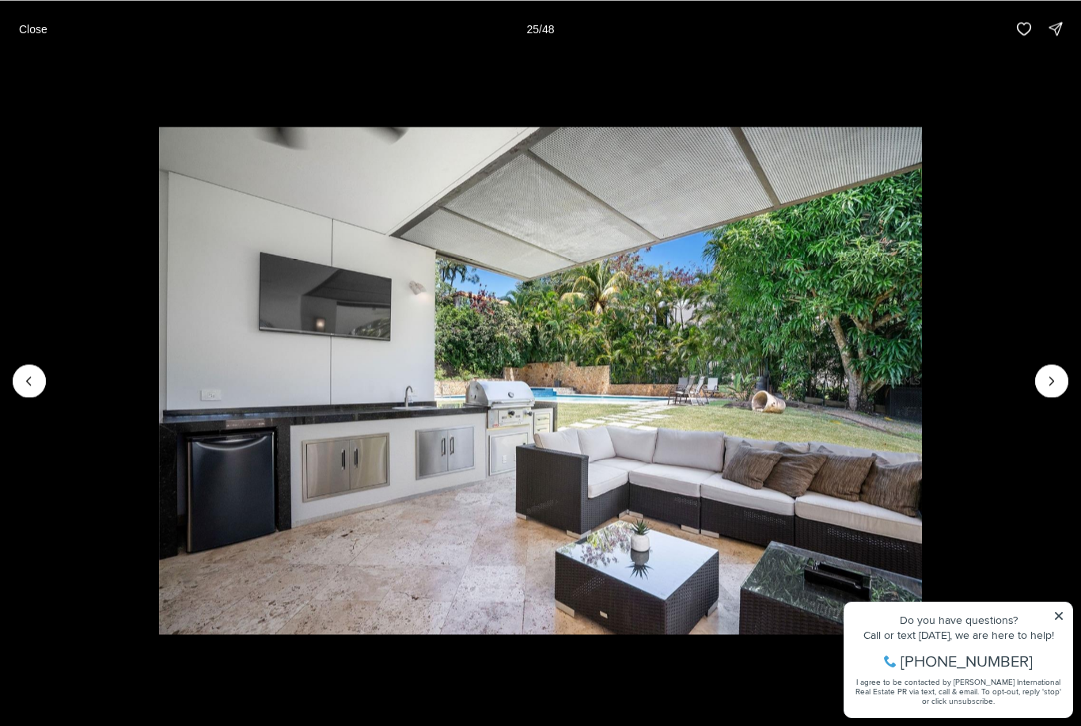
click at [1055, 385] on icon "Next slide" at bounding box center [1052, 381] width 16 height 16
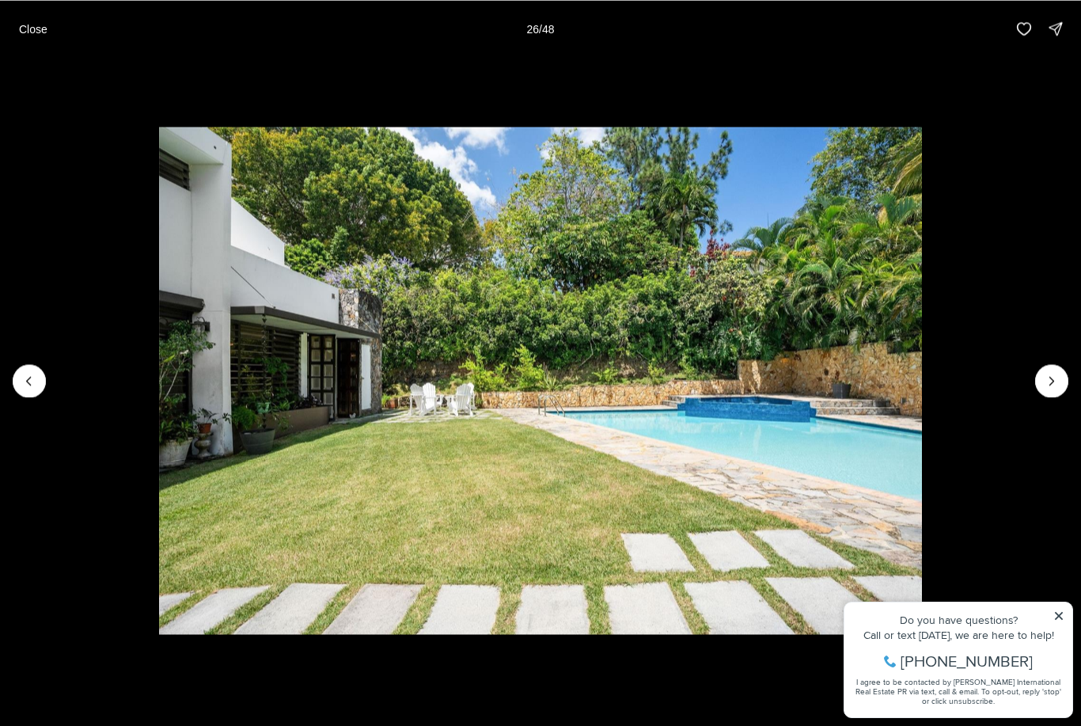
click at [1058, 383] on icon "Next slide" at bounding box center [1052, 381] width 16 height 16
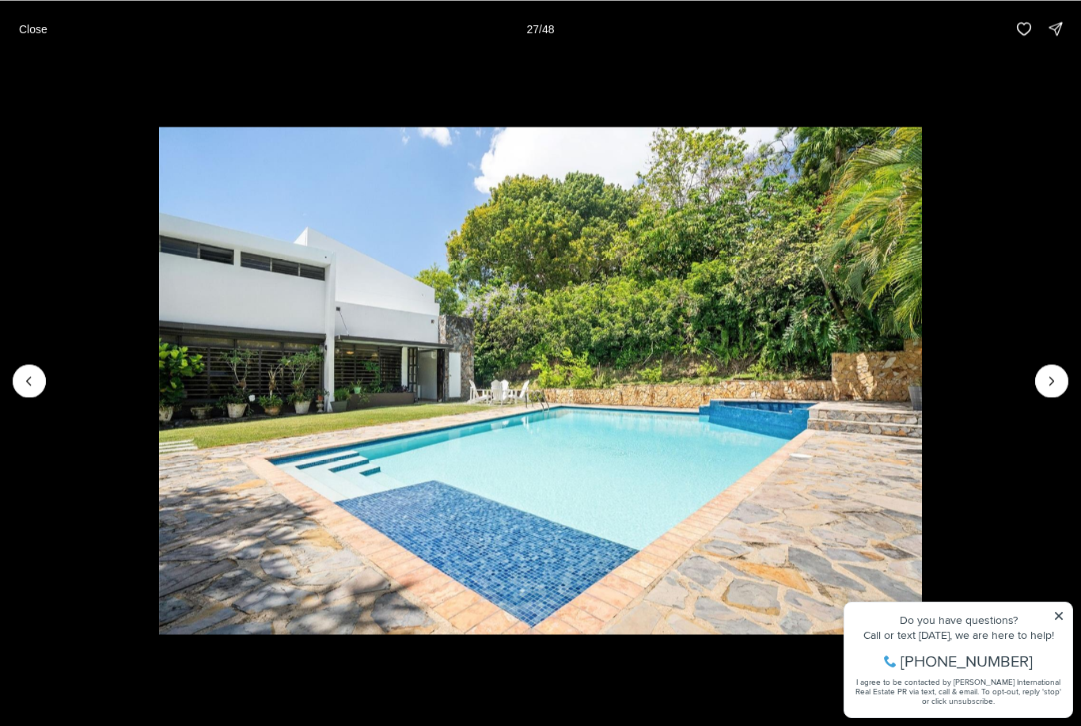
click at [1059, 374] on icon "Next slide" at bounding box center [1052, 381] width 16 height 16
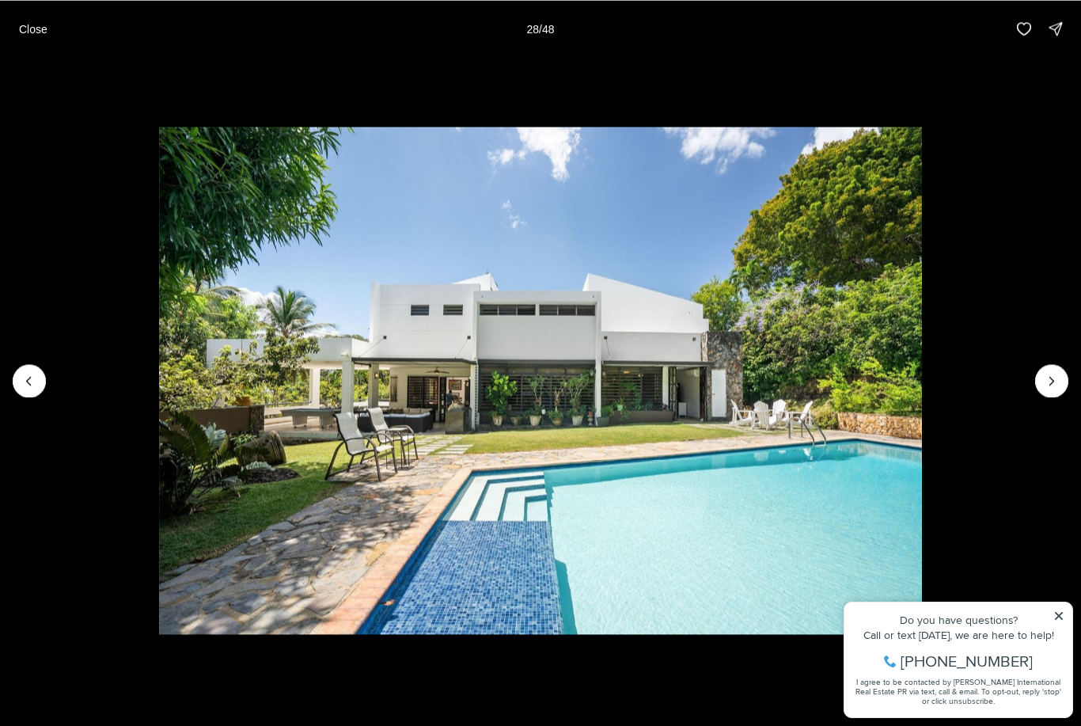
click at [1059, 383] on icon "Next slide" at bounding box center [1052, 381] width 16 height 16
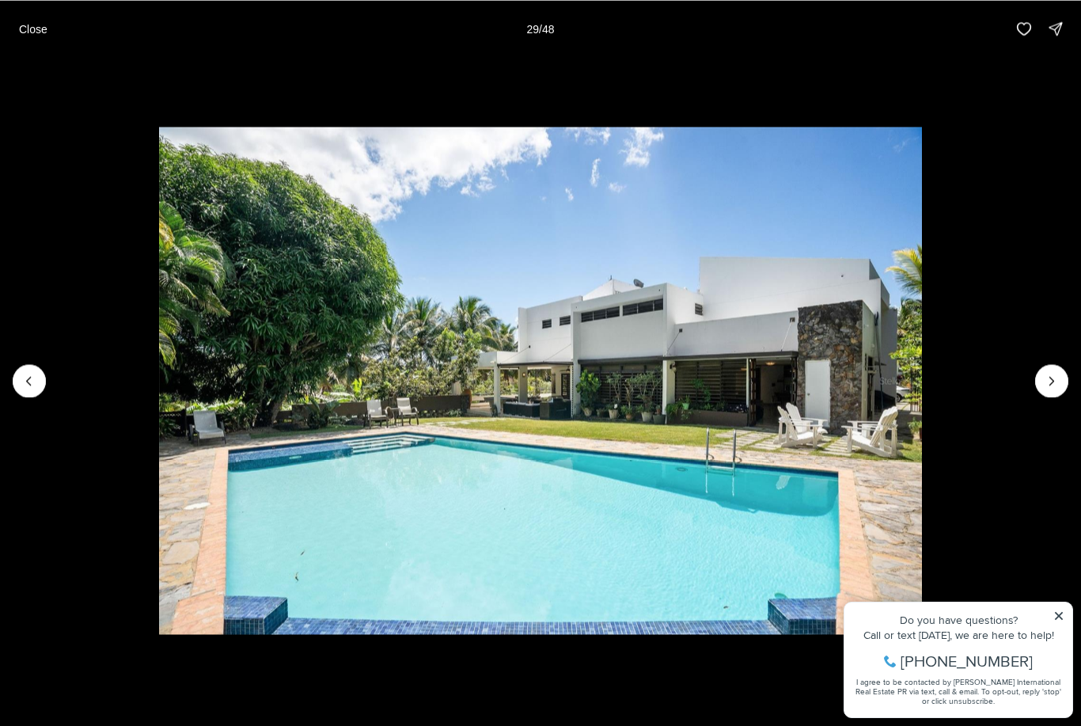
click at [1057, 382] on icon "Next slide" at bounding box center [1052, 381] width 16 height 16
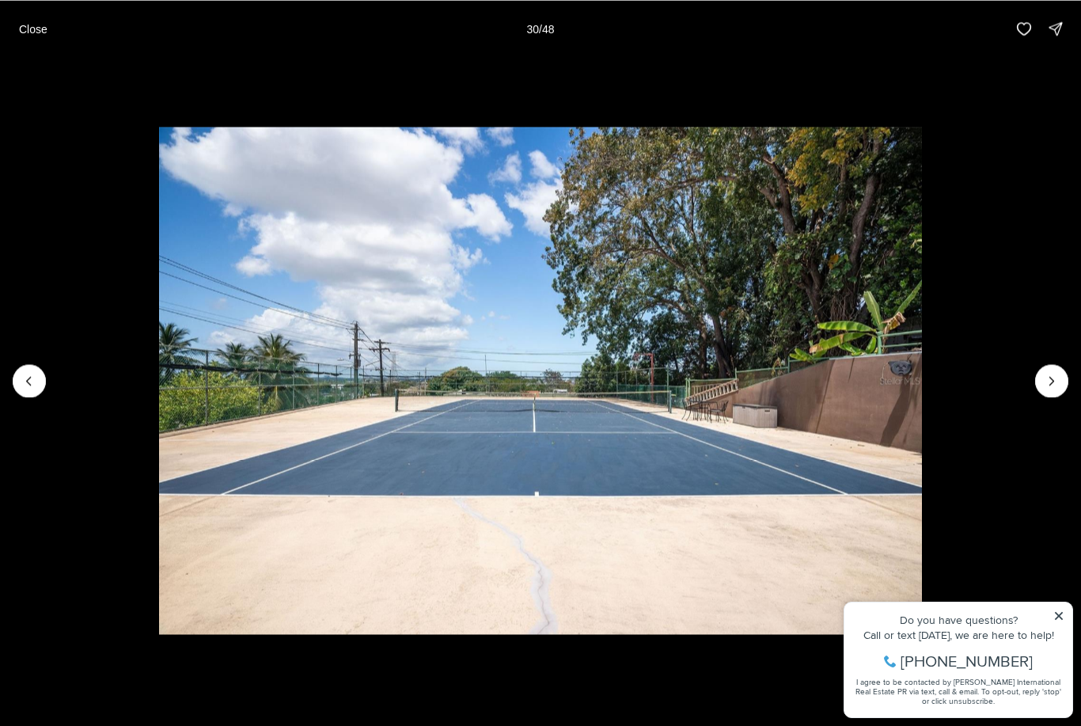
click at [1058, 388] on icon "Next slide" at bounding box center [1052, 381] width 16 height 16
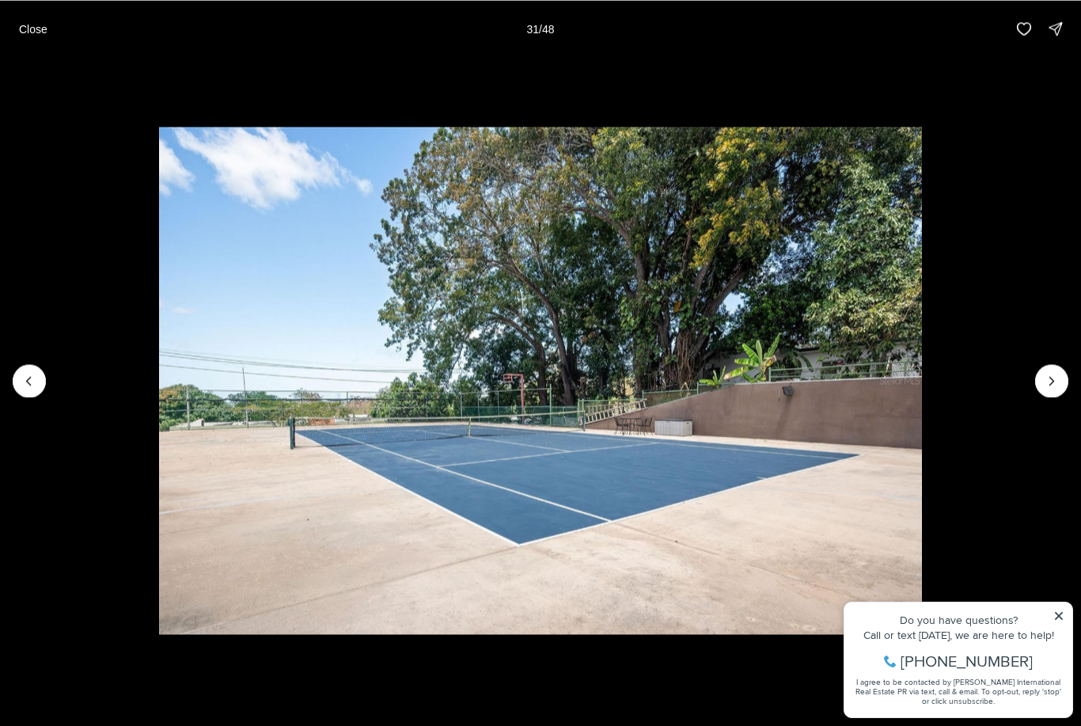
click at [1054, 387] on icon "Next slide" at bounding box center [1052, 381] width 16 height 16
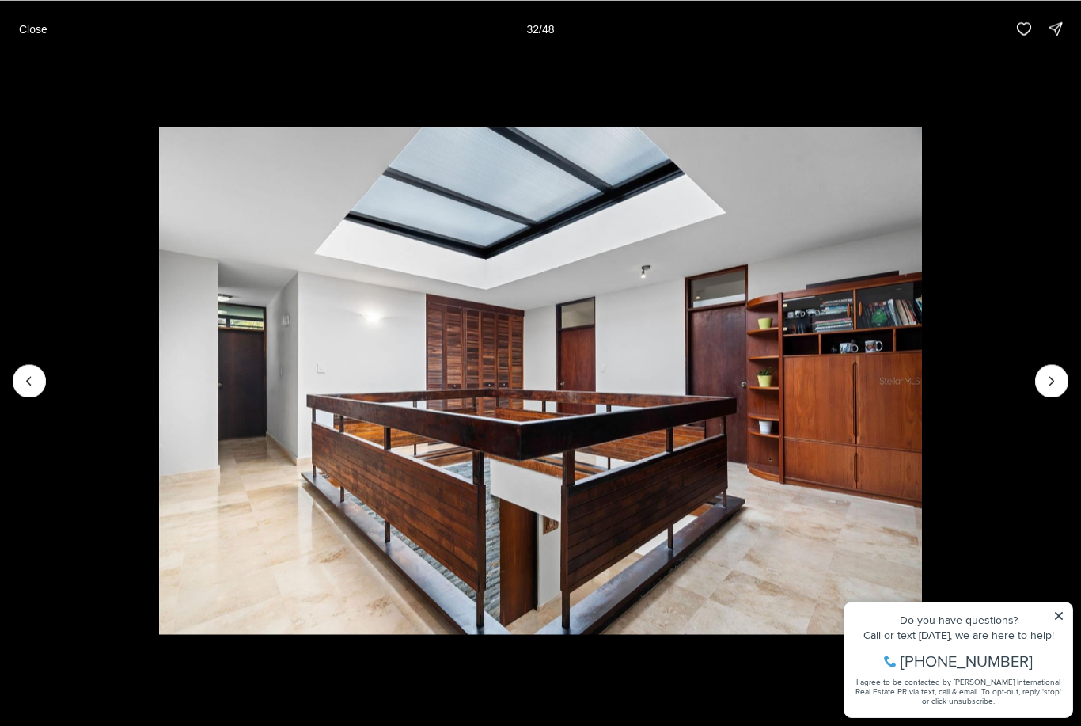
click at [1056, 385] on icon "Next slide" at bounding box center [1052, 381] width 16 height 16
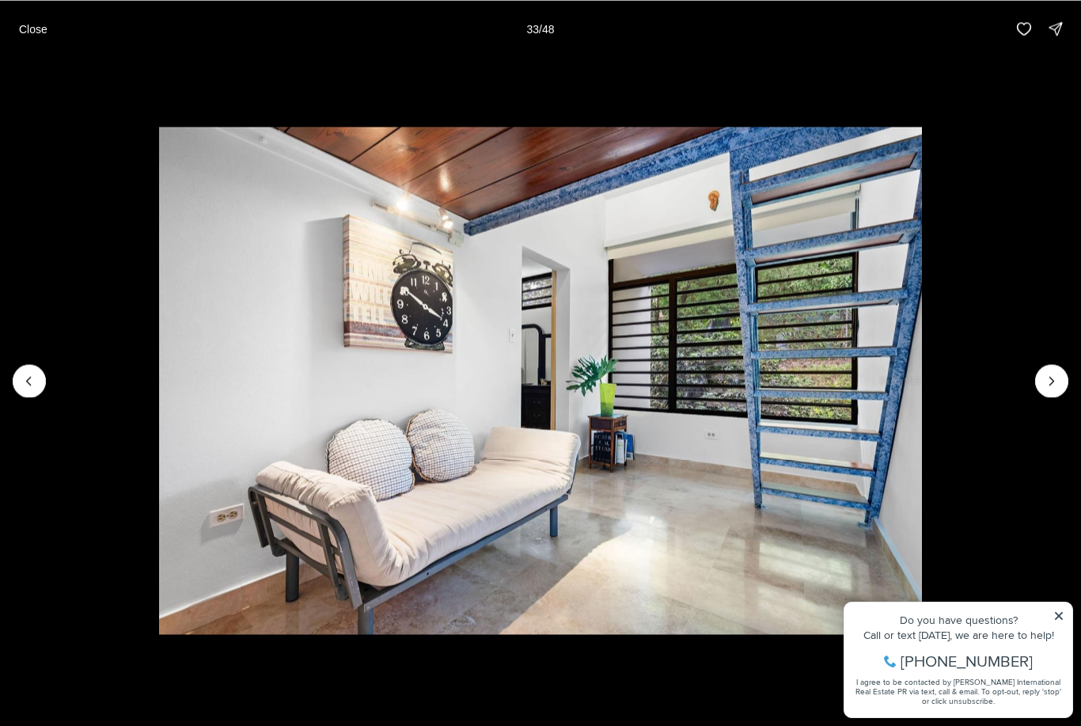
click at [1055, 386] on icon "Next slide" at bounding box center [1052, 381] width 16 height 16
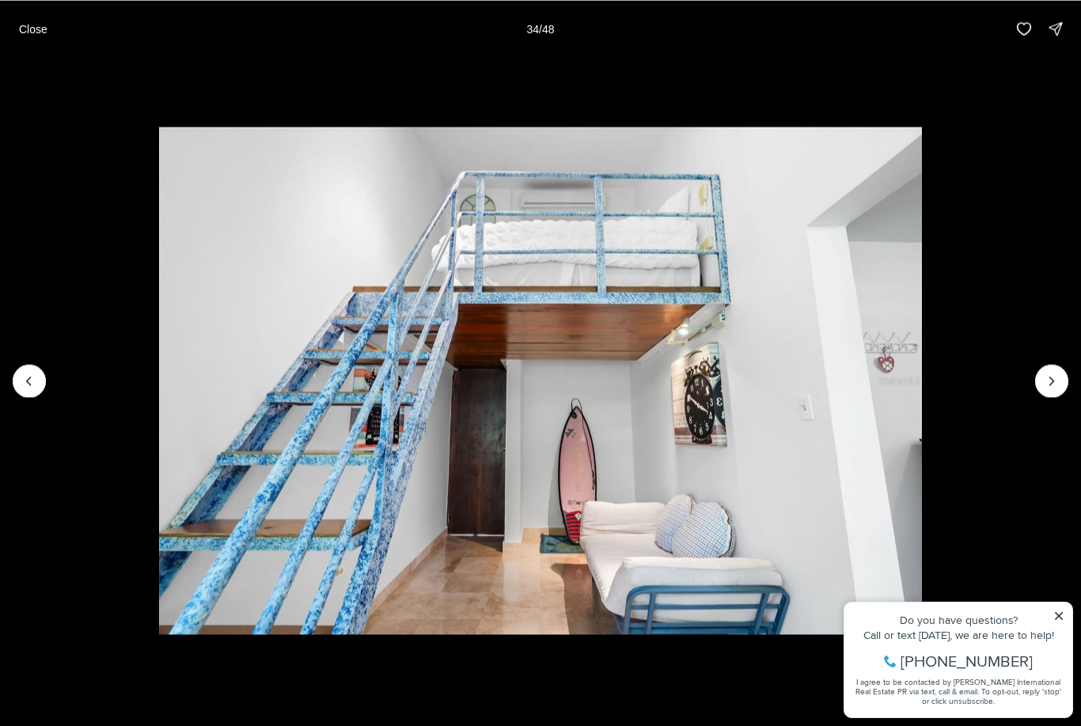
click at [1059, 386] on icon "Next slide" at bounding box center [1052, 381] width 16 height 16
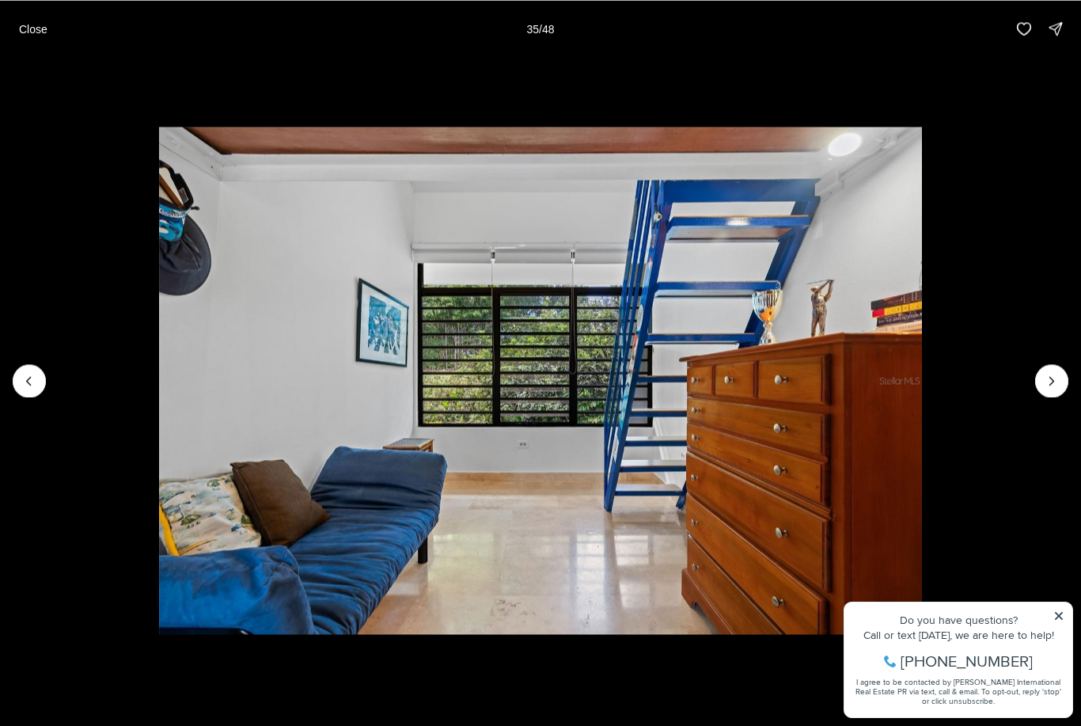
click at [1054, 385] on icon "Next slide" at bounding box center [1052, 381] width 16 height 16
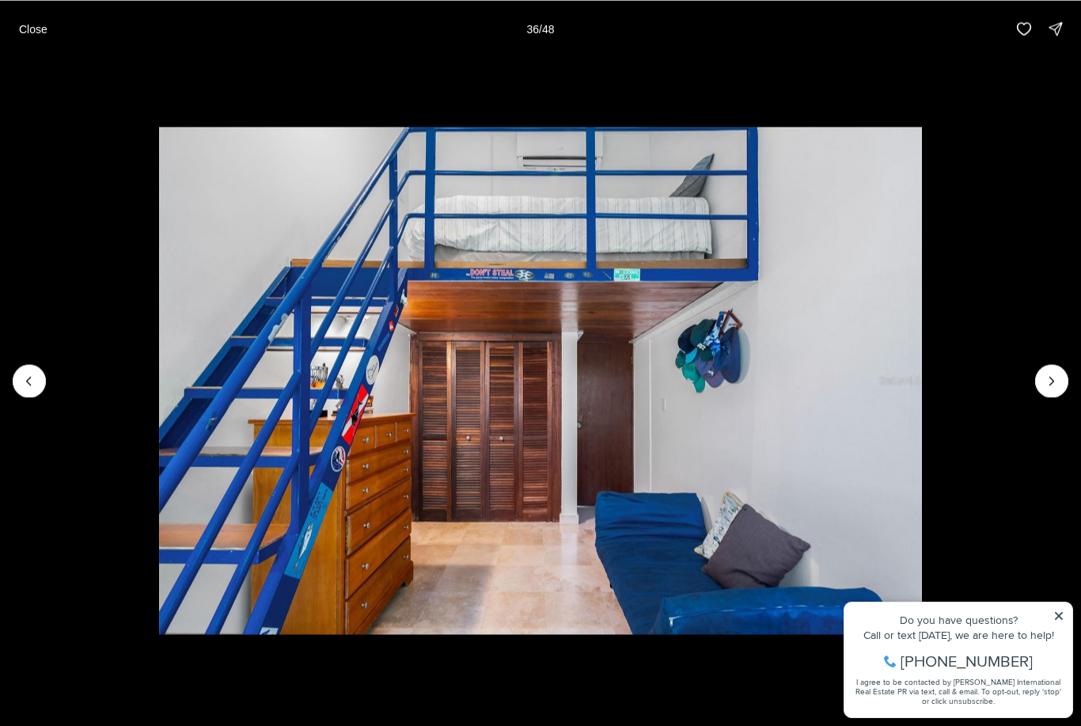
click at [1055, 387] on icon "Next slide" at bounding box center [1052, 381] width 16 height 16
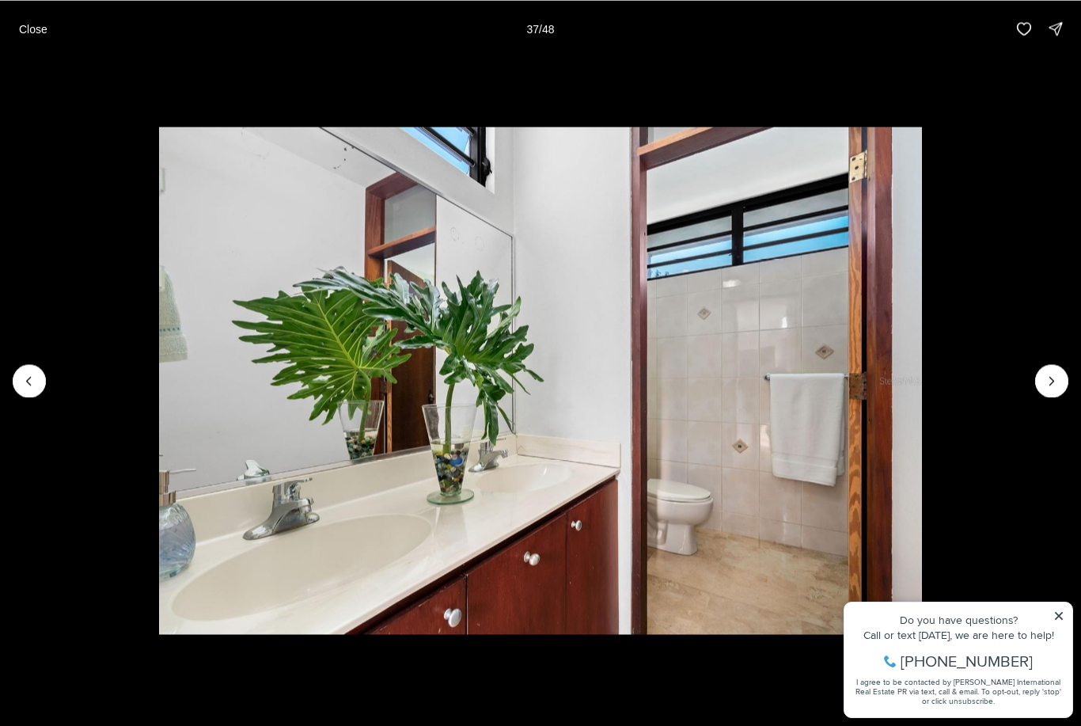
click at [921, 391] on img "37 of 48" at bounding box center [540, 381] width 762 height 508
click at [1056, 384] on icon "Next slide" at bounding box center [1052, 381] width 16 height 16
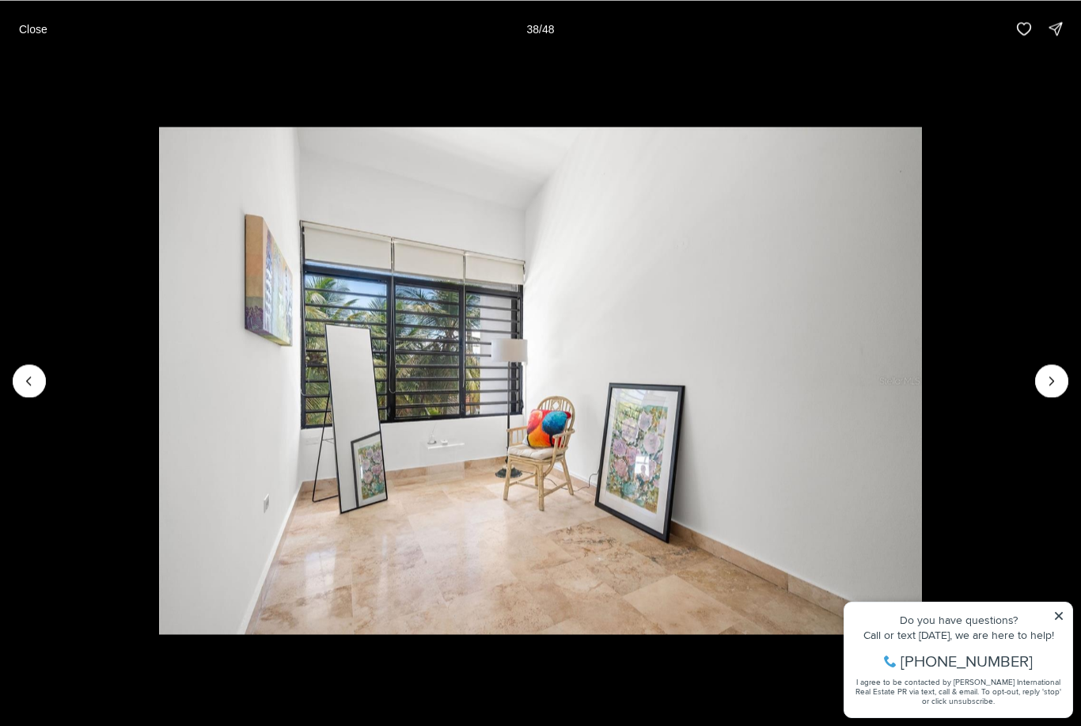
click at [1056, 387] on icon "Next slide" at bounding box center [1052, 381] width 16 height 16
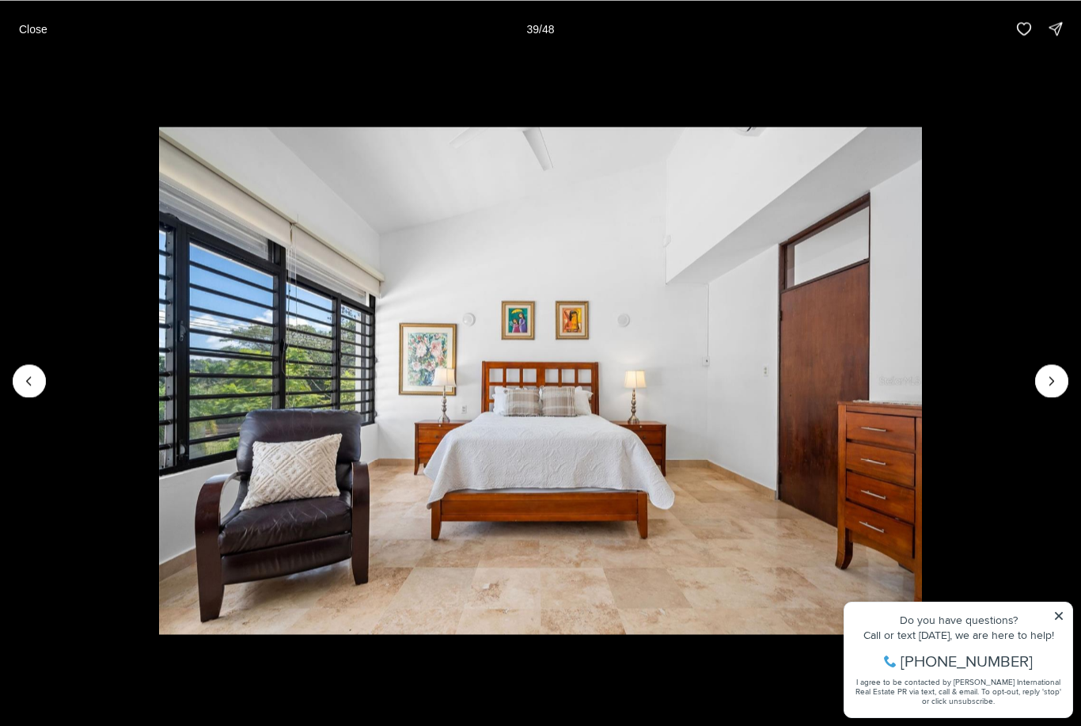
click at [1059, 387] on icon "Next slide" at bounding box center [1052, 381] width 16 height 16
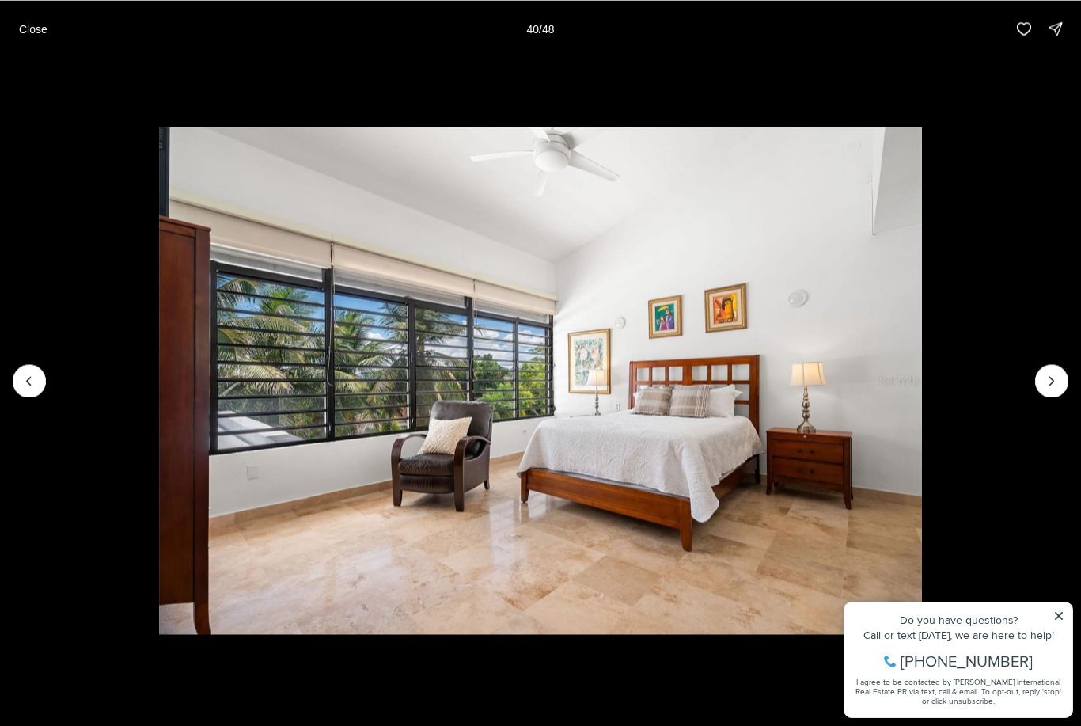
click at [1056, 385] on icon "Next slide" at bounding box center [1052, 381] width 16 height 16
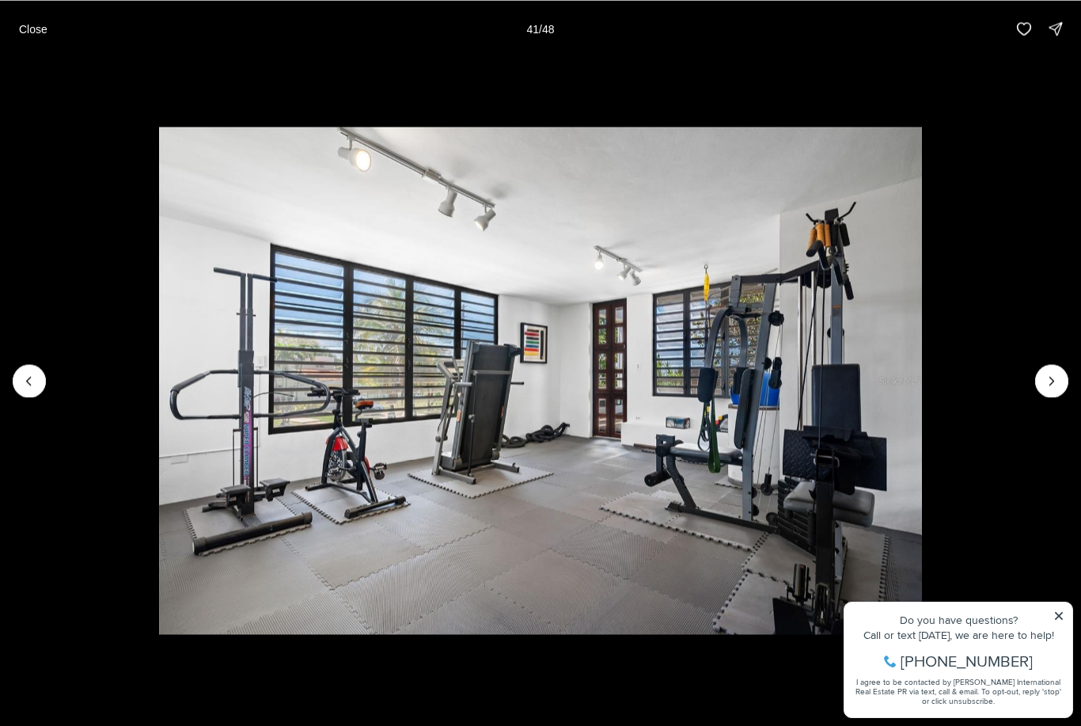
click at [1058, 382] on icon "Next slide" at bounding box center [1052, 381] width 16 height 16
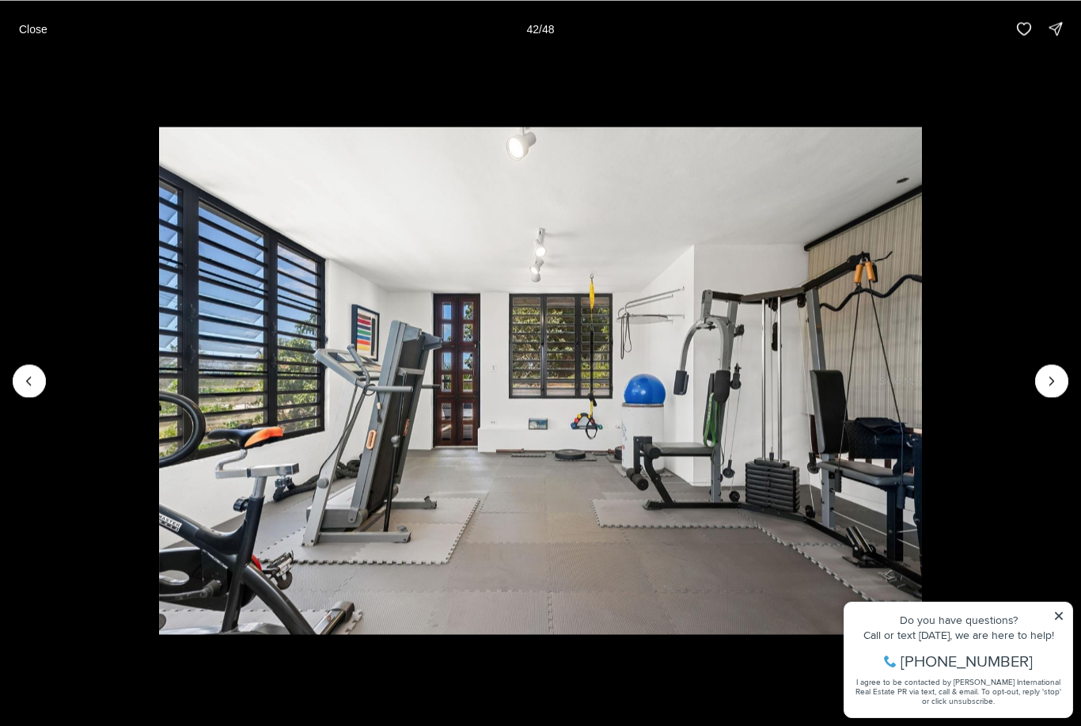
click at [1052, 385] on icon "Next slide" at bounding box center [1052, 381] width 16 height 16
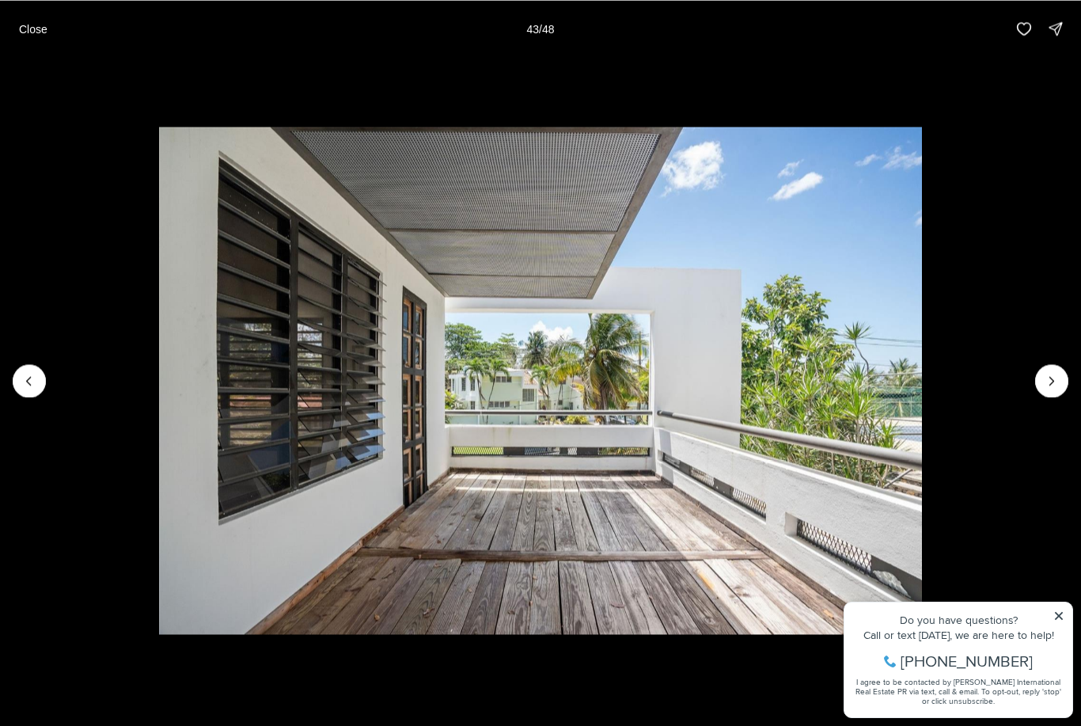
click at [1052, 387] on icon "Next slide" at bounding box center [1052, 381] width 16 height 16
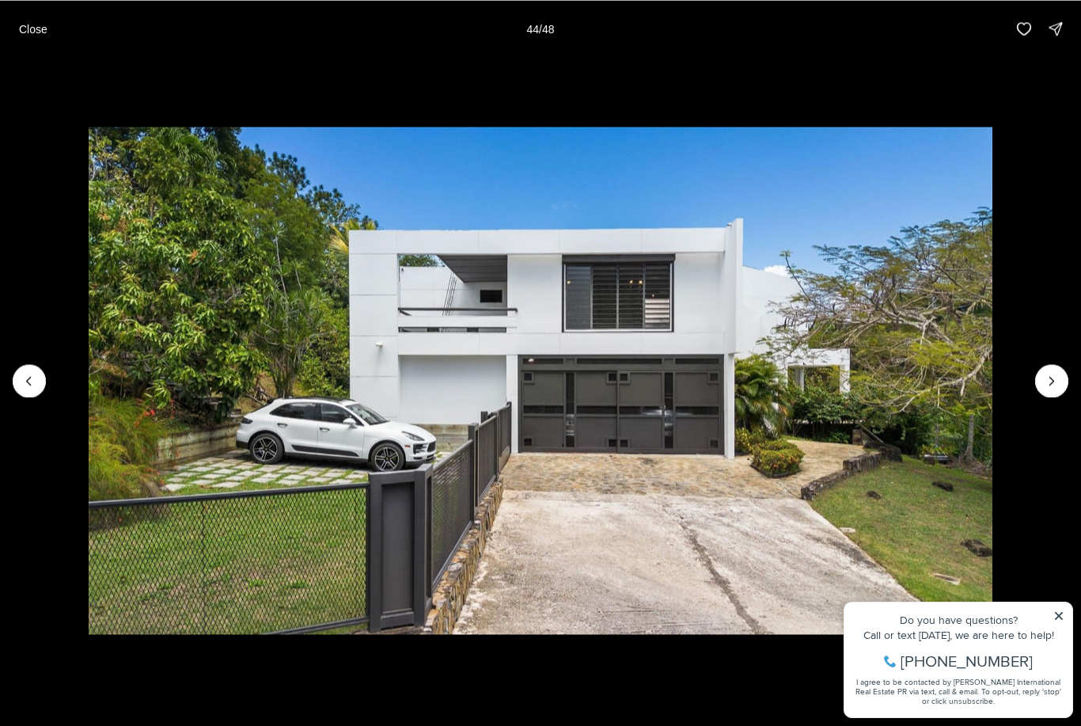
click at [992, 395] on img "44 of 48" at bounding box center [541, 381] width 904 height 508
click at [1058, 385] on icon "Next slide" at bounding box center [1052, 381] width 16 height 16
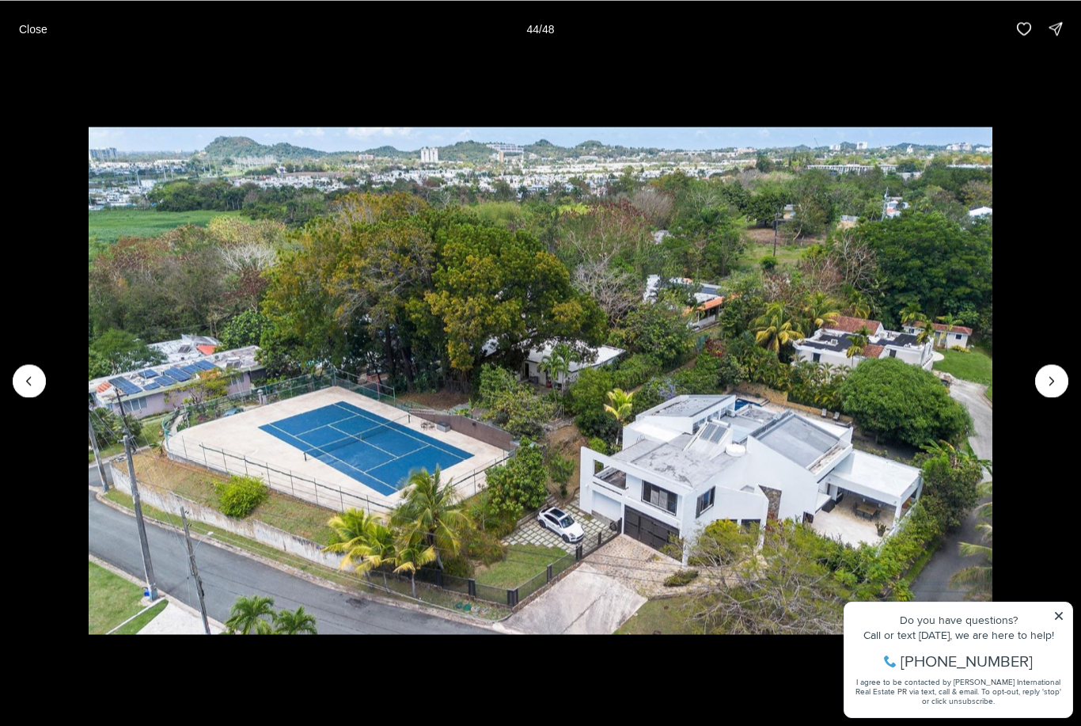
click at [1063, 390] on button "Next slide" at bounding box center [1051, 380] width 33 height 33
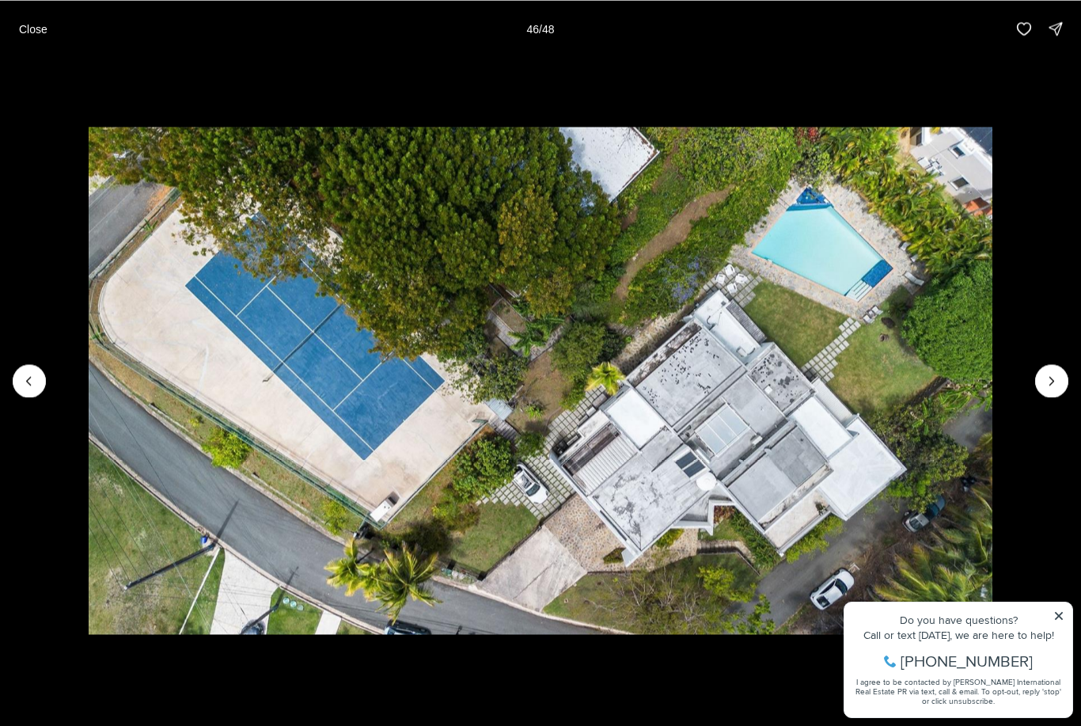
click at [55, 17] on button "Close" at bounding box center [32, 29] width 47 height 32
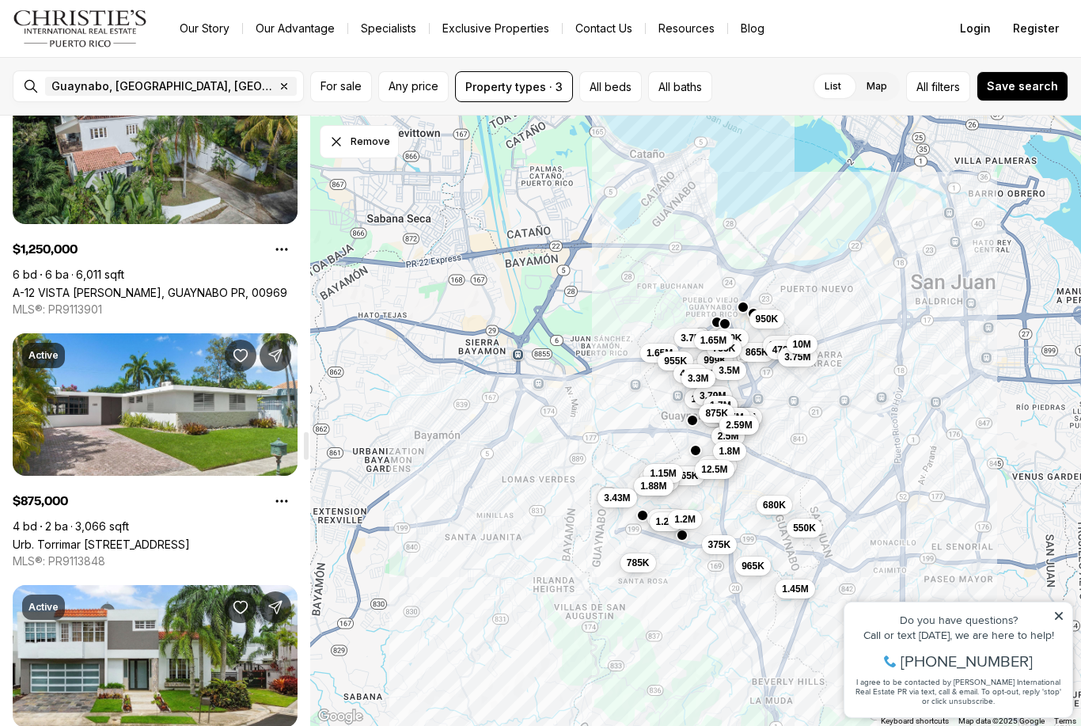
scroll to position [6910, 0]
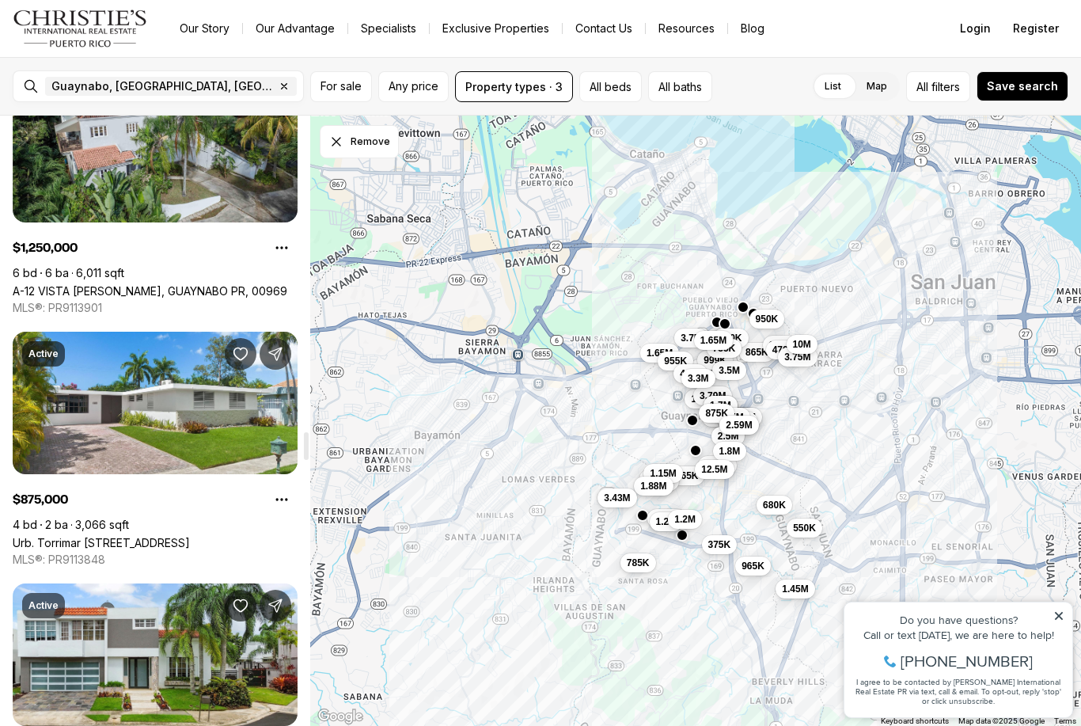
click at [190, 536] on link "Urb. Torrimar [STREET_ADDRESS]" at bounding box center [101, 542] width 177 height 13
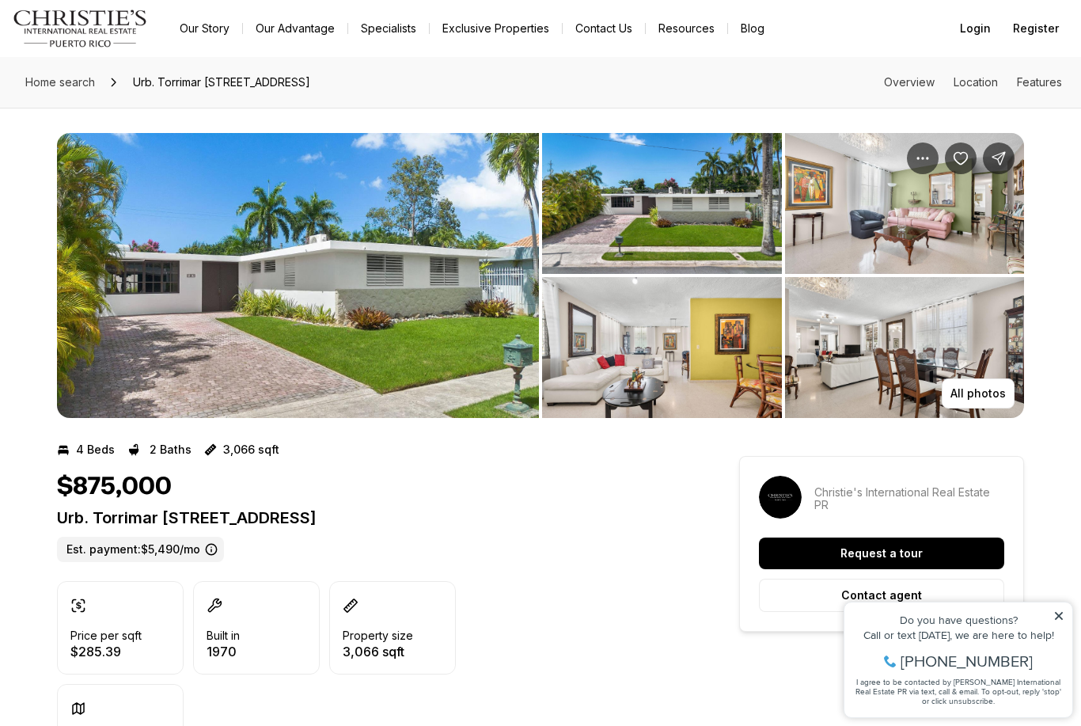
click at [985, 407] on button "All photos" at bounding box center [978, 393] width 73 height 30
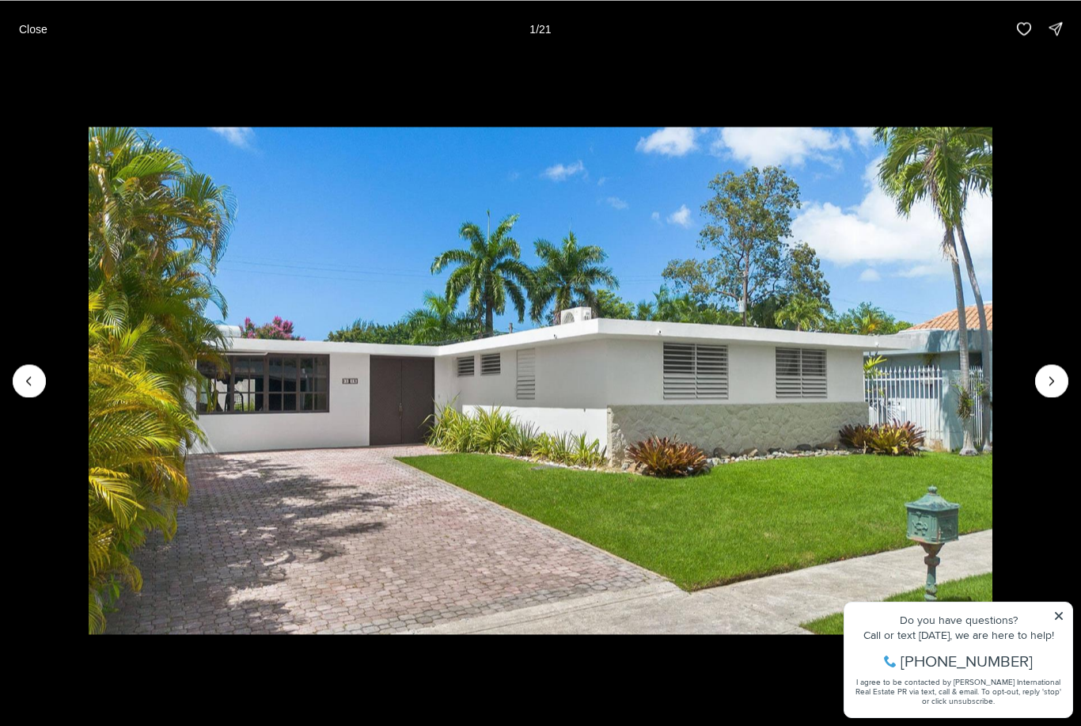
click at [1058, 373] on icon "Next slide" at bounding box center [1052, 381] width 16 height 16
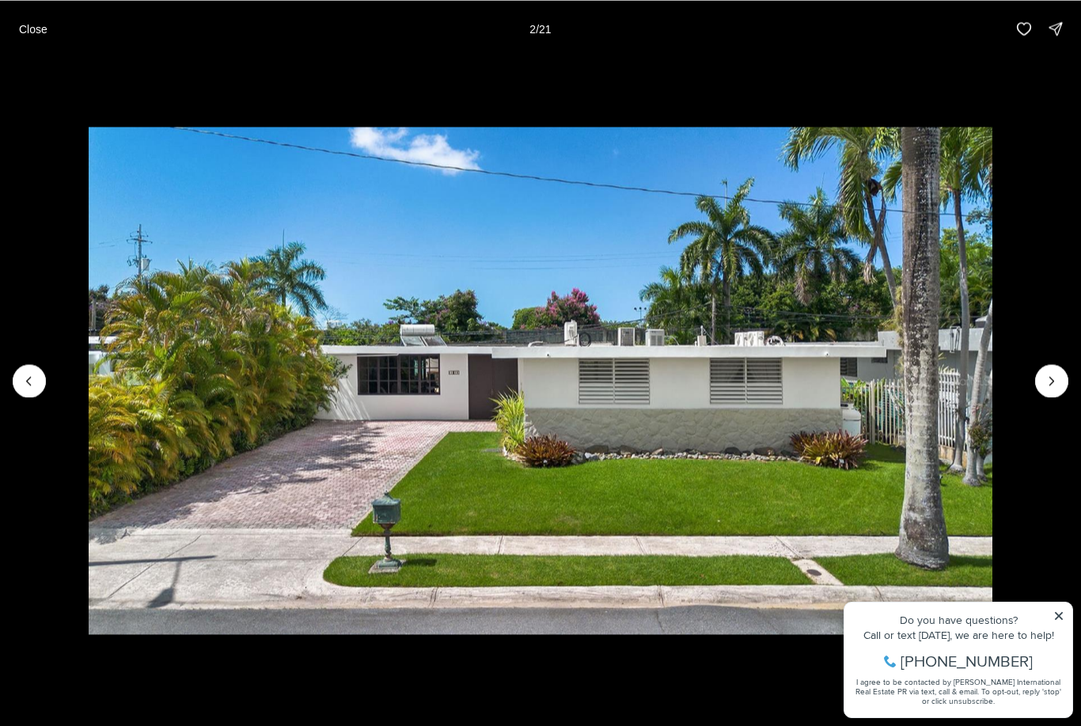
click at [1057, 383] on icon "Next slide" at bounding box center [1052, 381] width 16 height 16
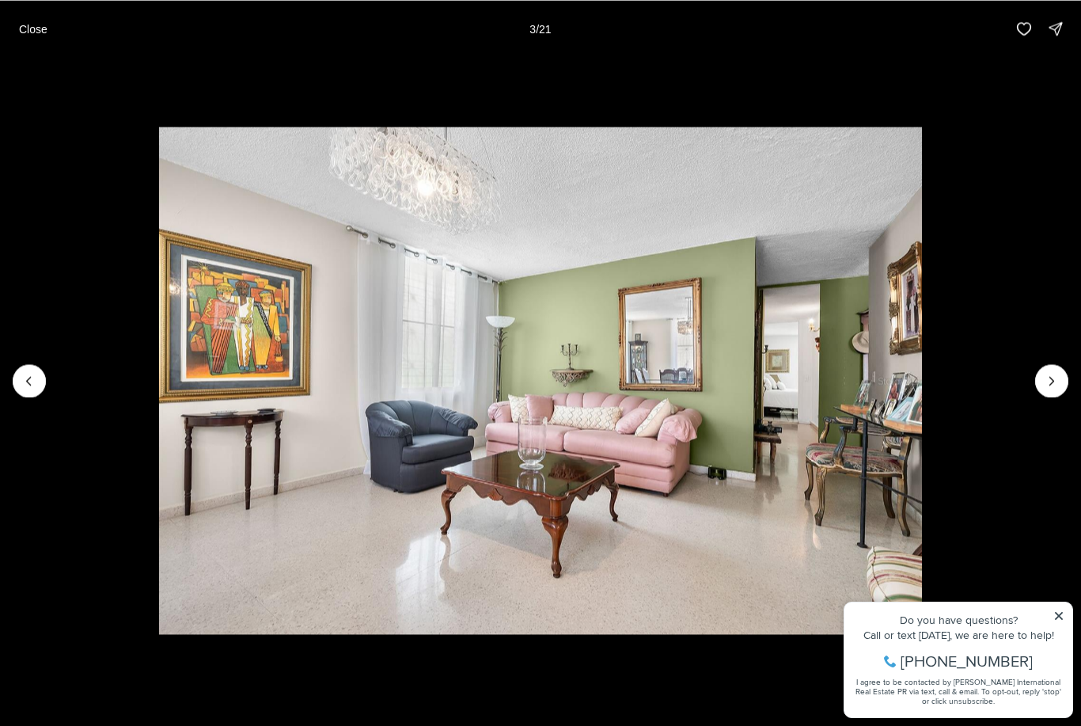
click at [1053, 379] on icon "Next slide" at bounding box center [1052, 381] width 16 height 16
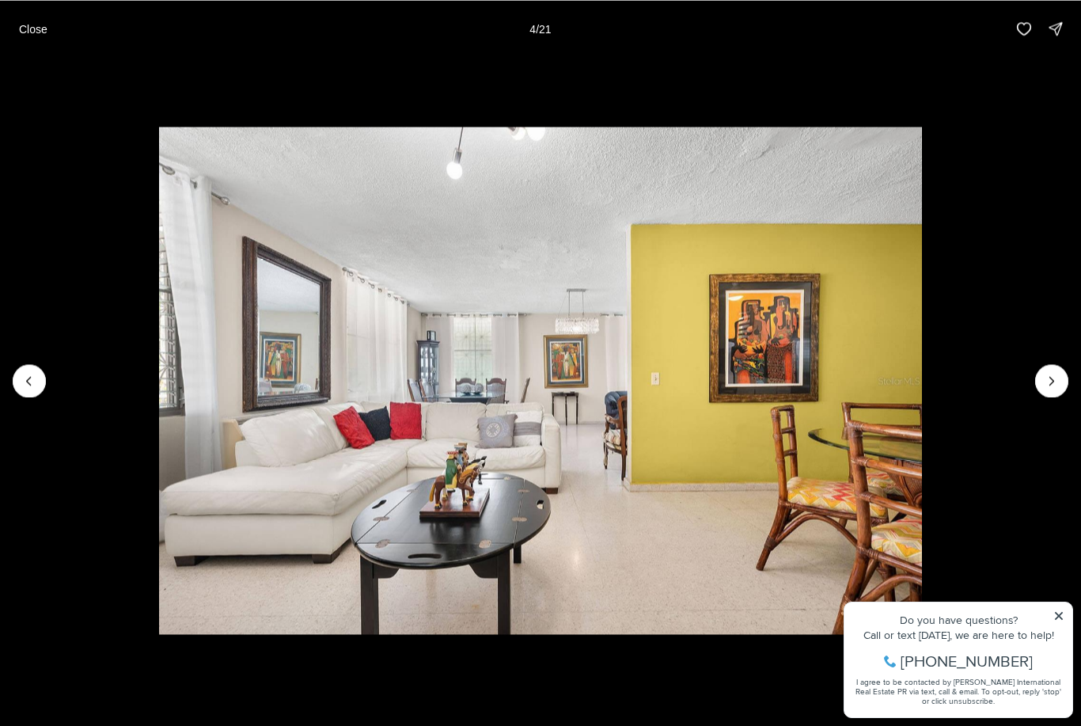
click at [1050, 386] on icon "Next slide" at bounding box center [1052, 381] width 16 height 16
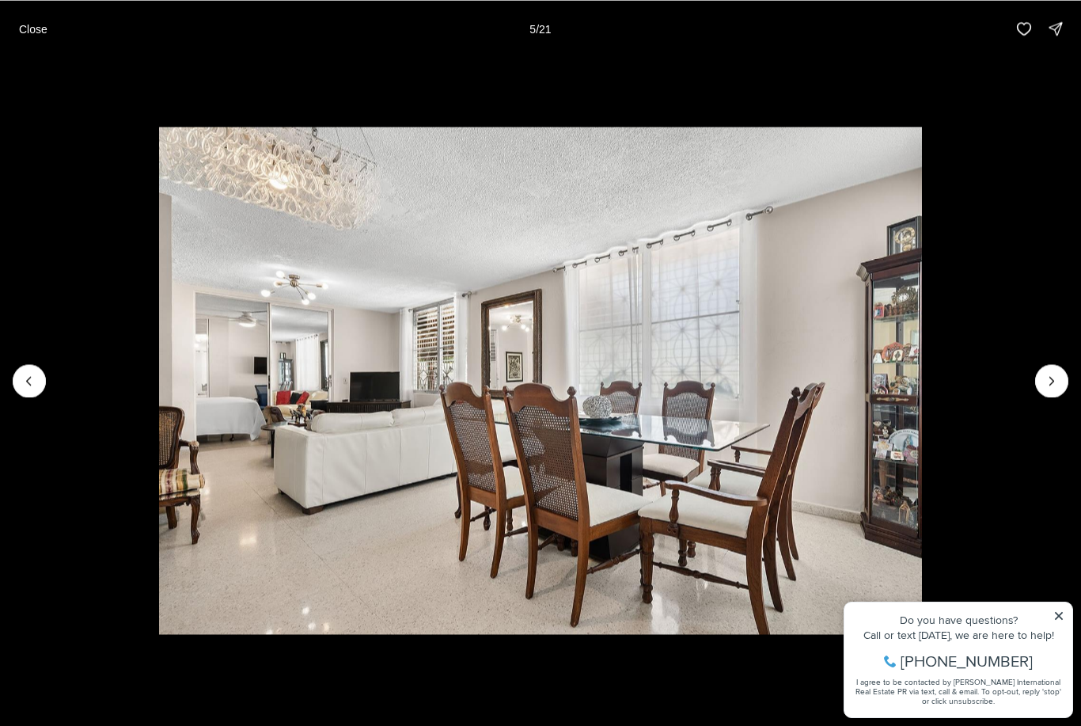
click at [1055, 387] on icon "Next slide" at bounding box center [1052, 381] width 16 height 16
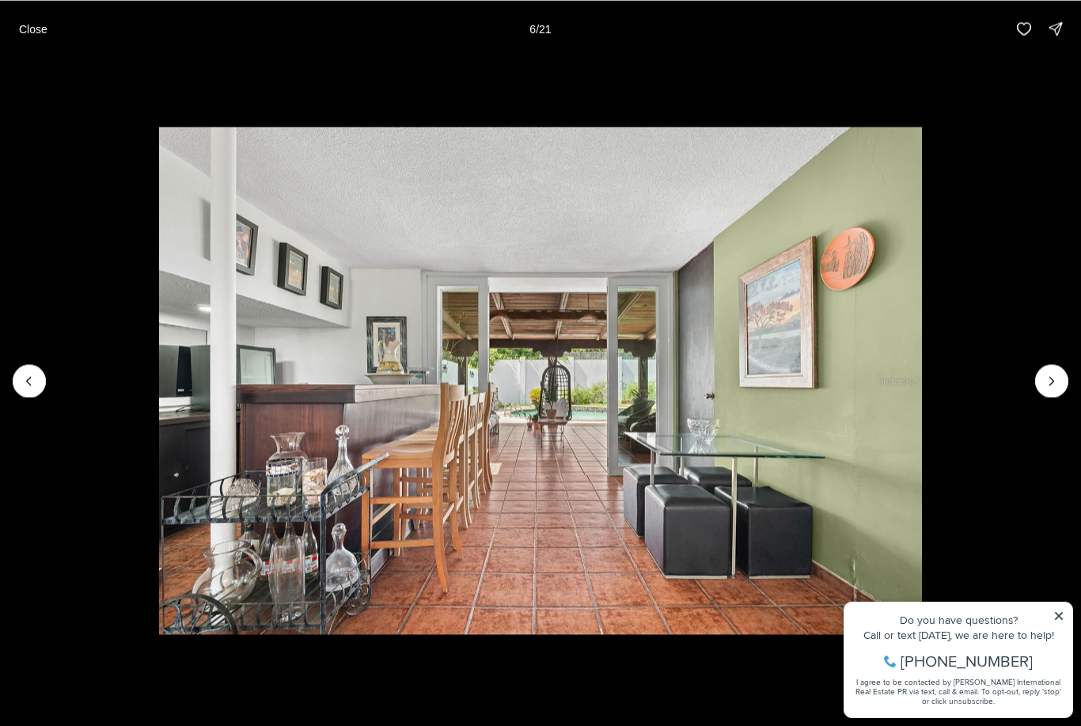
click at [1054, 385] on icon "Next slide" at bounding box center [1052, 381] width 16 height 16
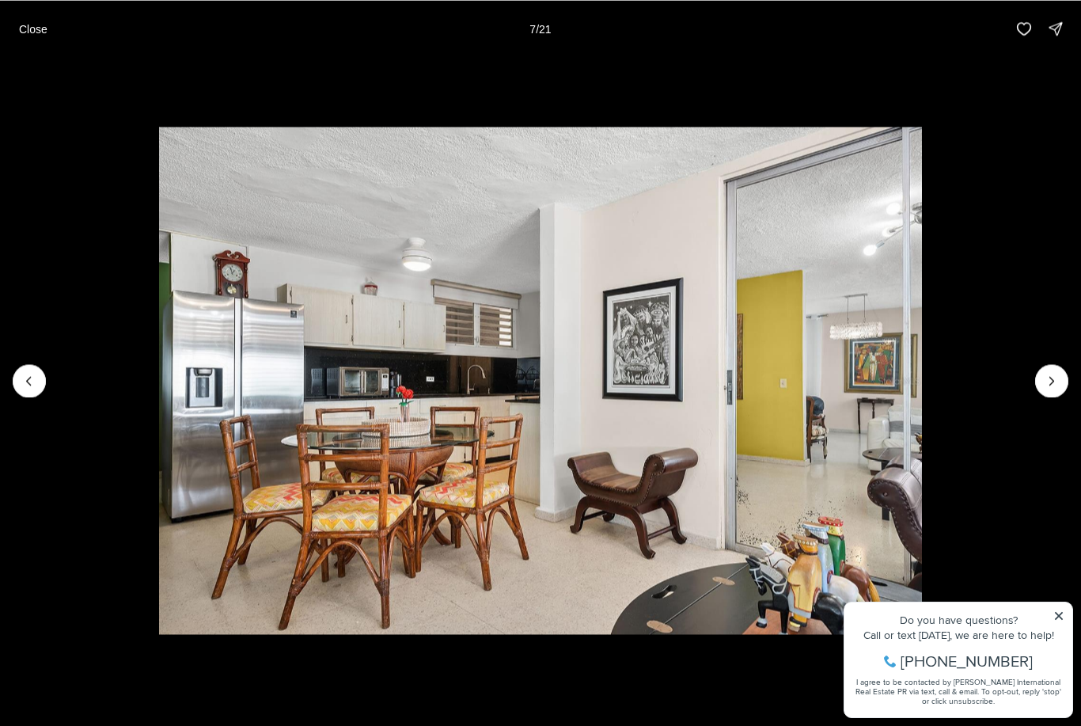
click at [1056, 376] on icon "Next slide" at bounding box center [1052, 381] width 16 height 16
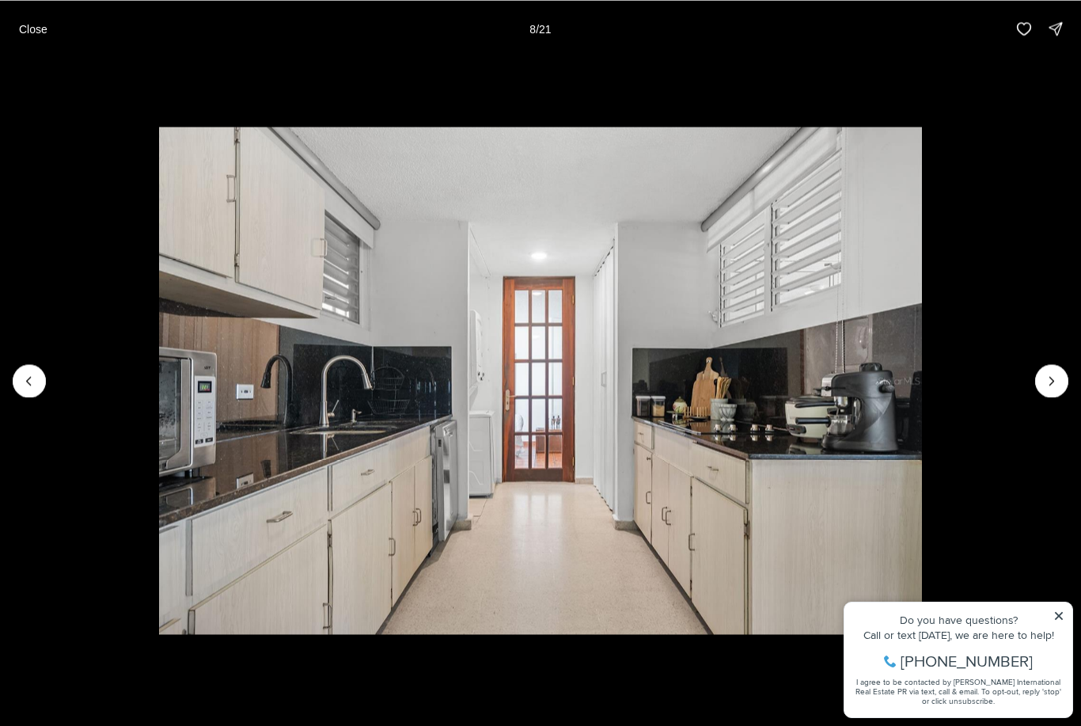
click at [1057, 388] on icon "Next slide" at bounding box center [1052, 381] width 16 height 16
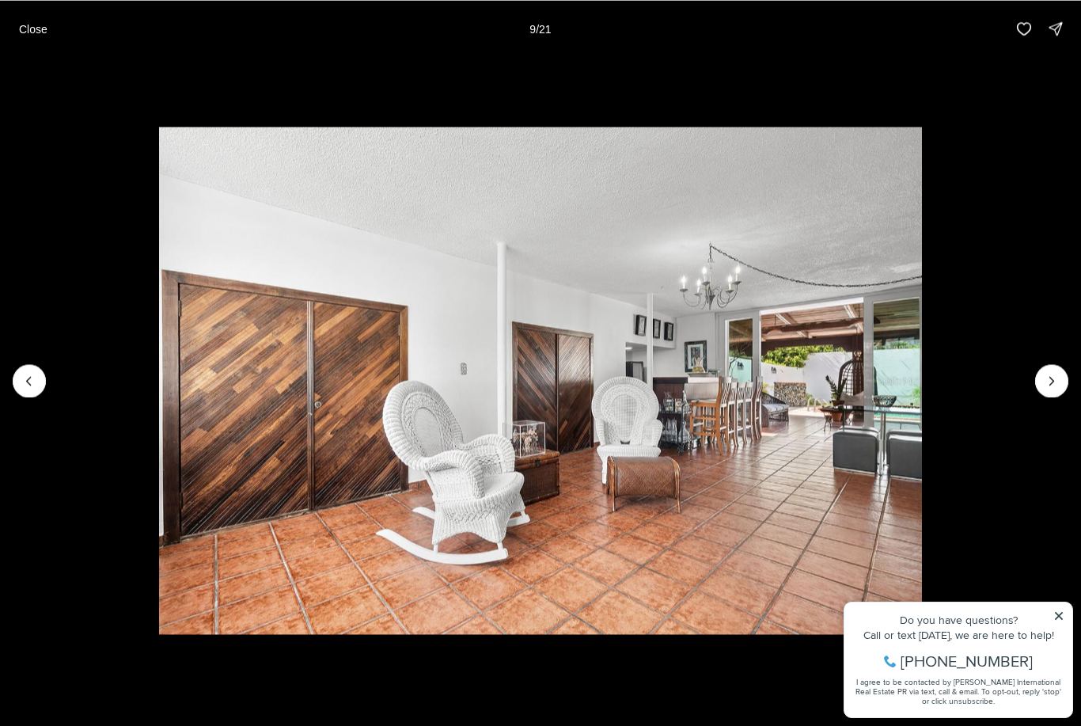
click at [1055, 386] on icon "Next slide" at bounding box center [1052, 381] width 16 height 16
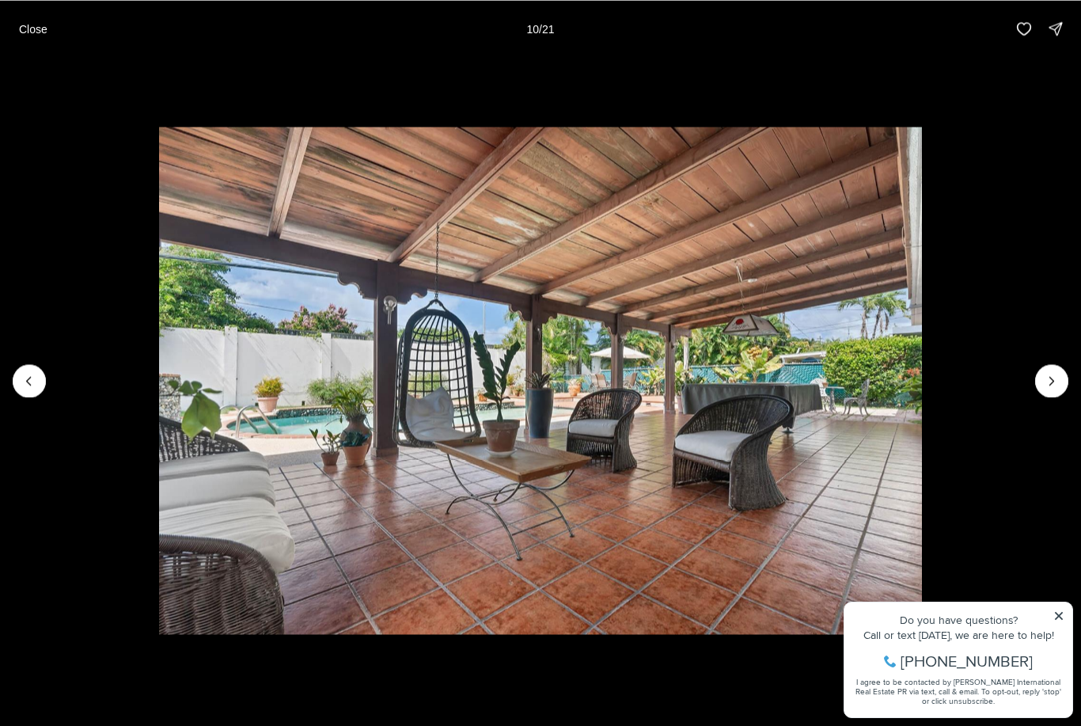
click at [1054, 385] on icon "Next slide" at bounding box center [1052, 381] width 16 height 16
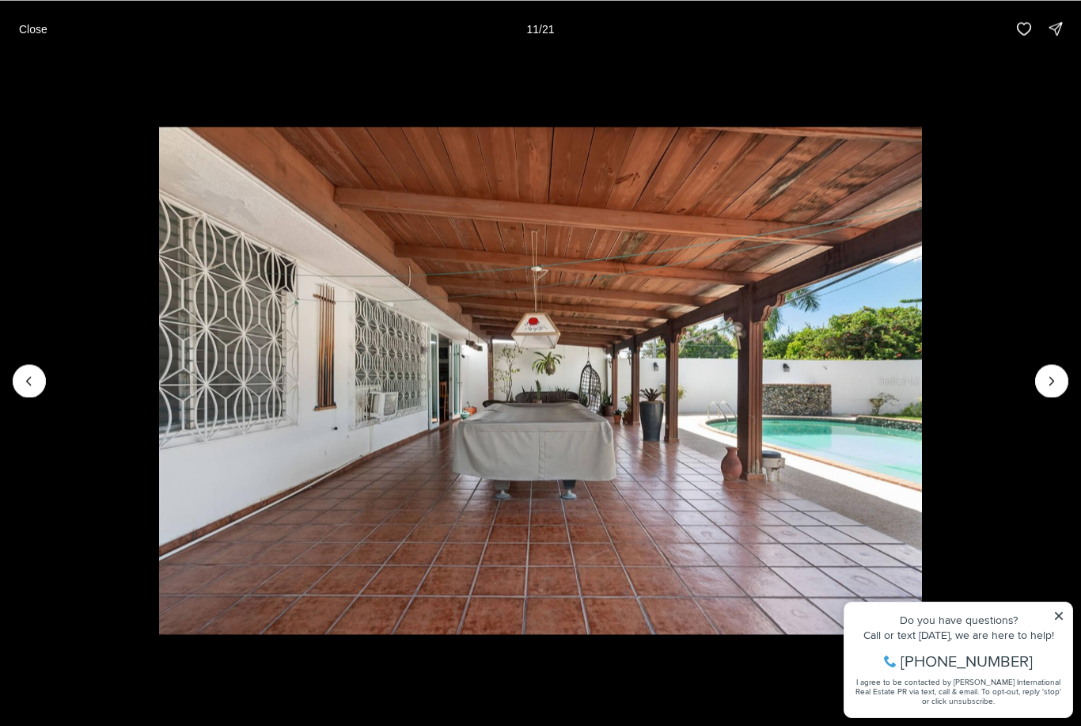
click at [1055, 388] on icon "Next slide" at bounding box center [1052, 381] width 16 height 16
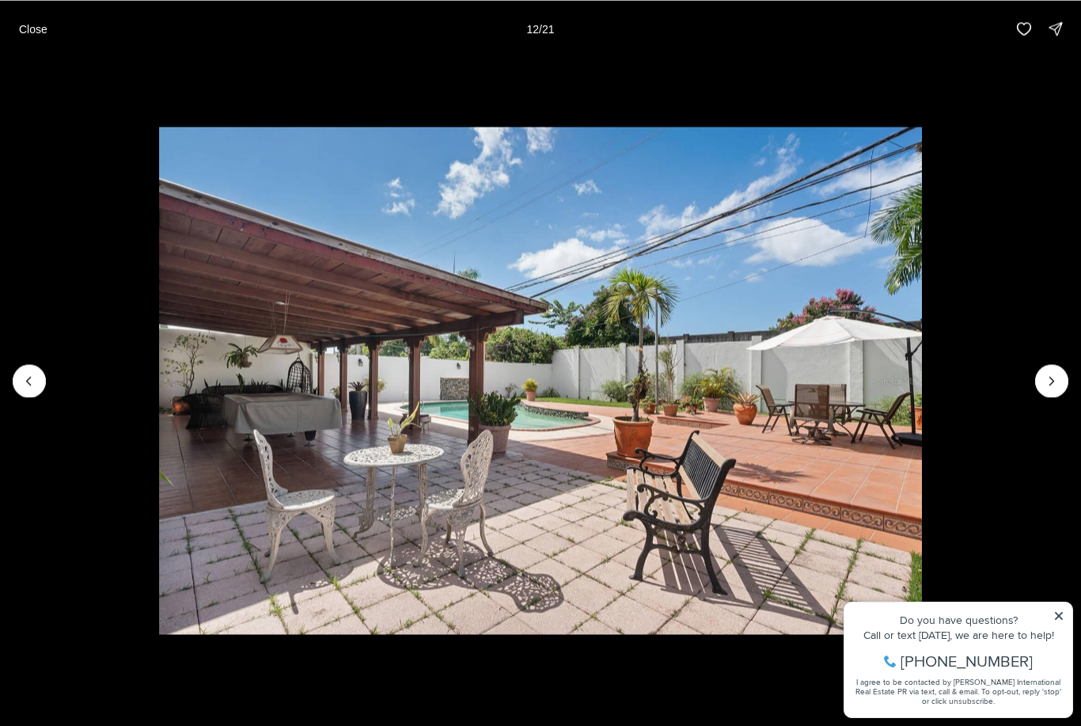
click at [1052, 384] on icon "Next slide" at bounding box center [1052, 381] width 16 height 16
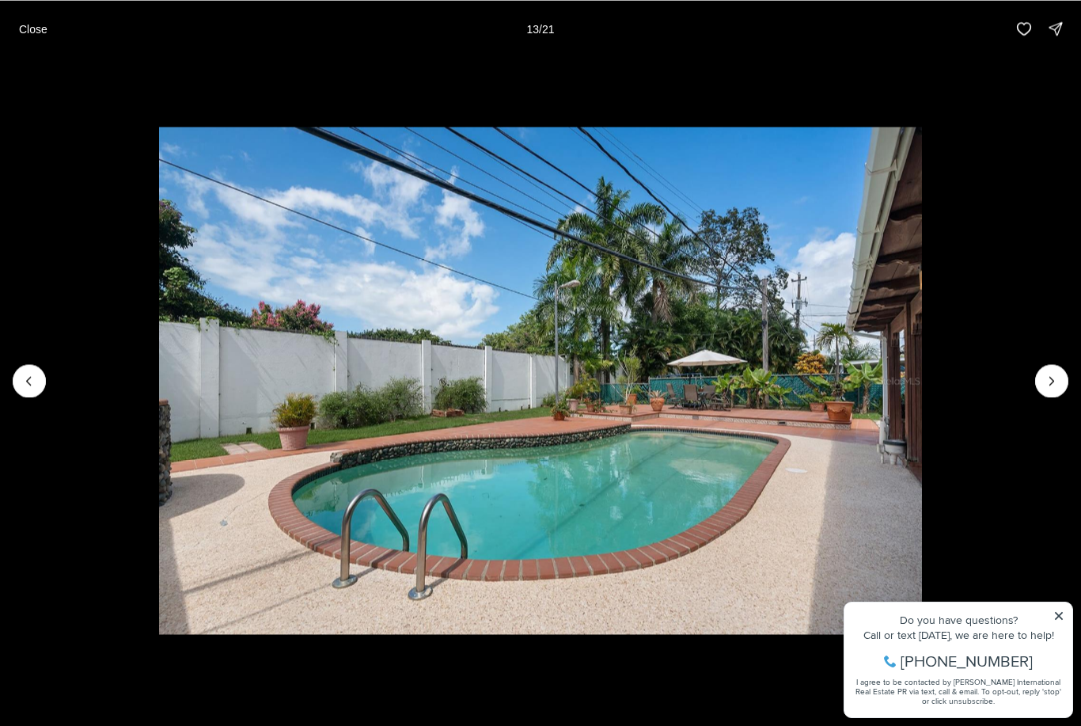
click at [1058, 373] on icon "Next slide" at bounding box center [1052, 381] width 16 height 16
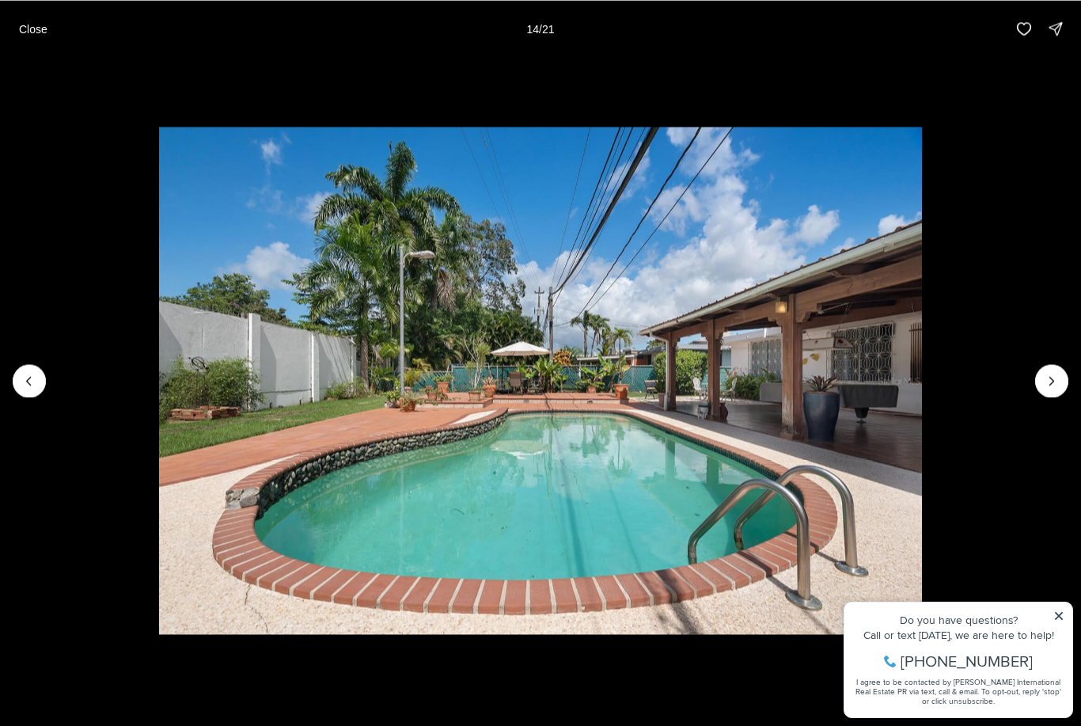
click at [1052, 381] on icon "Next slide" at bounding box center [1052, 381] width 4 height 8
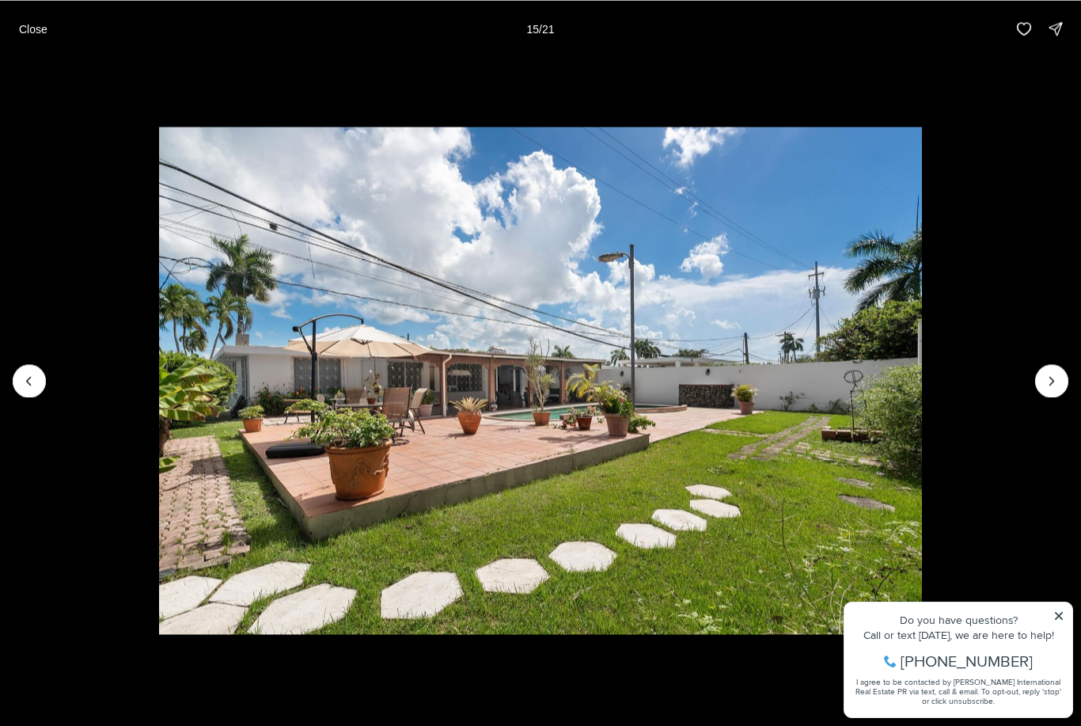
click at [1054, 381] on icon "Next slide" at bounding box center [1052, 381] width 16 height 16
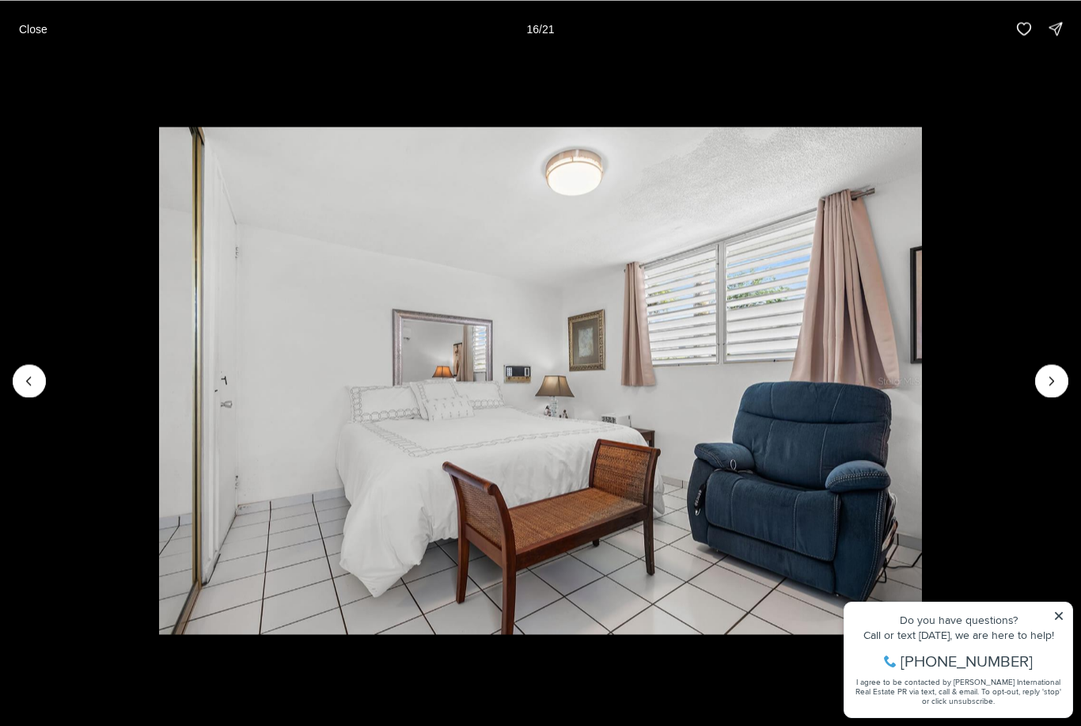
click at [1055, 381] on icon "Next slide" at bounding box center [1052, 381] width 16 height 16
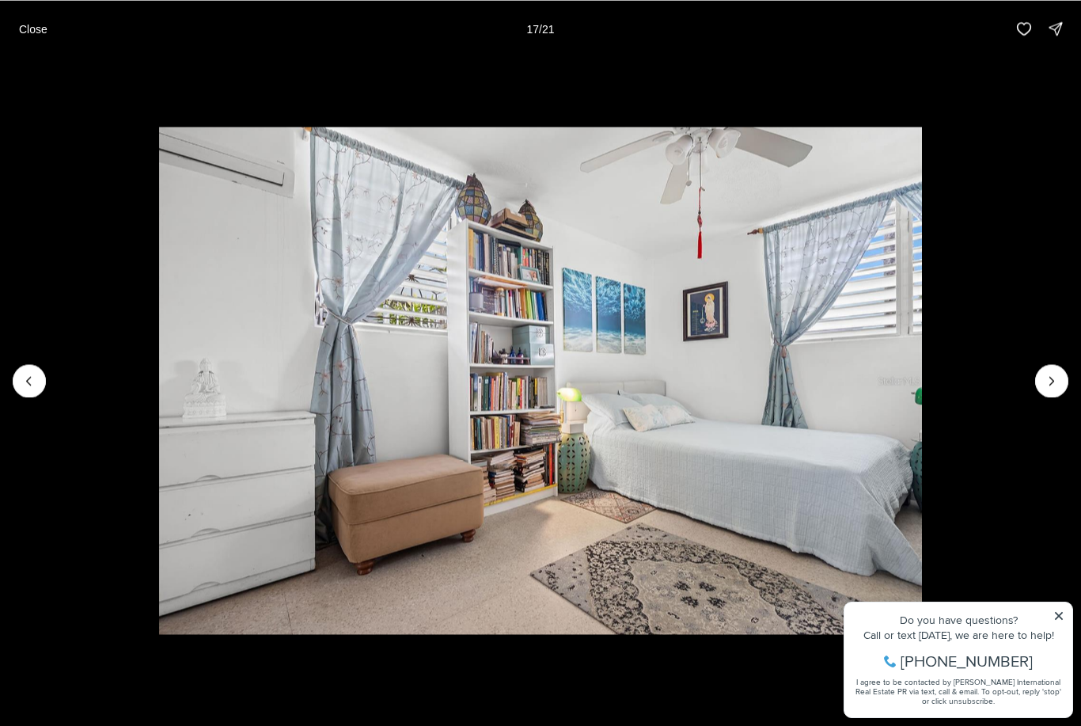
click at [1050, 385] on icon "Next slide" at bounding box center [1052, 381] width 16 height 16
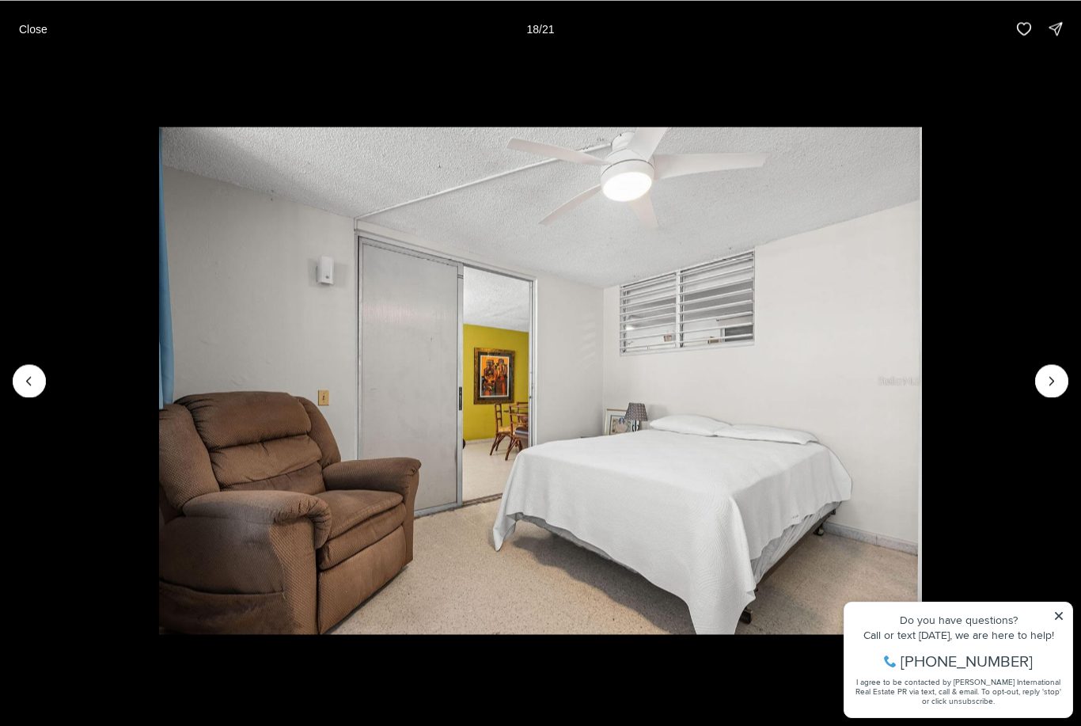
click at [1056, 383] on icon "Next slide" at bounding box center [1052, 381] width 16 height 16
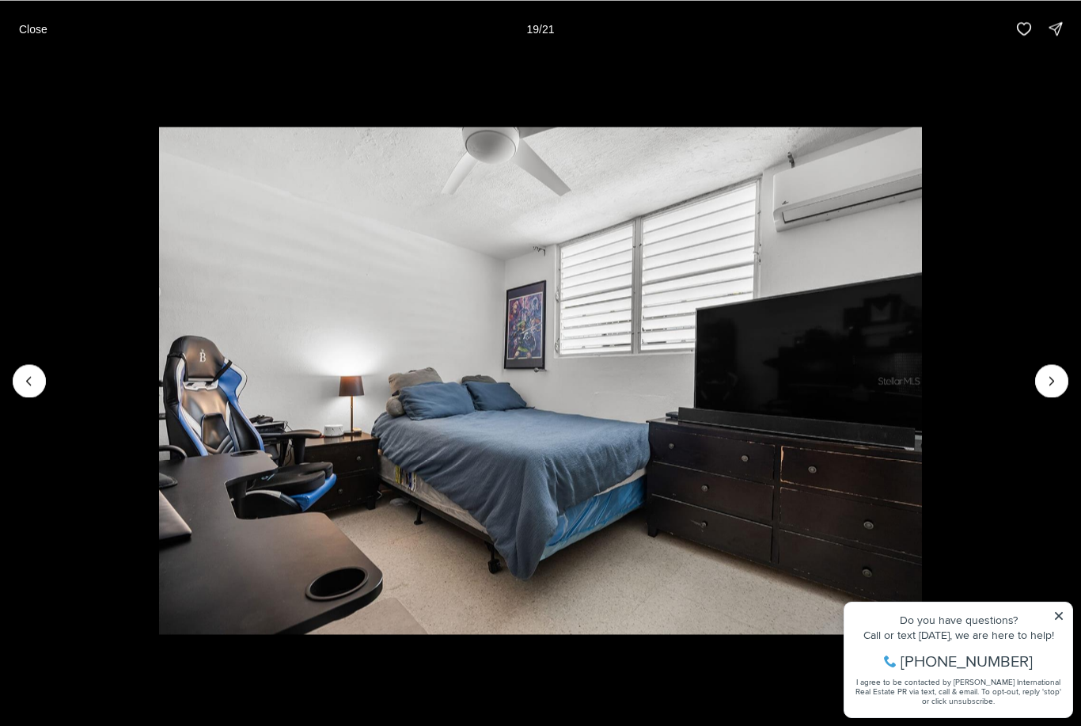
click at [1047, 387] on icon "Next slide" at bounding box center [1052, 381] width 16 height 16
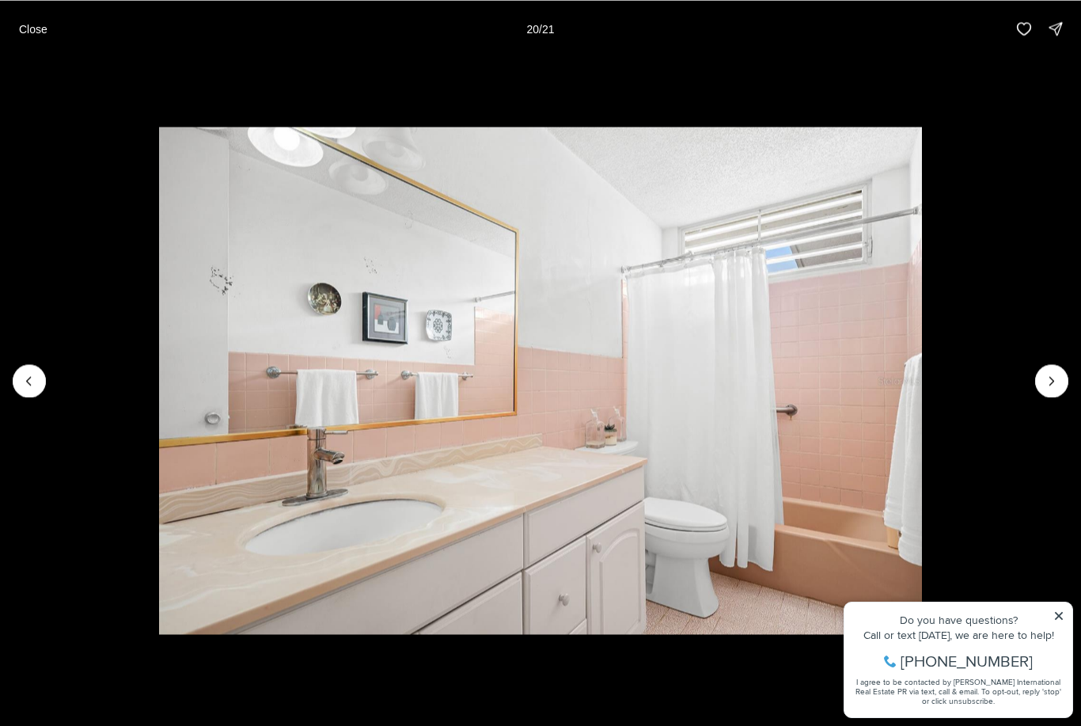
click at [1052, 388] on icon "Next slide" at bounding box center [1052, 381] width 16 height 16
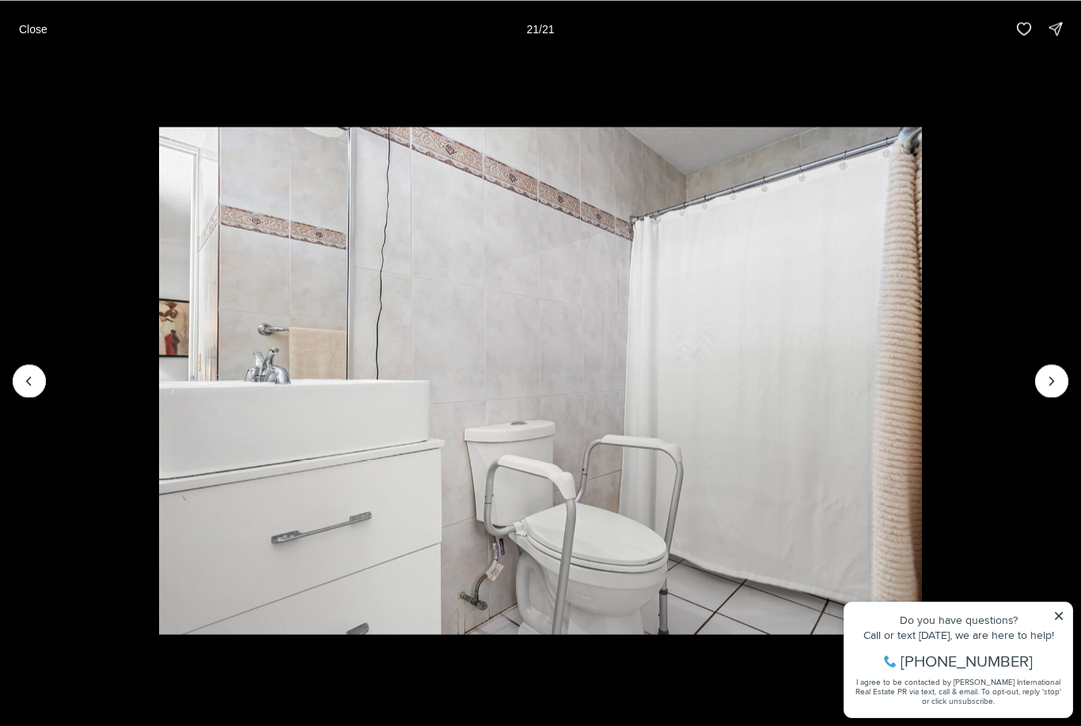
click at [1050, 391] on div at bounding box center [1051, 380] width 33 height 33
click at [1053, 388] on div at bounding box center [1051, 380] width 33 height 33
click at [1056, 377] on div at bounding box center [1051, 380] width 33 height 33
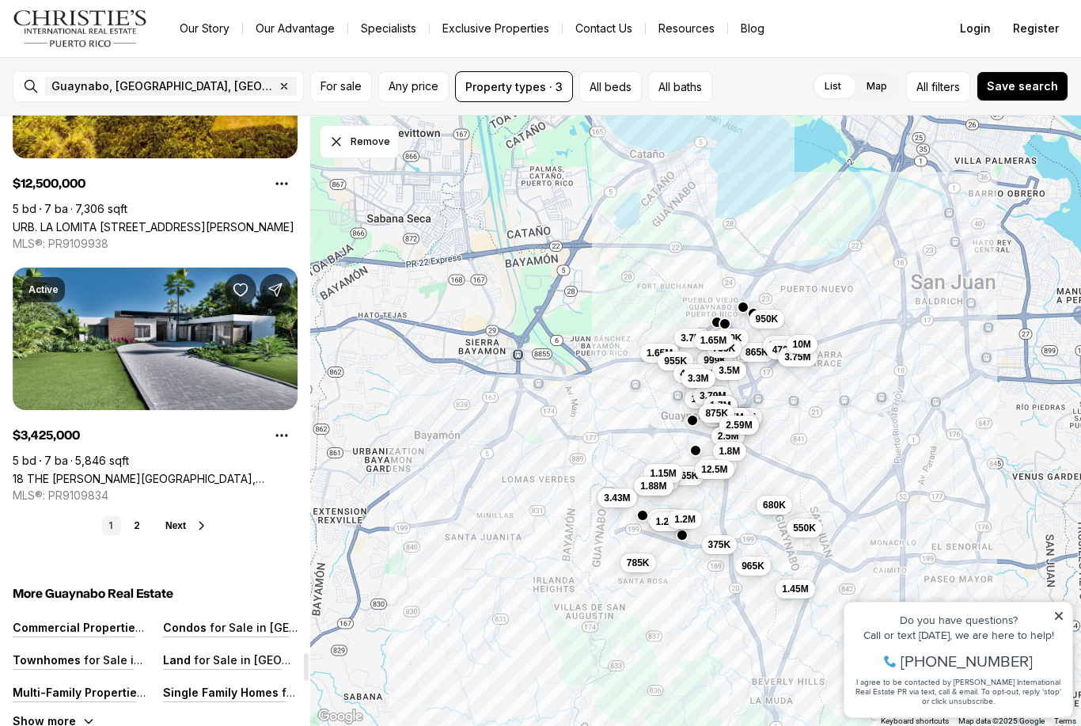
scroll to position [11754, 0]
click at [256, 472] on link "18 THE [PERSON_NAME][GEOGRAPHIC_DATA], [GEOGRAPHIC_DATA], 00971" at bounding box center [155, 478] width 285 height 13
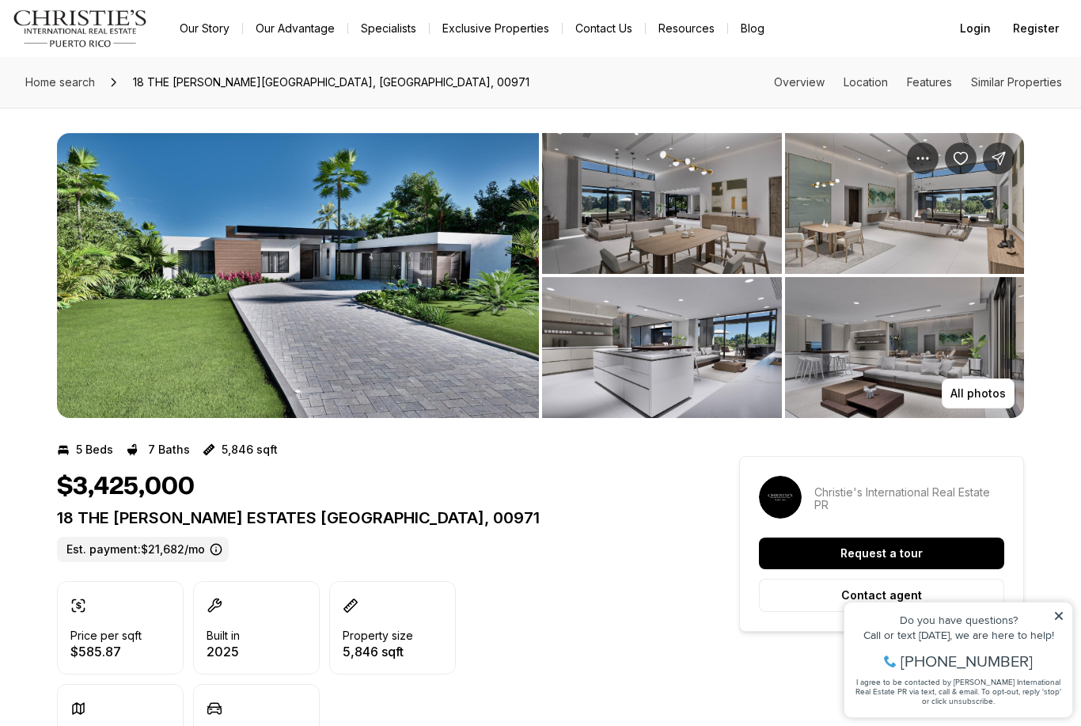
click at [994, 387] on p "All photos" at bounding box center [977, 393] width 55 height 13
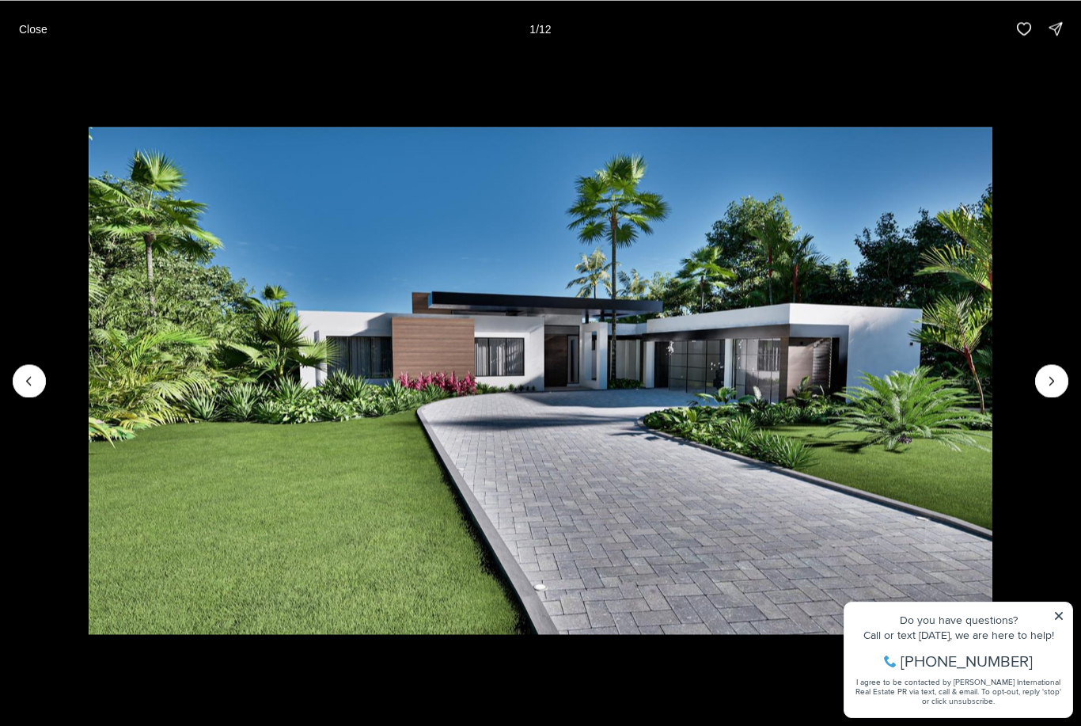
click at [1052, 381] on icon "Next slide" at bounding box center [1052, 381] width 16 height 16
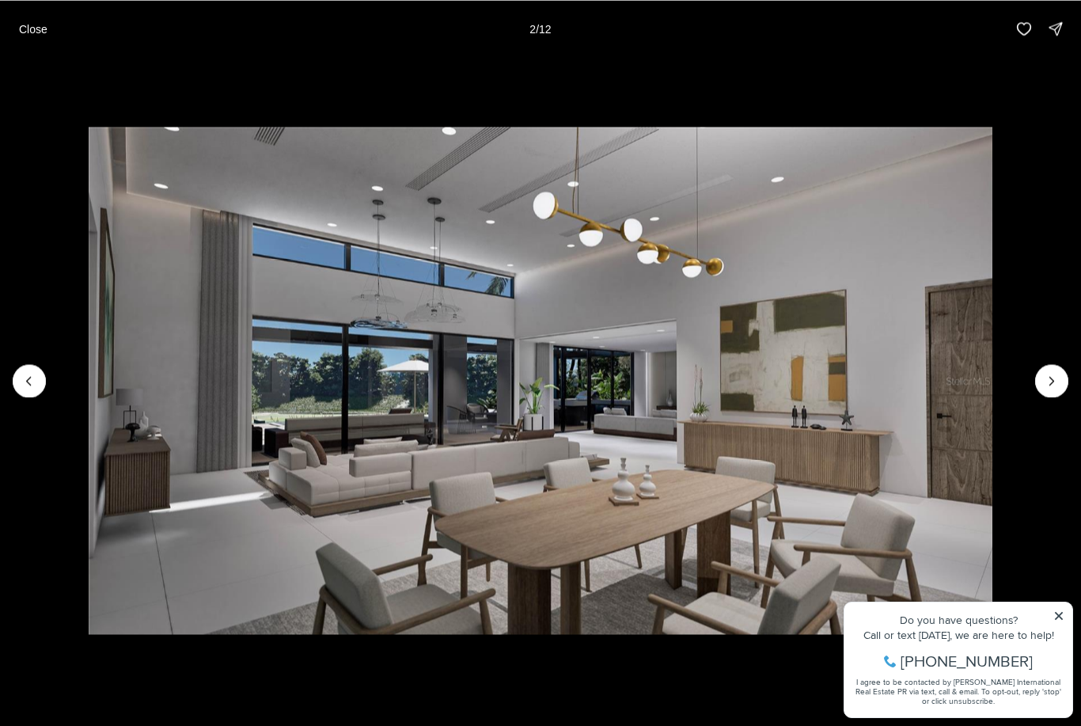
click at [1044, 385] on icon "Next slide" at bounding box center [1052, 381] width 16 height 16
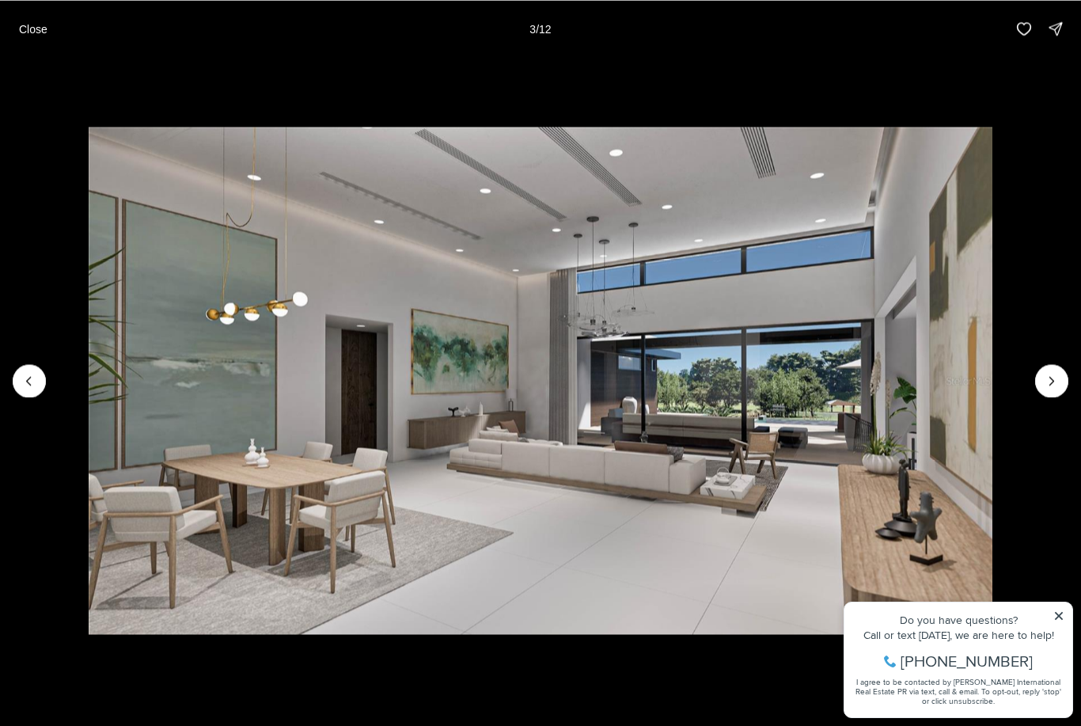
click at [1044, 378] on icon "Next slide" at bounding box center [1052, 381] width 16 height 16
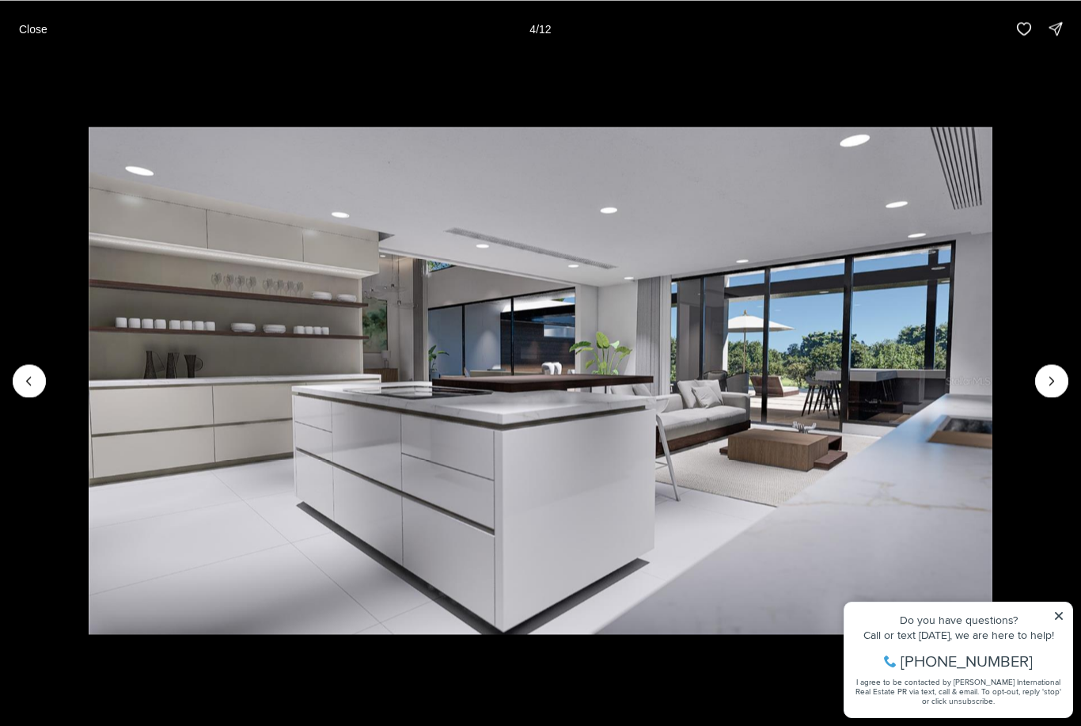
click at [1052, 380] on icon "Next slide" at bounding box center [1052, 381] width 16 height 16
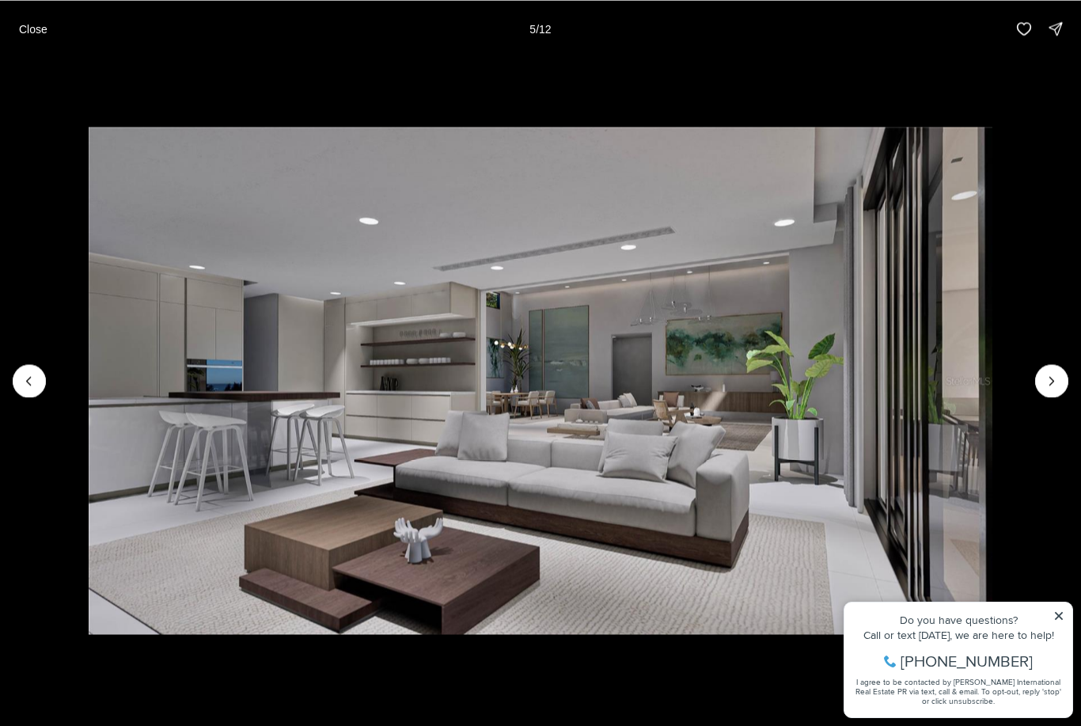
click at [1046, 385] on icon "Next slide" at bounding box center [1052, 381] width 16 height 16
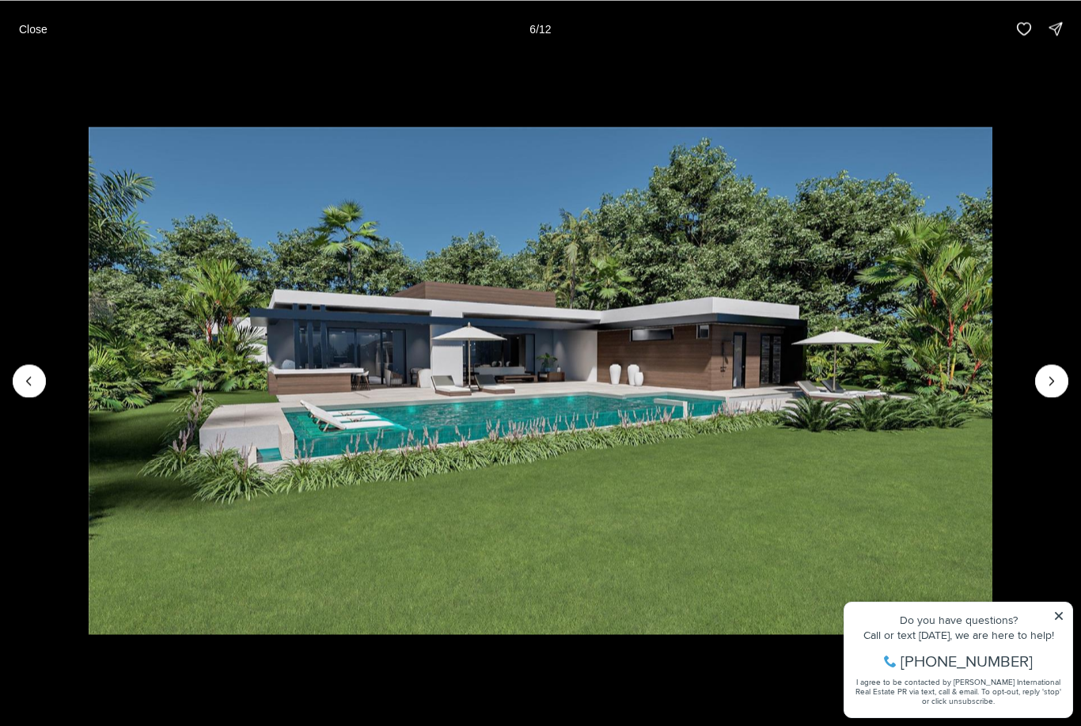
click at [1055, 380] on icon "Next slide" at bounding box center [1052, 381] width 16 height 16
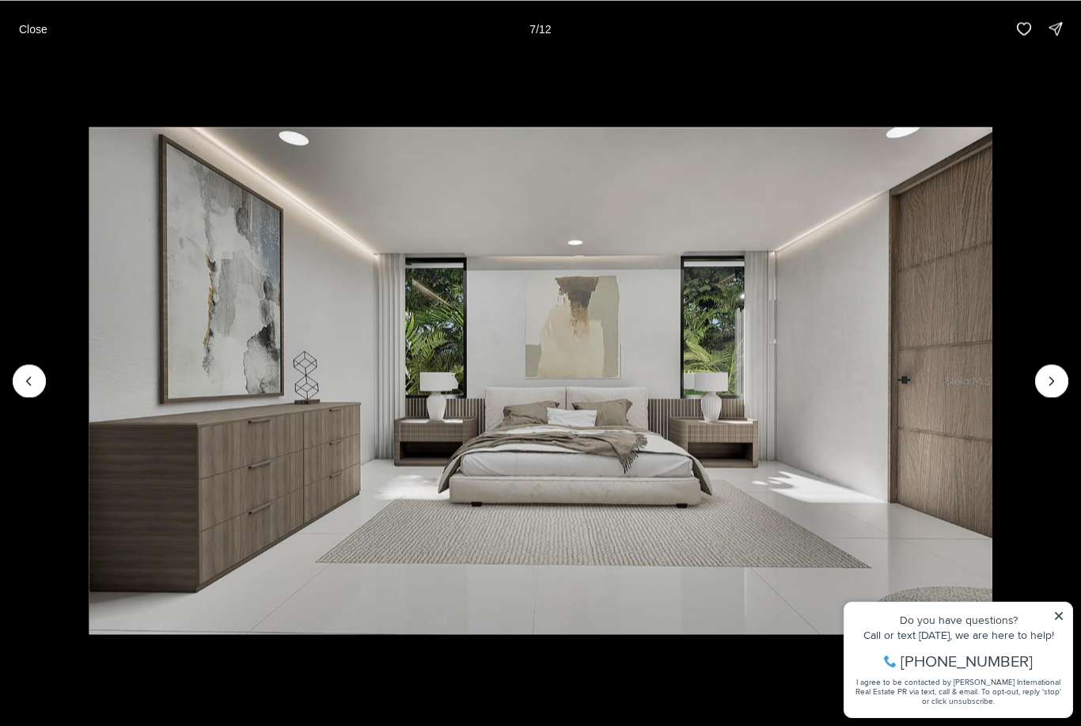
click at [1045, 383] on icon "Next slide" at bounding box center [1052, 381] width 16 height 16
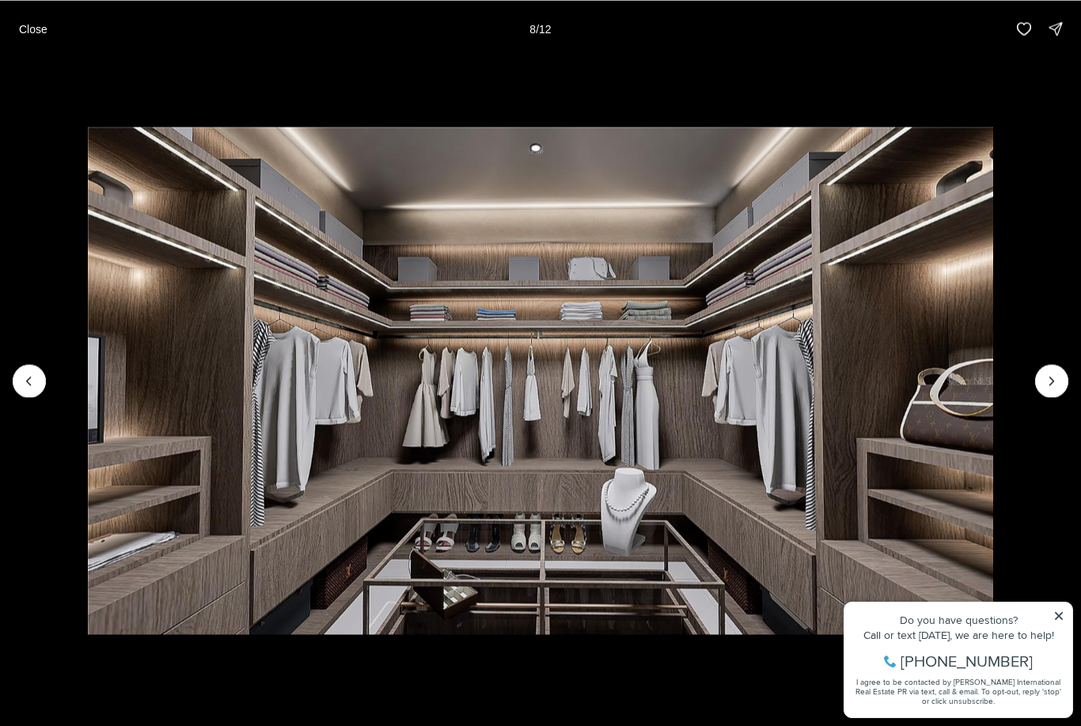
click at [1048, 385] on icon "Next slide" at bounding box center [1052, 381] width 16 height 16
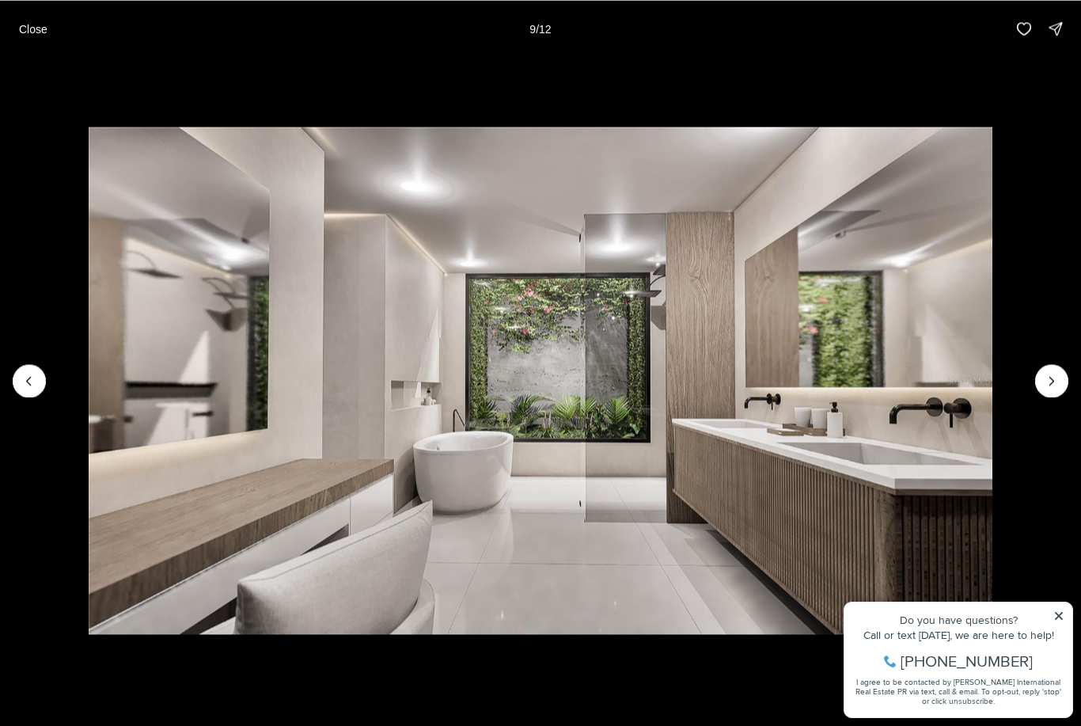
click at [1048, 381] on icon "Next slide" at bounding box center [1052, 381] width 16 height 16
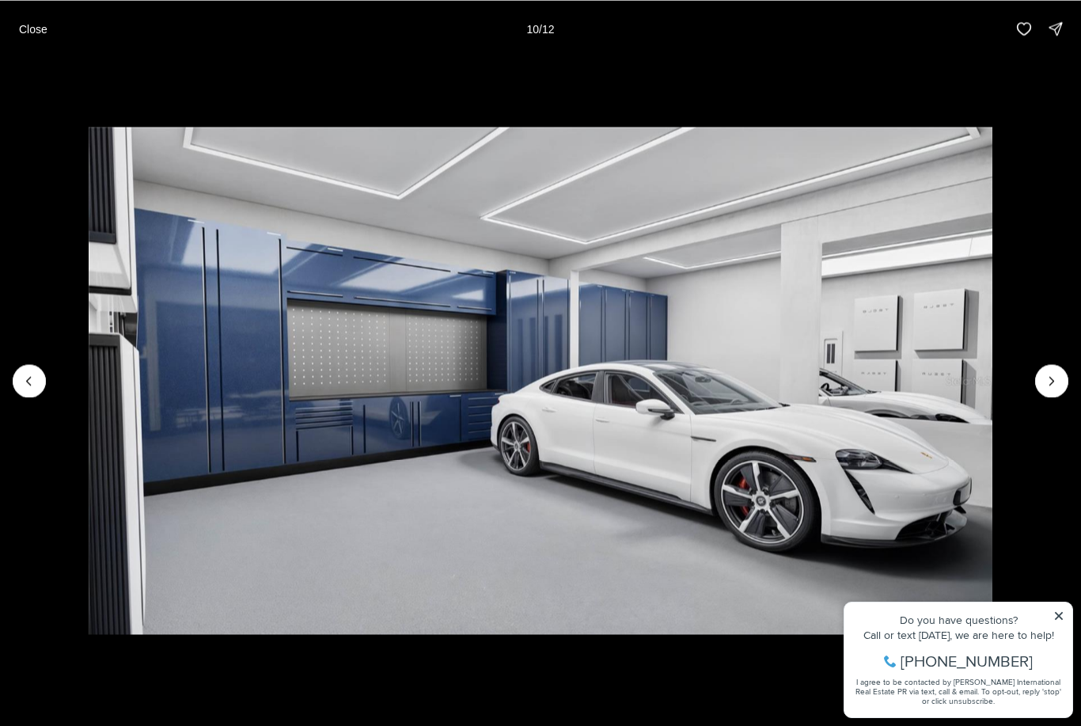
click at [1046, 380] on icon "Next slide" at bounding box center [1052, 381] width 16 height 16
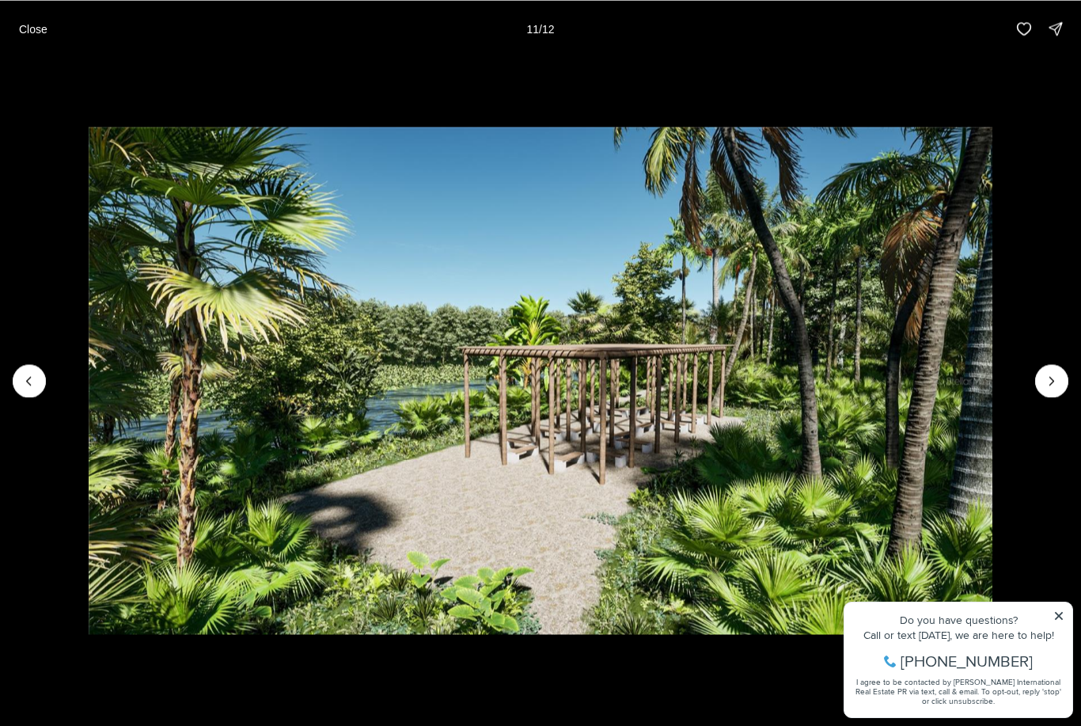
click at [1048, 379] on icon "Next slide" at bounding box center [1052, 381] width 16 height 16
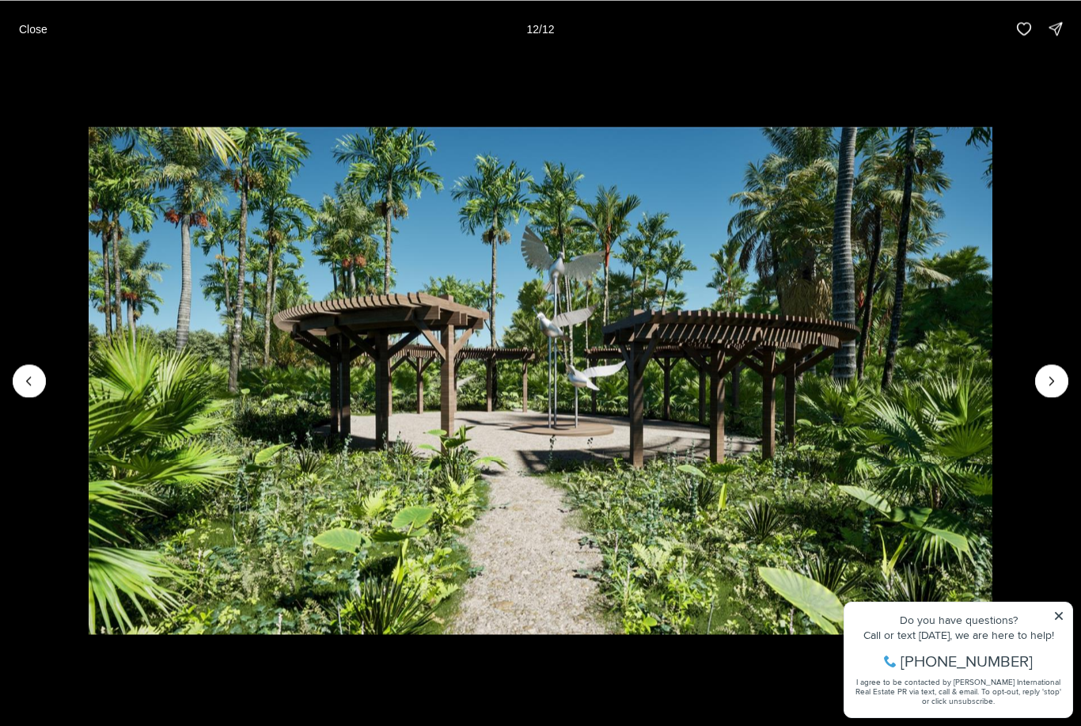
click at [1051, 376] on div at bounding box center [1051, 380] width 33 height 33
click at [1046, 381] on div at bounding box center [1051, 380] width 33 height 33
click at [1045, 382] on div at bounding box center [1051, 380] width 33 height 33
click at [1056, 376] on div at bounding box center [1051, 380] width 33 height 33
click at [1044, 380] on div at bounding box center [1051, 380] width 33 height 33
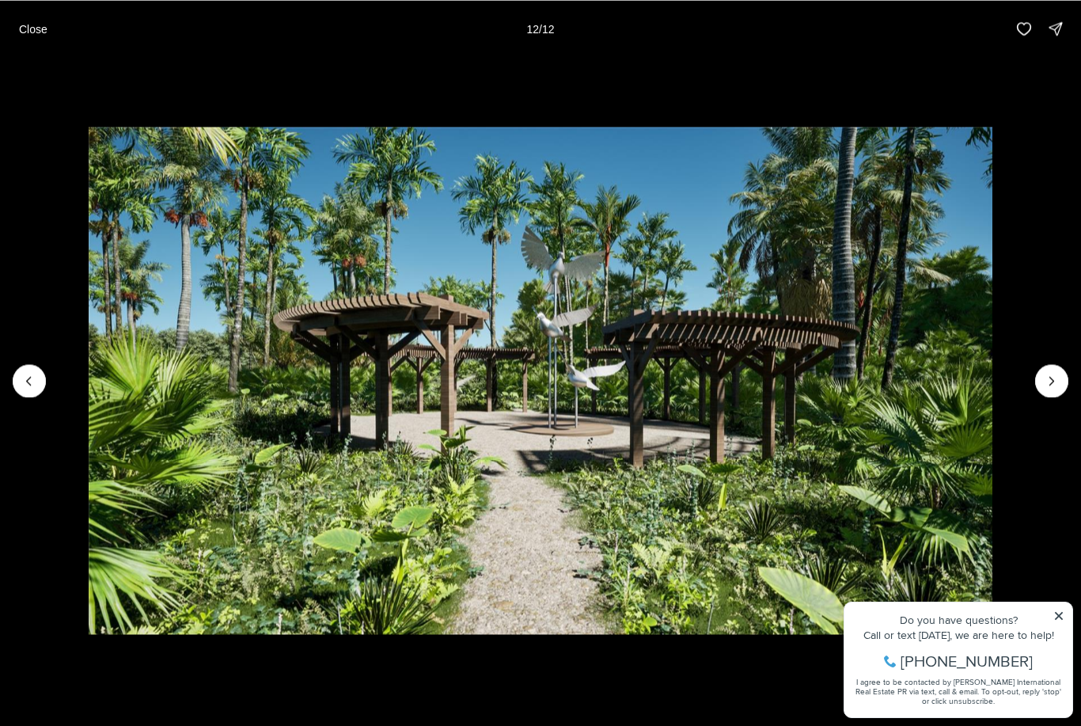
click at [43, 24] on p "Close" at bounding box center [33, 28] width 28 height 13
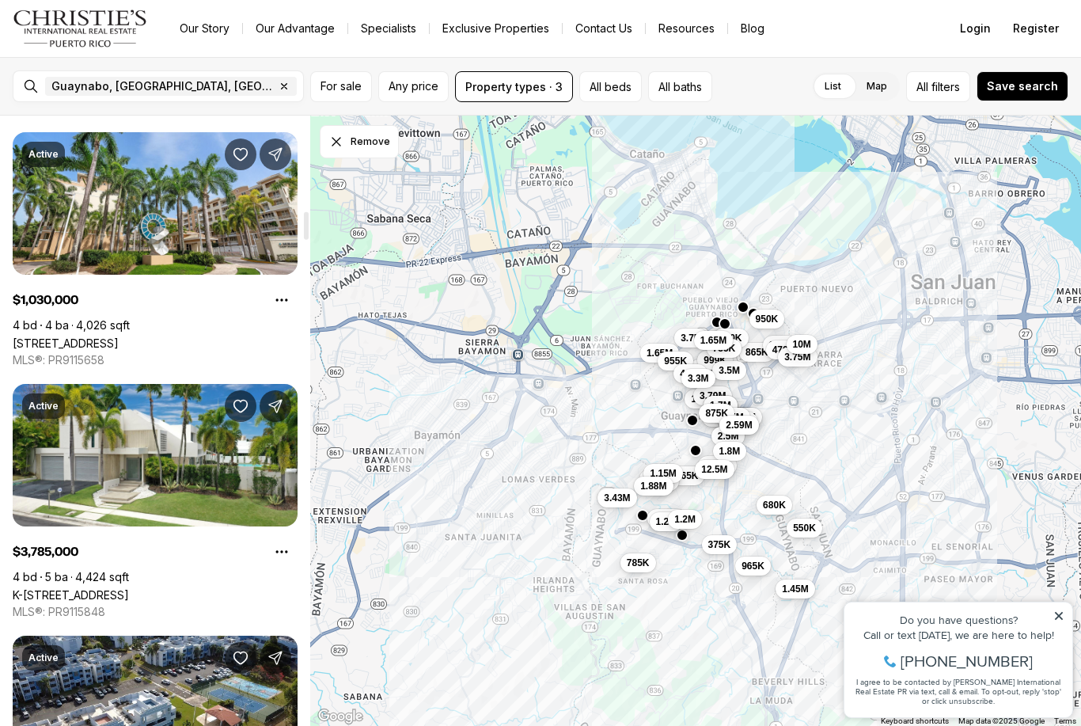
scroll to position [2078, 0]
